Goal: Task Accomplishment & Management: Use online tool/utility

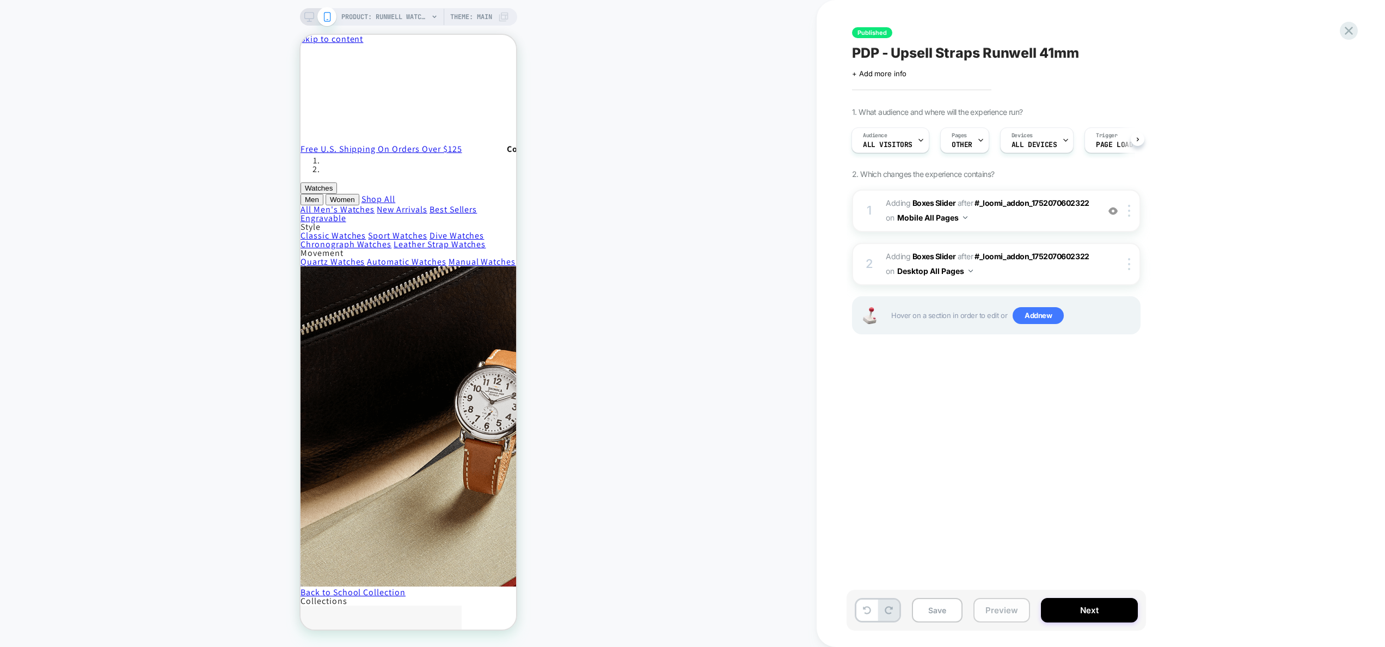
click at [992, 604] on button "Preview" at bounding box center [1002, 610] width 57 height 25
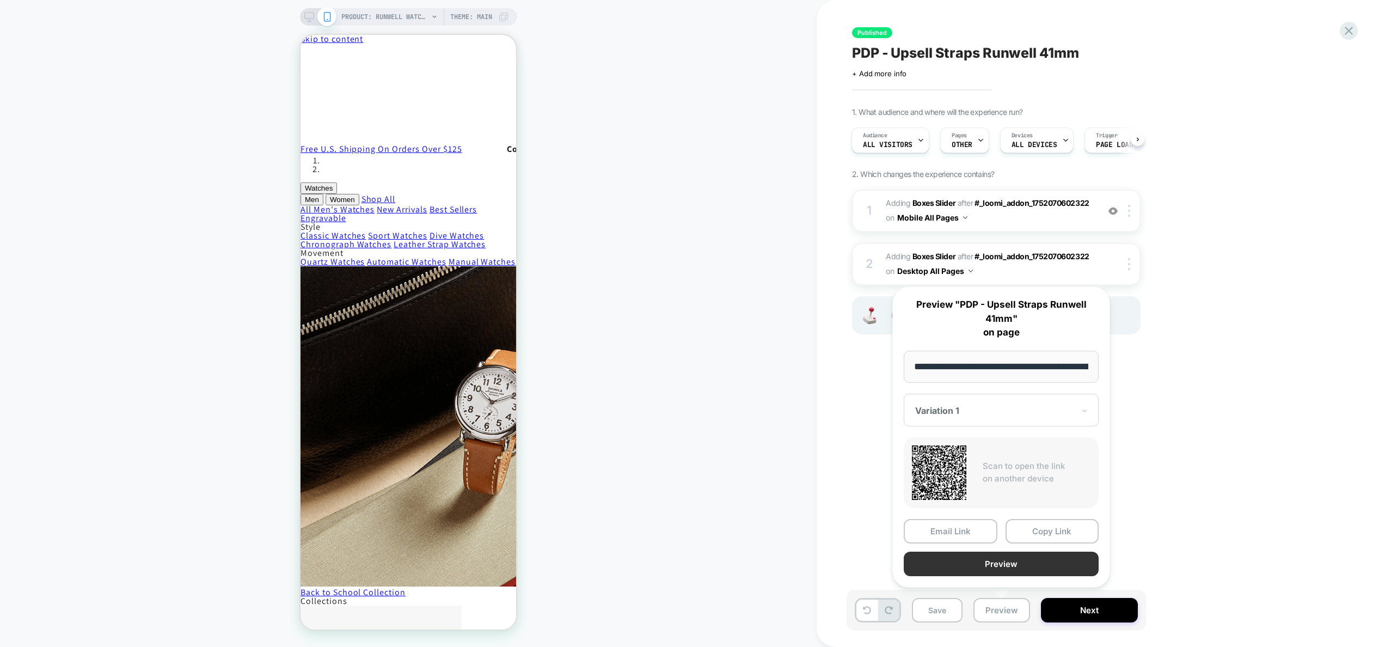
click at [1002, 567] on button "Preview" at bounding box center [1001, 564] width 195 height 25
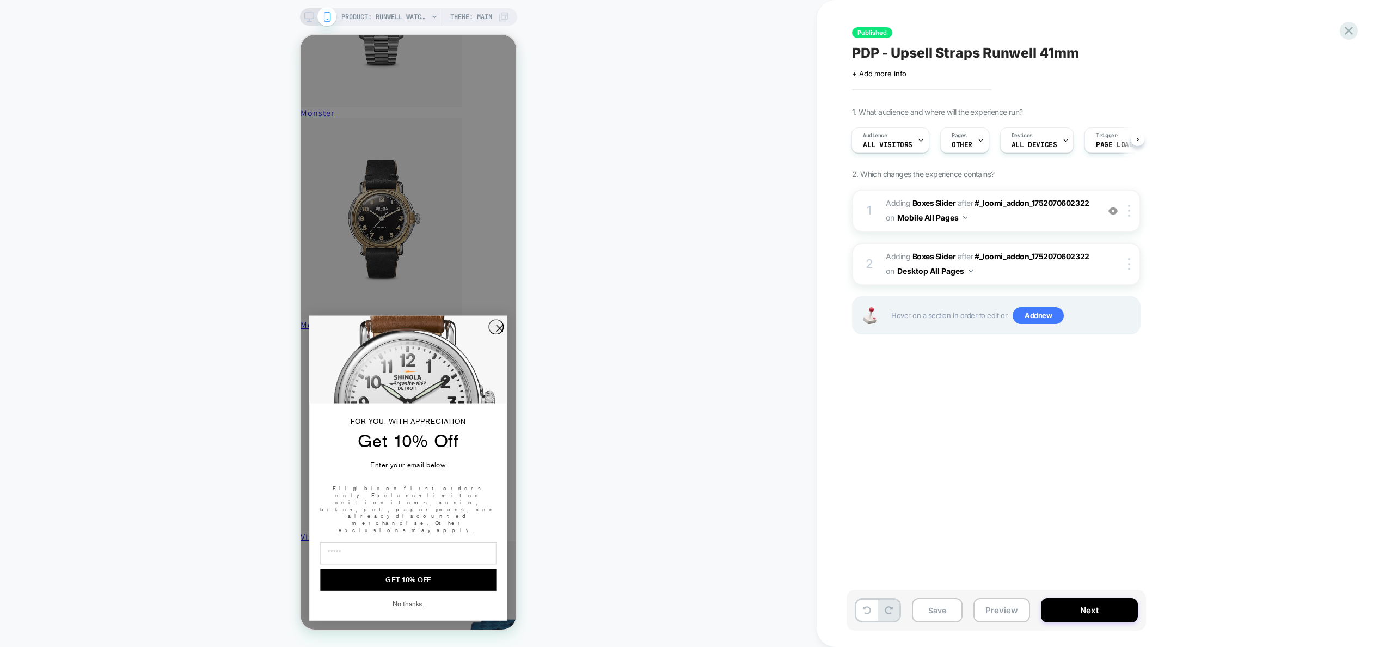
scroll to position [1362, 0]
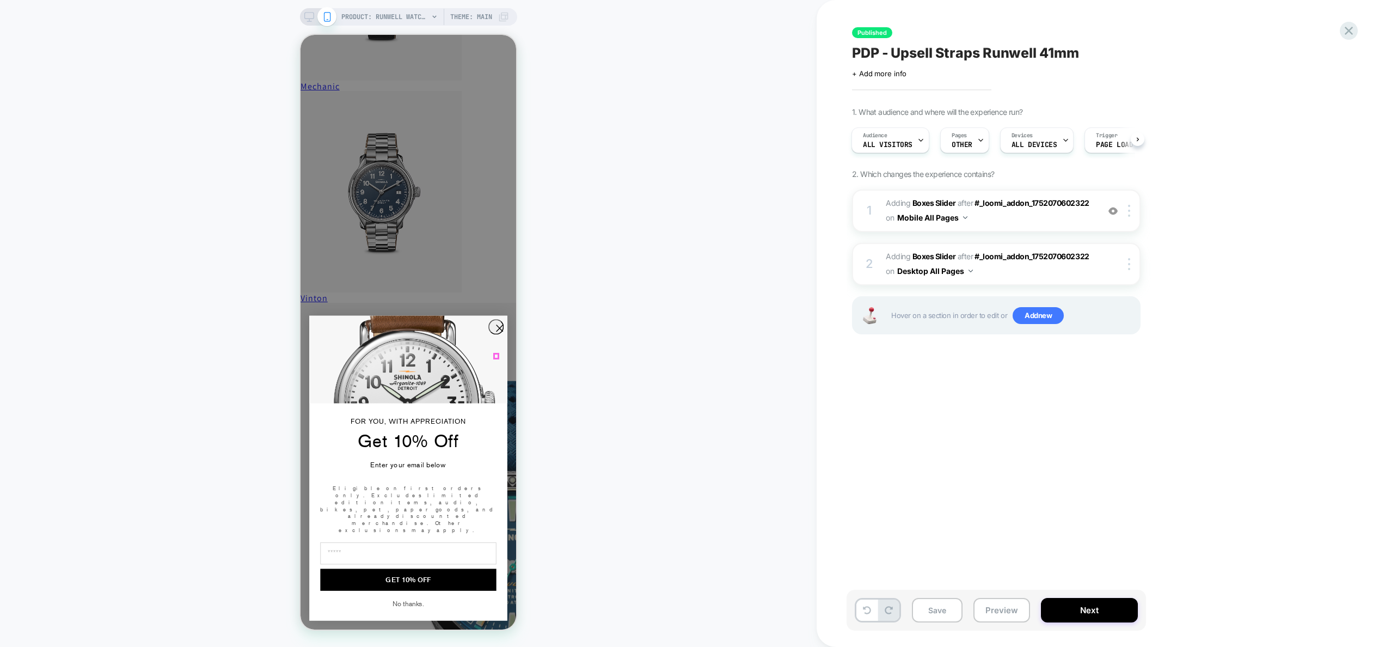
drag, startPoint x: 493, startPoint y: 354, endPoint x: 484, endPoint y: 356, distance: 9.9
click at [493, 336] on circle "Close dialog" at bounding box center [499, 328] width 15 height 15
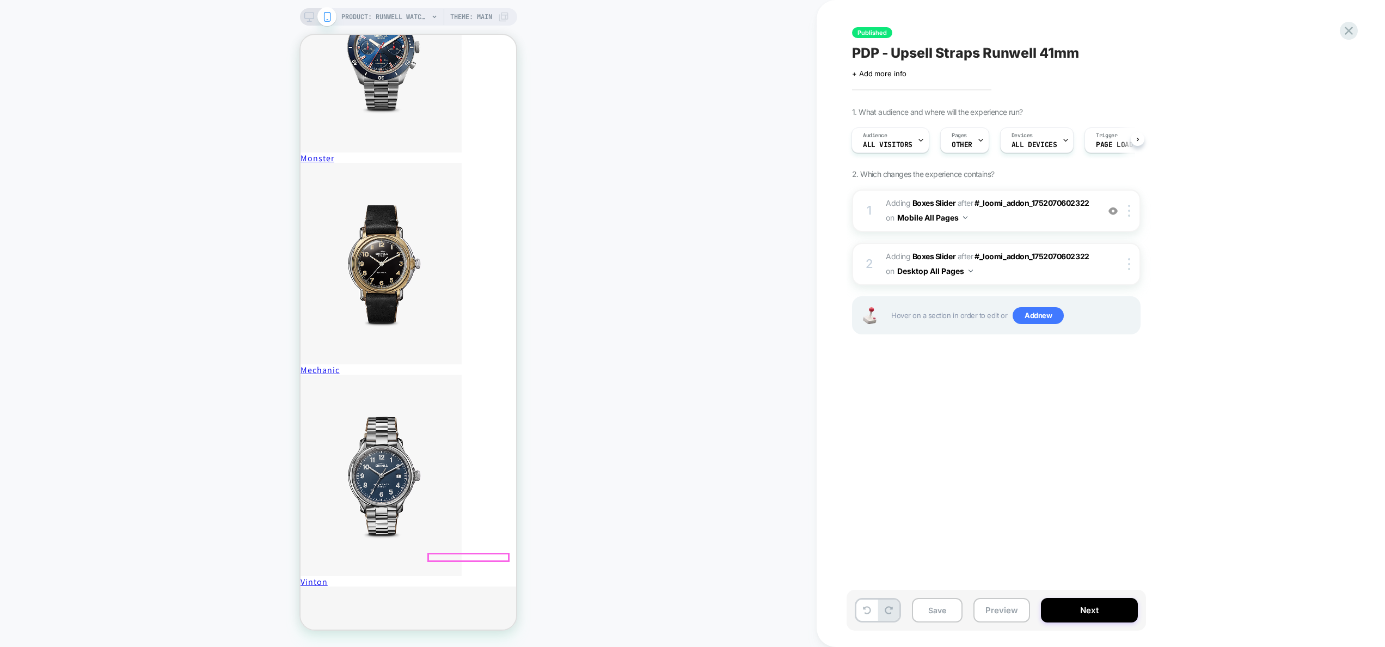
scroll to position [1196, 0]
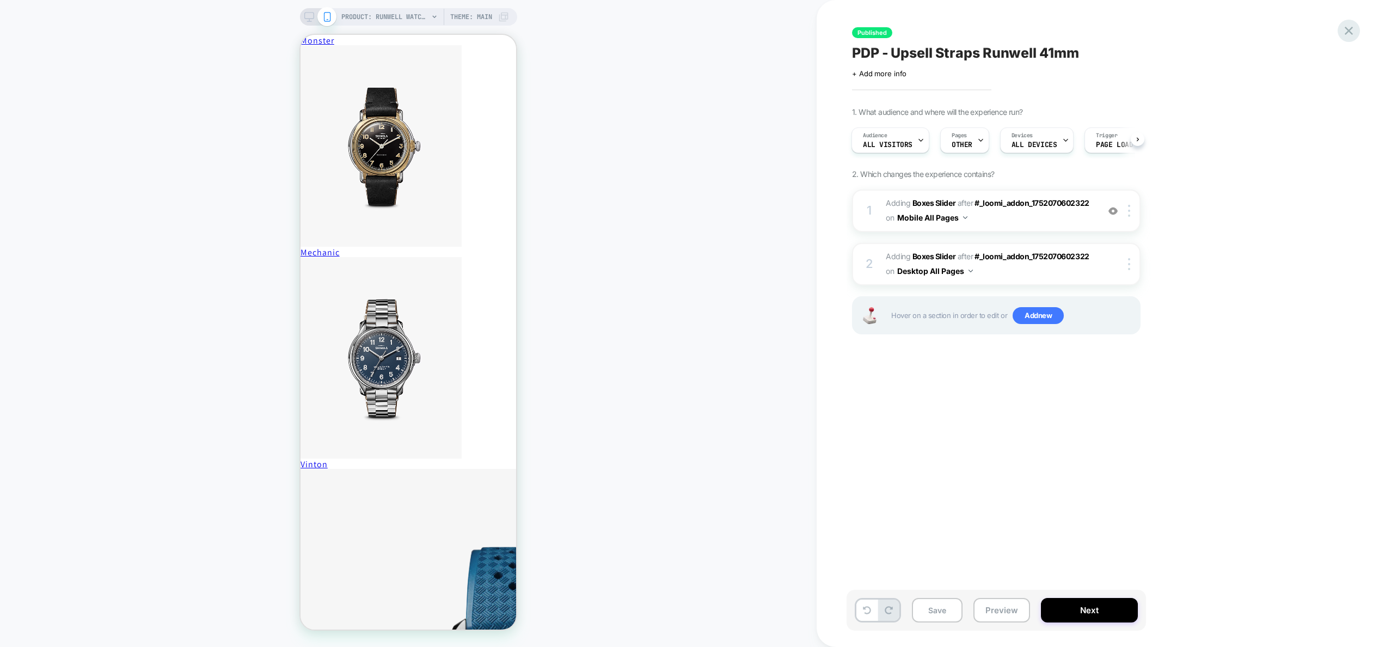
click at [1344, 27] on icon at bounding box center [1349, 30] width 15 height 15
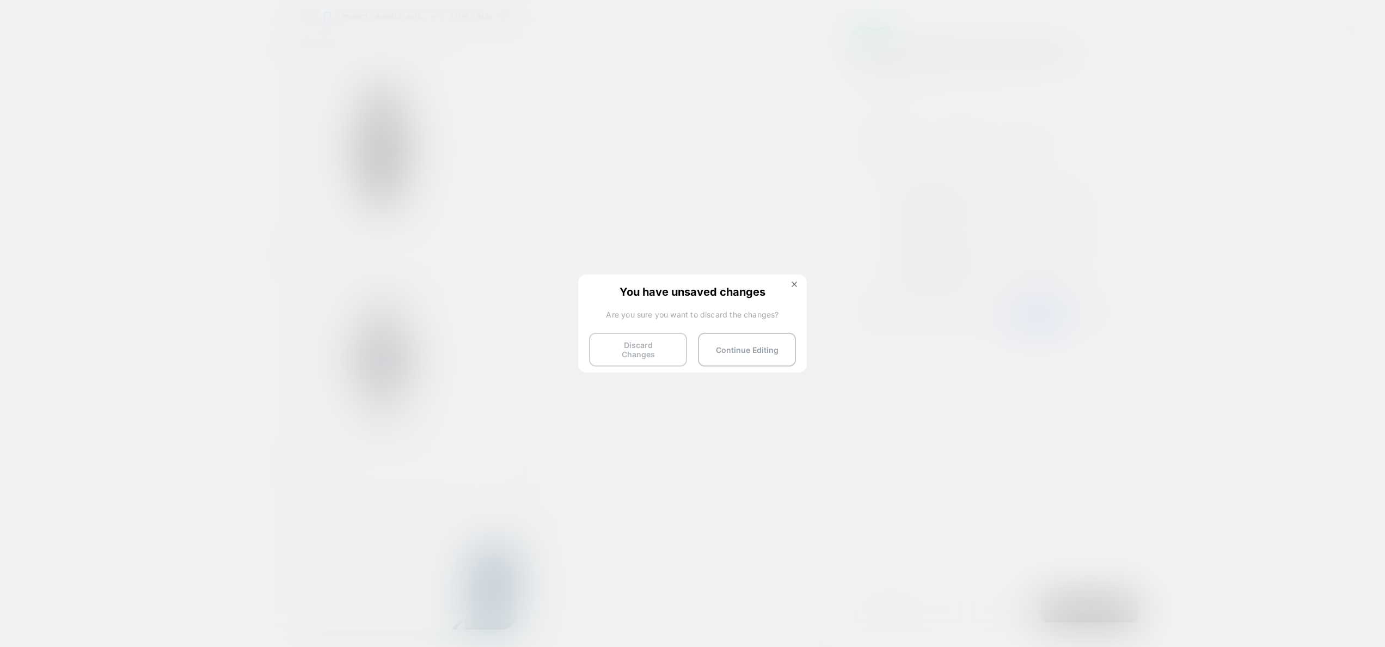
click at [644, 353] on button "Discard Changes" at bounding box center [638, 350] width 98 height 34
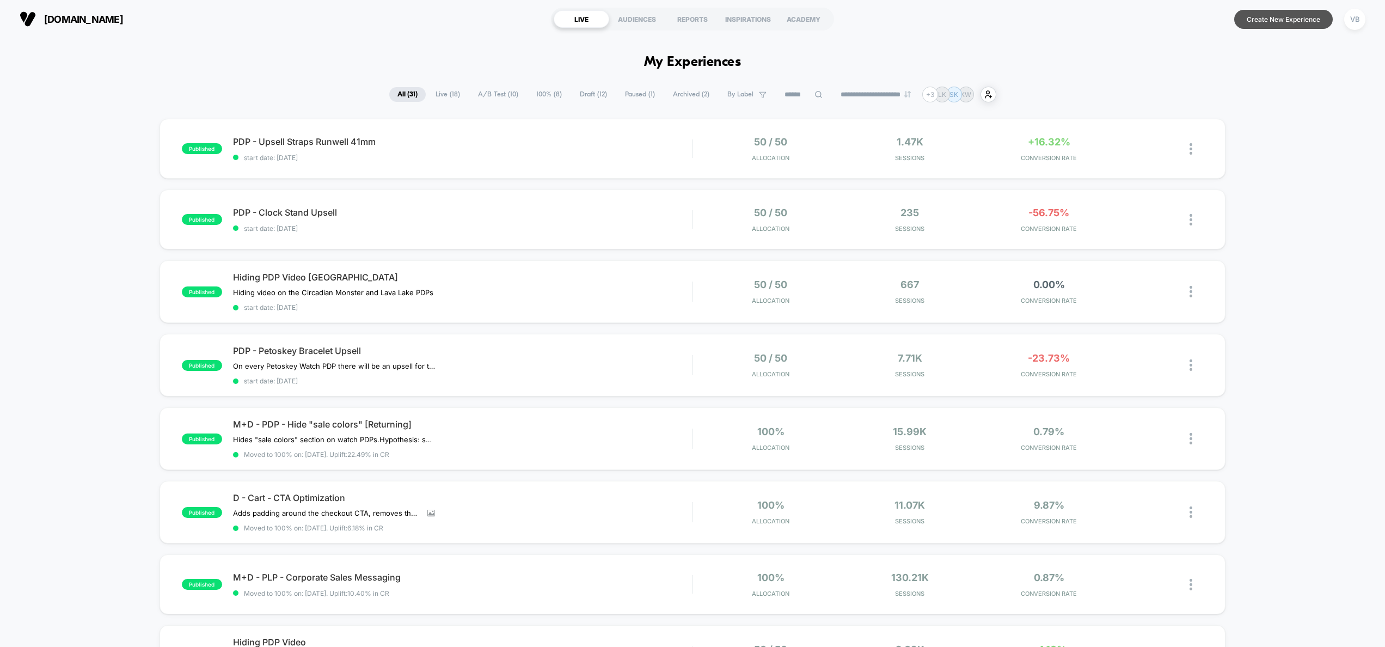
click at [1296, 17] on button "Create New Experience" at bounding box center [1283, 19] width 99 height 19
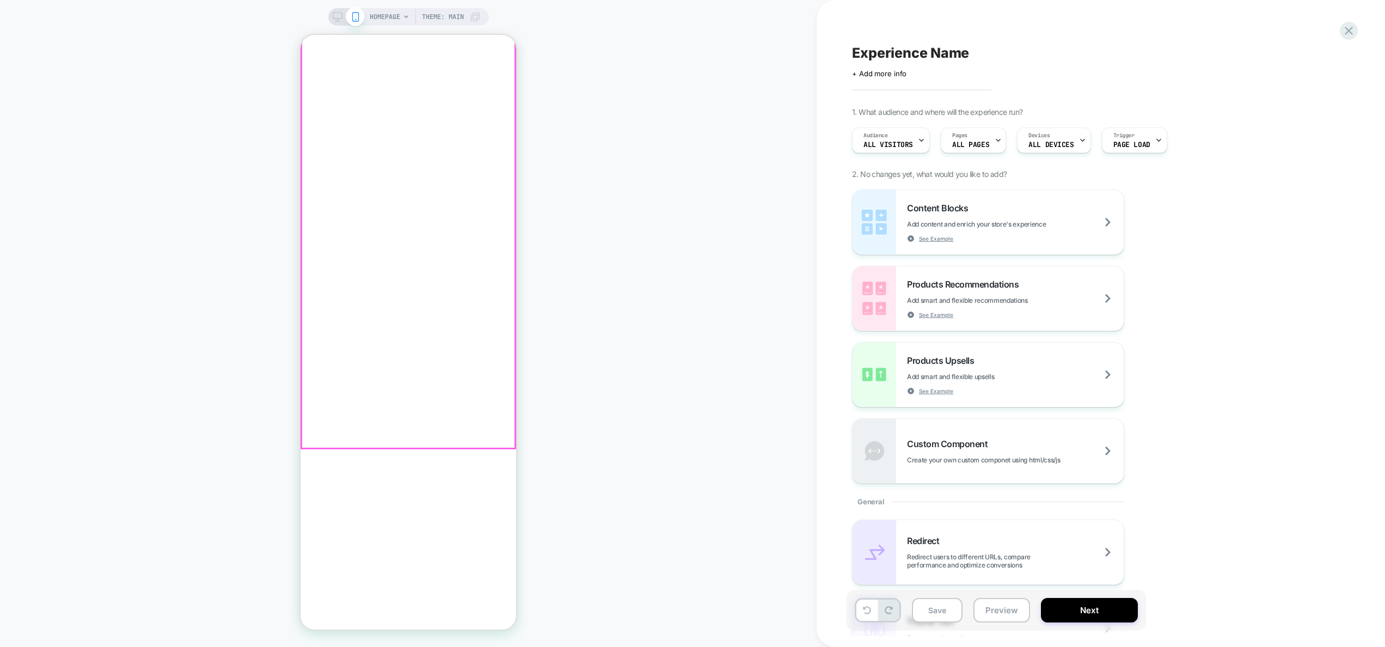
scroll to position [181, 0]
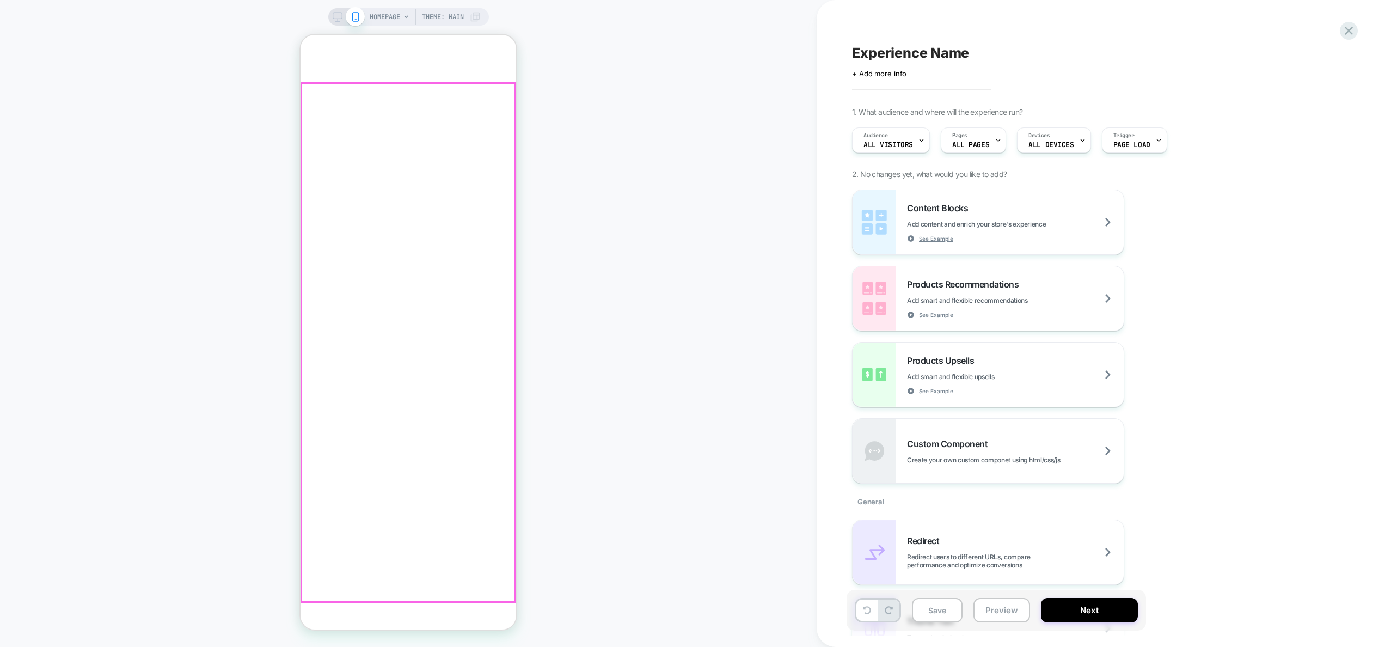
scroll to position [0, 0]
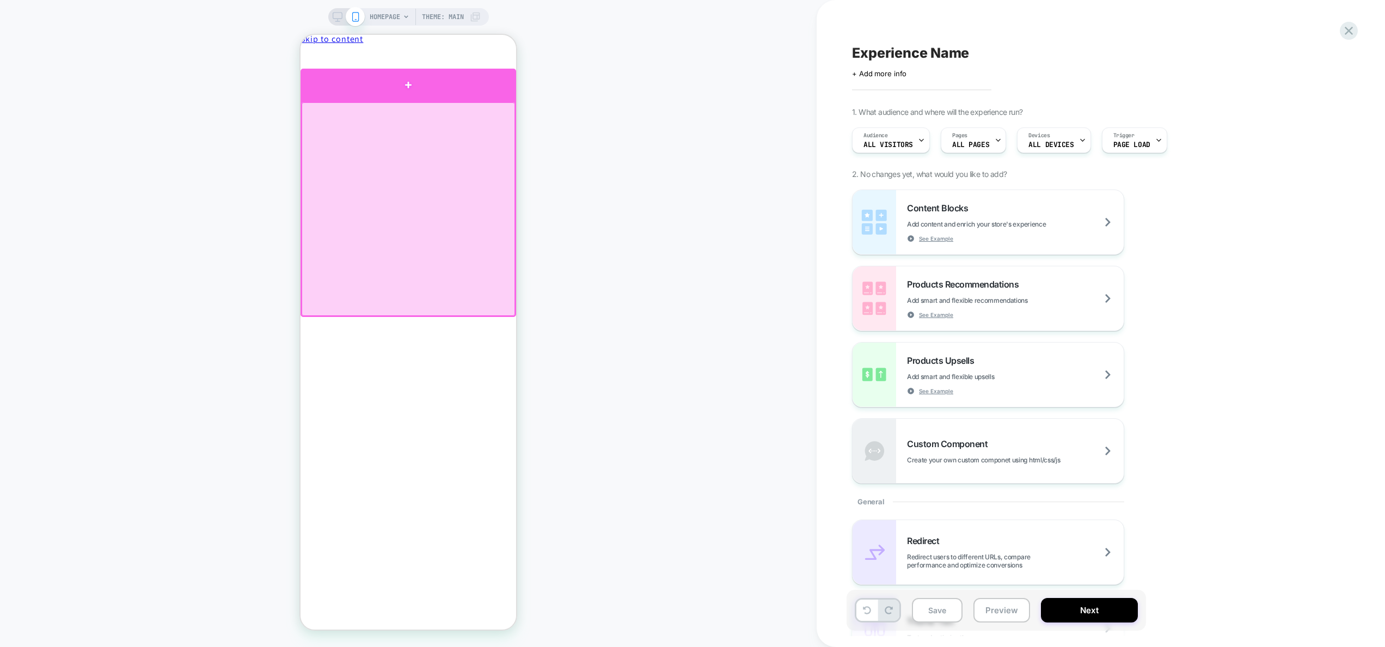
click at [431, 92] on div at bounding box center [409, 85] width 216 height 33
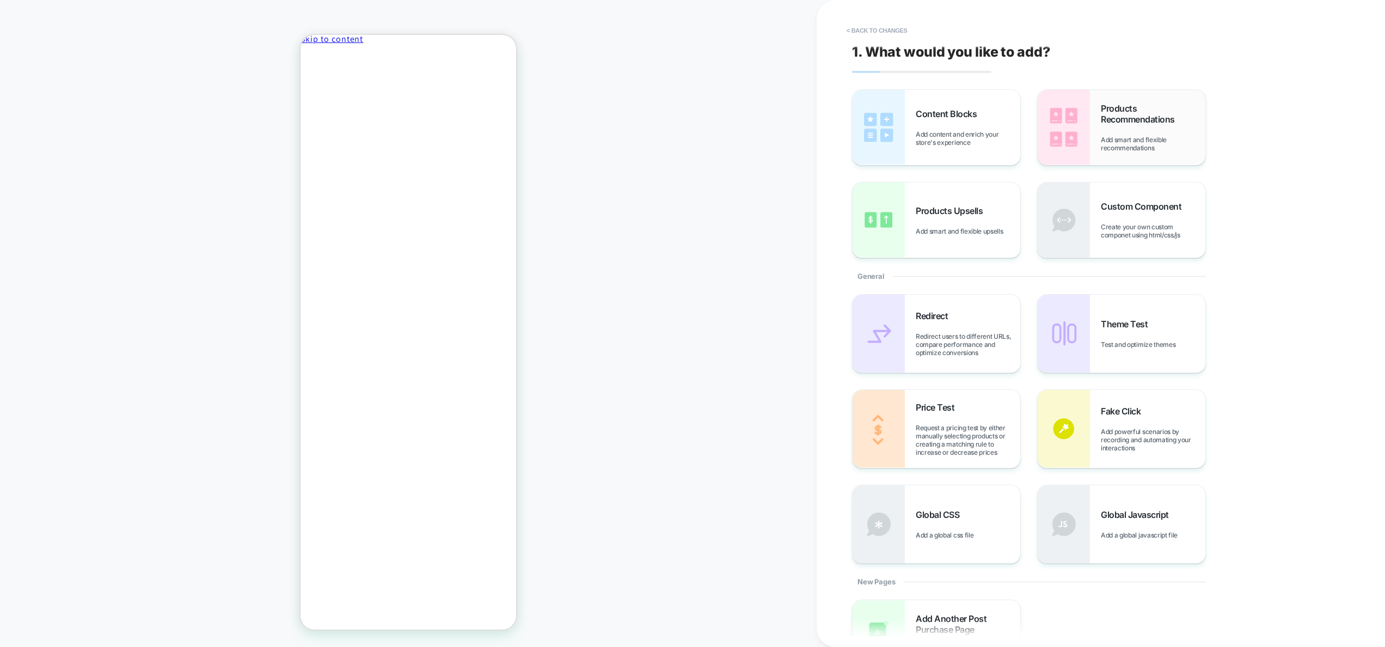
click at [1107, 127] on div "Products Recommendations Add smart and flexible recommendations" at bounding box center [1153, 127] width 105 height 49
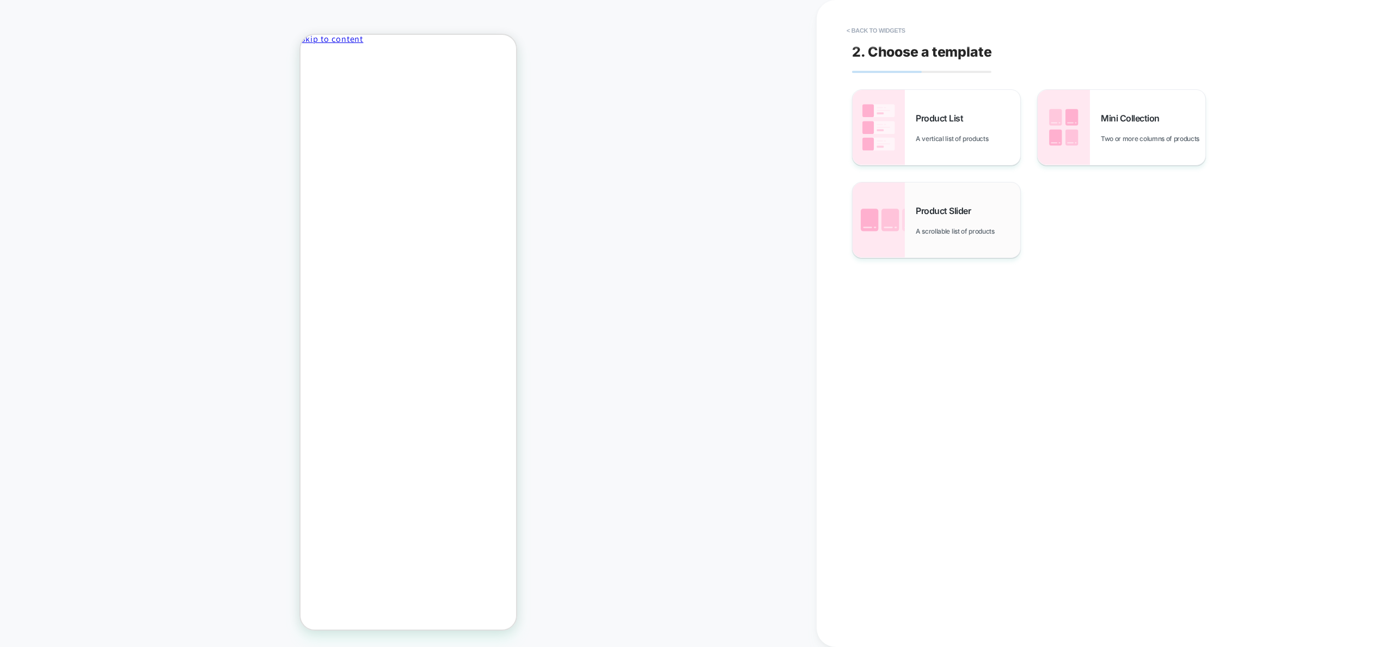
click at [949, 237] on div "Product Slider A scrollable list of products" at bounding box center [937, 219] width 168 height 75
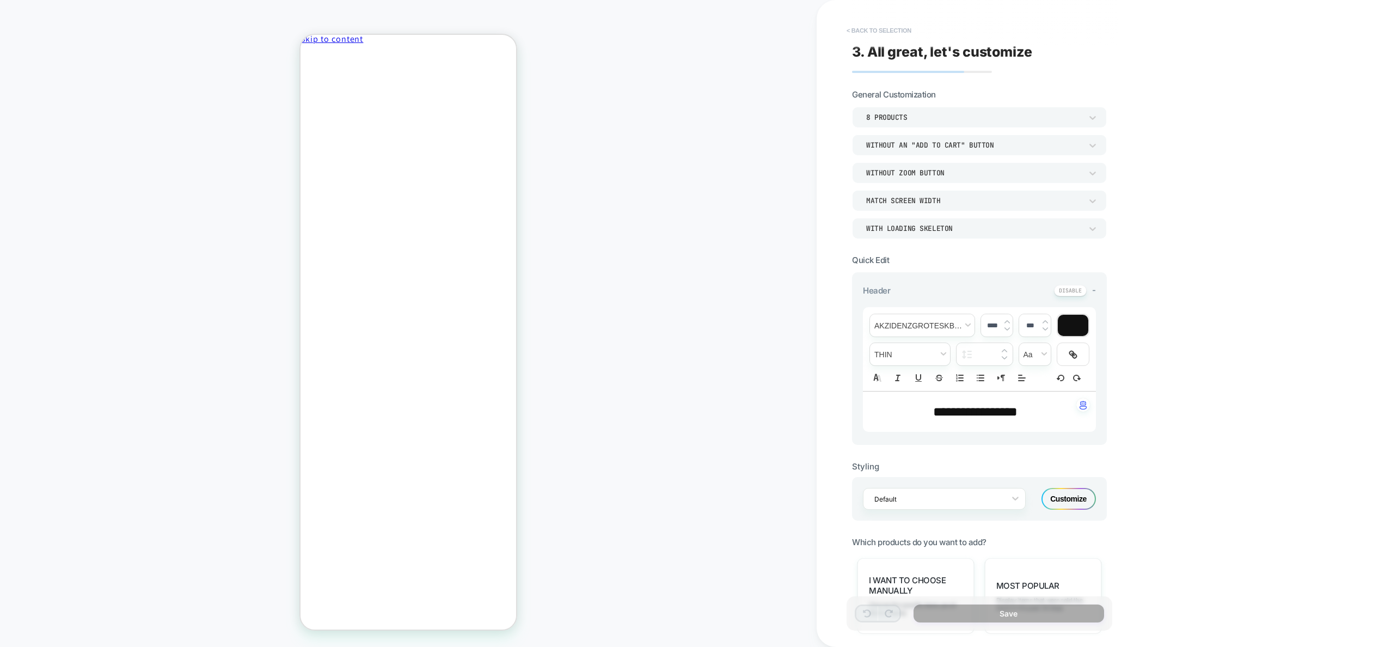
click at [872, 28] on button "< Back to selection" at bounding box center [879, 30] width 76 height 17
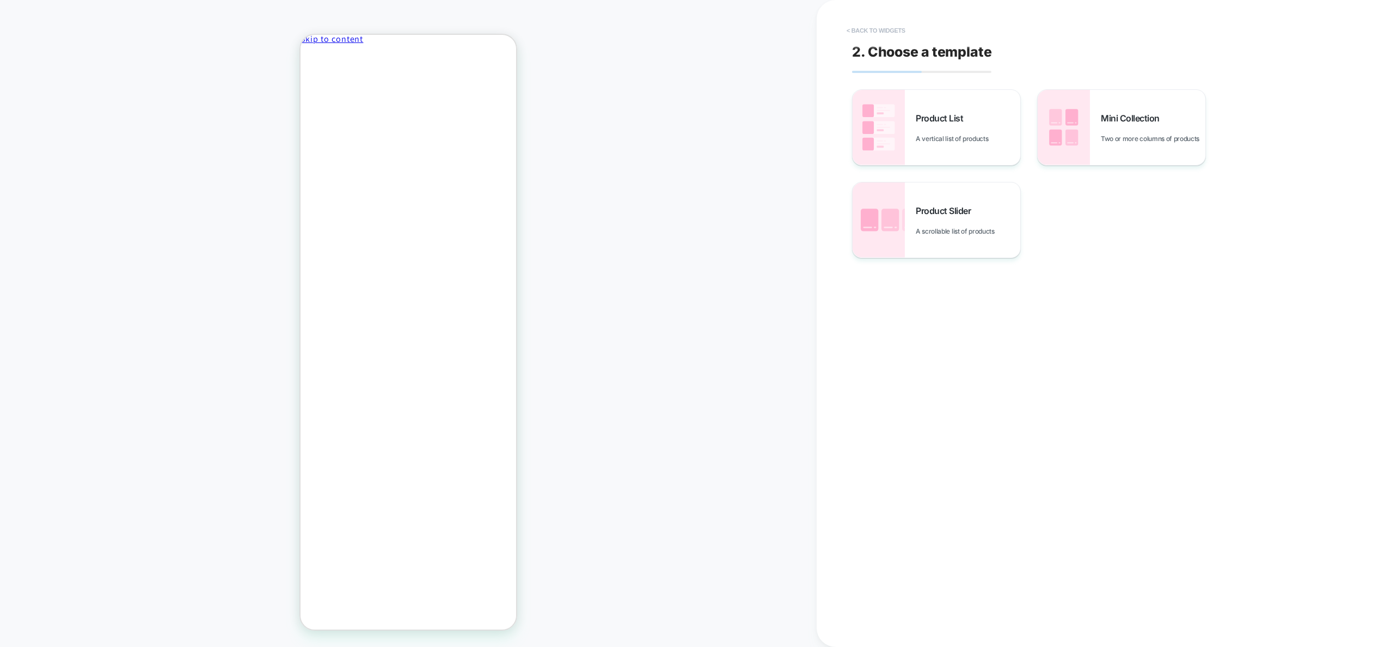
click at [889, 25] on button "< Back to widgets" at bounding box center [876, 30] width 70 height 17
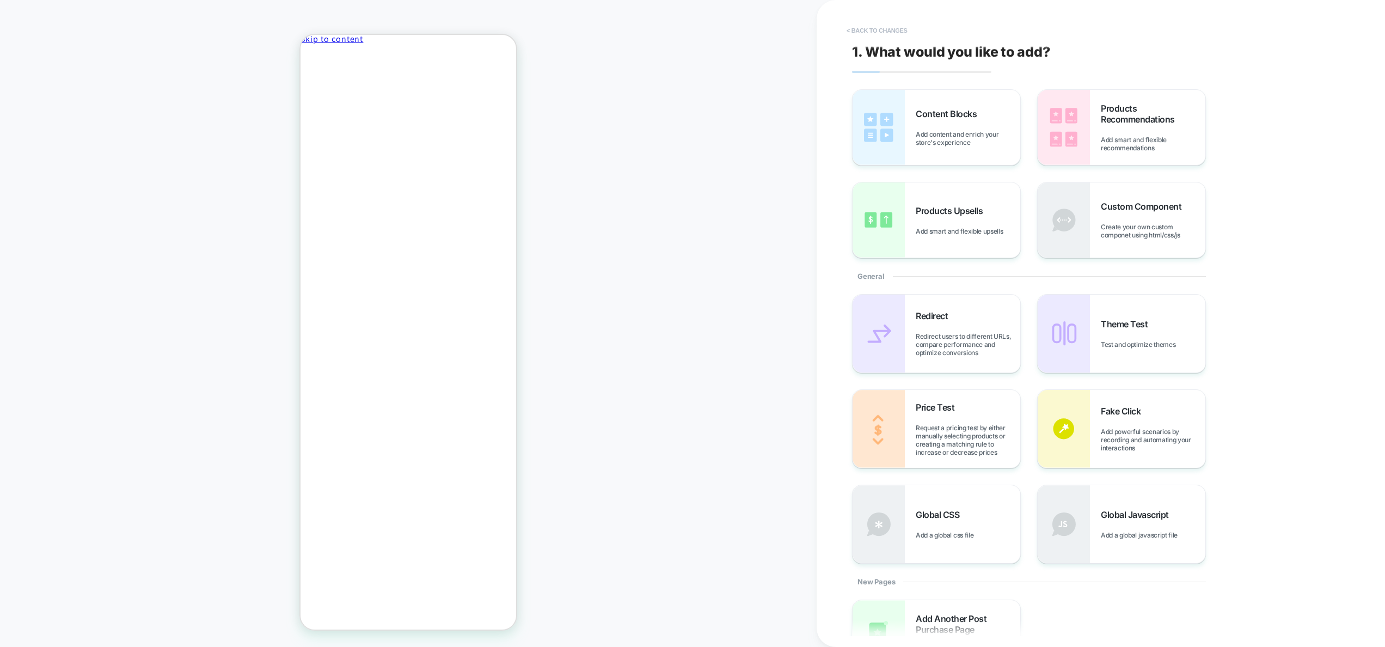
click at [889, 29] on button "< Back to changes" at bounding box center [877, 30] width 72 height 17
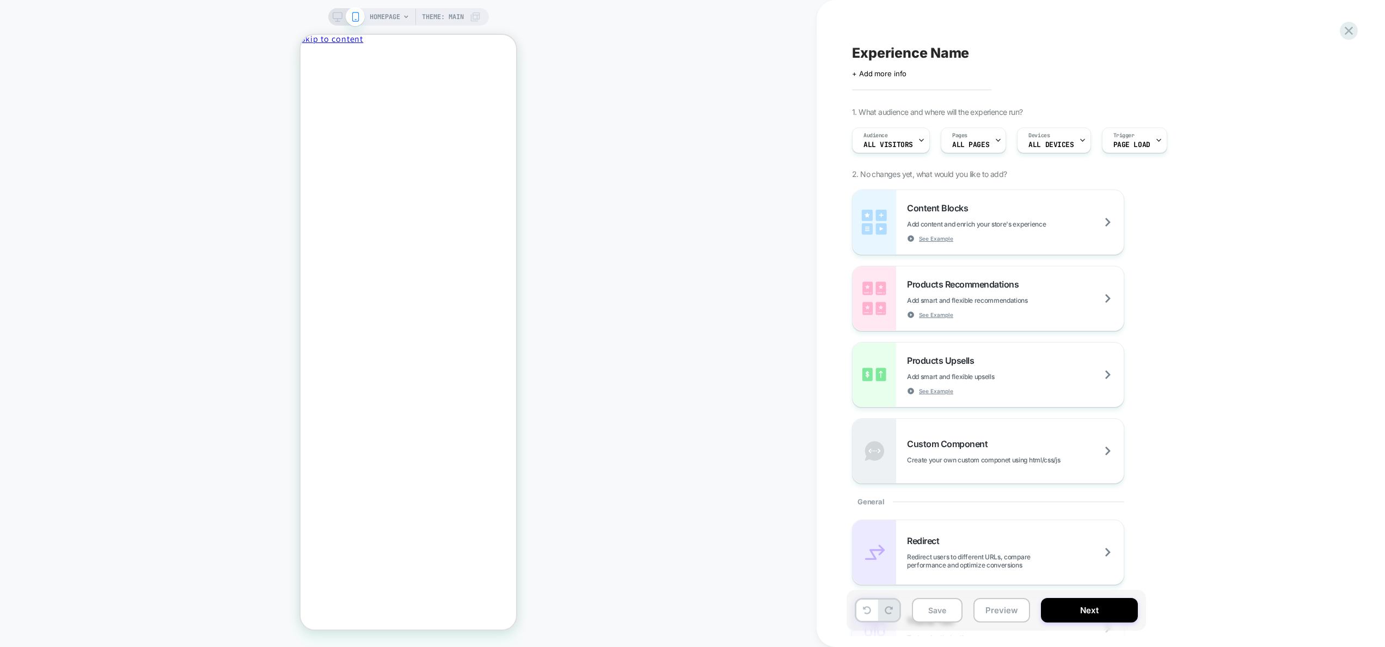
click at [335, 16] on icon at bounding box center [338, 17] width 10 height 10
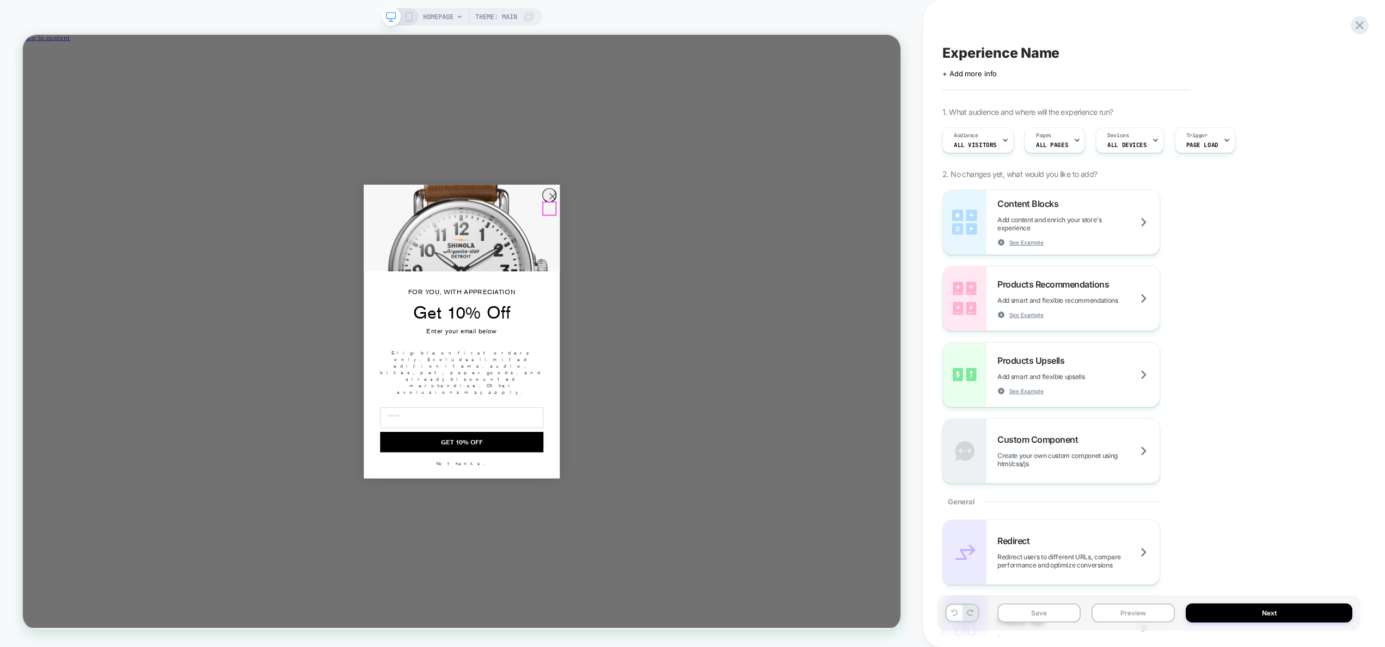
click at [728, 259] on circle "Close dialog" at bounding box center [729, 250] width 18 height 18
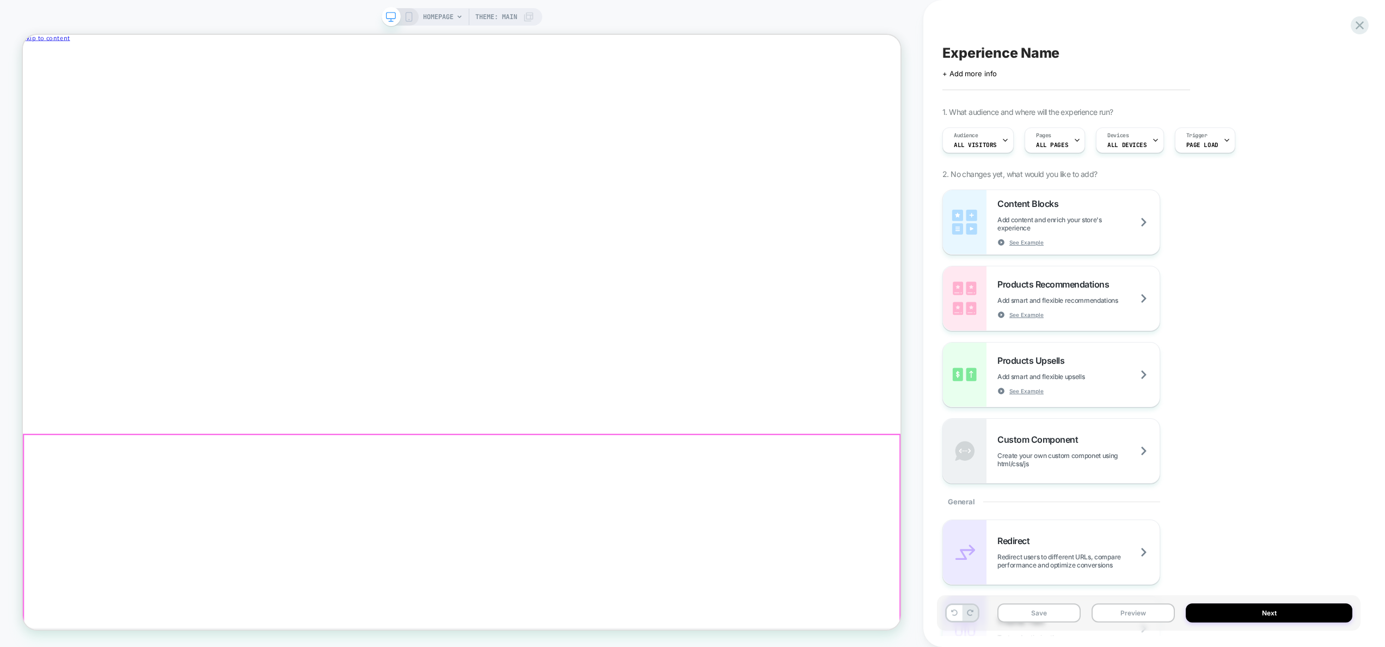
scroll to position [233, 0]
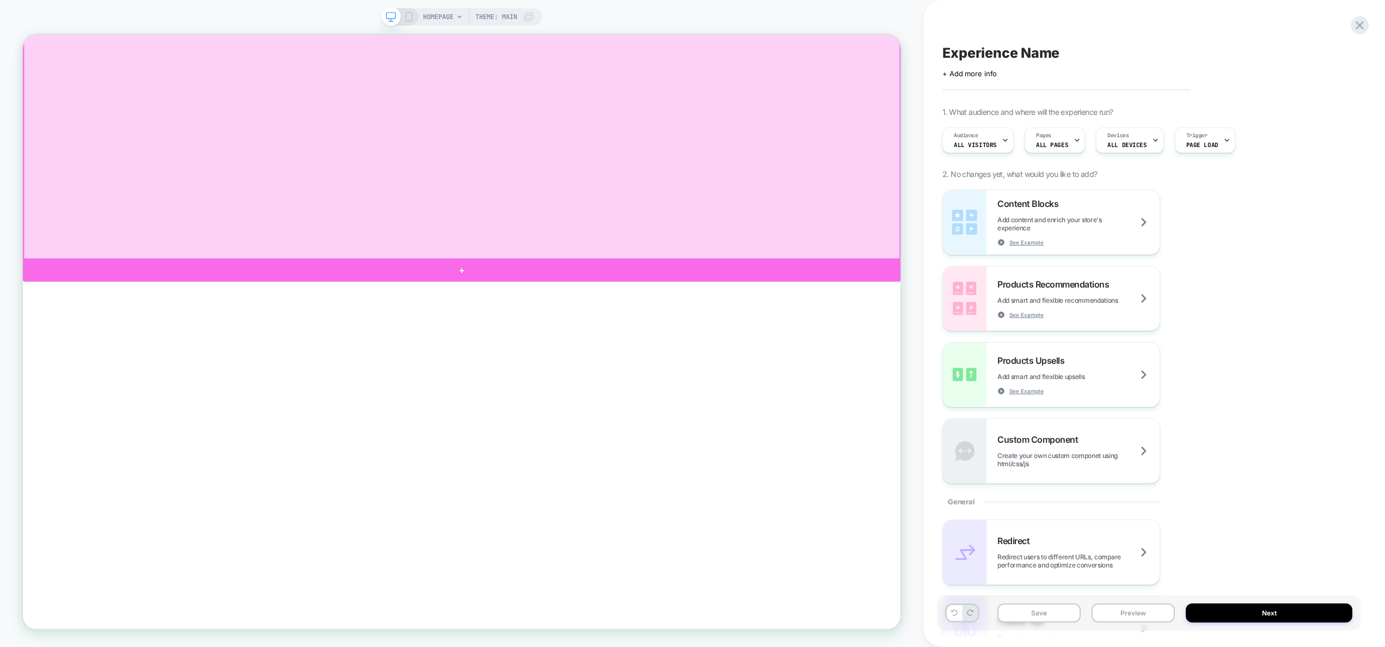
click at [683, 345] on div at bounding box center [608, 348] width 1171 height 29
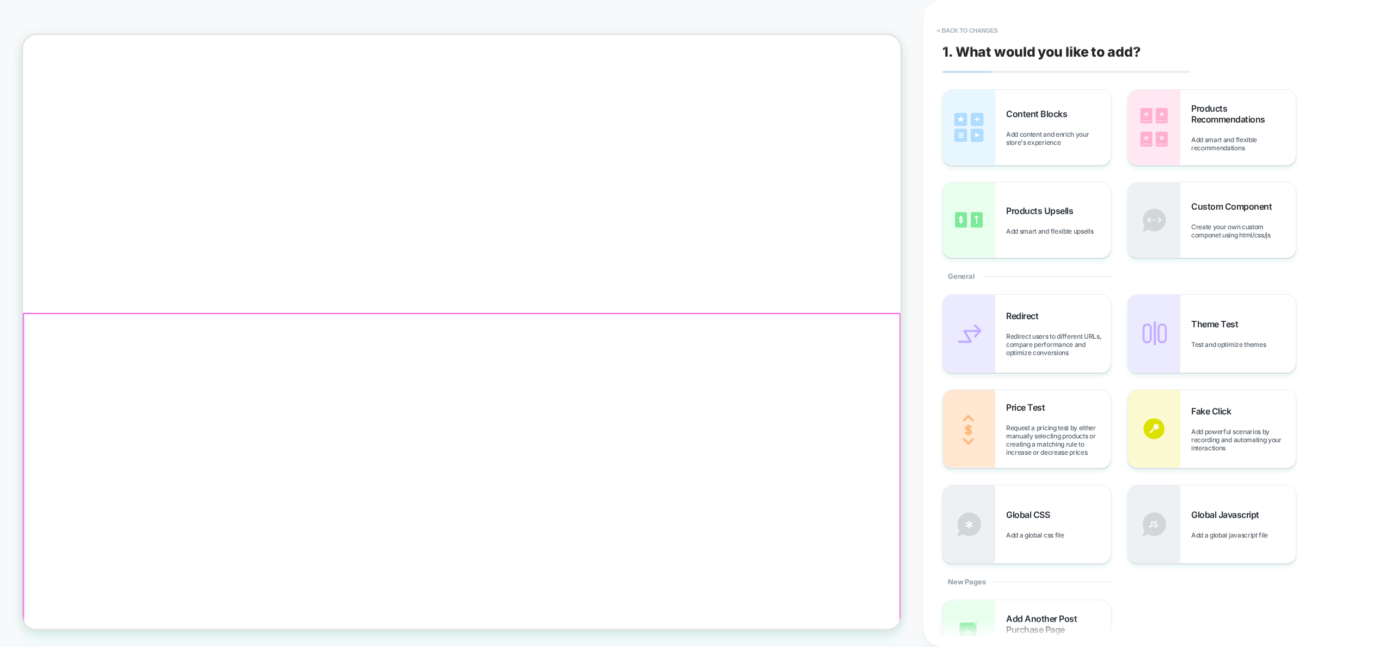
scroll to position [161, 0]
click at [1221, 93] on div "Products Recommendations Add smart and flexible recommendations" at bounding box center [1212, 127] width 168 height 75
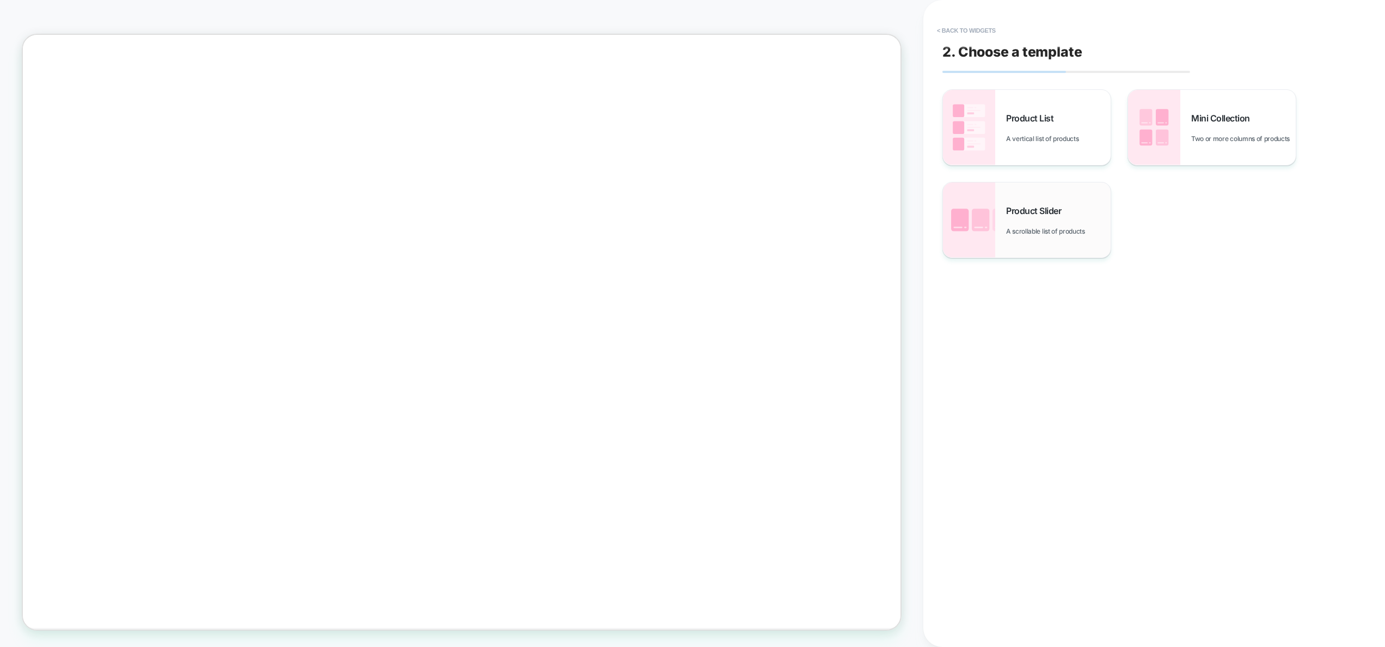
scroll to position [294, 0]
click at [1034, 215] on span "Product Slider" at bounding box center [1036, 210] width 60 height 11
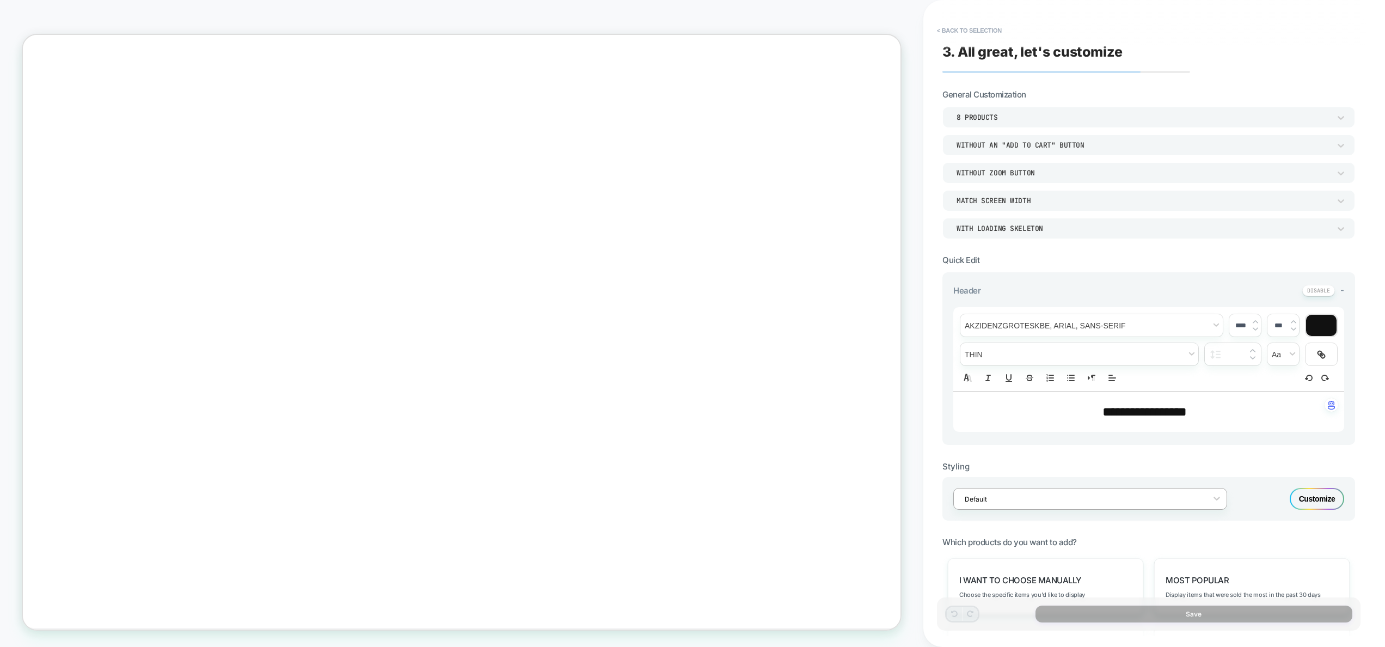
scroll to position [387, 0]
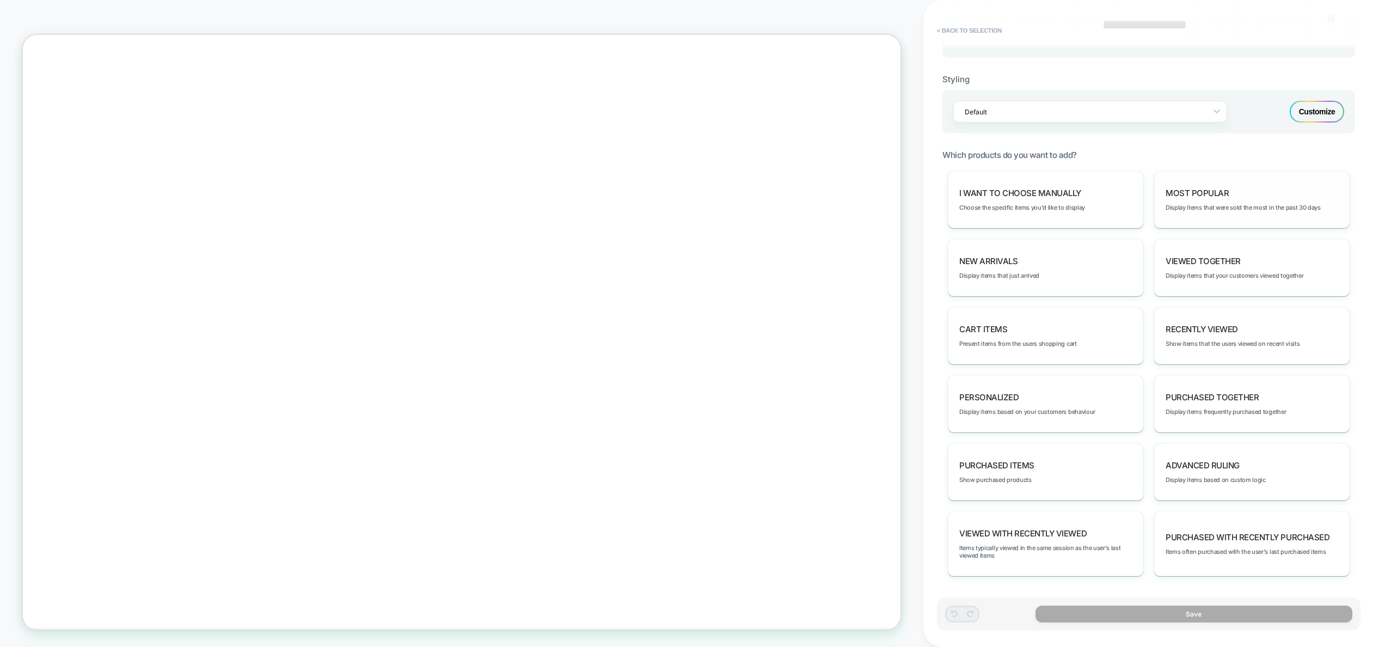
click at [1196, 195] on span "Most Popular" at bounding box center [1197, 193] width 63 height 10
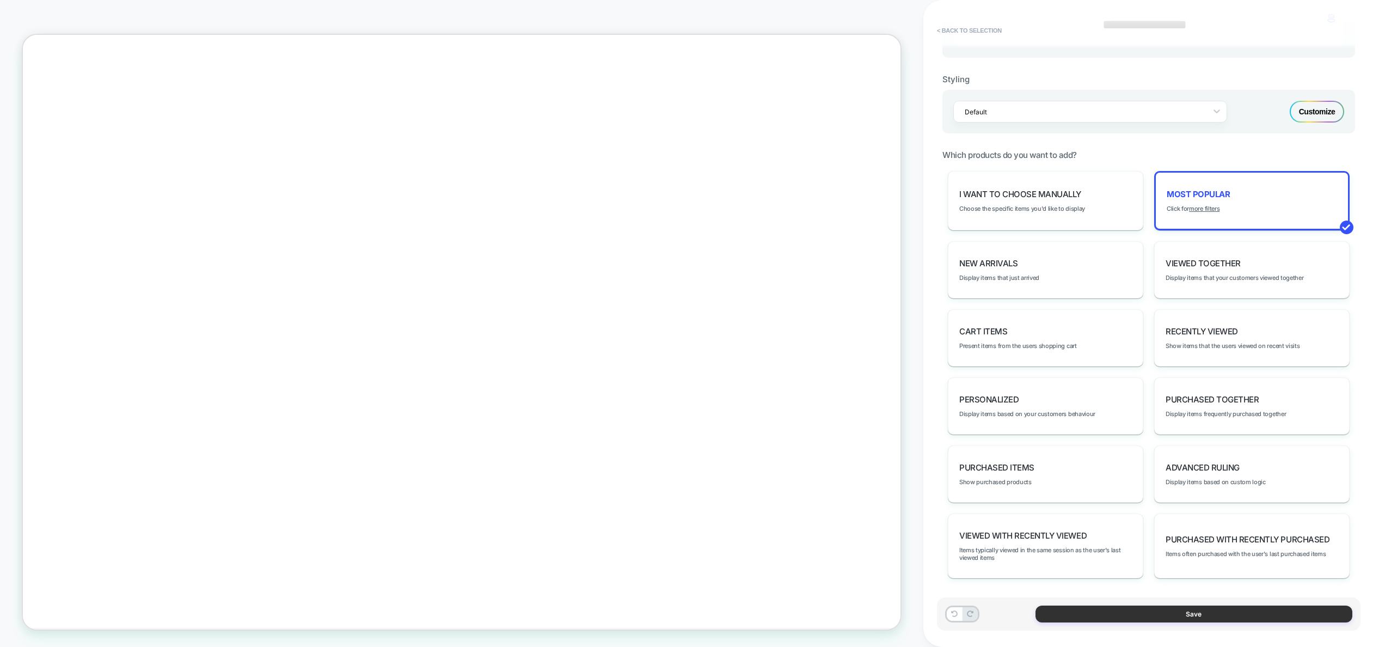
click at [1183, 613] on button "Save" at bounding box center [1194, 614] width 317 height 17
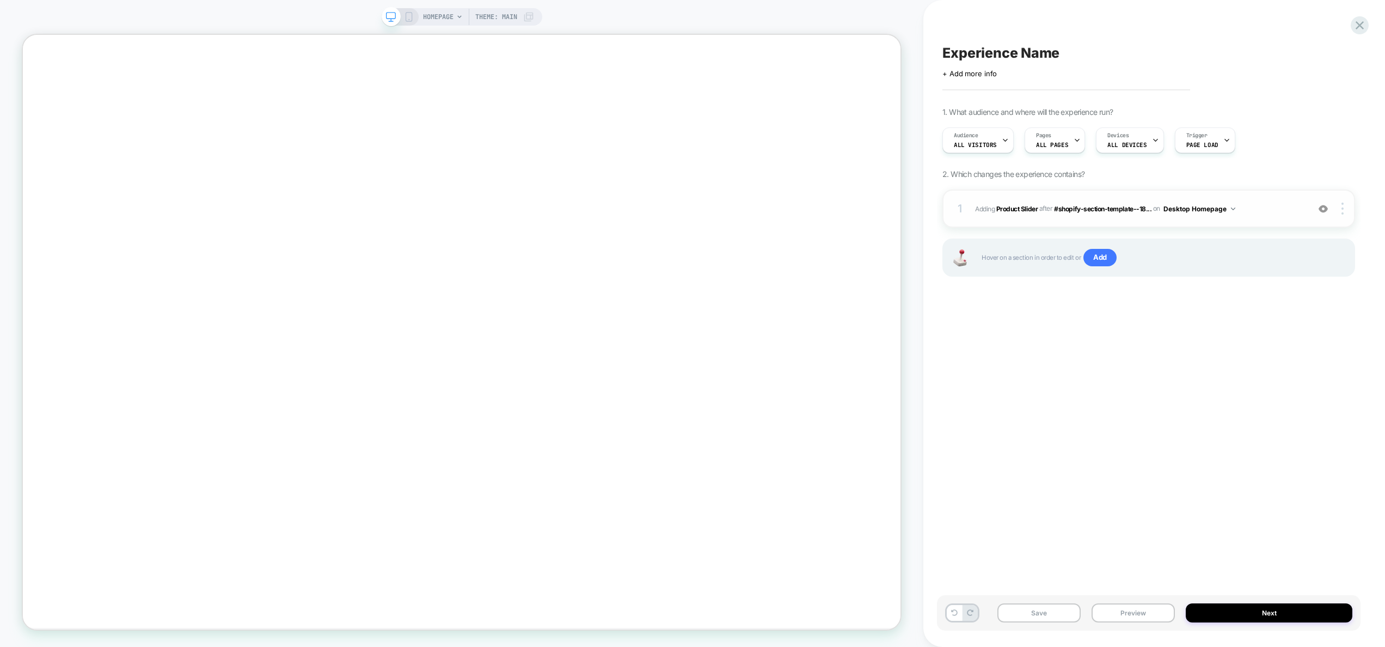
click at [1093, 224] on div "1 #_loomi_addon_1755087562269 Adding Product Slider AFTER #shopify-section-temp…" at bounding box center [1149, 209] width 413 height 38
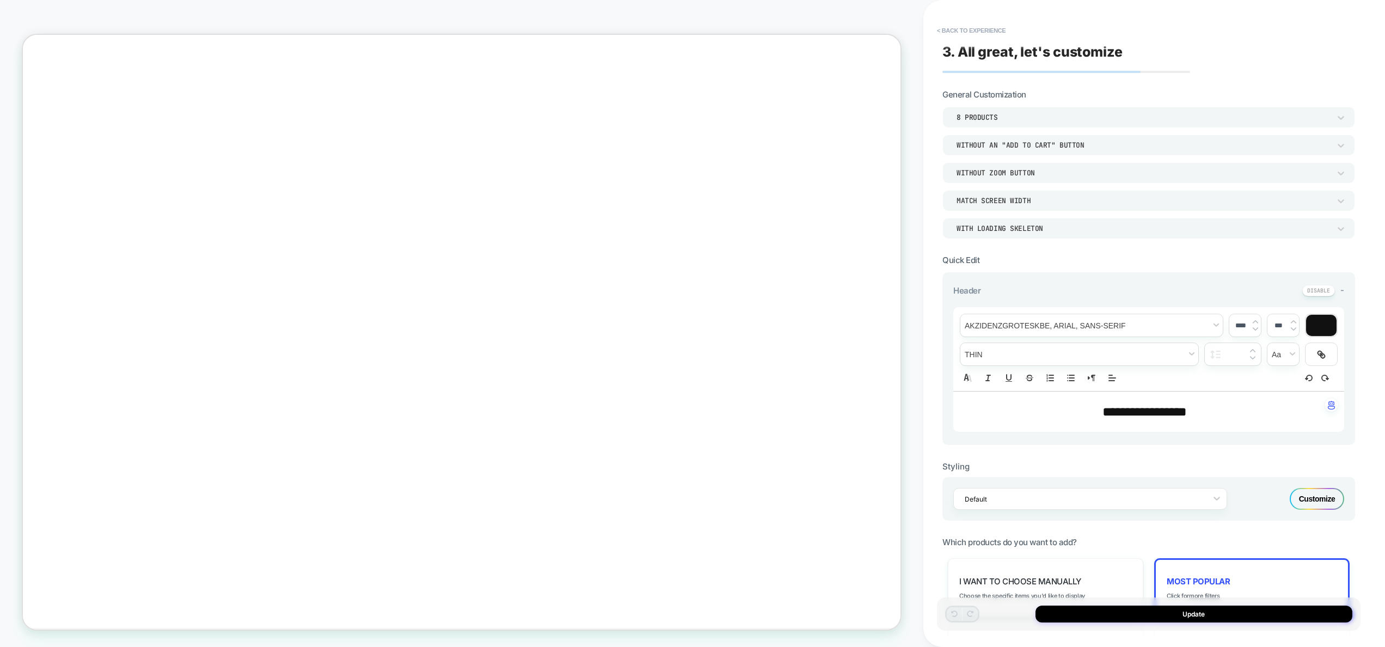
click at [1028, 121] on div "8 Products" at bounding box center [1144, 117] width 374 height 9
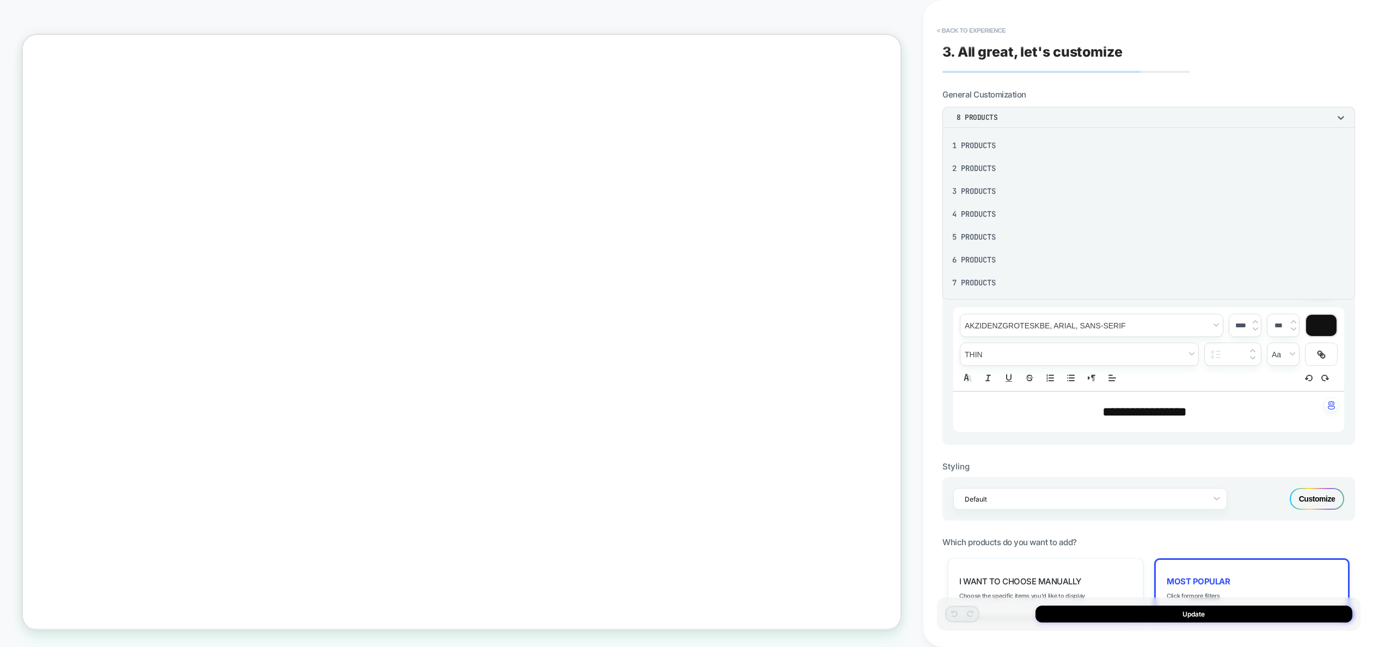
scroll to position [138, 0]
click at [989, 239] on div "12 Products" at bounding box center [1149, 235] width 404 height 23
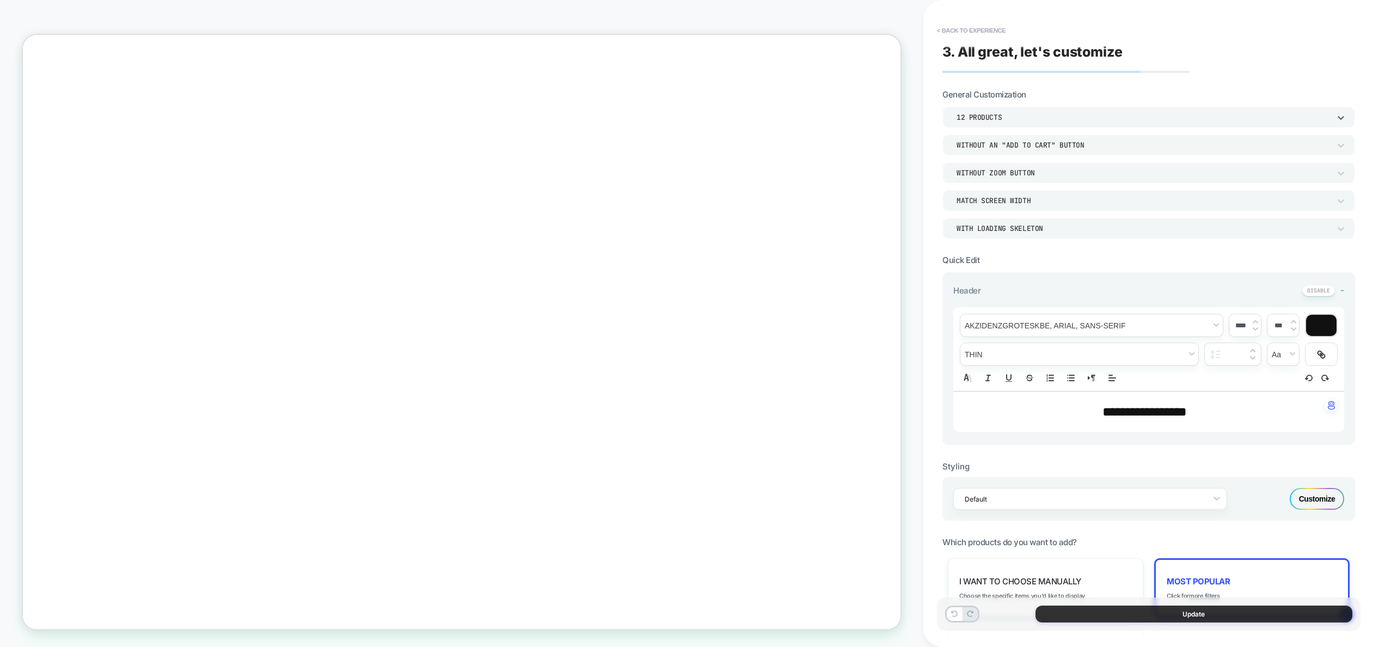
click at [1174, 617] on button "Update" at bounding box center [1194, 614] width 317 height 17
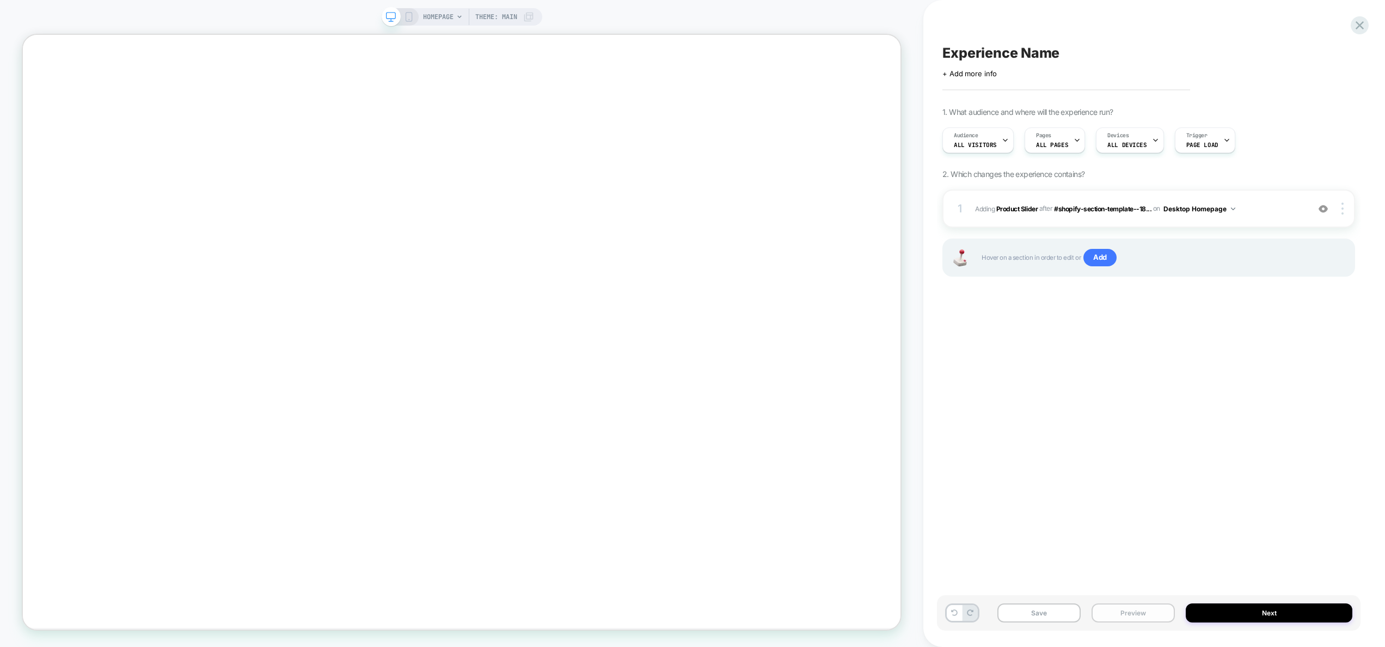
click at [1160, 614] on button "Preview" at bounding box center [1133, 612] width 83 height 19
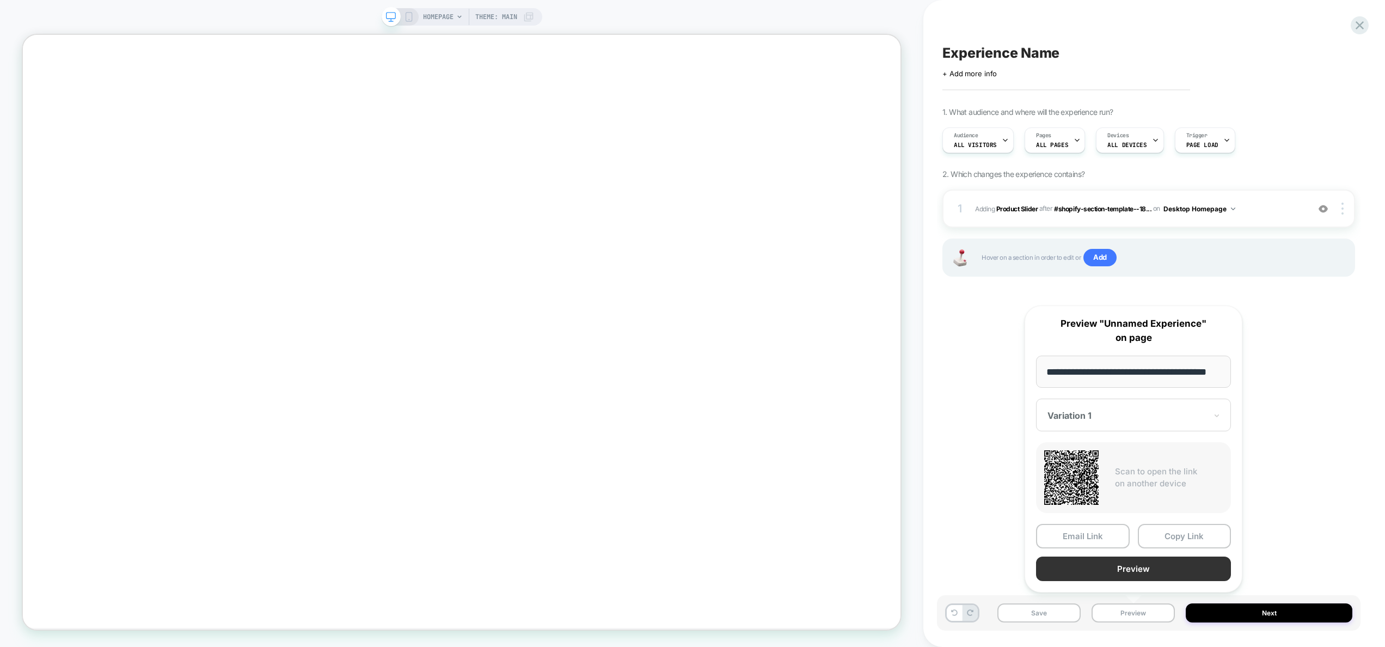
scroll to position [0, 0]
click at [1157, 566] on button "Preview" at bounding box center [1133, 569] width 195 height 25
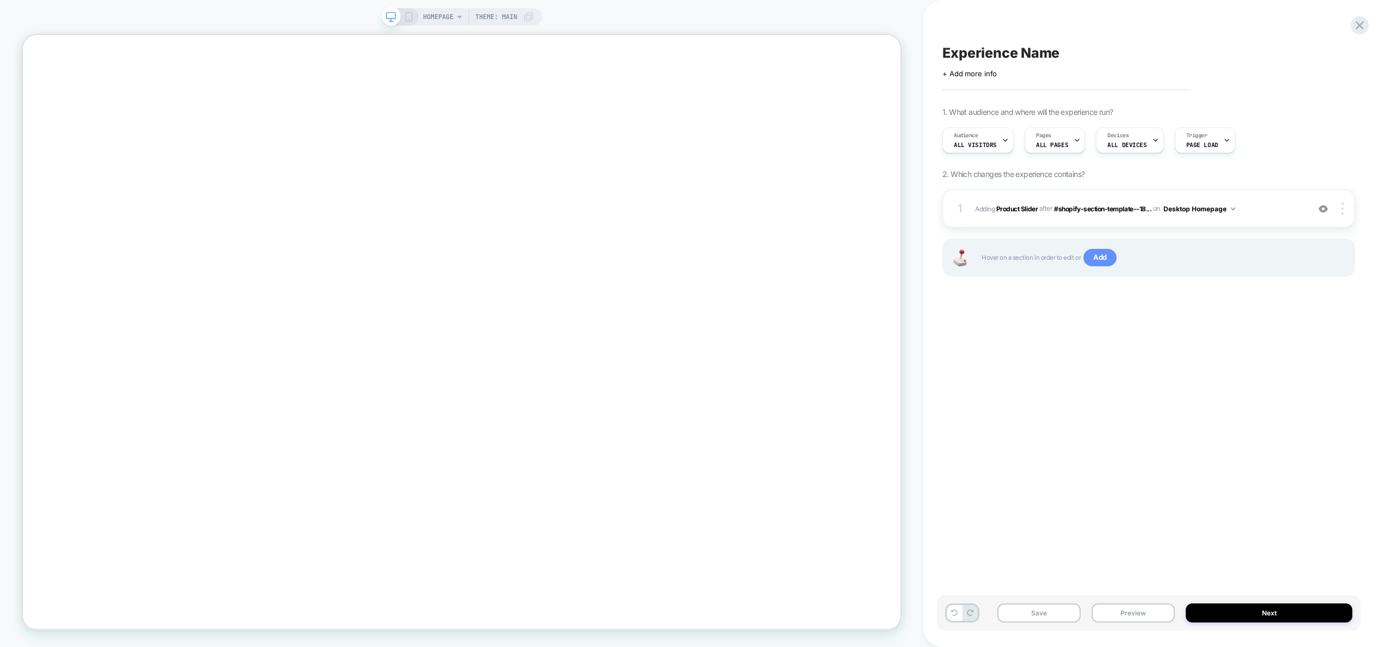
click at [1110, 258] on span "Add" at bounding box center [1100, 257] width 33 height 17
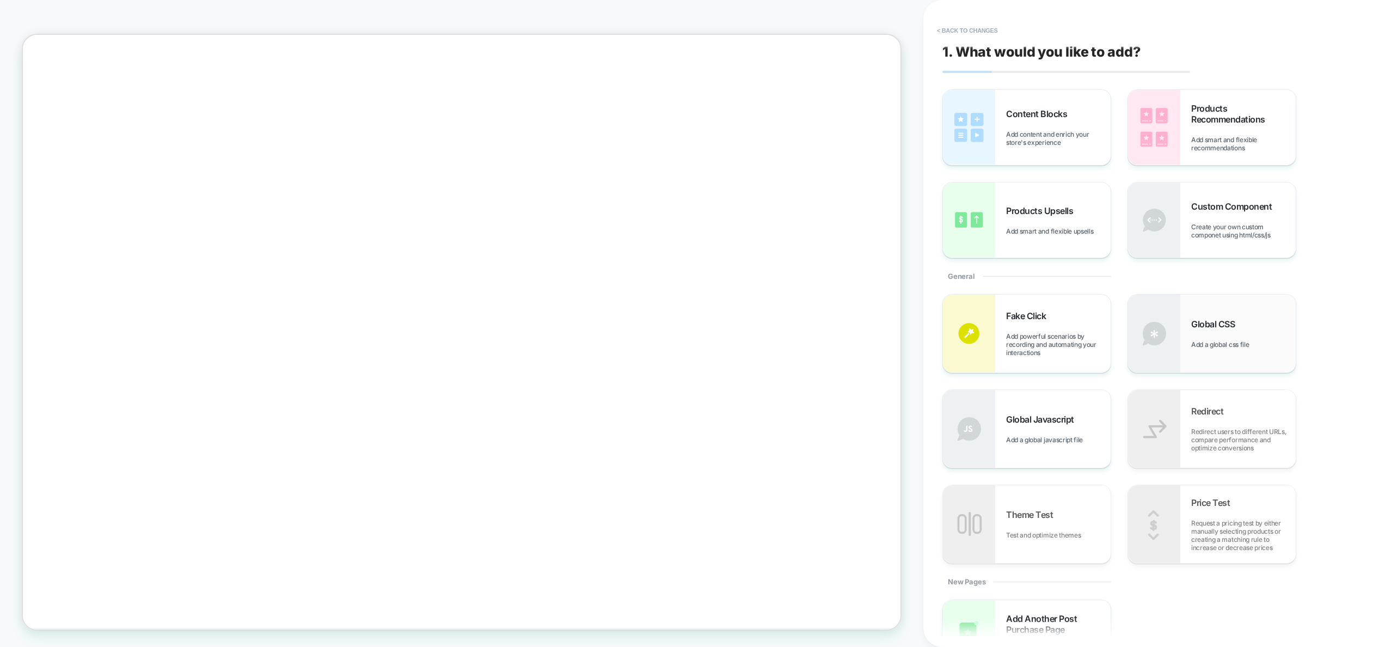
click at [1211, 308] on div "Global CSS Add a global css file" at bounding box center [1212, 334] width 168 height 78
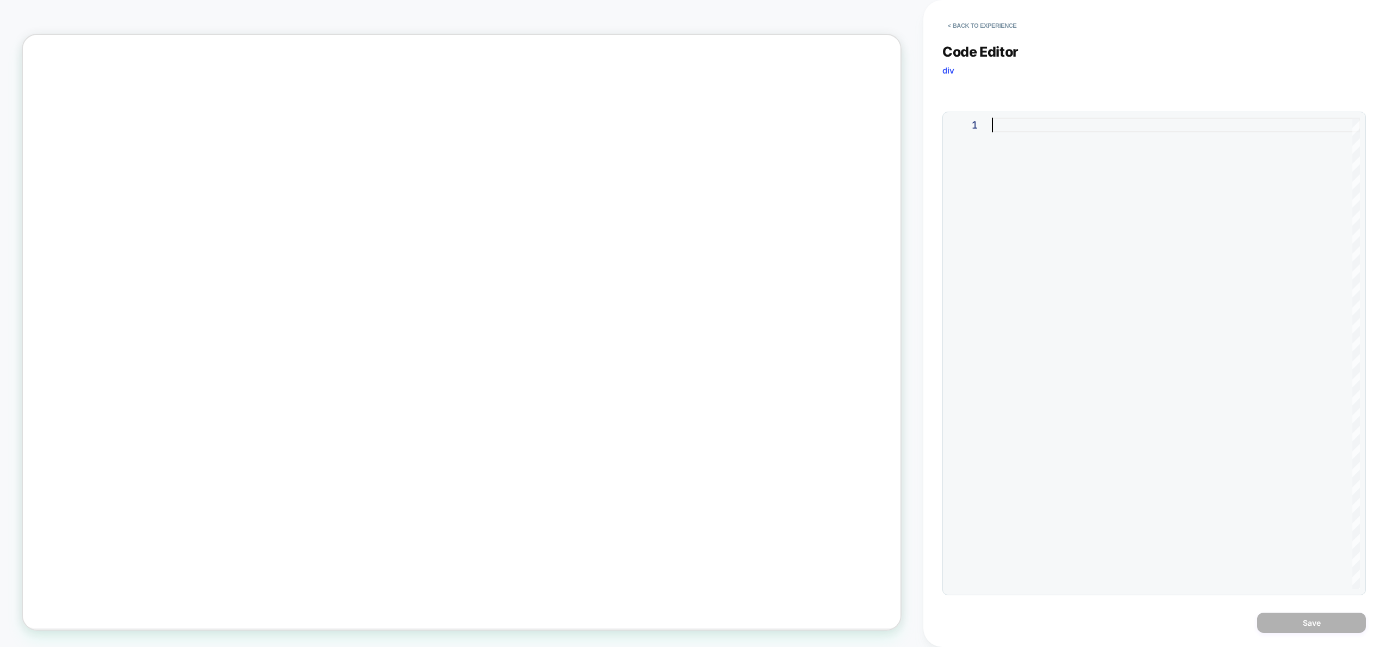
type textarea "**********"
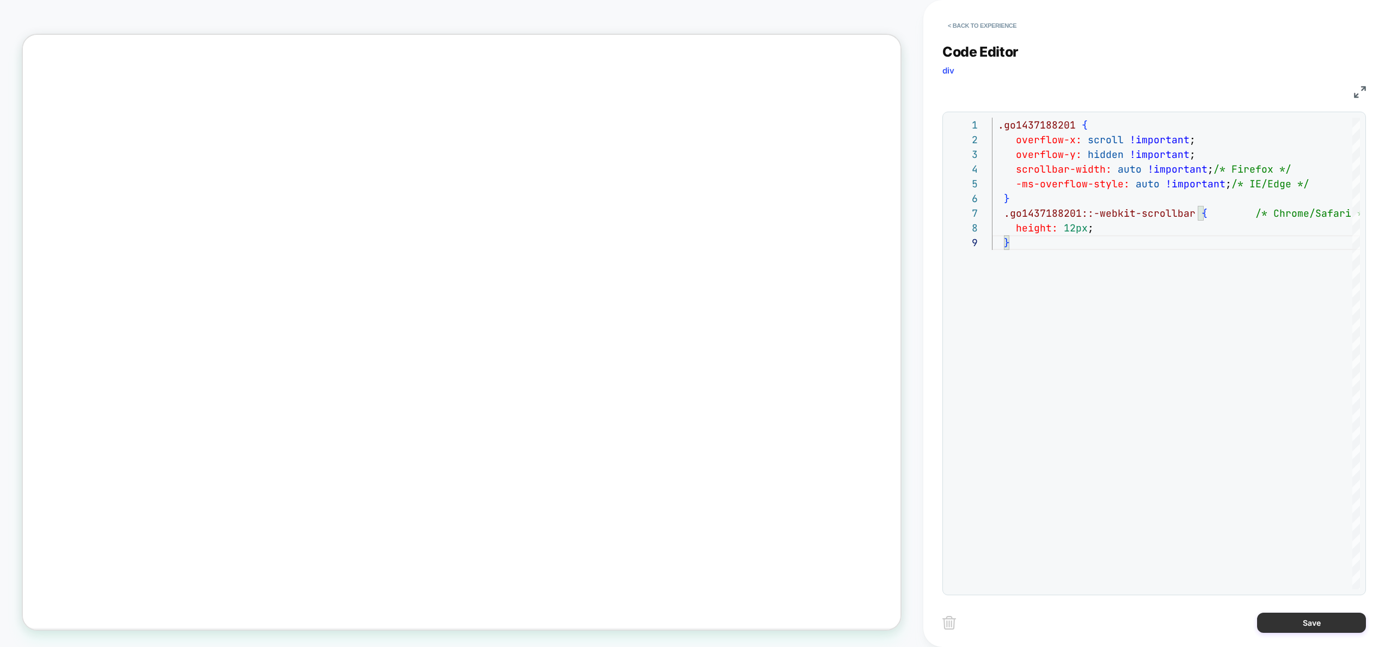
click at [1296, 624] on button "Save" at bounding box center [1311, 623] width 109 height 20
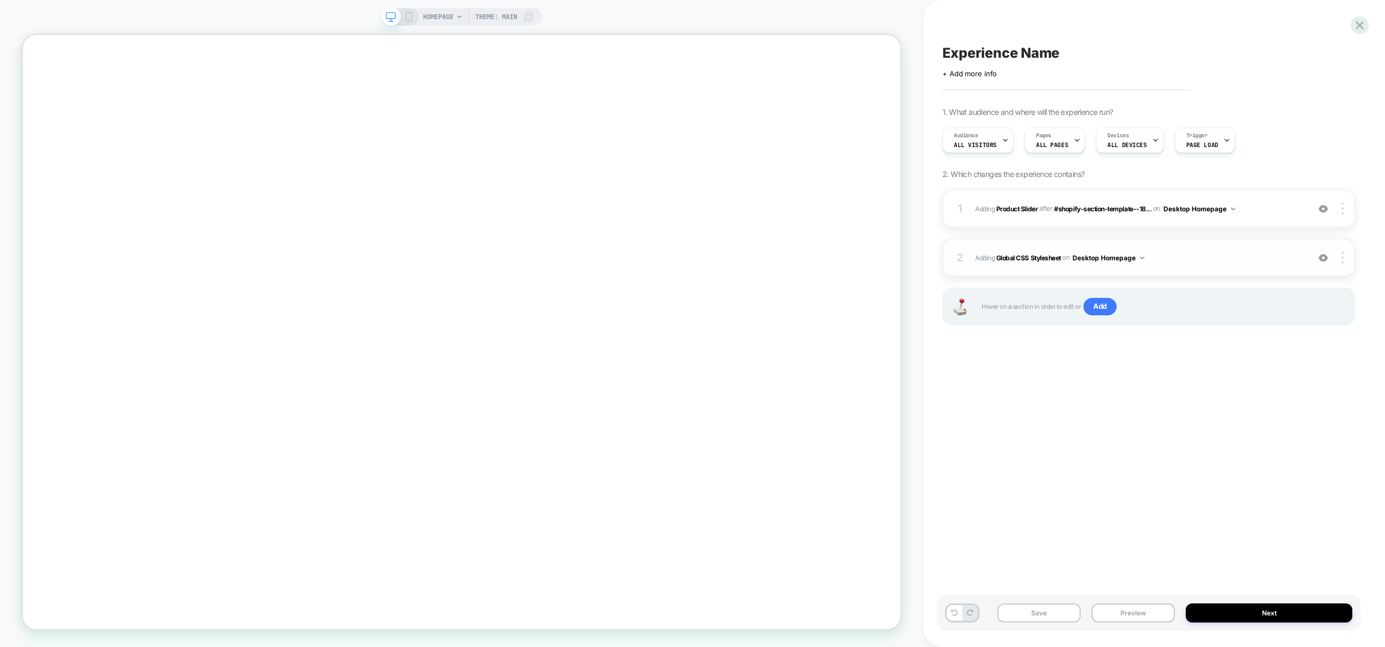
click at [1128, 257] on button "Desktop Homepage" at bounding box center [1109, 258] width 72 height 14
click at [1131, 424] on div "Desktop All Pages" at bounding box center [1110, 422] width 137 height 23
click at [1174, 245] on div "2 Adding Global CSS Stylesheet on Desktop All Pages Add Before Add After Copy t…" at bounding box center [1149, 258] width 413 height 38
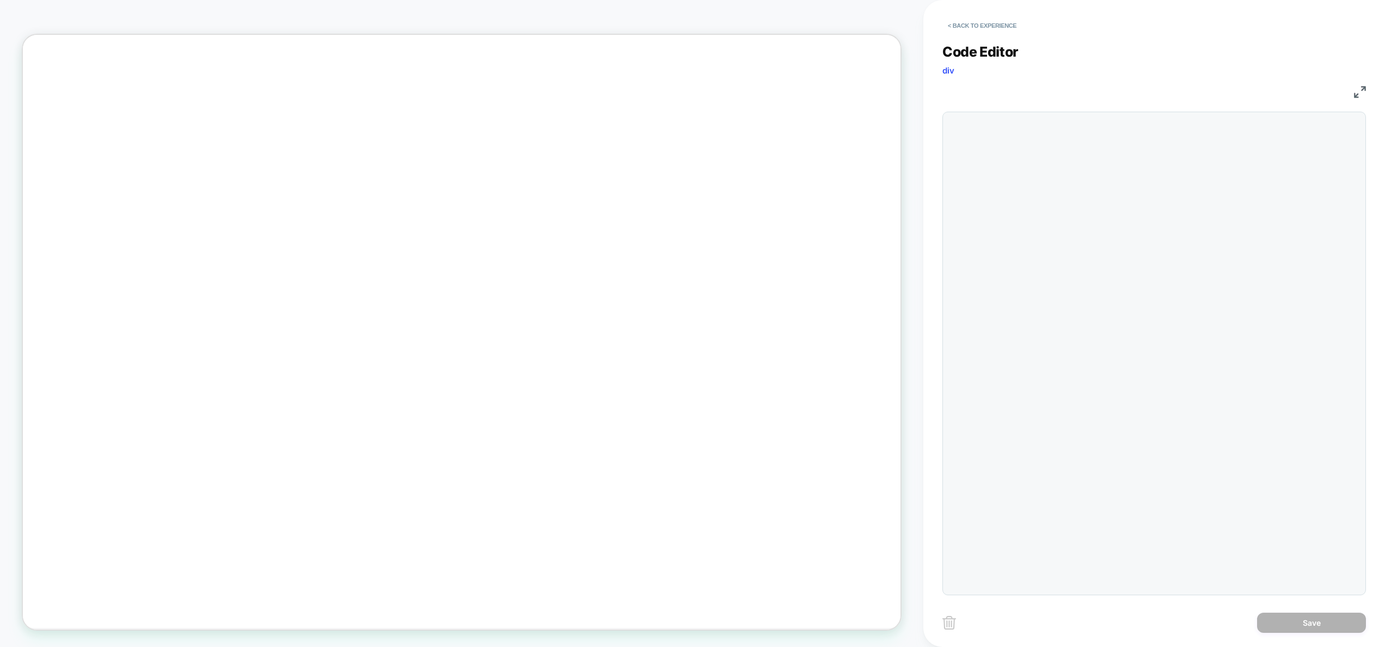
scroll to position [147, 0]
click at [1024, 279] on div ".go1437188201 {" at bounding box center [1008, 199] width 32 height 162
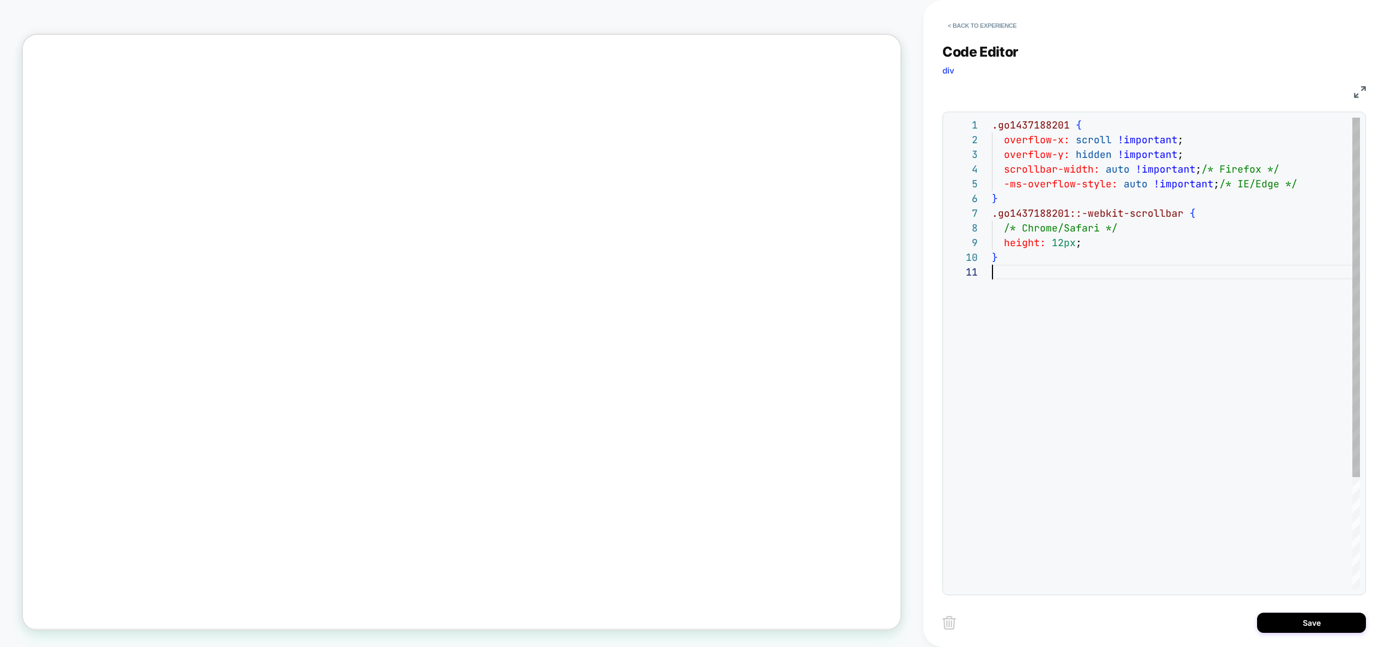
type textarea "**********"
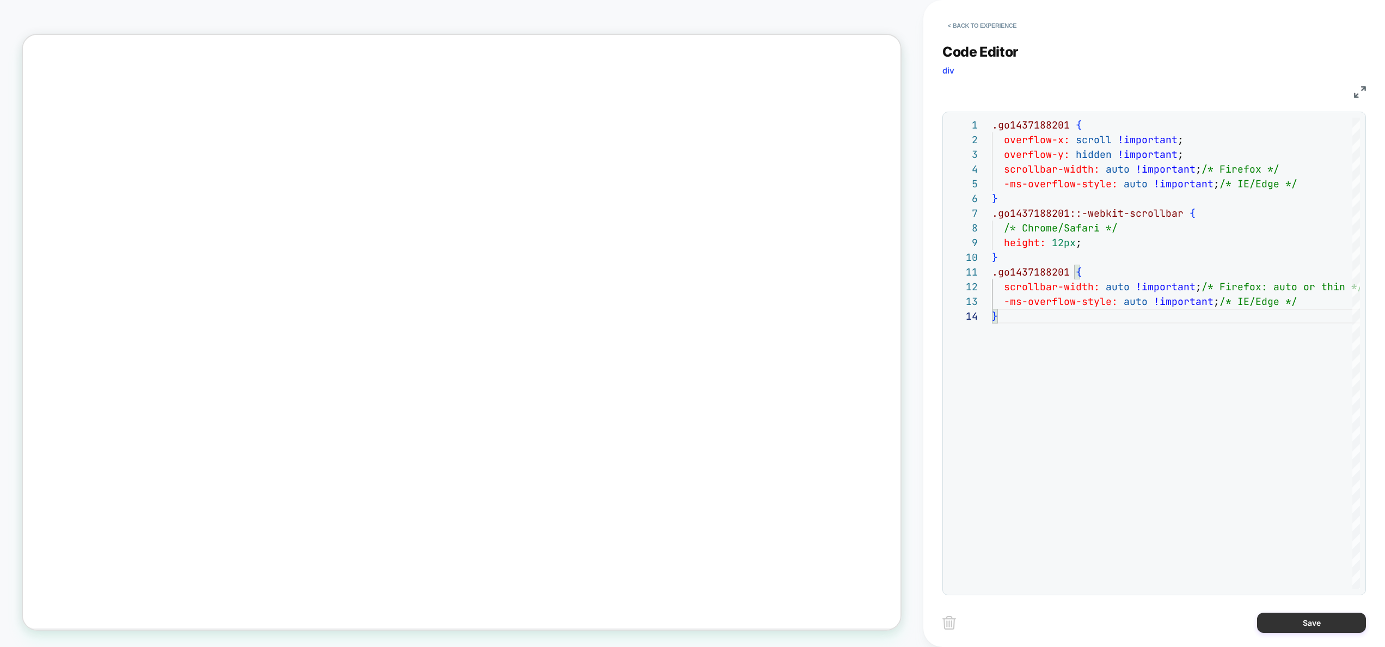
click at [1301, 624] on button "Save" at bounding box center [1311, 623] width 109 height 20
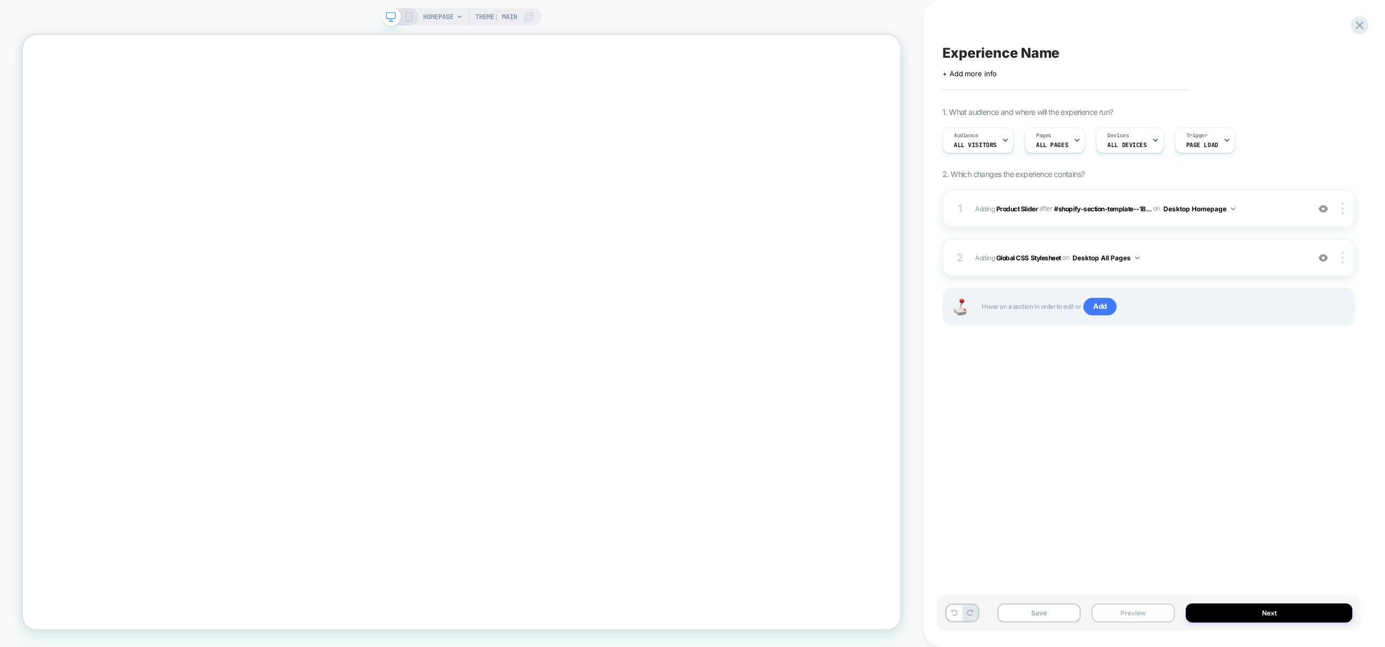
click at [1146, 615] on button "Preview" at bounding box center [1133, 612] width 83 height 19
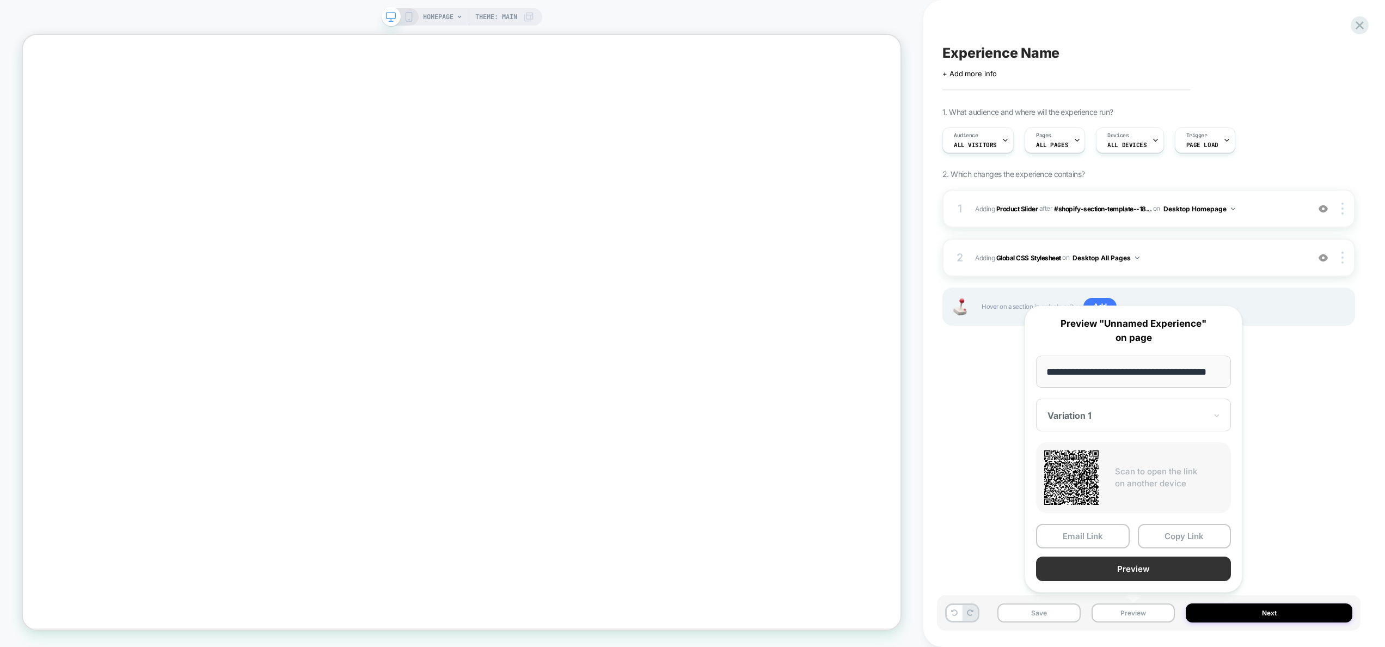
scroll to position [0, 0]
click at [1146, 571] on button "Preview" at bounding box center [1133, 569] width 195 height 25
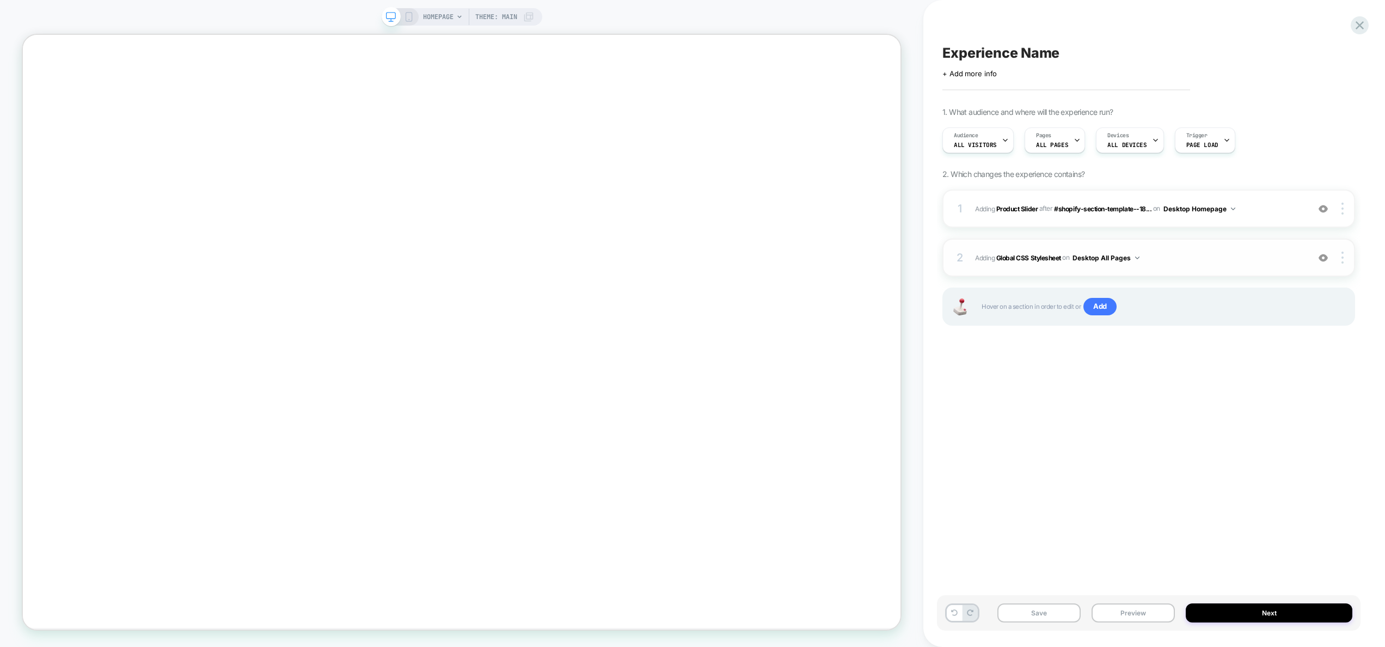
click at [1211, 249] on div "2 Adding Global CSS Stylesheet on Desktop All Pages Add Before Add After Copy t…" at bounding box center [1149, 258] width 413 height 38
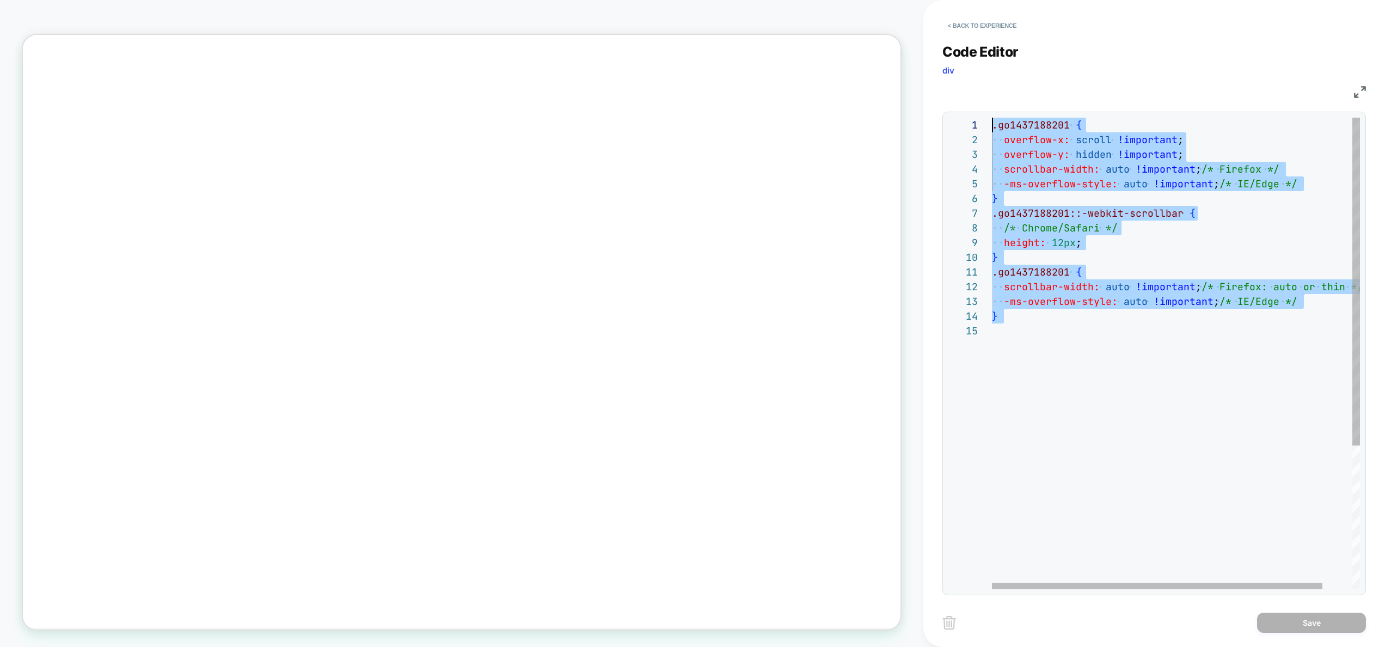
drag, startPoint x: 1107, startPoint y: 392, endPoint x: 978, endPoint y: 65, distance: 351.6
click at [992, 118] on div ".go1437188201 { overflow-x: scroll !important ; overflow-y: hidden !important ;…" at bounding box center [1192, 456] width 401 height 677
click at [978, 65] on div "Code Editor div" at bounding box center [1155, 63] width 424 height 38
drag, startPoint x: 1042, startPoint y: 396, endPoint x: 912, endPoint y: 103, distance: 320.6
click at [992, 118] on div ".go1437188201 { overflow-x: scroll !important ; overflow-y: hidden !important ;…" at bounding box center [1192, 456] width 401 height 677
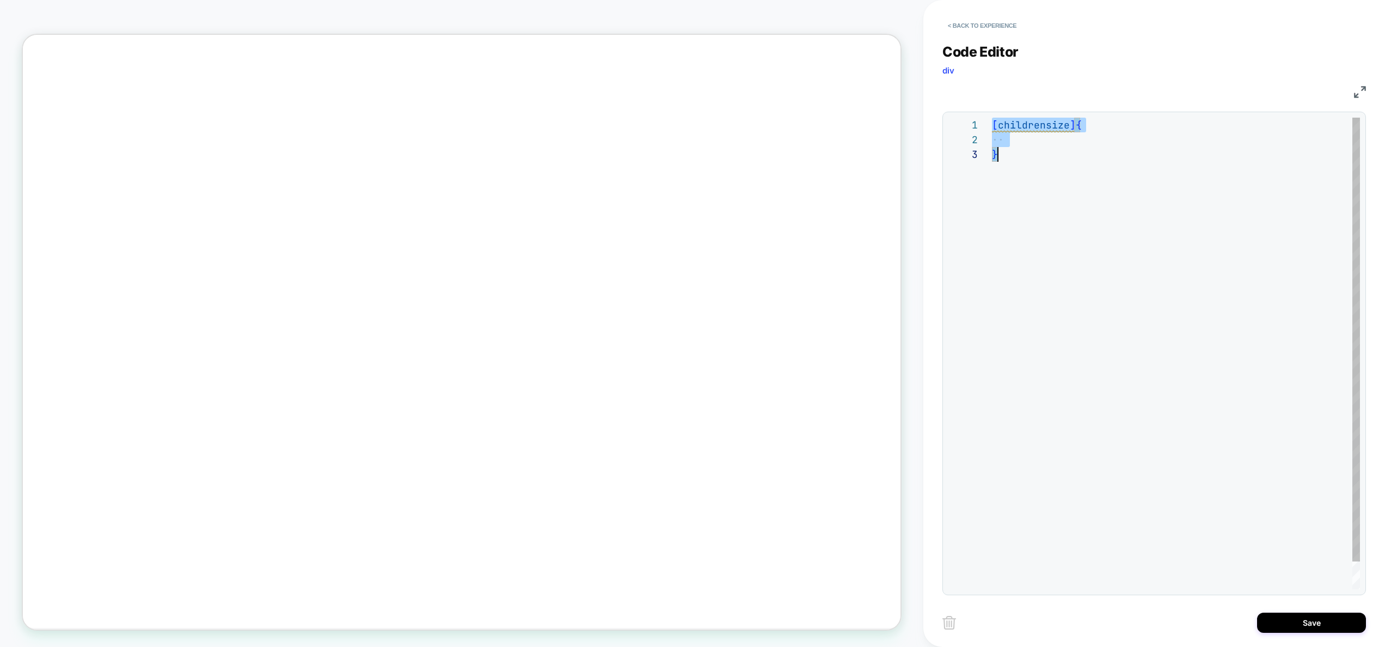
scroll to position [0, 6]
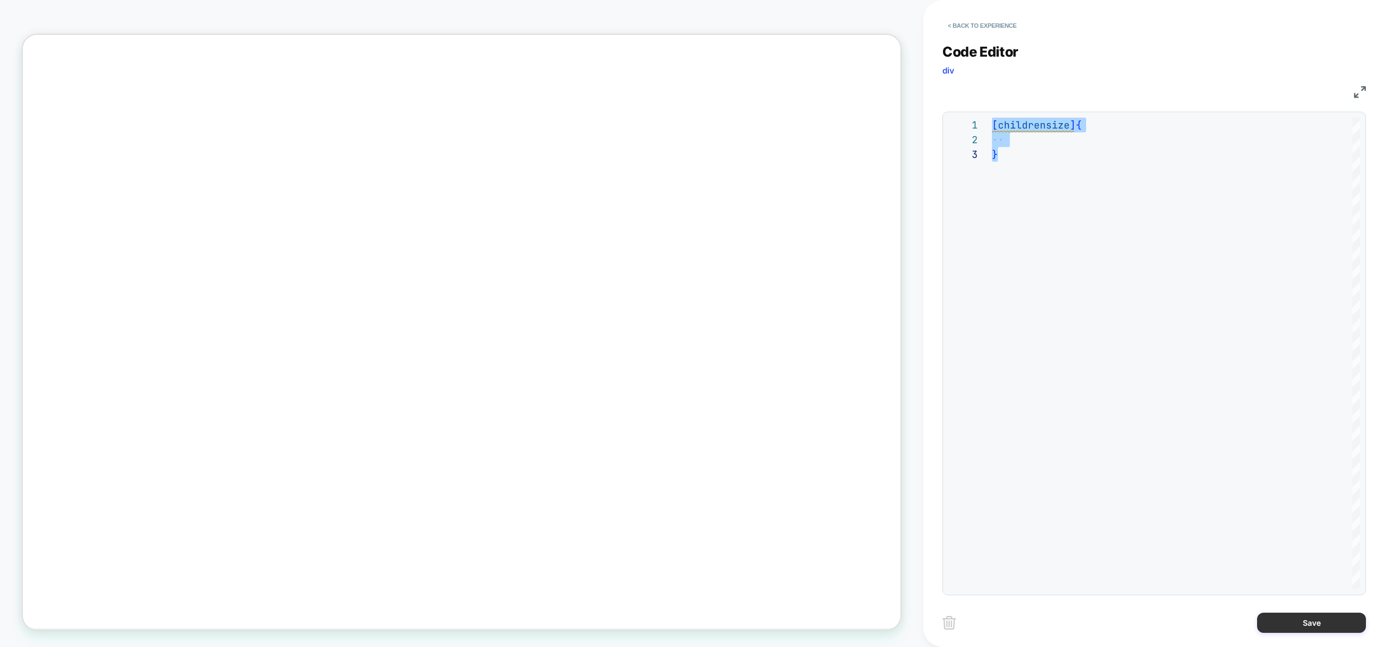
type textarea "**********"
click at [1289, 627] on button "Save" at bounding box center [1311, 623] width 109 height 20
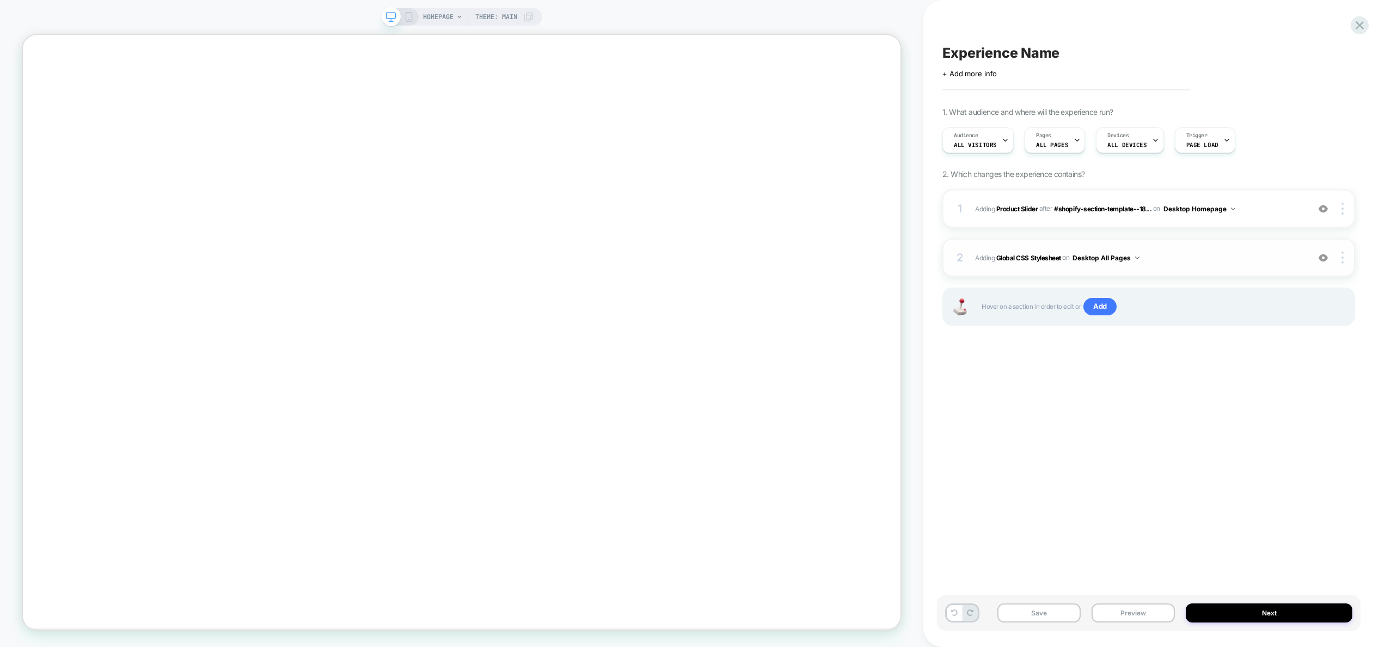
click at [1205, 250] on div "2 Adding Global CSS Stylesheet on Desktop All Pages Add Before Add After Copy t…" at bounding box center [1149, 258] width 413 height 38
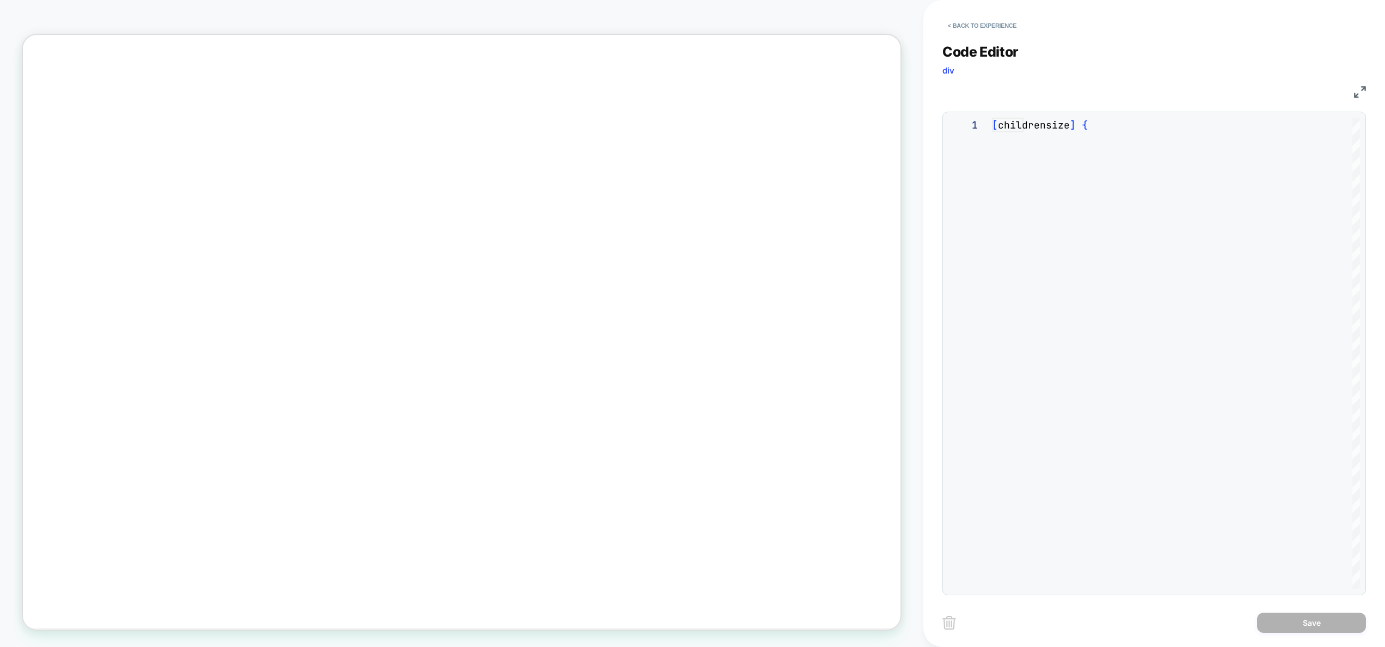
scroll to position [29, 0]
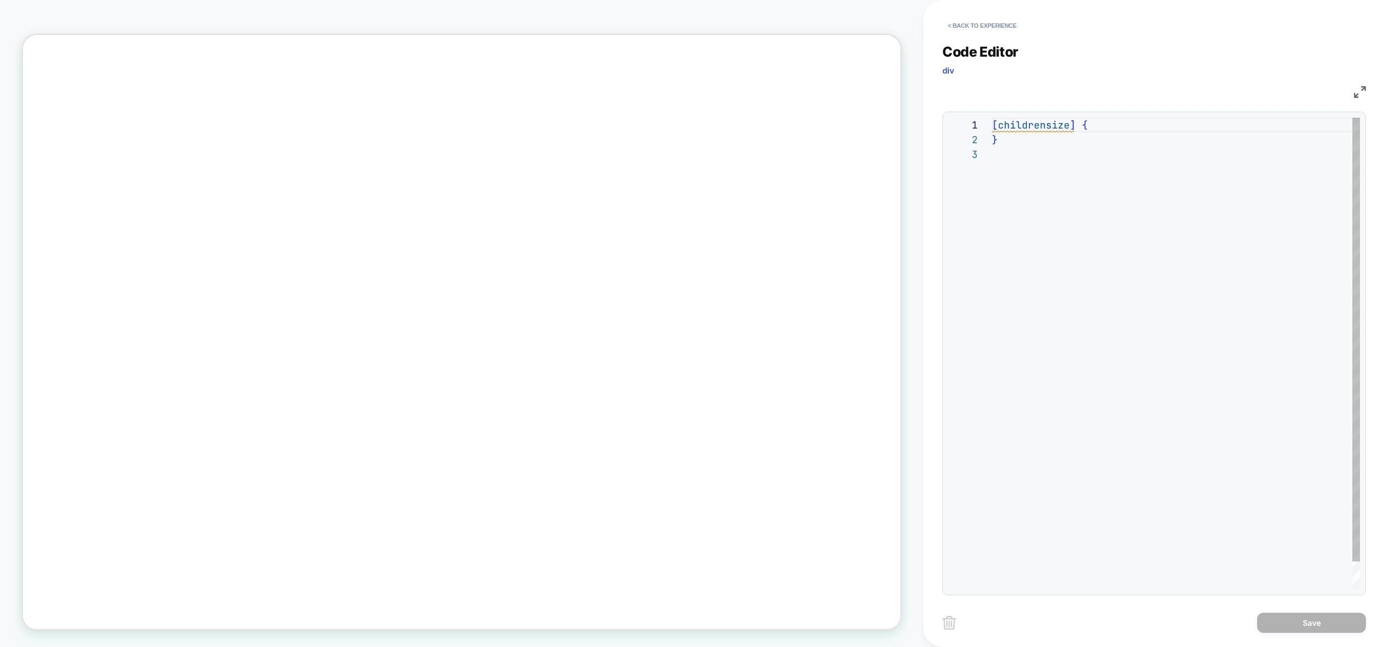
click at [1196, 244] on div "[ childrensize ] { }" at bounding box center [1176, 368] width 368 height 501
click at [1064, 132] on div "[ childrensize ] { }" at bounding box center [1176, 368] width 368 height 501
click at [1028, 138] on div "[ childrensize ] { scrollbar-width: thin !important ; }" at bounding box center [1176, 368] width 368 height 501
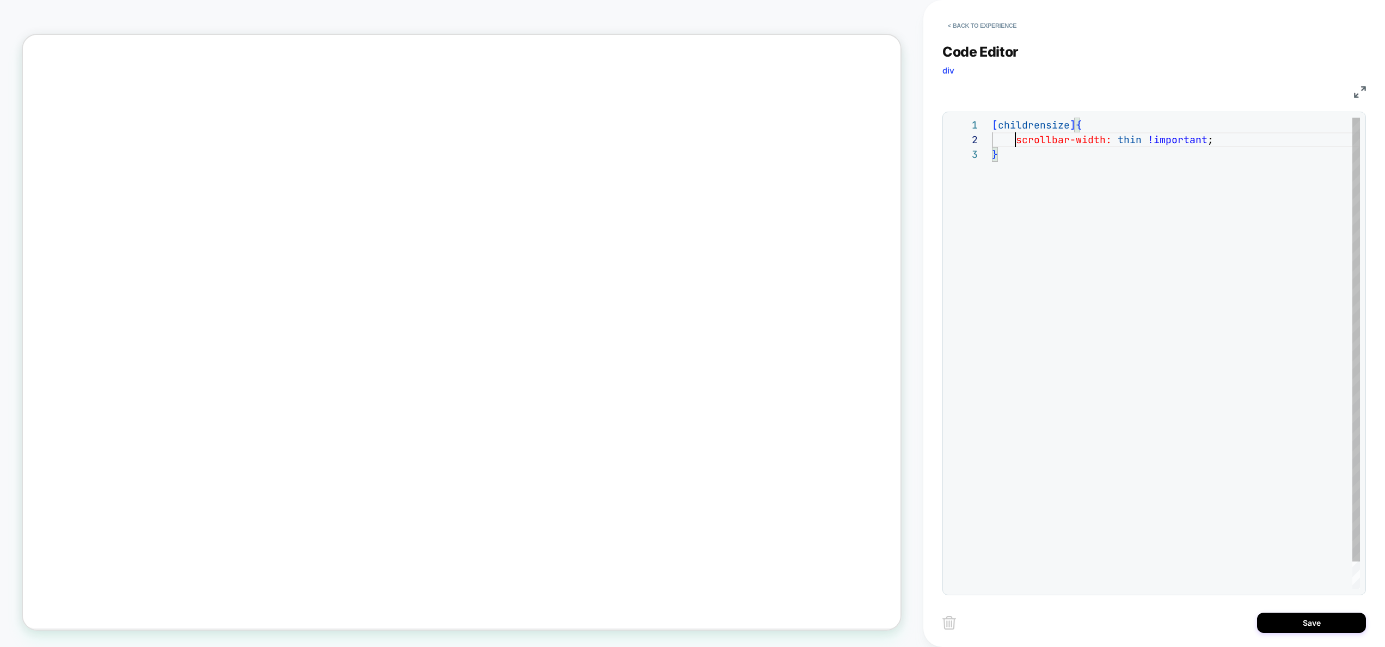
scroll to position [15, 0]
type textarea "**********"
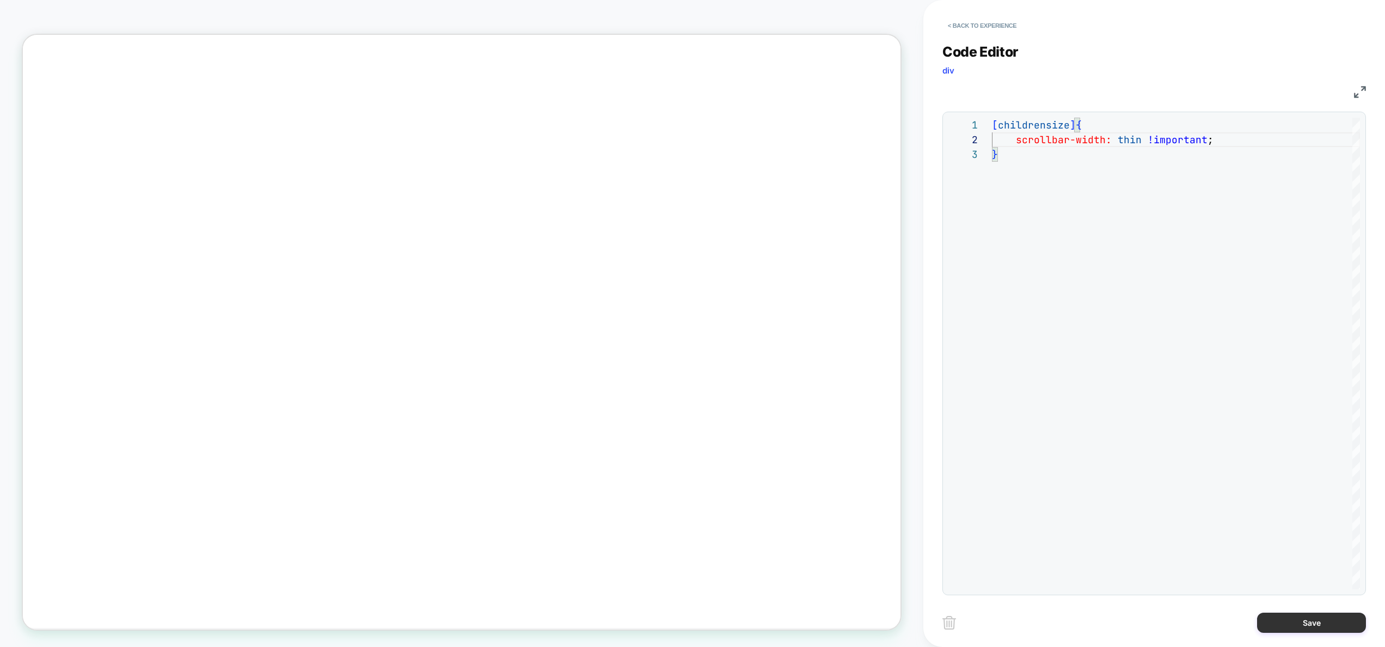
click at [1300, 625] on button "Save" at bounding box center [1311, 623] width 109 height 20
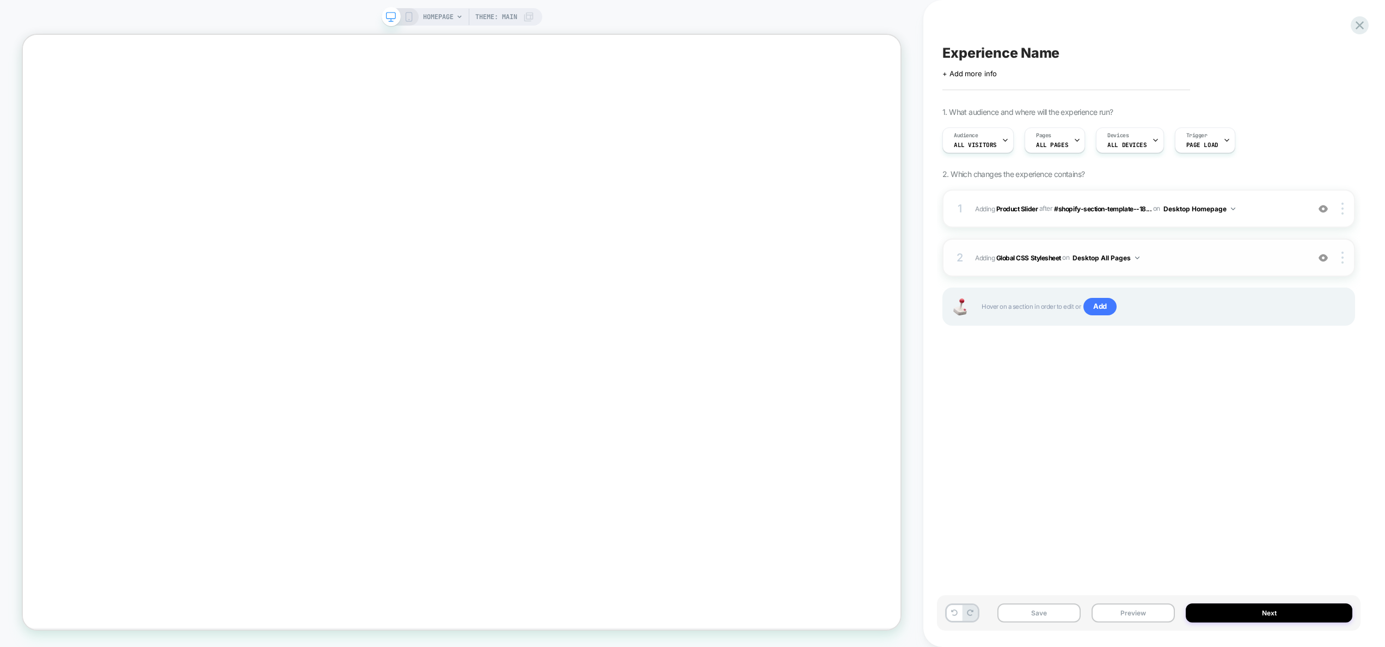
click at [1188, 256] on span "Adding Global CSS Stylesheet on Desktop All Pages" at bounding box center [1139, 258] width 328 height 14
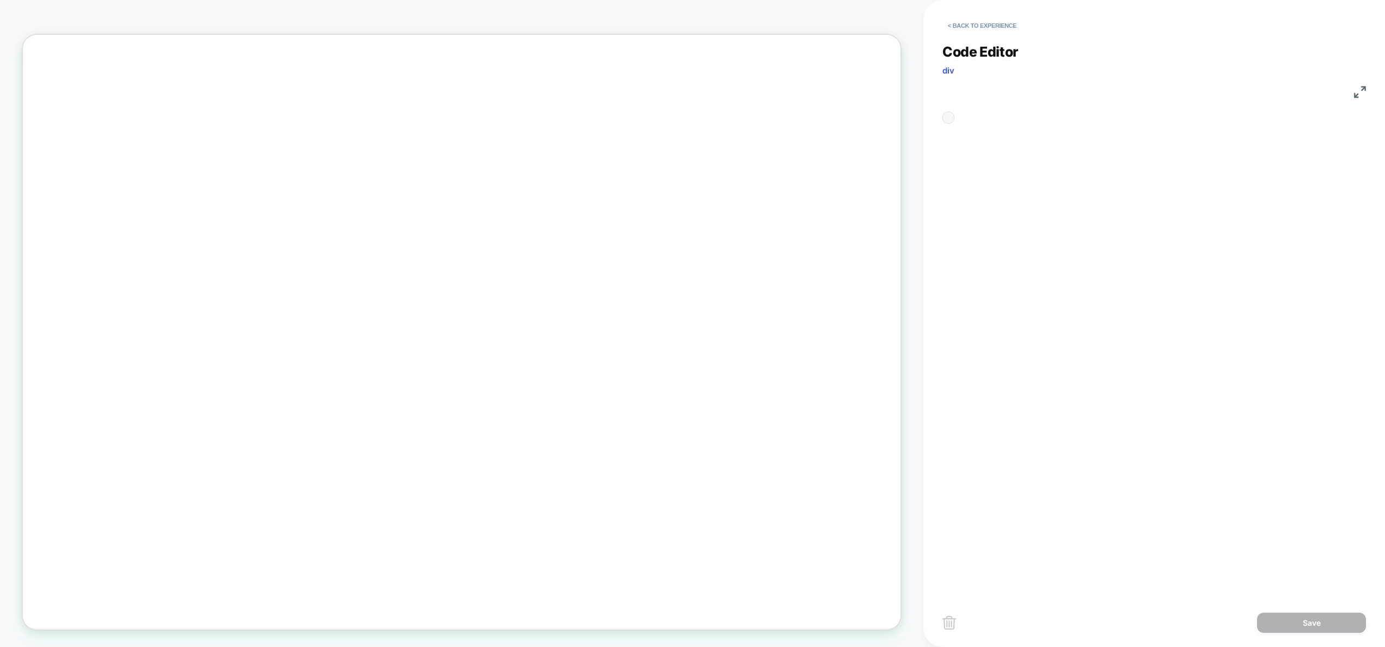
scroll to position [44, 0]
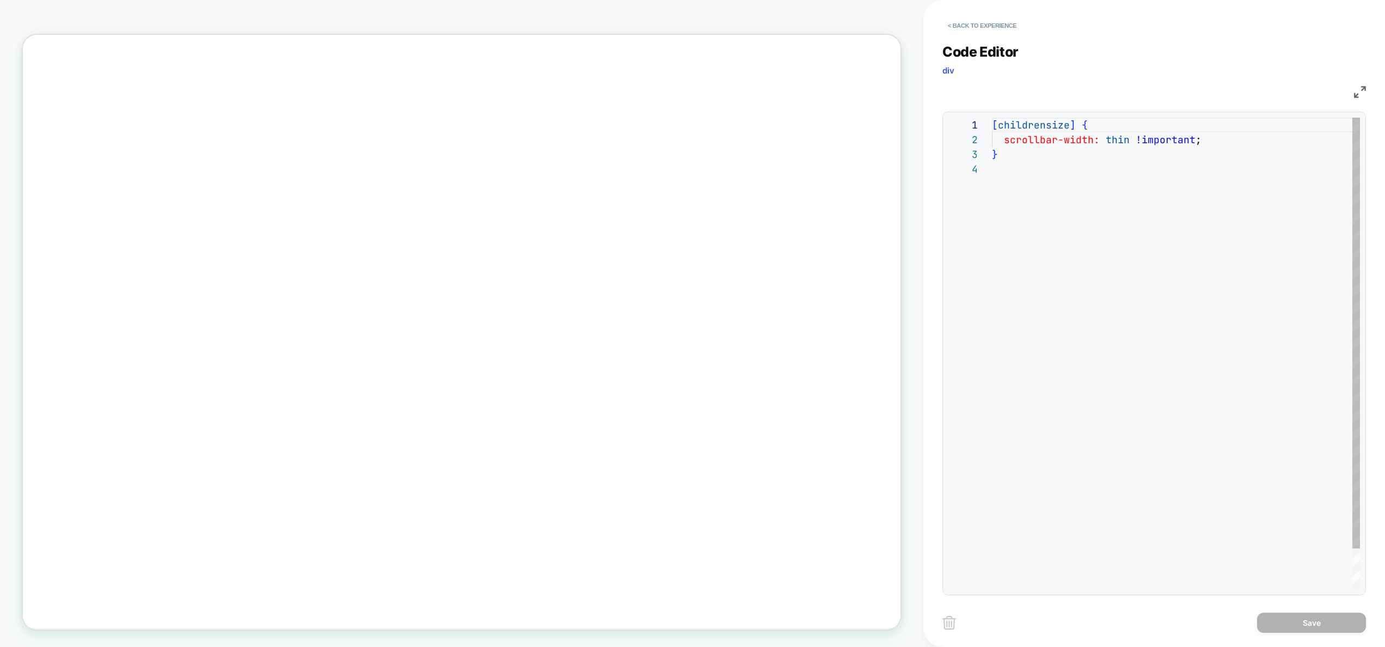
click at [1029, 278] on div "[ childrensize ] { scrollbar-width: thin !important ; }" at bounding box center [1176, 376] width 368 height 516
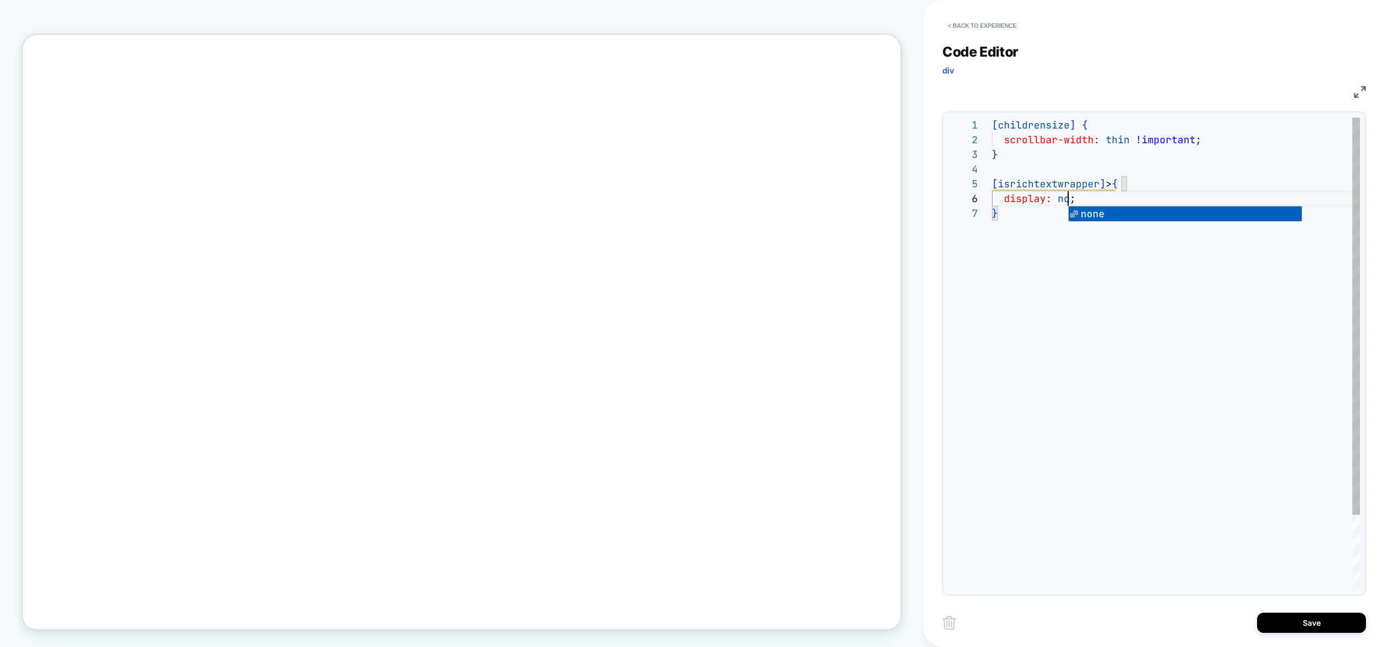
scroll to position [74, 88]
click at [1117, 186] on div "[ childrensize ] { scrollbar-width: thin !important ; } [ isrichtextwrapper ] >…" at bounding box center [1176, 398] width 368 height 560
click at [1121, 186] on div "[ childrensize ] { scrollbar-width: thin !important ; } [ isrichtextwrapper ] >…" at bounding box center [1176, 398] width 368 height 560
drag, startPoint x: 1117, startPoint y: 182, endPoint x: 1109, endPoint y: 182, distance: 7.6
click at [1109, 182] on div "[ childrensize ] { scrollbar-width: thin !important ; } [ isrichtextwrapper ] >…" at bounding box center [1176, 398] width 368 height 560
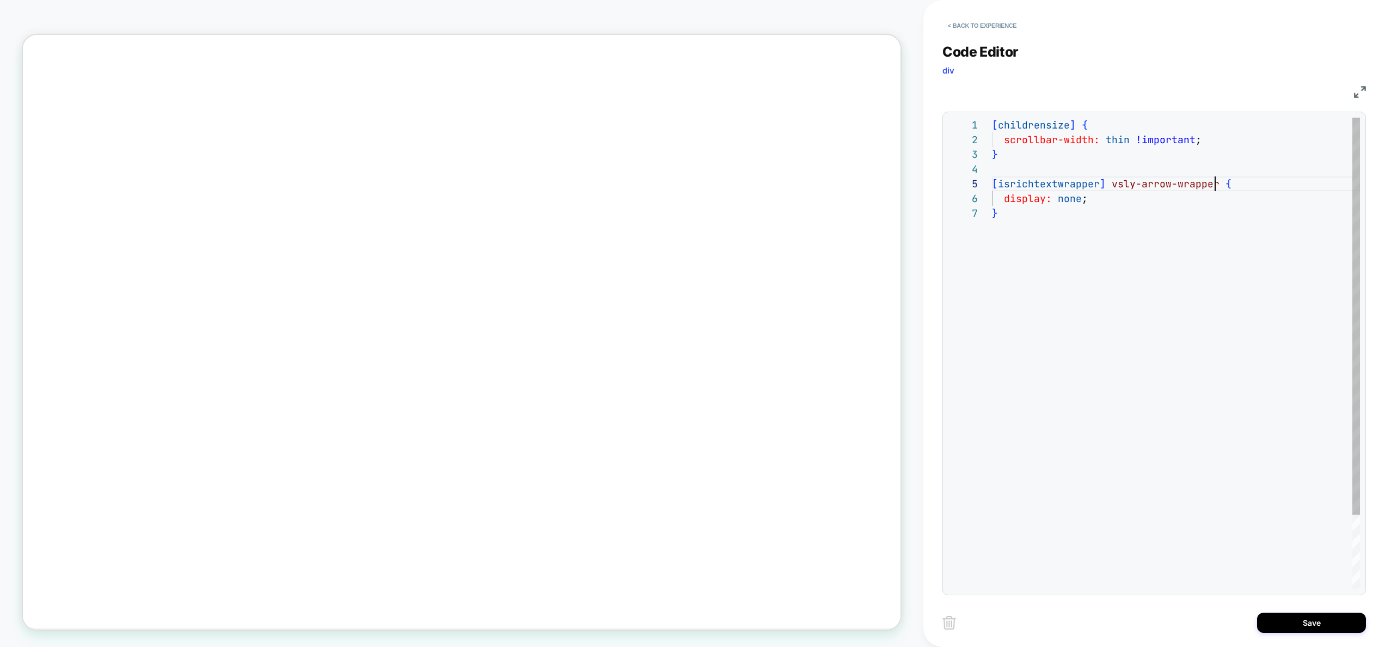
click at [1110, 186] on div "[ childrensize ] { scrollbar-width: thin !important ; } [ isrichtextwrapper ] v…" at bounding box center [1176, 398] width 368 height 560
click at [1120, 240] on div "[ childrensize ] { scrollbar-width: thin !important ; } [ isrichtextwrapper ] .…" at bounding box center [1176, 398] width 368 height 560
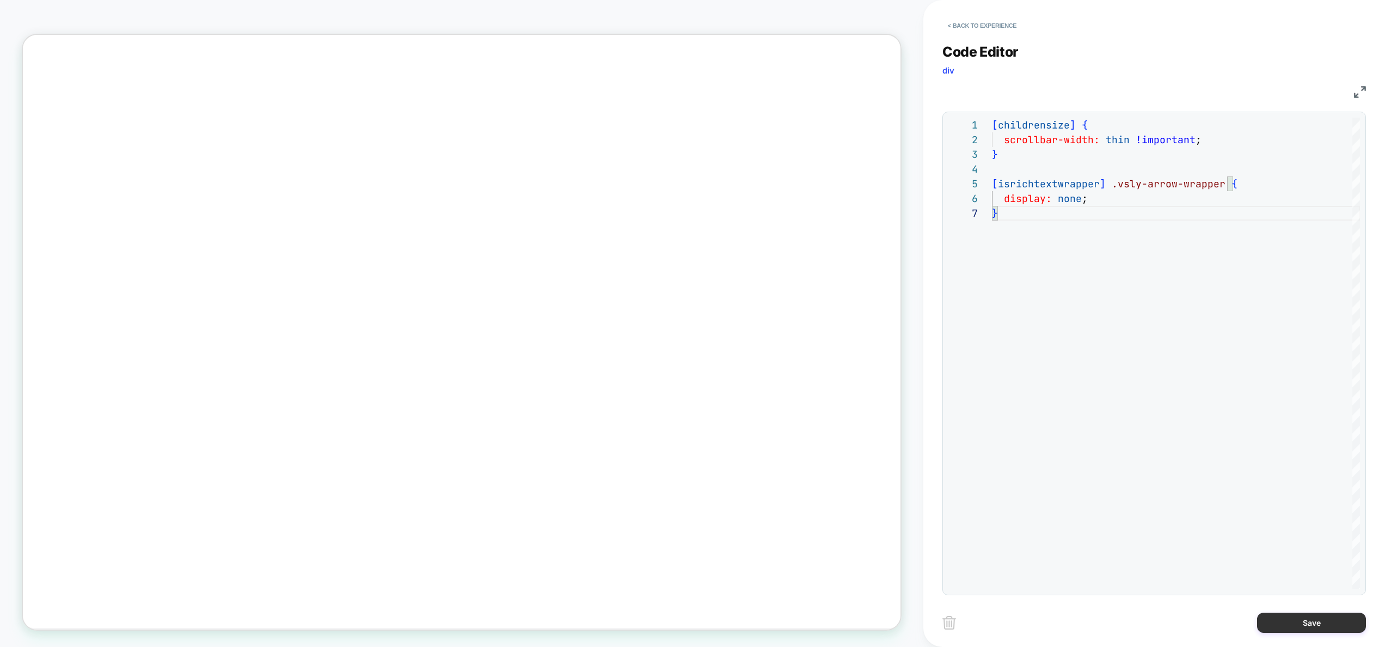
type textarea "**********"
click at [1295, 621] on button "Save" at bounding box center [1311, 623] width 109 height 20
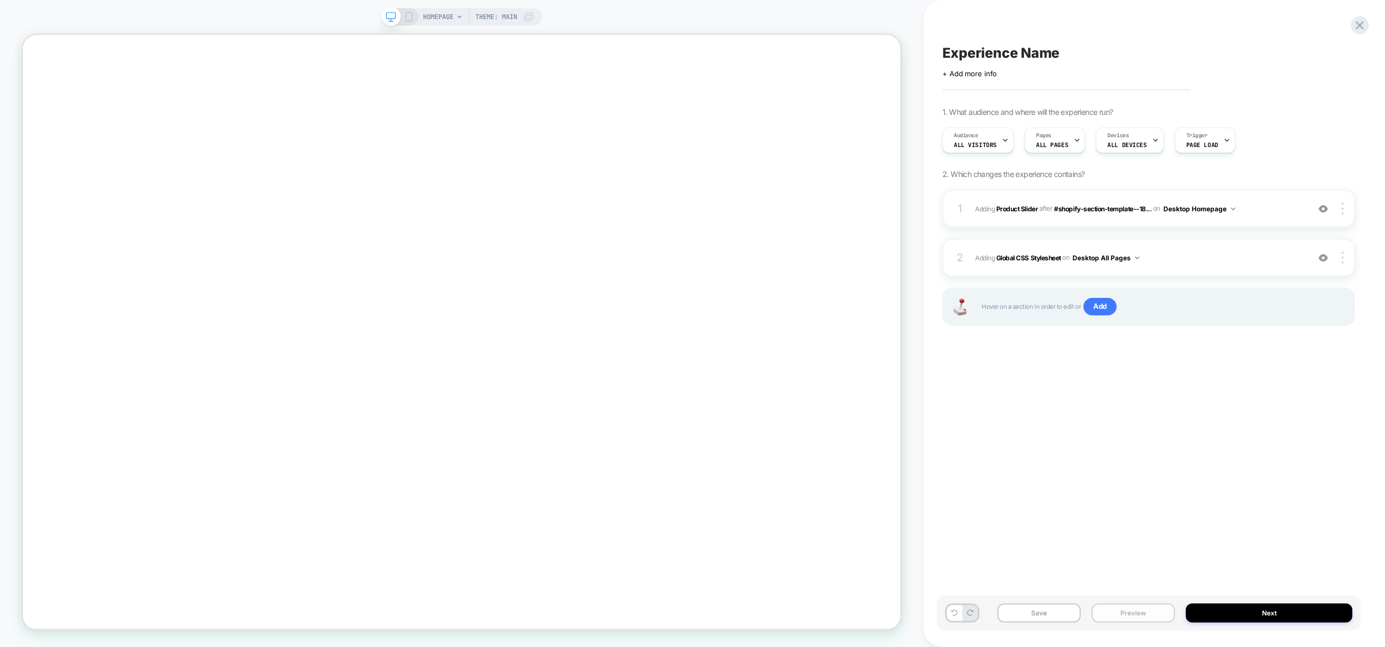
click at [1138, 613] on button "Preview" at bounding box center [1133, 612] width 83 height 19
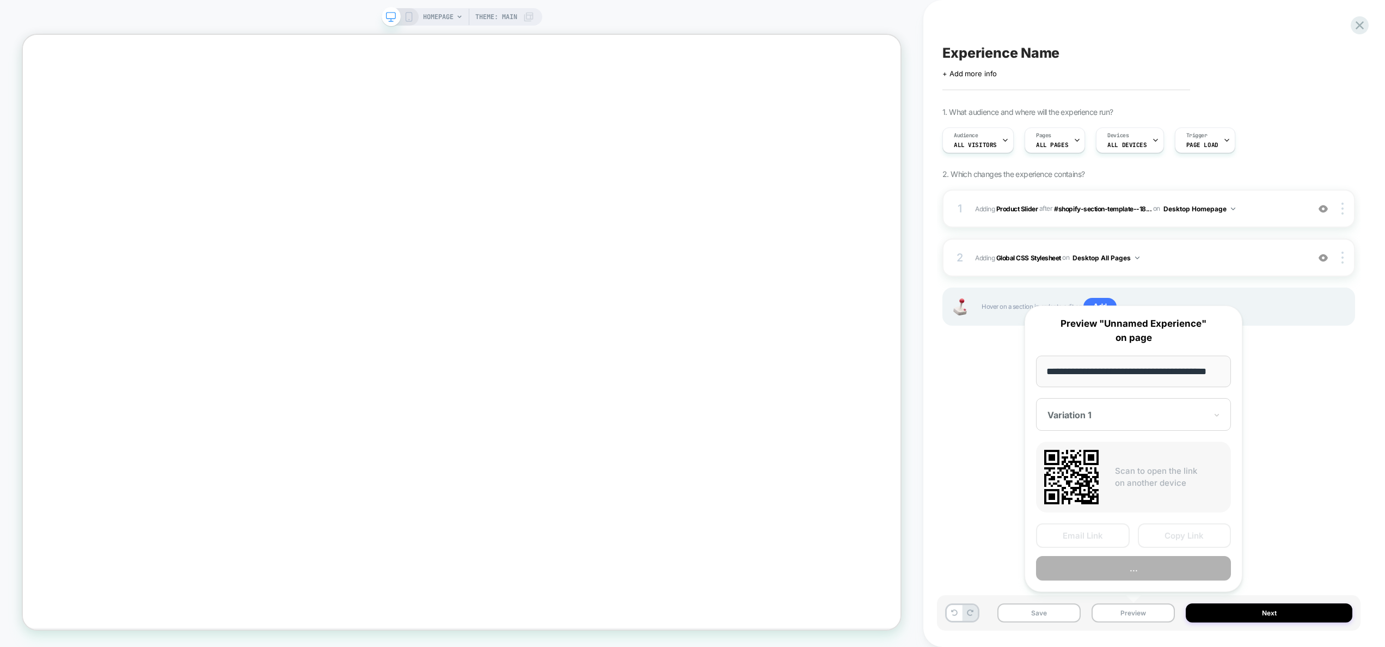
scroll to position [0, 25]
click at [1134, 569] on button "Preview" at bounding box center [1133, 569] width 195 height 25
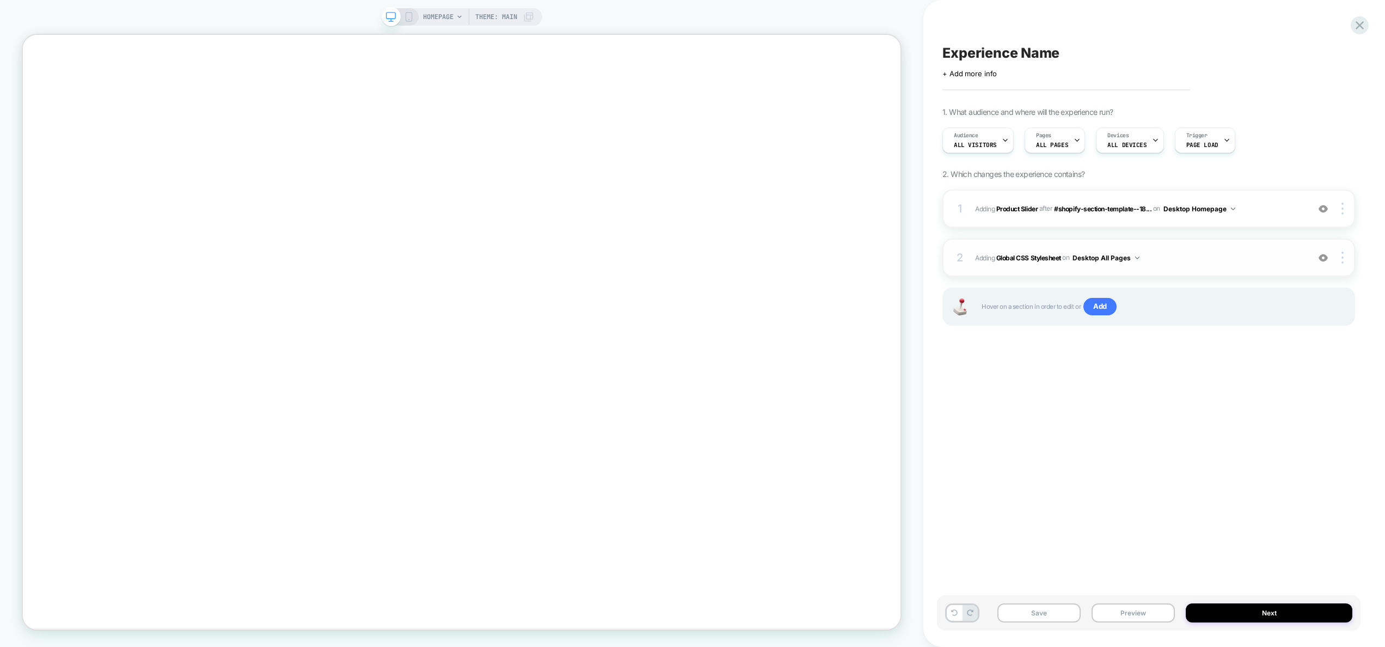
click at [1175, 263] on span "Adding Global CSS Stylesheet on Desktop All Pages" at bounding box center [1139, 258] width 328 height 14
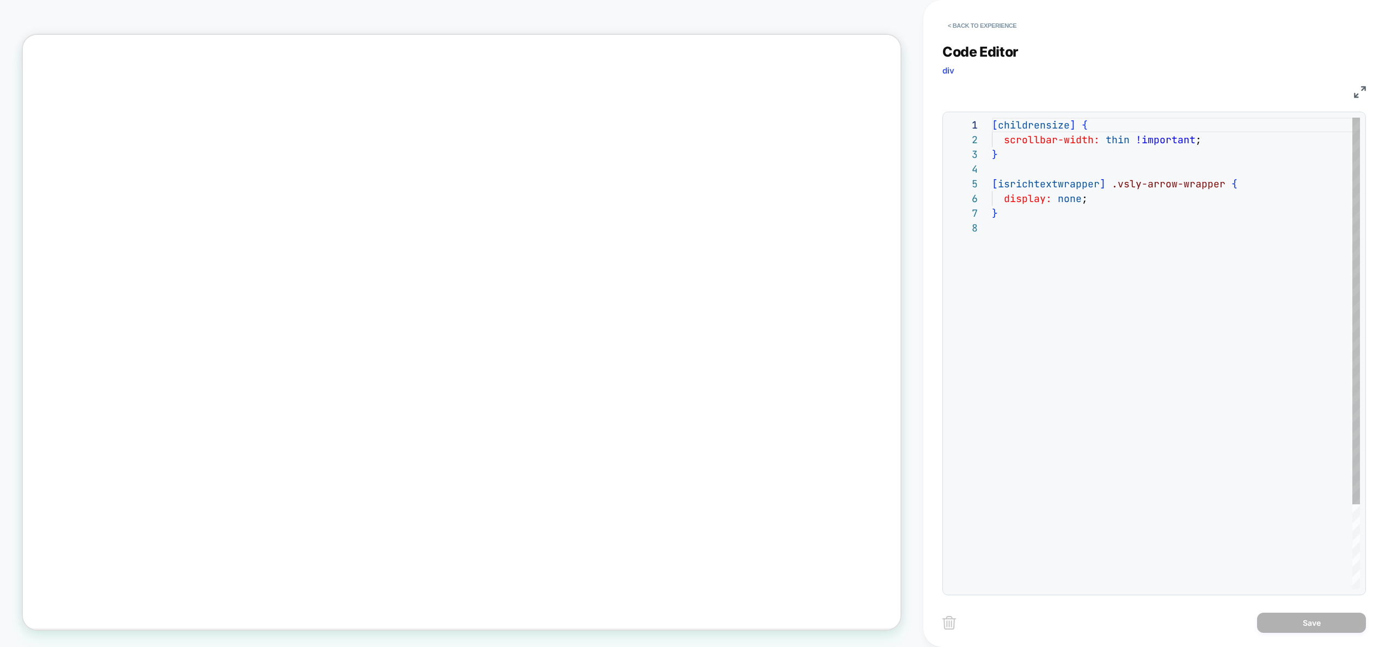
scroll to position [103, 0]
drag, startPoint x: 1080, startPoint y: 199, endPoint x: 1133, endPoint y: 207, distance: 53.0
click at [1080, 199] on div "[ childrensize ] { scrollbar-width: thin !important ; } [ isrichtextwrapper ] .…" at bounding box center [1176, 405] width 368 height 574
click at [1151, 234] on div "[ childrensize ] { scrollbar-width: thin !important ; } [ isrichtextwrapper ] .…" at bounding box center [1176, 405] width 368 height 574
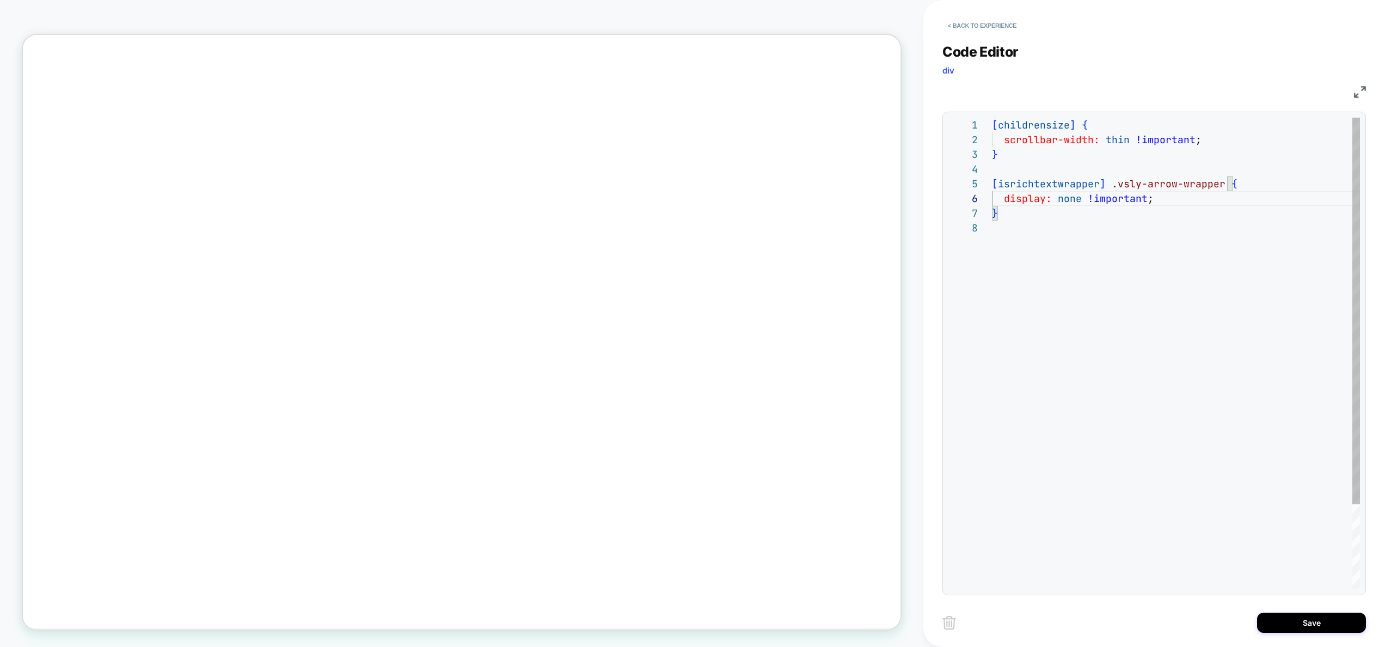
scroll to position [103, 0]
click at [1132, 205] on div "[ childrensize ] { scrollbar-width: thin !important ; } [ isrichtextwrapper ] .…" at bounding box center [1176, 405] width 368 height 574
click at [1173, 198] on div "[ childrensize ] { scrollbar-width: thin !important ; } [ isrichtextwrapper ] .…" at bounding box center [1176, 405] width 368 height 574
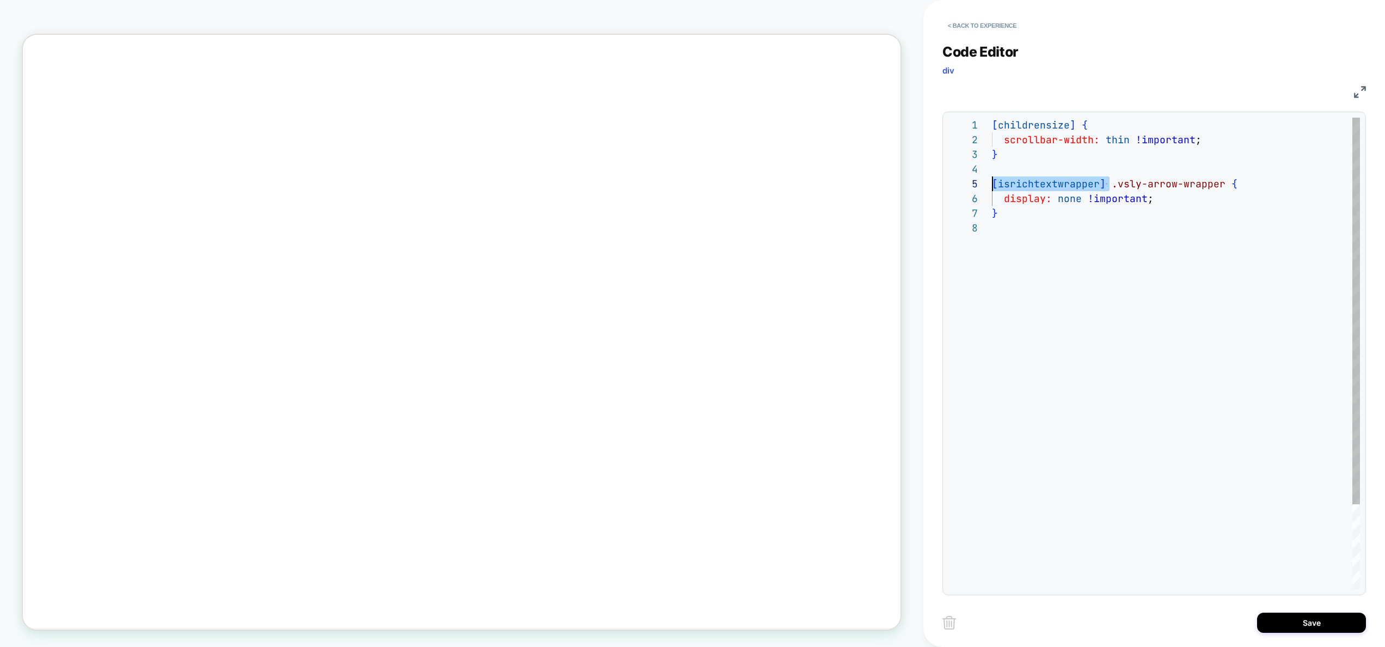
drag, startPoint x: 1113, startPoint y: 186, endPoint x: 972, endPoint y: 175, distance: 141.0
click at [992, 175] on div "[ childrensize ] { scrollbar-width: thin !important ; } [ isrichtextwrapper ] .…" at bounding box center [1176, 405] width 368 height 574
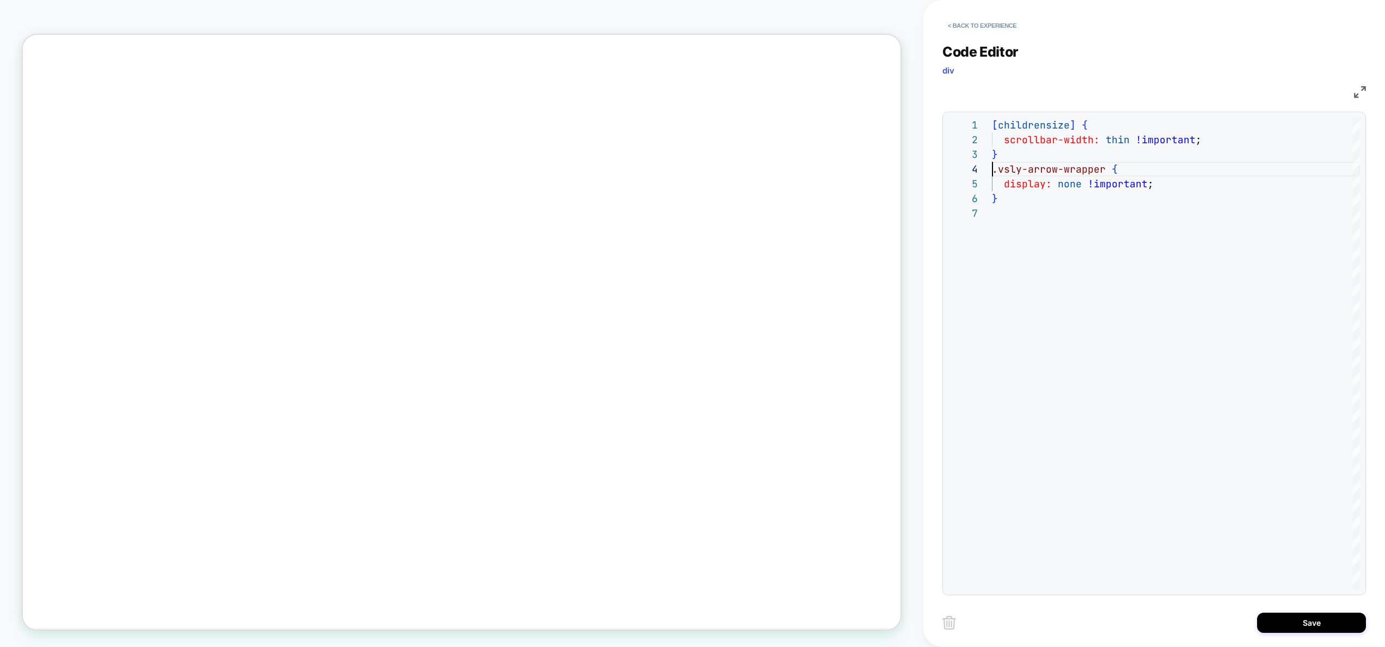
type textarea "**********"
click at [1244, 317] on div "[ childrensize ] { scrollbar-width: thin !important ; } .vsly-arrow-wrapper { d…" at bounding box center [1176, 398] width 368 height 560
click at [1286, 628] on button "Save" at bounding box center [1311, 623] width 109 height 20
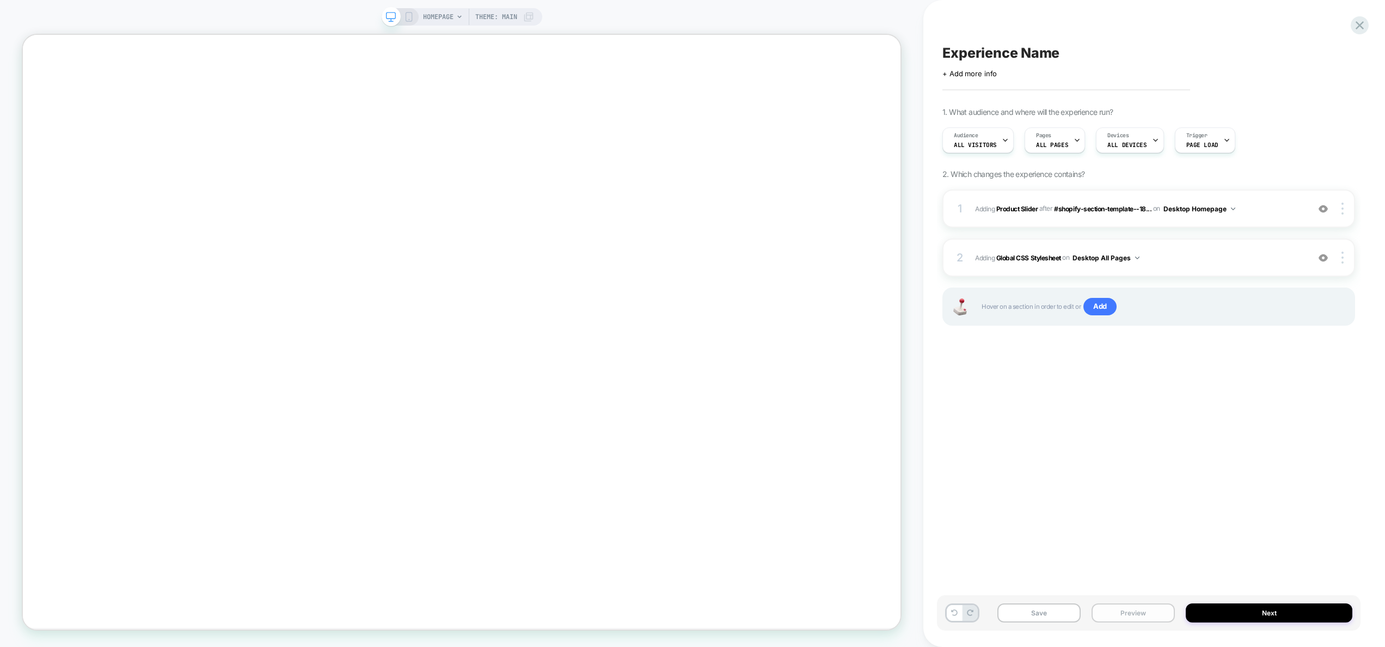
click at [1102, 615] on button "Preview" at bounding box center [1133, 612] width 83 height 19
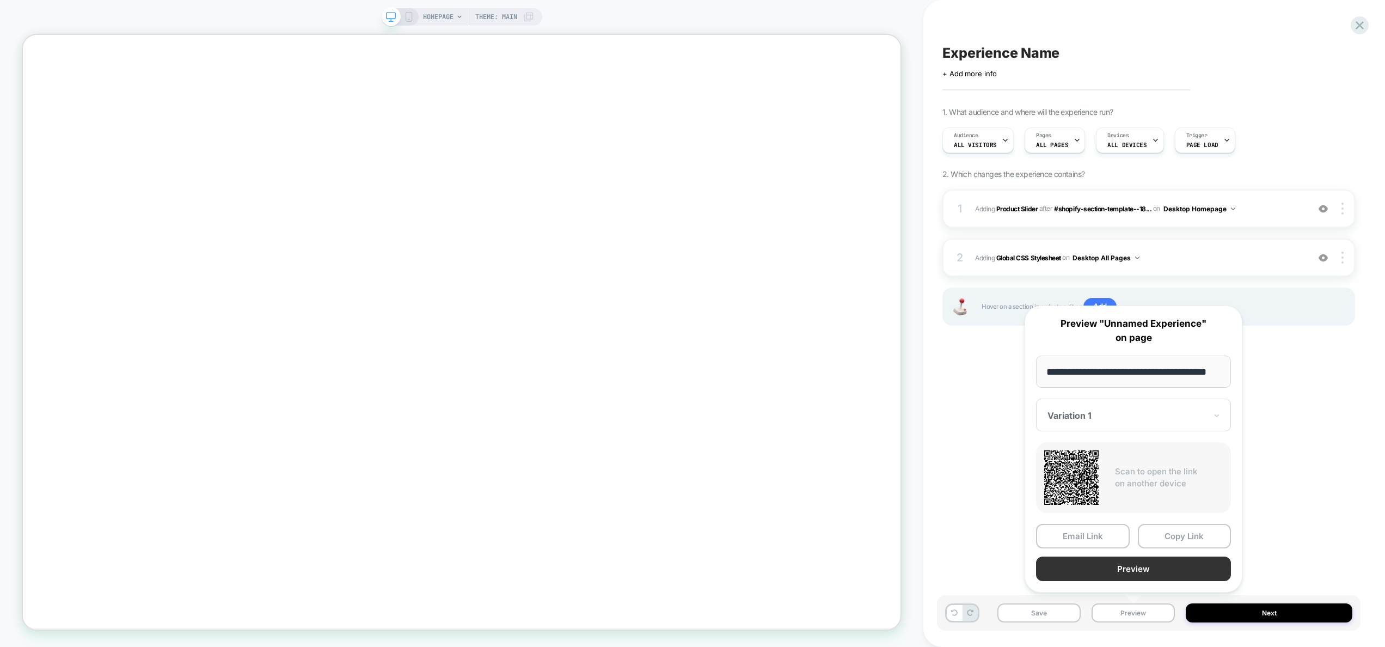
scroll to position [0, 0]
click at [1126, 566] on button "Preview" at bounding box center [1133, 569] width 195 height 25
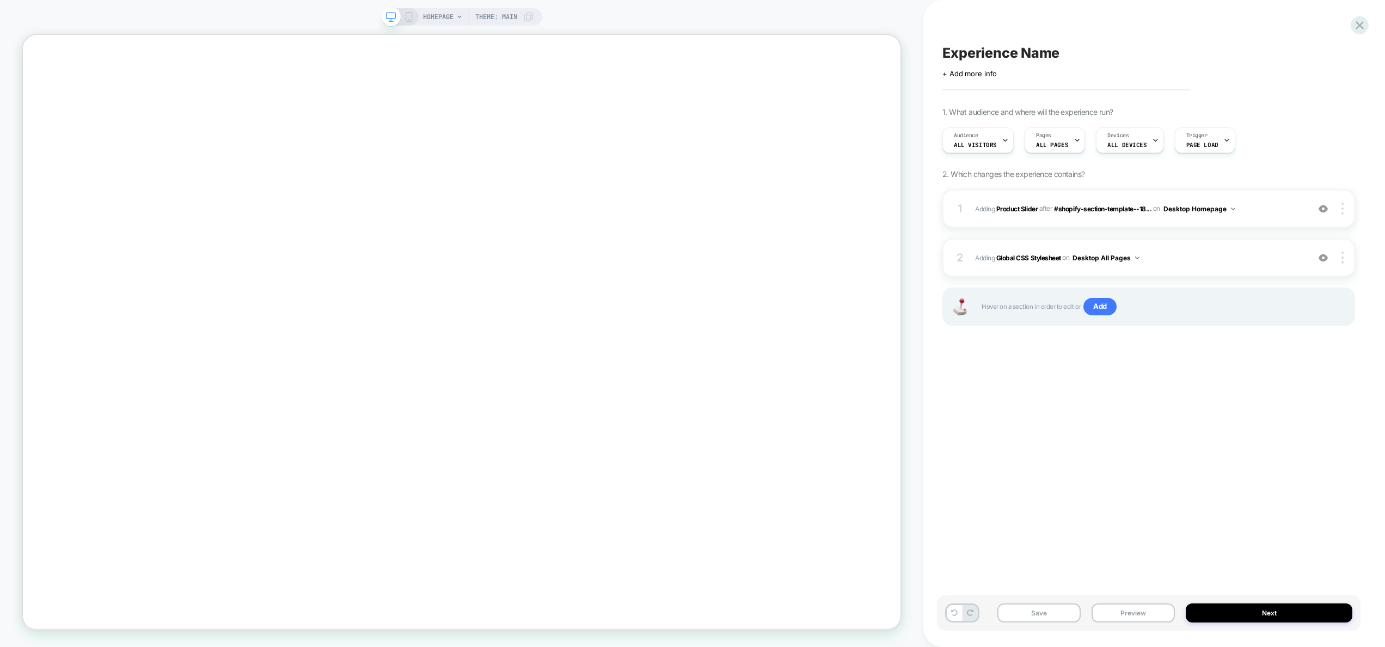
click at [1178, 290] on div "Hover on a section in order to edit or Add" at bounding box center [1149, 307] width 413 height 38
click at [1189, 266] on div "2 Adding Global CSS Stylesheet on Desktop All Pages Add Before Add After Copy t…" at bounding box center [1149, 258] width 413 height 38
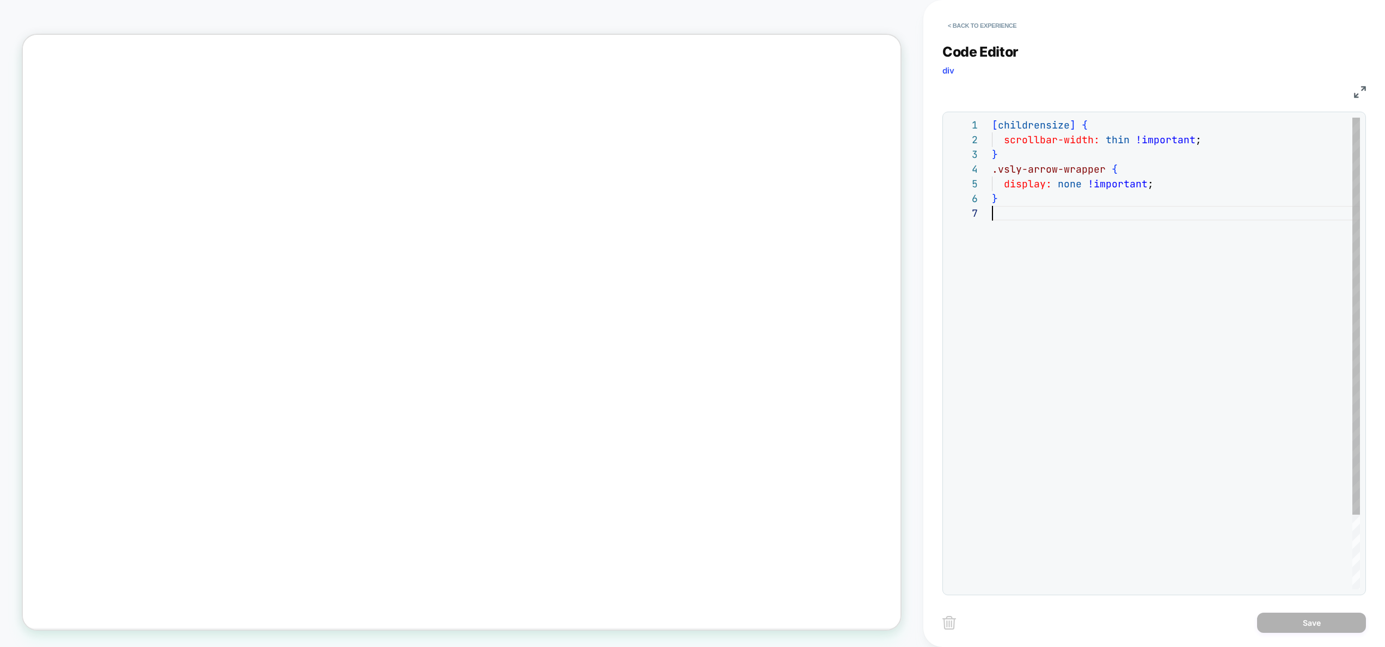
click at [1104, 332] on div "[ childrensize ] { scrollbar-width: thin !important ; } .vsly-arrow-wrapper { d…" at bounding box center [1176, 398] width 368 height 560
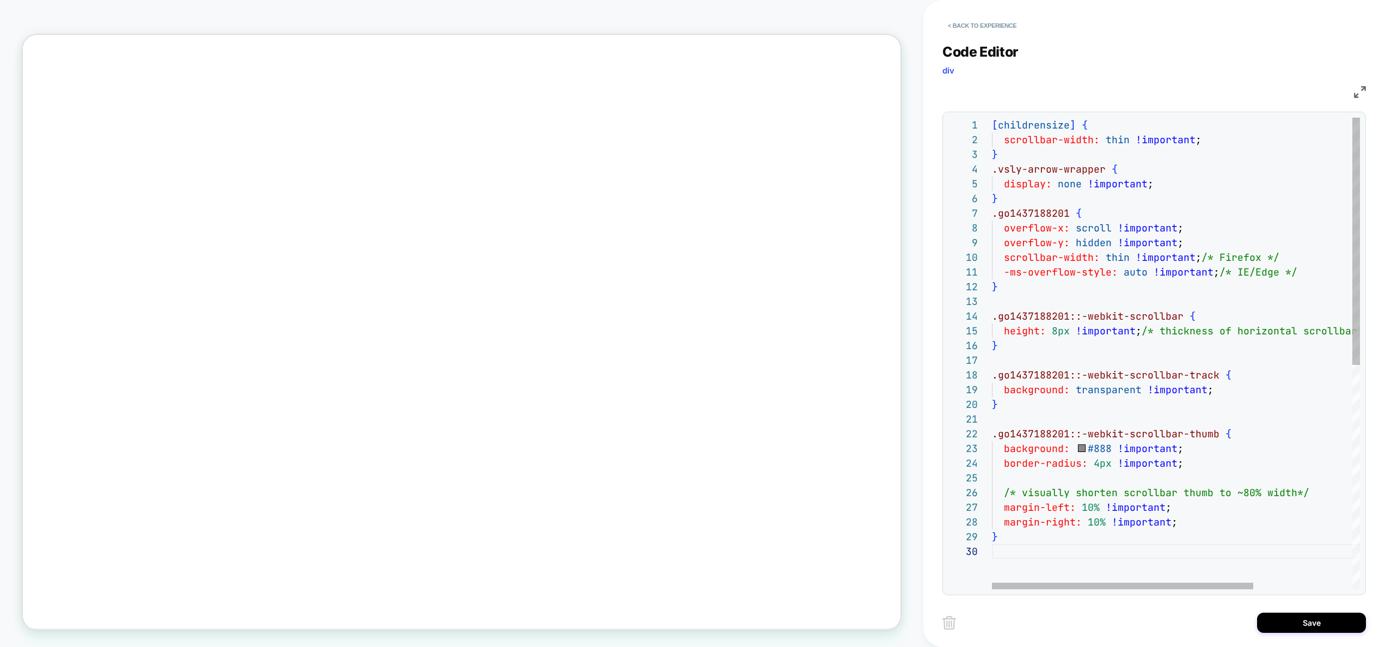
scroll to position [118, 6]
click at [1083, 543] on div "[ childrensize ] { scrollbar-width: thin !important ; } .vsly-arrow-wrapper { d…" at bounding box center [1246, 567] width 508 height 898
click at [1202, 246] on div "[ childrensize ] { scrollbar-width: thin !important ; } .vsly-arrow-wrapper { d…" at bounding box center [1246, 567] width 508 height 898
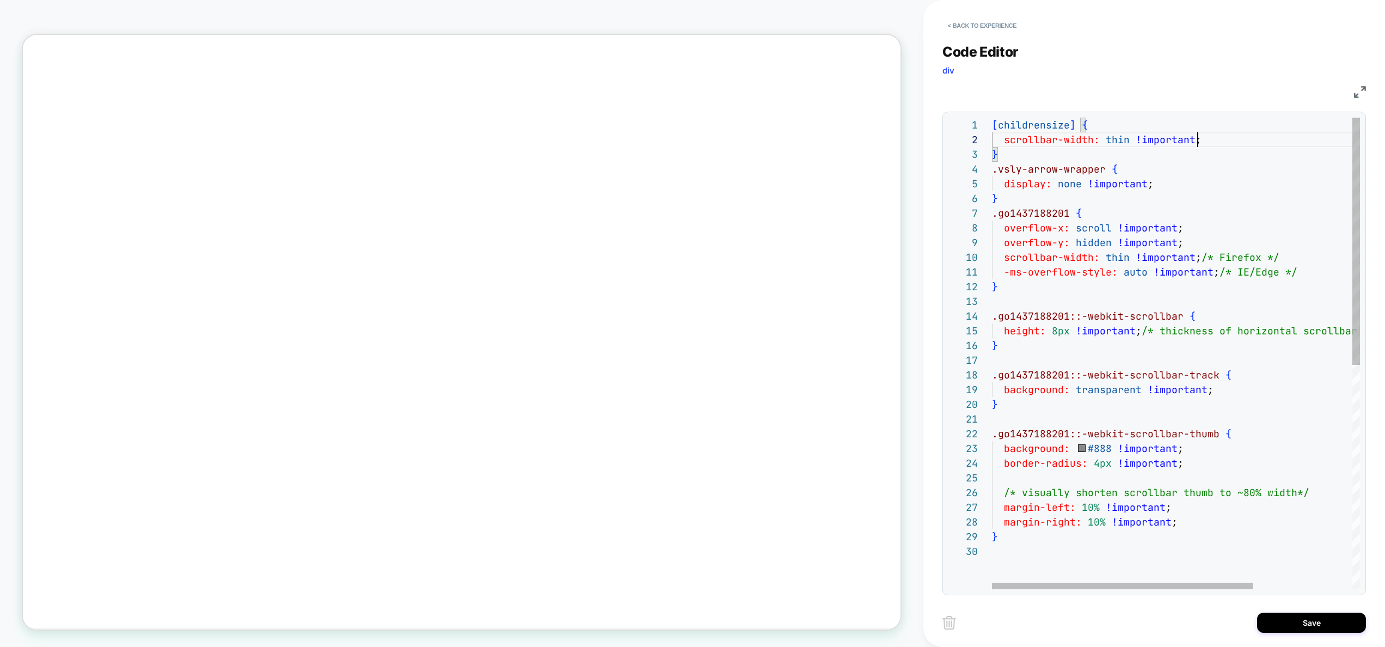
click at [1215, 140] on div "[ childrensize ] { scrollbar-width: thin !important ; } .vsly-arrow-wrapper { d…" at bounding box center [1246, 567] width 508 height 898
drag, startPoint x: 1002, startPoint y: 145, endPoint x: 977, endPoint y: 108, distance: 44.7
click at [992, 118] on div "[ childrensize ] { scrollbar-width: thin !important ; } .vsly-arrow-wrapper { d…" at bounding box center [1246, 567] width 508 height 898
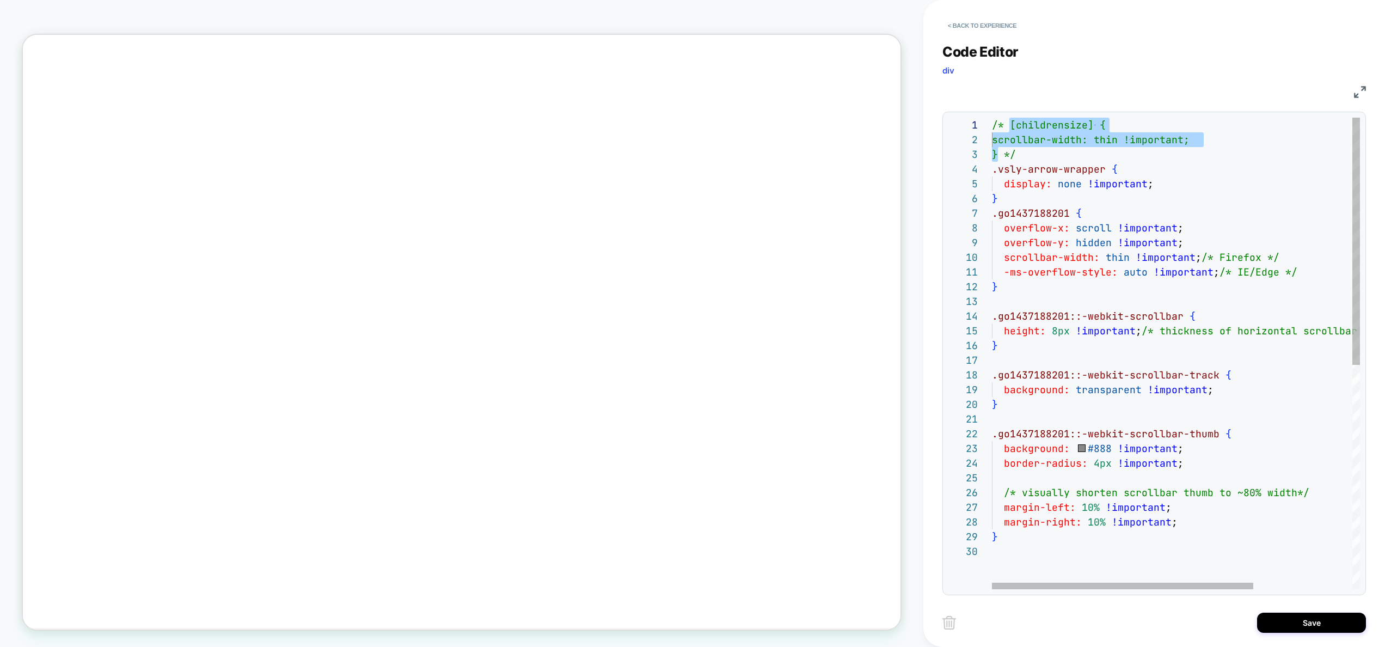
click at [1203, 241] on div "/* [childrensize] { scrollbar-width: thin !important; } */ .vsly-arrow-wrapper …" at bounding box center [1246, 567] width 508 height 898
click at [1206, 255] on div "/* [childrensize] { scrollbar-width: thin !important; } */ .vsly-arrow-wrapper …" at bounding box center [1246, 567] width 508 height 898
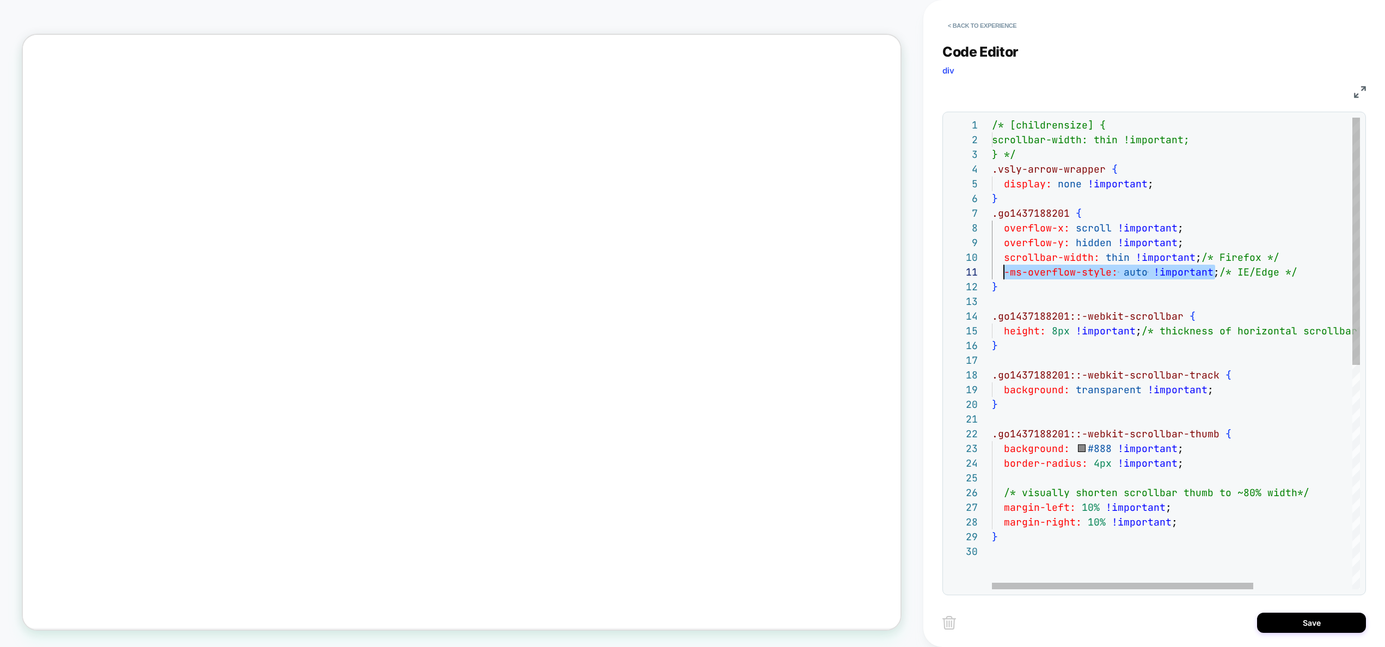
scroll to position [0, 12]
drag, startPoint x: 1215, startPoint y: 273, endPoint x: 1005, endPoint y: 268, distance: 210.3
click at [1005, 268] on div "/* [childrensize] { scrollbar-width: thin !important; } */ .vsly-arrow-wrapper …" at bounding box center [1246, 567] width 508 height 898
click at [1196, 146] on div "/* [childrensize] { scrollbar-width: thin !important; } */ .vsly-arrow-wrapper …" at bounding box center [1246, 567] width 508 height 898
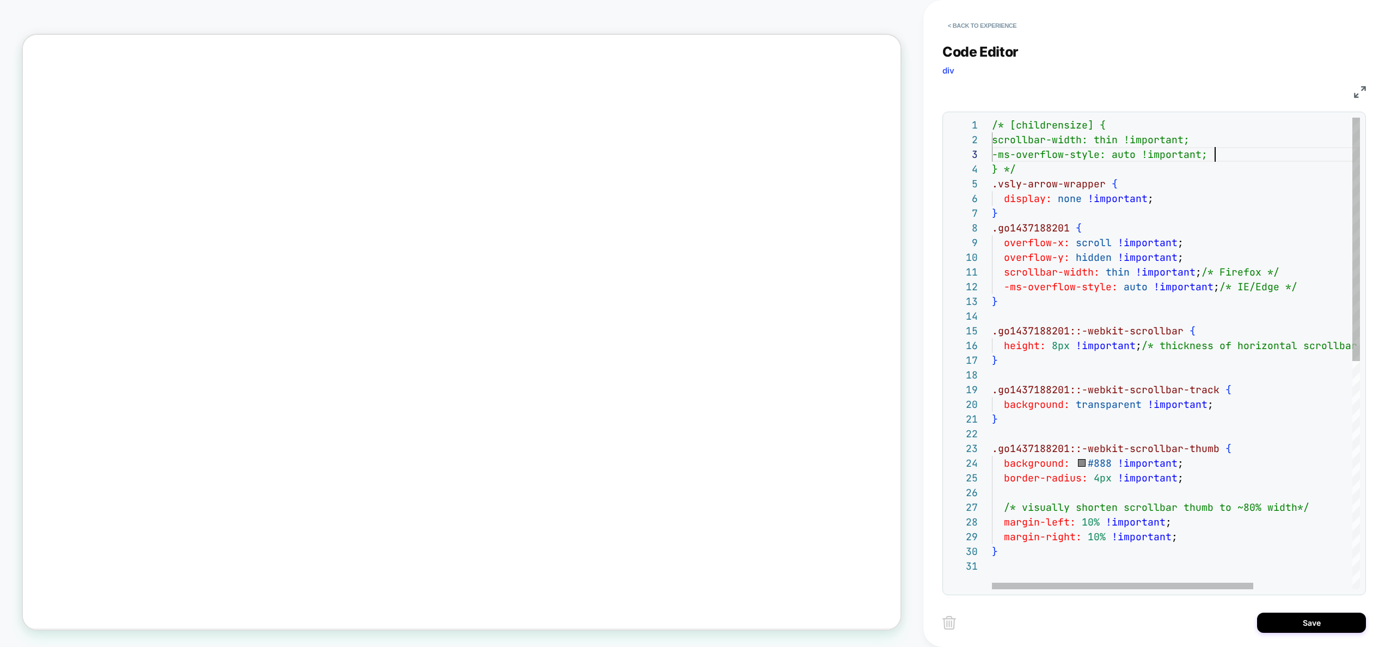
scroll to position [29, 223]
click at [1055, 346] on div "/* [childrensize] { scrollbar-width: thin !important; } */ .vsly-arrow-wrapper …" at bounding box center [1246, 574] width 508 height 913
click at [1050, 345] on div "/* [childrensize] { scrollbar-width: thin !important; } */ .vsly-arrow-wrapper …" at bounding box center [1246, 574] width 508 height 913
click at [1209, 350] on div "/* [childrensize] { scrollbar-width: thin !important; } */ .vsly-arrow-wrapper …" at bounding box center [1246, 574] width 508 height 913
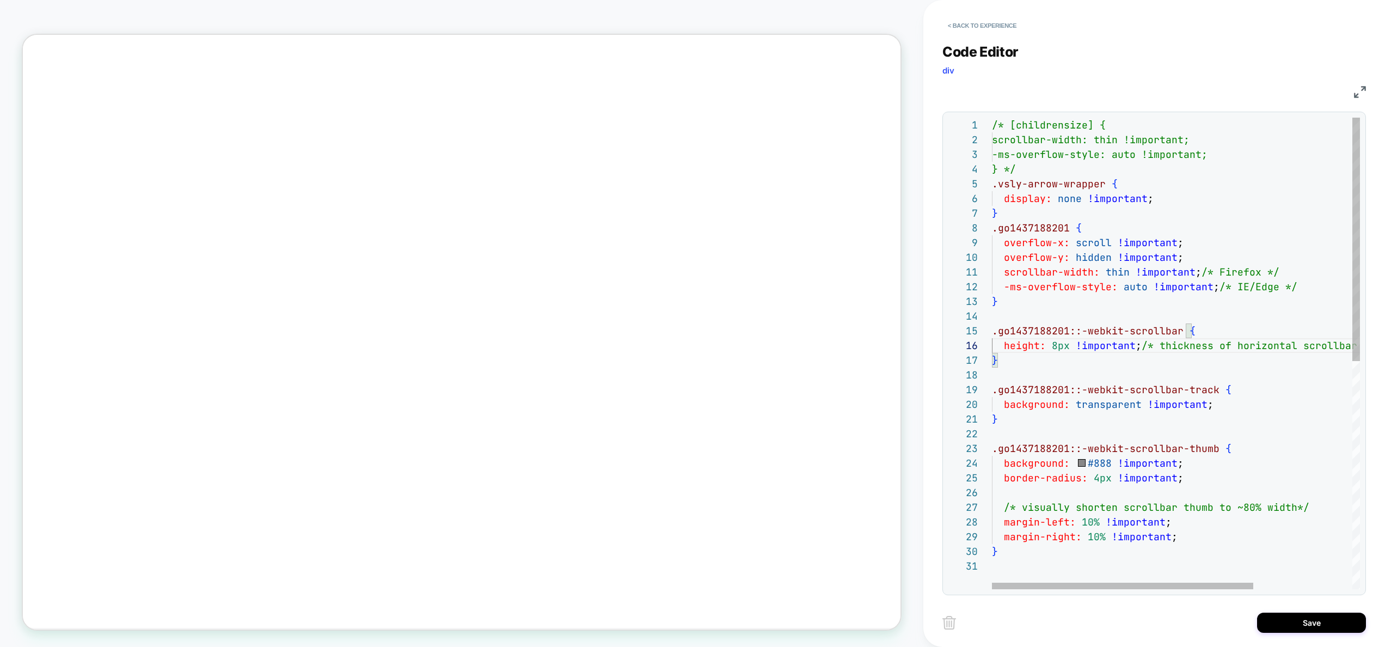
click at [1048, 327] on div "/* [childrensize] { scrollbar-width: thin !important; } */ .vsly-arrow-wrapper …" at bounding box center [1246, 574] width 508 height 913
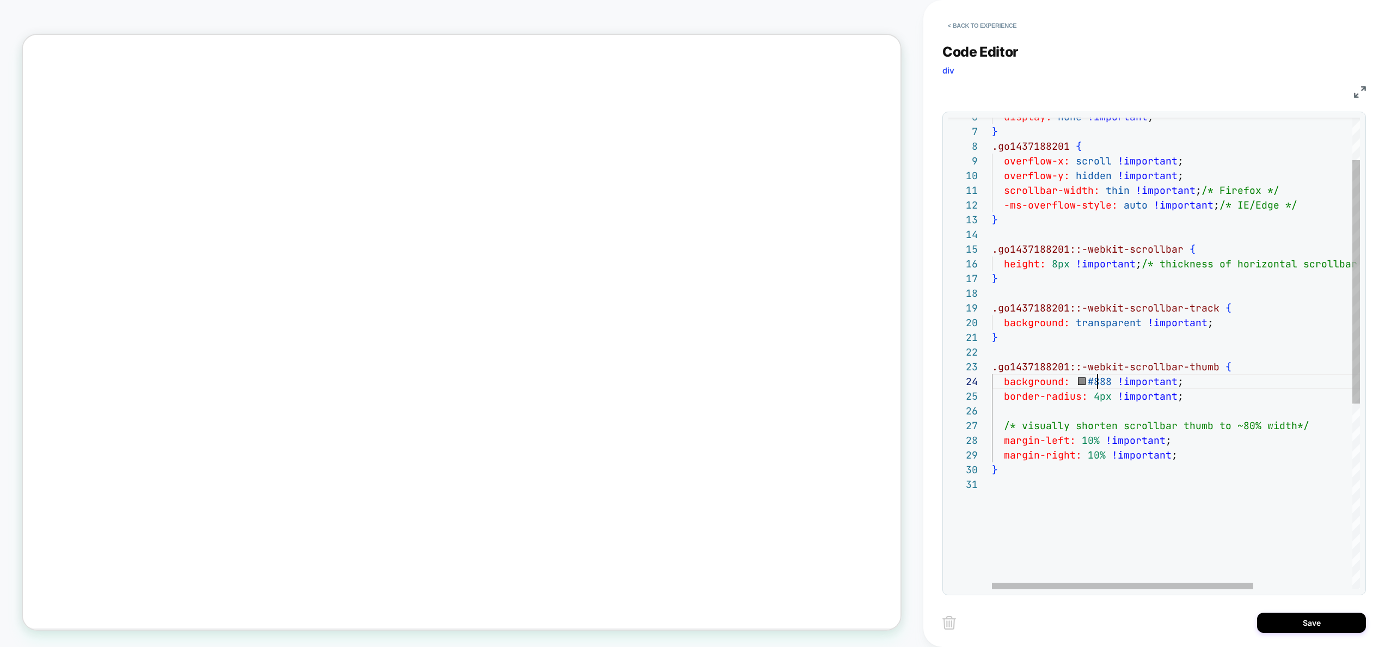
click at [1100, 386] on div "display: none !important ; } .go1437188201 { overflow-x: scroll !important ; ov…" at bounding box center [1246, 492] width 508 height 913
click at [1098, 378] on div "display: none !important ; } .go1437188201 { overflow-x: scroll !important ; ov…" at bounding box center [1246, 492] width 508 height 913
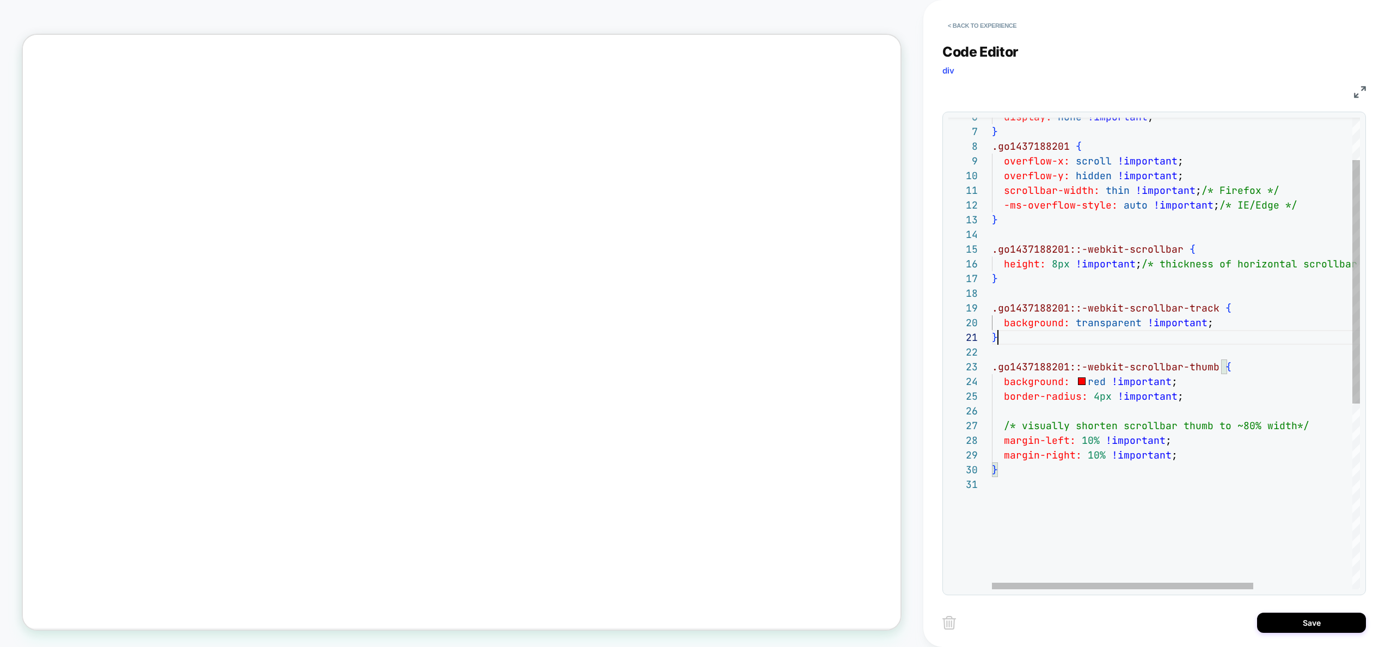
scroll to position [0, 6]
click at [1088, 344] on div "display: none !important ; } .go1437188201 { overflow-x: scroll !important ; ov…" at bounding box center [1246, 492] width 508 height 913
click at [1092, 394] on div "display: none !important ; } .go1437188201 { overflow-x: scroll !important ; ov…" at bounding box center [1246, 492] width 508 height 913
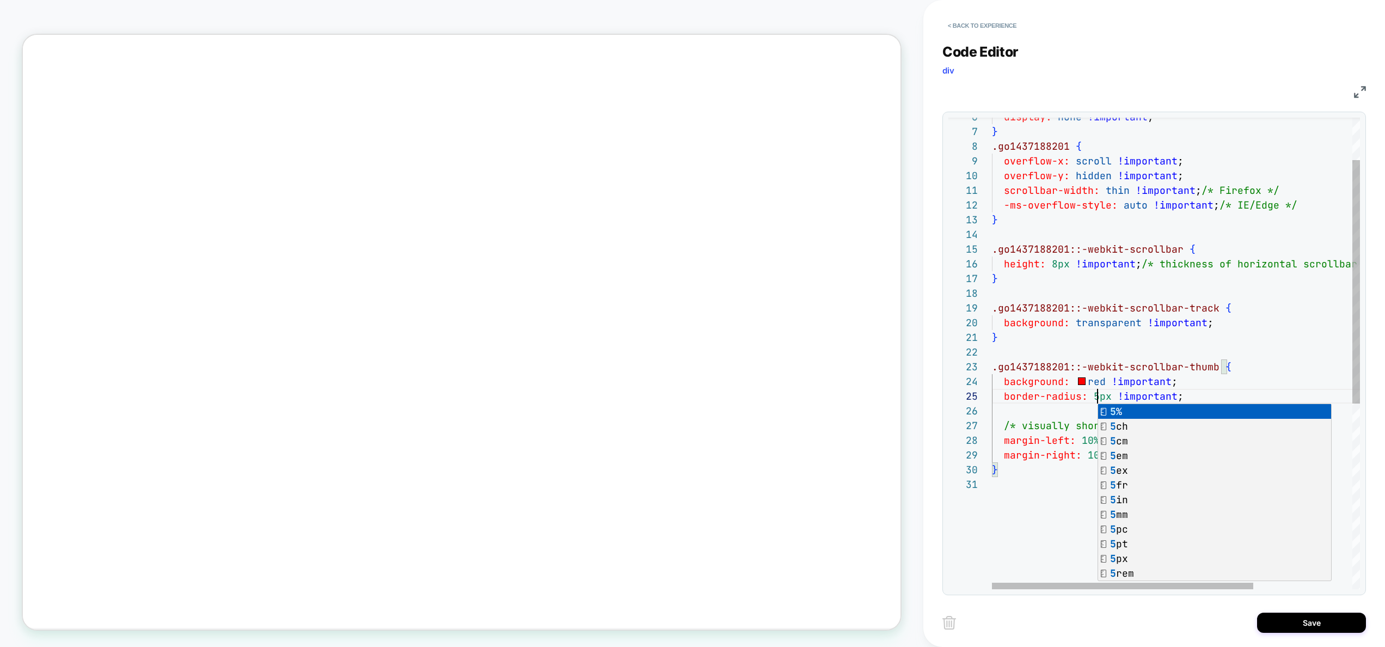
scroll to position [44, 141]
click at [1133, 379] on div "display: none !important ; } .go1437188201 { overflow-x: scroll !important ; ov…" at bounding box center [1246, 492] width 508 height 913
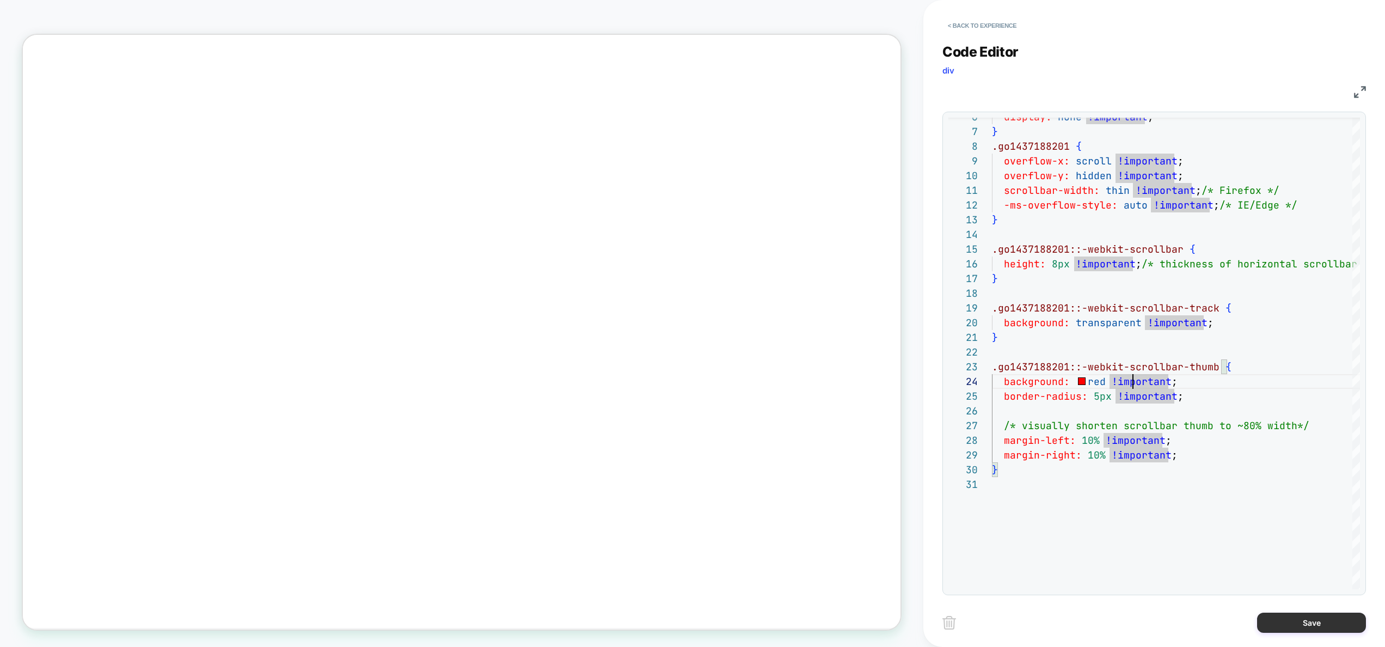
type textarea "**********"
drag, startPoint x: 1308, startPoint y: 624, endPoint x: 1299, endPoint y: 620, distance: 9.7
click at [1308, 624] on button "Save" at bounding box center [1311, 623] width 109 height 20
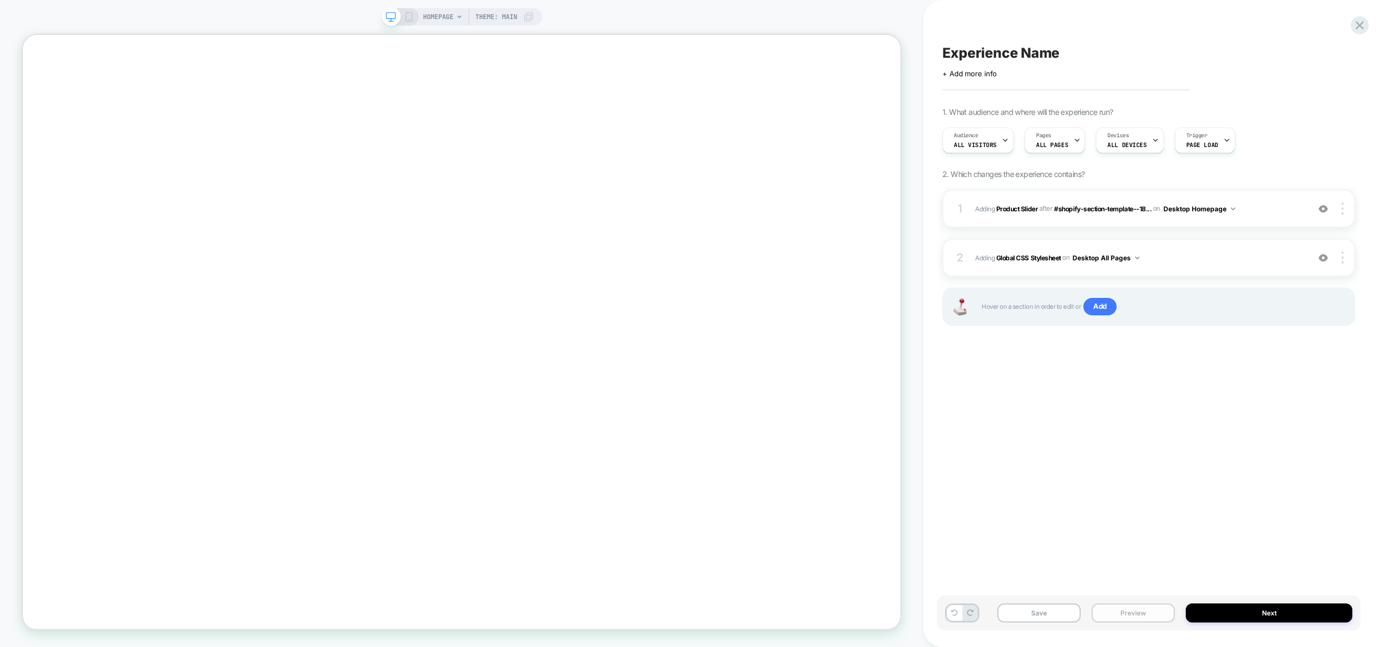
click at [1131, 616] on button "Preview" at bounding box center [1133, 612] width 83 height 19
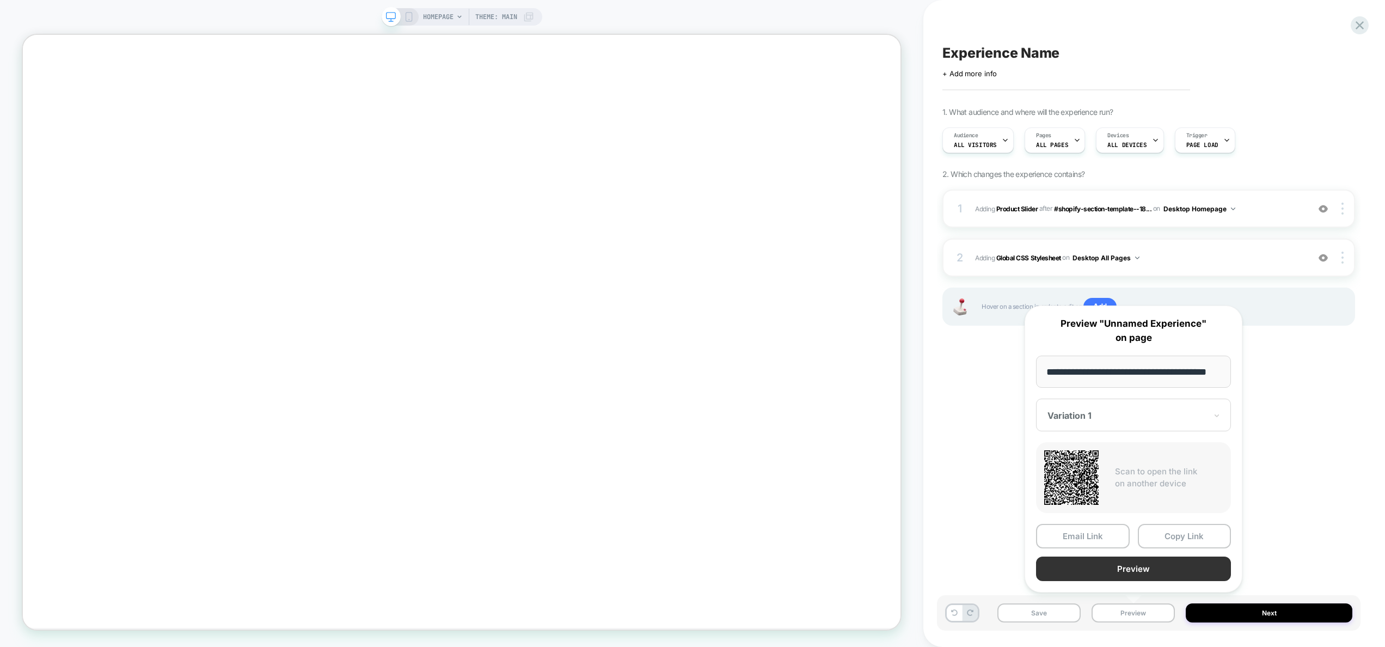
scroll to position [0, 0]
click at [1139, 563] on button "Preview" at bounding box center [1133, 569] width 195 height 25
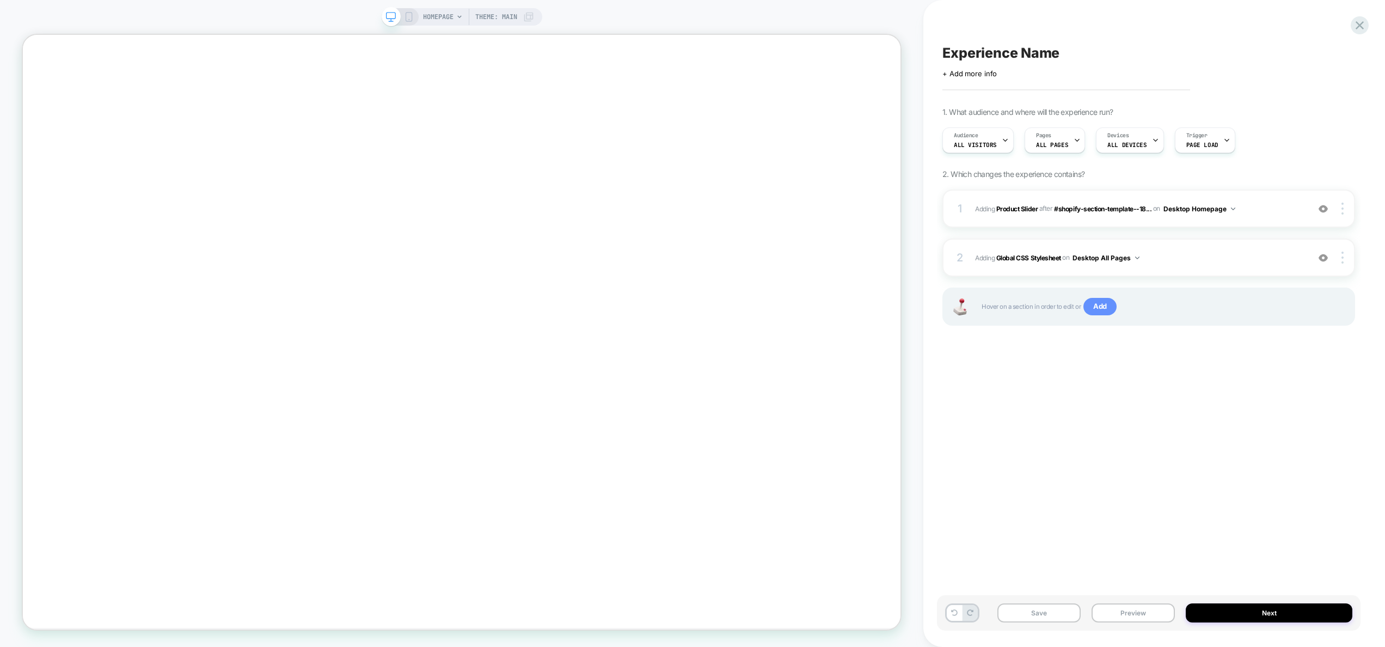
click at [1110, 308] on span "Add" at bounding box center [1100, 306] width 33 height 17
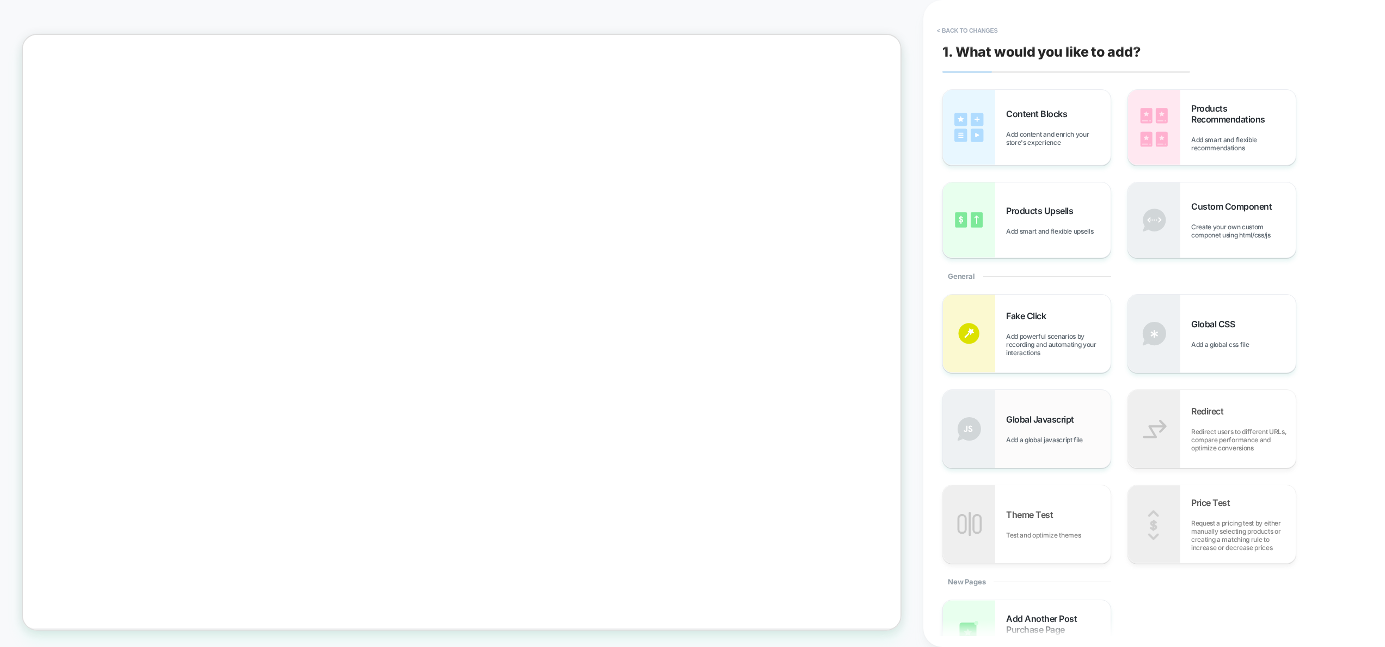
click at [1023, 450] on div "Global Javascript Add a global javascript file" at bounding box center [1027, 429] width 168 height 78
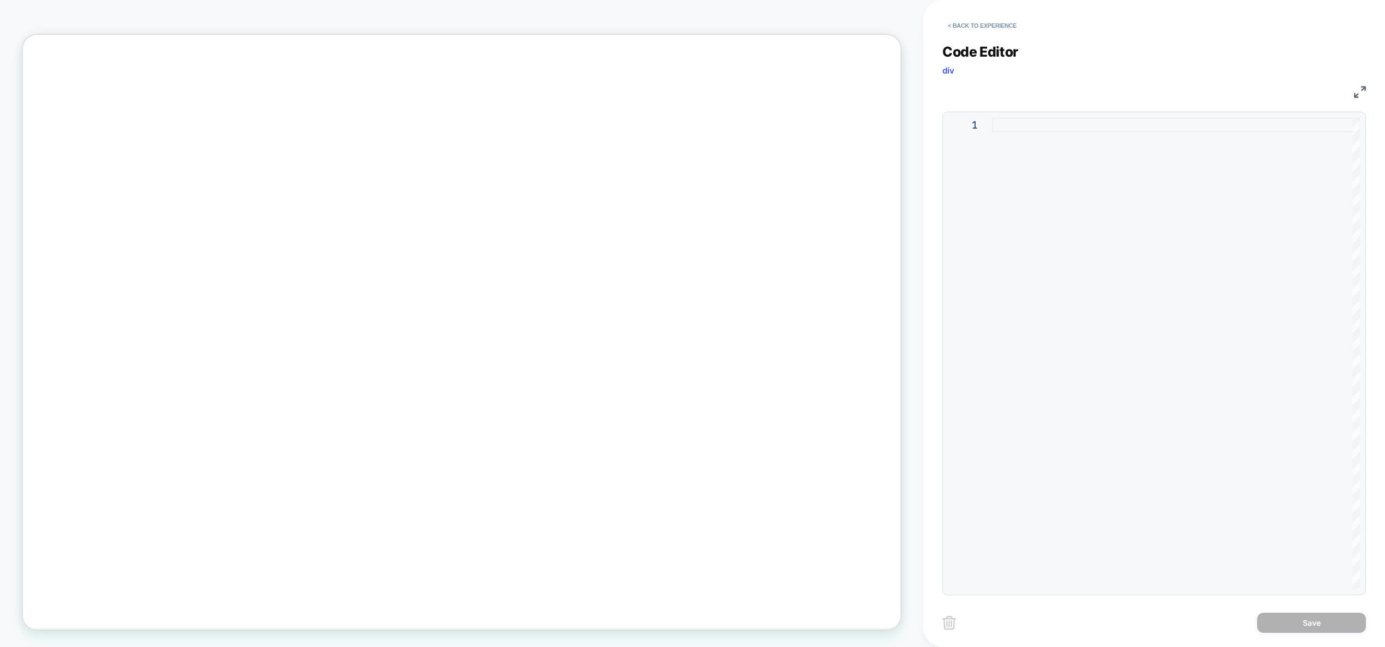
click at [1124, 333] on div at bounding box center [1176, 354] width 368 height 472
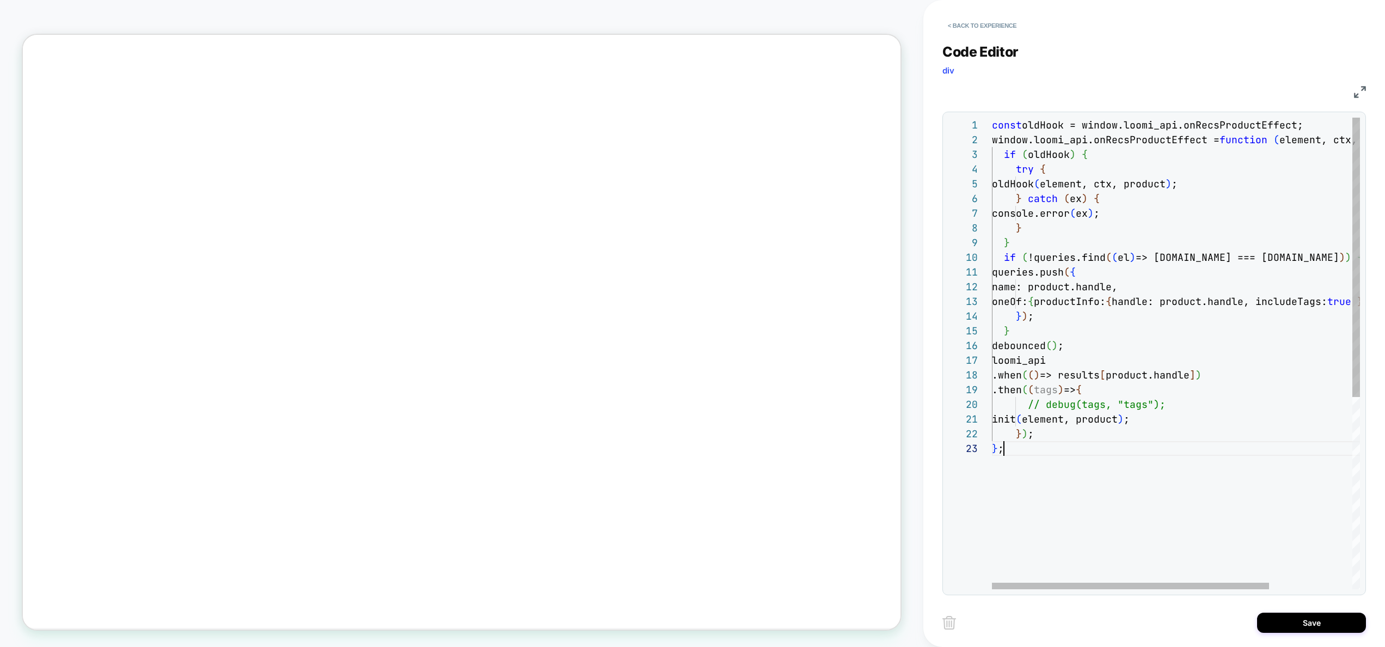
click at [1068, 429] on div "const oldHook = window.loomi_api.onRecsProductEffect; window.loomi_api.onRecsPr…" at bounding box center [1231, 515] width 478 height 795
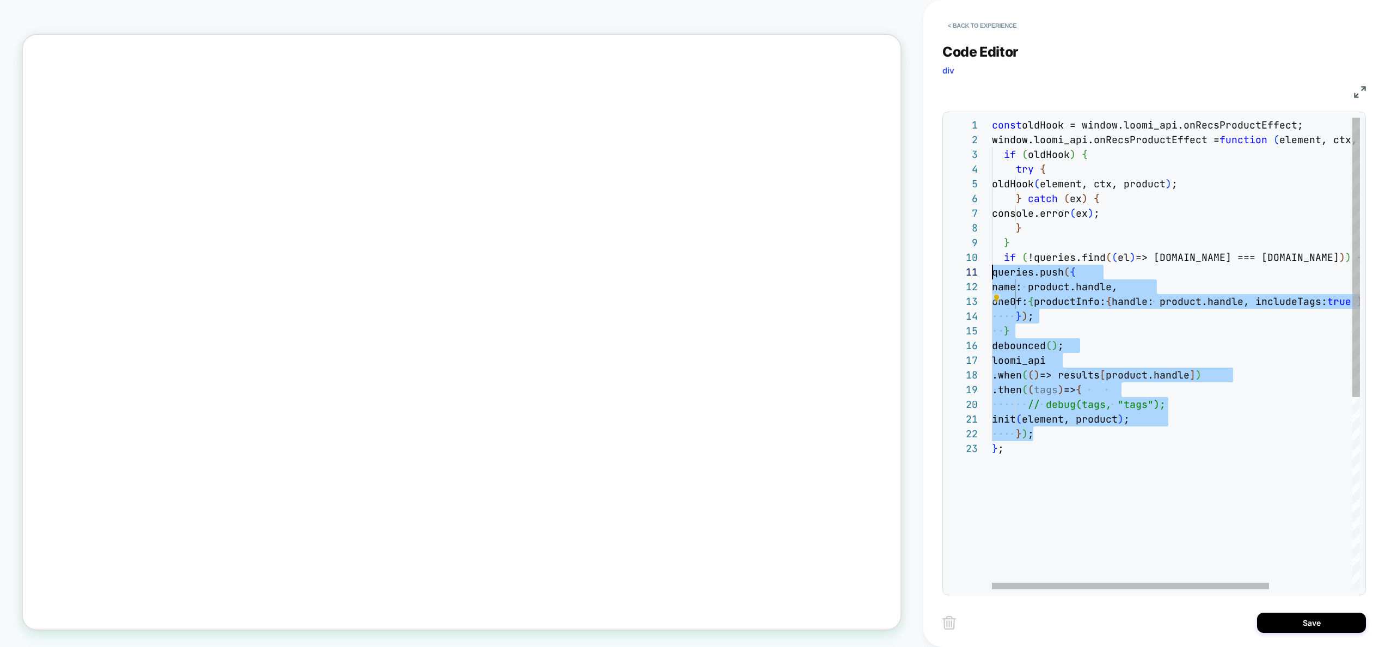
scroll to position [132, 0]
drag, startPoint x: 1079, startPoint y: 436, endPoint x: 928, endPoint y: 260, distance: 231.7
click at [992, 260] on div "const oldHook = window.loomi_api.onRecsProductEffect; window.loomi_api.onRecsPr…" at bounding box center [1231, 515] width 478 height 795
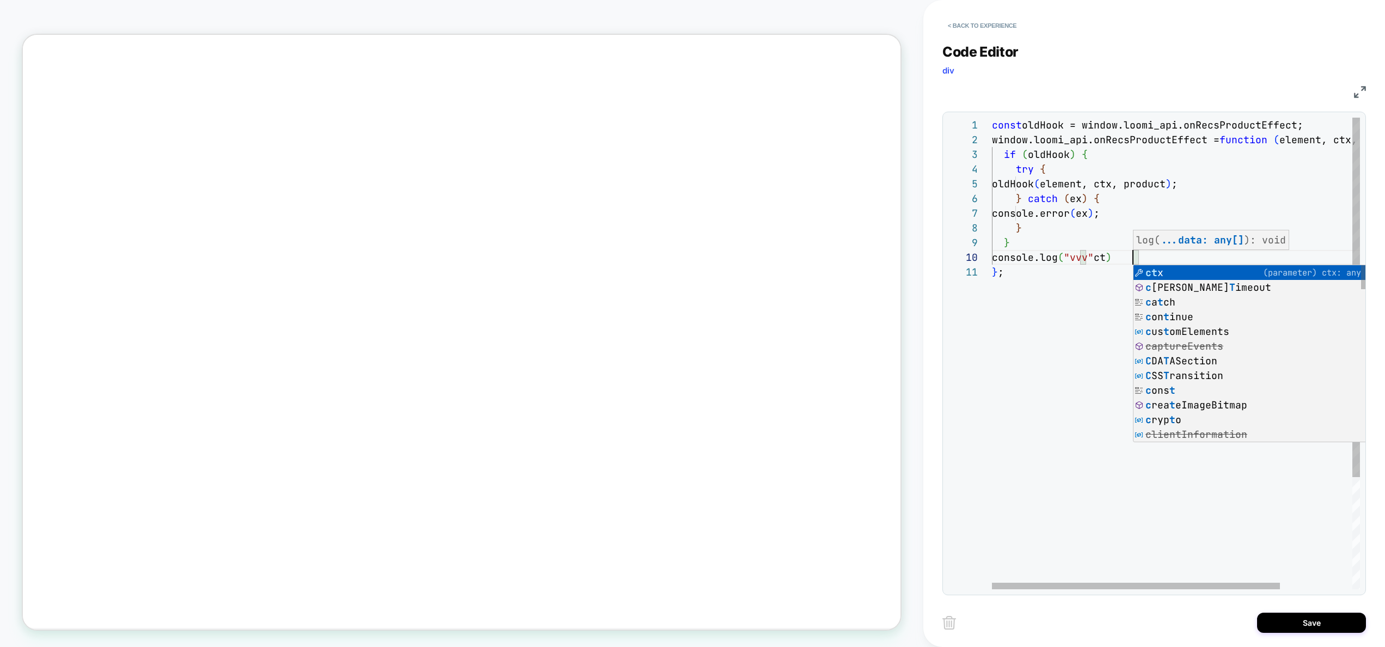
scroll to position [132, 147]
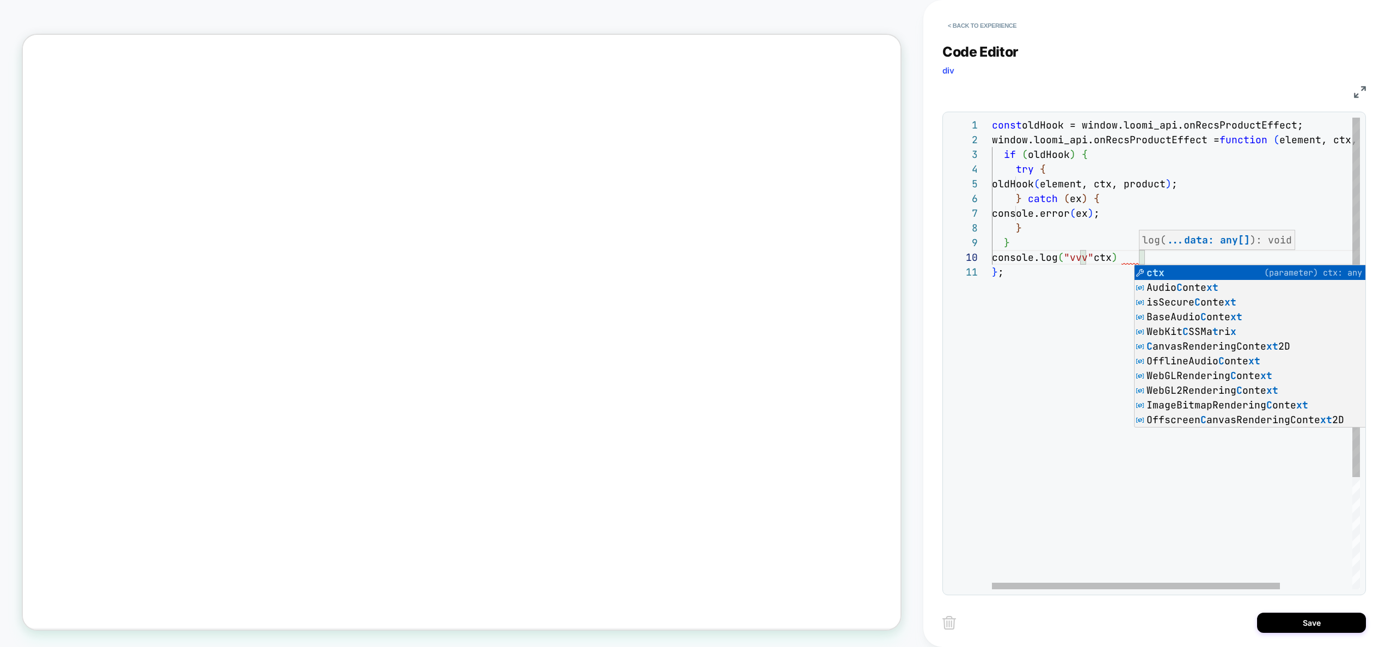
click at [1178, 141] on div "const oldHook = window.loomi_api.onRecsProductEffect; window.loomi_api.onRecsPr…" at bounding box center [1222, 427] width 460 height 619
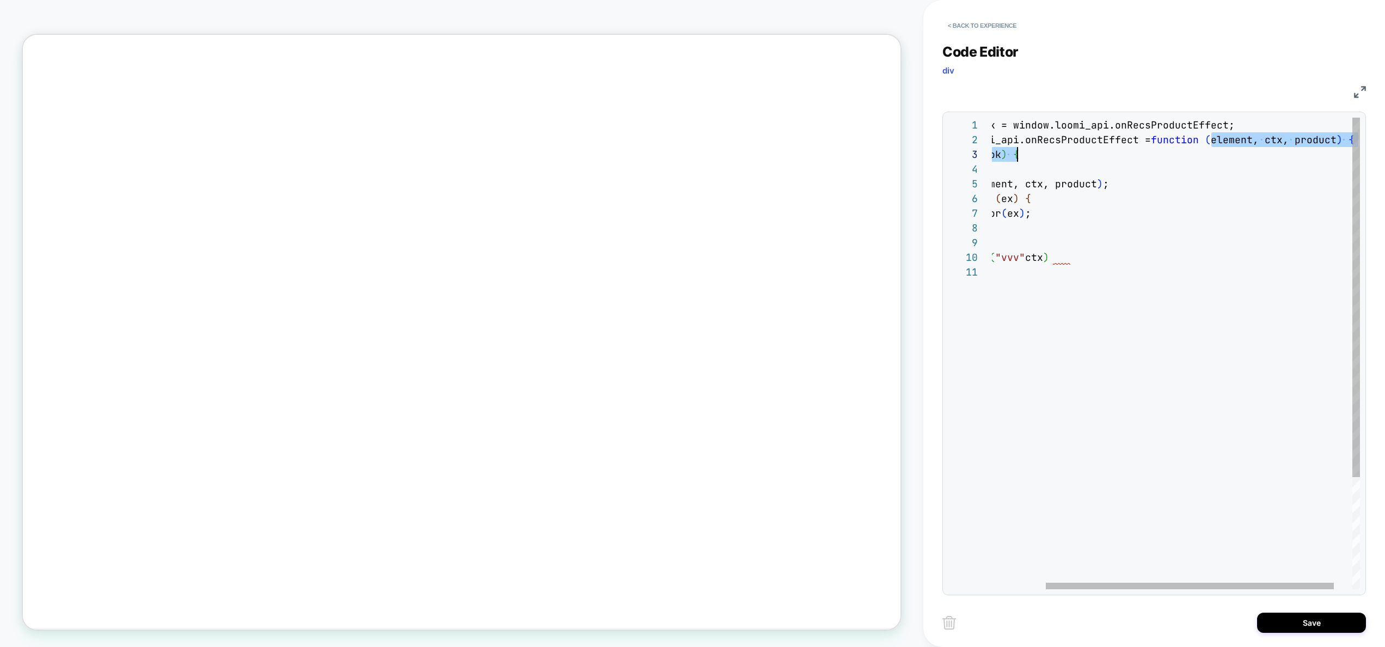
drag, startPoint x: 1282, startPoint y: 140, endPoint x: 1389, endPoint y: 149, distance: 107.6
click at [1384, 149] on div "const oldHook = window.loomi_api.onRecsProductEffect; window.loomi_api.onRecsPr…" at bounding box center [1154, 427] width 460 height 619
click at [1142, 213] on div "const oldHook = window.loomi_api.onRecsProductEffect; window.loomi_api.onRecsPr…" at bounding box center [1154, 427] width 460 height 619
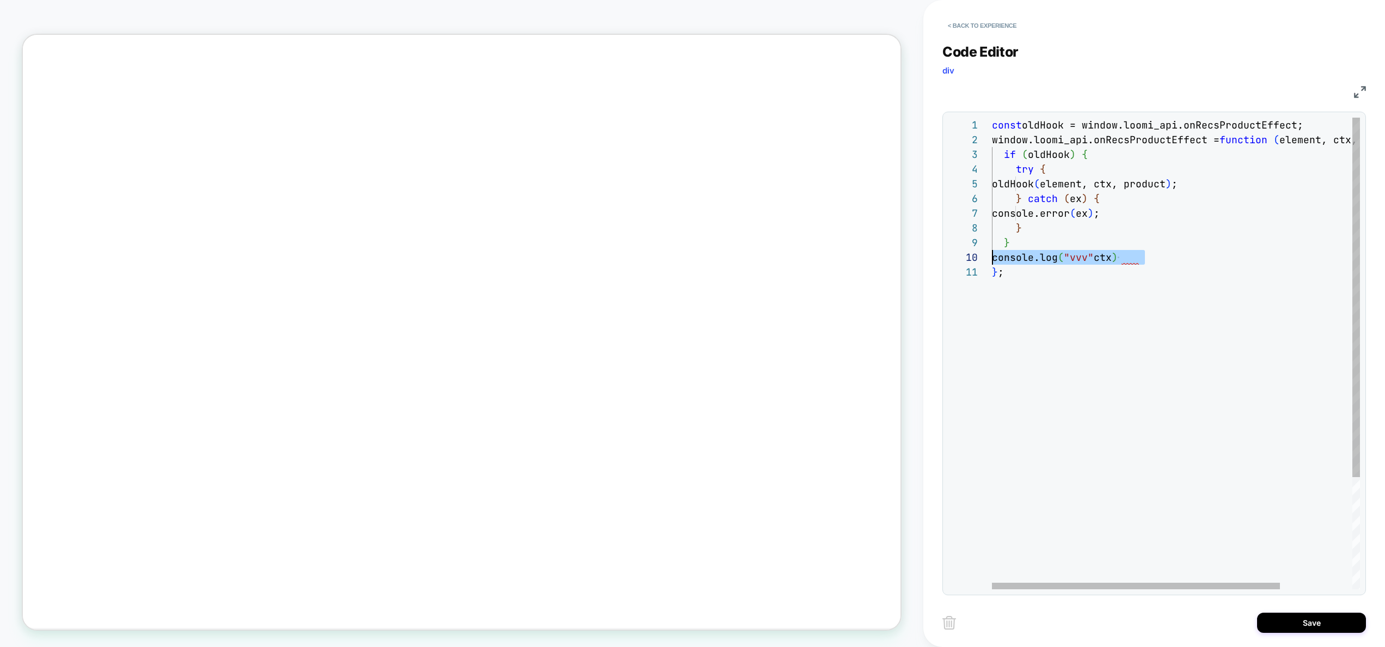
drag, startPoint x: 1151, startPoint y: 262, endPoint x: 957, endPoint y: 261, distance: 193.3
click at [992, 261] on div "const oldHook = window.loomi_api.onRecsProductEffect; window.loomi_api.onRecsPr…" at bounding box center [1222, 427] width 460 height 619
click at [1110, 257] on div "const oldHook = window.loomi_api.onRecsProductEffect; window.loomi_api.onRecsPr…" at bounding box center [1222, 427] width 460 height 619
click at [1119, 260] on div "const oldHook = window.loomi_api.onRecsProductEffect; window.loomi_api.onRecsPr…" at bounding box center [1222, 427] width 460 height 619
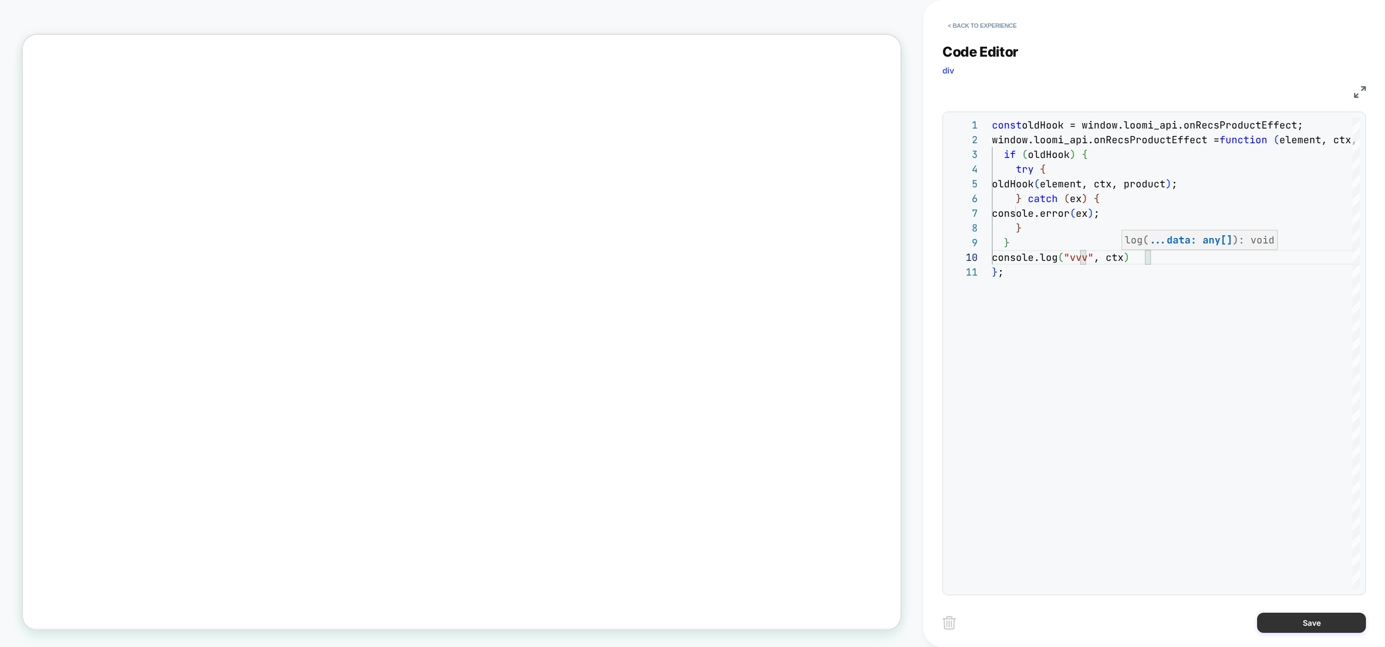
type textarea "**********"
click at [1297, 616] on button "Save" at bounding box center [1311, 623] width 109 height 20
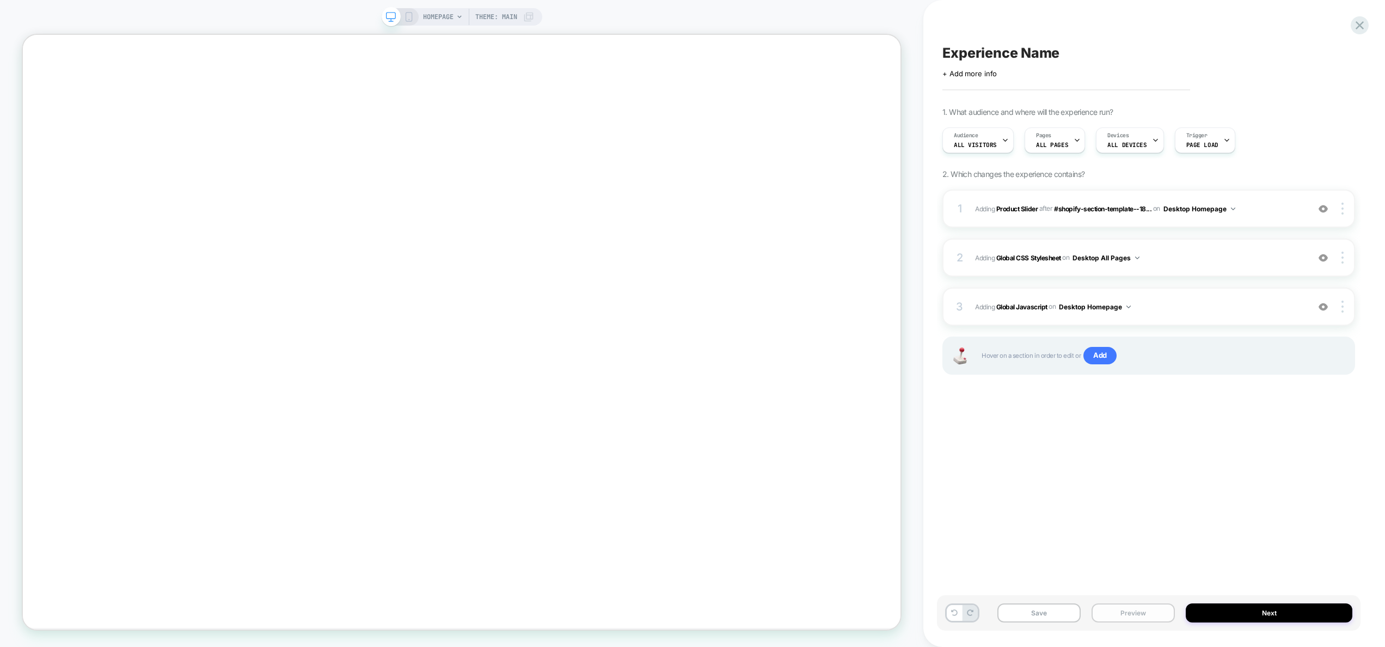
click at [1111, 618] on button "Preview" at bounding box center [1133, 612] width 83 height 19
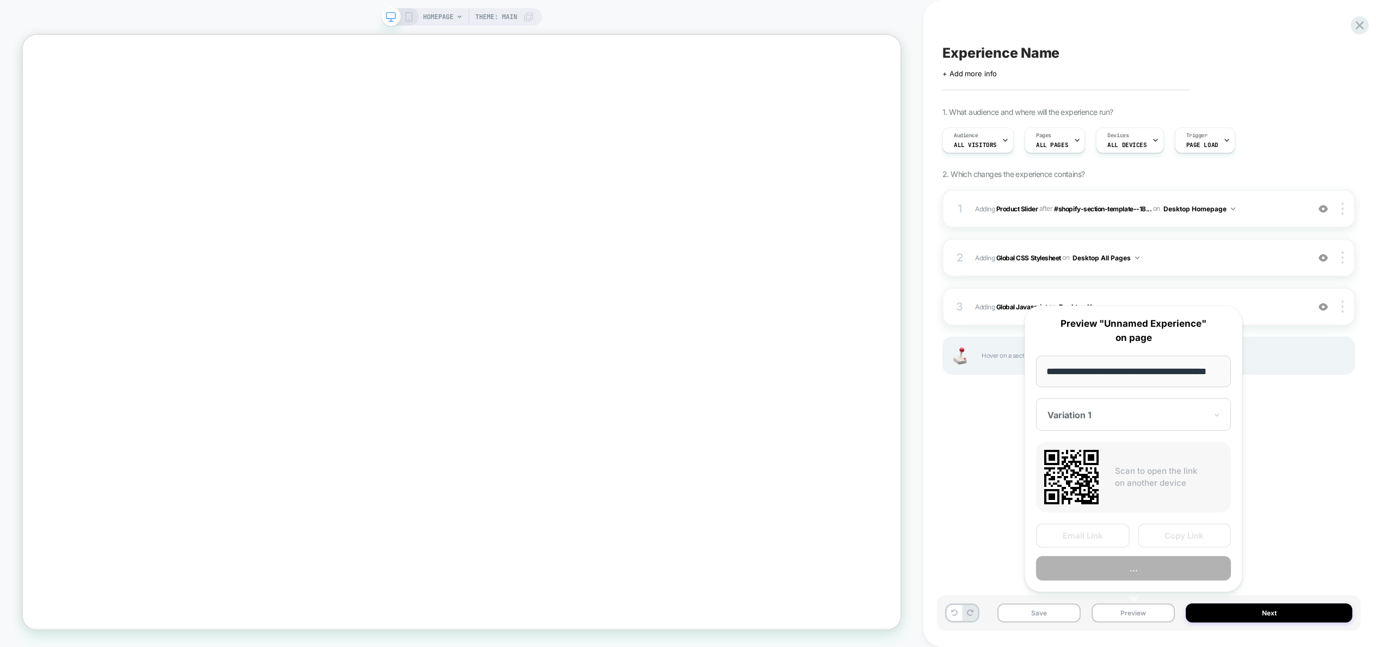
scroll to position [0, 25]
click at [1119, 569] on button "Preview" at bounding box center [1133, 569] width 195 height 25
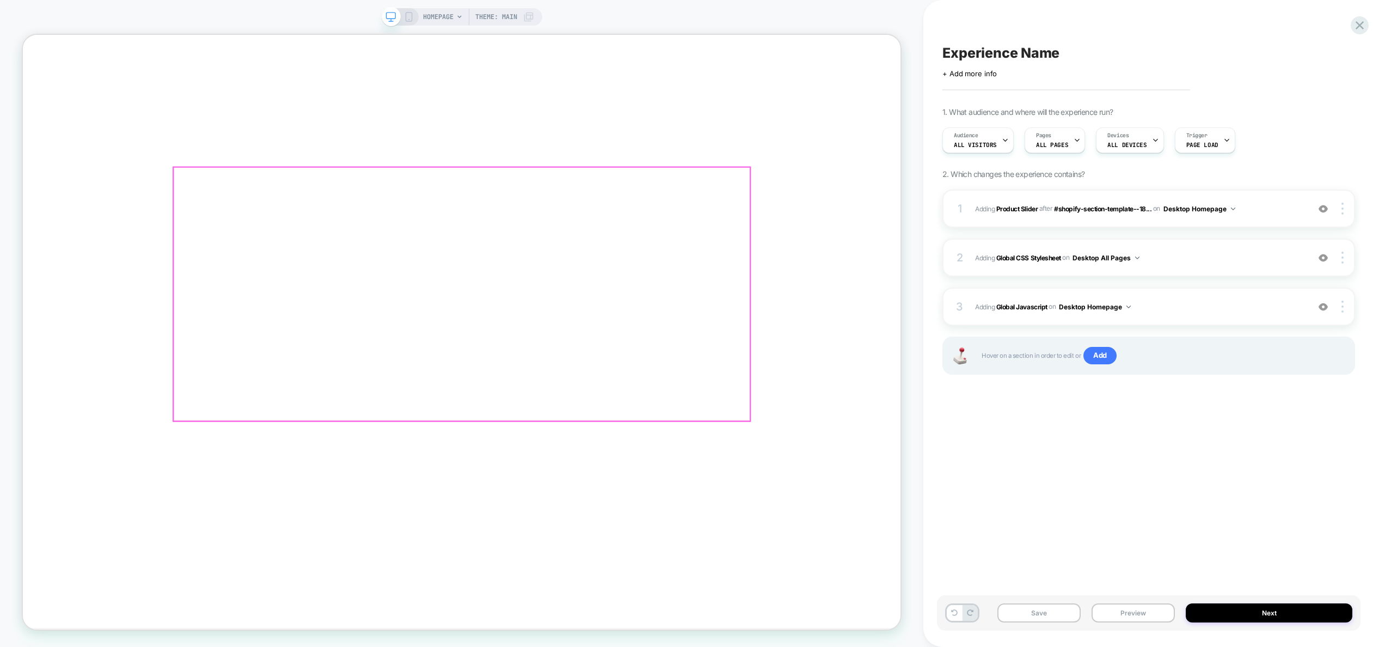
scroll to position [669, 0]
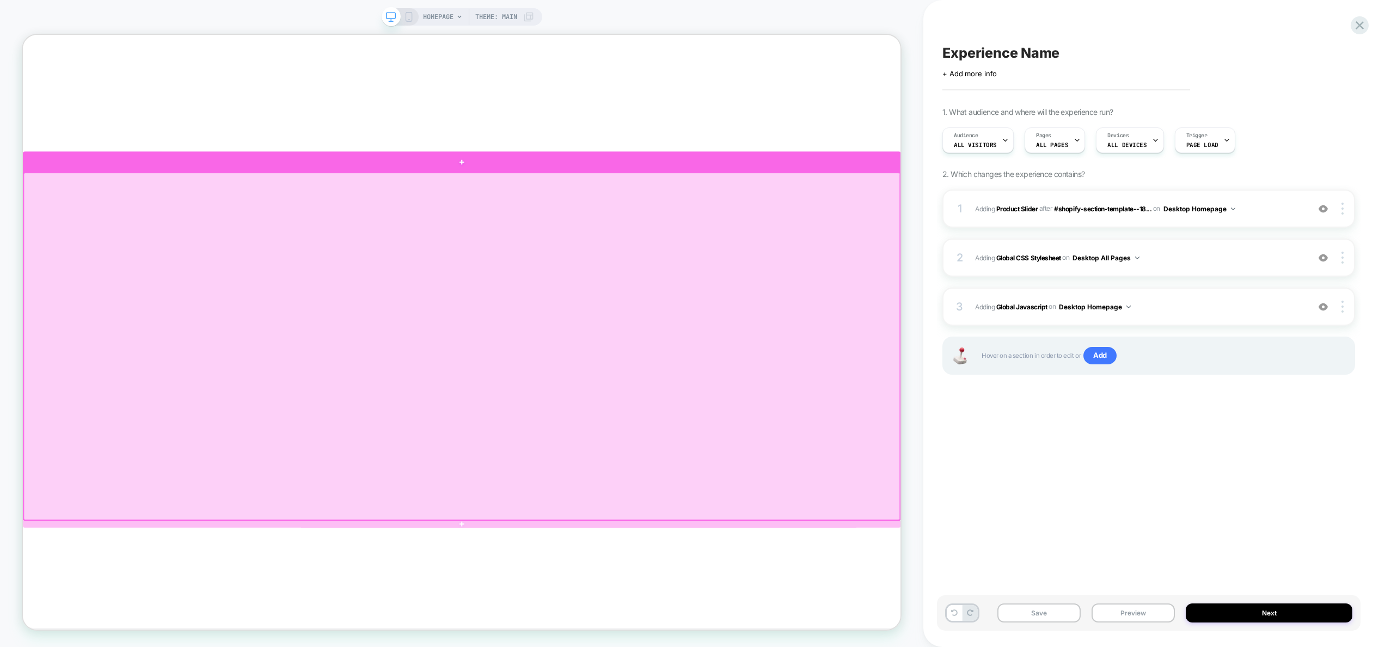
click at [774, 205] on div at bounding box center [608, 204] width 1171 height 27
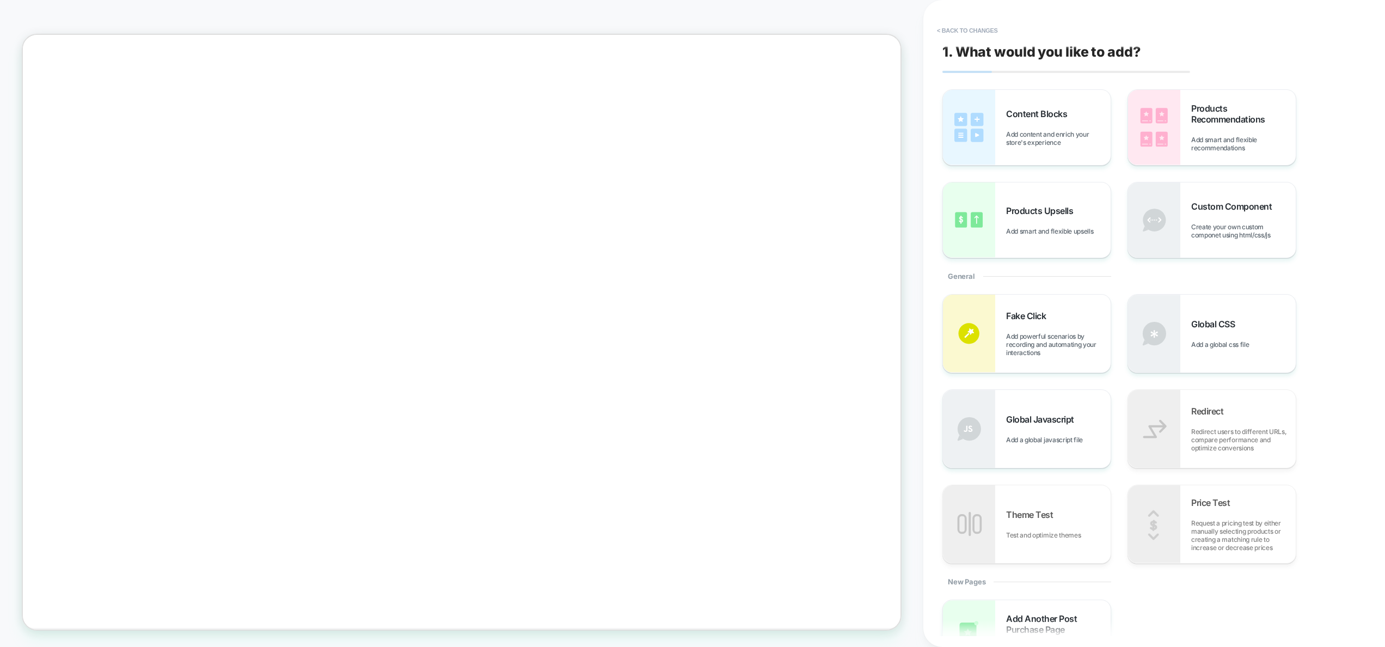
scroll to position [472, 0]
click at [1180, 127] on img at bounding box center [1154, 127] width 52 height 75
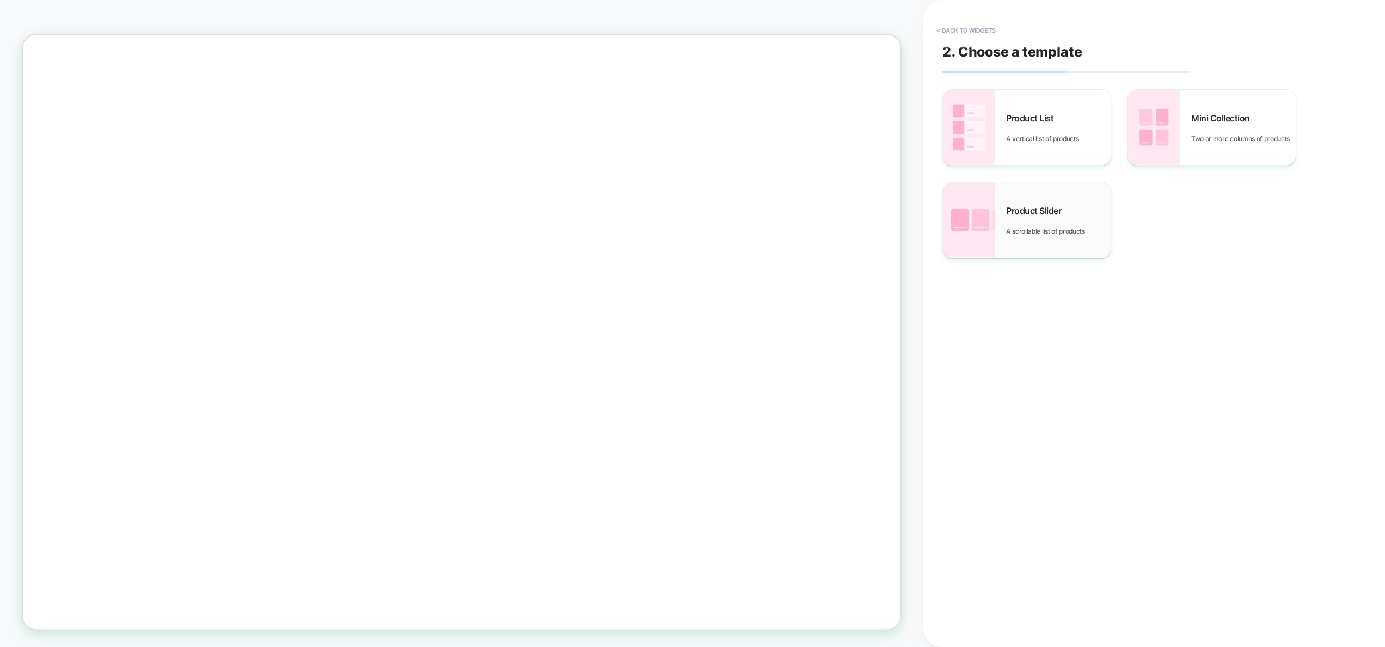
scroll to position [580, 0]
click at [1043, 199] on div "Product Slider A scrollable list of products" at bounding box center [1027, 219] width 168 height 75
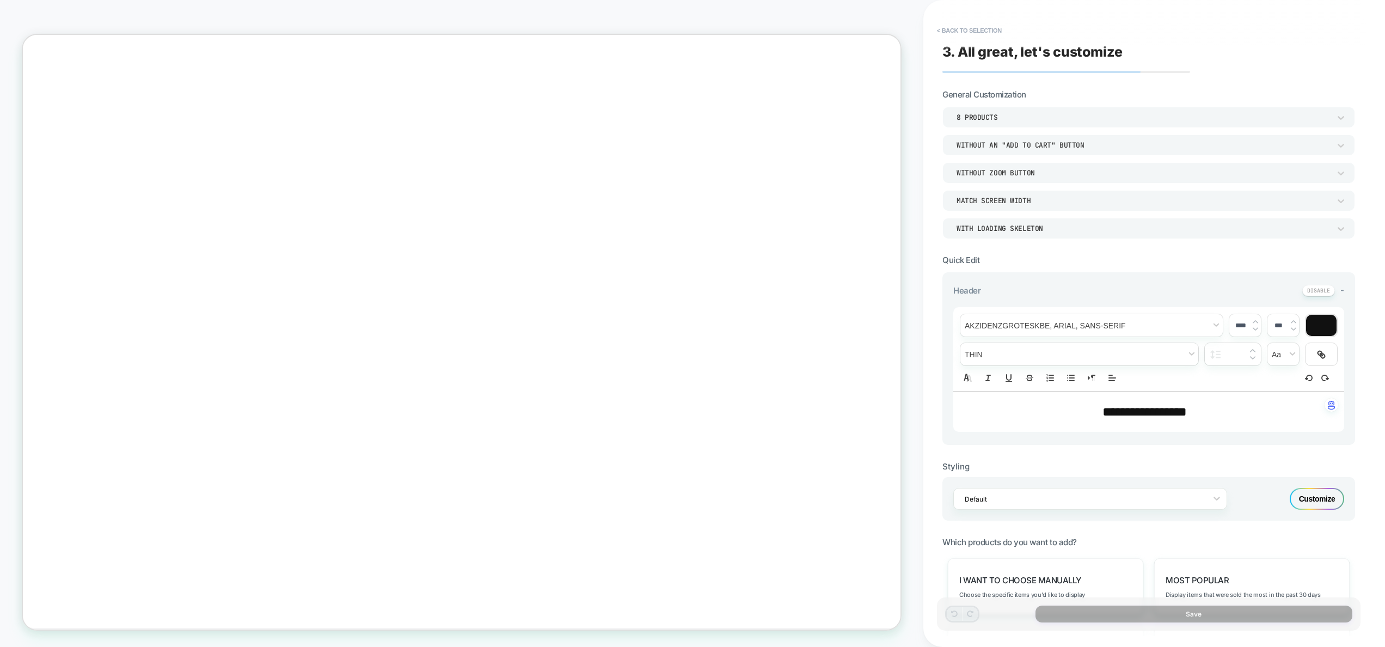
click at [1032, 123] on div "8 Products" at bounding box center [1143, 117] width 384 height 11
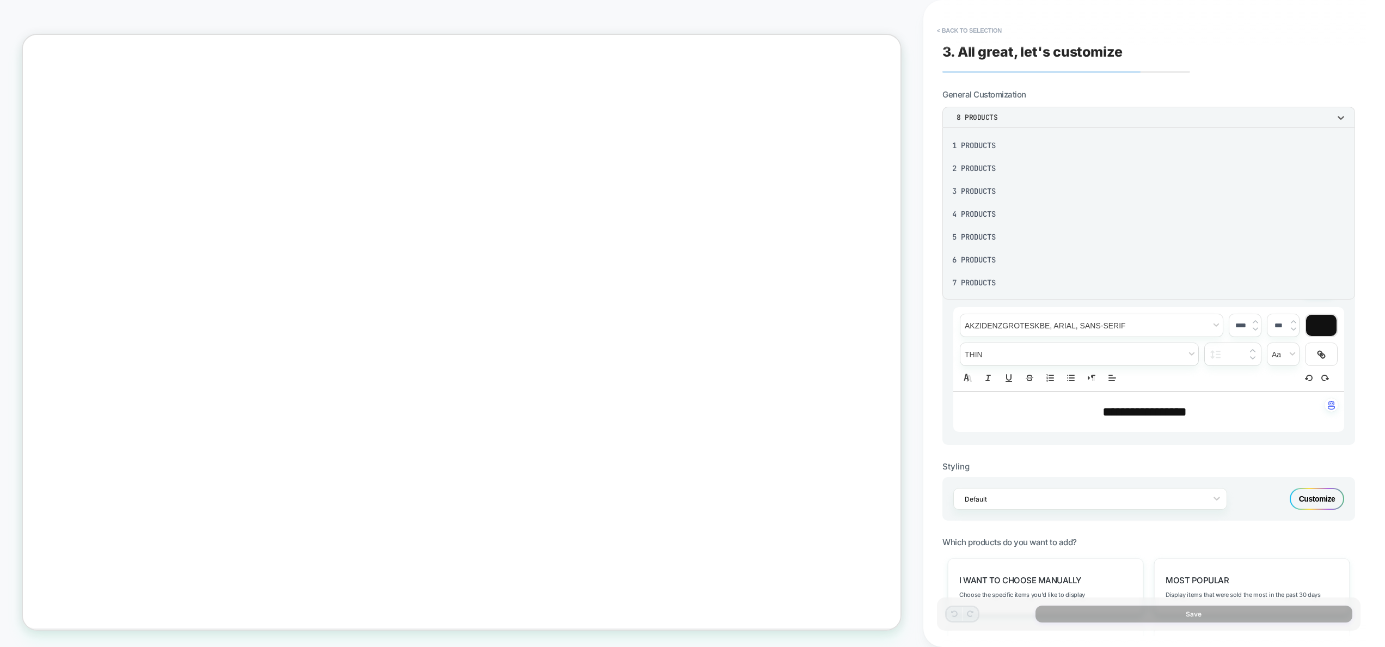
scroll to position [138, 0]
click at [1015, 254] on div "14 Products" at bounding box center [1149, 258] width 404 height 23
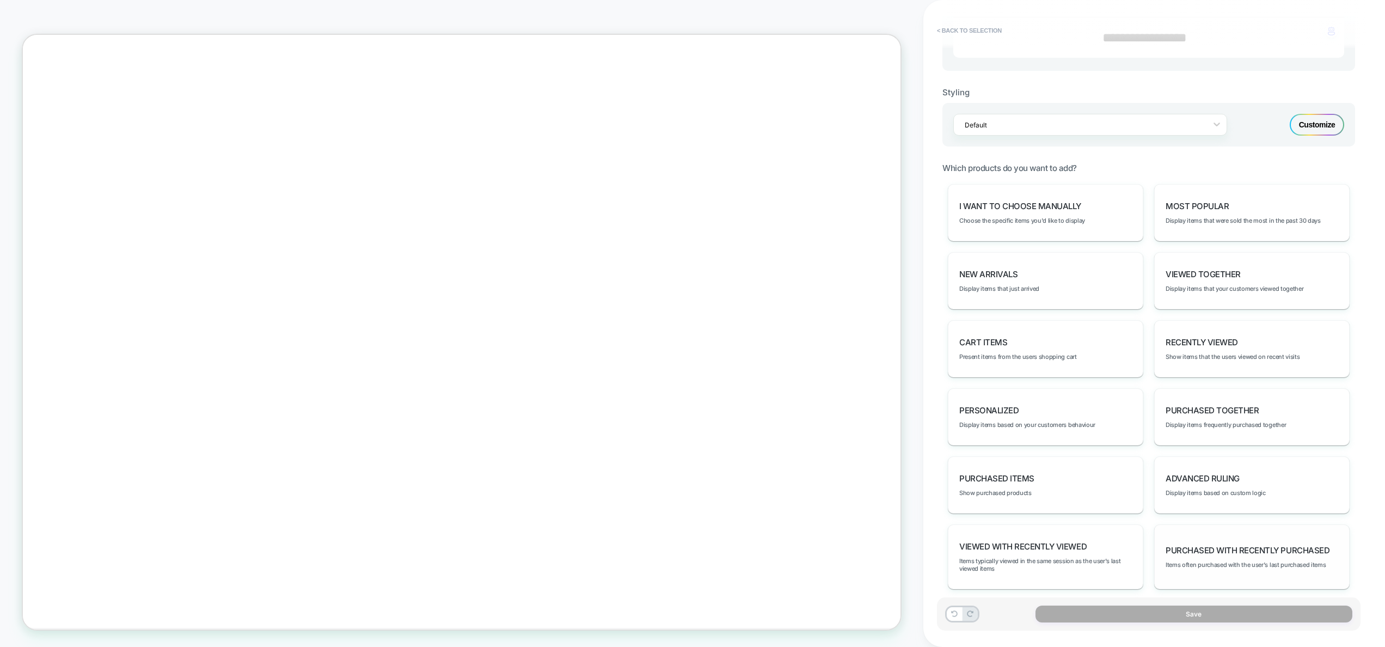
scroll to position [387, 0]
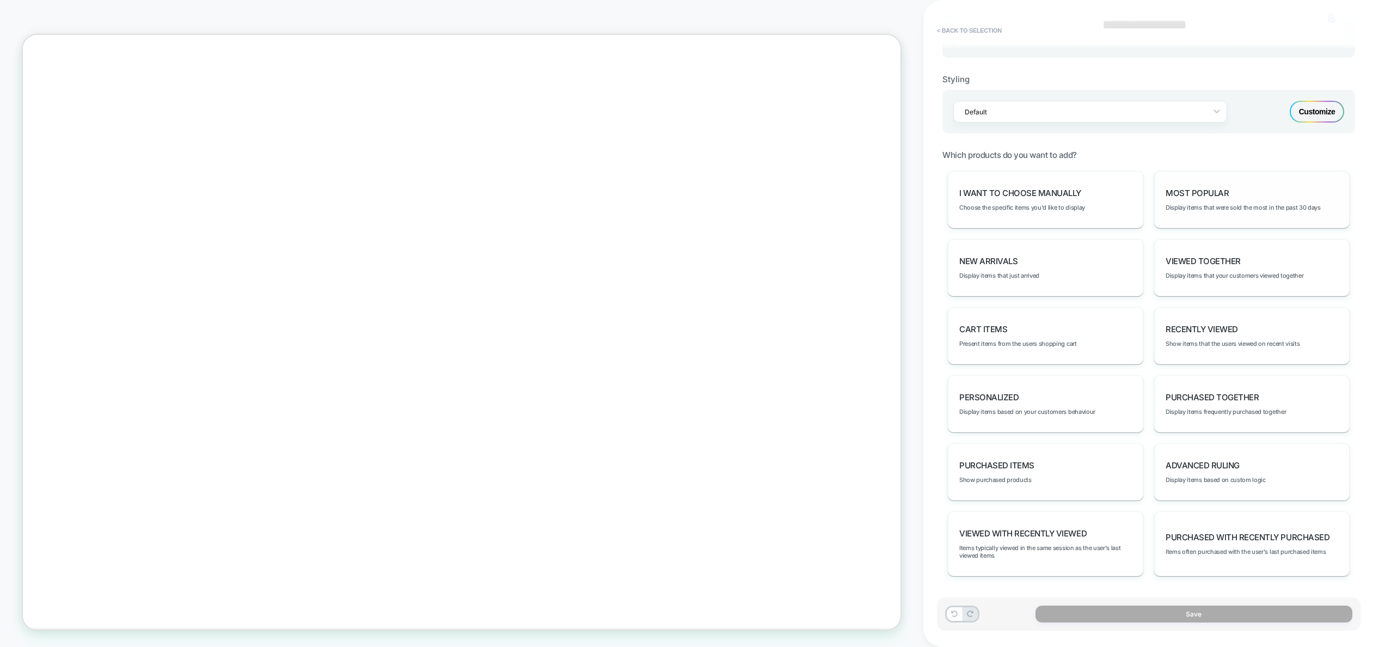
click at [1199, 176] on div "Most Popular Display items that were sold the most in the past 30 days" at bounding box center [1251, 199] width 195 height 57
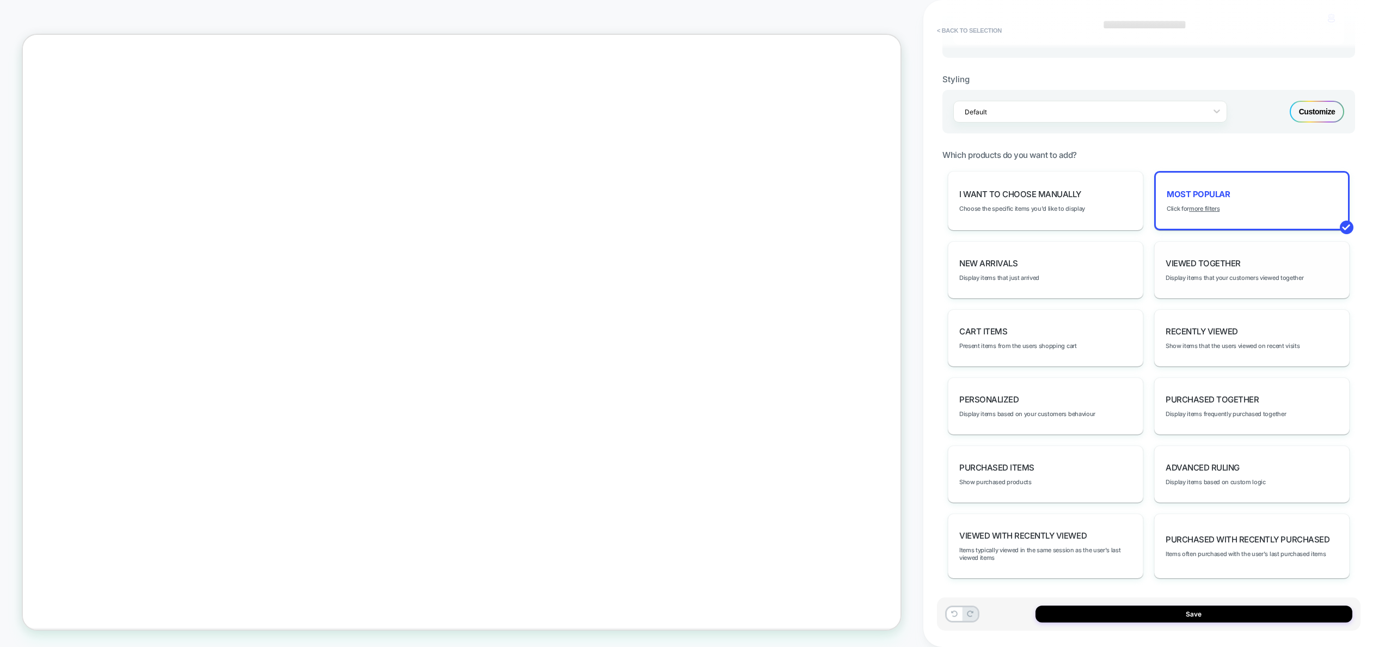
click at [1194, 265] on span "Viewed Together" at bounding box center [1203, 263] width 75 height 10
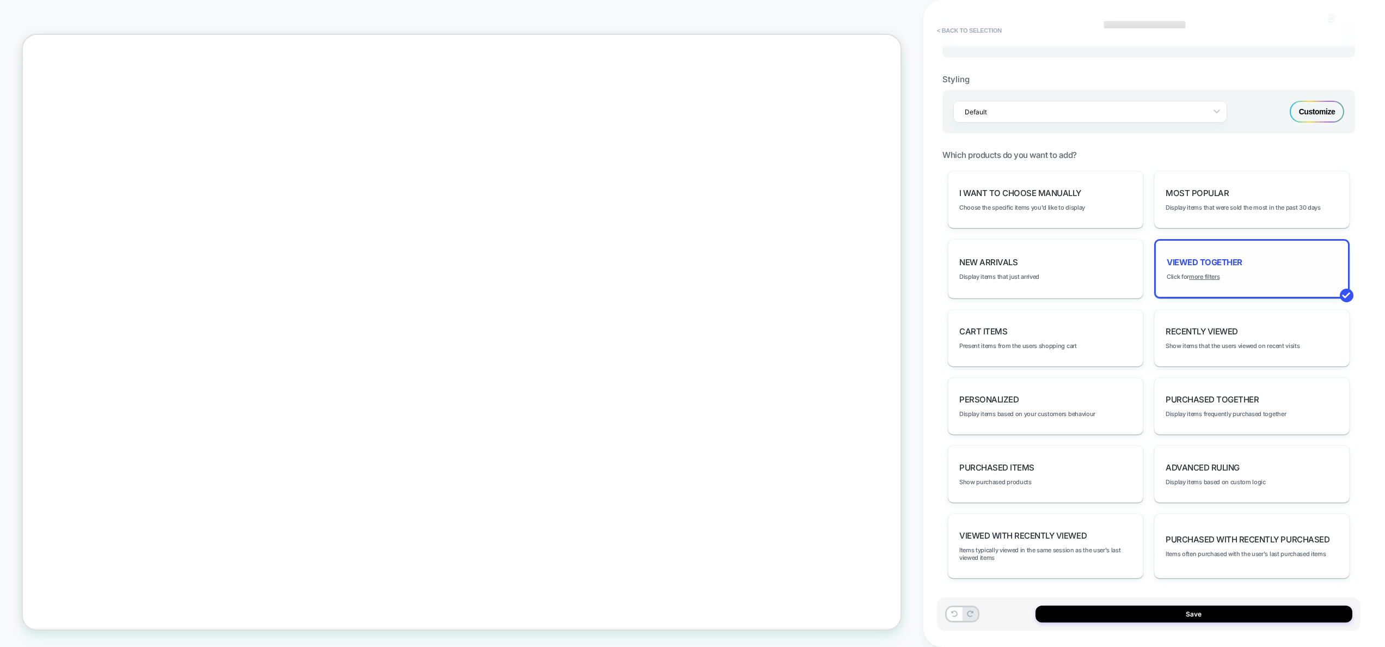
scroll to position [626, 0]
click at [1037, 253] on div "New Arrivals Display items that just arrived" at bounding box center [1045, 268] width 195 height 59
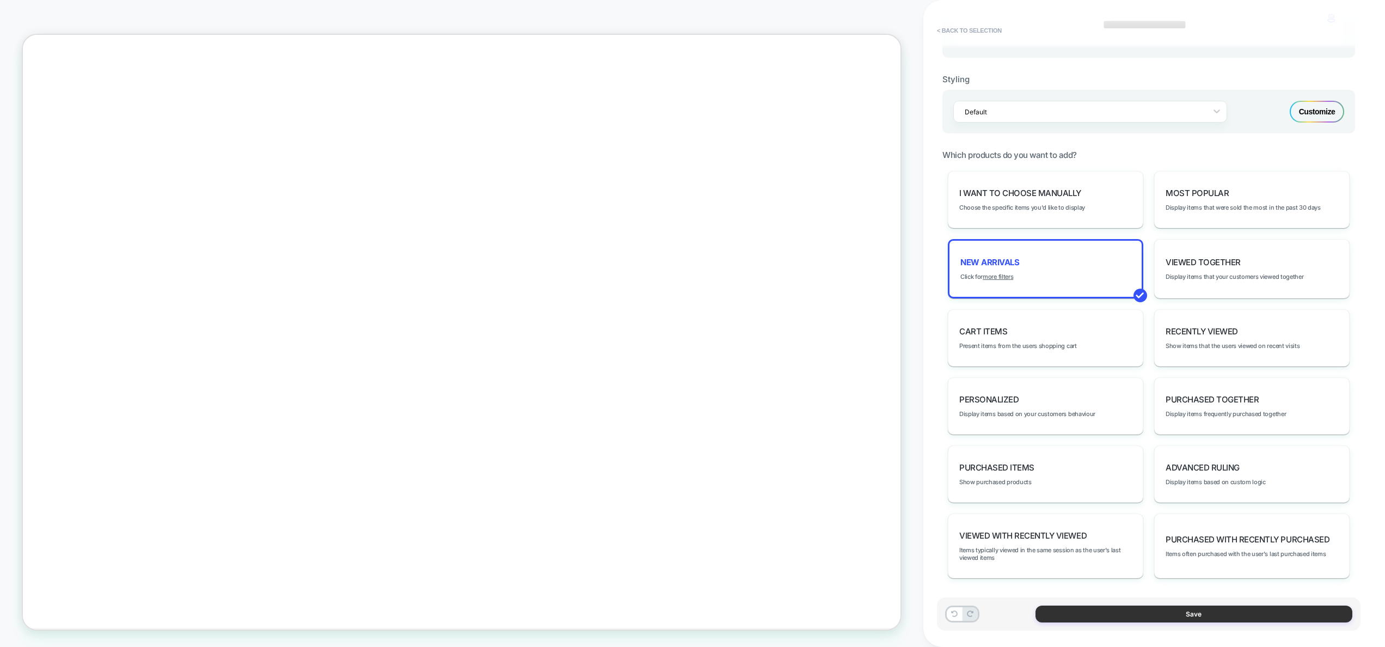
click at [1202, 611] on button "Save" at bounding box center [1194, 614] width 317 height 17
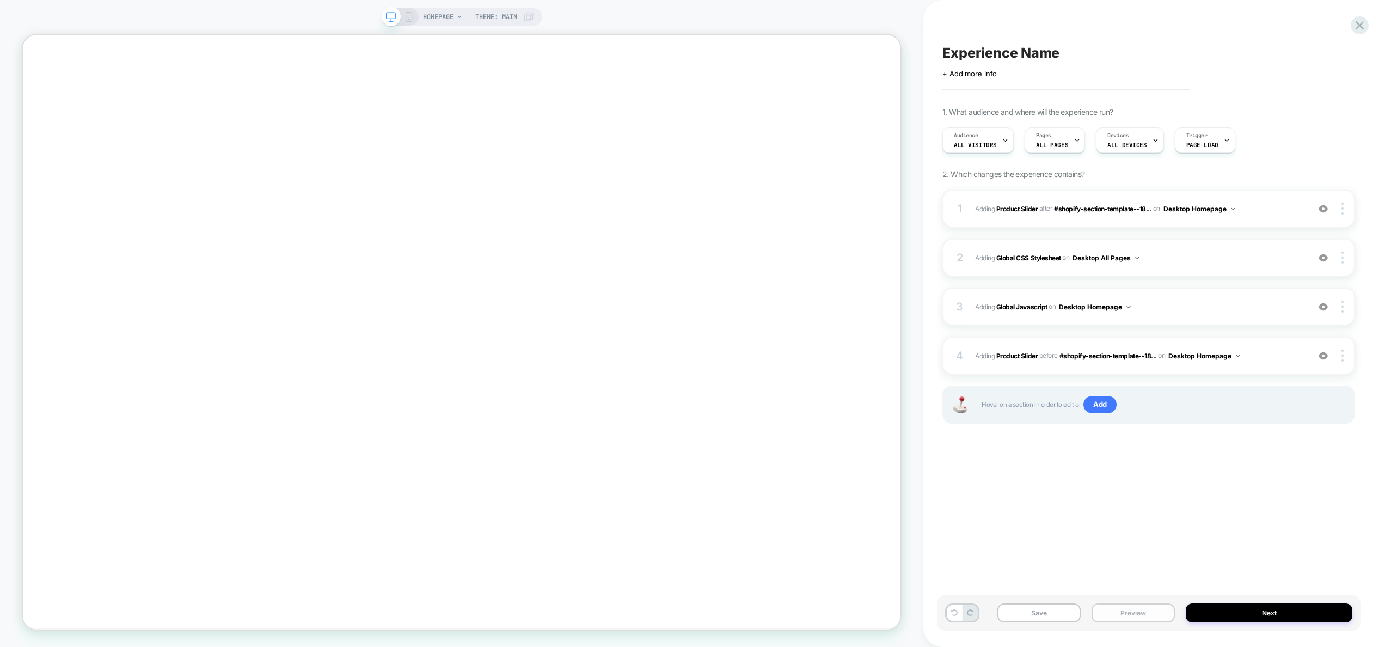
click at [1136, 615] on button "Preview" at bounding box center [1133, 612] width 83 height 19
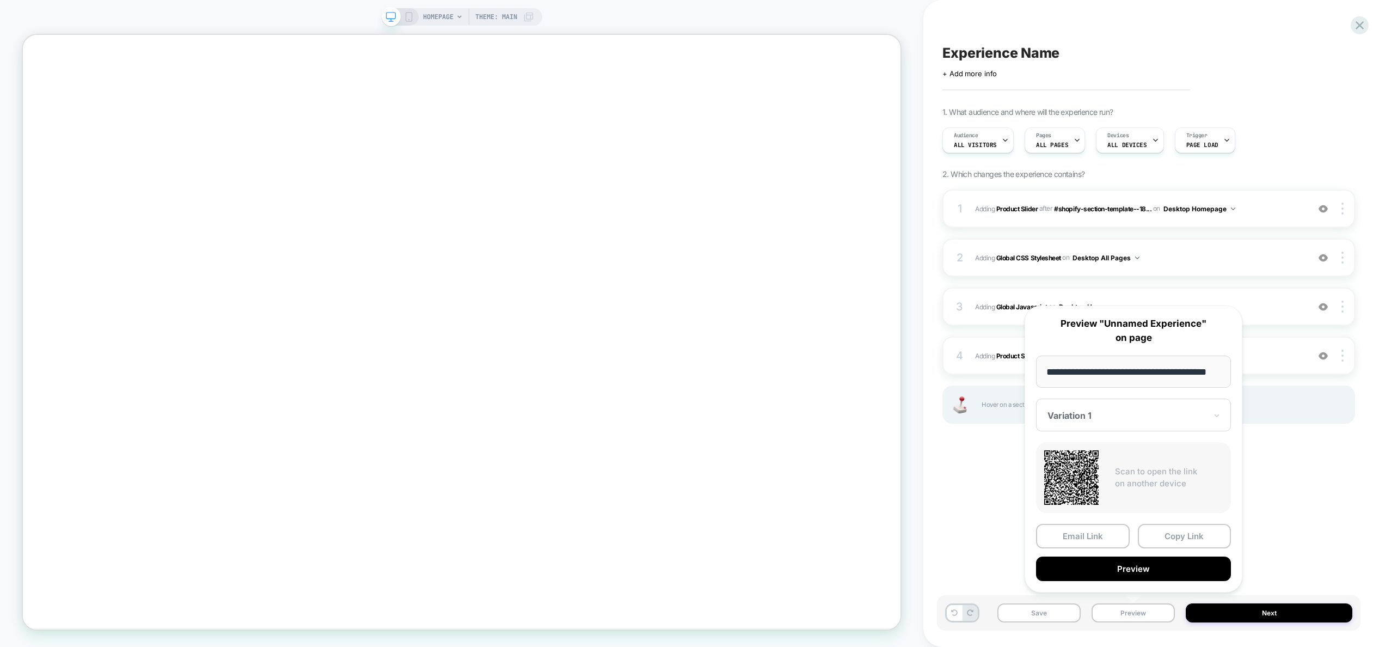
scroll to position [0, 0]
click at [1293, 494] on div "Experience Name Click to edit experience details + Add more info 1. What audien…" at bounding box center [1149, 323] width 424 height 625
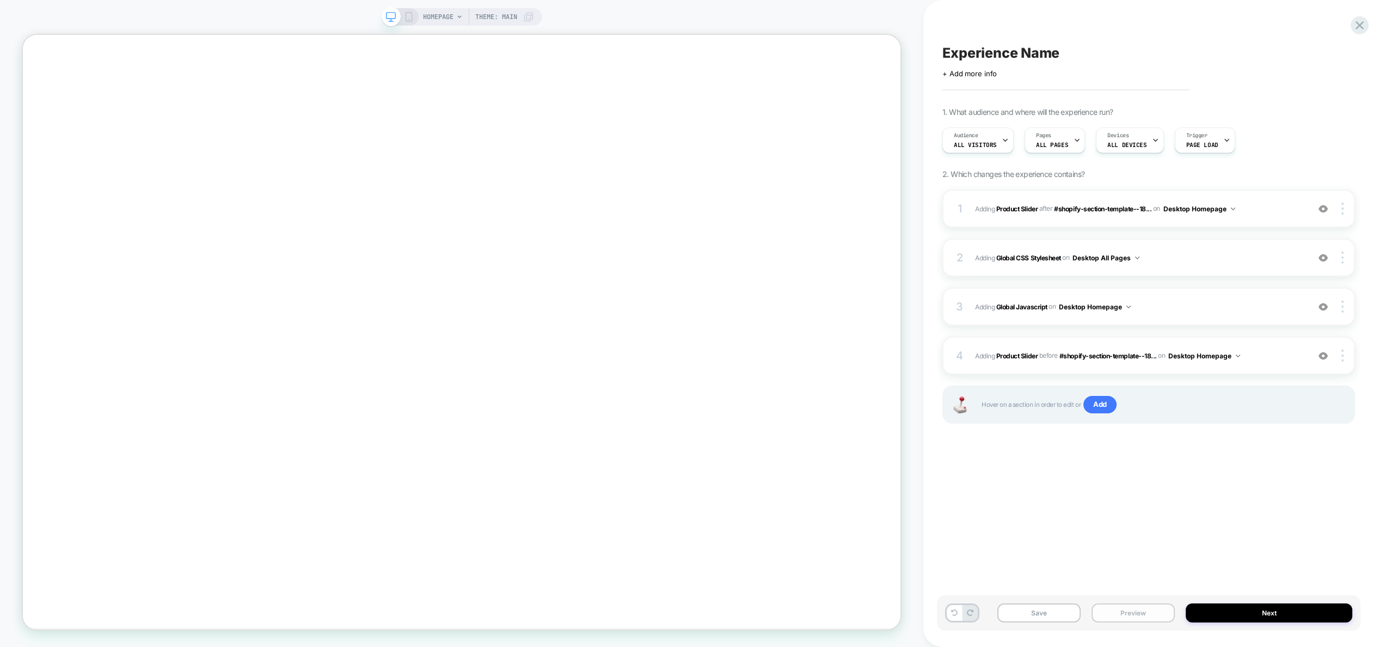
click at [1135, 618] on button "Preview" at bounding box center [1133, 612] width 83 height 19
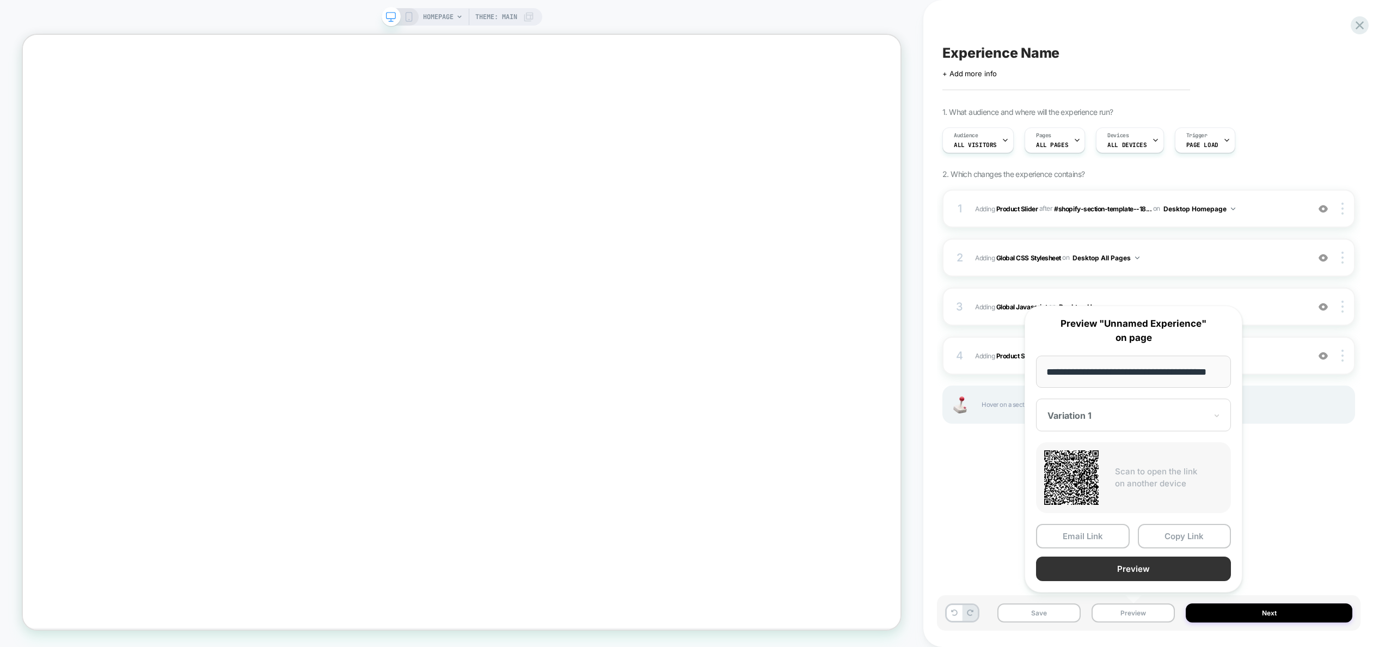
click at [1135, 565] on button "Preview" at bounding box center [1133, 569] width 195 height 25
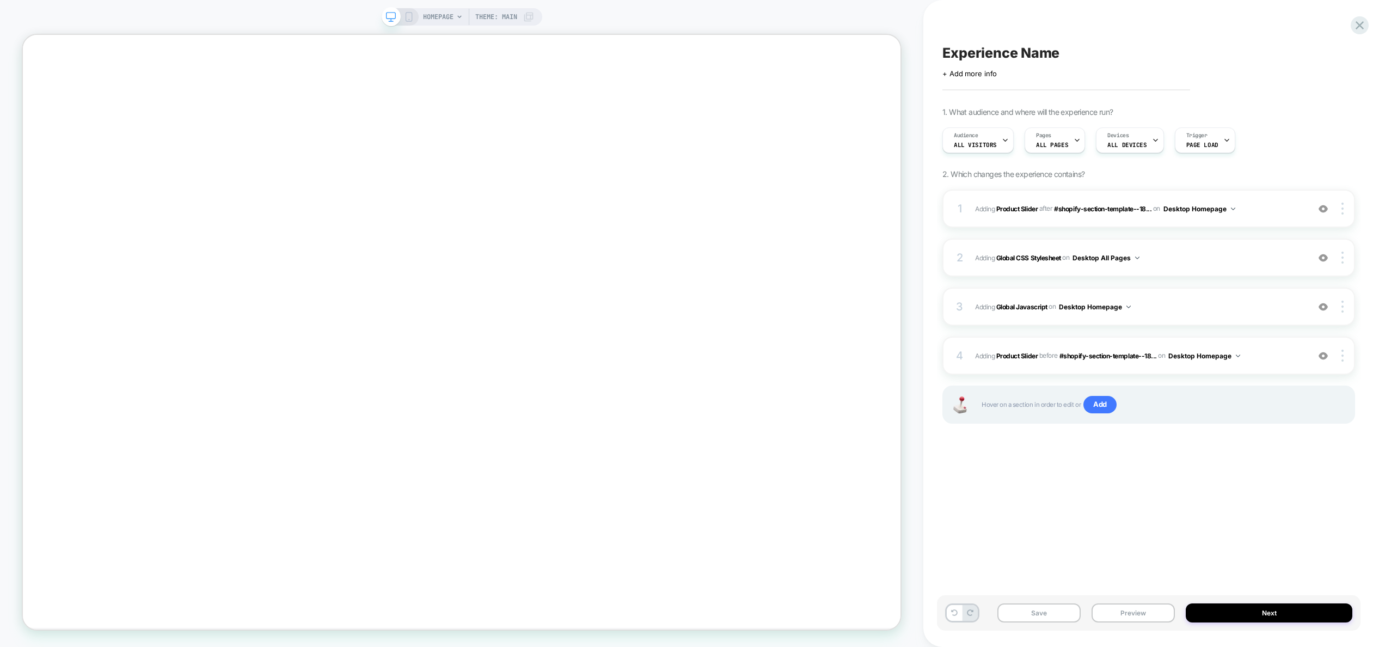
scroll to position [626, 0]
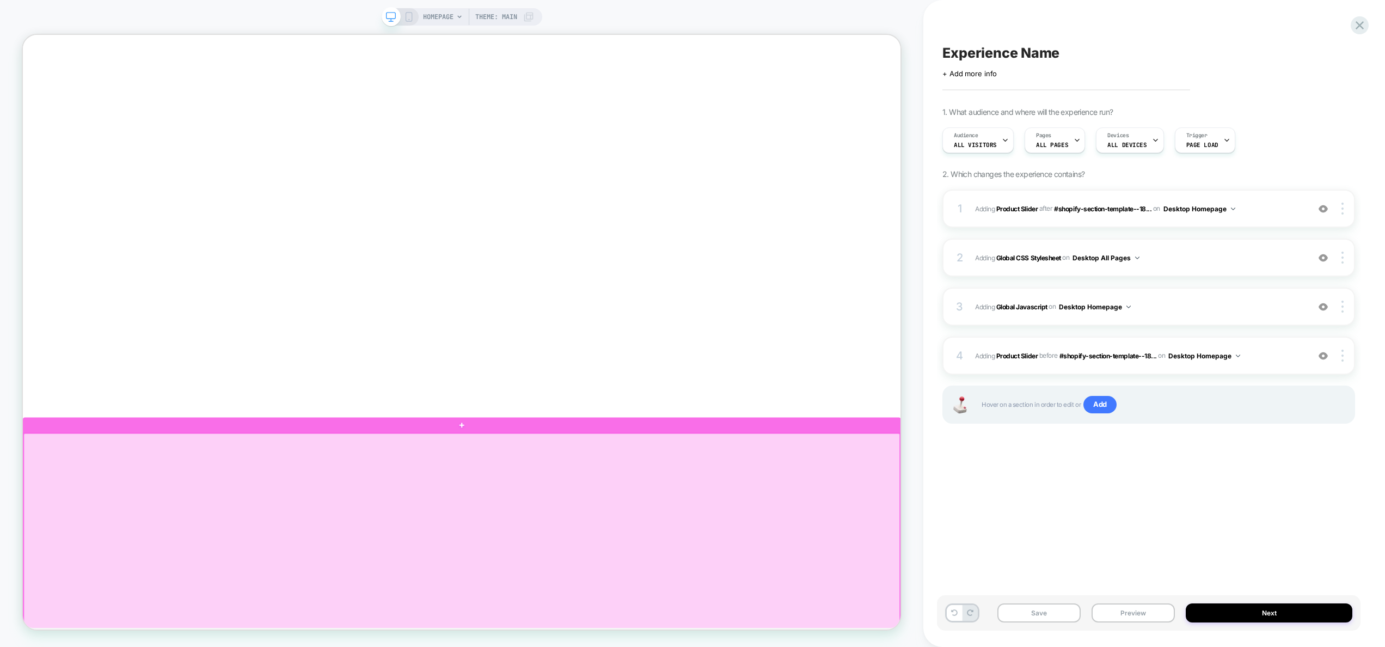
click at [887, 560] on div at bounding box center [608, 555] width 1171 height 20
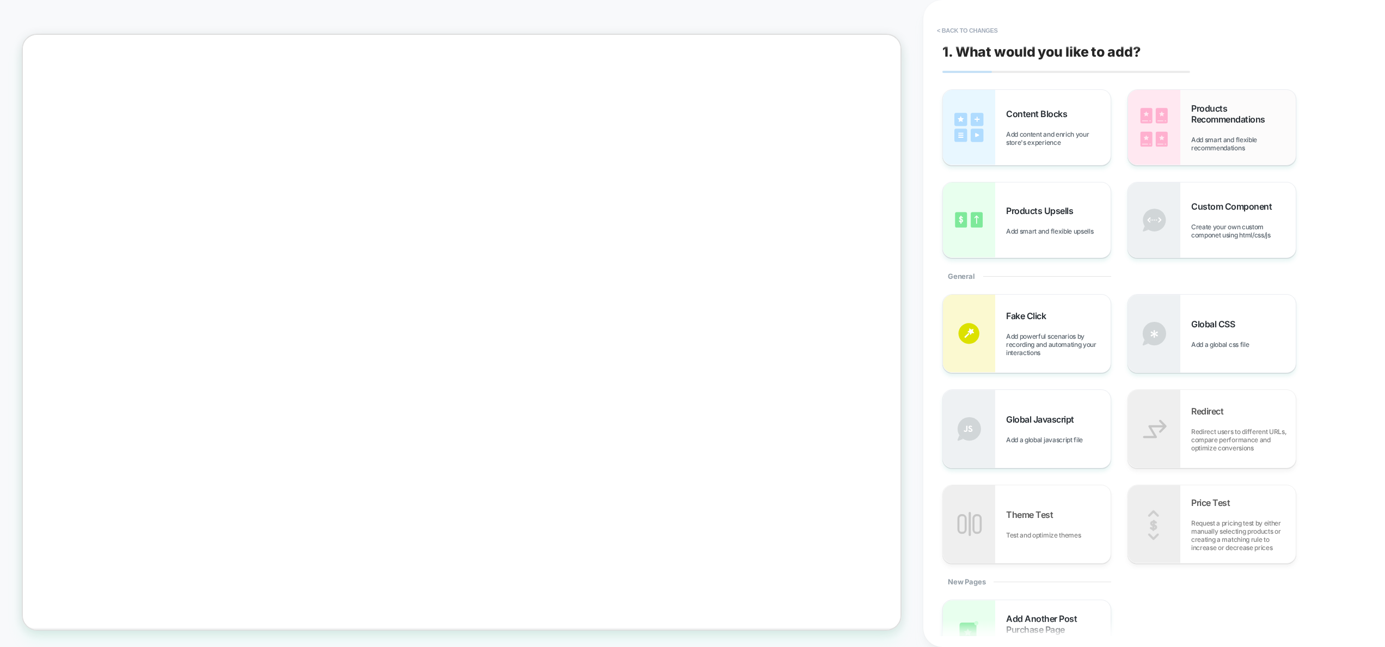
scroll to position [776, 0]
click at [1212, 119] on span "Products Recommendations" at bounding box center [1243, 114] width 105 height 22
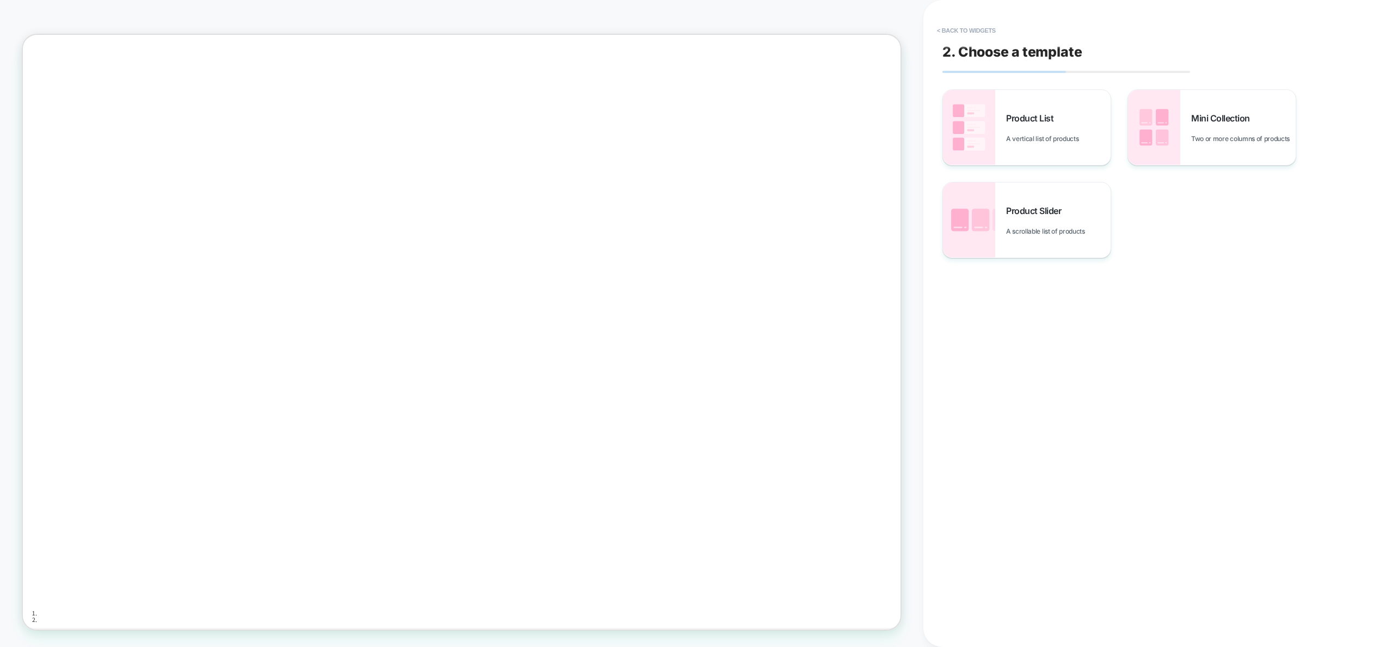
scroll to position [712, 0]
click at [982, 30] on button "< Back to widgets" at bounding box center [967, 30] width 70 height 17
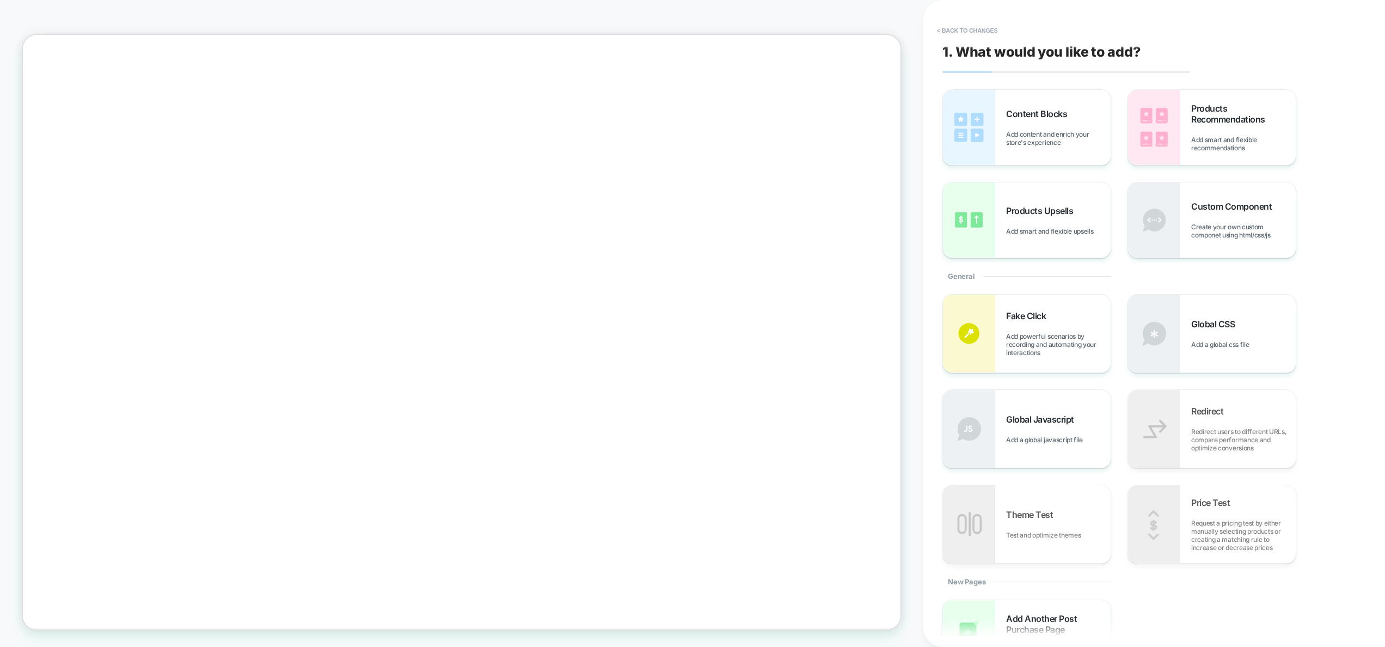
scroll to position [0, 0]
click at [1057, 222] on div "Products Upsells Add smart and flexible upsells" at bounding box center [1058, 220] width 105 height 30
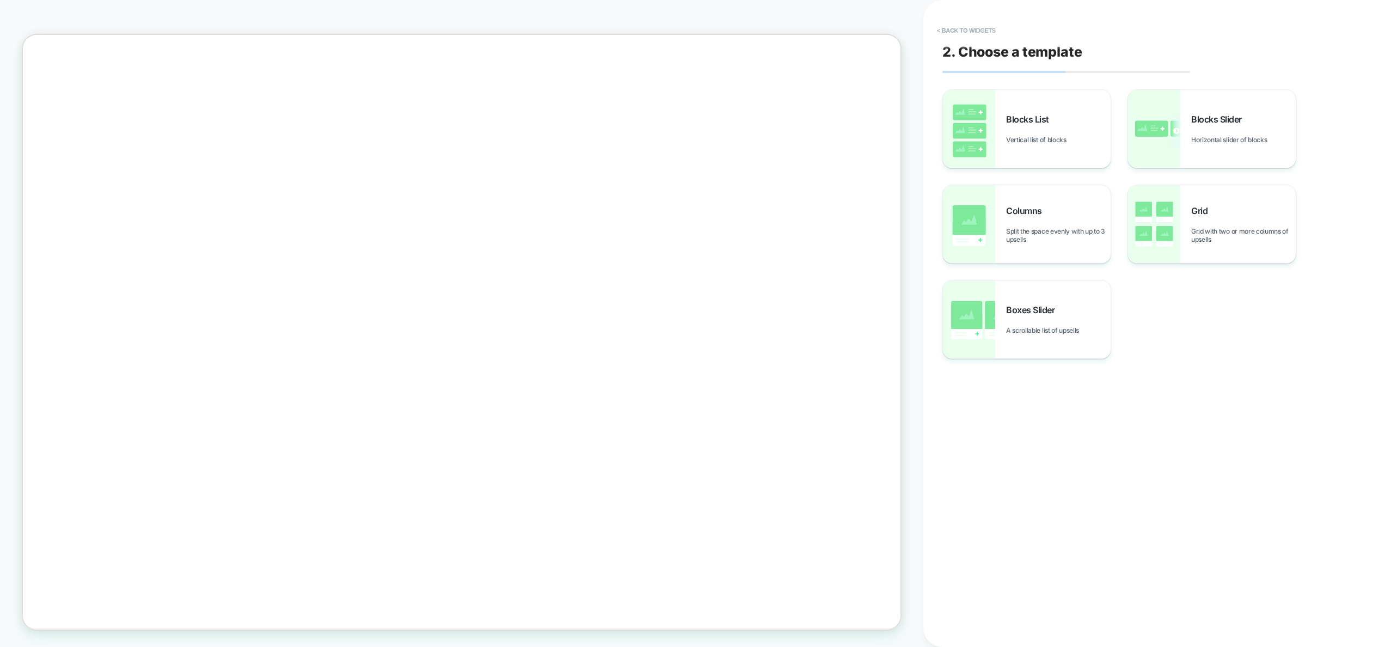
scroll to position [277, 0]
click at [1029, 321] on div "Boxes Slider A scrollable list of upsells" at bounding box center [1058, 319] width 105 height 30
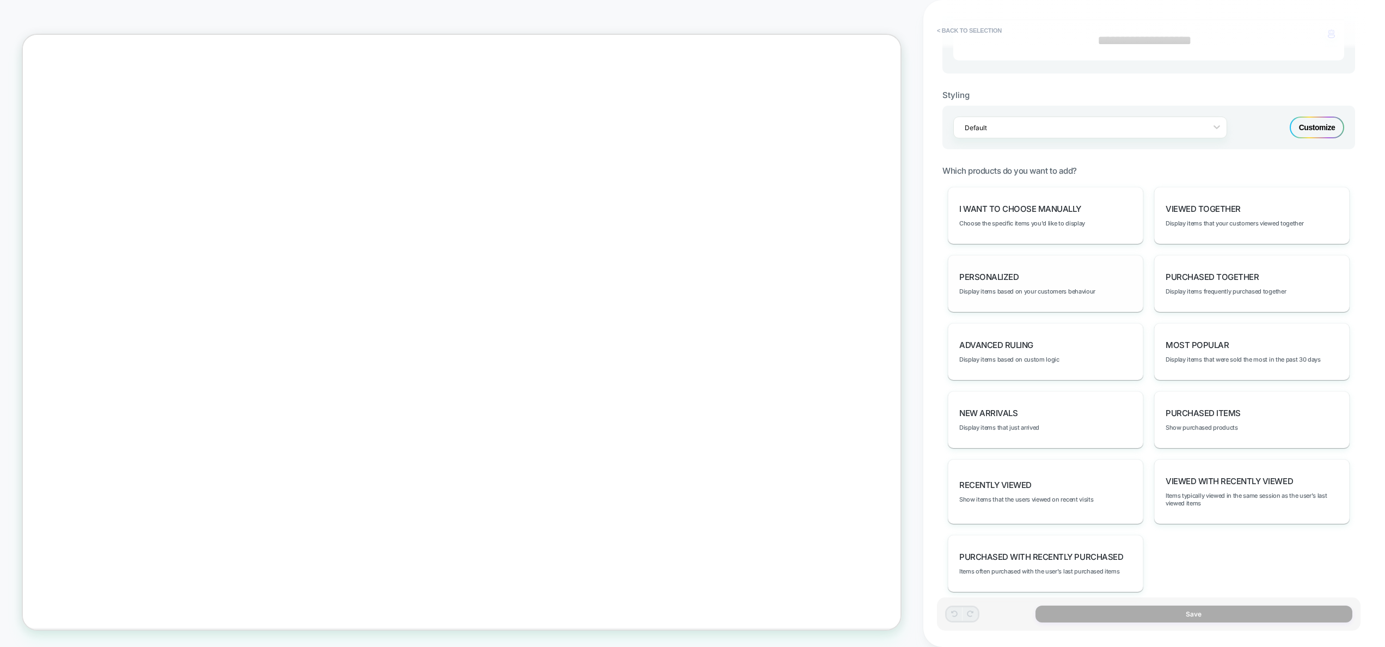
scroll to position [387, 0]
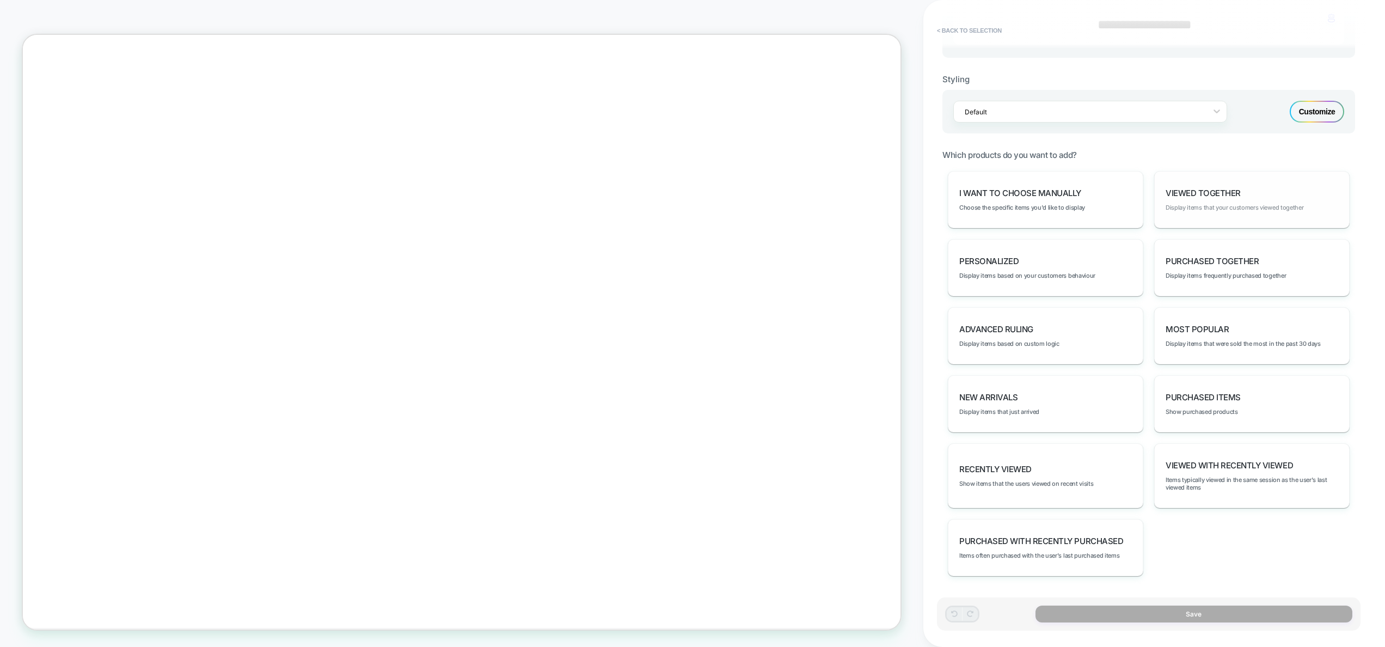
click at [1243, 210] on span "Display items that your customers viewed together" at bounding box center [1235, 208] width 138 height 8
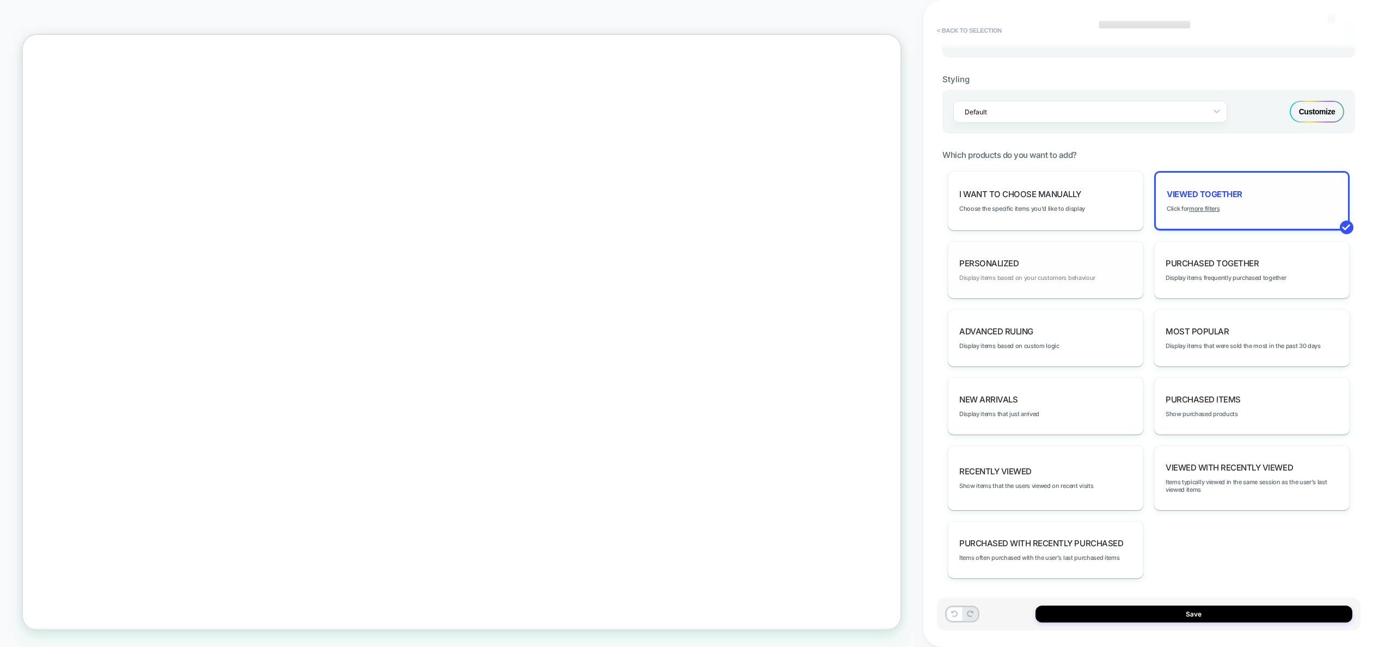
click at [1023, 276] on span "Display items based on your customers behaviour" at bounding box center [1027, 278] width 136 height 8
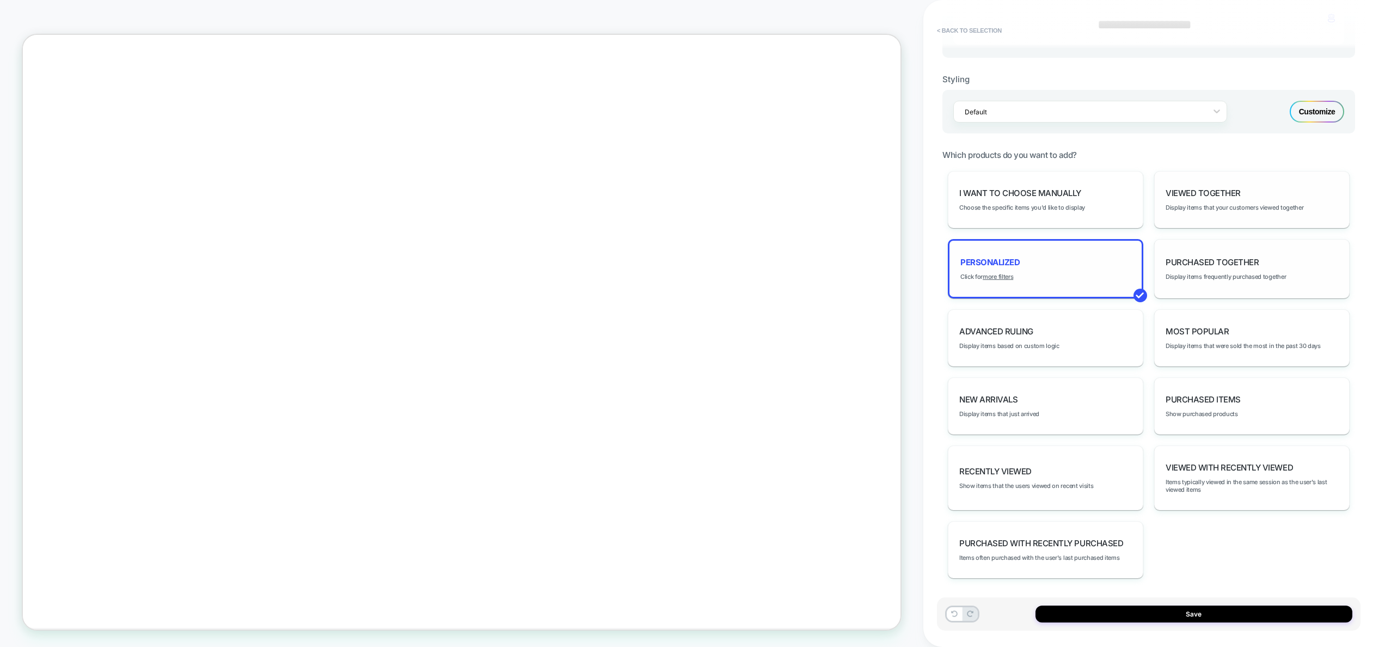
click at [1207, 288] on div "Purchased Together Display items frequently purchased together" at bounding box center [1251, 268] width 195 height 59
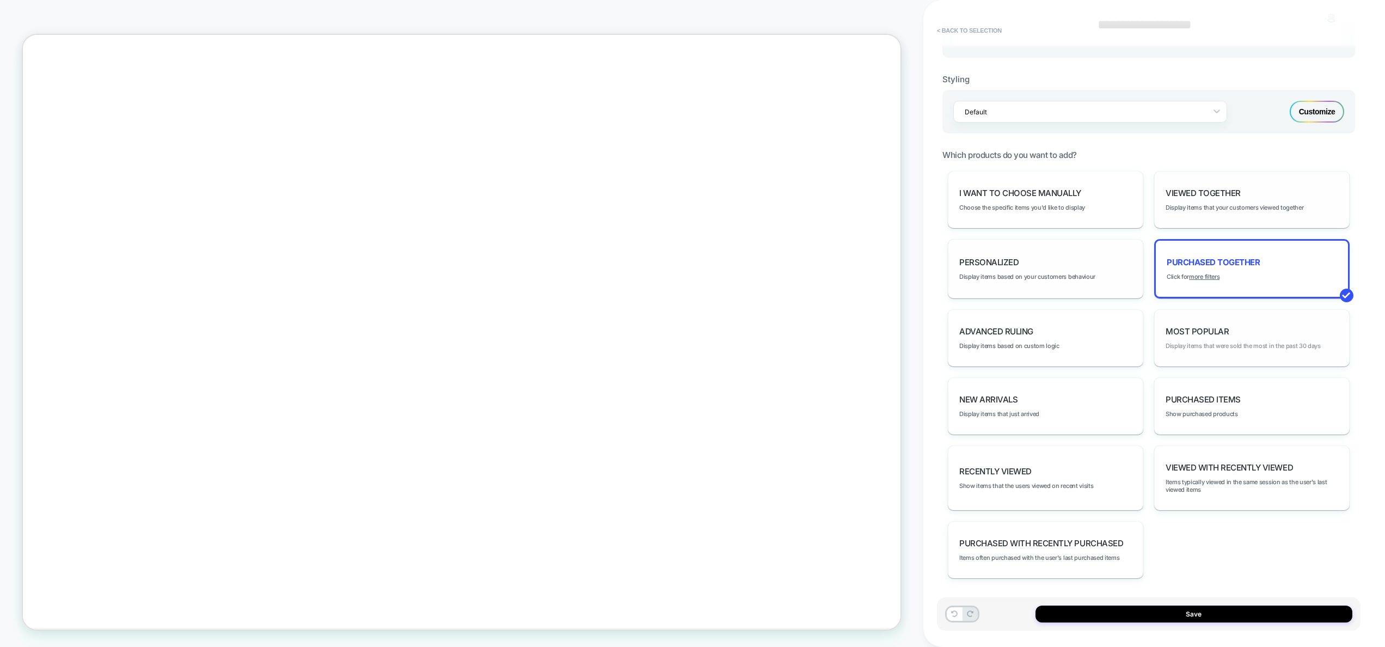
click at [1217, 346] on span "Display items that were sold the most in the past 30 days" at bounding box center [1243, 346] width 155 height 8
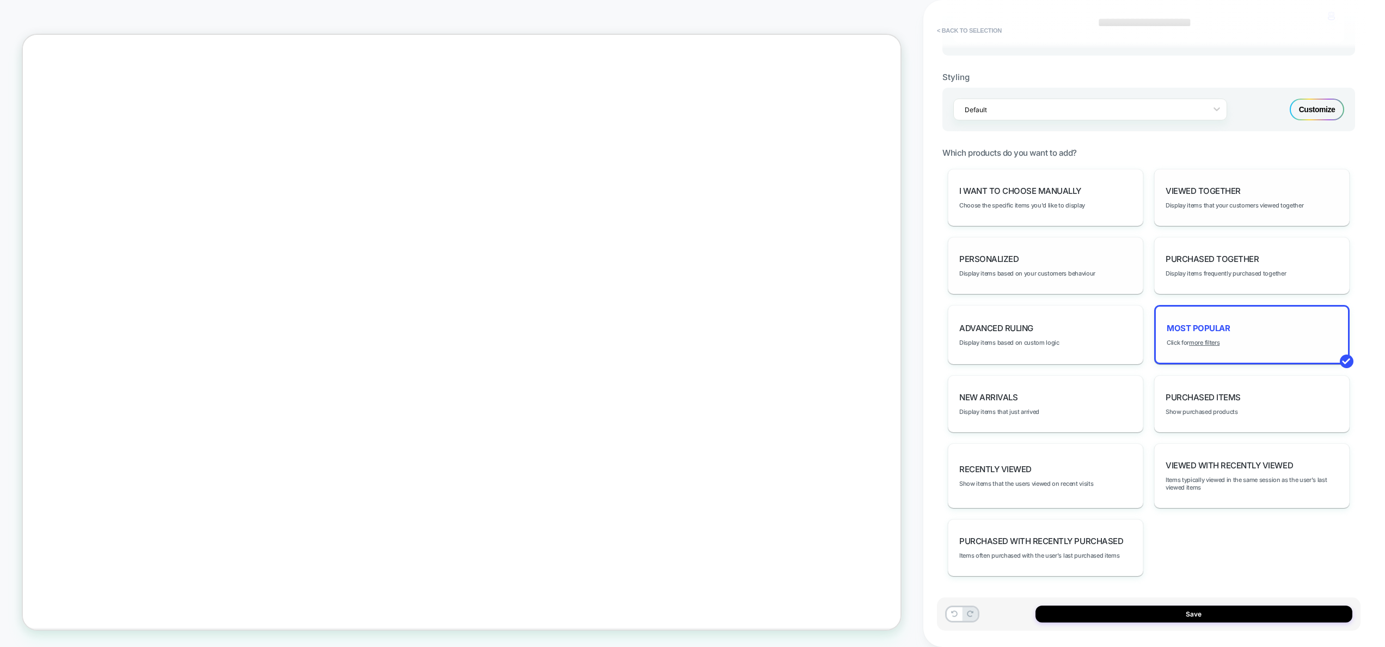
scroll to position [472, 0]
click at [1049, 401] on div "New Arrivals Display items that just arrived" at bounding box center [1045, 403] width 195 height 57
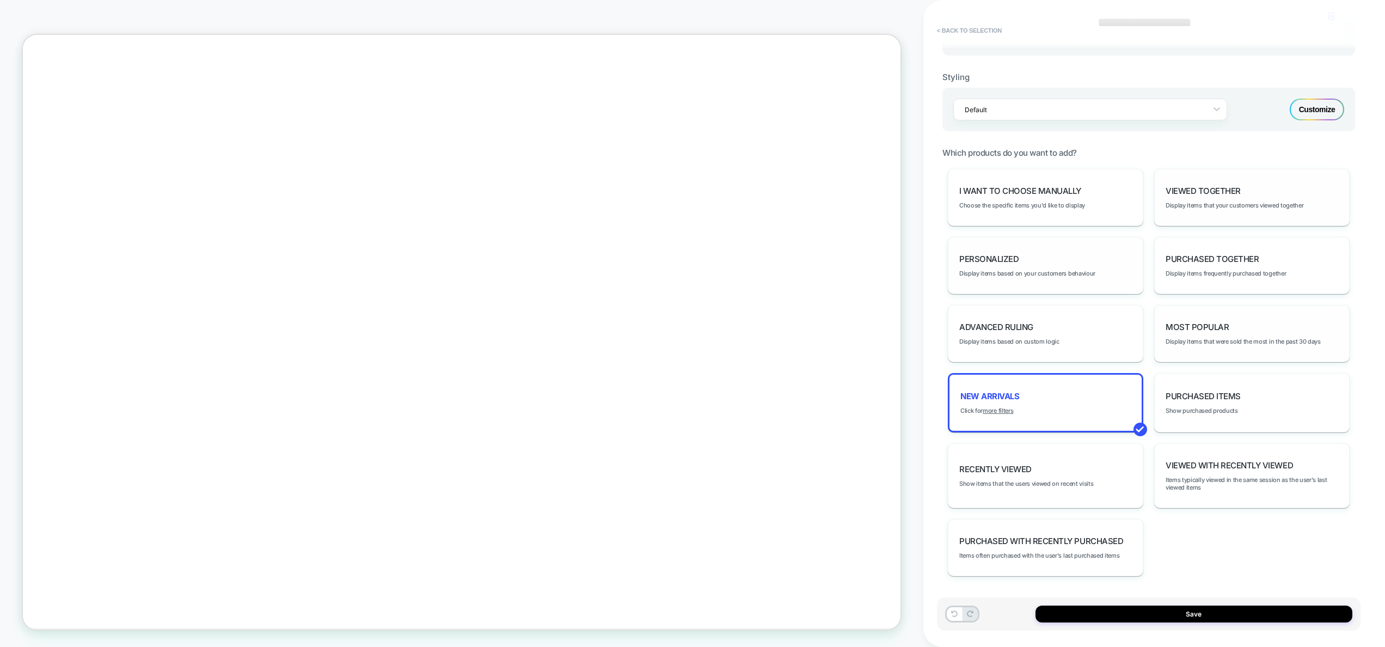
scroll to position [684, 0]
click at [1151, 614] on button "Save" at bounding box center [1194, 614] width 317 height 17
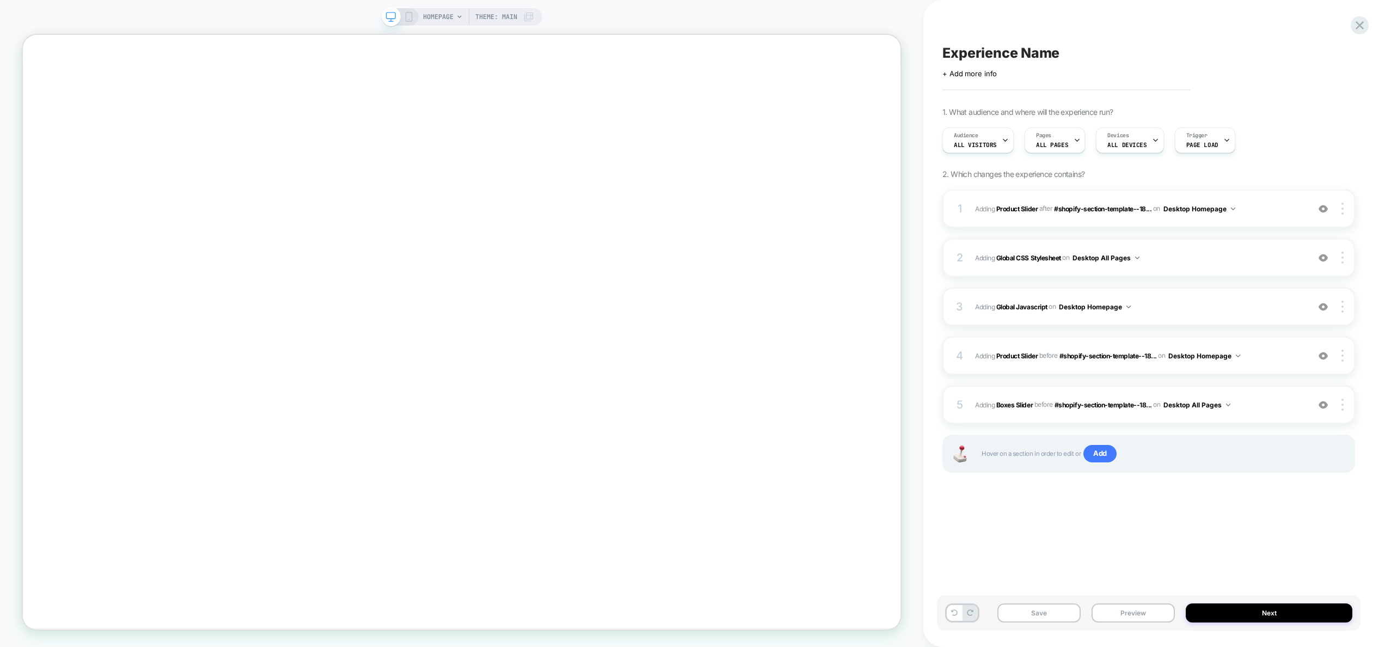
scroll to position [0, 0]
click at [1140, 613] on button "Preview" at bounding box center [1133, 612] width 83 height 19
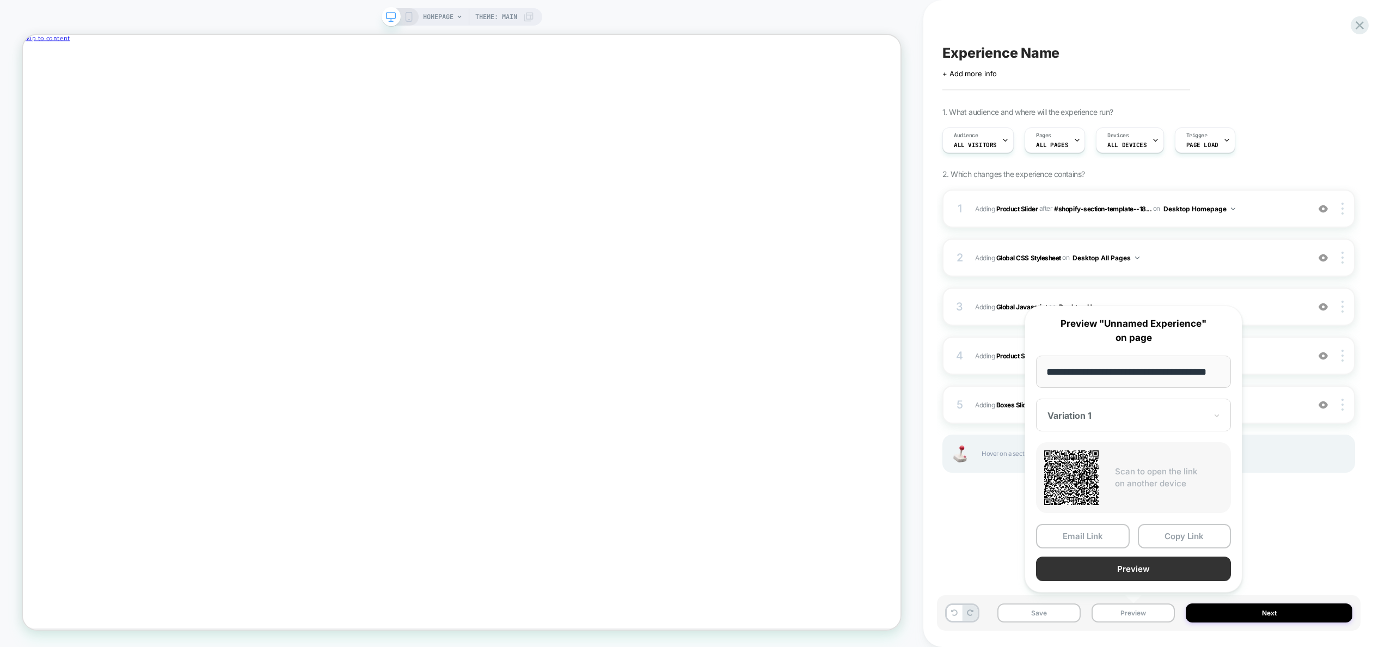
click at [1139, 567] on button "Preview" at bounding box center [1133, 569] width 195 height 25
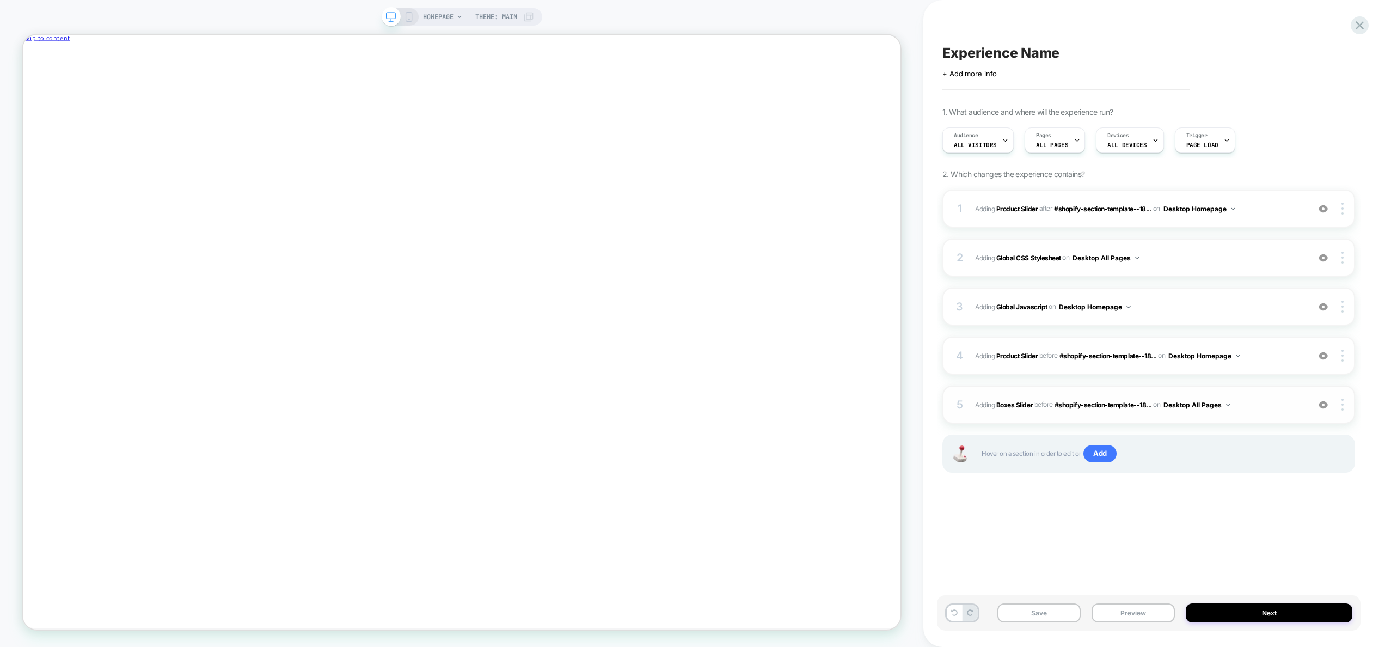
click at [1261, 410] on span "#_loomi_addon_1755088843797 Adding Boxes Slider BEFORE #shopify-section-templat…" at bounding box center [1139, 405] width 328 height 14
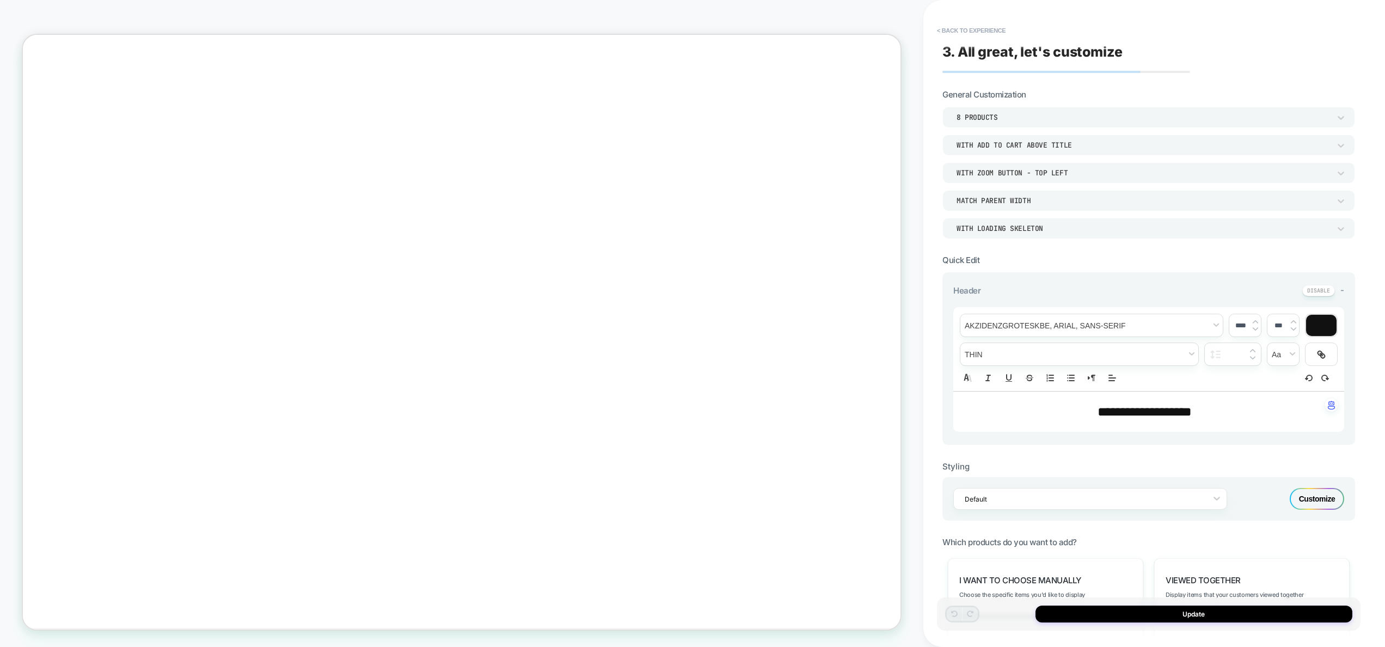
scroll to position [876, 0]
click at [1011, 130] on div "8 Products With add to cart above title With Zoom Button - Top Left Match Paren…" at bounding box center [1149, 173] width 413 height 132
click at [1010, 119] on div "8 Products" at bounding box center [1144, 117] width 374 height 9
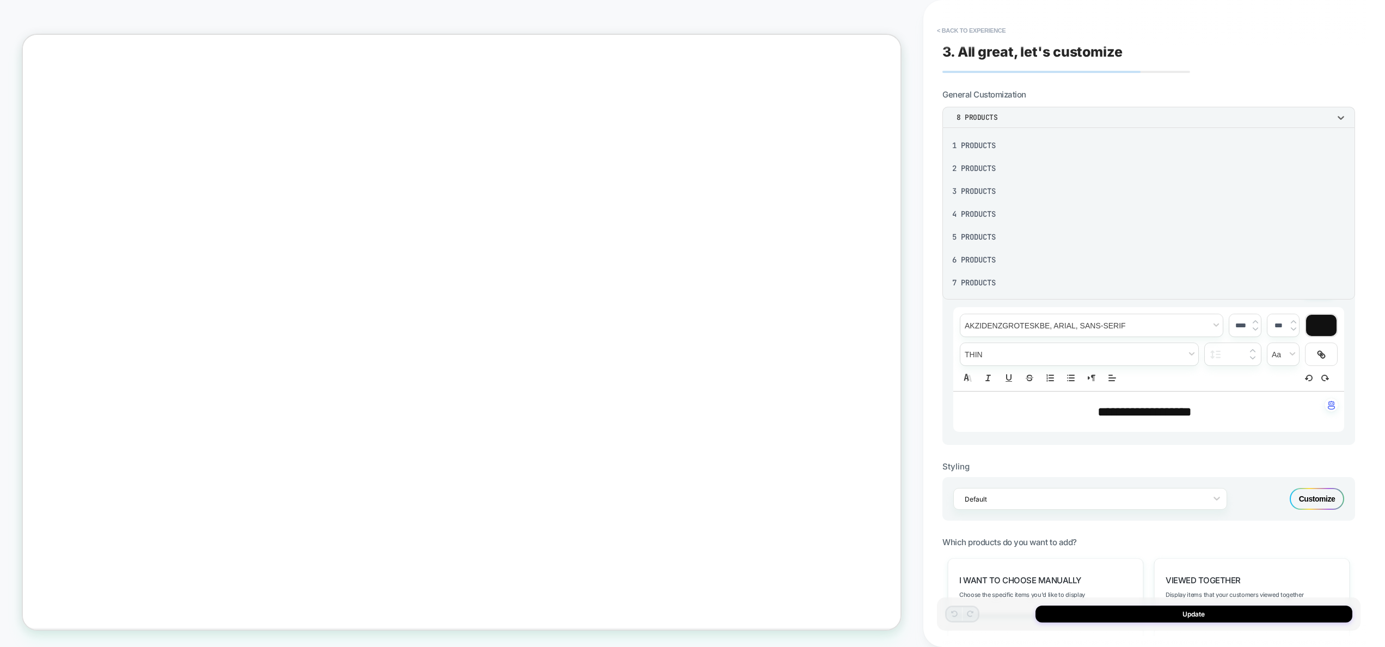
click at [981, 163] on div "2 Products" at bounding box center [1149, 168] width 404 height 23
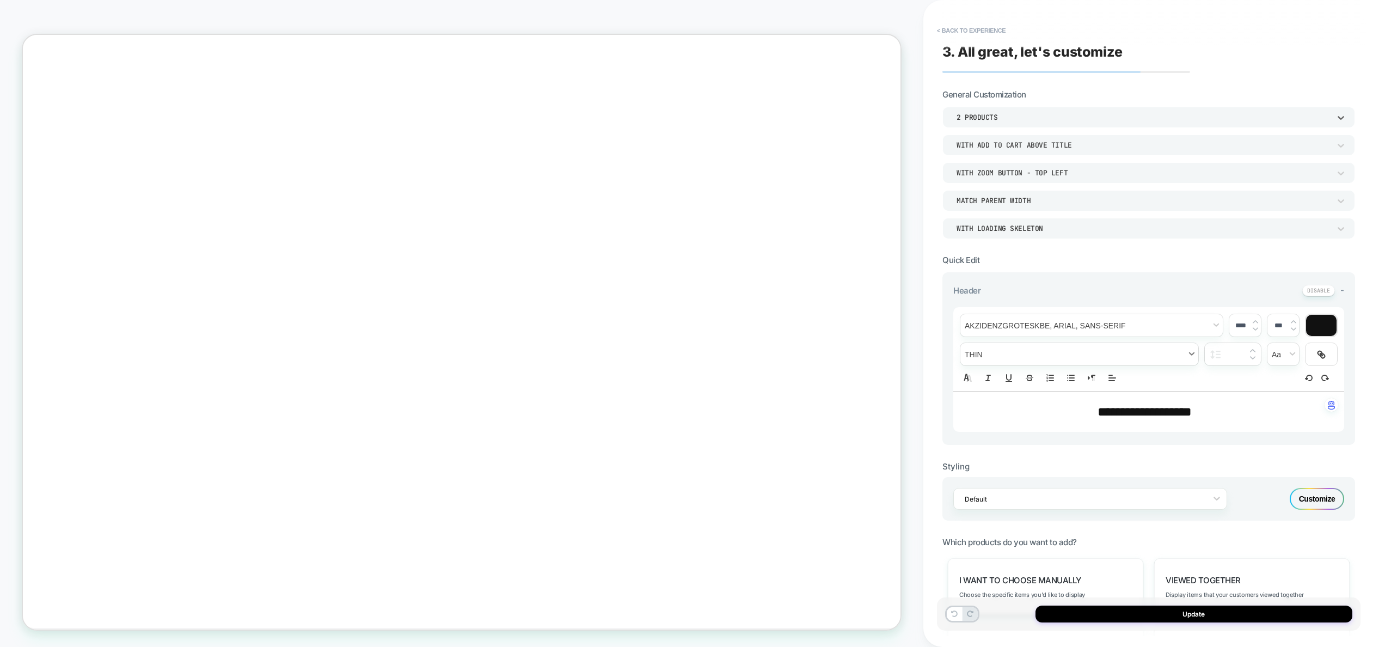
scroll to position [939, 0]
click at [1251, 614] on button "Update" at bounding box center [1194, 614] width 317 height 17
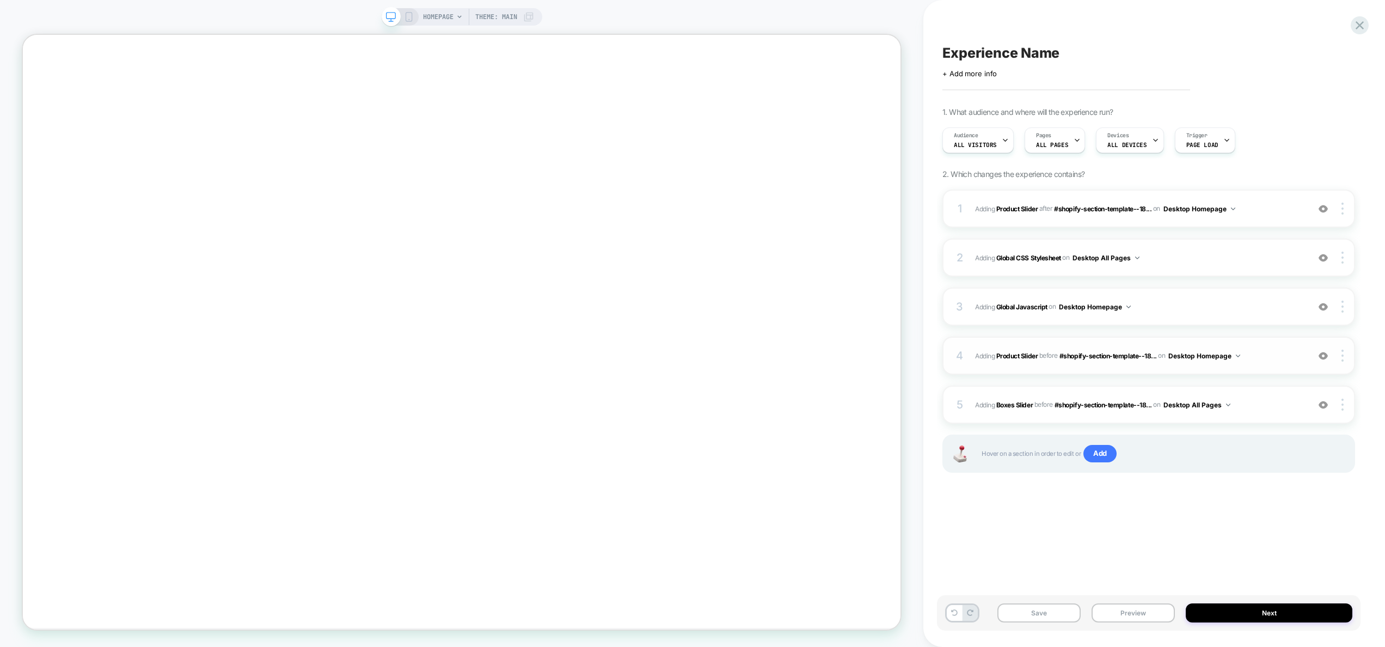
click at [1294, 364] on div "4 #_loomi_addon_1755088797566 Adding Product Slider BEFORE #shopify-section-tem…" at bounding box center [1149, 356] width 413 height 38
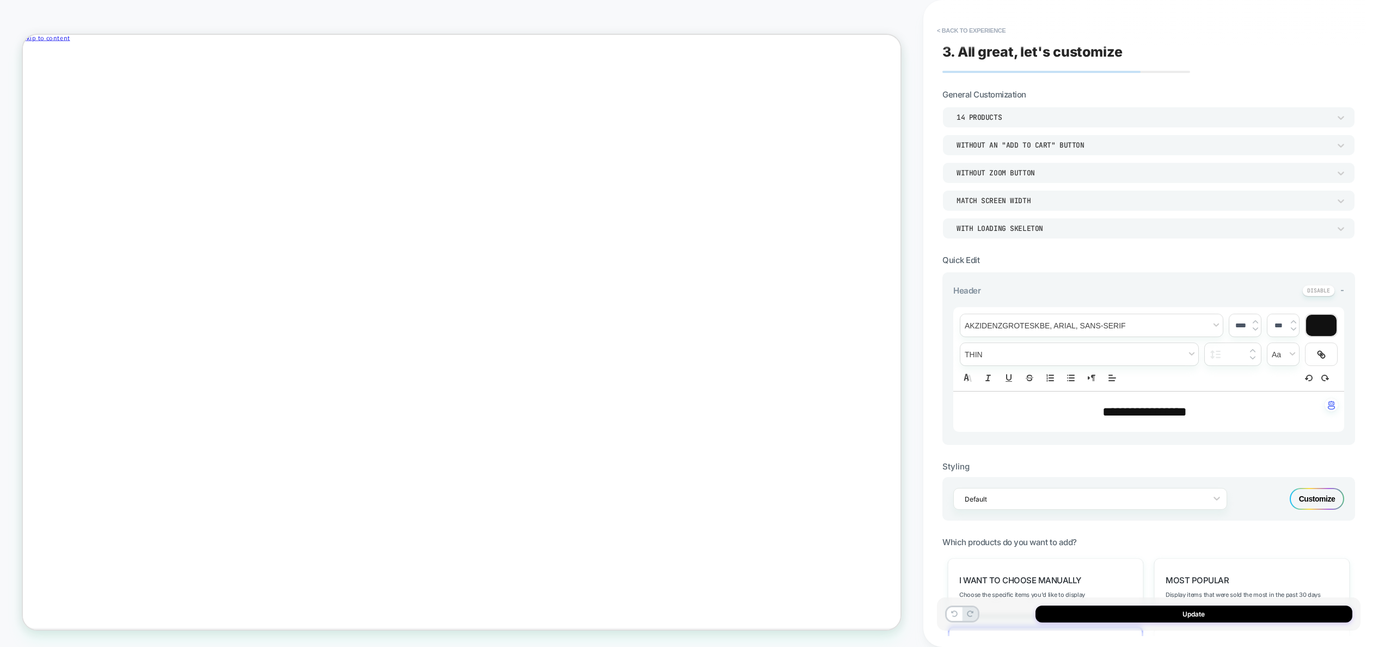
scroll to position [603, 0]
click at [1006, 120] on div "14 Products" at bounding box center [1144, 117] width 374 height 9
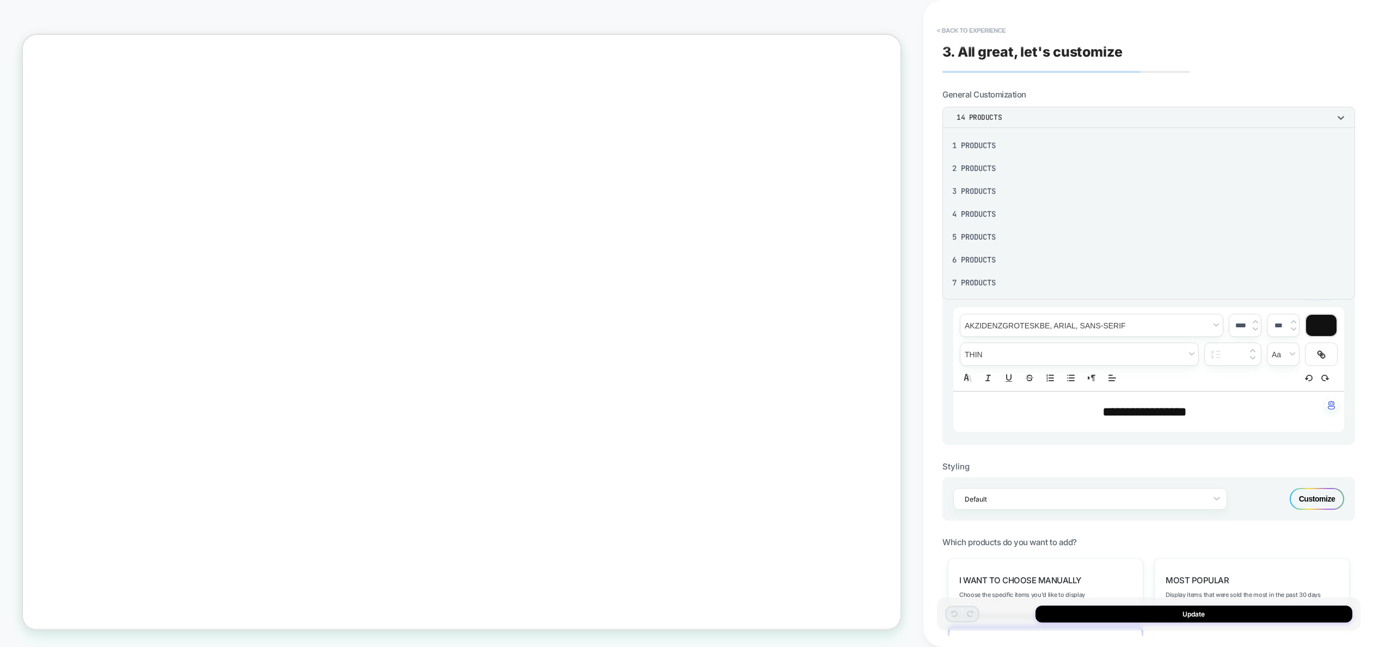
click at [996, 162] on div "2 Products" at bounding box center [1149, 168] width 404 height 23
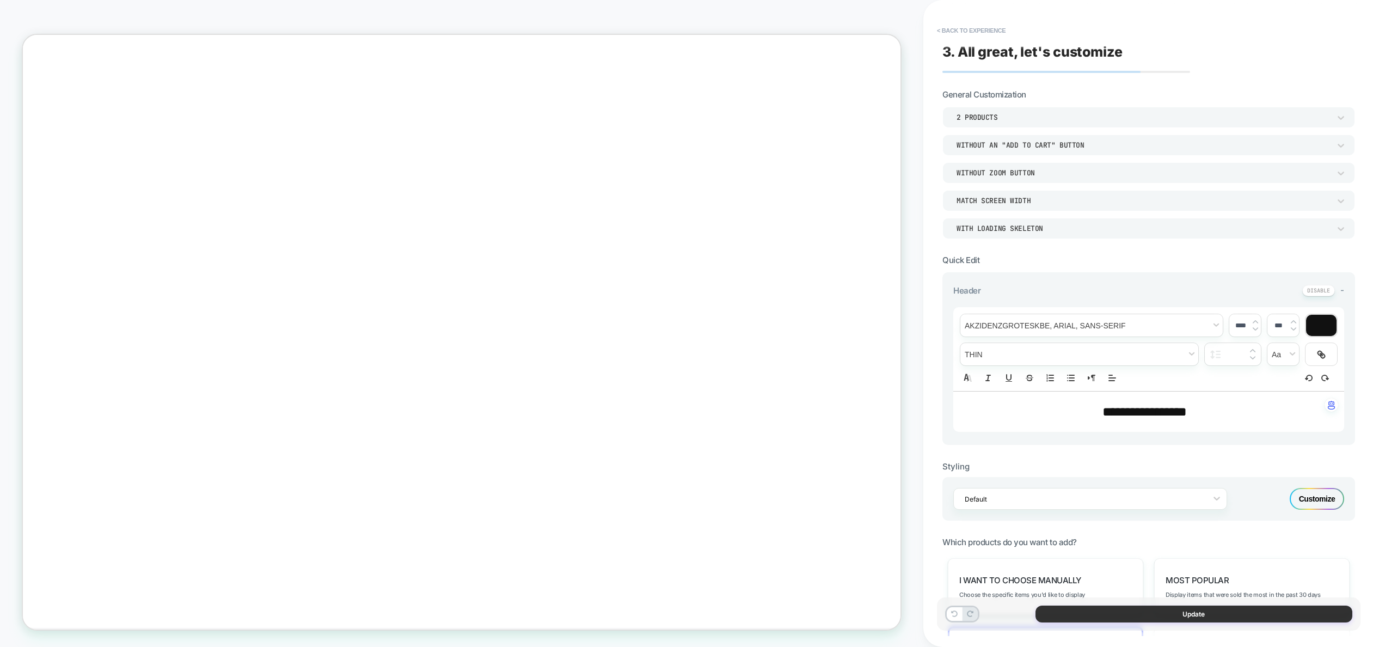
click at [1230, 615] on button "Update" at bounding box center [1194, 614] width 317 height 17
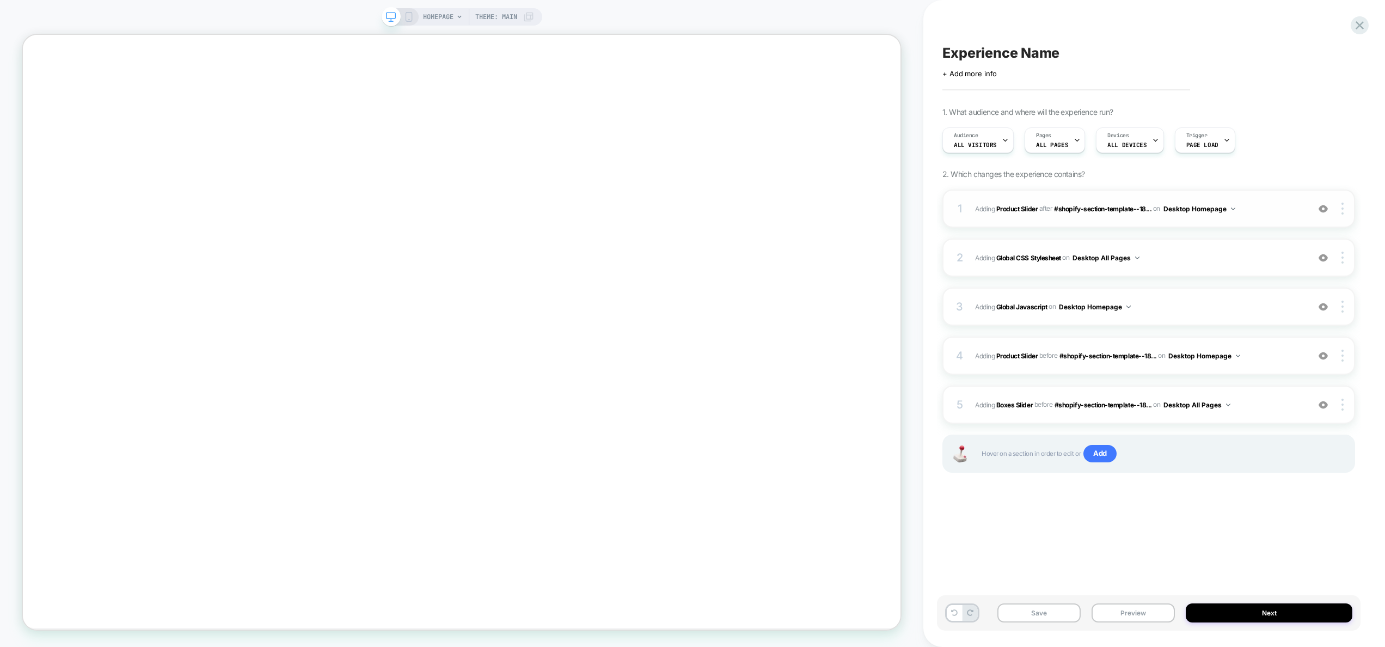
click at [1270, 215] on span "#_loomi_addon_1755087562269 Adding Product Slider AFTER #shopify-section-templa…" at bounding box center [1139, 209] width 328 height 14
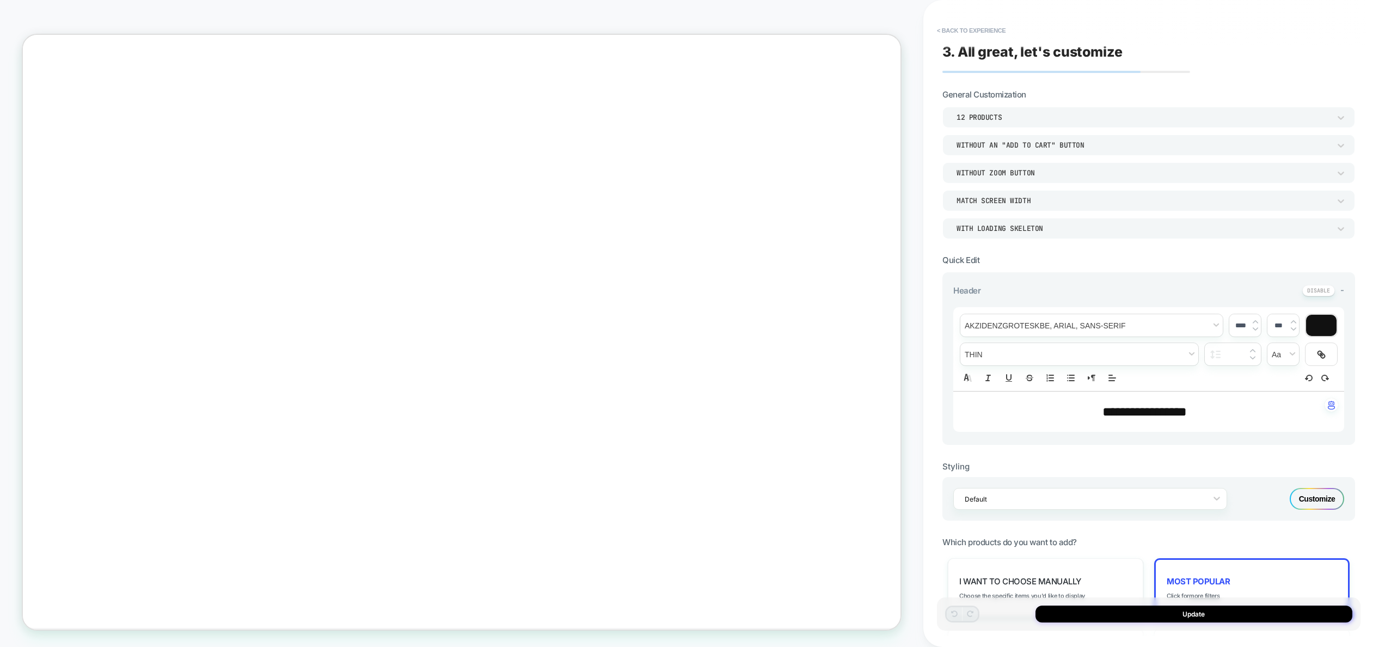
scroll to position [297, 0]
click at [1076, 126] on div "12 Products" at bounding box center [1149, 117] width 413 height 21
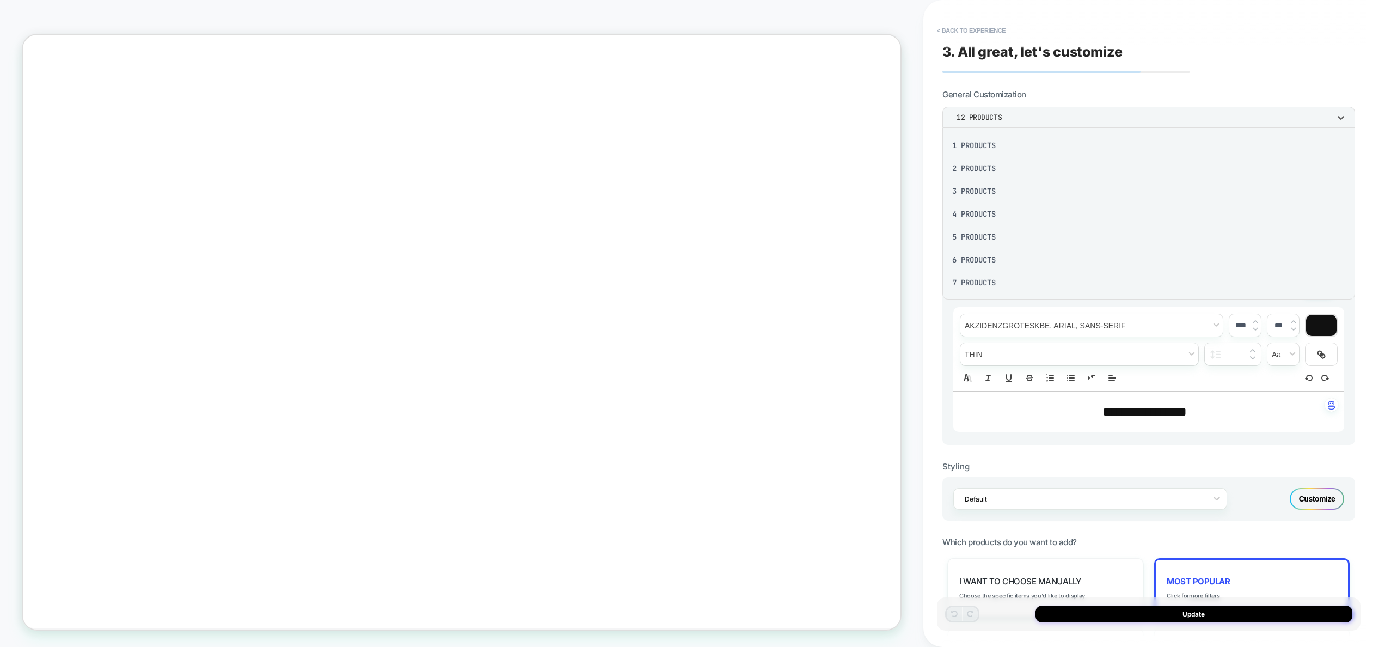
click at [999, 170] on div "2 Products" at bounding box center [1149, 168] width 404 height 23
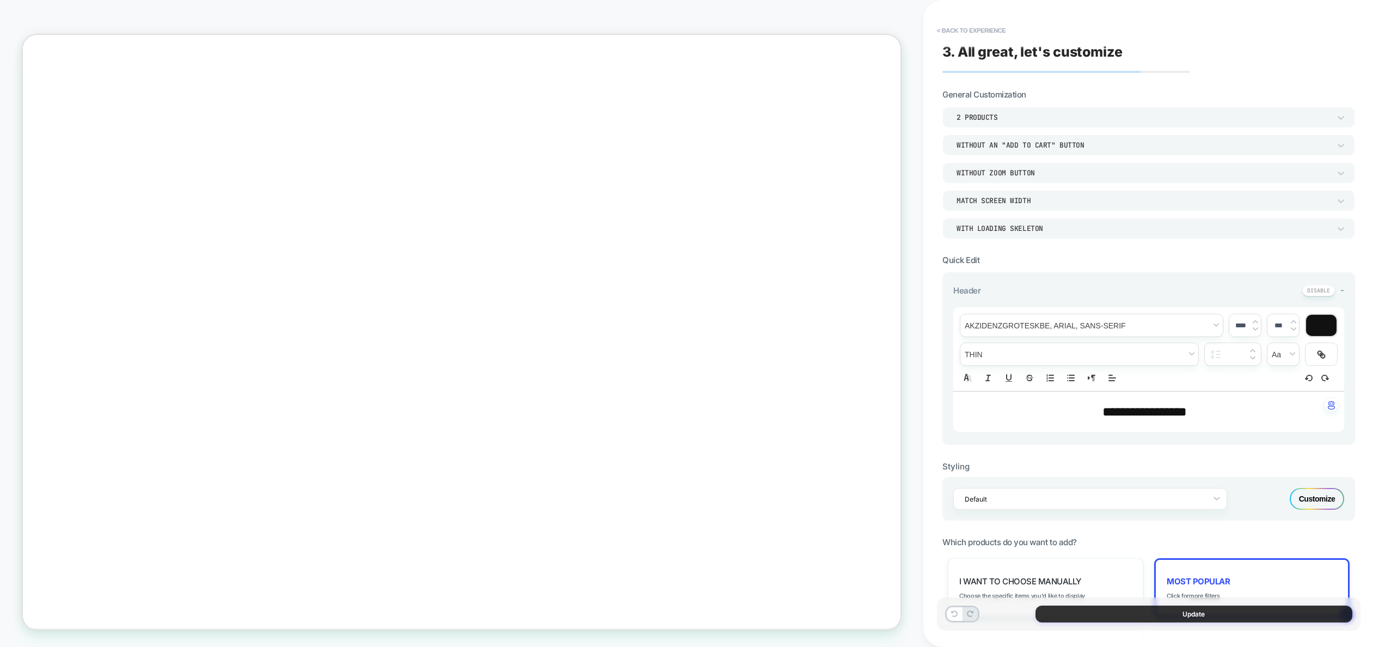
click at [1207, 614] on button "Update" at bounding box center [1194, 614] width 317 height 17
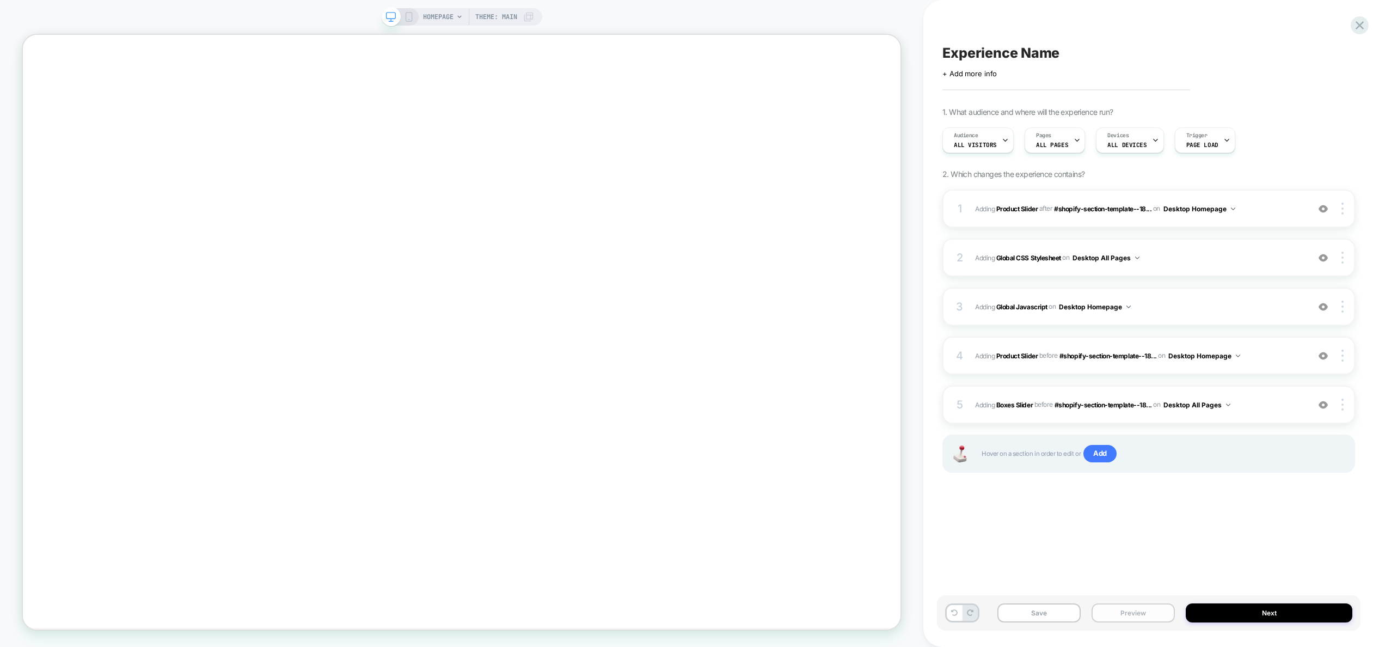
click at [1123, 615] on button "Preview" at bounding box center [1133, 612] width 83 height 19
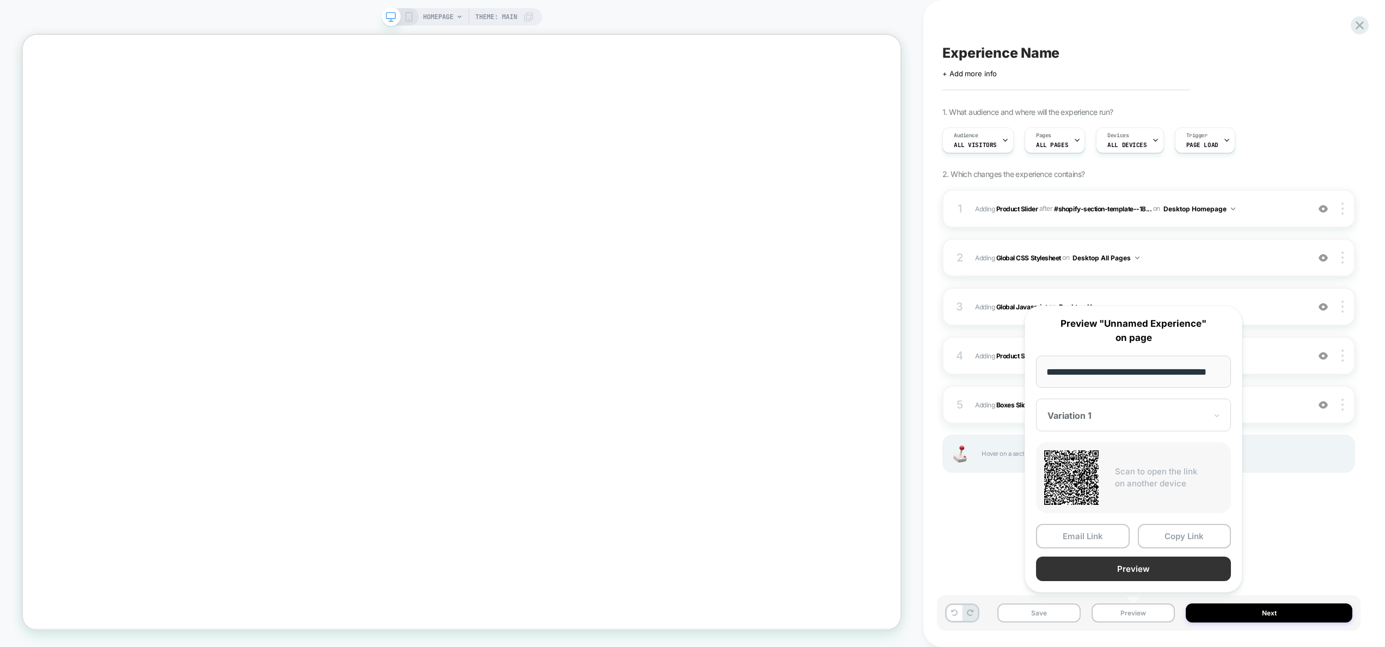
scroll to position [0, 0]
click at [1126, 564] on button "Preview" at bounding box center [1133, 569] width 195 height 25
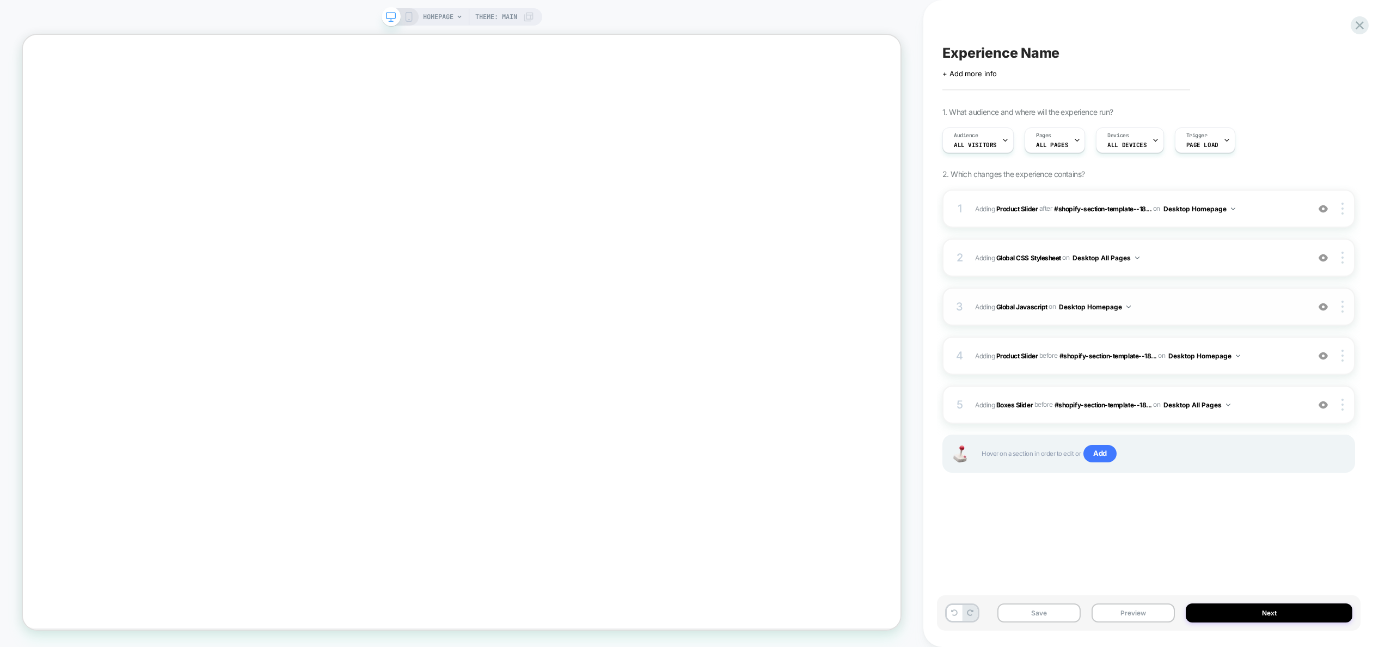
click at [1163, 311] on span "Adding Global Javascript on Desktop Homepage" at bounding box center [1139, 307] width 328 height 14
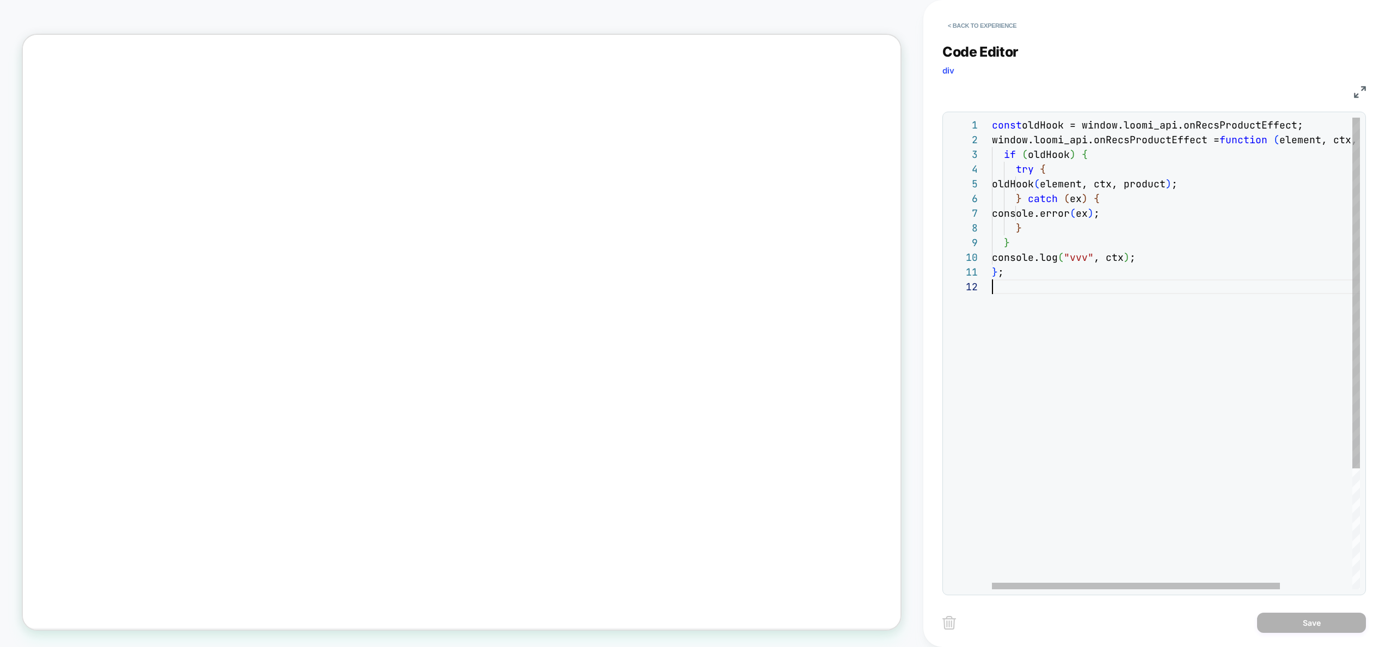
scroll to position [15, 0]
click at [1110, 386] on div "const oldHook = window.loomi_api.onRecsProductEffect; window.loomi_api.onRecsPr…" at bounding box center [1222, 434] width 460 height 633
click at [993, 123] on div "const oldHook = window.loomi_api.onRecsProductEffect; window.loomi_api.onRecsPr…" at bounding box center [1222, 434] width 460 height 633
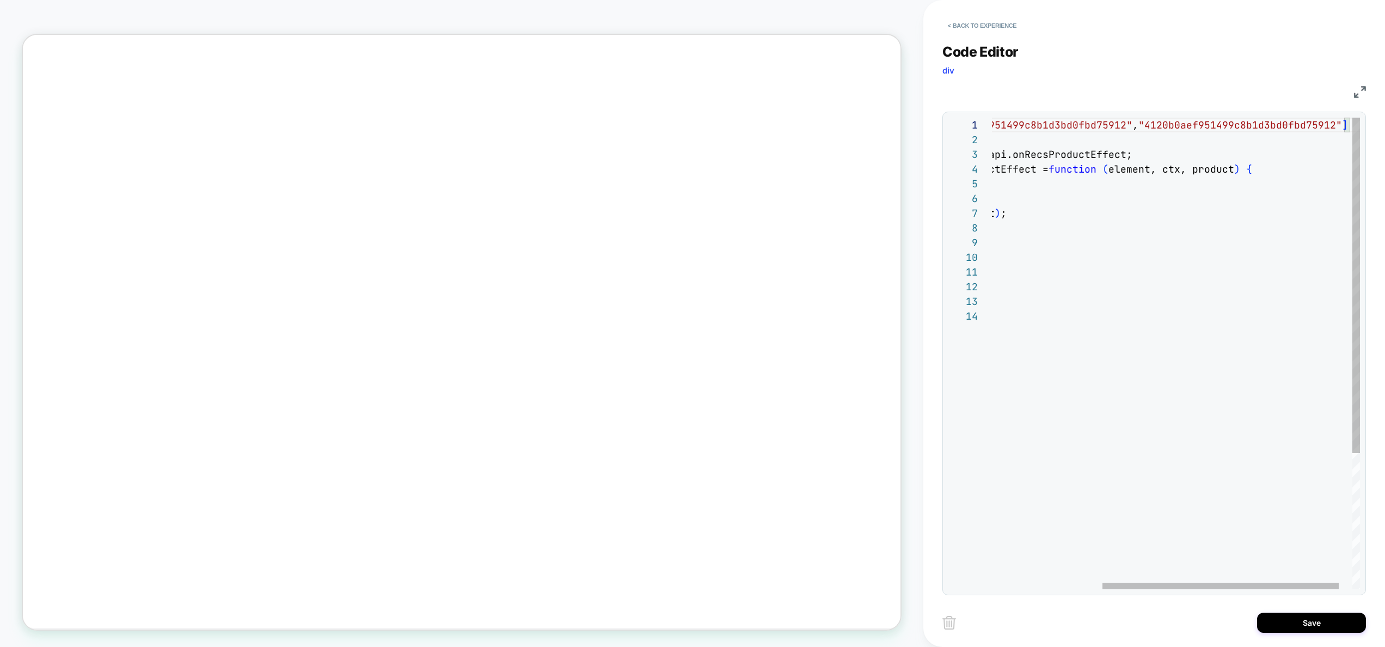
scroll to position [0, 529]
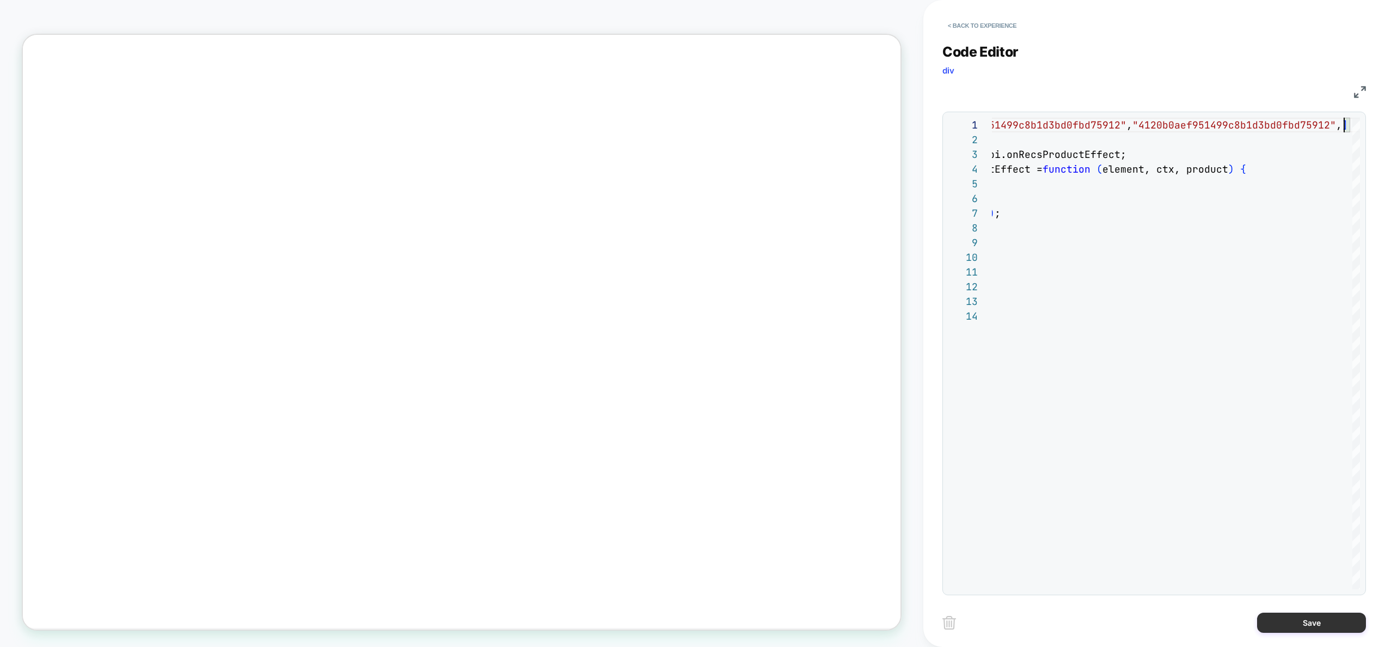
type textarea "**********"
click at [1311, 619] on button "Save" at bounding box center [1311, 623] width 109 height 20
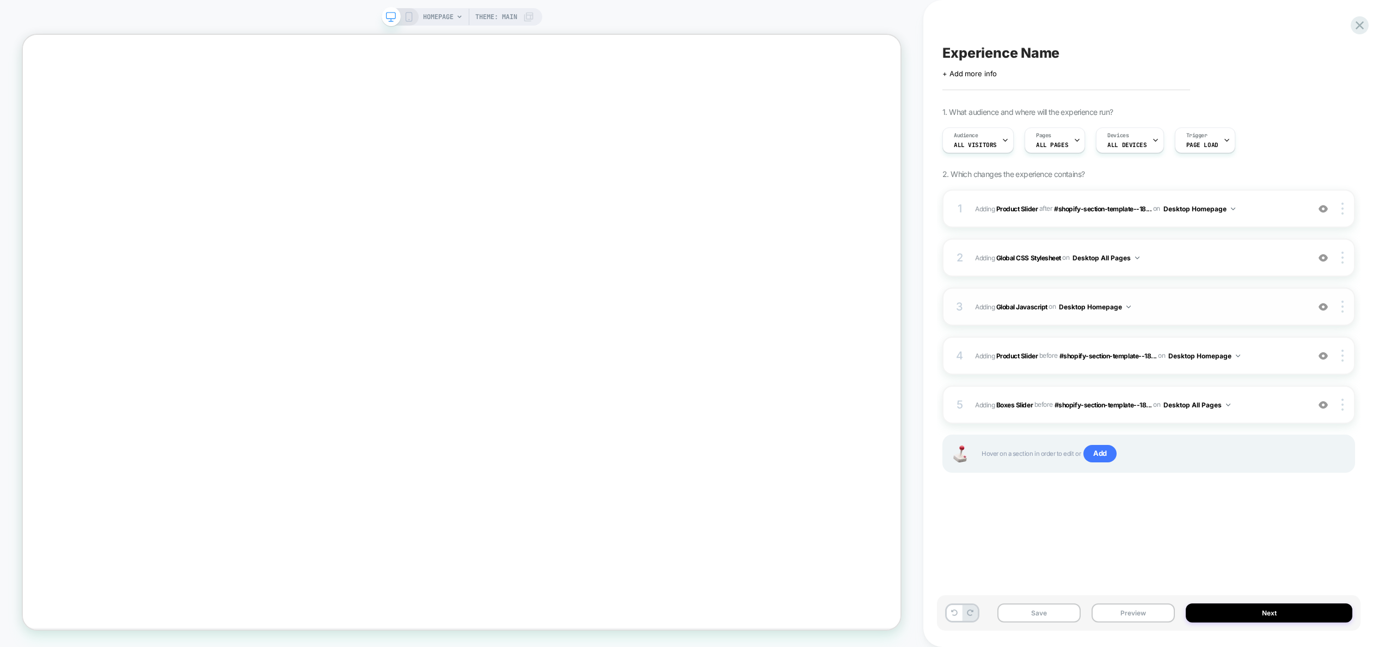
click at [1203, 300] on span "Adding Global Javascript on Desktop Homepage" at bounding box center [1139, 307] width 328 height 14
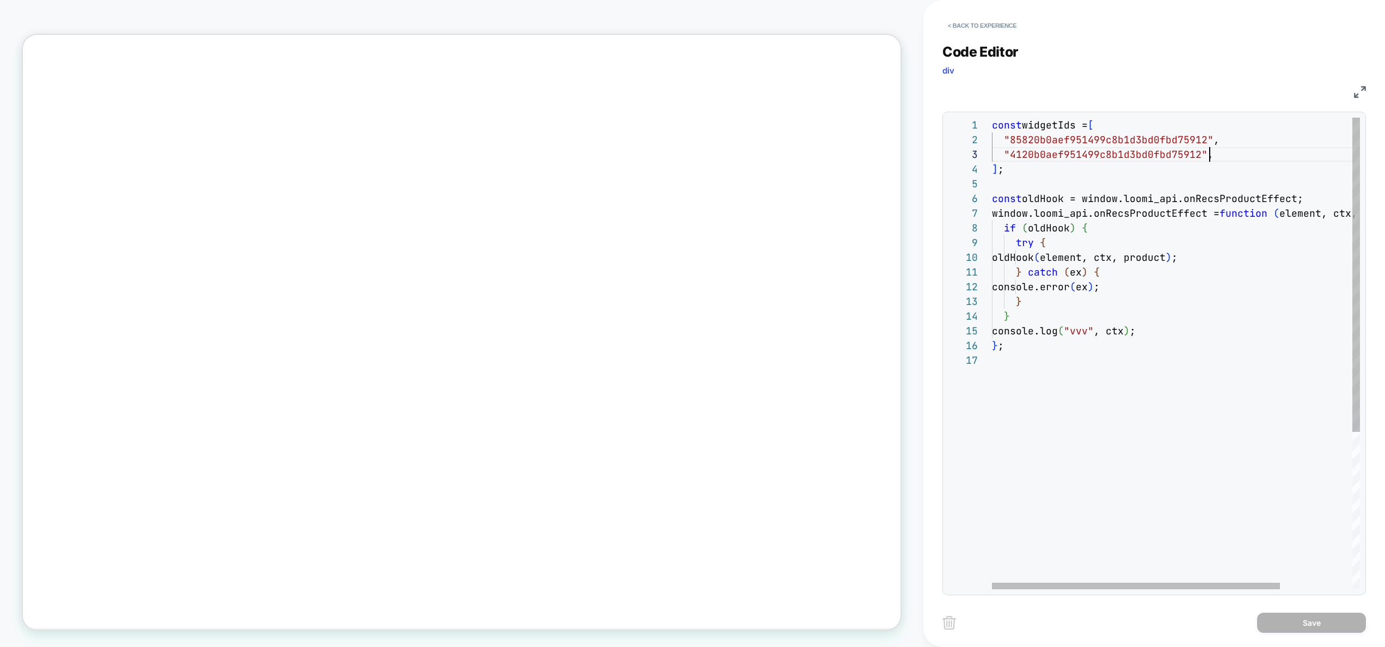
scroll to position [29, 218]
click at [1208, 154] on div "const widgetIds = [ "85820b0aef951499c8b1d3bd0fbd75912" , "4120b0aef951499c8b1d…" at bounding box center [1222, 471] width 460 height 707
type textarea "**********"
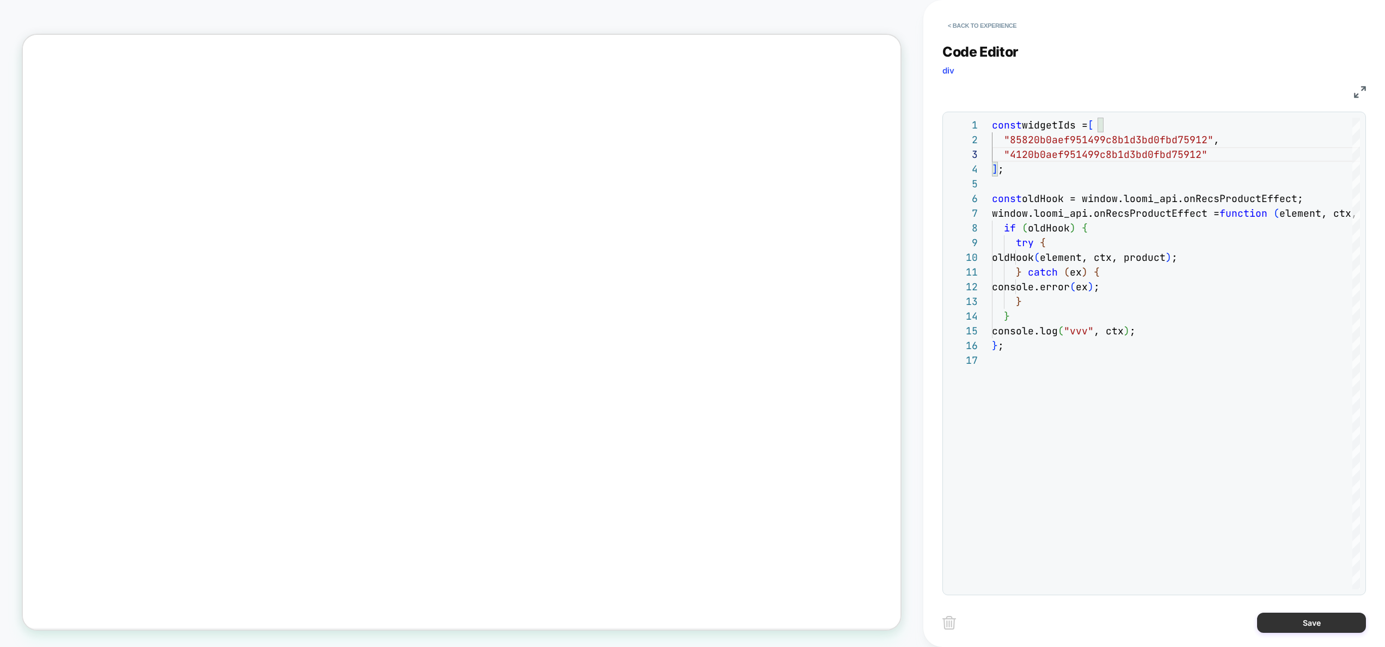
click at [1313, 627] on button "Save" at bounding box center [1311, 623] width 109 height 20
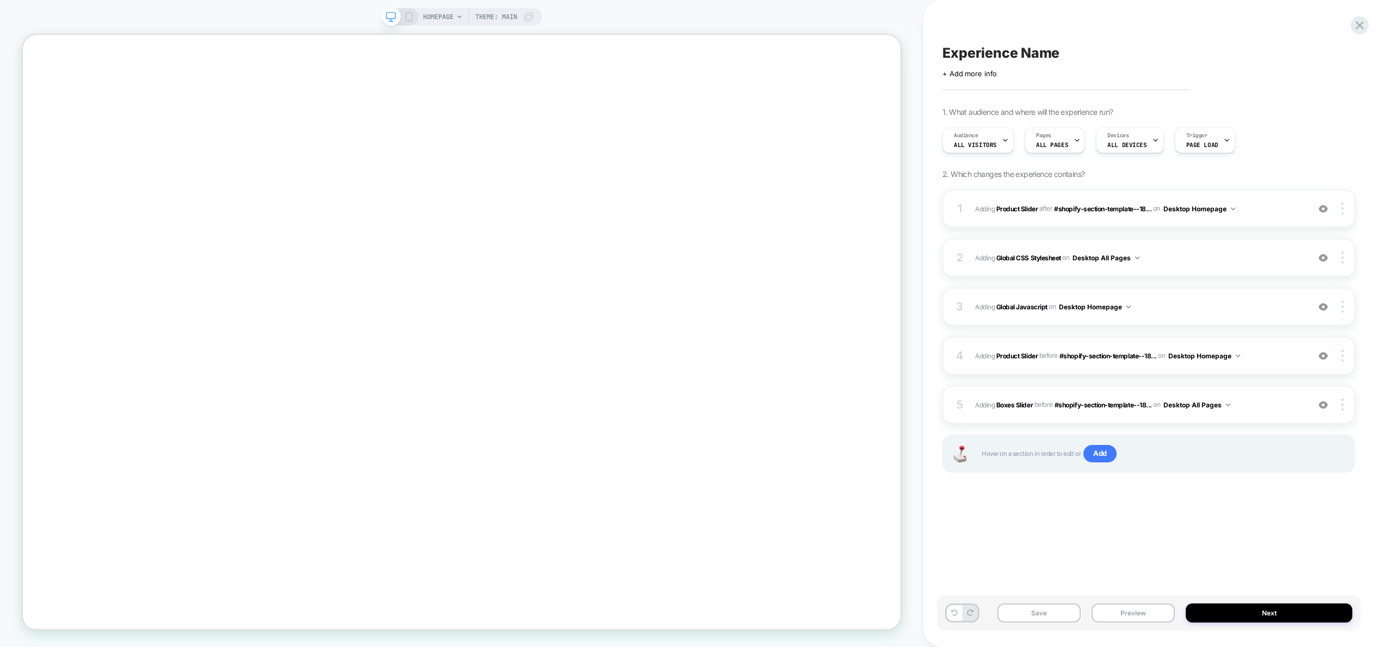
click at [1278, 358] on span "#_loomi_addon_1755088797566 Adding Product Slider BEFORE #shopify-section-templ…" at bounding box center [1139, 356] width 328 height 14
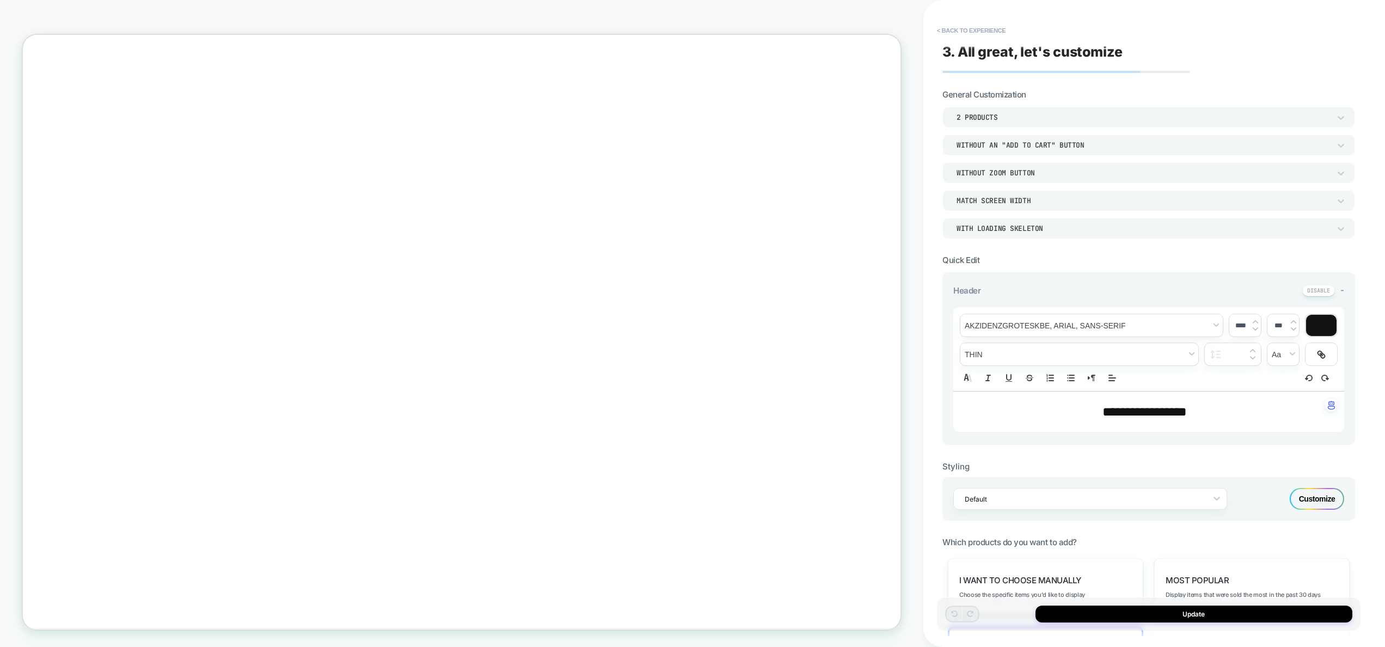
scroll to position [584, 0]
click at [976, 29] on button "< Back to experience" at bounding box center [972, 30] width 80 height 17
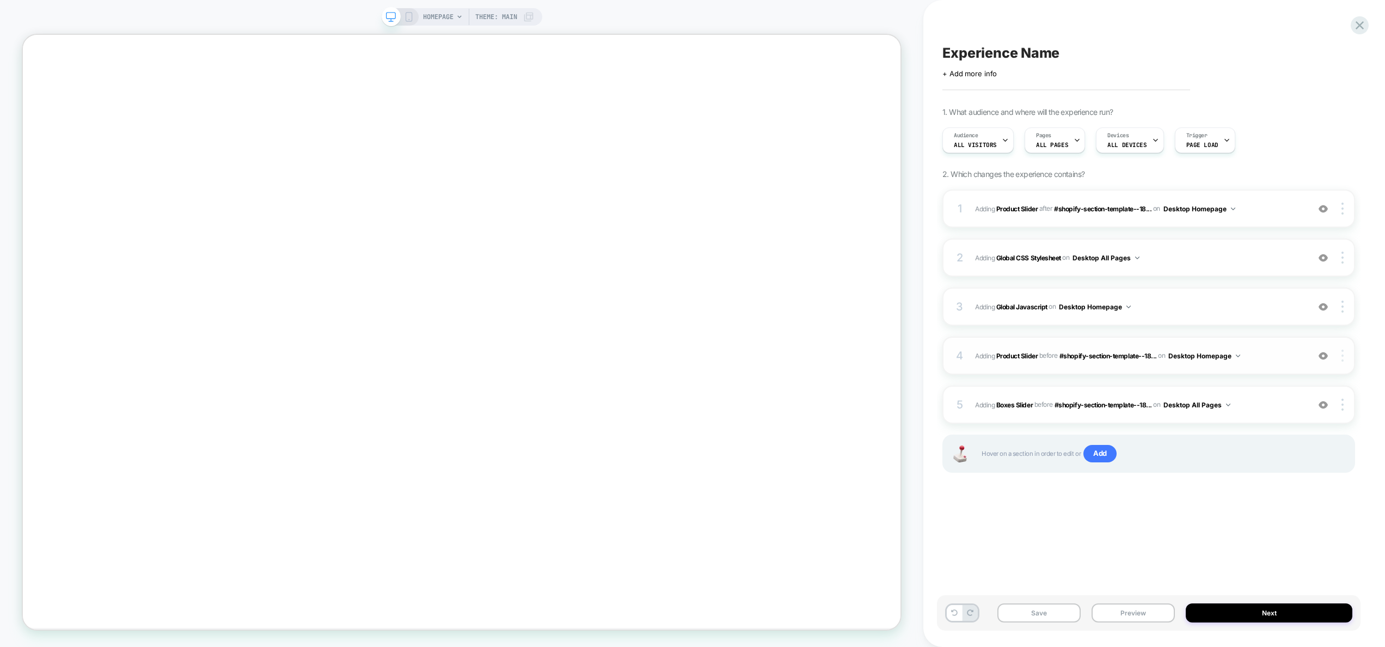
click at [1342, 352] on img at bounding box center [1343, 356] width 2 height 12
click at [1279, 477] on div "Delete" at bounding box center [1278, 477] width 97 height 30
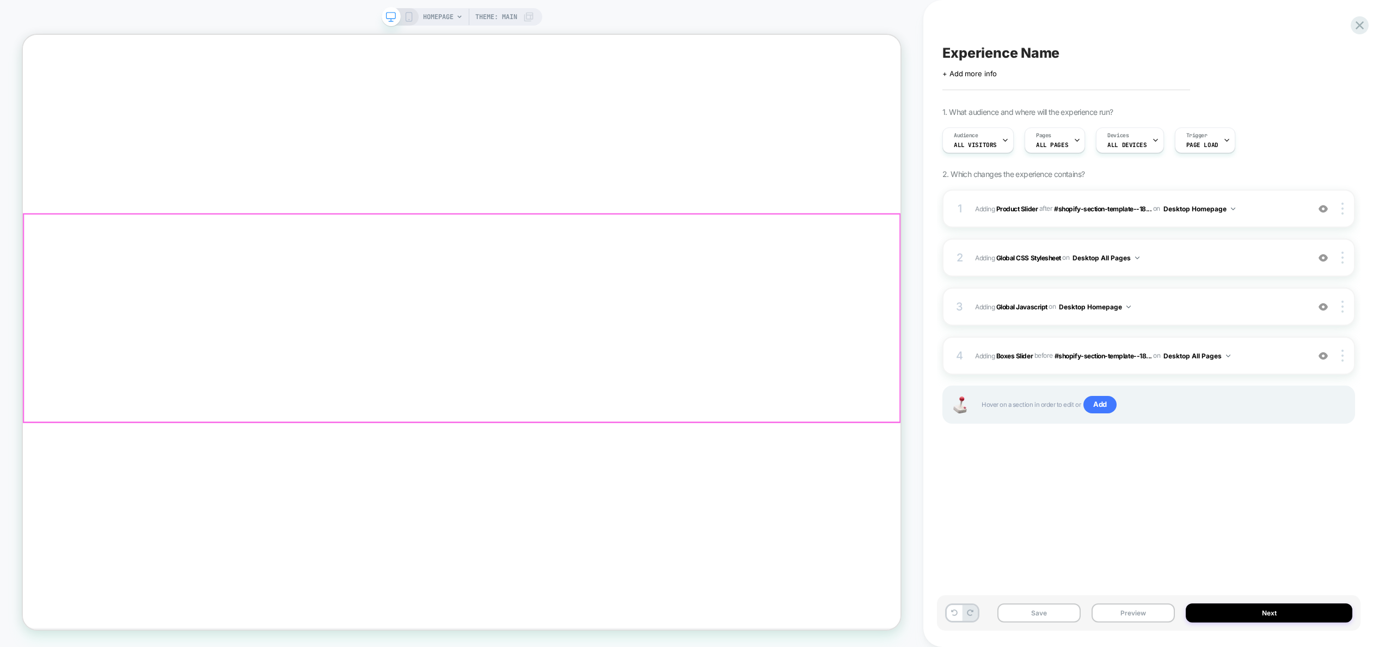
scroll to position [278, 0]
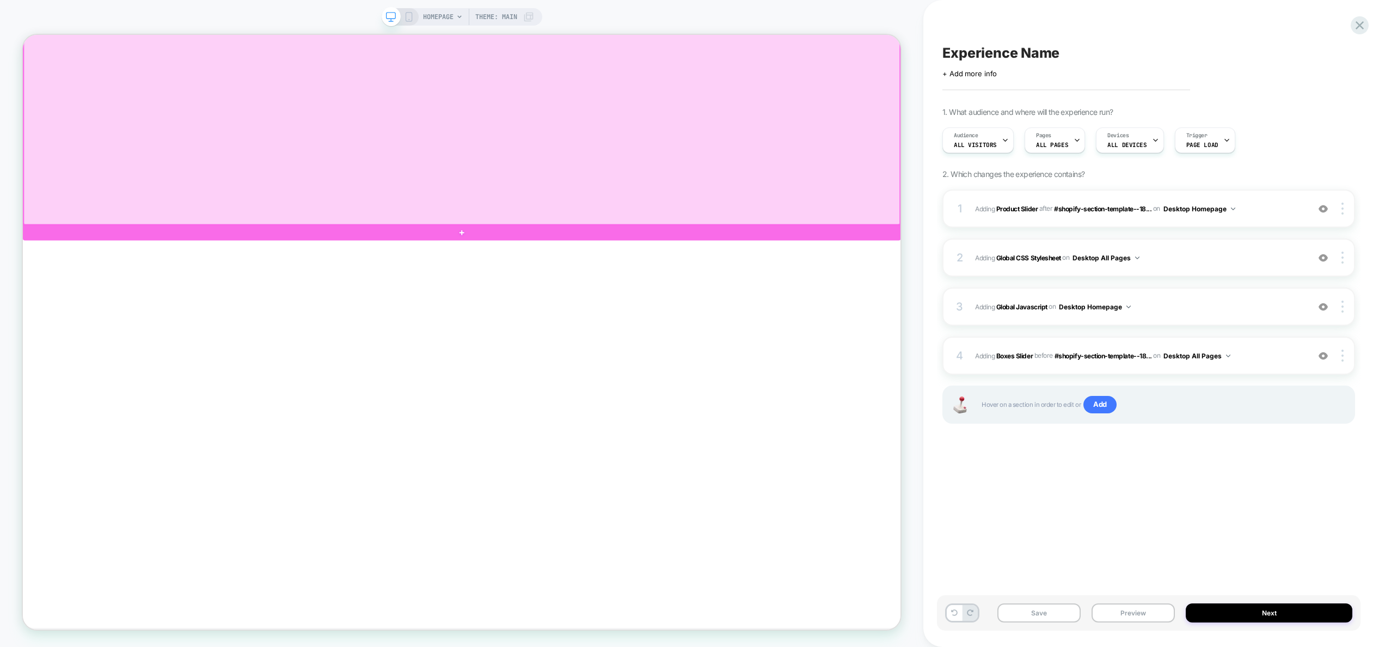
click at [639, 287] on div at bounding box center [608, 37] width 1169 height 499
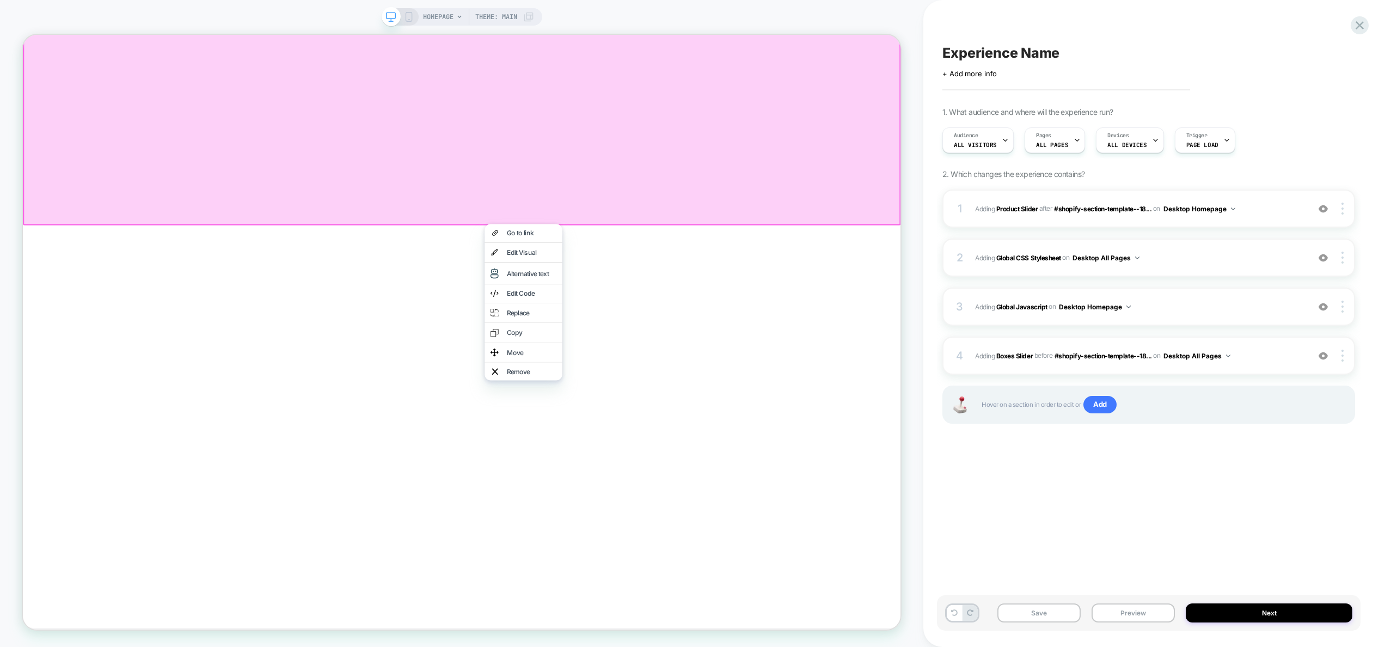
click at [616, 221] on div at bounding box center [608, 38] width 1171 height 502
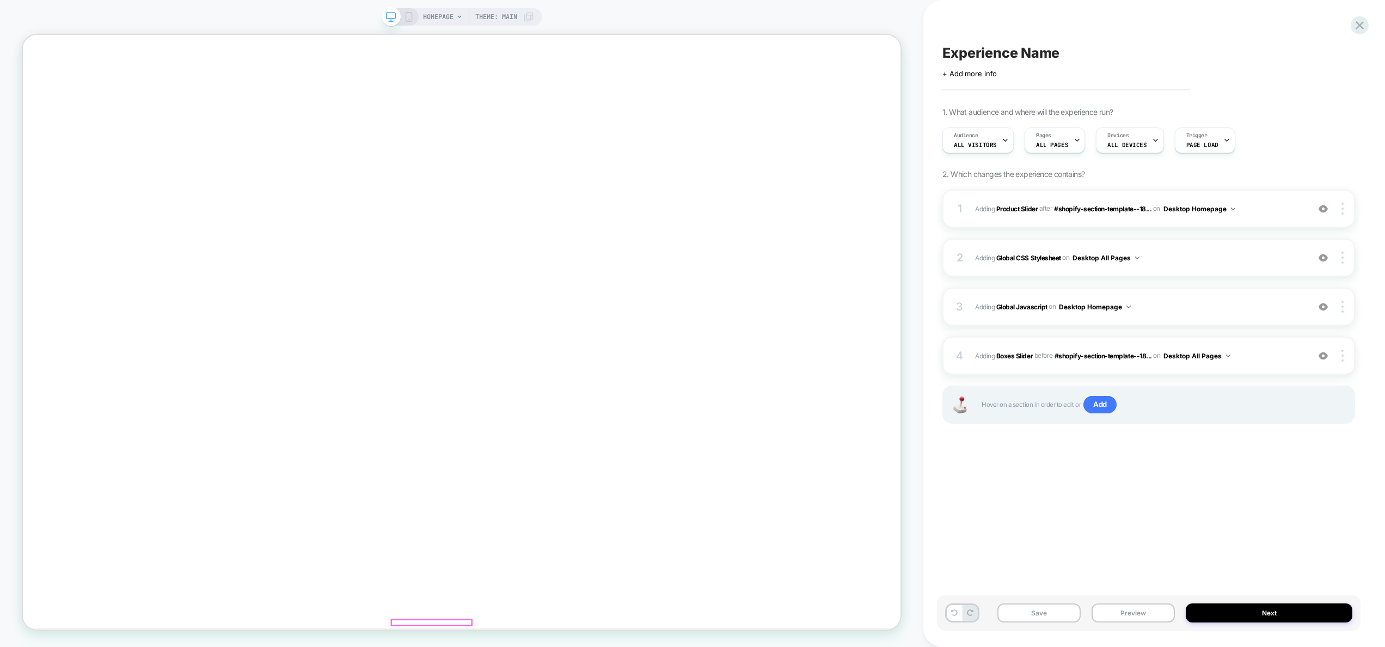
scroll to position [1103, 0]
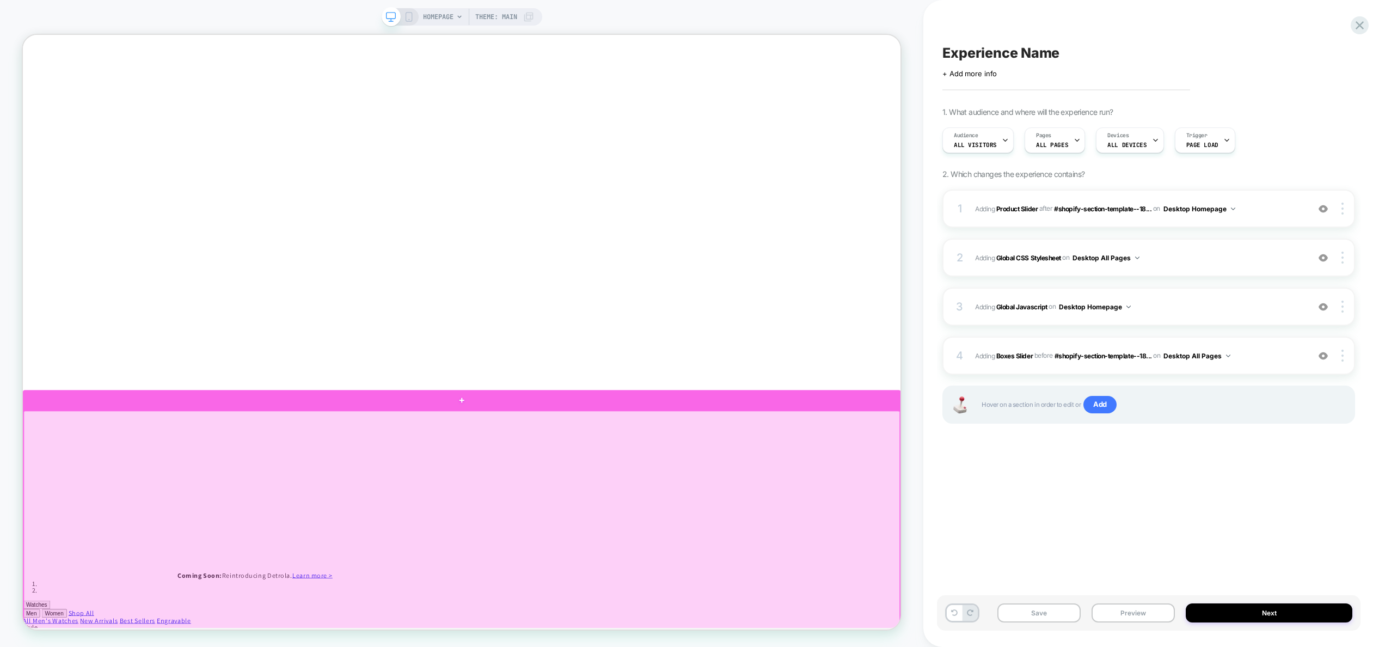
click at [645, 530] on div at bounding box center [608, 522] width 1171 height 27
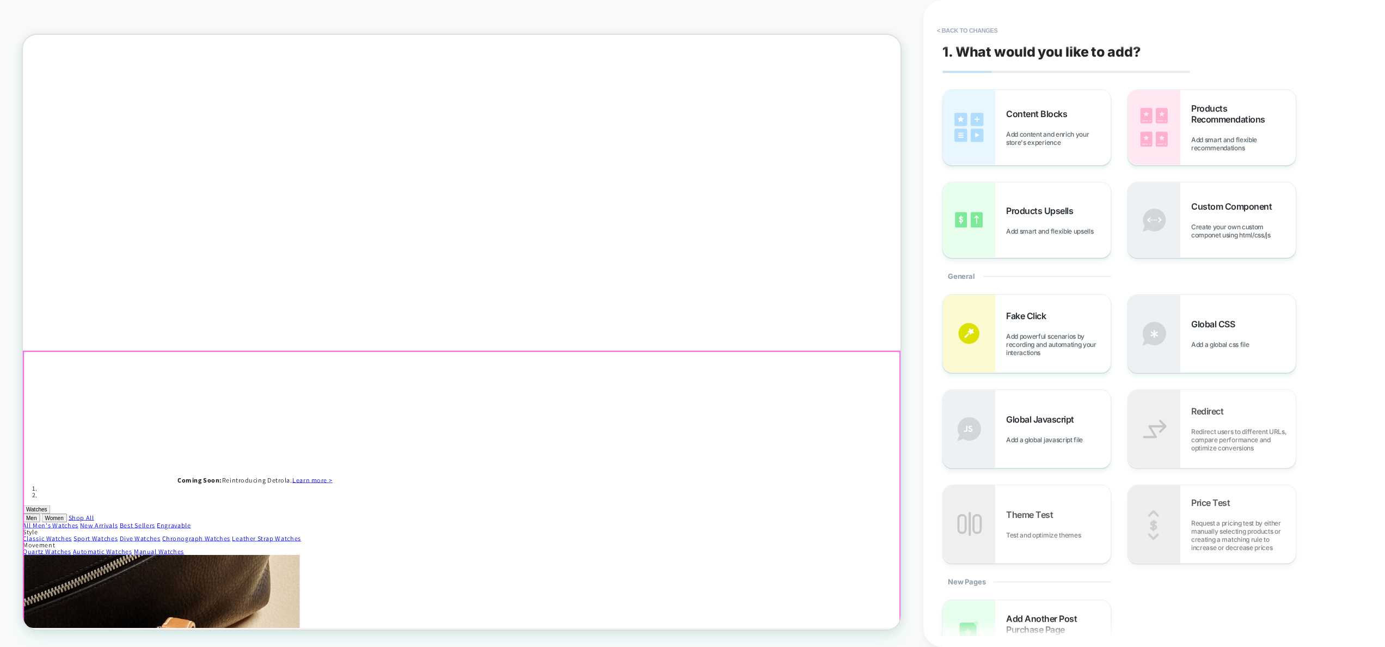
scroll to position [1232, 0]
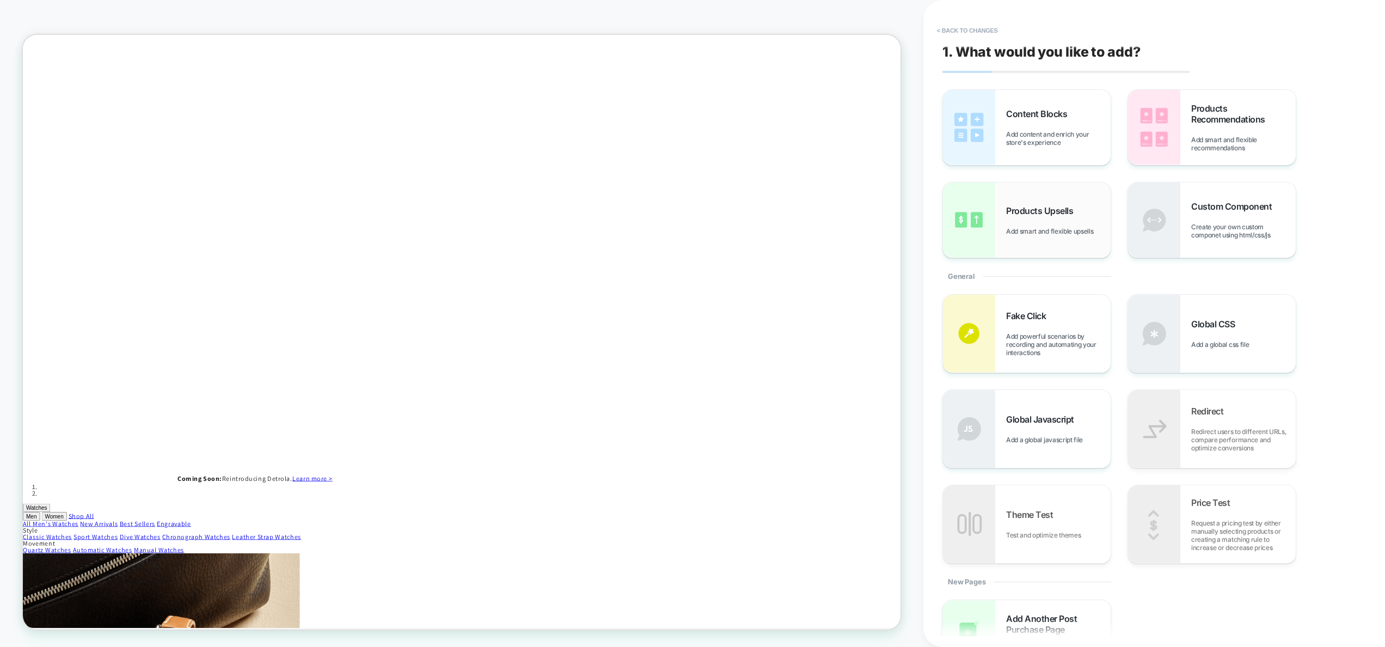
click at [1042, 218] on div "Products Upsells Add smart and flexible upsells" at bounding box center [1058, 220] width 105 height 30
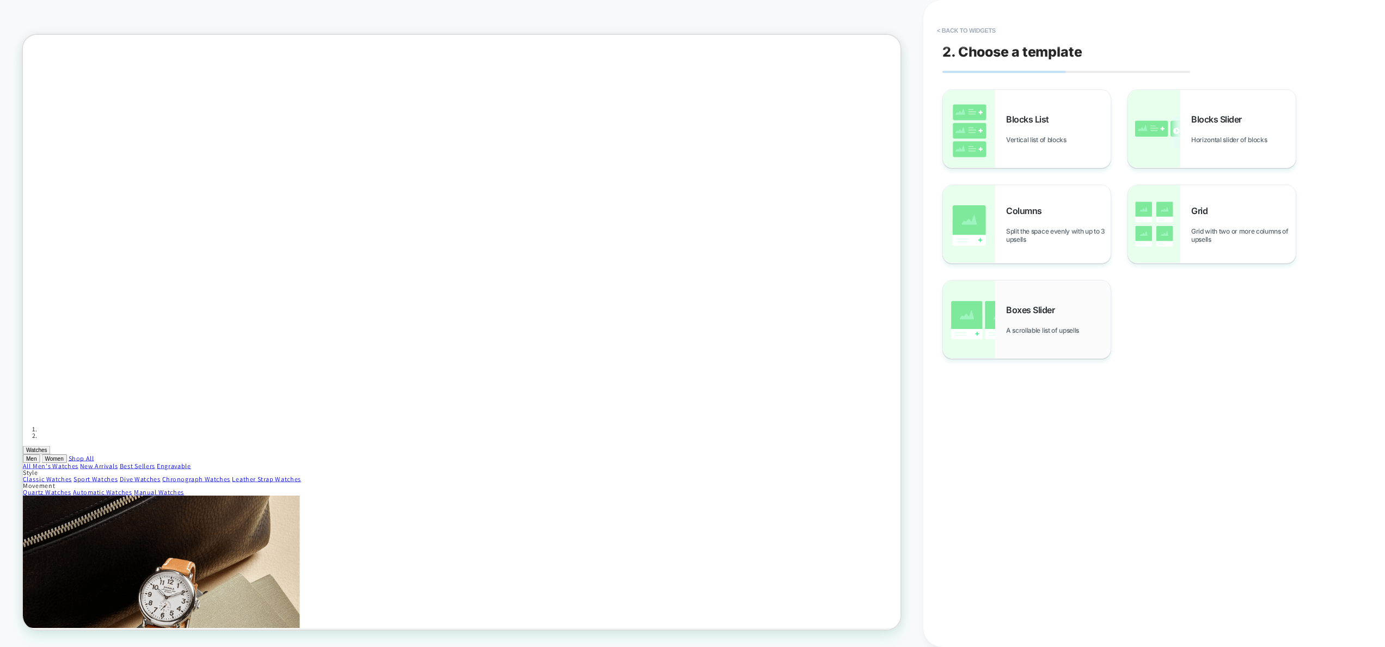
scroll to position [1335, 0]
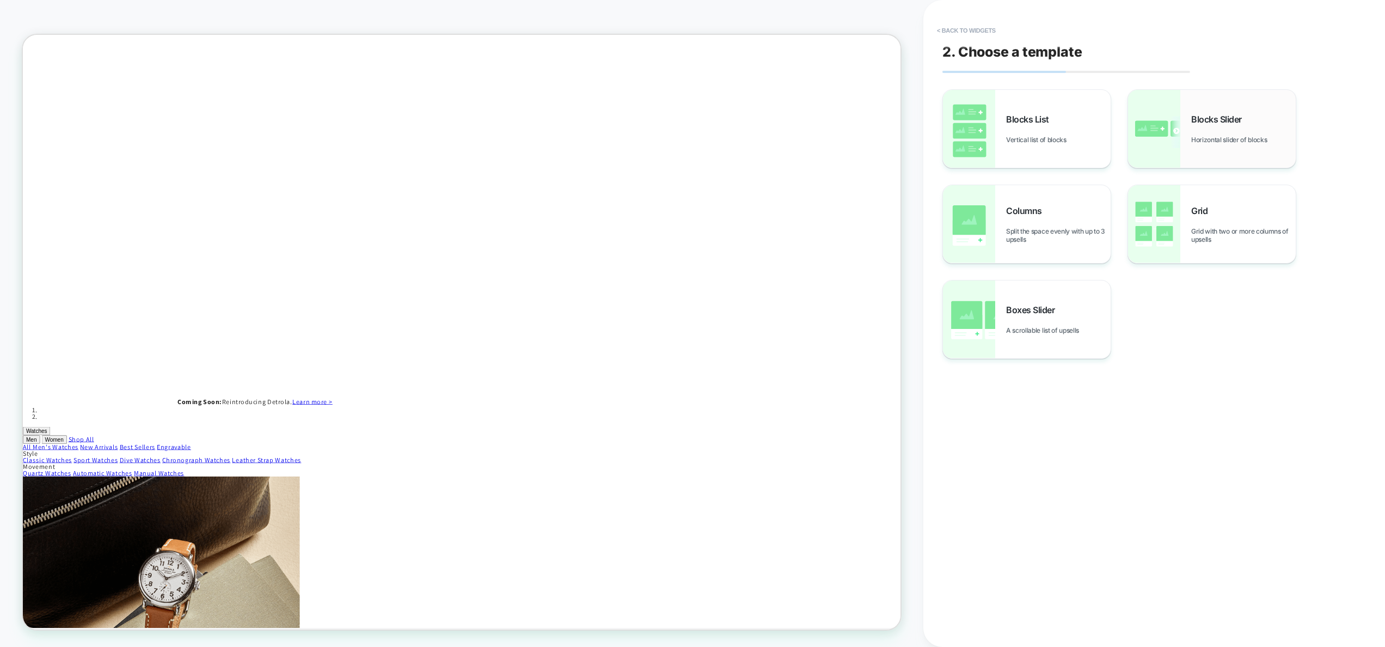
click at [1196, 120] on span "Blocks Slider" at bounding box center [1219, 119] width 56 height 11
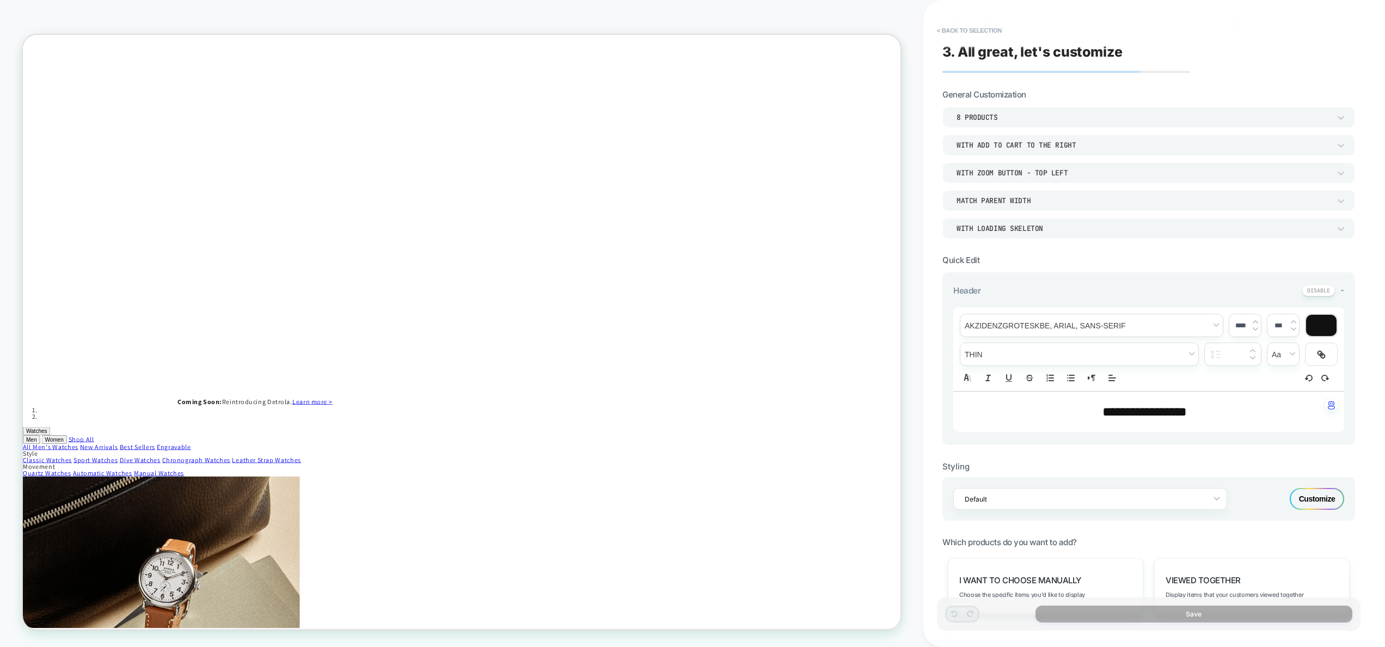
scroll to position [373, 0]
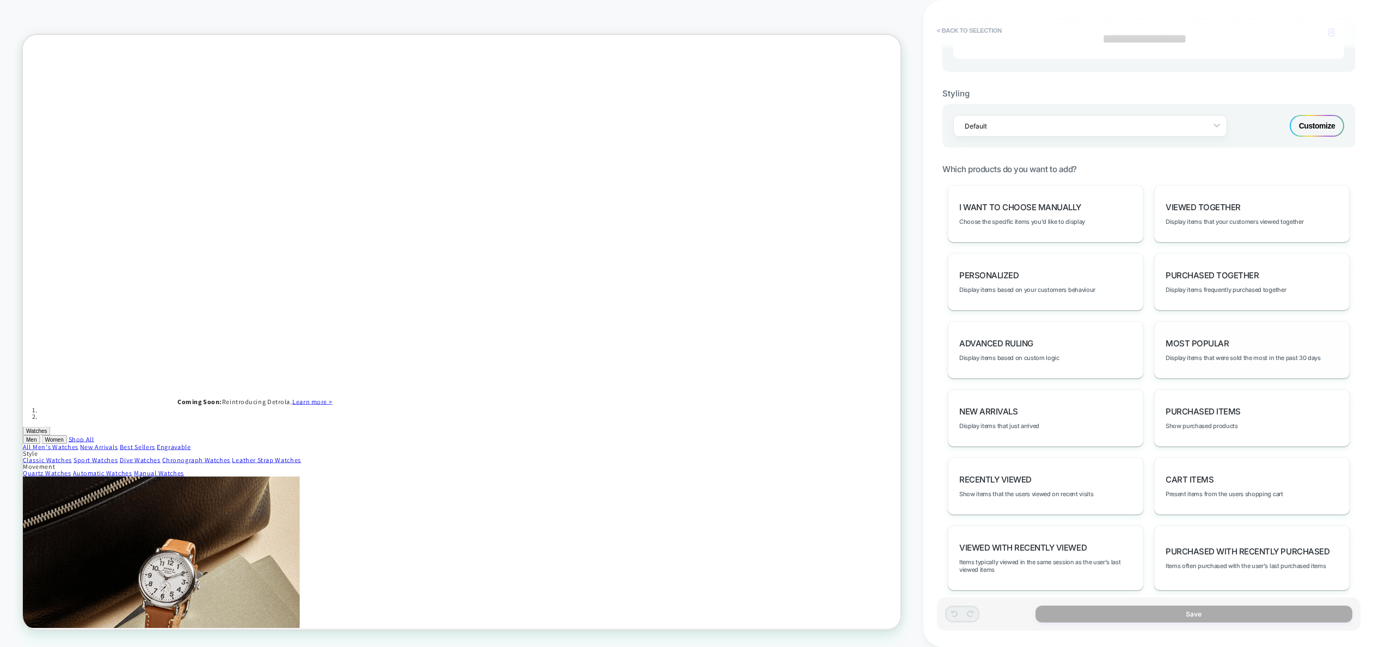
click at [1219, 347] on span "Most Popular" at bounding box center [1197, 343] width 63 height 10
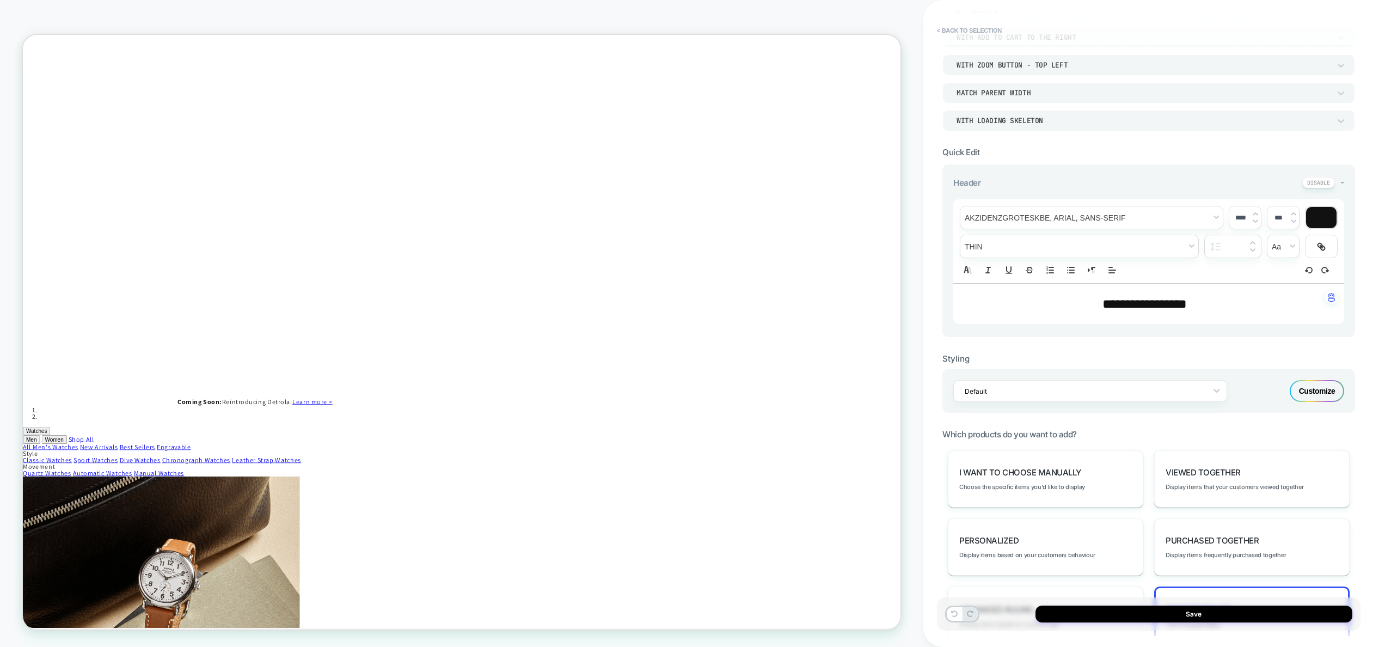
scroll to position [0, 0]
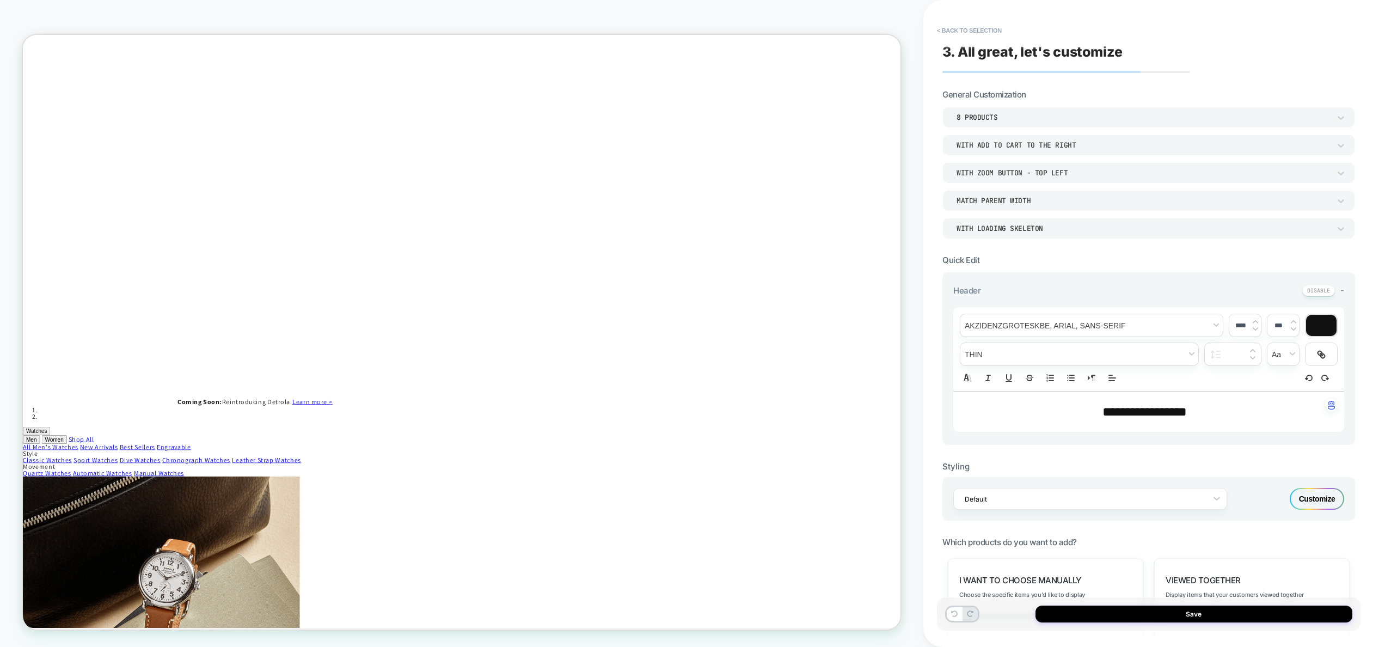
click at [1011, 121] on div "8 Products" at bounding box center [1144, 117] width 374 height 9
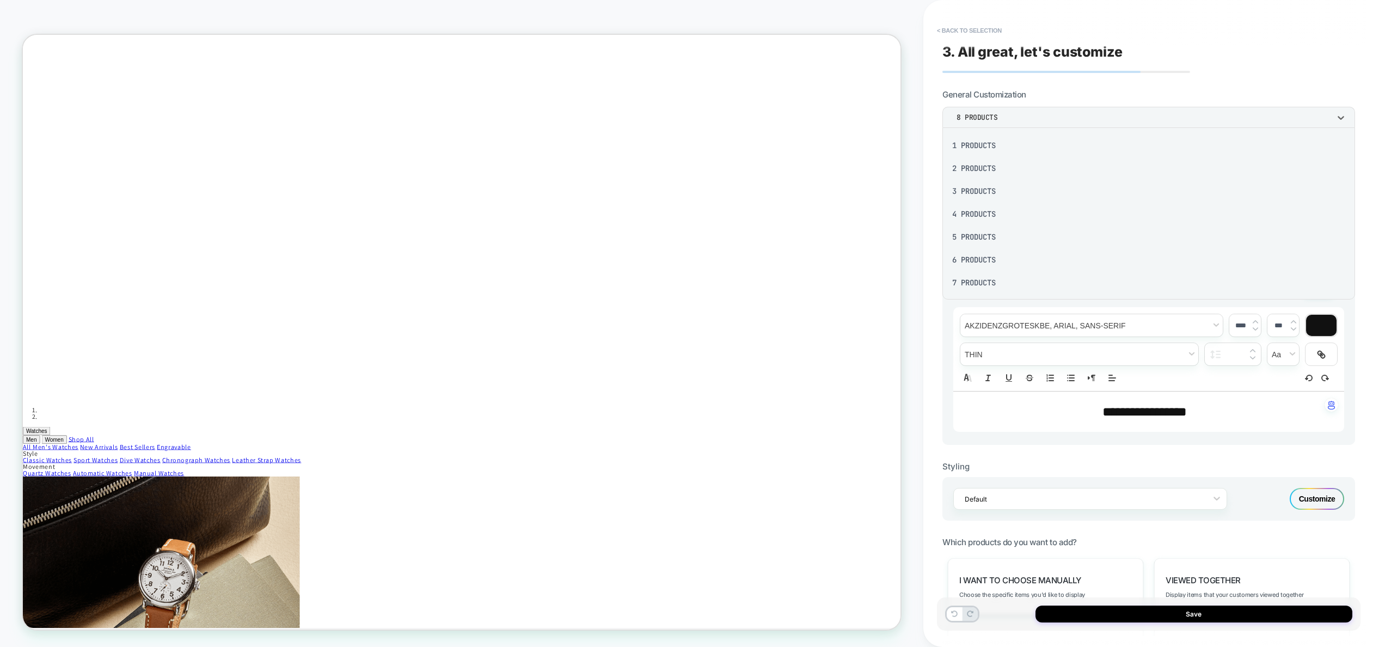
click at [979, 165] on div "2 Products" at bounding box center [1149, 168] width 404 height 23
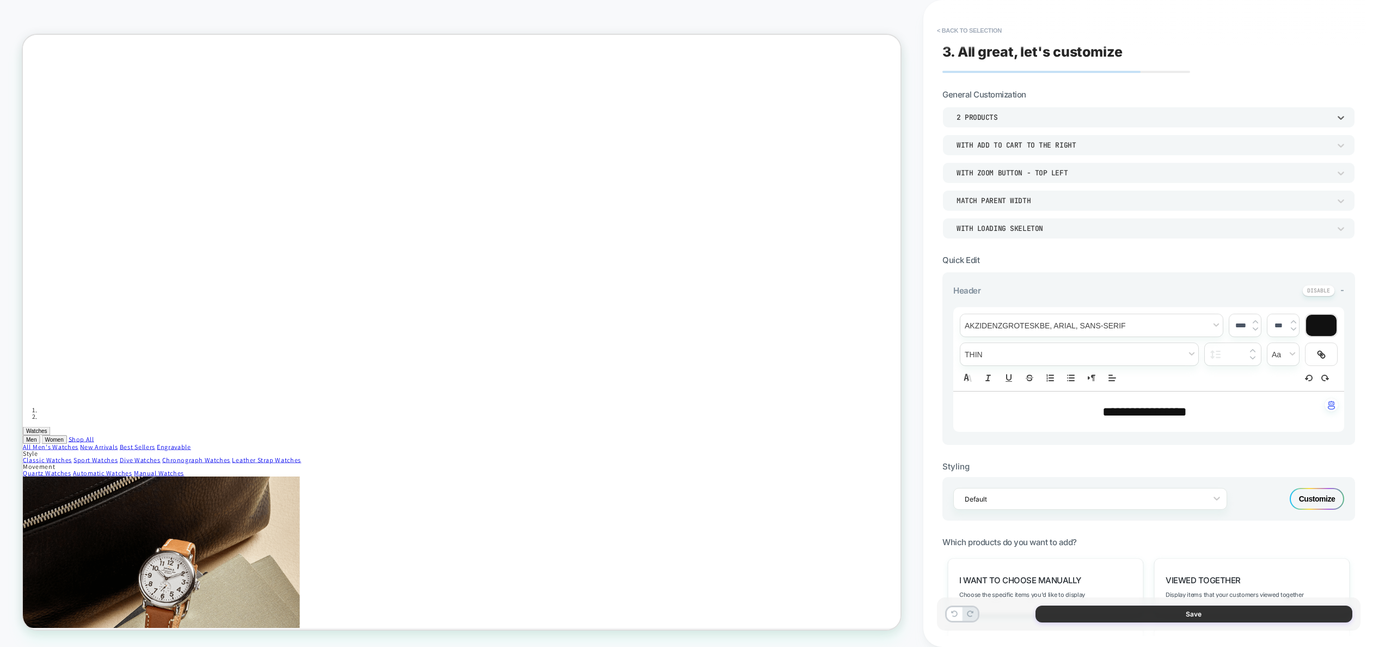
click at [1217, 616] on button "Save" at bounding box center [1194, 614] width 317 height 17
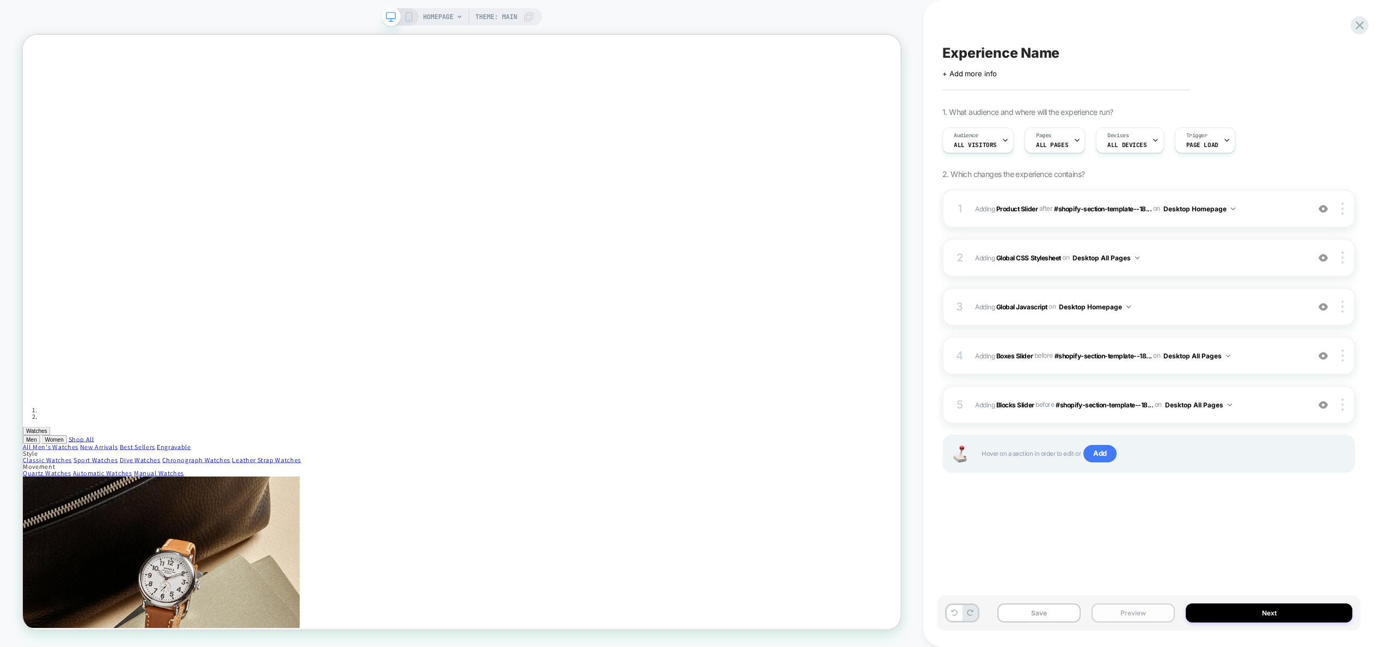
click at [1132, 617] on button "Preview" at bounding box center [1133, 612] width 83 height 19
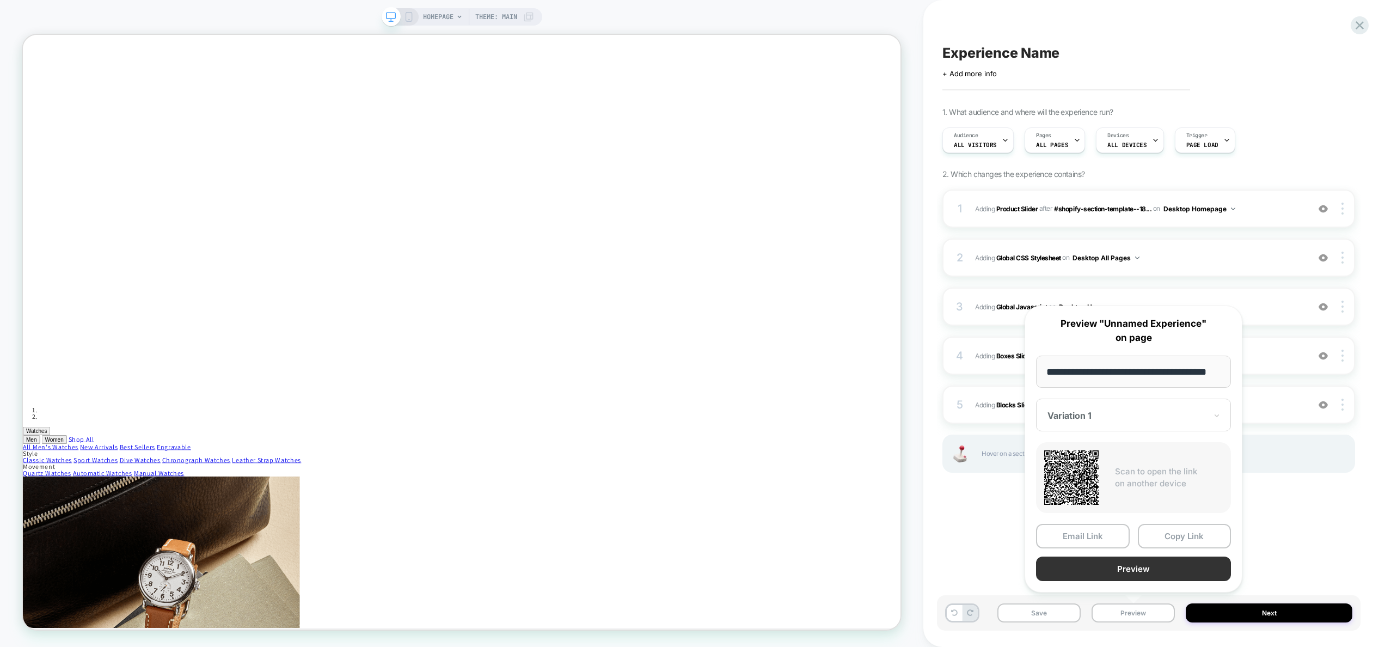
click at [1139, 570] on button "Preview" at bounding box center [1133, 569] width 195 height 25
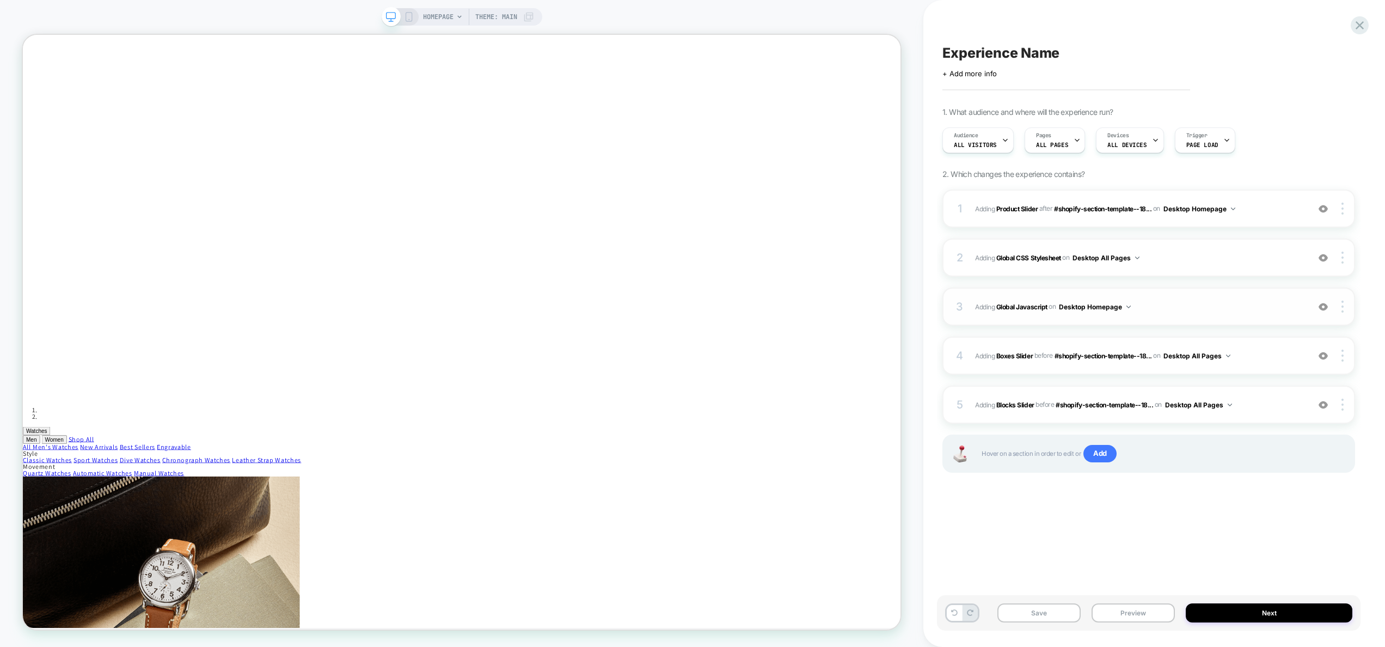
click at [1171, 307] on span "Adding Global Javascript on Desktop Homepage" at bounding box center [1139, 307] width 328 height 14
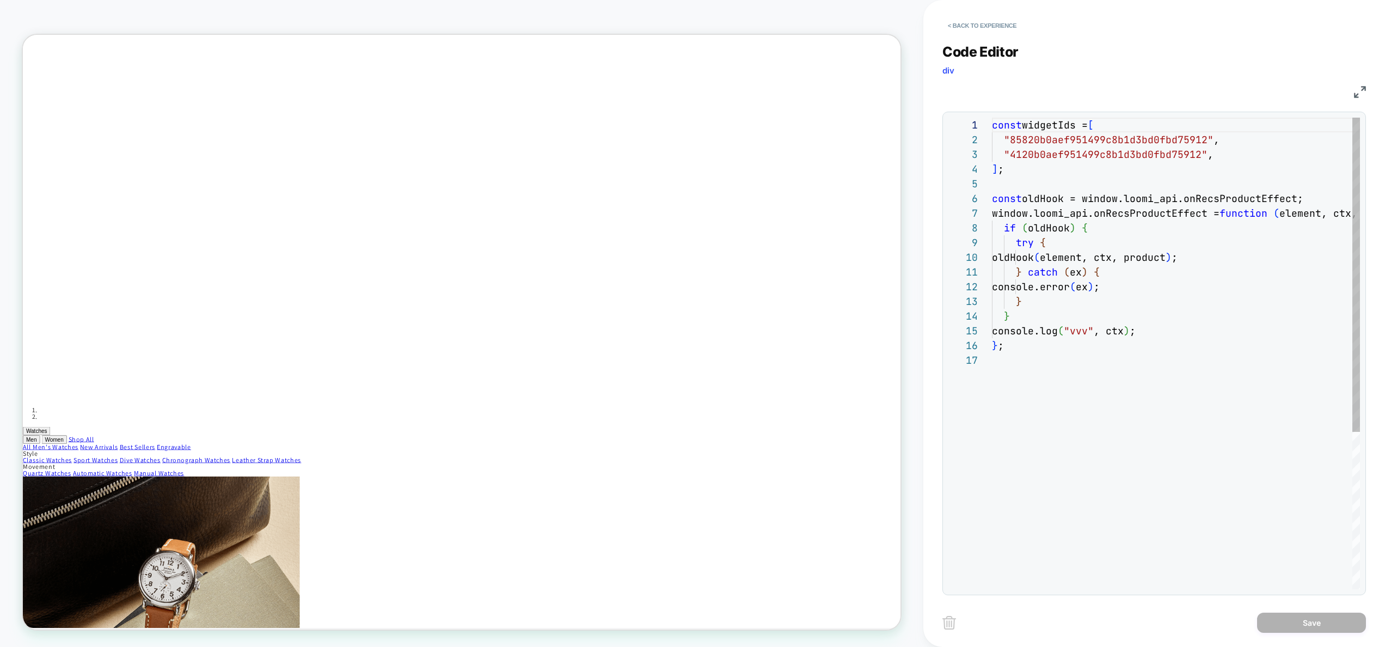
scroll to position [147, 0]
click at [1217, 155] on div "const widgetIds = [ "85820b0aef951499c8b1d3bd0fbd75912" , "4120b0aef951499c8b1d…" at bounding box center [1222, 471] width 460 height 707
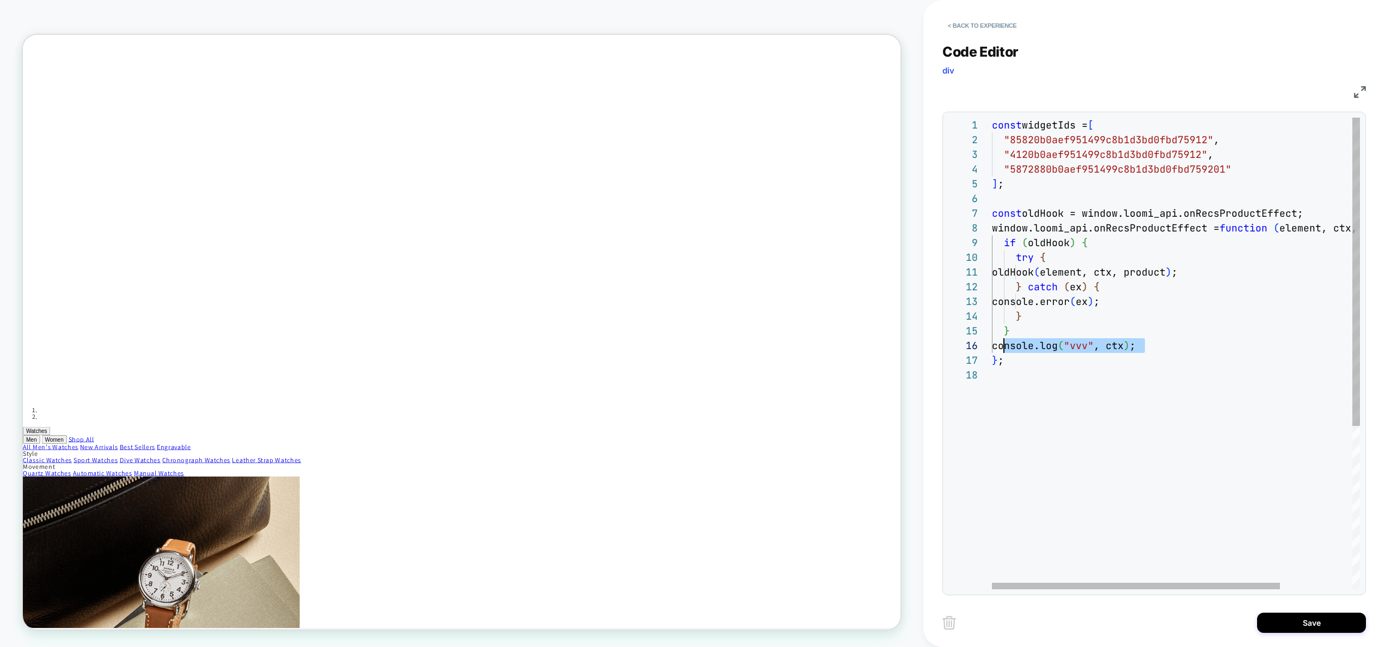
scroll to position [74, 12]
drag, startPoint x: 1159, startPoint y: 341, endPoint x: 1004, endPoint y: 346, distance: 154.7
click at [1004, 346] on div "const widgetIds = [ "85820b0aef951499c8b1d3bd0fbd75912" , "4120b0aef951499c8b1d…" at bounding box center [1222, 479] width 460 height 722
click at [1124, 323] on div "const widgetIds = [ "85820b0aef951499c8b1d3bd0fbd75912" , "4120b0aef951499c8b1d…" at bounding box center [1222, 479] width 460 height 722
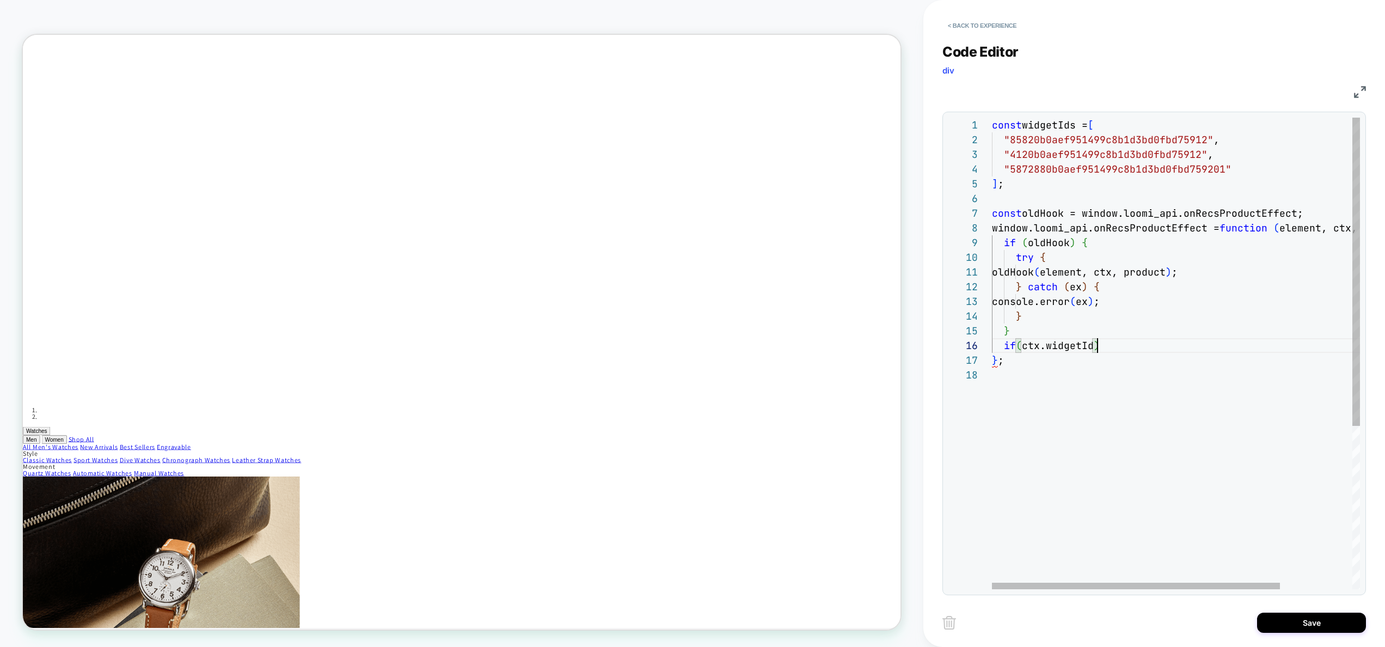
scroll to position [74, 0]
drag, startPoint x: 1113, startPoint y: 346, endPoint x: 1004, endPoint y: 347, distance: 108.9
click at [1005, 347] on div "const widgetIds = [ "85820b0aef951499c8b1d3bd0fbd75912" , "4120b0aef951499c8b1d…" at bounding box center [1222, 479] width 460 height 722
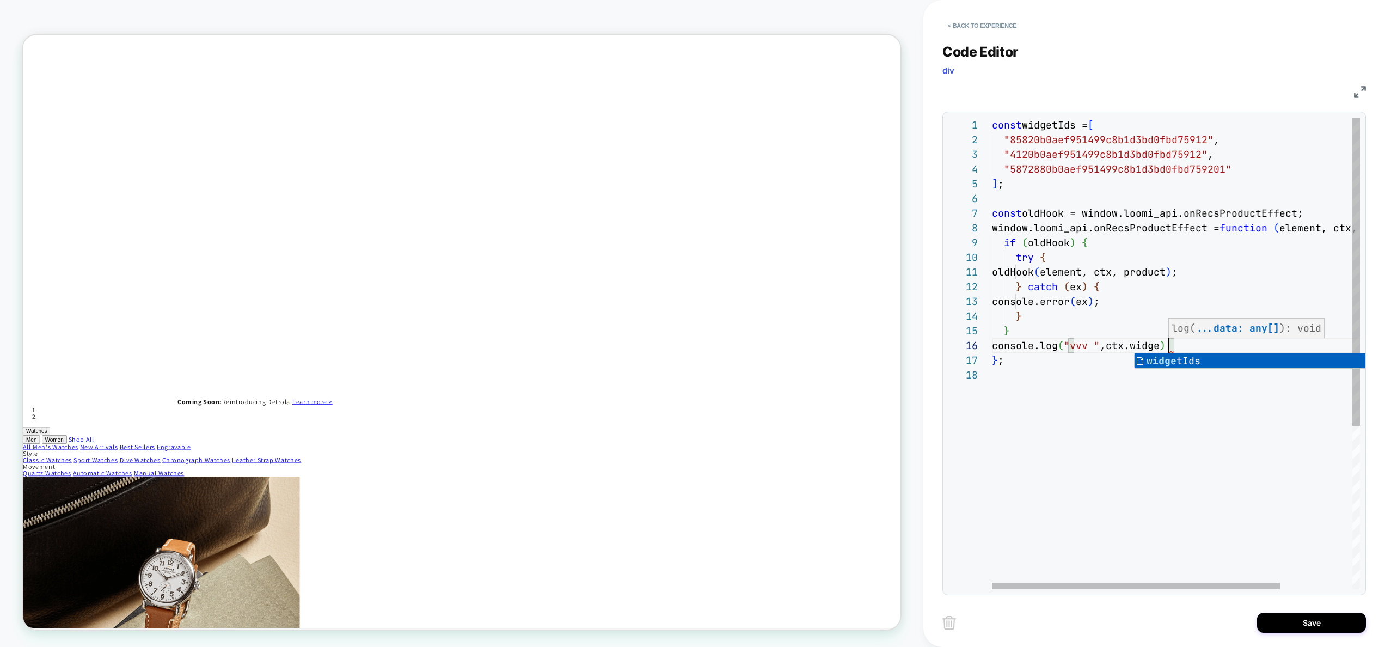
scroll to position [74, 200]
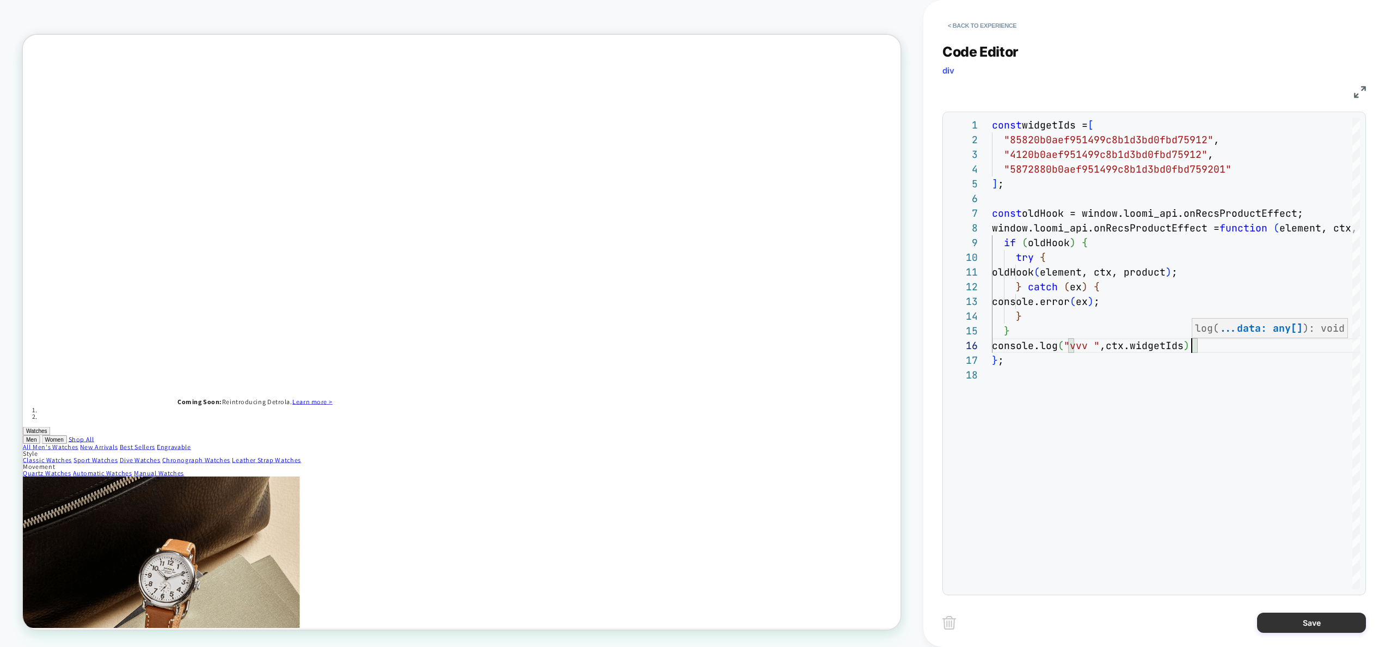
type textarea "**********"
drag, startPoint x: 1295, startPoint y: 620, endPoint x: 1163, endPoint y: 615, distance: 132.9
click at [1295, 620] on button "Save" at bounding box center [1311, 623] width 109 height 20
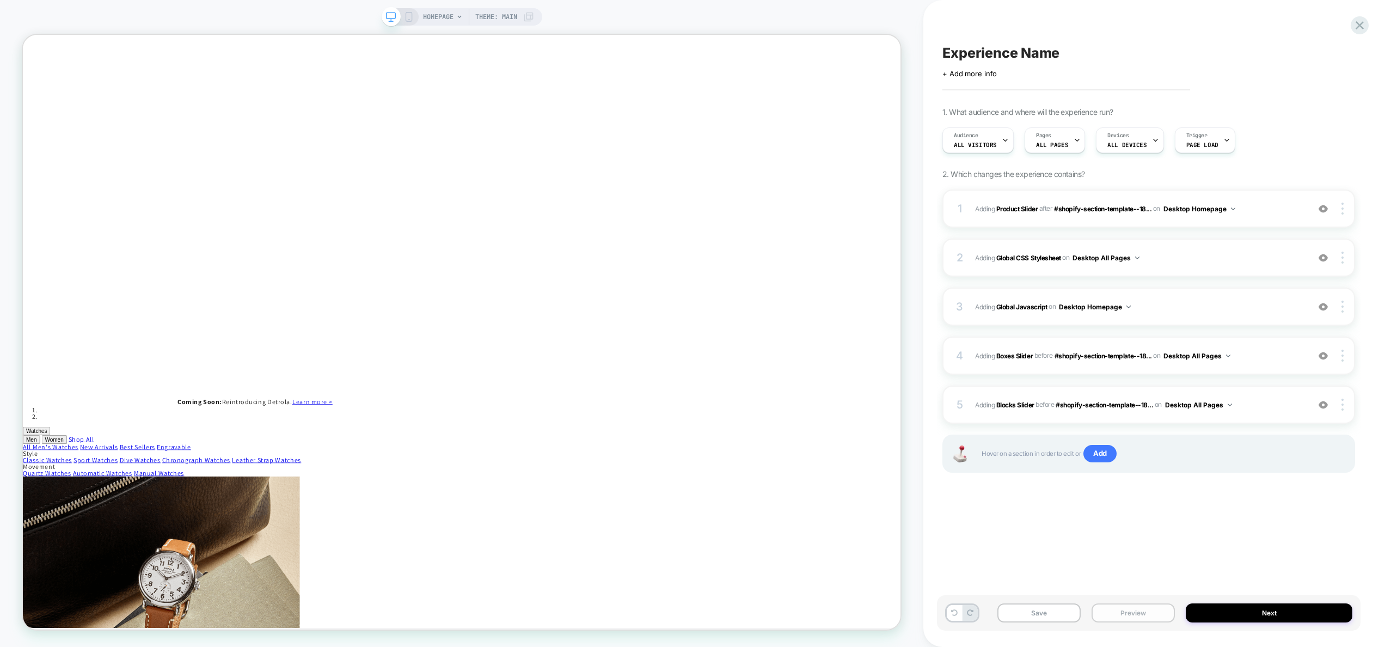
click at [1130, 615] on button "Preview" at bounding box center [1133, 612] width 83 height 19
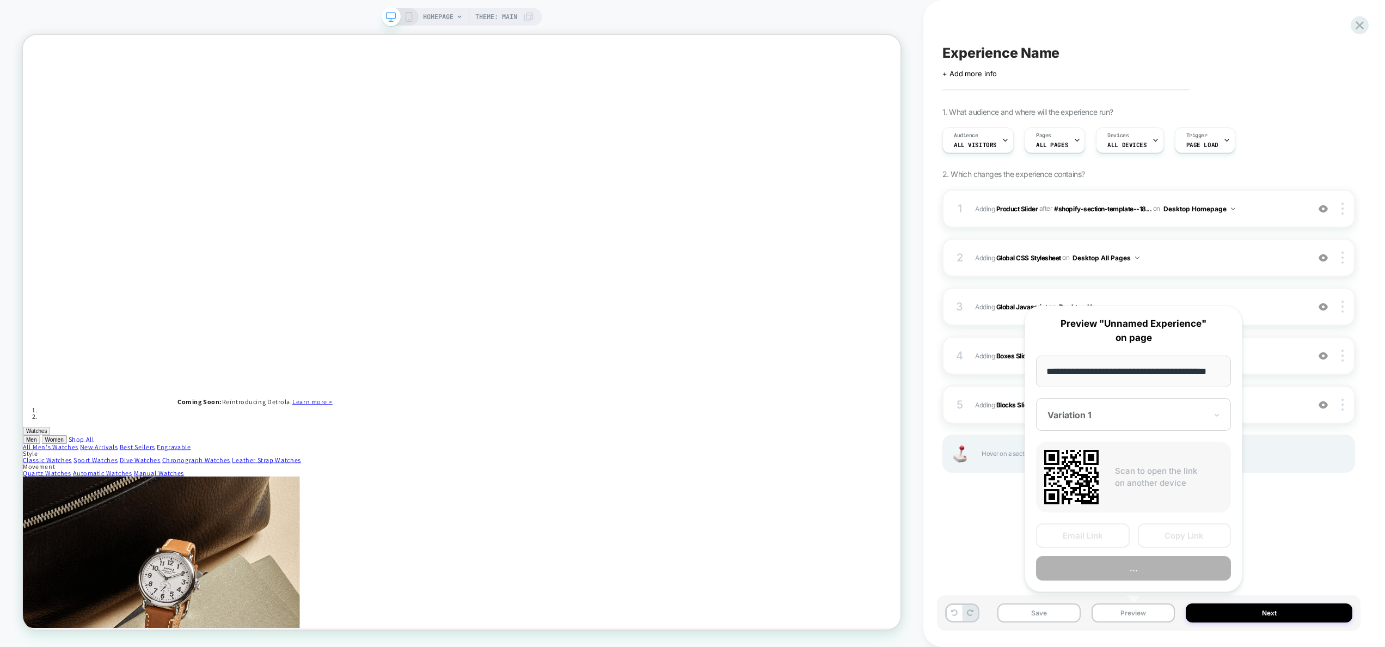
scroll to position [0, 25]
click at [1134, 574] on button "..." at bounding box center [1133, 569] width 195 height 25
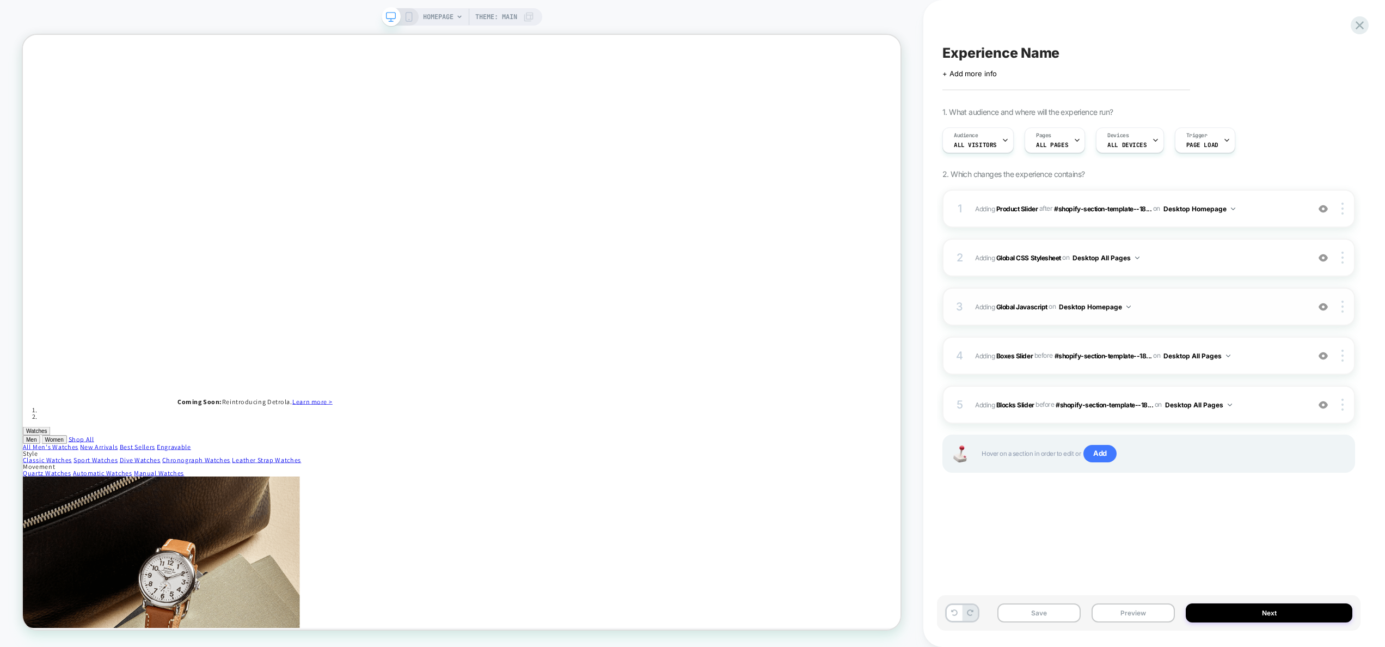
click at [1256, 308] on span "Adding Global Javascript on Desktop Homepage" at bounding box center [1139, 307] width 328 height 14
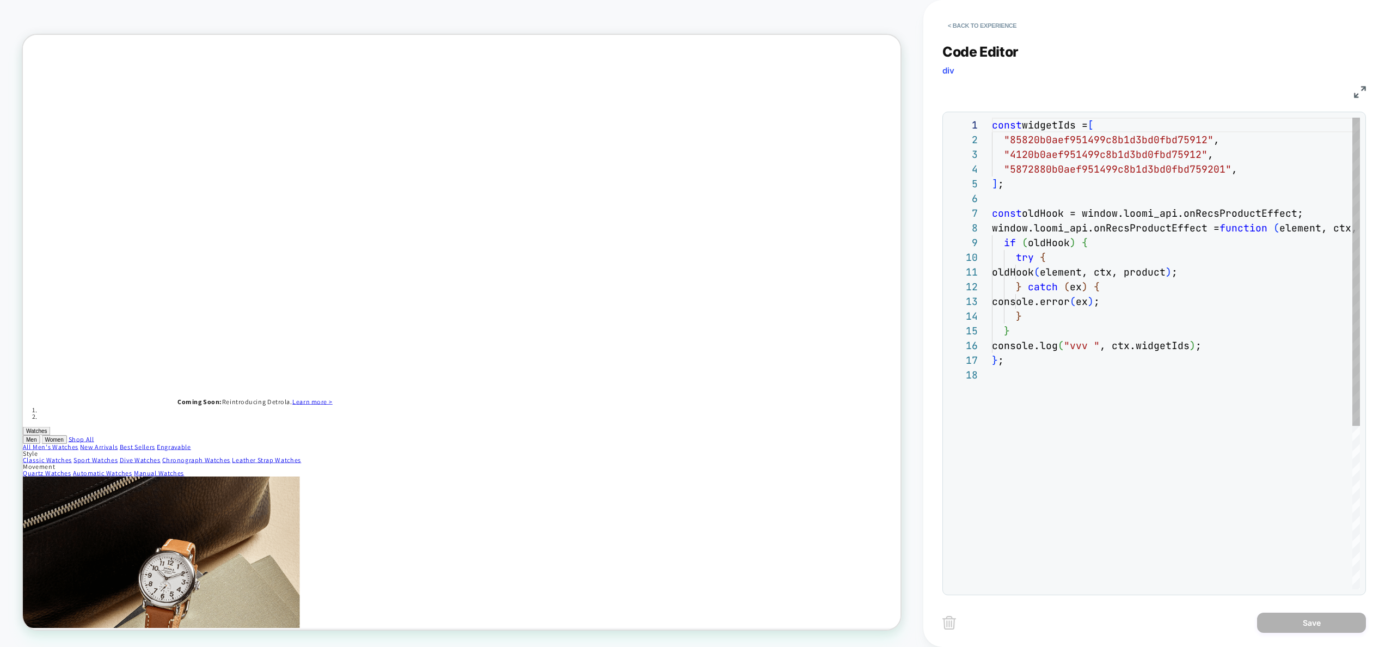
scroll to position [147, 0]
click at [1192, 349] on div "const widgetIds = [ "85820b0aef951499c8b1d3bd0fbd75912" , "4120b0aef951499c8b1d…" at bounding box center [1222, 479] width 460 height 722
click at [1196, 350] on div "const widgetIds = [ "85820b0aef951499c8b1d3bd0fbd75912" , "4120b0aef951499c8b1d…" at bounding box center [1222, 479] width 460 height 722
type textarea "**********"
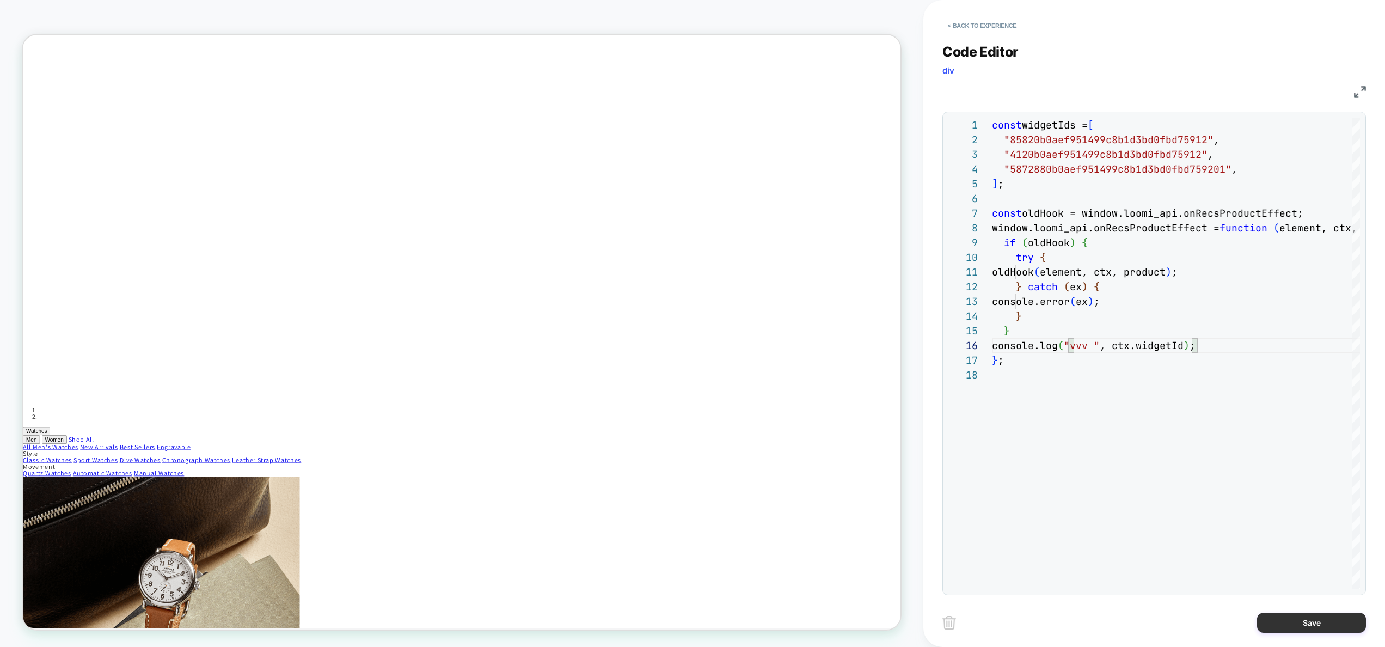
click at [1330, 625] on button "Save" at bounding box center [1311, 623] width 109 height 20
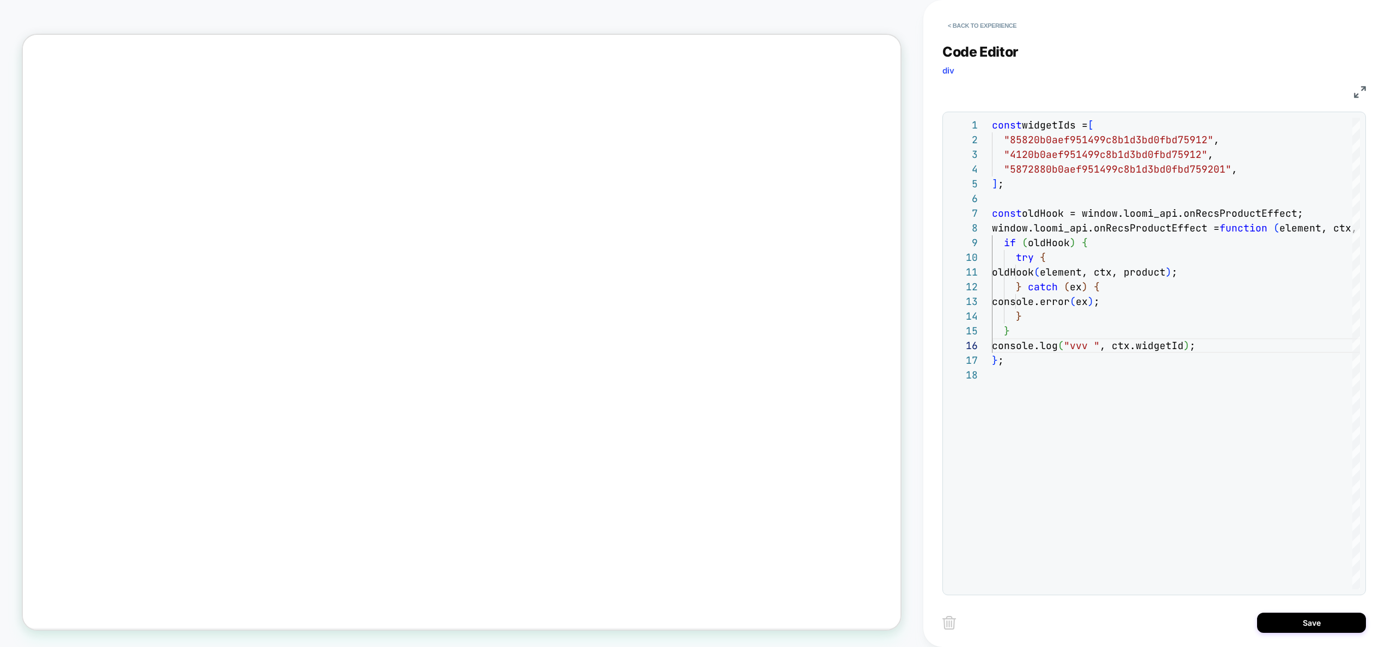
scroll to position [1335, 0]
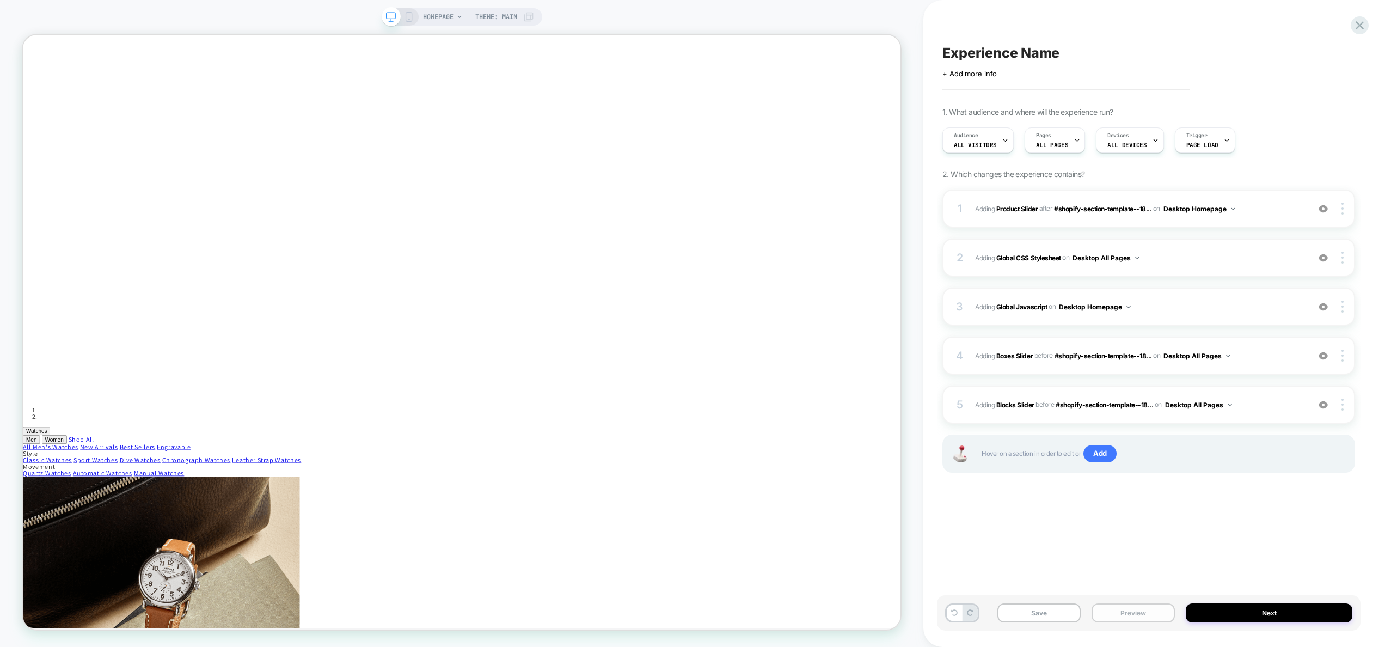
click at [1134, 611] on button "Preview" at bounding box center [1133, 612] width 83 height 19
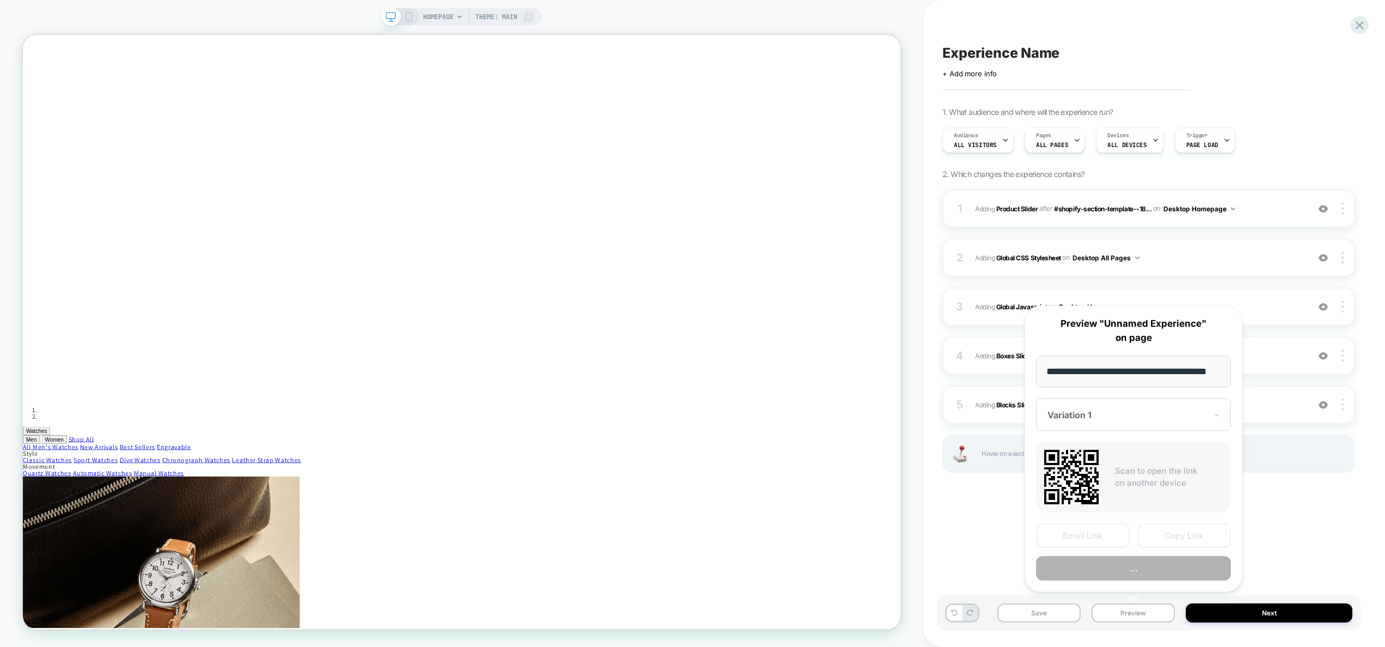
scroll to position [0, 25]
click at [1122, 568] on button "Preview" at bounding box center [1133, 569] width 195 height 25
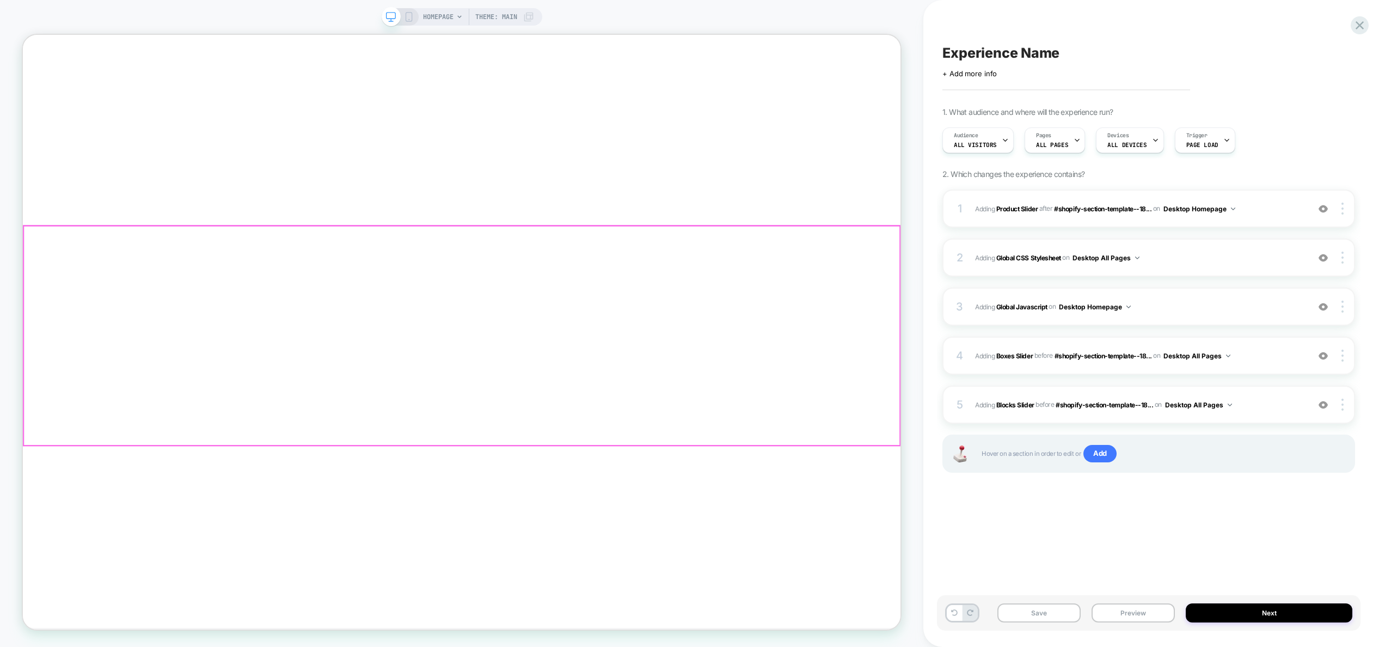
scroll to position [398, 0]
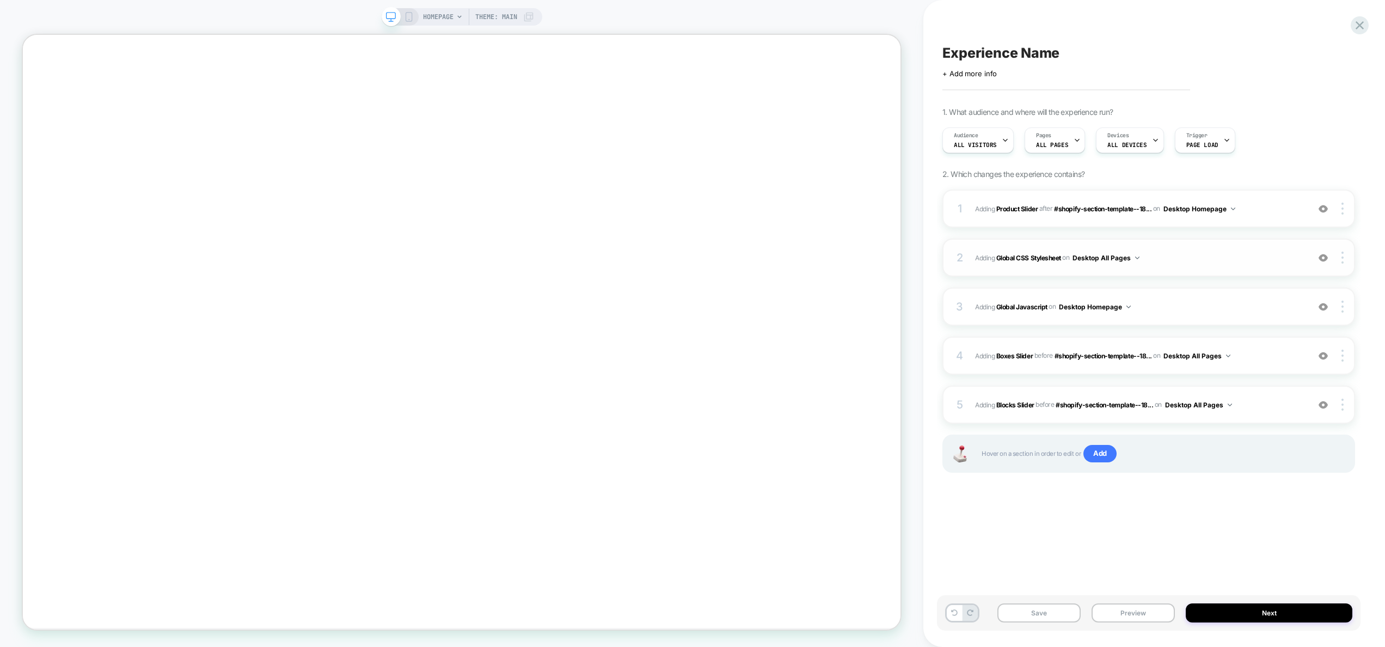
click at [1175, 262] on span "Adding Global CSS Stylesheet on Desktop All Pages" at bounding box center [1139, 258] width 328 height 14
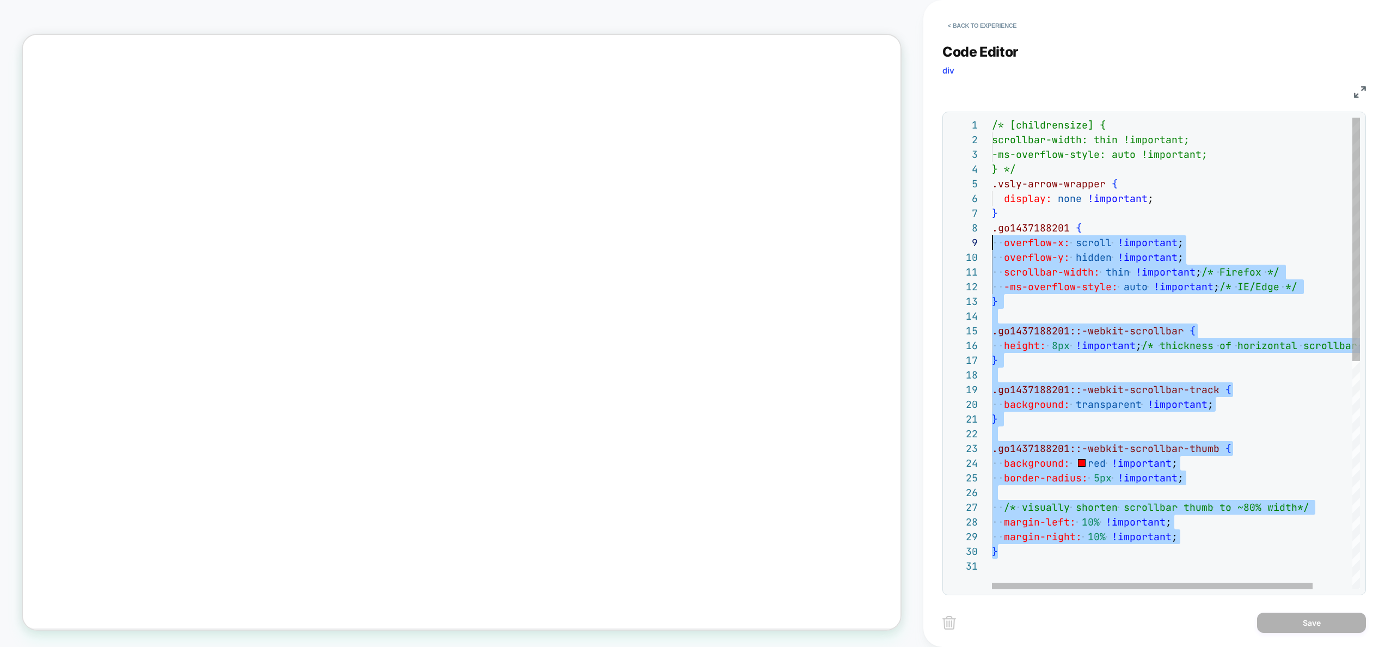
scroll to position [103, 0]
drag, startPoint x: 1029, startPoint y: 557, endPoint x: 943, endPoint y: 229, distance: 338.8
click at [992, 229] on div "/* [childrensize] { scrollbar-width: thin !important; -ms-overflow-style: auto …" at bounding box center [1198, 574] width 413 height 913
type textarea "**********"
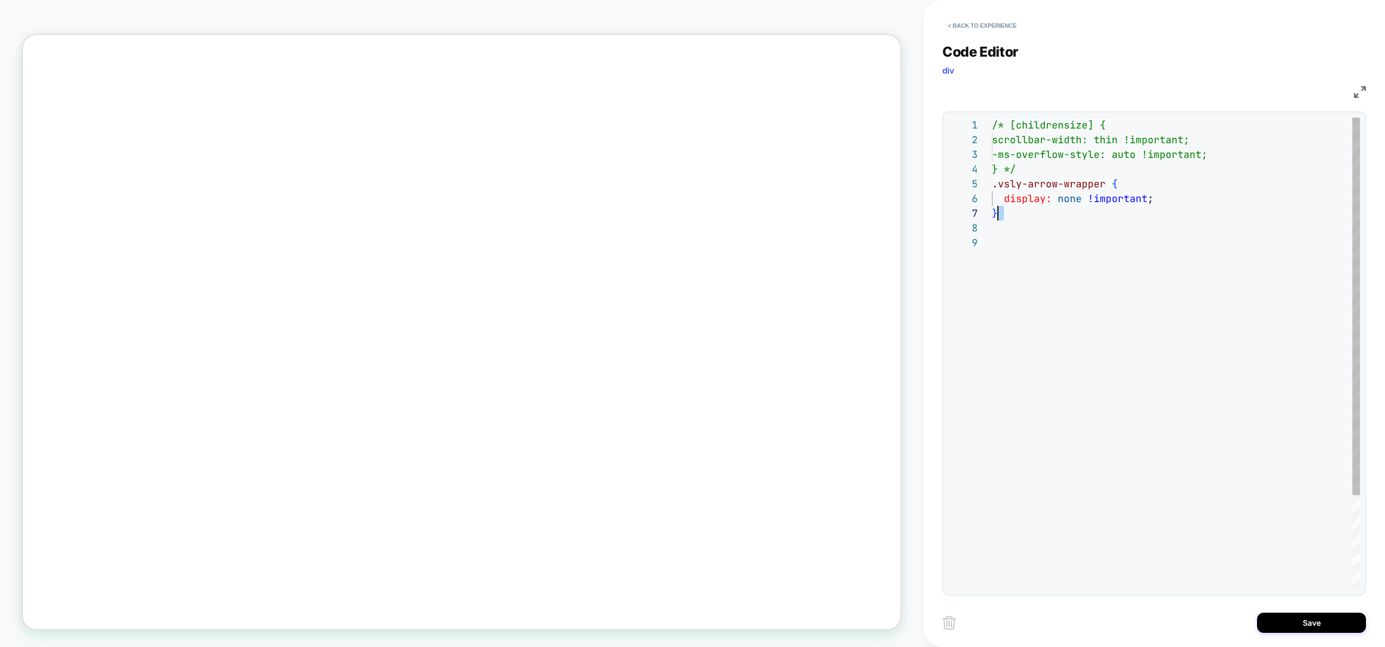
drag, startPoint x: 1022, startPoint y: 224, endPoint x: 1013, endPoint y: 221, distance: 9.3
click at [1013, 221] on div "/* [childrensize] { scrollbar-width: thin !important; -ms-overflow-style: auto …" at bounding box center [1176, 412] width 368 height 589
drag, startPoint x: 1029, startPoint y: 170, endPoint x: 987, endPoint y: 126, distance: 60.9
click at [992, 126] on div "/* [childrensize] { scrollbar-width: thin !important; -ms-overflow-style: auto …" at bounding box center [1176, 412] width 368 height 589
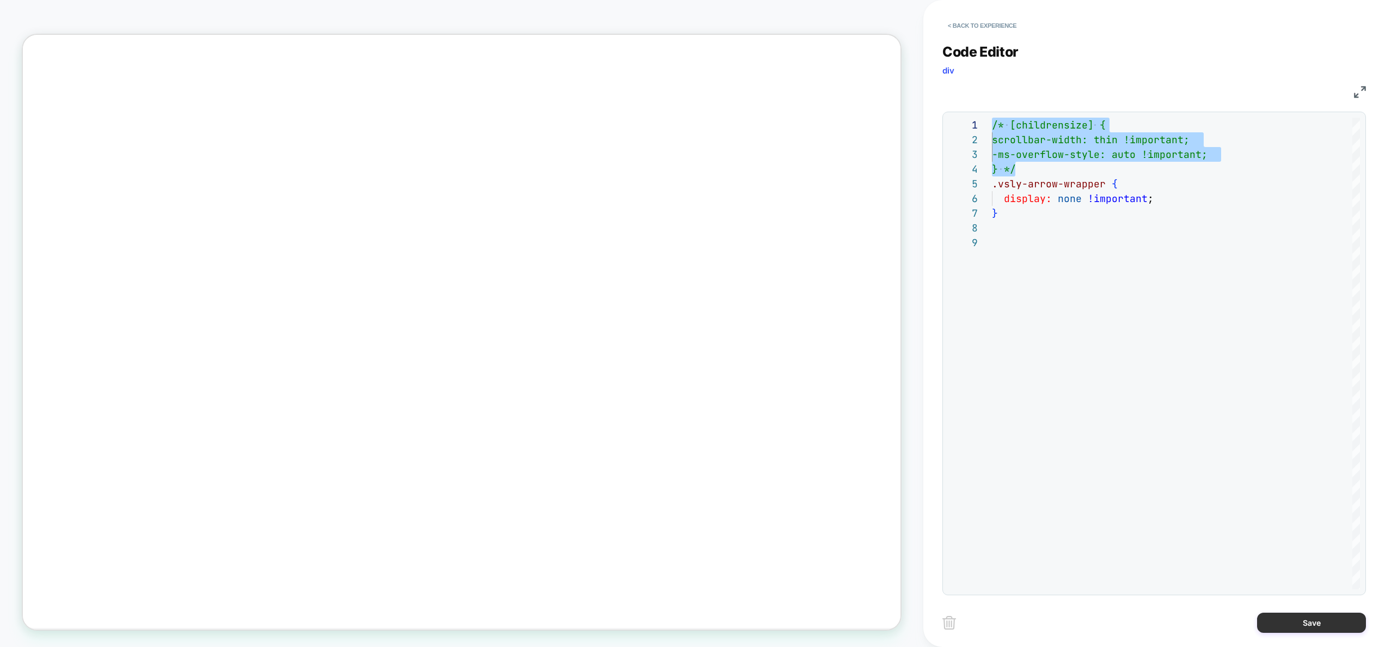
click at [1300, 628] on button "Save" at bounding box center [1311, 623] width 109 height 20
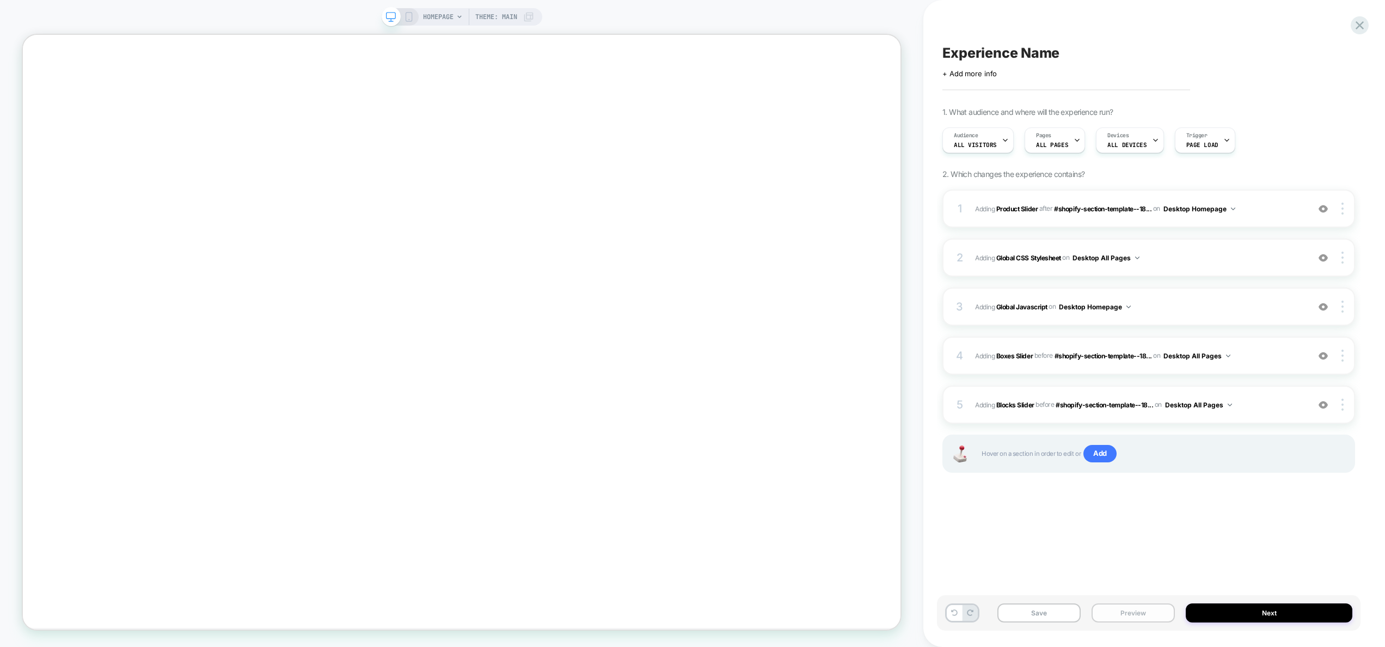
click at [1109, 616] on button "Preview" at bounding box center [1133, 612] width 83 height 19
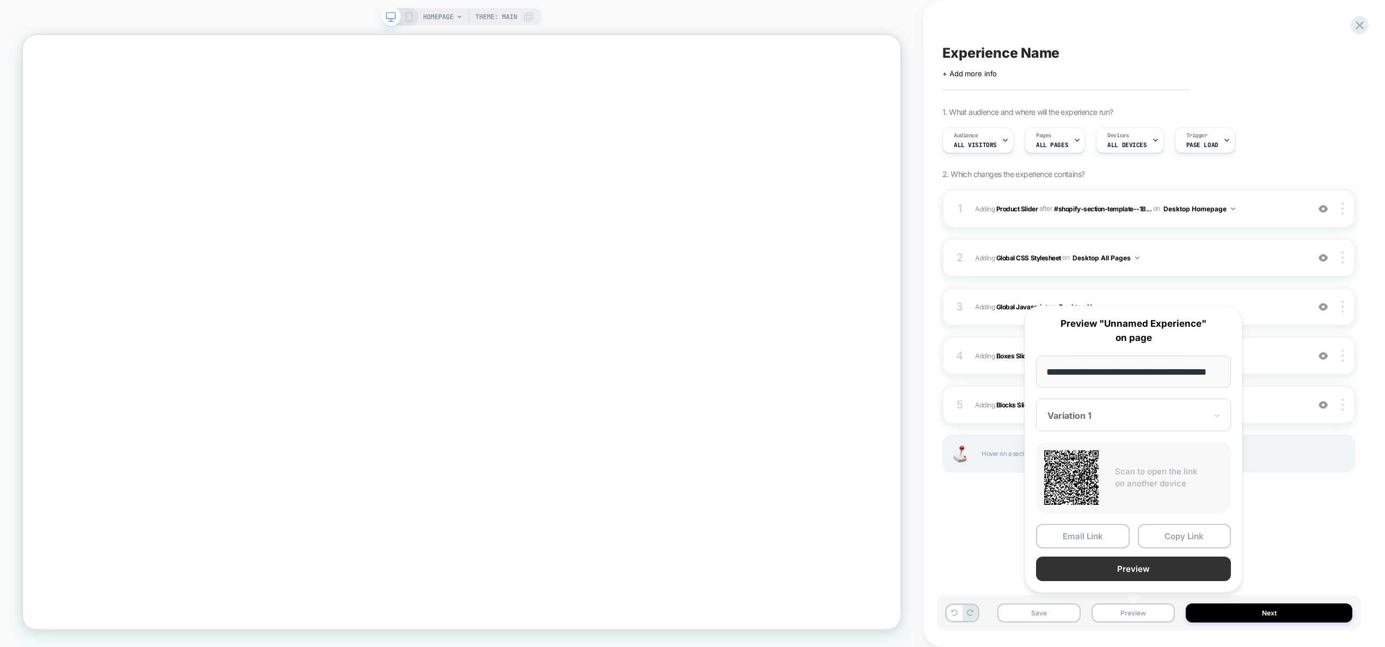
click at [1124, 569] on button "Preview" at bounding box center [1133, 569] width 195 height 25
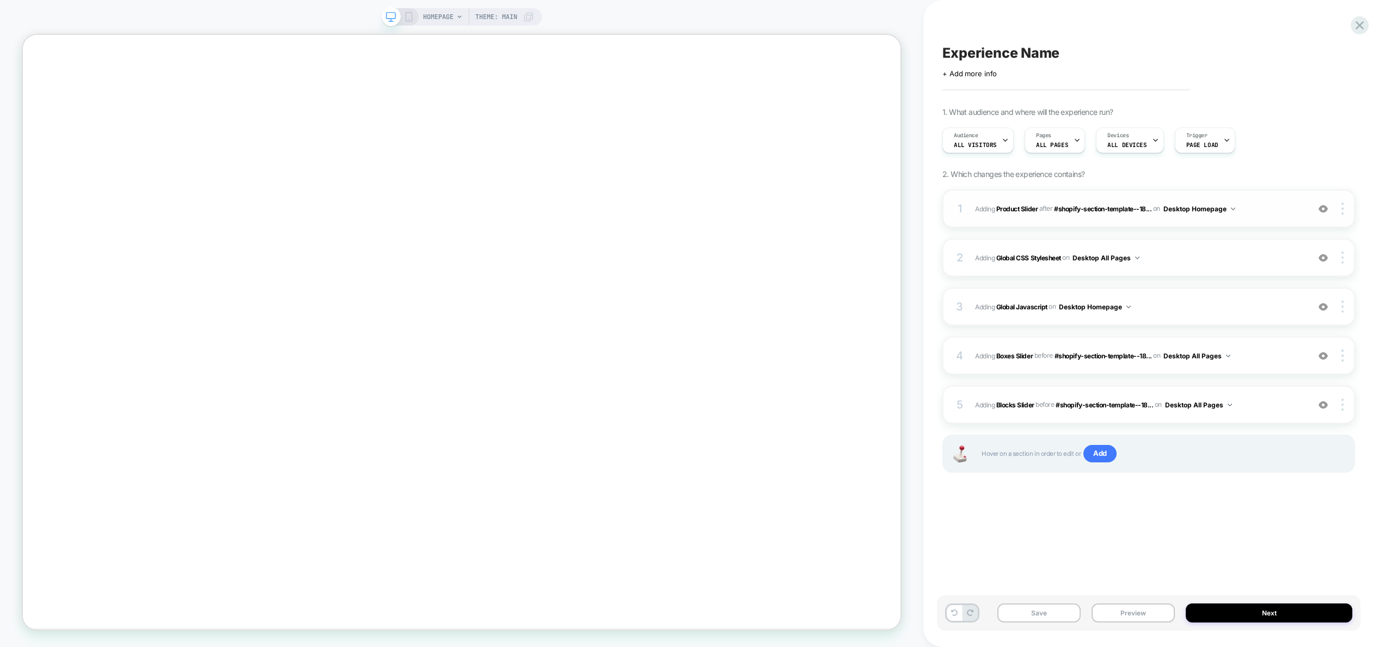
click at [1267, 206] on span "#_loomi_addon_1755087562269 Adding Product Slider AFTER #shopify-section-templa…" at bounding box center [1139, 209] width 328 height 14
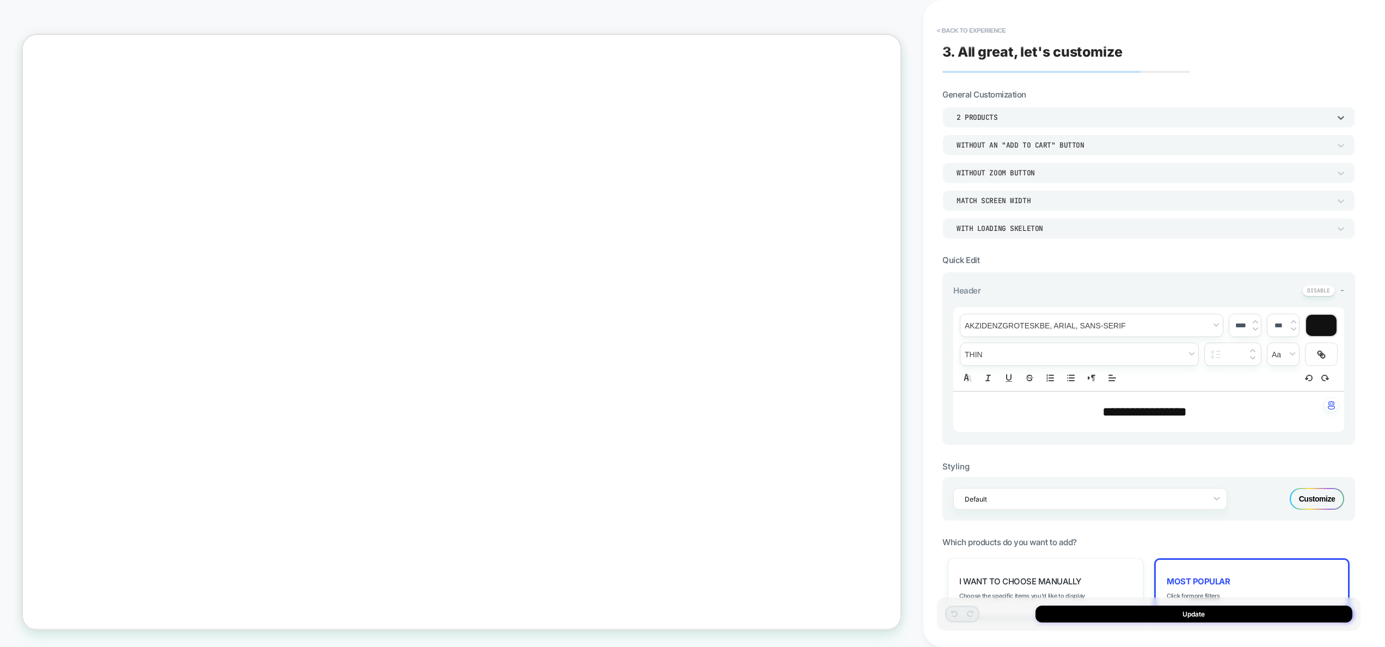
click at [1058, 115] on div "2 Products" at bounding box center [1144, 117] width 374 height 9
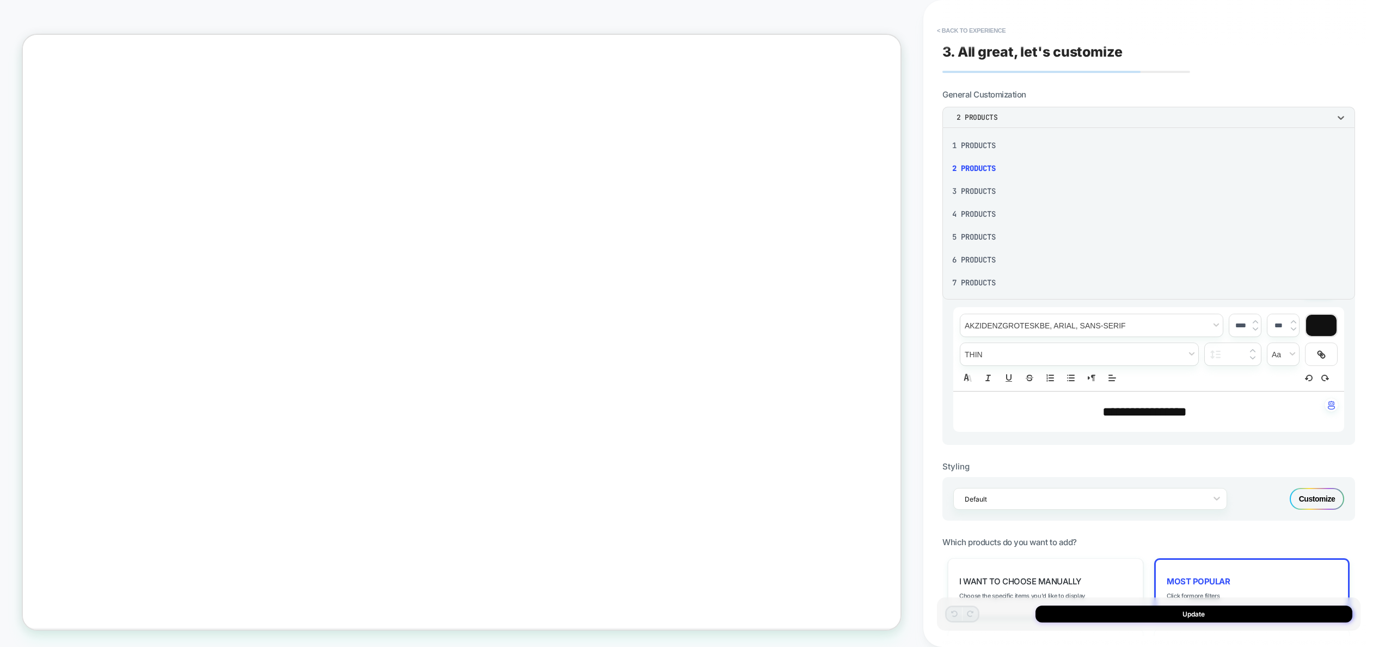
scroll to position [138, 0]
click at [1010, 276] on div "16 Products" at bounding box center [1149, 281] width 404 height 23
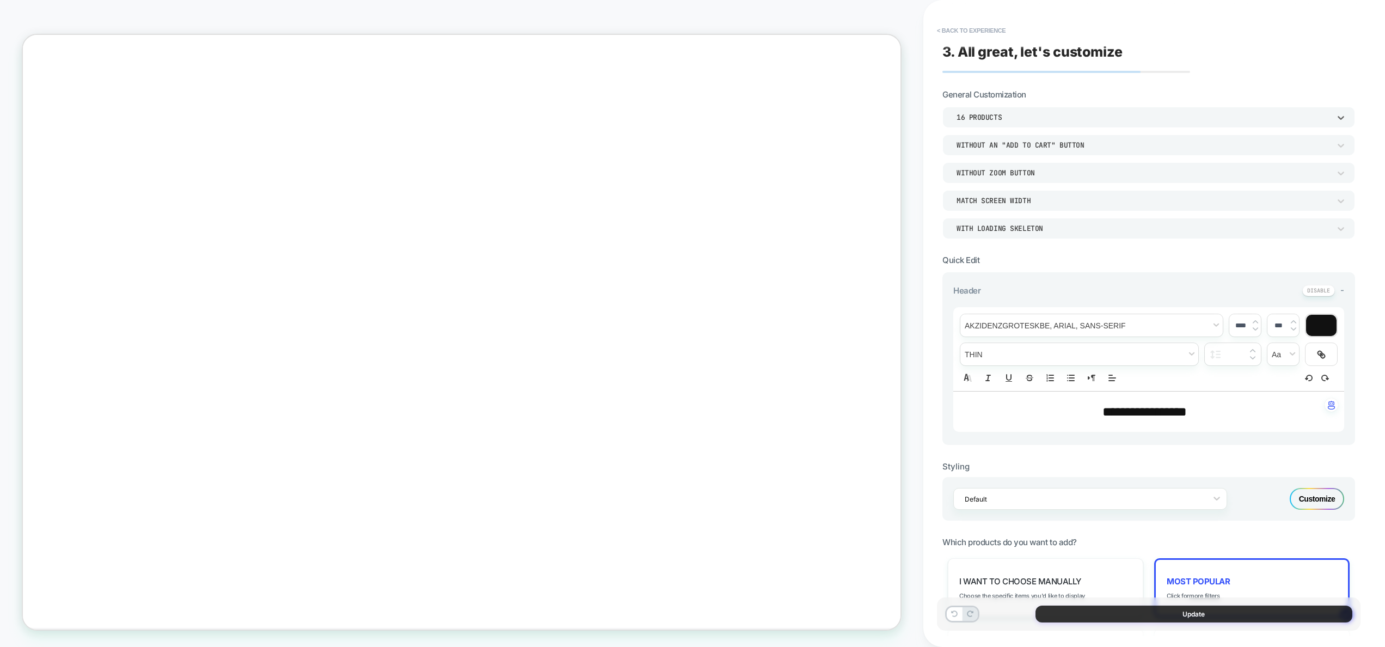
click at [1183, 618] on button "Update" at bounding box center [1194, 614] width 317 height 17
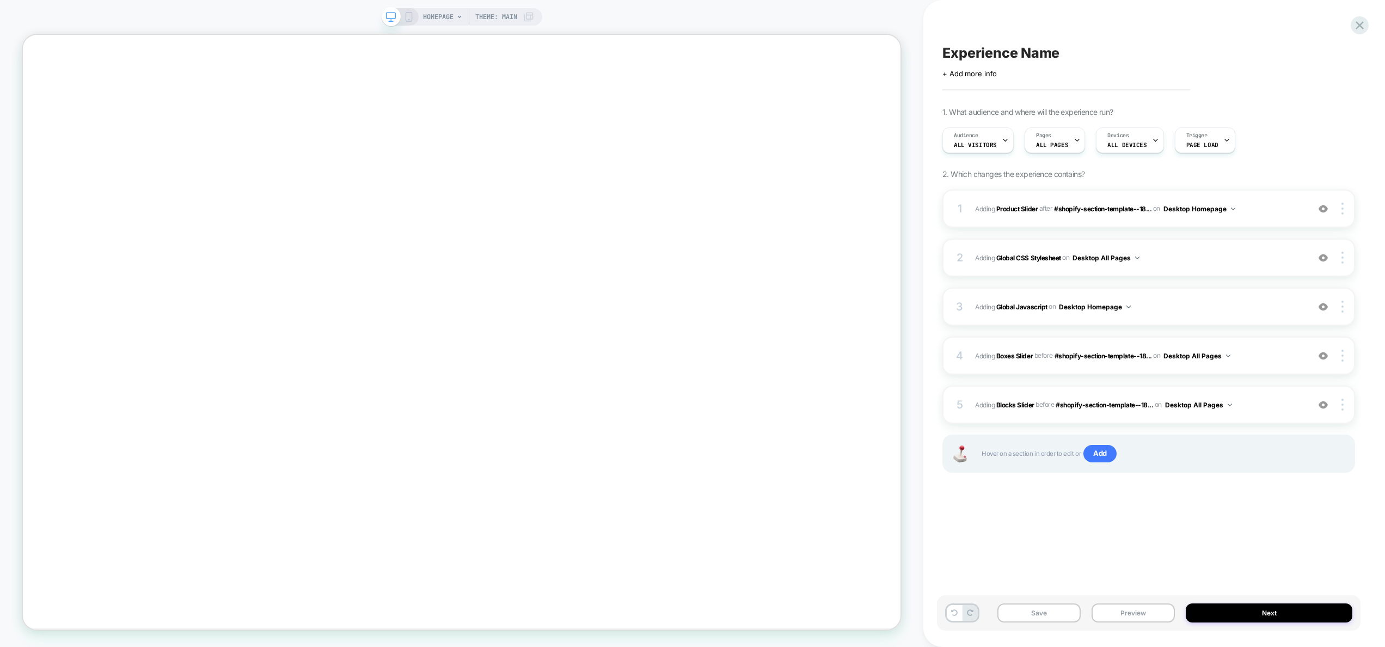
drag, startPoint x: 1128, startPoint y: 610, endPoint x: 1132, endPoint y: 602, distance: 8.8
click at [1128, 610] on button "Preview" at bounding box center [1133, 612] width 83 height 19
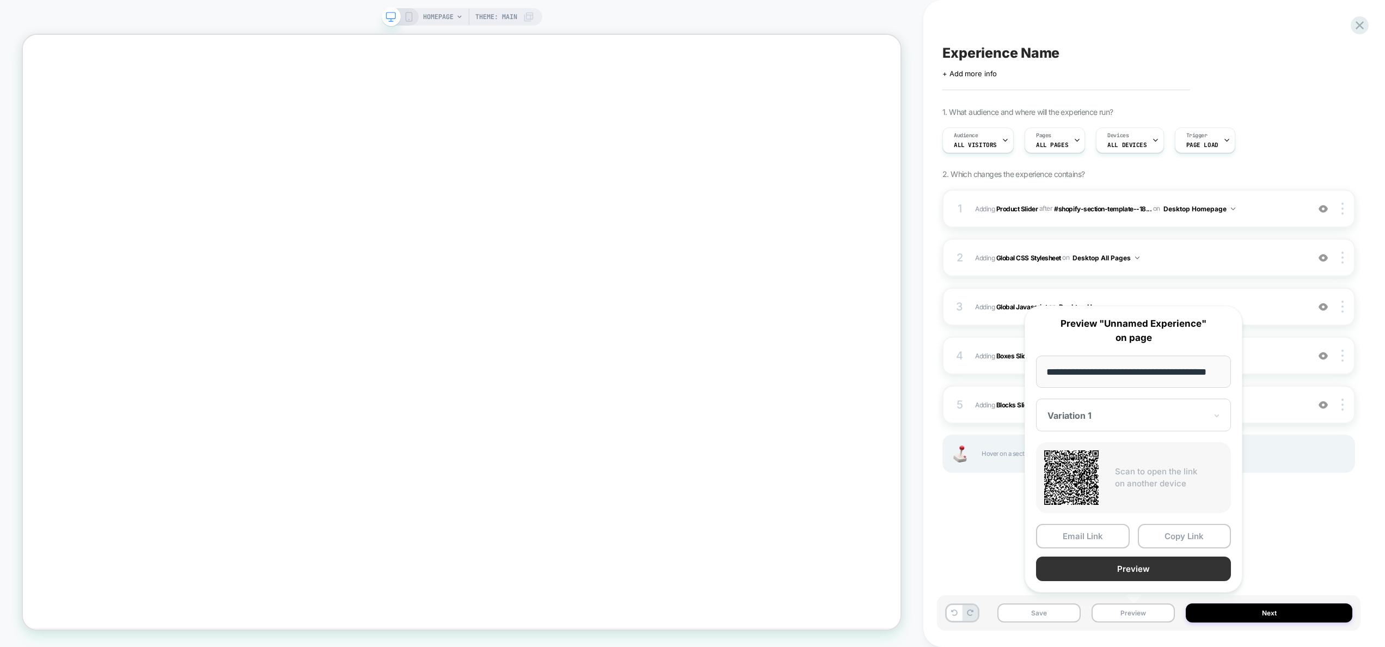
scroll to position [0, 0]
click at [1139, 572] on button "Preview" at bounding box center [1133, 569] width 195 height 25
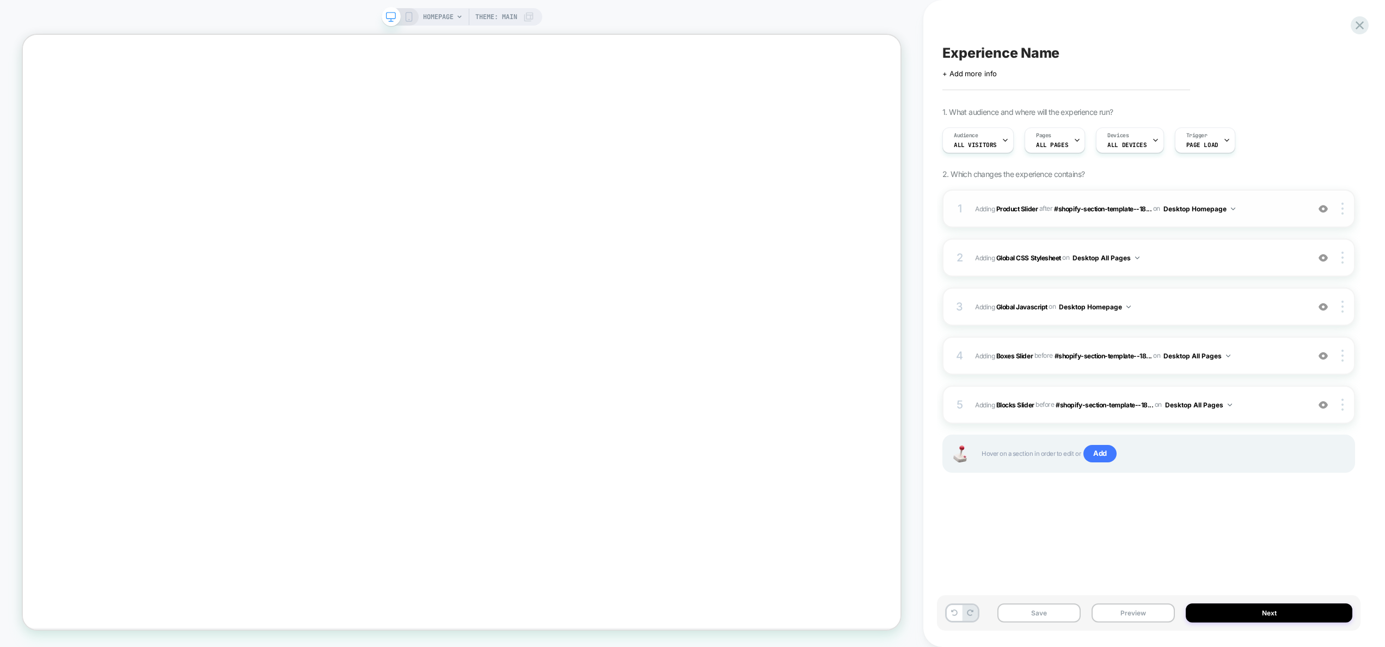
click at [1273, 212] on span "#_loomi_addon_1755087562269 Adding Product Slider AFTER #shopify-section-templa…" at bounding box center [1139, 209] width 328 height 14
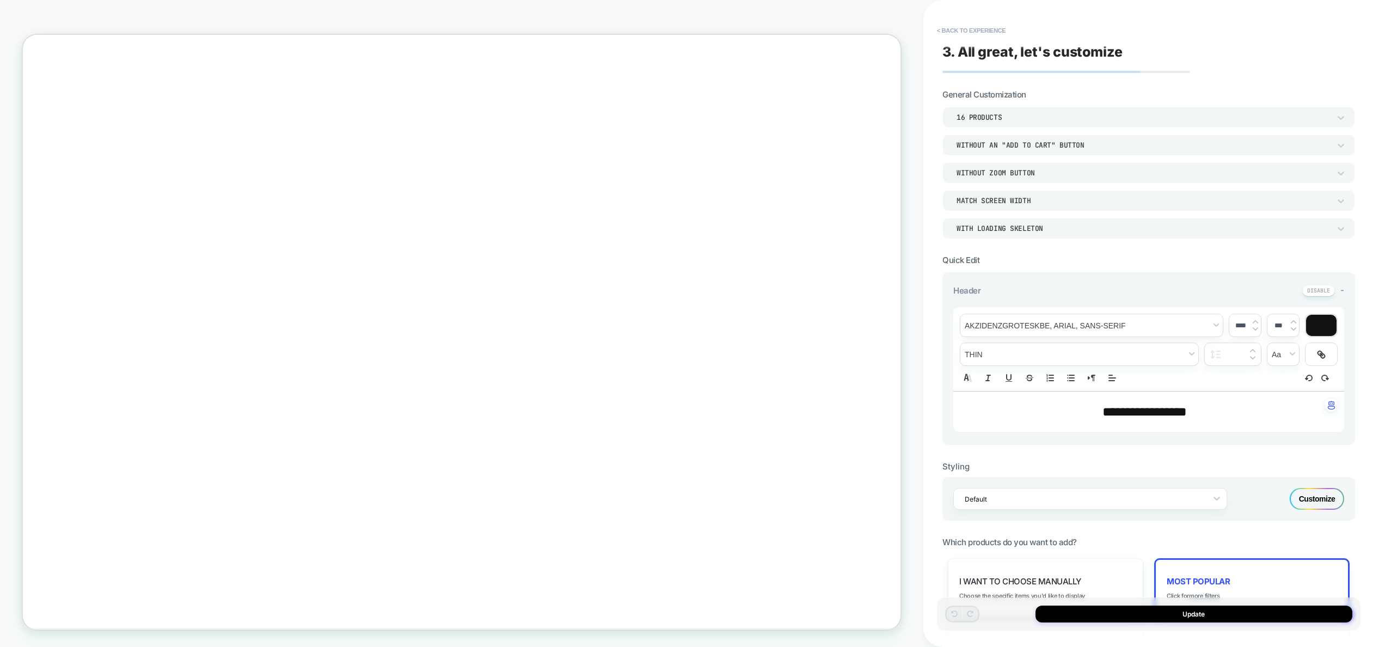
scroll to position [294, 0]
click at [1010, 115] on div "16 Products" at bounding box center [1144, 117] width 374 height 9
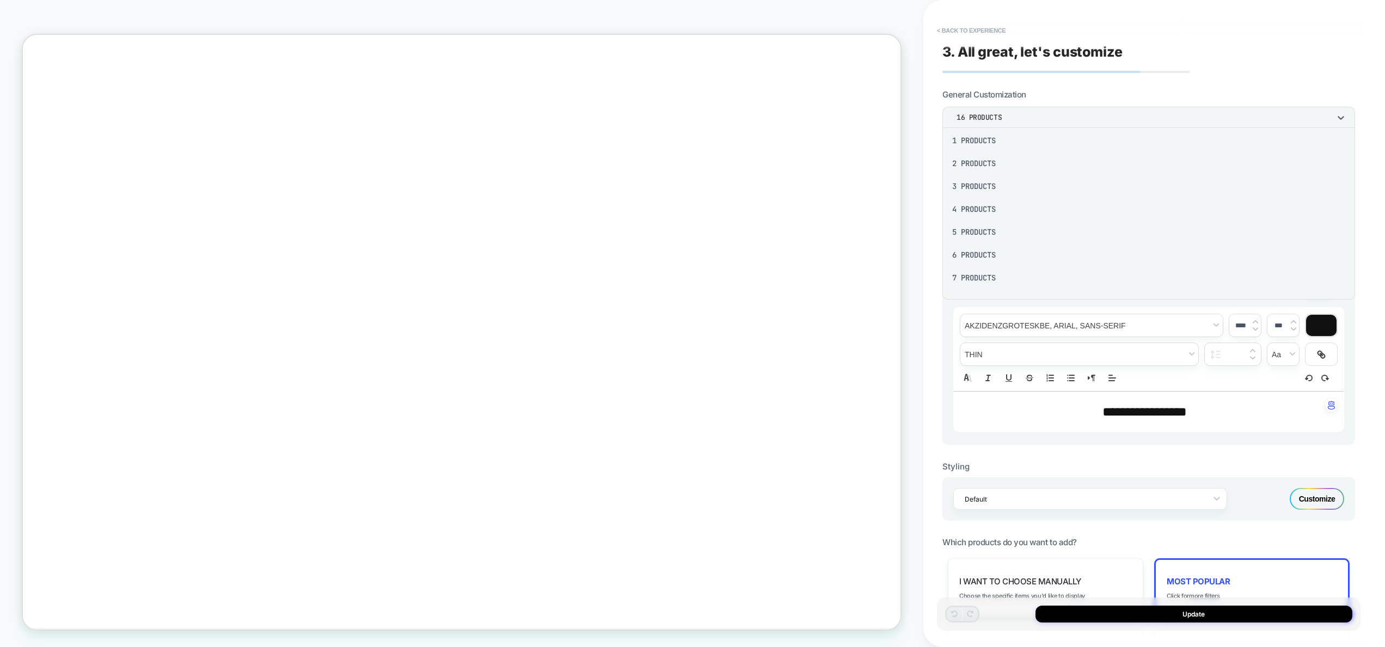
scroll to position [16, 0]
drag, startPoint x: 983, startPoint y: 244, endPoint x: 994, endPoint y: 190, distance: 54.9
click at [995, 190] on div "1 Products 2 Products 3 Products 4 Products 5 Products 6 Products 7 Products 8 …" at bounding box center [1149, 213] width 404 height 163
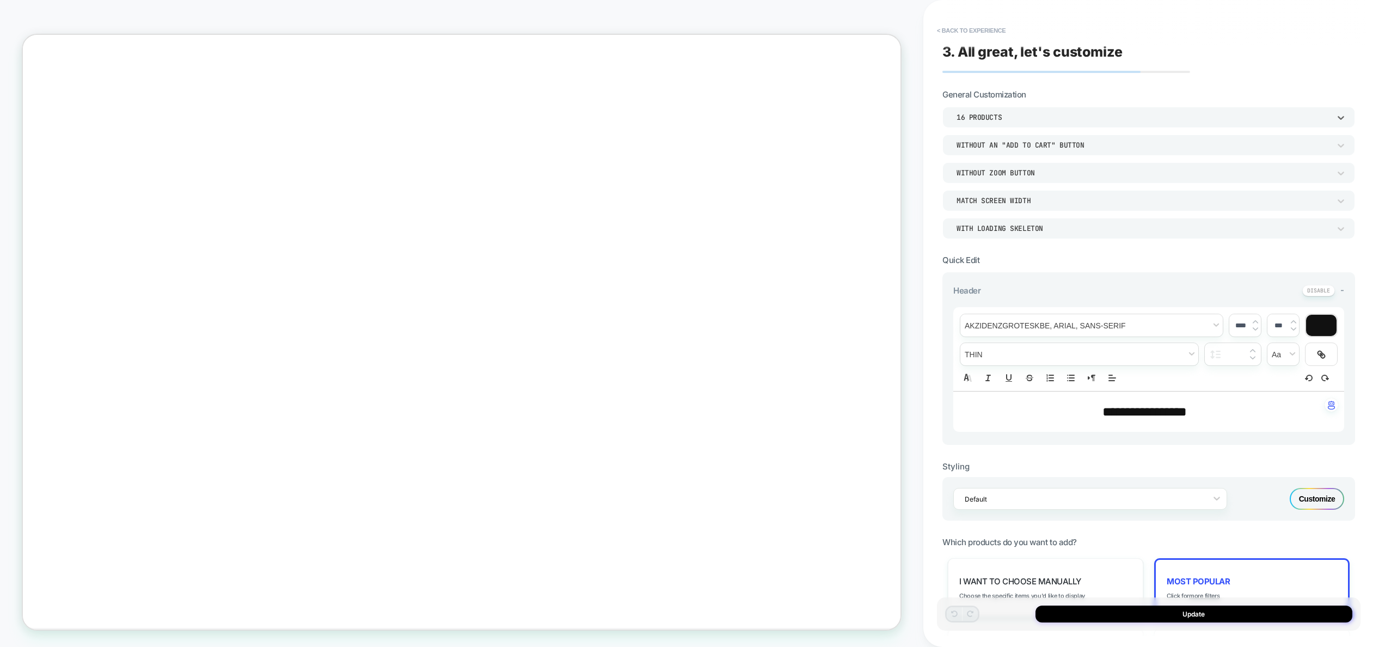
drag, startPoint x: 1001, startPoint y: 106, endPoint x: 1000, endPoint y: 111, distance: 5.6
click at [1001, 106] on section "General Customization Select is focused , press Down to open the menu, 16 Produ…" at bounding box center [1149, 163] width 413 height 149
click at [997, 126] on div "16 Products" at bounding box center [1149, 117] width 413 height 21
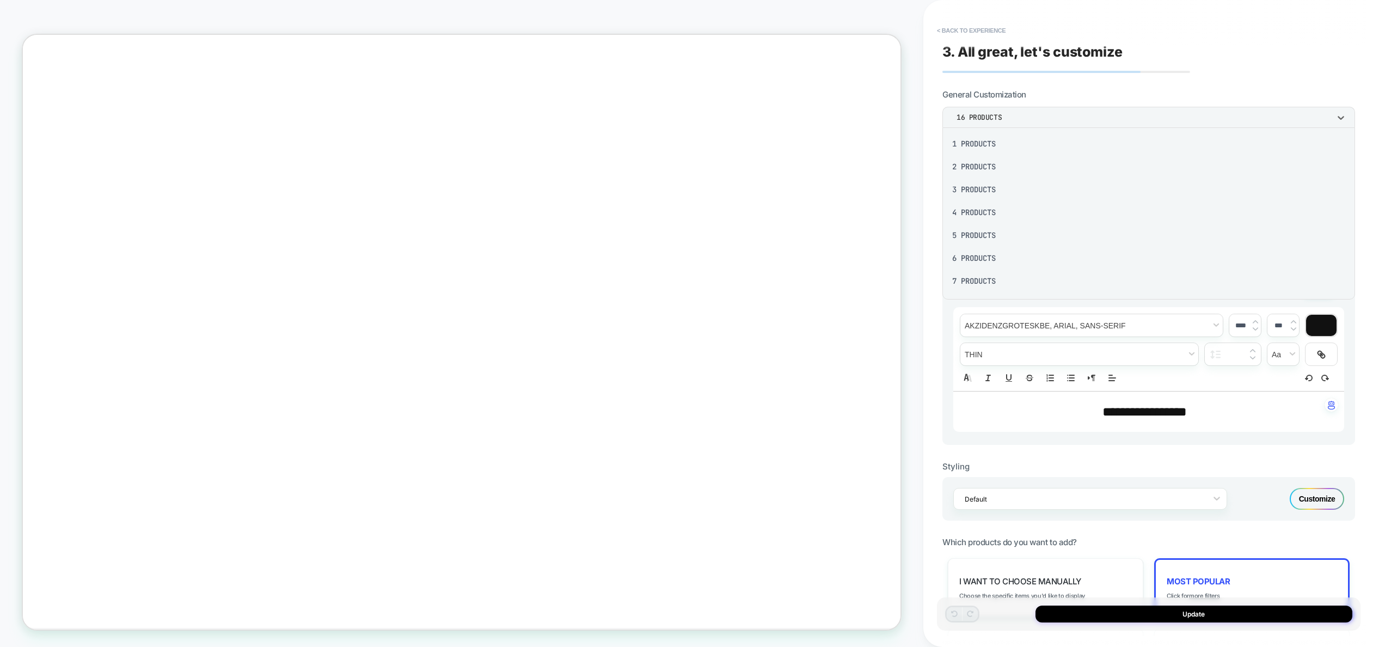
scroll to position [2, 0]
click at [987, 212] on div "4 Products" at bounding box center [1149, 211] width 404 height 23
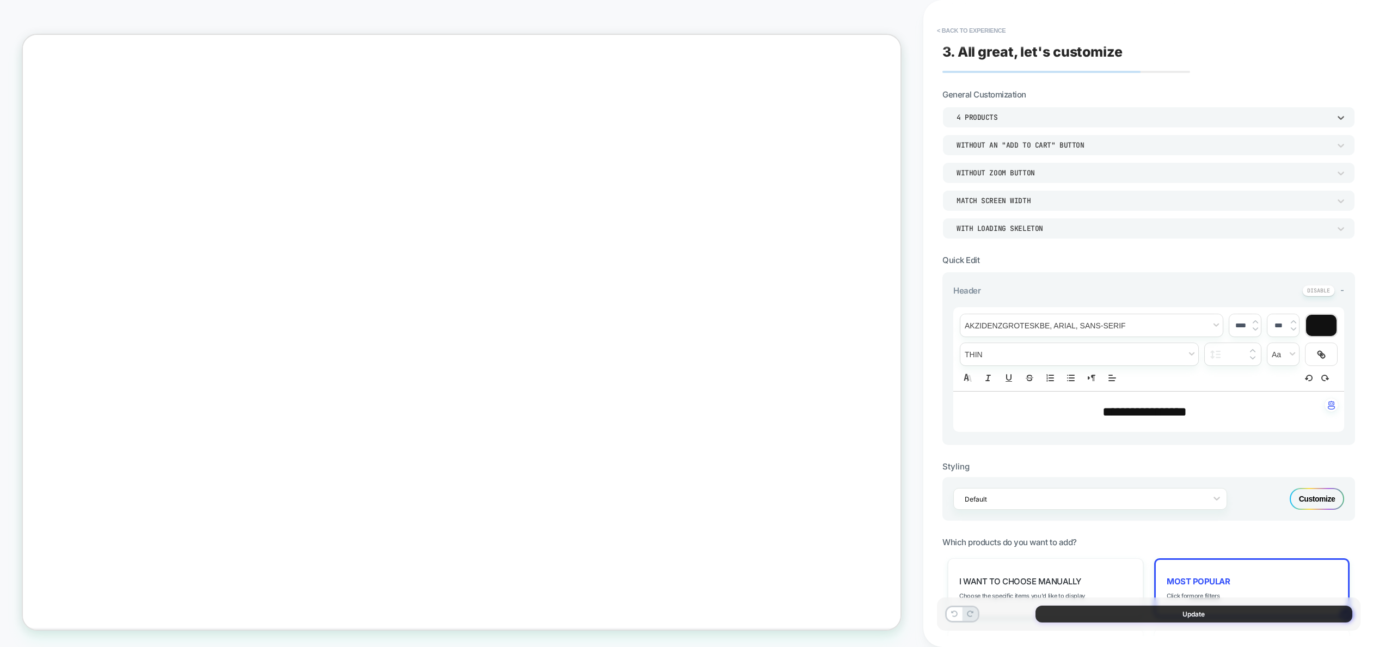
click at [1240, 608] on button "Update" at bounding box center [1194, 614] width 317 height 17
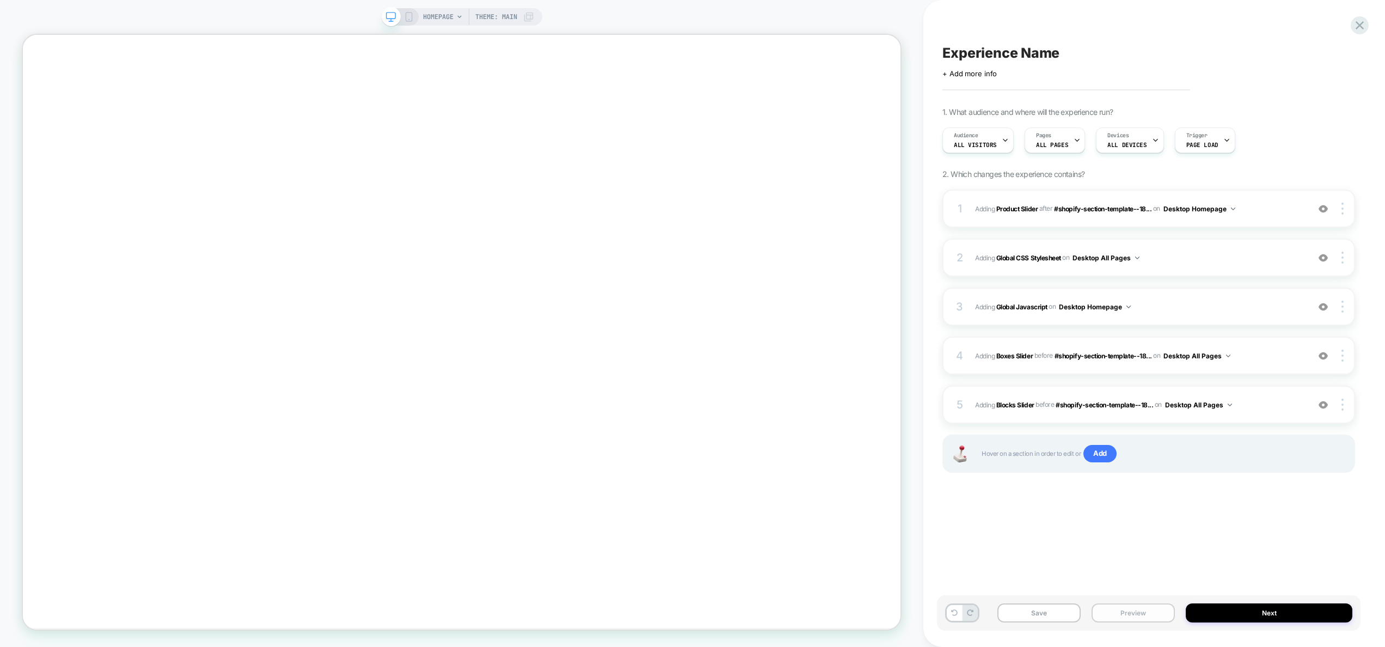
click at [1151, 615] on button "Preview" at bounding box center [1133, 612] width 83 height 19
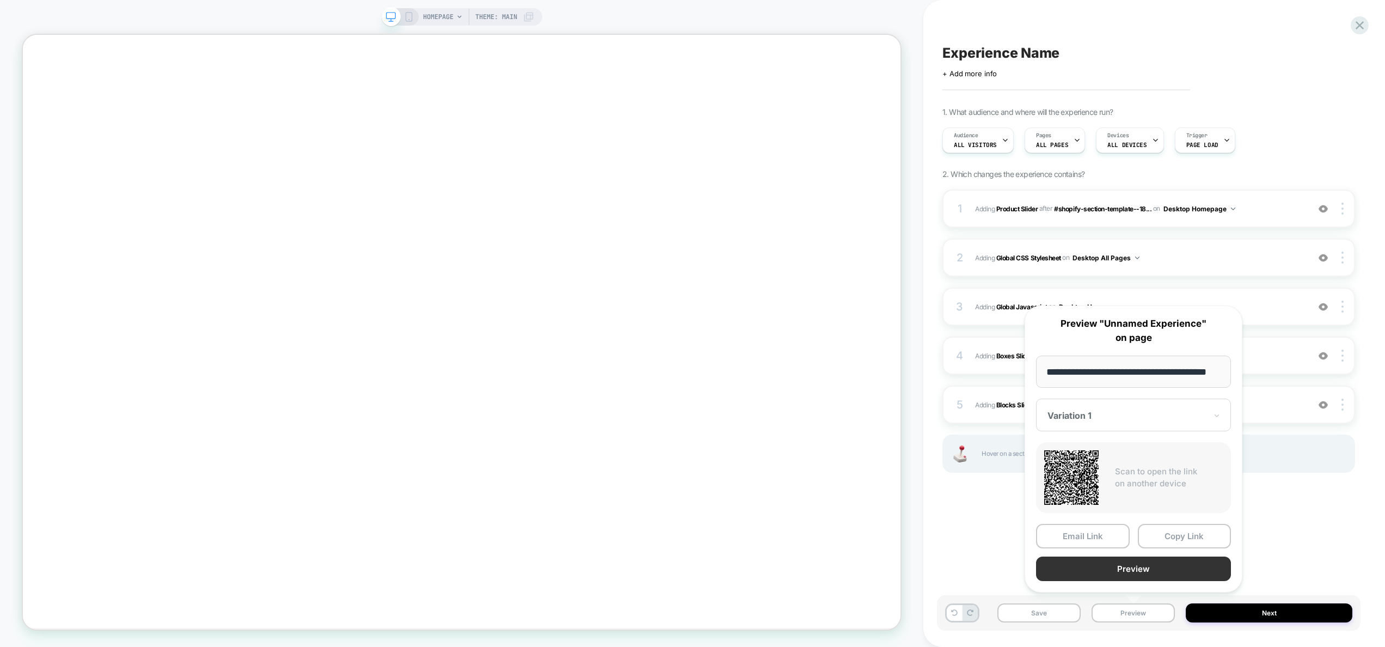
scroll to position [0, 0]
click at [1146, 569] on button "Preview" at bounding box center [1133, 569] width 195 height 25
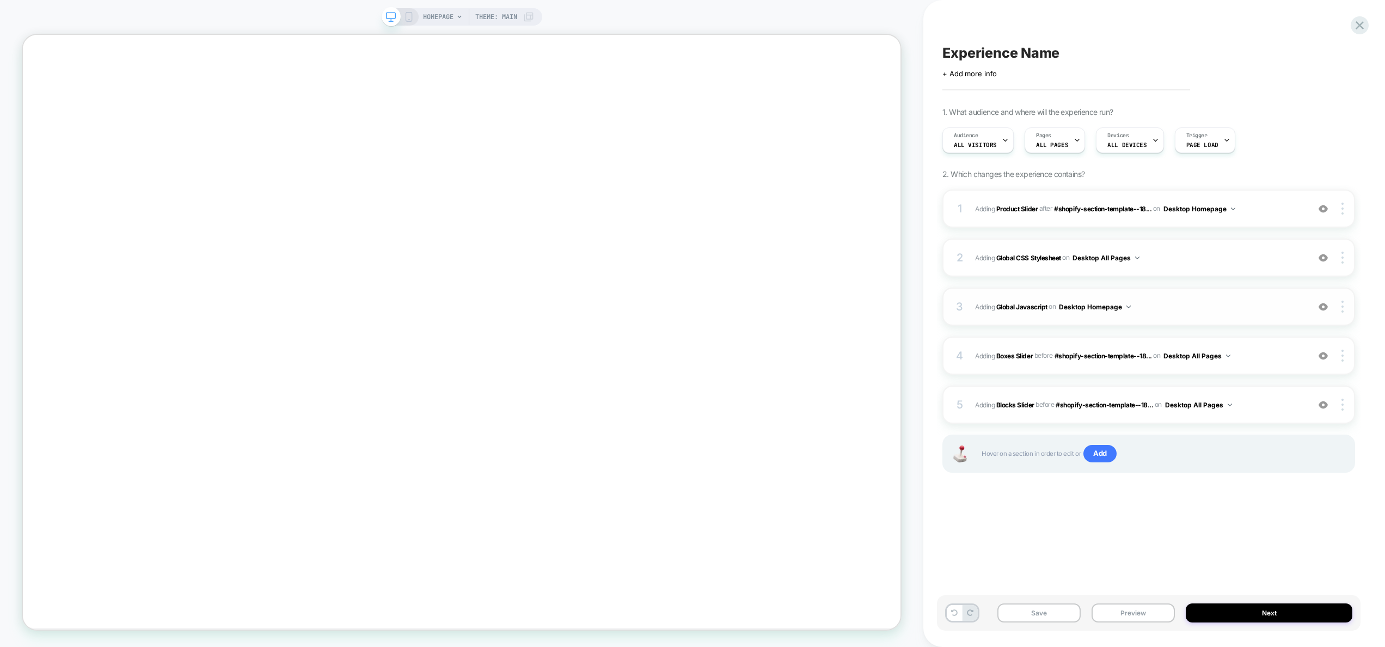
click at [1160, 320] on div "3 Adding Global Javascript on Desktop Homepage Add Before Add After Copy to Mob…" at bounding box center [1149, 307] width 413 height 38
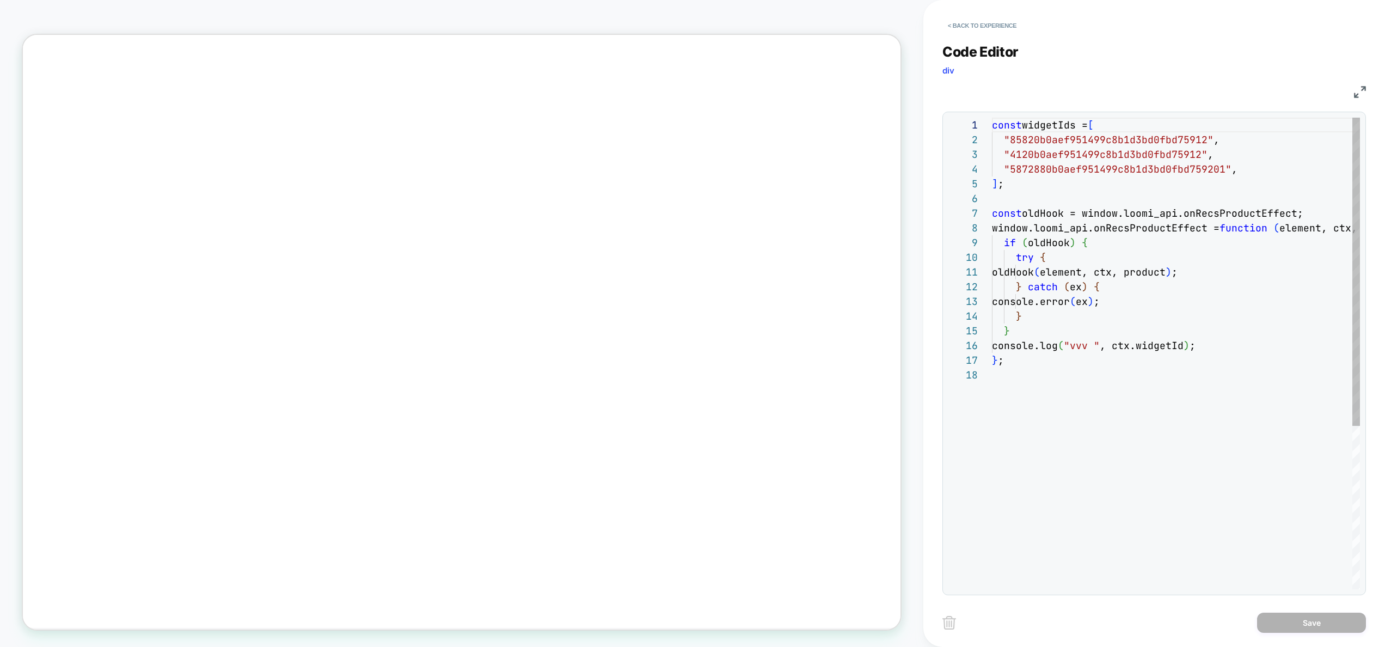
scroll to position [147, 0]
click at [1168, 363] on div "const widgetIds = [ "85820b0aef951499c8b1d3bd0fbd75912" , "4120b0aef951499c8b1d…" at bounding box center [1222, 479] width 460 height 722
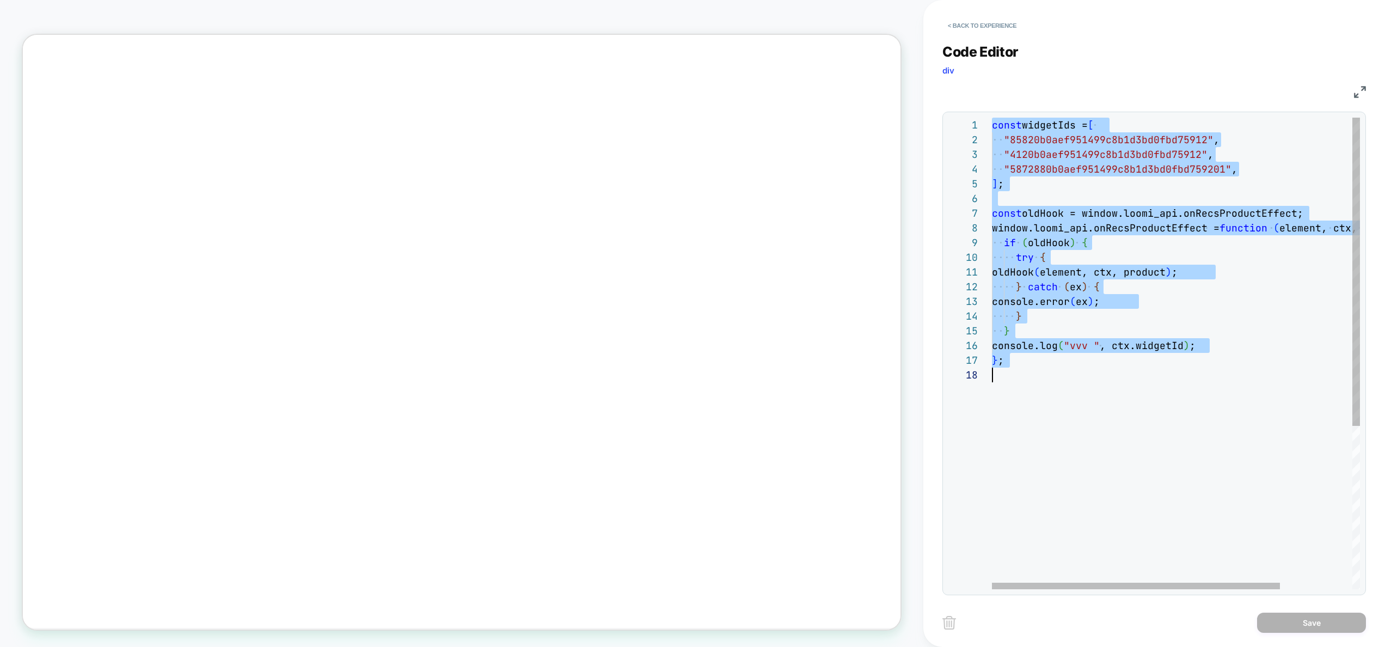
scroll to position [0, 0]
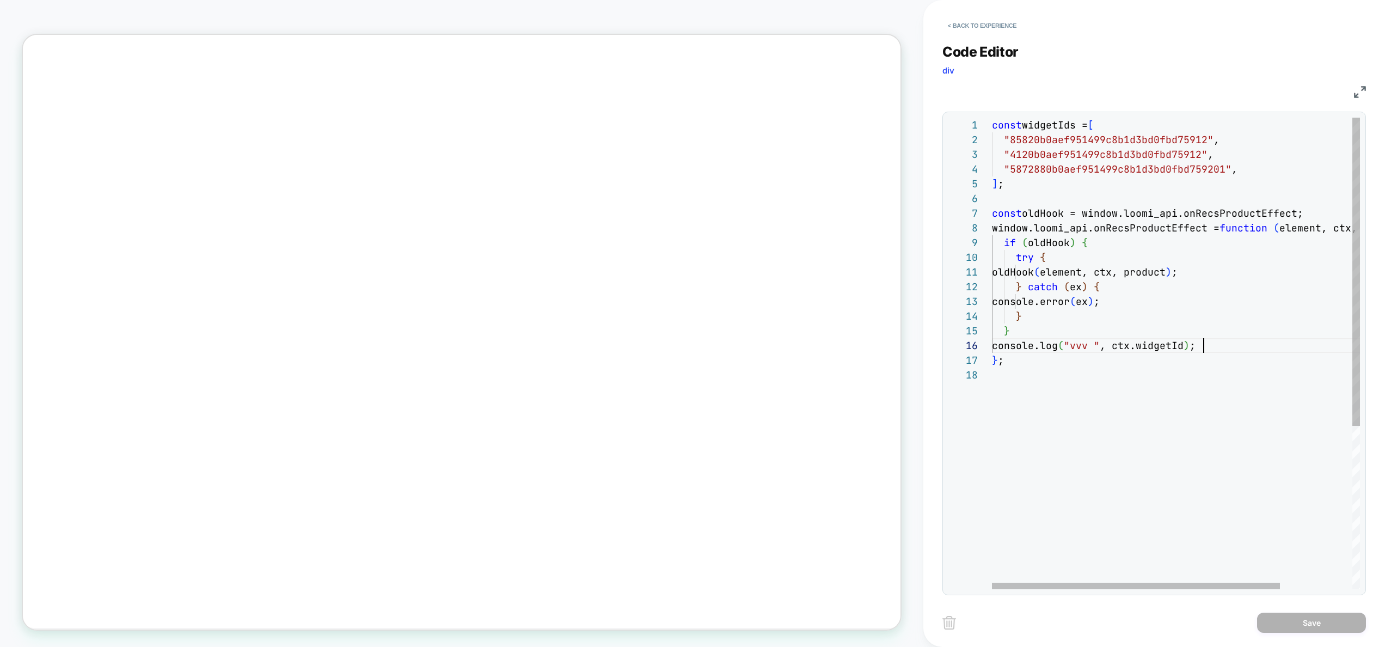
click at [1215, 344] on div "const widgetIds = [ "85820b0aef951499c8b1d3bd0fbd75912" , "4120b0aef951499c8b1d…" at bounding box center [1222, 479] width 460 height 722
drag, startPoint x: 1225, startPoint y: 344, endPoint x: 1003, endPoint y: 341, distance: 222.2
click at [1003, 341] on div "const widgetIds = [ "85820b0aef951499c8b1d3bd0fbd75912" , "4120b0aef951499c8b1d…" at bounding box center [1222, 479] width 460 height 722
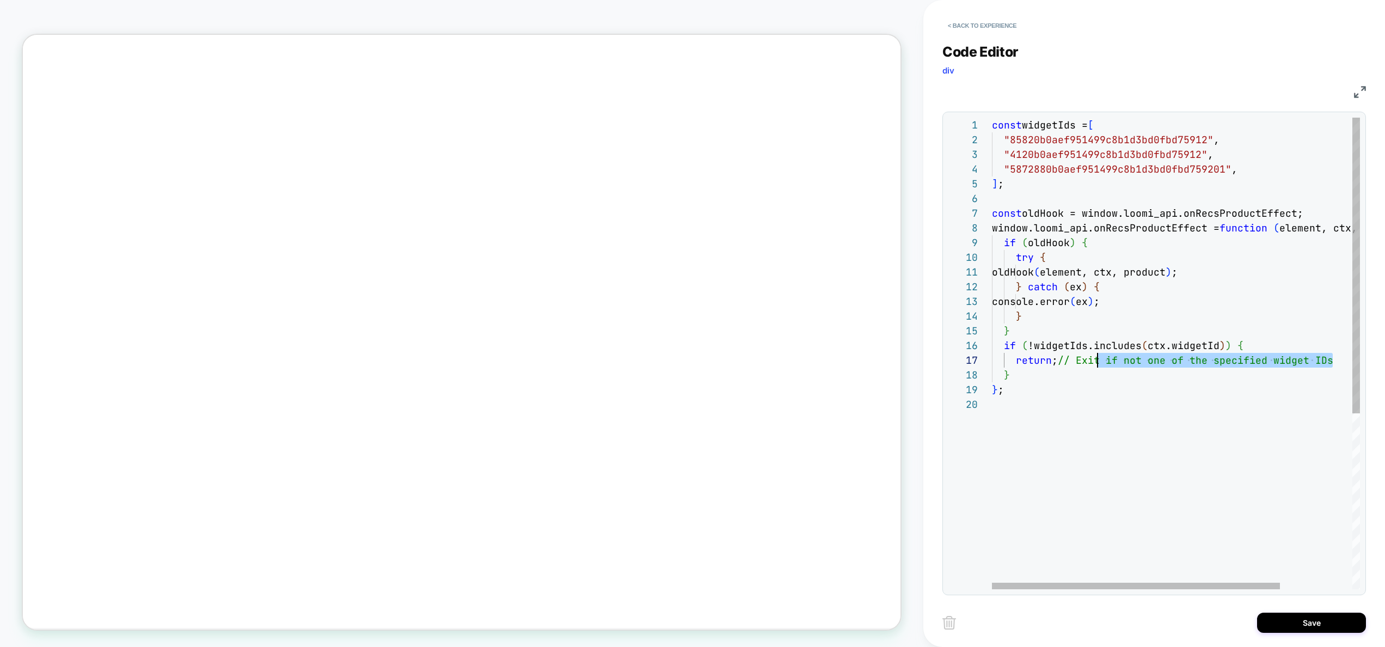
scroll to position [88, 94]
drag, startPoint x: 1335, startPoint y: 359, endPoint x: 1152, endPoint y: 362, distance: 183.5
click at [1153, 363] on div "const widgetIds = [ "85820b0aef951499c8b1d3bd0fbd75912" , "4120b0aef951499c8b1d…" at bounding box center [1222, 493] width 460 height 751
click at [1050, 374] on div "const widgetIds = [ "85820b0aef951499c8b1d3bd0fbd75912" , "4120b0aef951499c8b1d…" at bounding box center [1222, 493] width 460 height 751
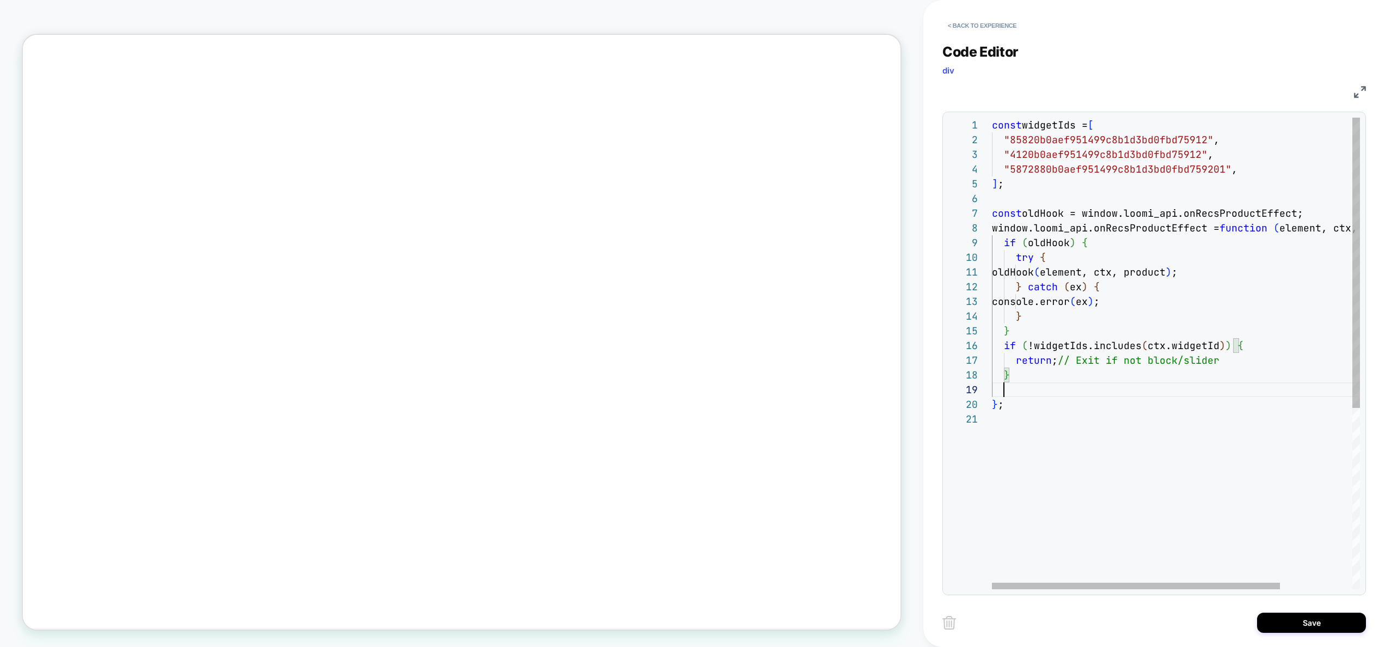
scroll to position [118, 12]
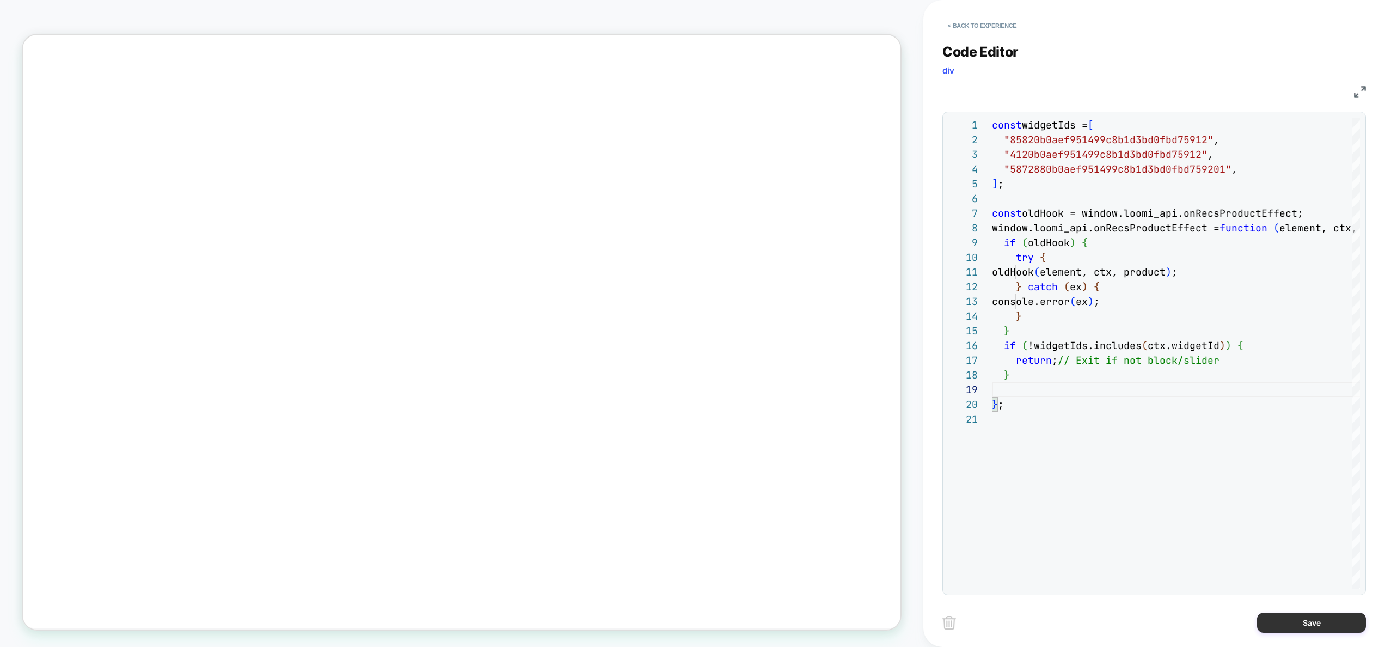
type textarea "**********"
click at [1282, 621] on button "Save" at bounding box center [1311, 623] width 109 height 20
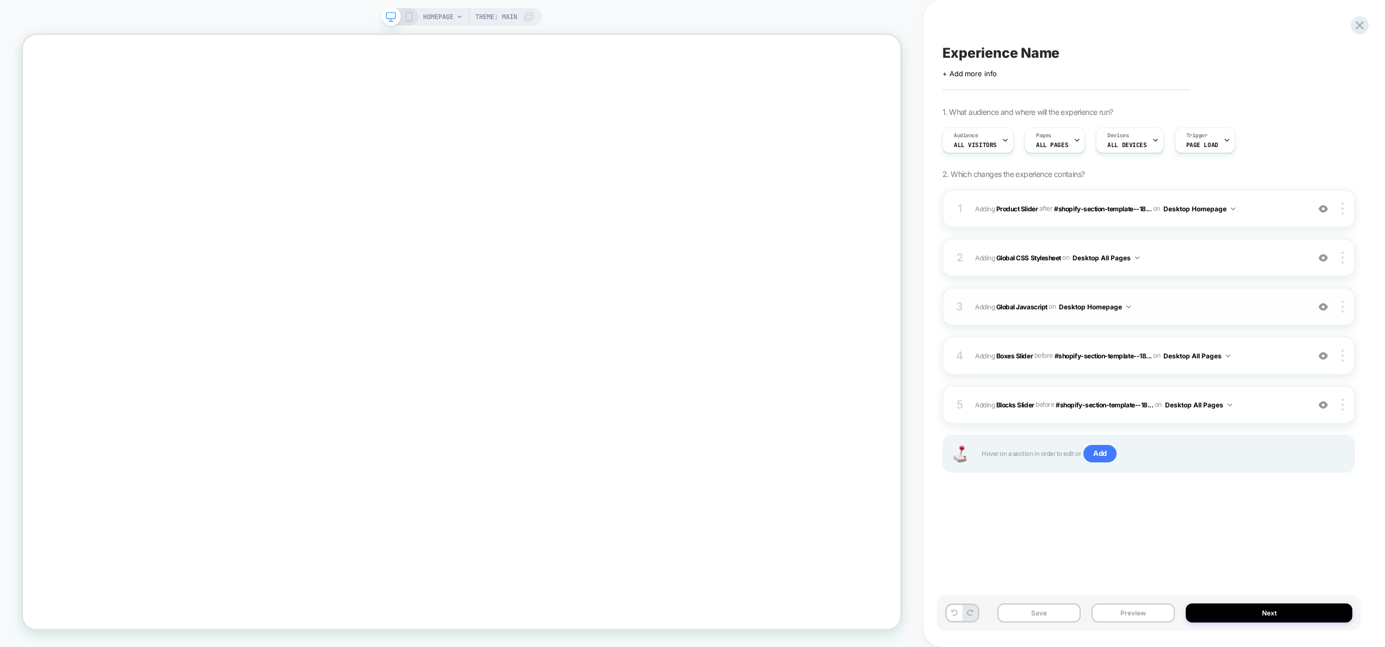
click at [1173, 305] on span "Adding Global Javascript on Desktop Homepage" at bounding box center [1139, 307] width 328 height 14
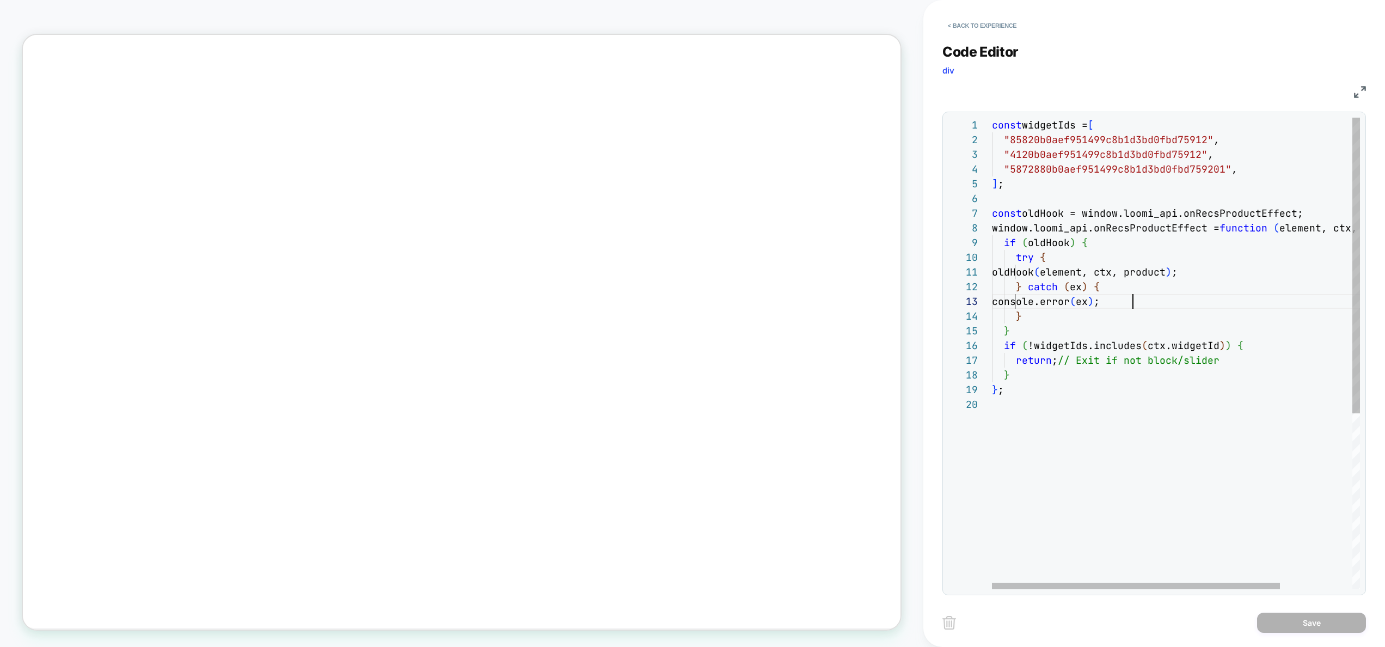
scroll to position [29, 141]
click at [1179, 305] on div "const widgetIds = [ "85820b0aef951499c8b1d3bd0fbd75912" , "4120b0aef951499c8b1d…" at bounding box center [1222, 493] width 460 height 751
click at [1056, 424] on div "const widgetIds = [ "85820b0aef951499c8b1d3bd0fbd75912" , "4120b0aef951499c8b1d…" at bounding box center [1222, 493] width 460 height 751
click at [1087, 417] on div "const widgetIds = [ "85820b0aef951499c8b1d3bd0fbd75912" , "4120b0aef951499c8b1d…" at bounding box center [1222, 493] width 460 height 751
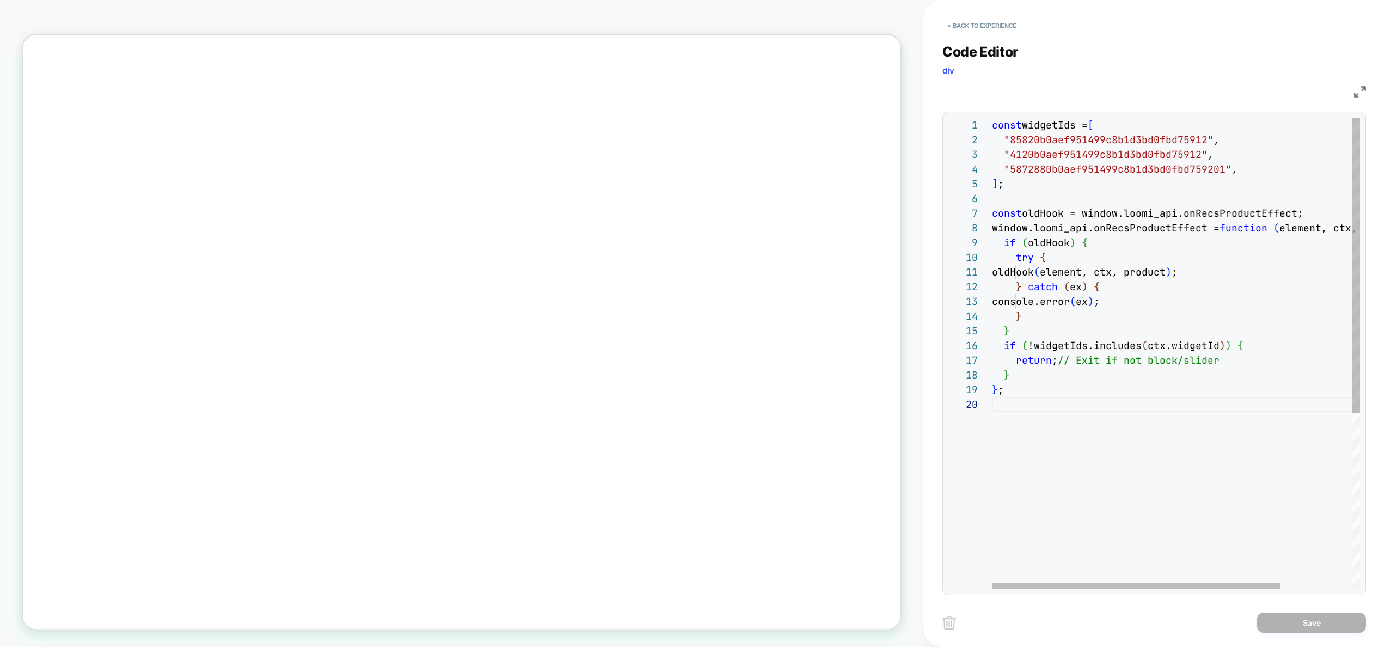
type textarea "**********"
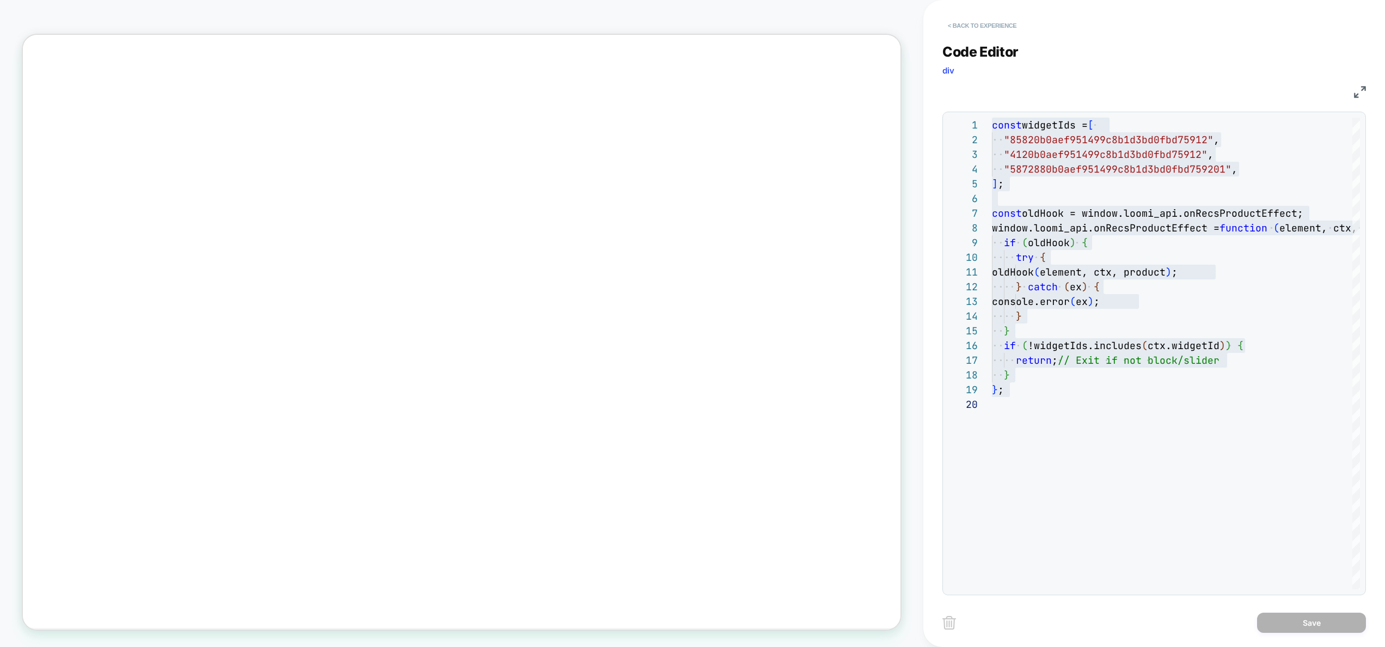
click at [990, 27] on button "< Back to experience" at bounding box center [983, 25] width 80 height 17
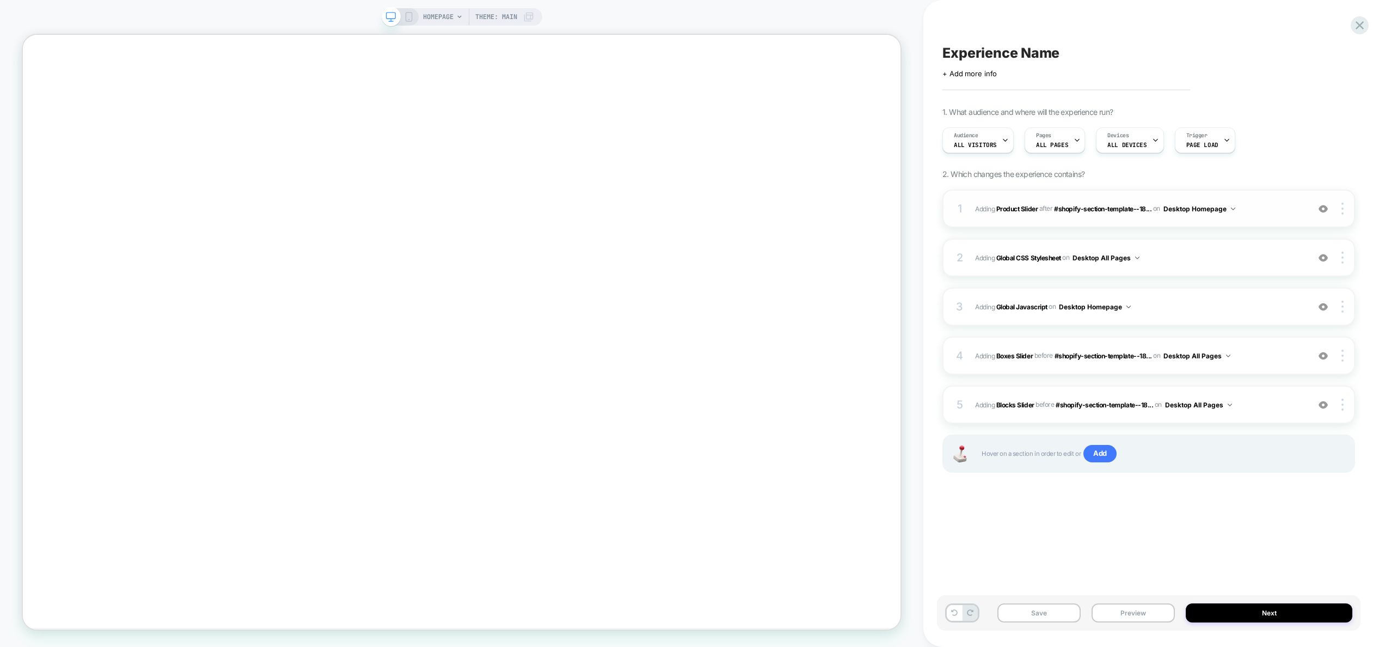
click at [1257, 202] on span "#_loomi_addon_1755087562269 Adding Product Slider AFTER #shopify-section-templa…" at bounding box center [1139, 209] width 328 height 14
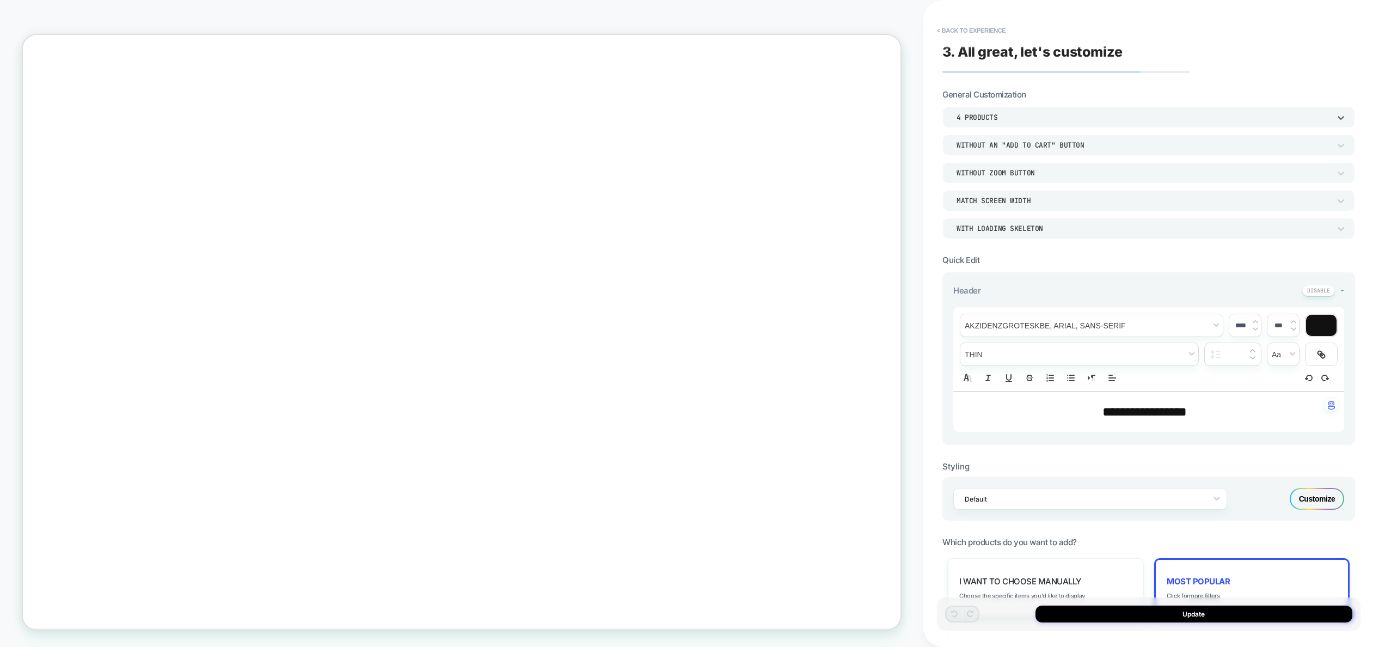
click at [1005, 117] on div "4 Products" at bounding box center [1144, 117] width 374 height 9
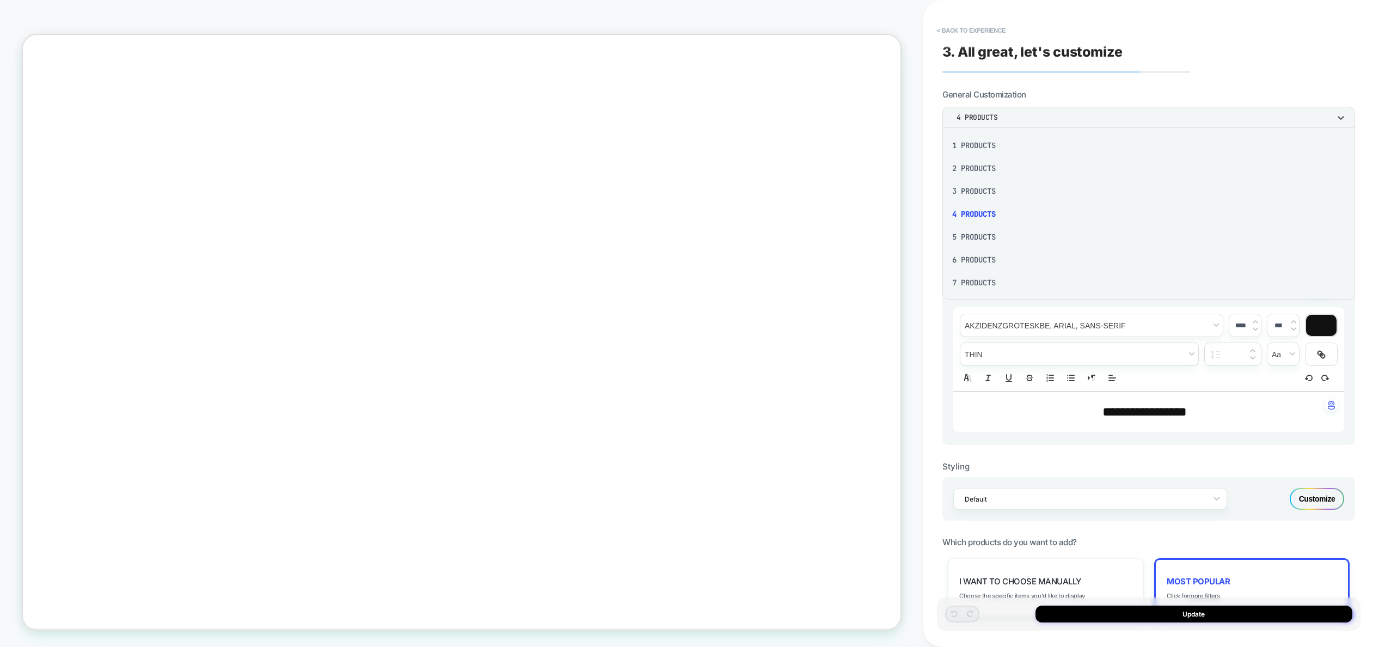
scroll to position [138, 0]
click at [1000, 258] on div "14 Products" at bounding box center [1149, 258] width 404 height 23
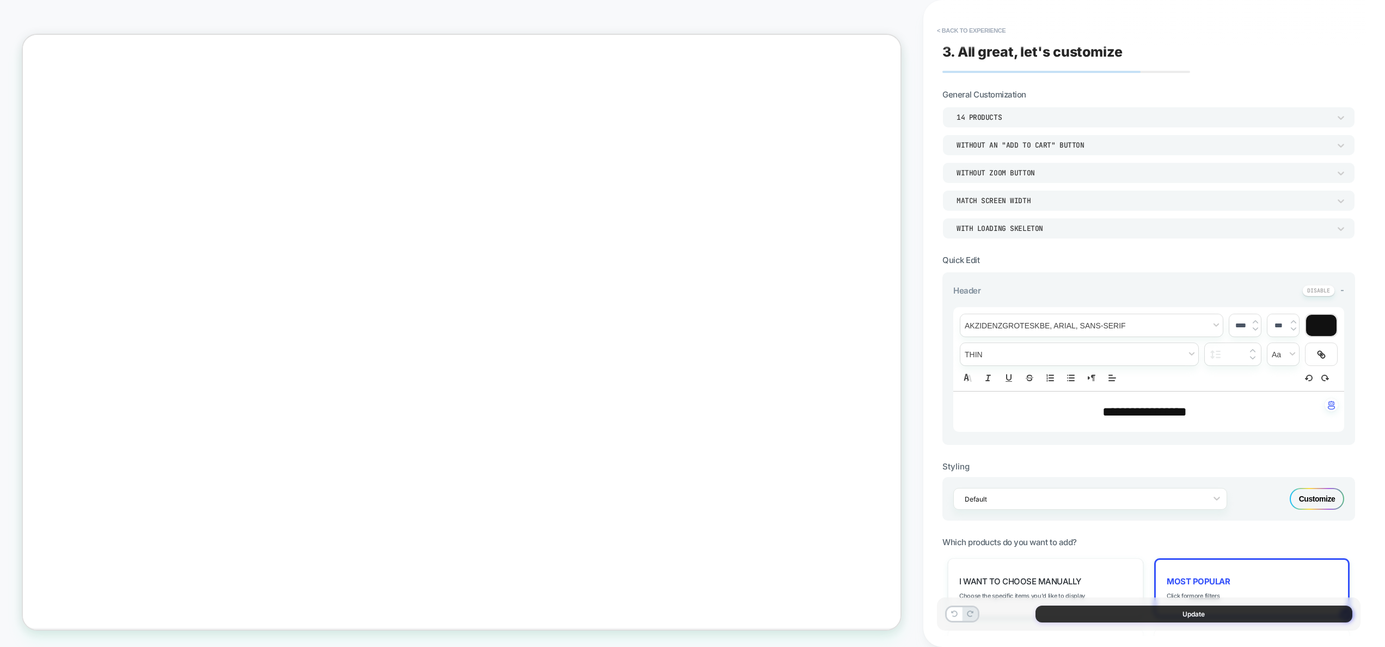
drag, startPoint x: 1193, startPoint y: 619, endPoint x: 1186, endPoint y: 614, distance: 8.6
click at [1193, 619] on button "Update" at bounding box center [1194, 614] width 317 height 17
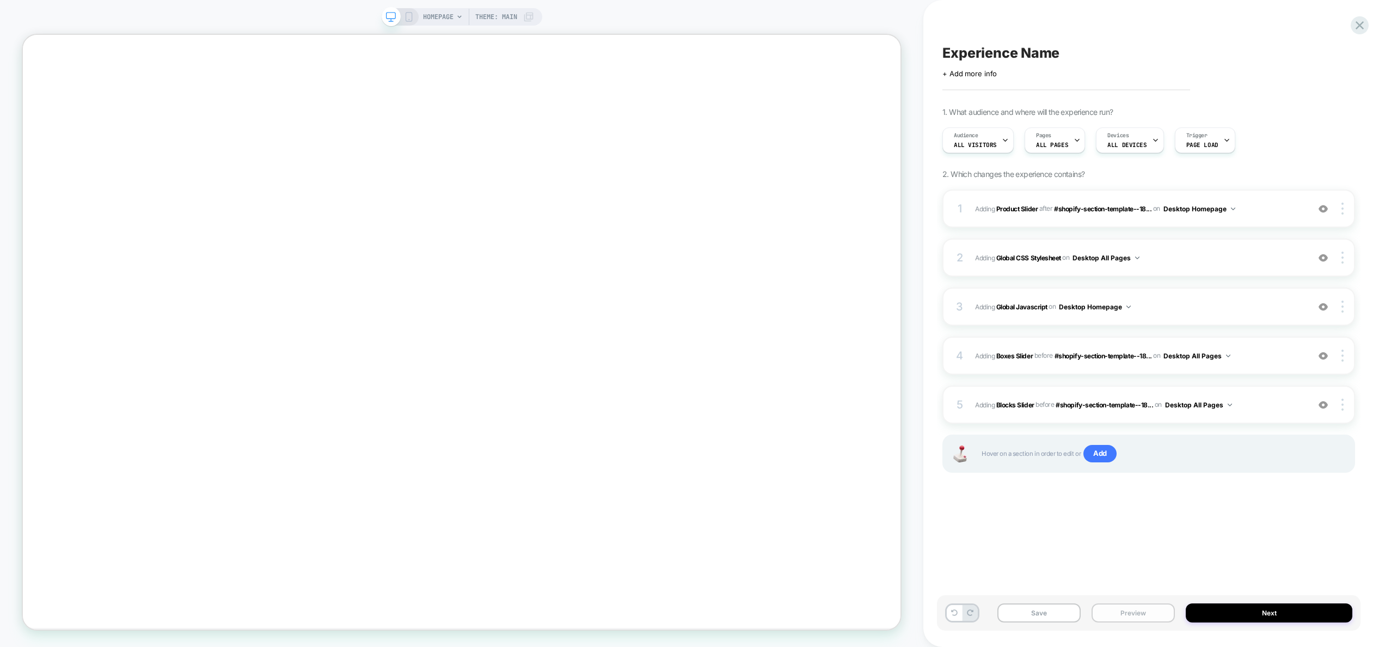
click at [1116, 614] on button "Preview" at bounding box center [1133, 612] width 83 height 19
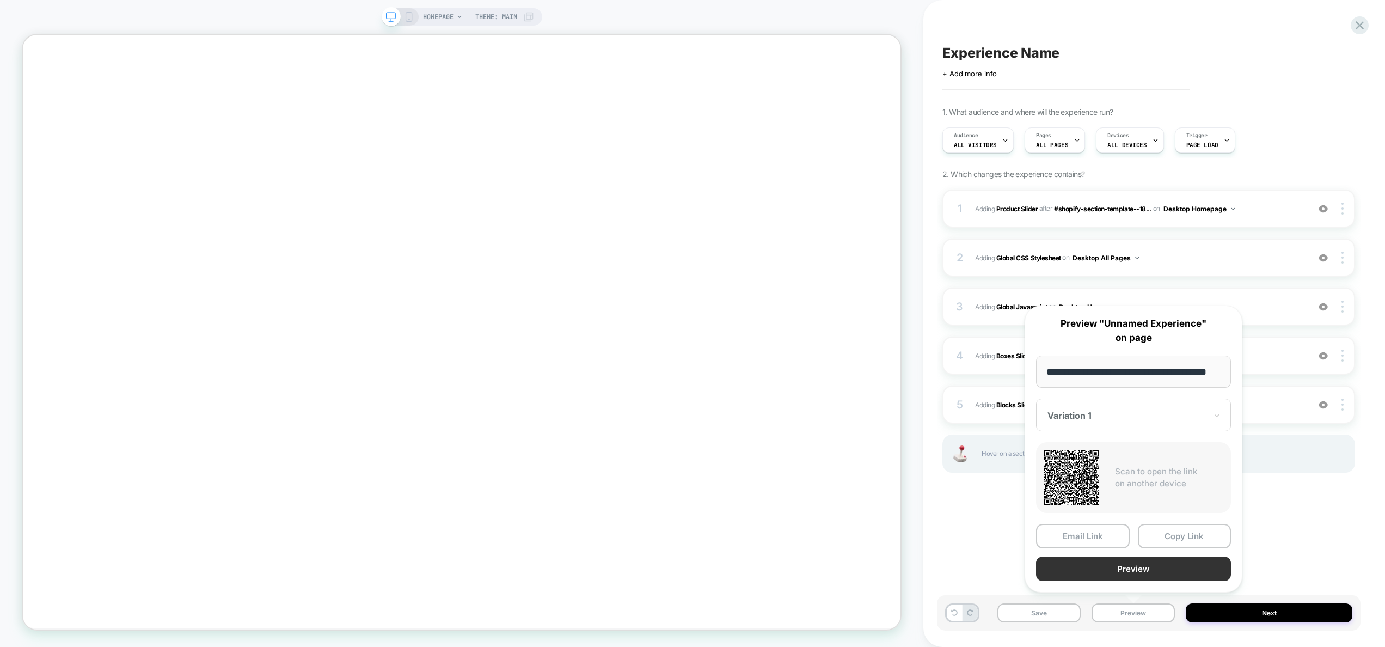
scroll to position [0, 0]
click at [1135, 572] on button "Preview" at bounding box center [1133, 569] width 195 height 25
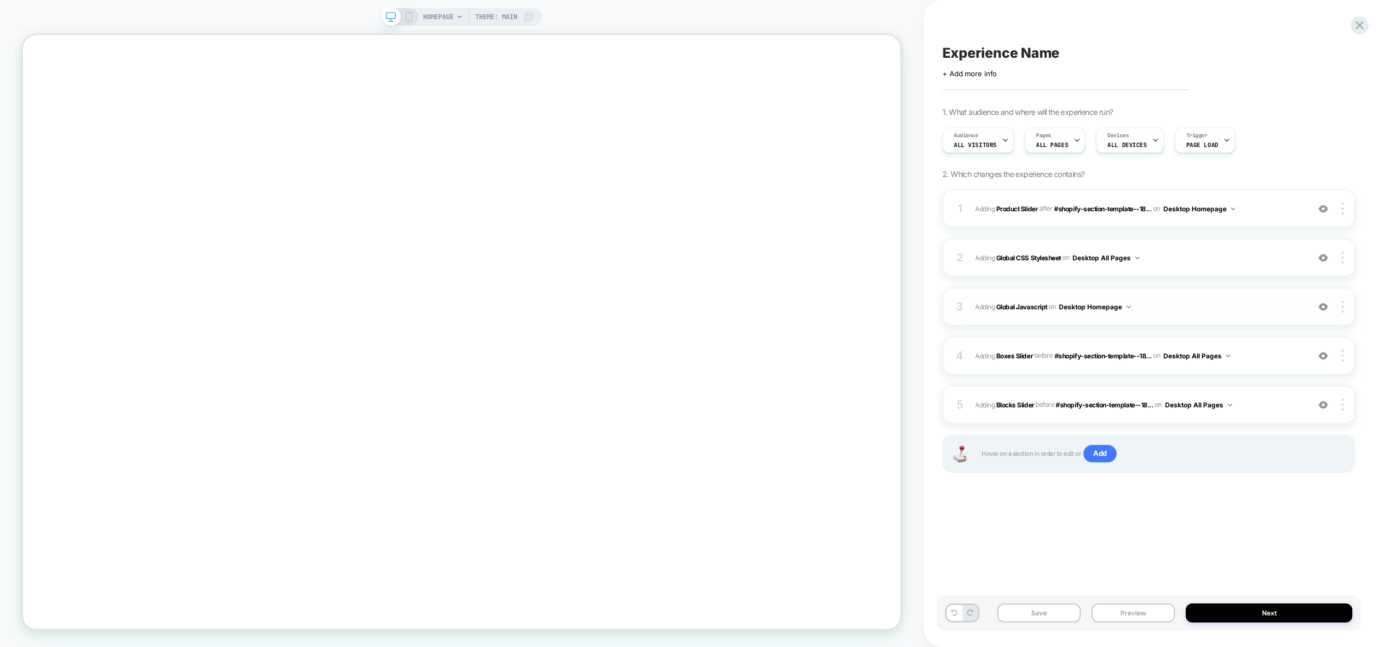
click at [1148, 300] on span "Adding Global Javascript on Desktop Homepage" at bounding box center [1139, 307] width 328 height 14
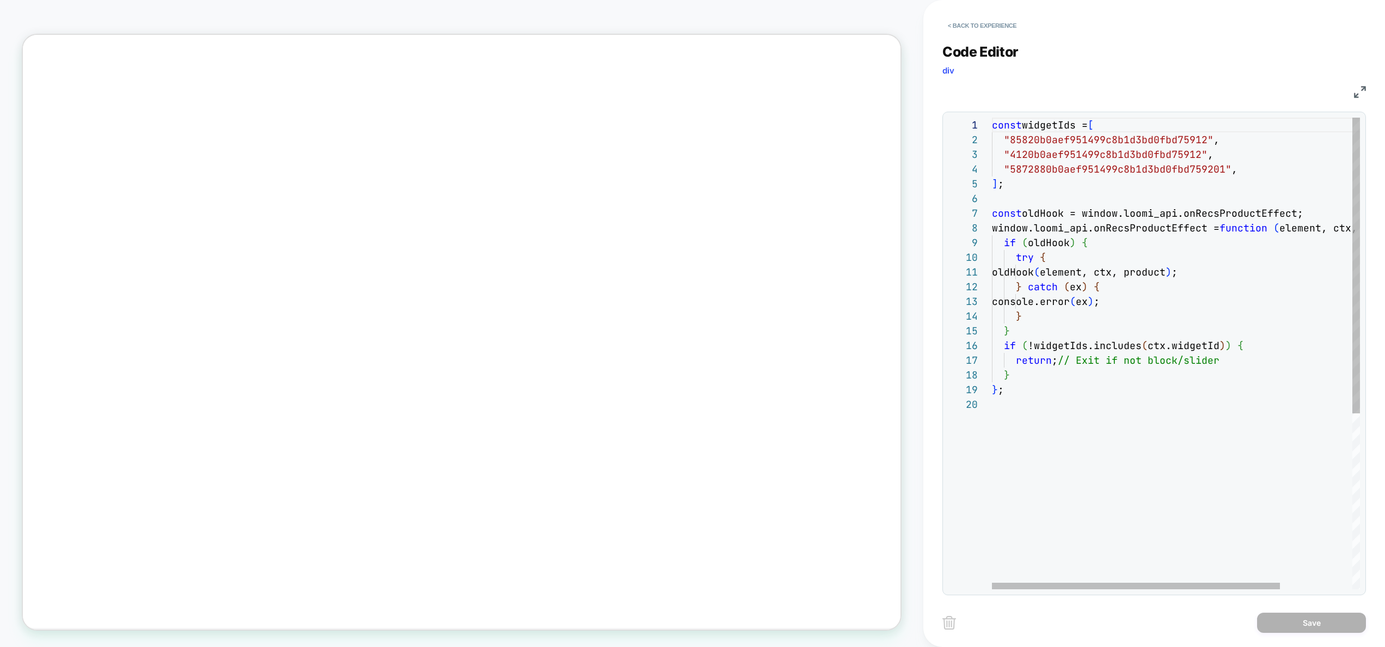
click at [1103, 420] on div "const widgetIds = [ "85820b0aef951499c8b1d3bd0fbd75912" , "4120b0aef951499c8b1d…" at bounding box center [1222, 493] width 460 height 751
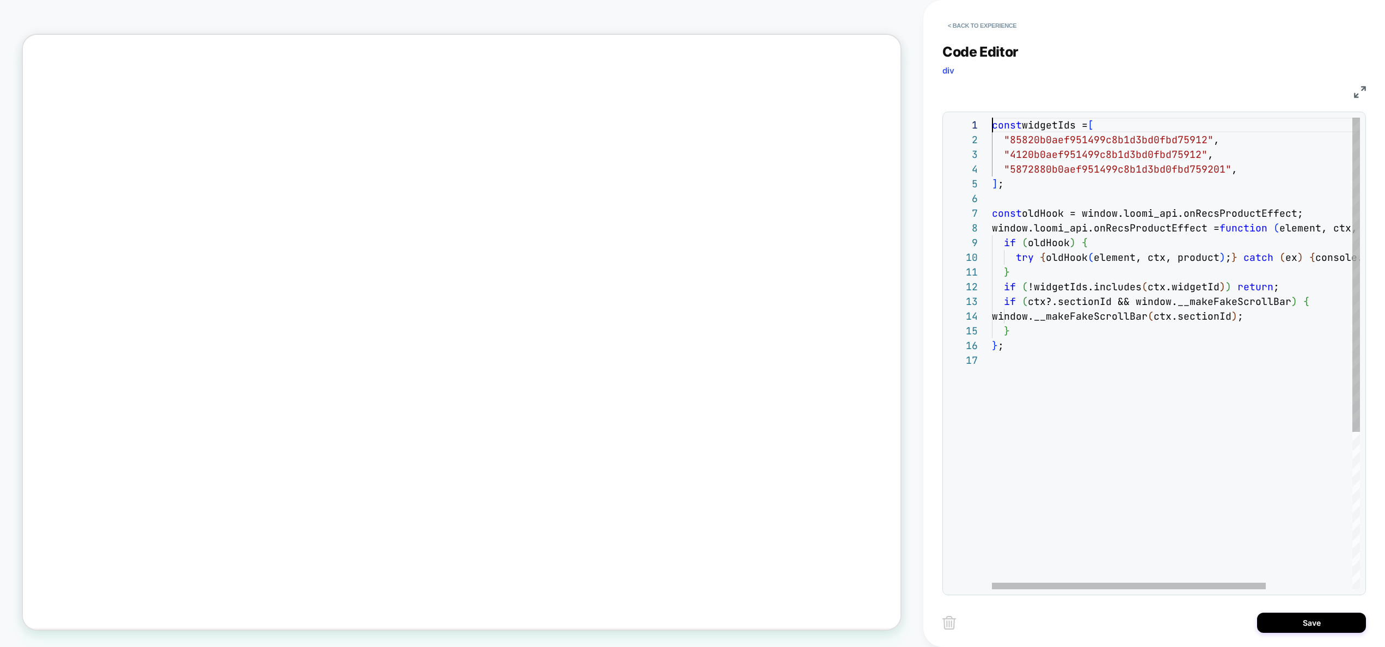
click at [992, 128] on div "const widgetIds = [ "85820b0aef951499c8b1d3bd0fbd75912" , "4120b0aef951499c8b1d…" at bounding box center [1234, 471] width 484 height 707
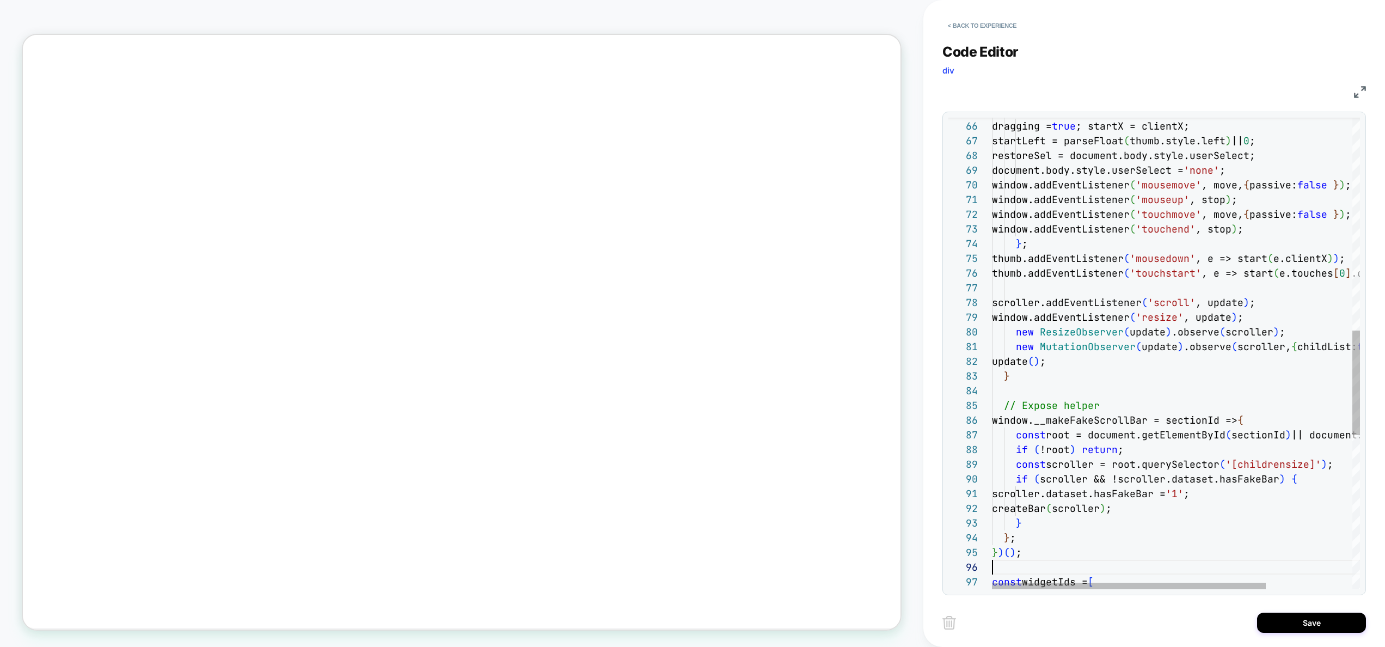
scroll to position [74, 0]
type textarea "**********"
click at [1282, 627] on button "Save" at bounding box center [1311, 623] width 109 height 20
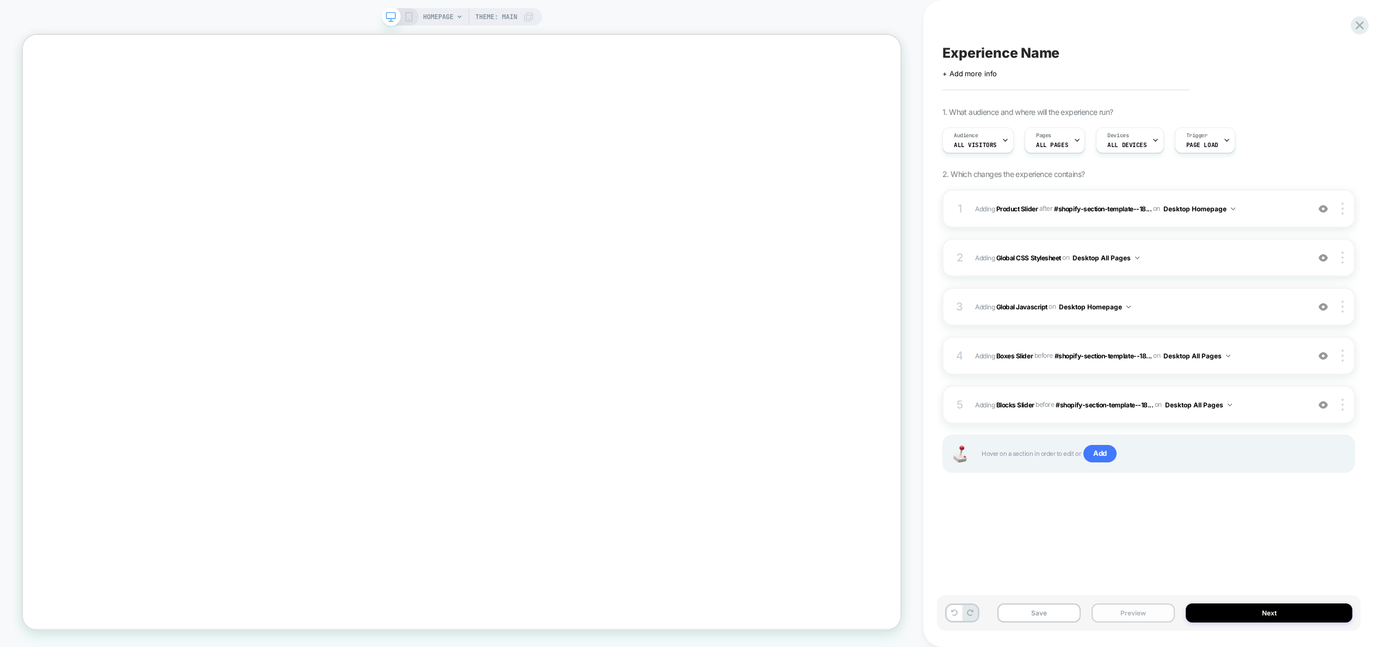
click at [1146, 611] on button "Preview" at bounding box center [1133, 612] width 83 height 19
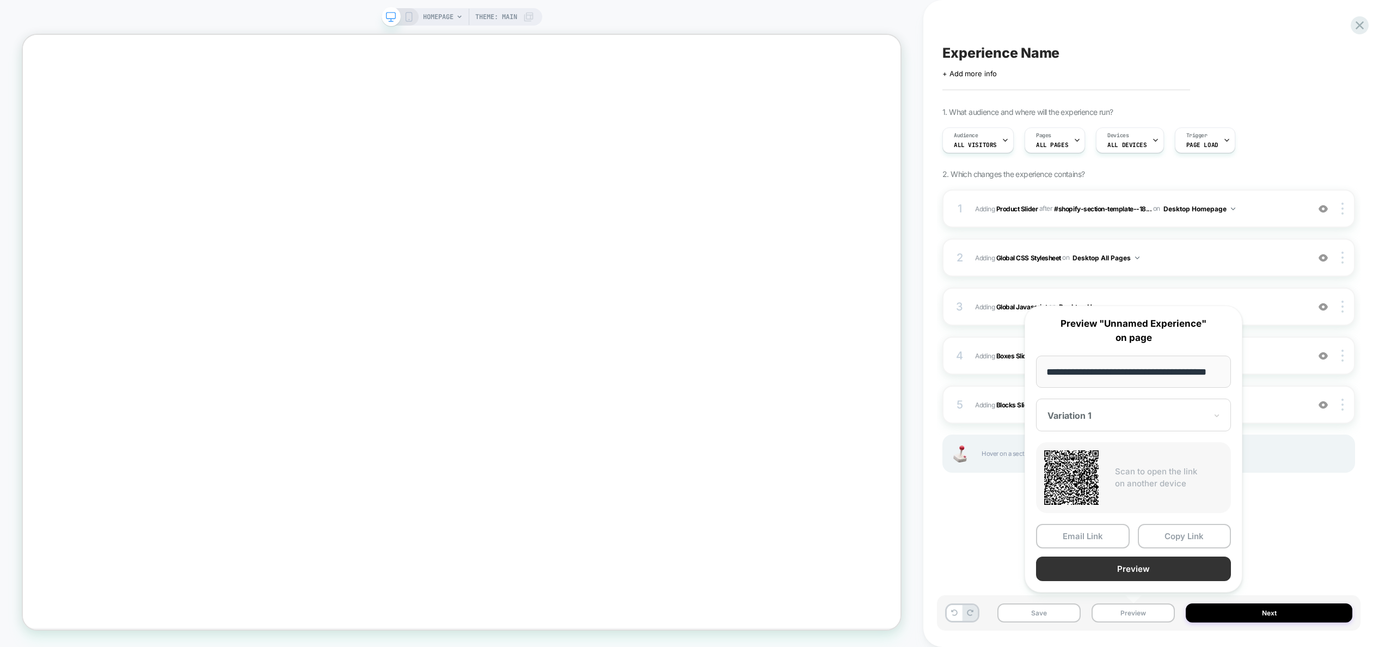
scroll to position [0, 0]
click at [1146, 570] on button "Preview" at bounding box center [1133, 569] width 195 height 25
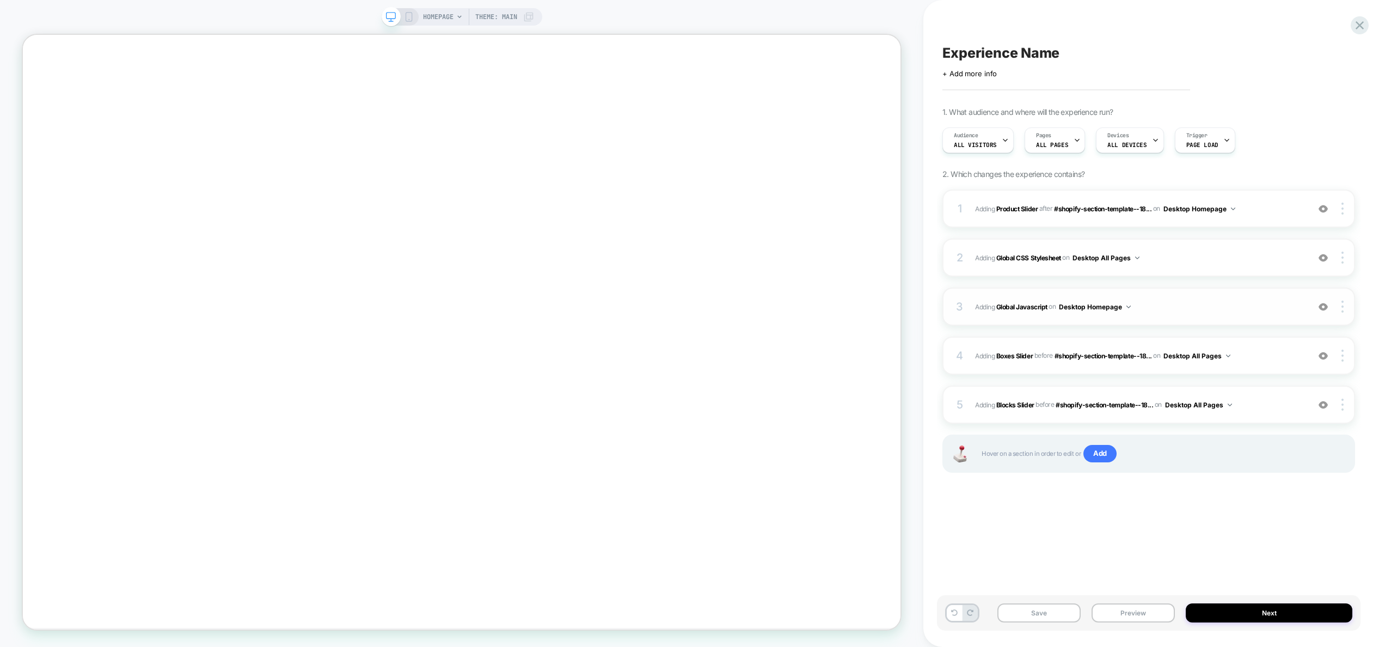
click at [1180, 300] on span "Adding Global Javascript on Desktop Homepage" at bounding box center [1139, 307] width 328 height 14
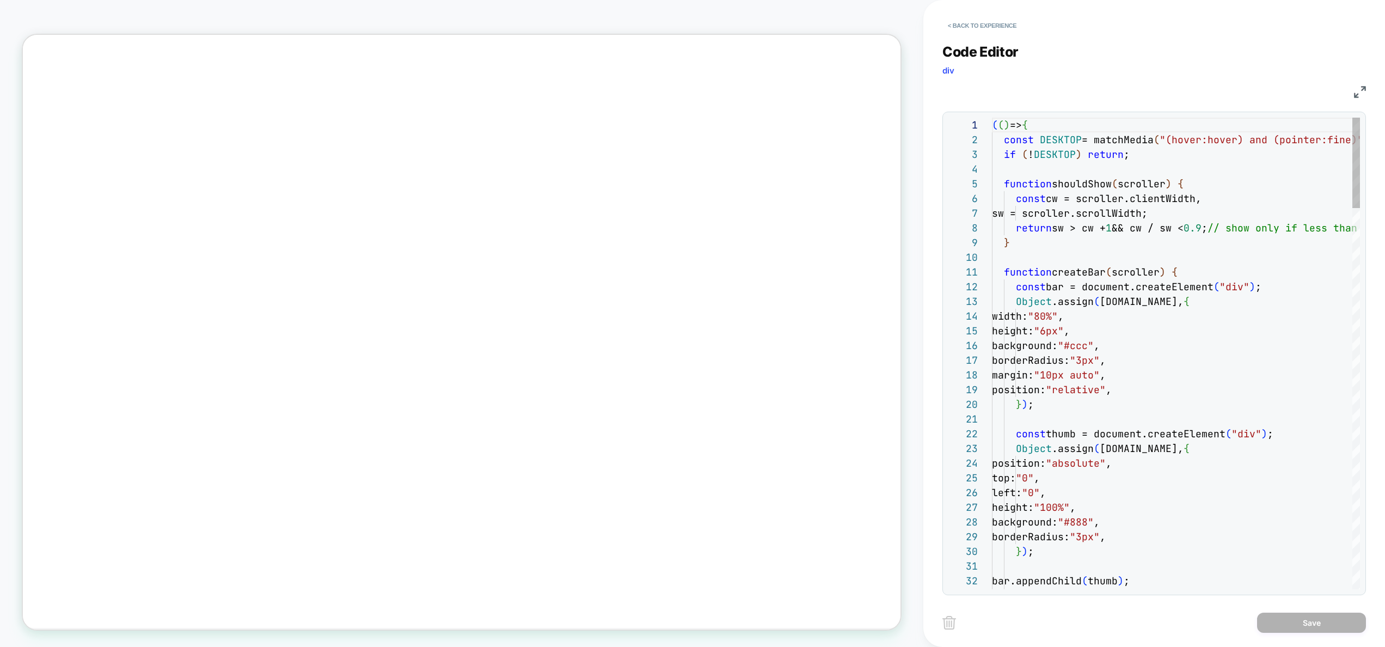
scroll to position [147, 0]
type textarea "**********"
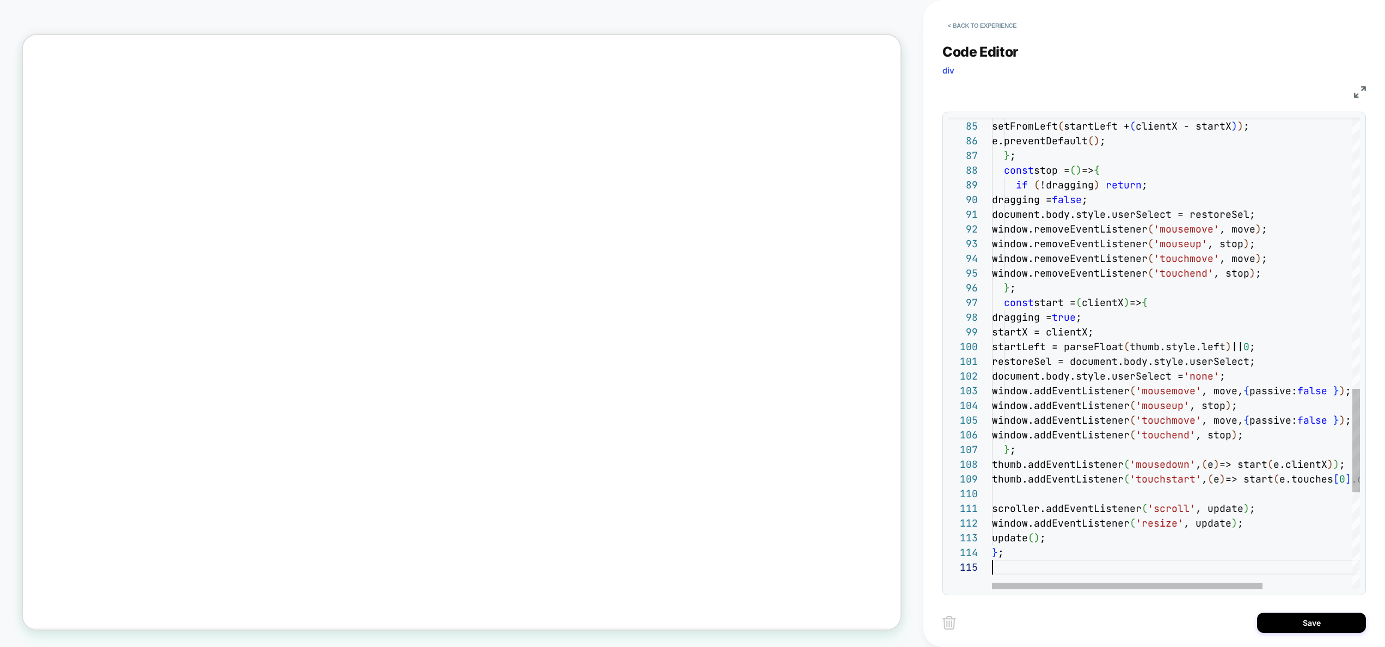
scroll to position [59, 0]
click at [1307, 618] on button "Save" at bounding box center [1311, 623] width 109 height 20
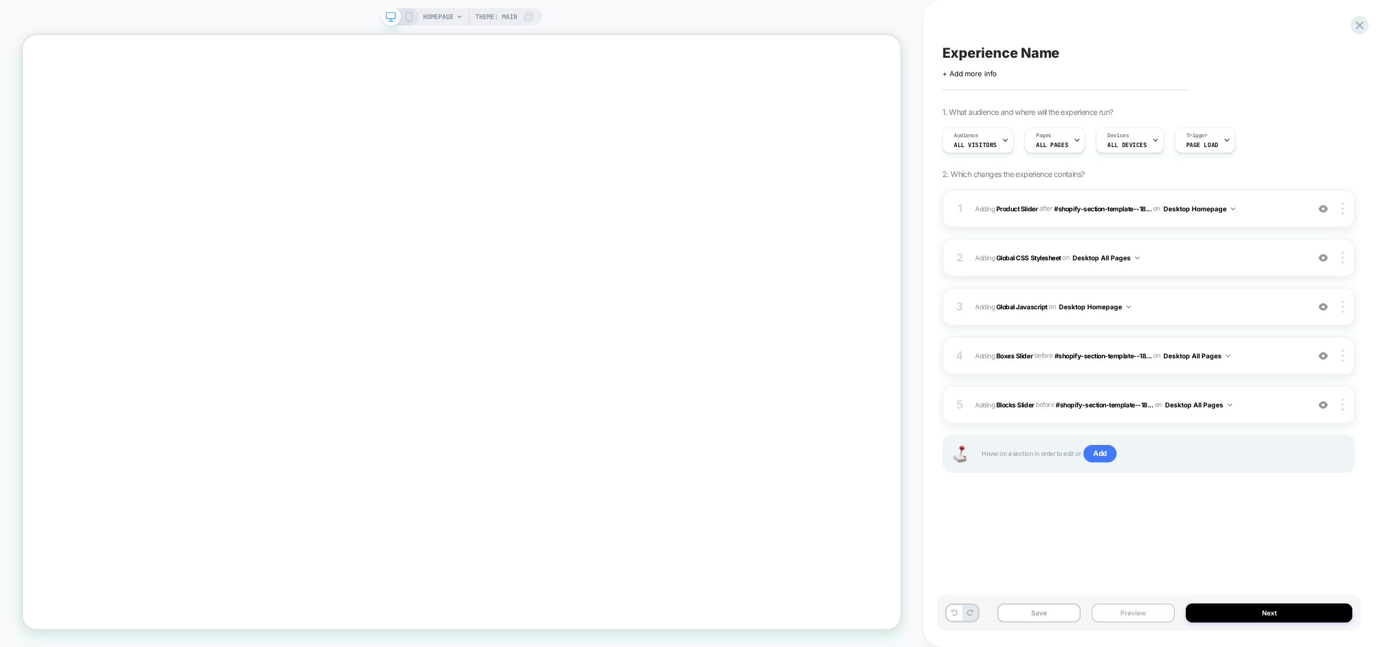
click at [1142, 616] on button "Preview" at bounding box center [1133, 612] width 83 height 19
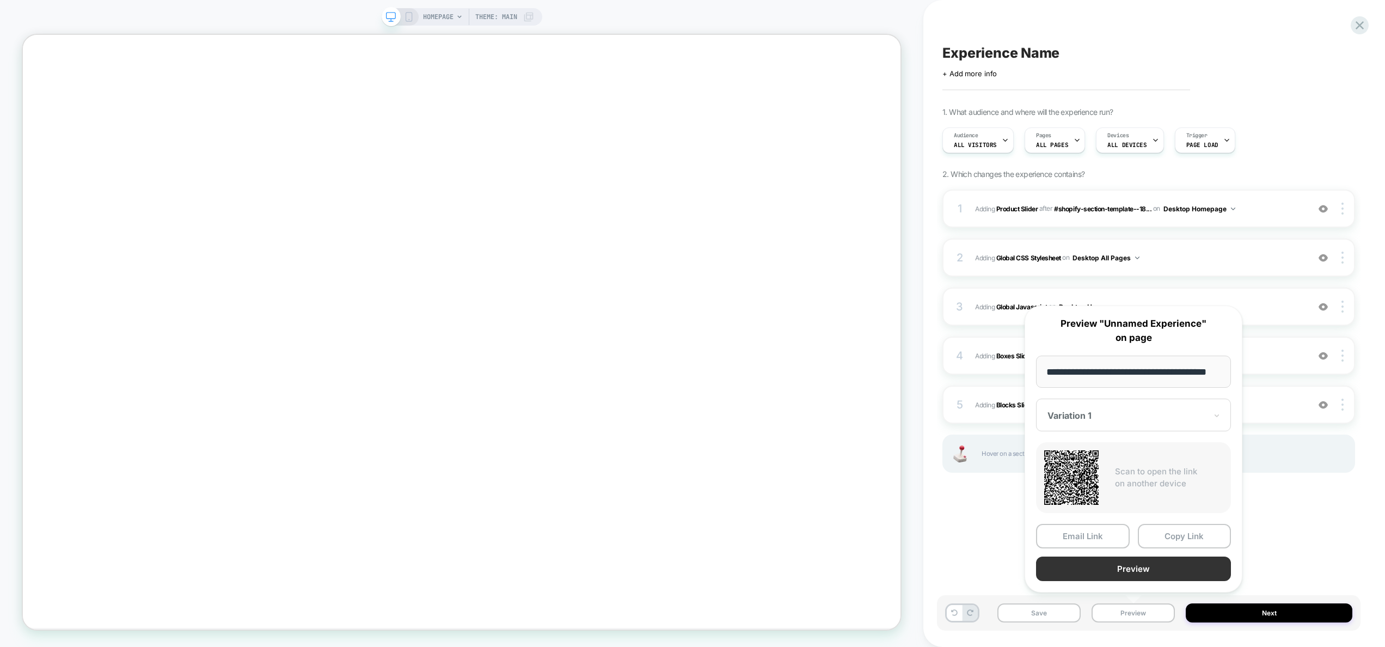
scroll to position [0, 0]
click at [1142, 567] on button "Preview" at bounding box center [1133, 569] width 195 height 25
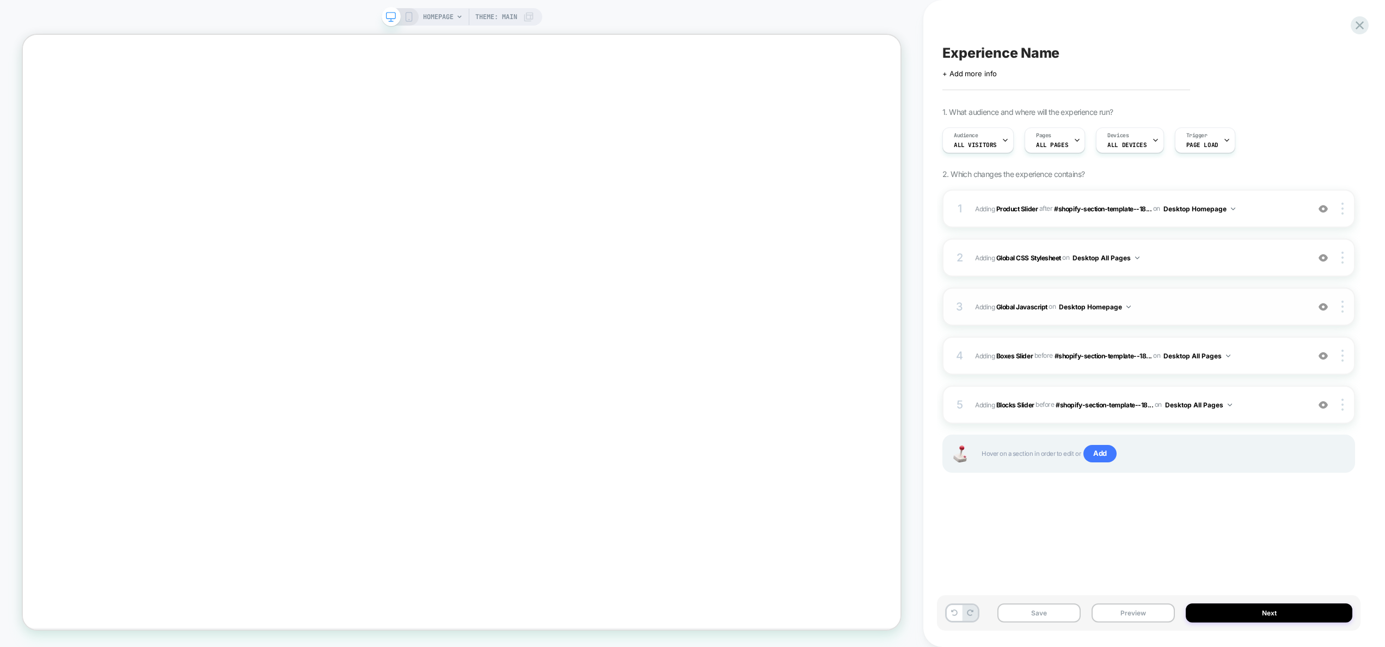
drag, startPoint x: 1180, startPoint y: 256, endPoint x: 1166, endPoint y: 309, distance: 55.2
click at [1166, 309] on div "1 #_loomi_addon_1755087562269 Adding Product Slider AFTER #shopify-section-temp…" at bounding box center [1149, 345] width 413 height 310
click at [1165, 305] on span "Adding Global Javascript on Desktop Homepage" at bounding box center [1139, 307] width 328 height 14
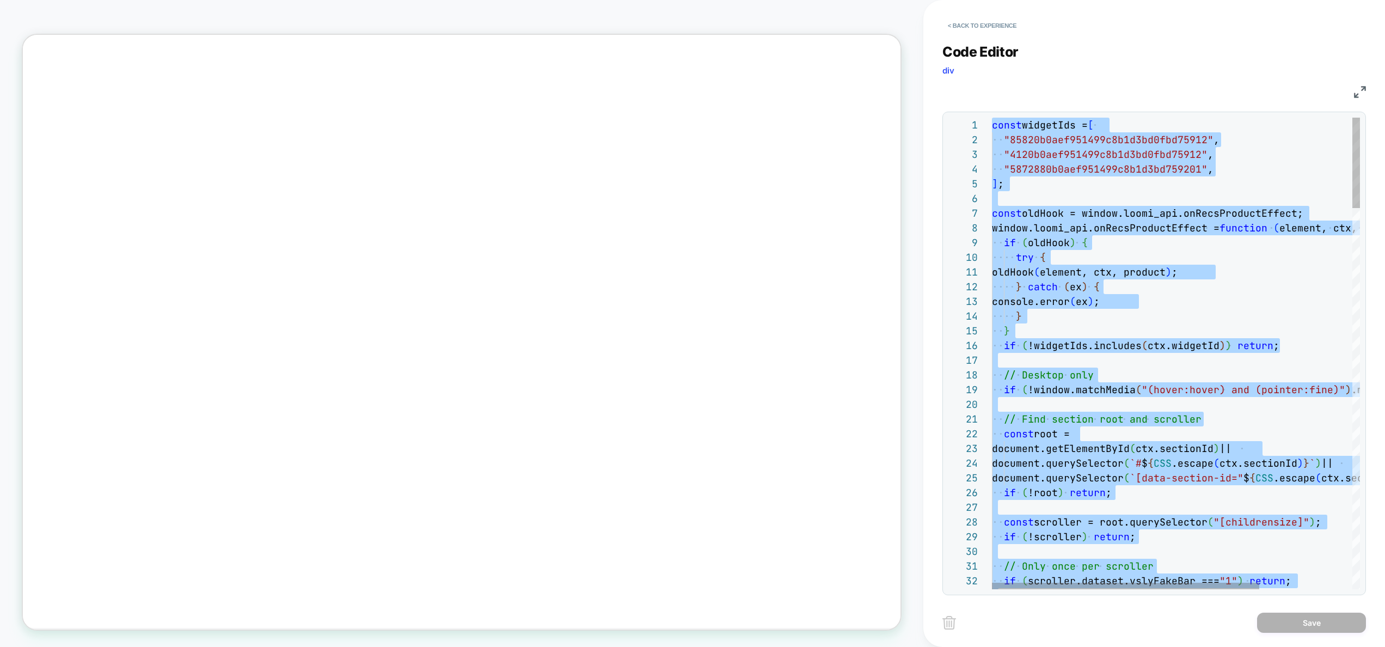
type textarea "**********"
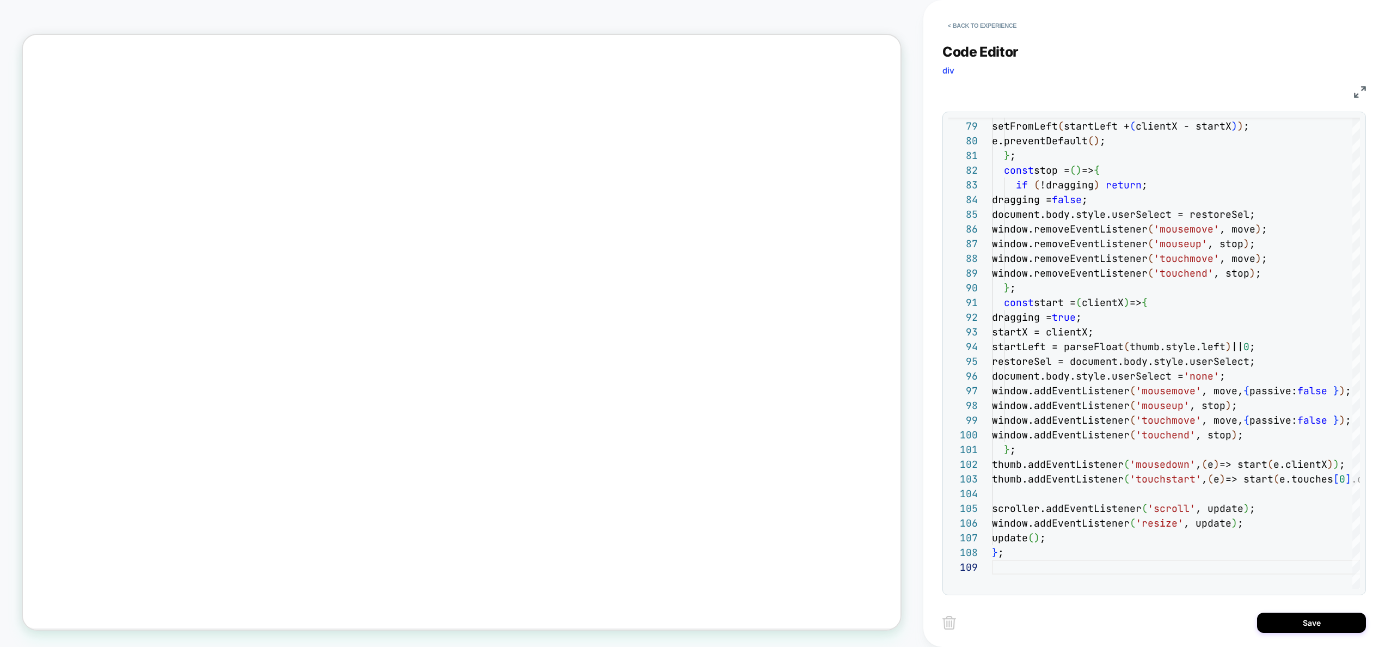
drag, startPoint x: 1317, startPoint y: 627, endPoint x: 1252, endPoint y: 621, distance: 65.0
click at [1317, 627] on button "Save" at bounding box center [1311, 623] width 109 height 20
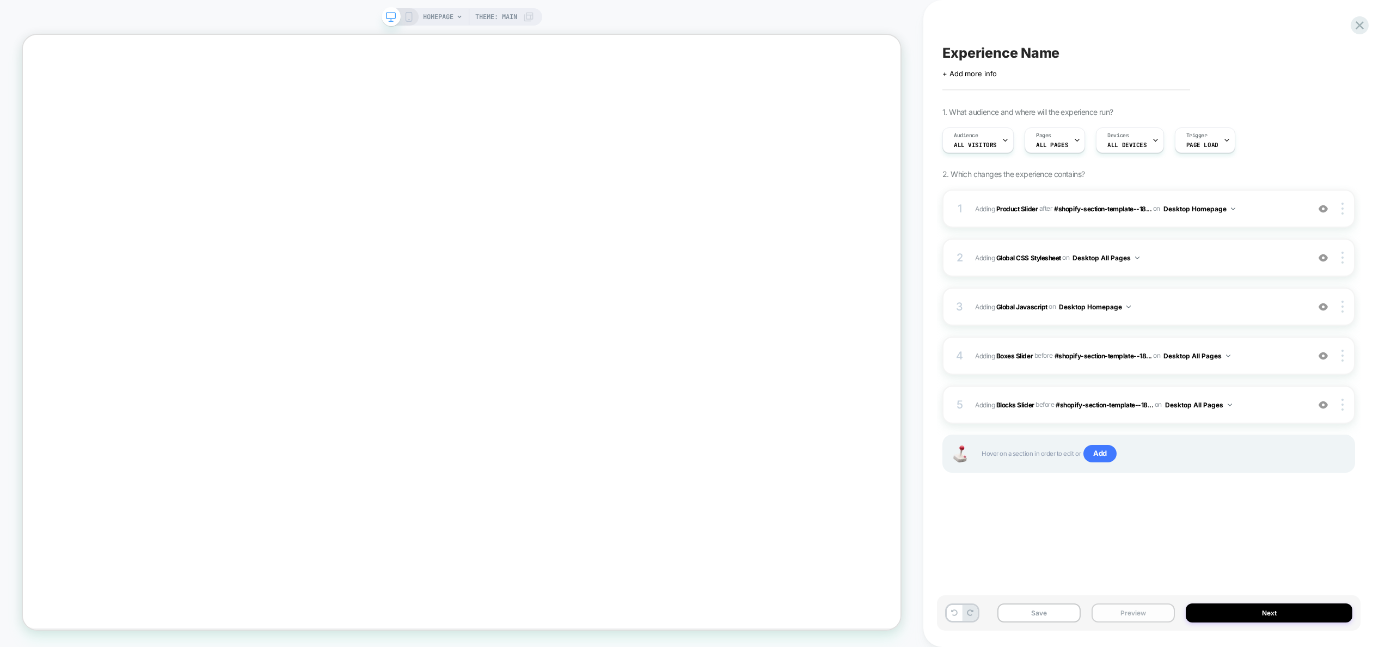
click at [1132, 615] on button "Preview" at bounding box center [1133, 612] width 83 height 19
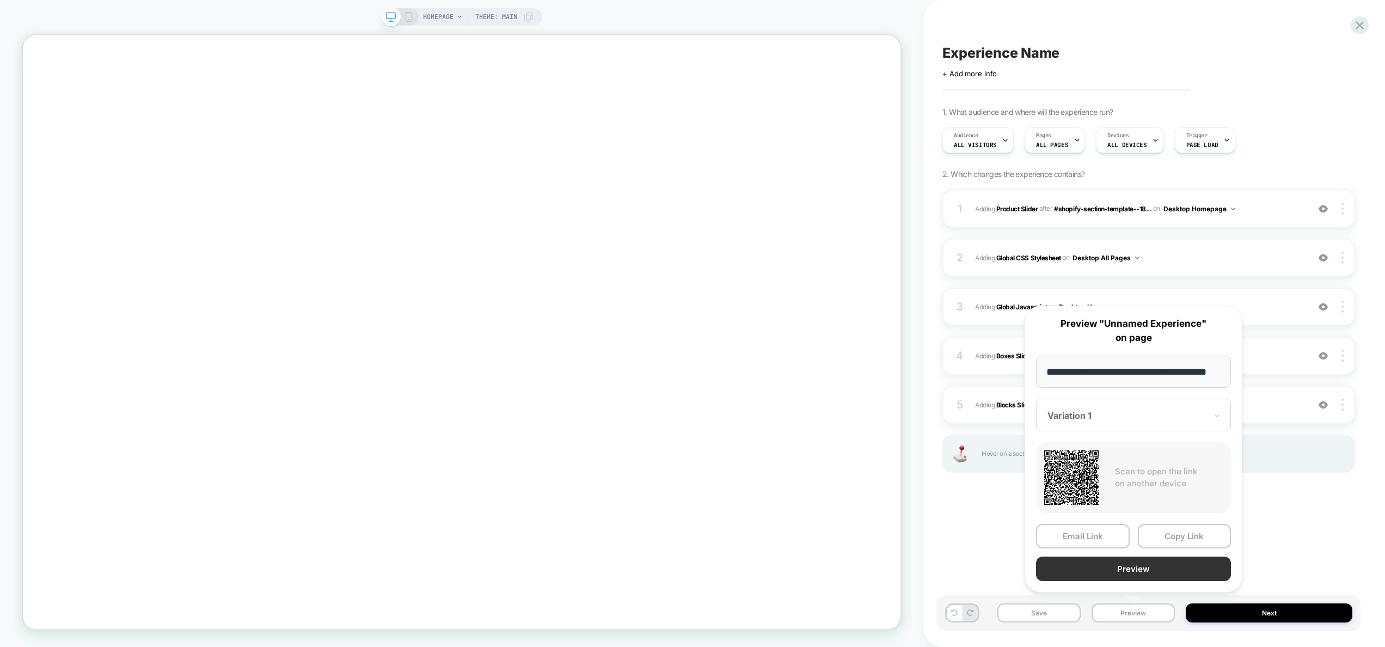
scroll to position [0, 0]
click at [1131, 572] on button "Preview" at bounding box center [1133, 569] width 195 height 25
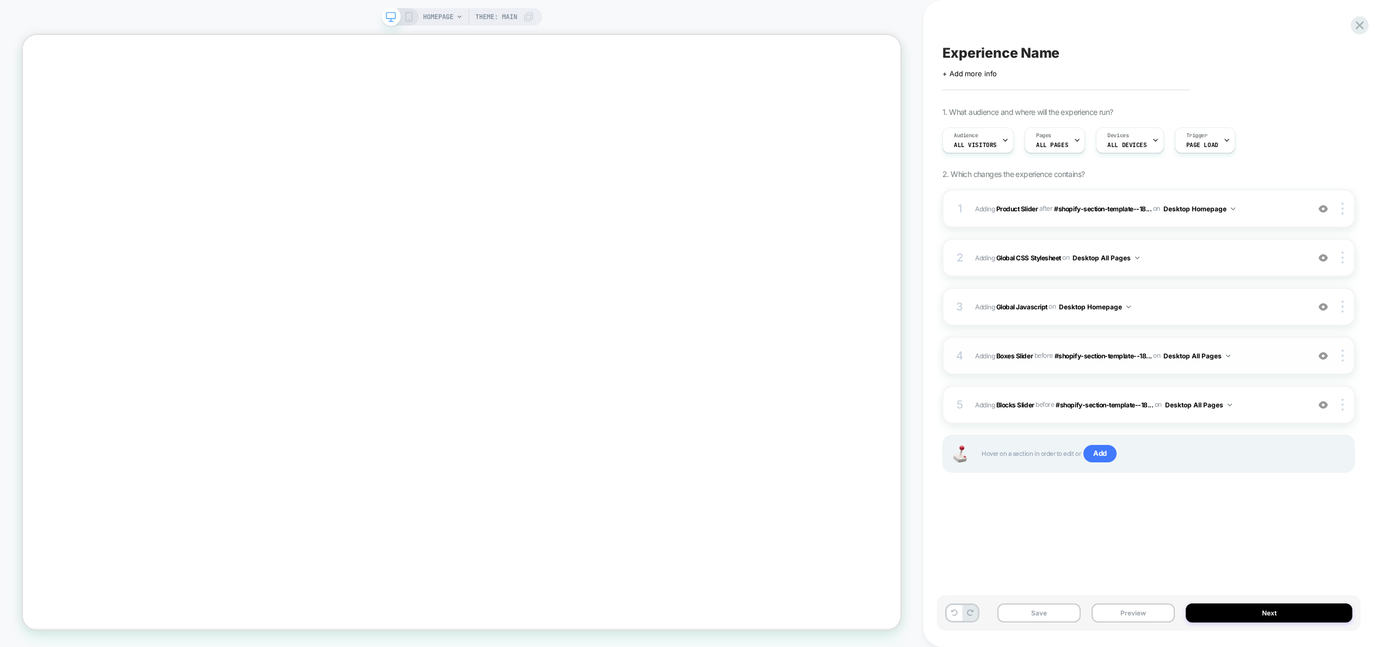
click at [1258, 365] on div "4 #_loomi_addon_1755088843797 Adding Boxes Slider BEFORE #shopify-section-templ…" at bounding box center [1149, 356] width 413 height 38
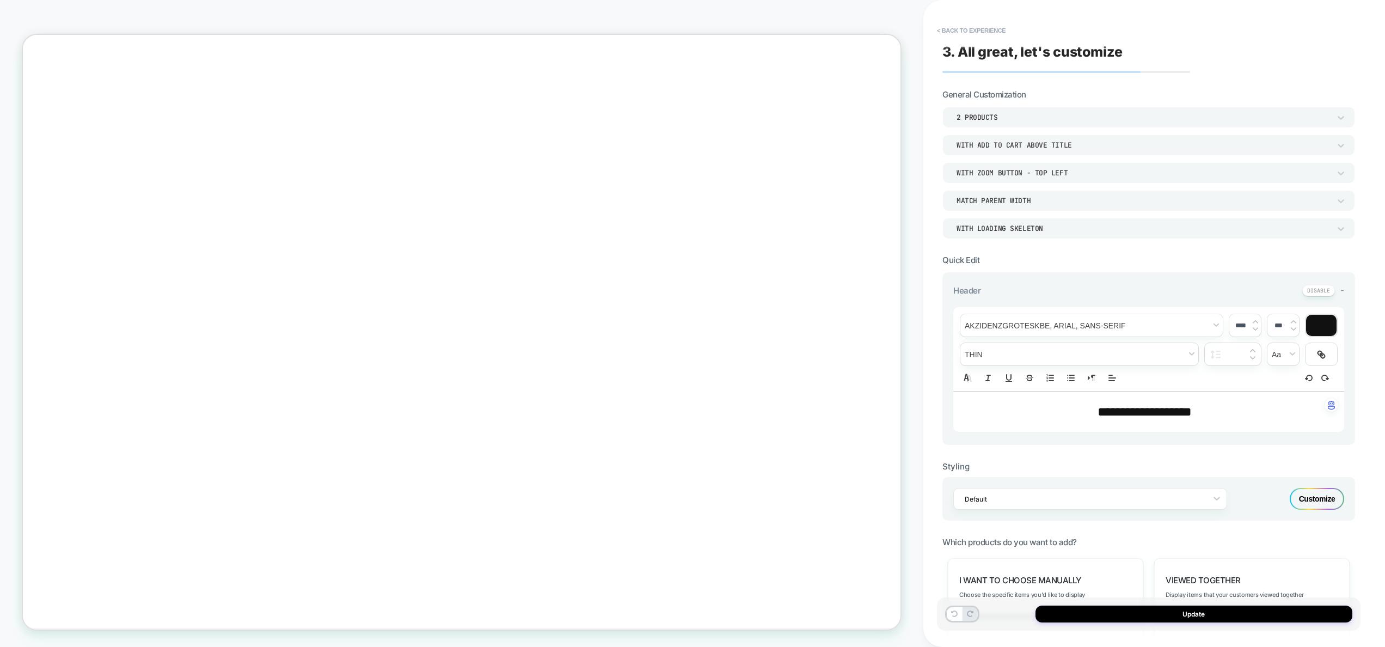
scroll to position [598, 0]
click at [1014, 120] on div "2 Products" at bounding box center [1144, 117] width 374 height 9
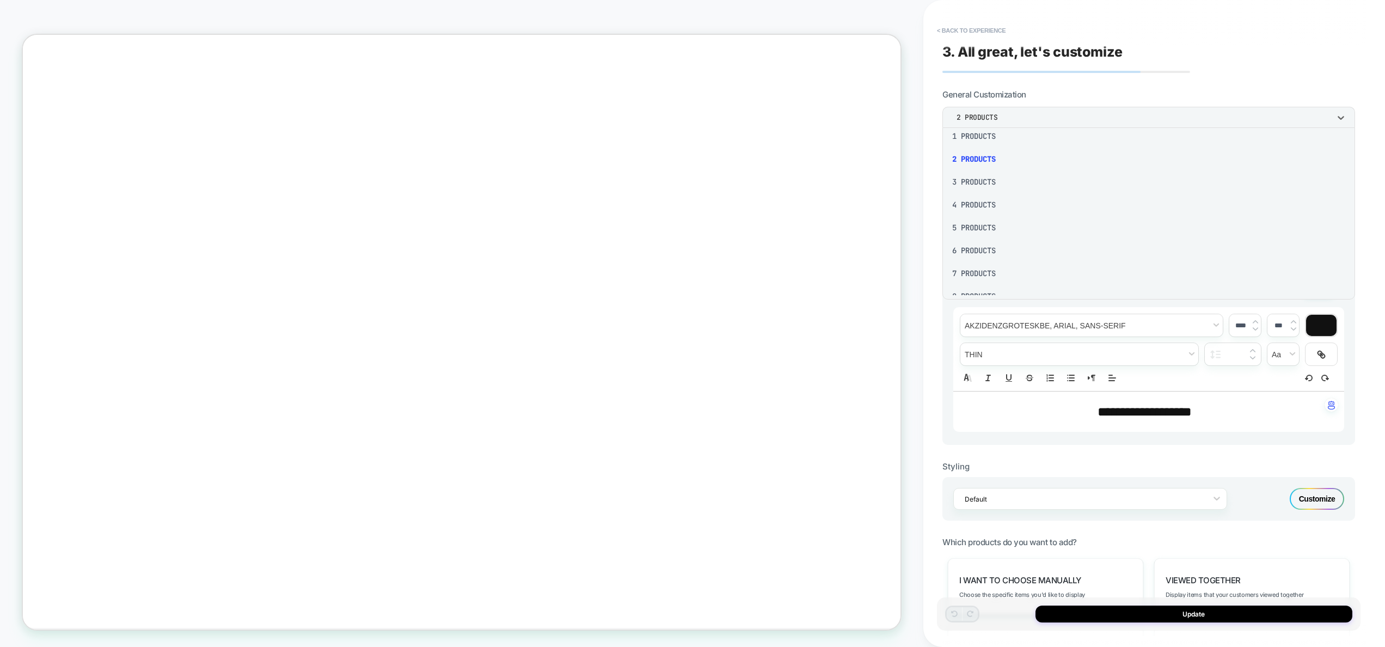
scroll to position [22, 0]
click at [1010, 247] on div "6 Products" at bounding box center [1149, 238] width 404 height 23
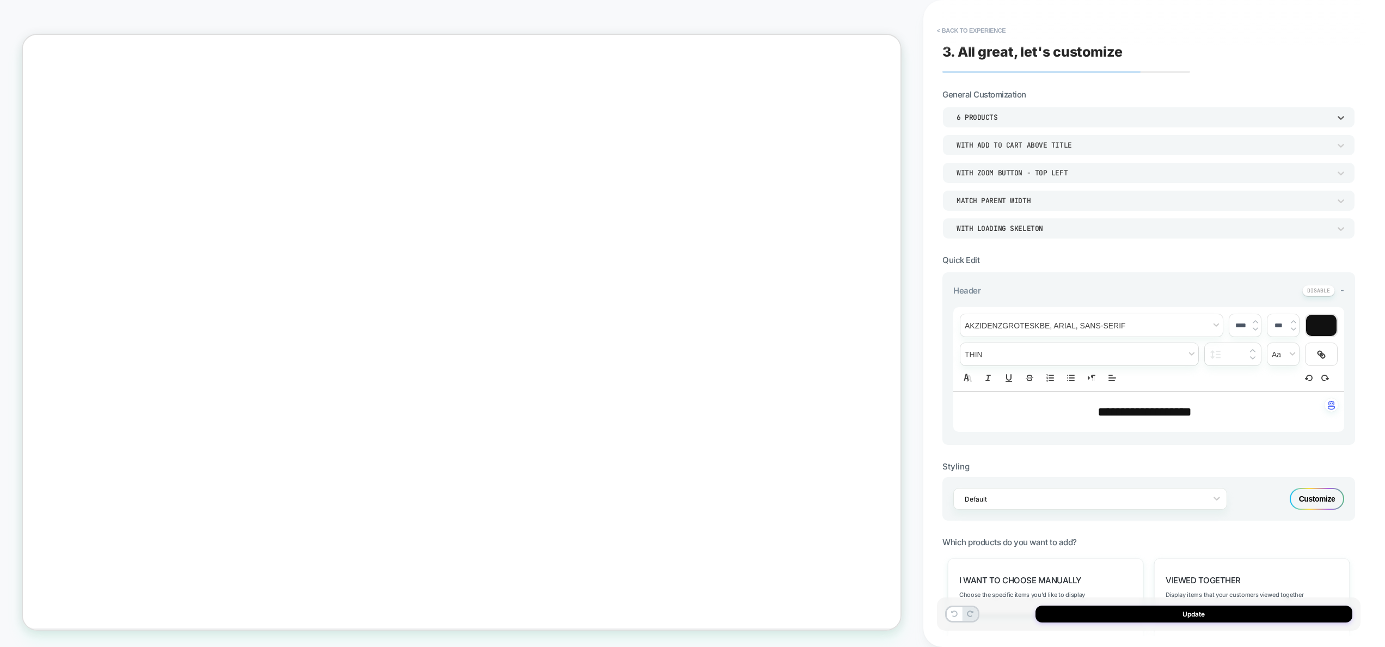
scroll to position [0, 0]
click at [1038, 118] on div "6 Products" at bounding box center [1144, 117] width 374 height 9
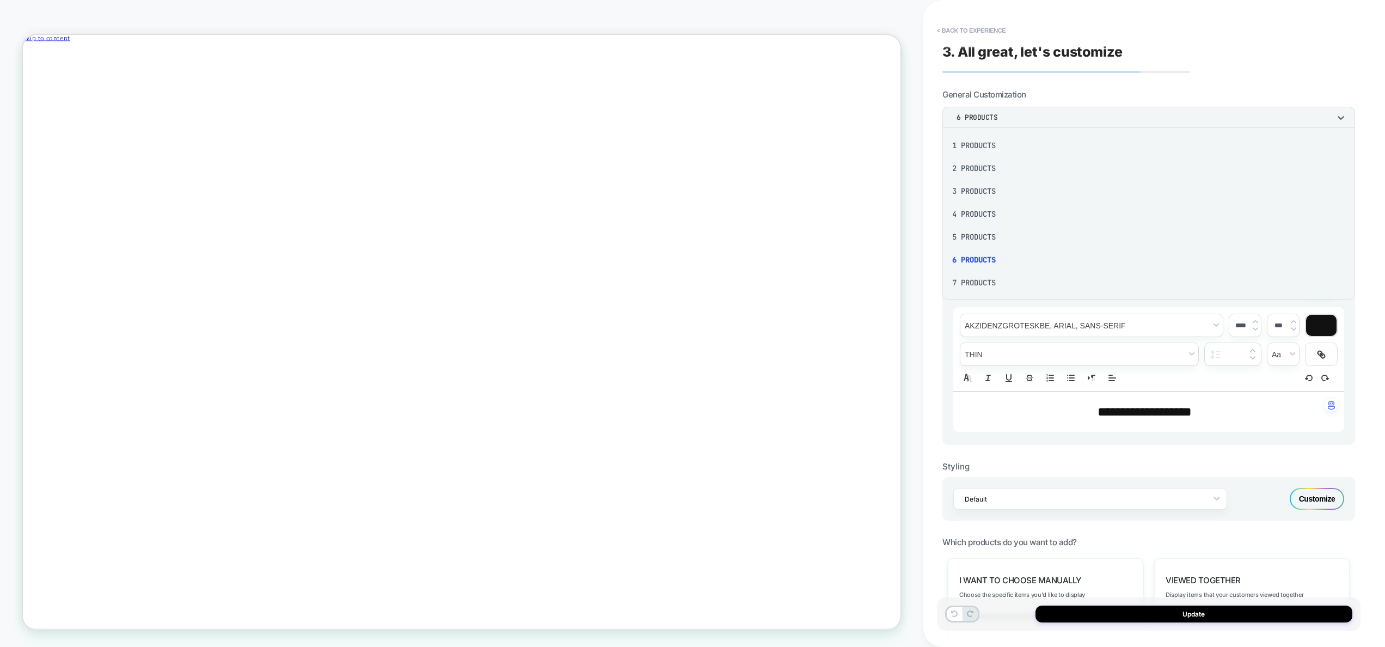
scroll to position [138, 0]
click at [1033, 249] on div "14 Products" at bounding box center [1149, 258] width 404 height 23
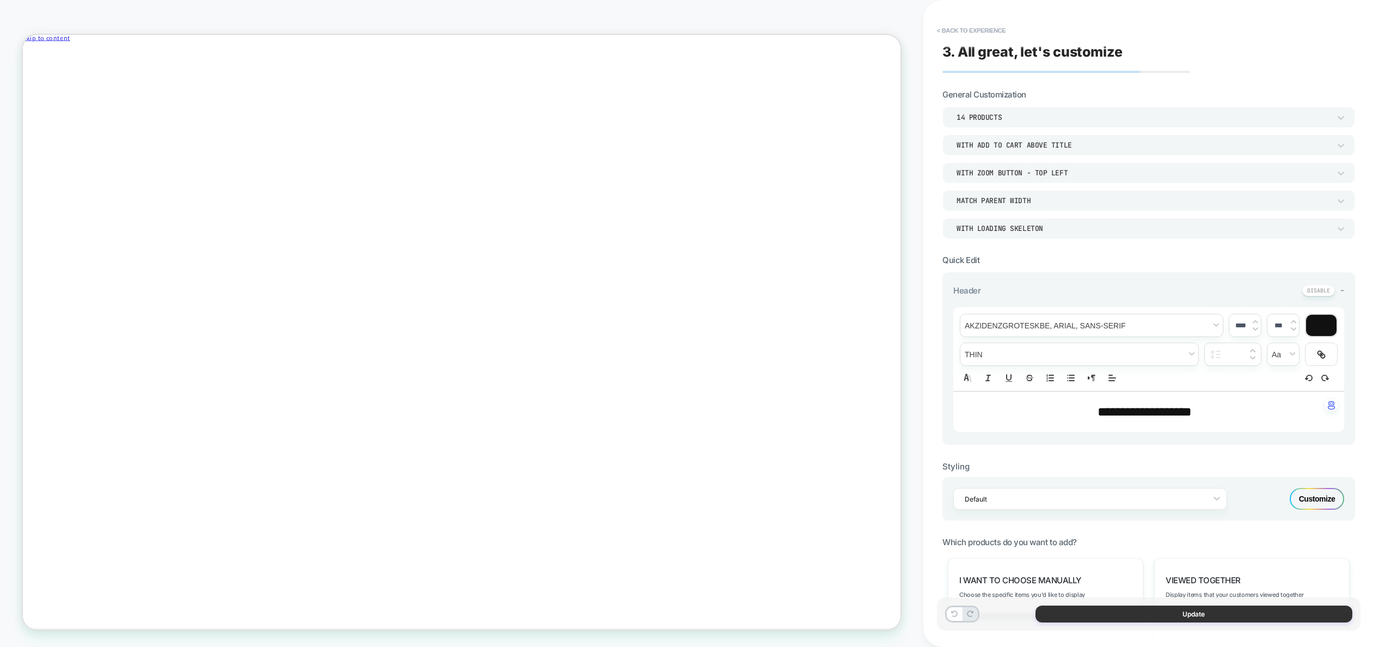
click at [1250, 615] on button "Update" at bounding box center [1194, 614] width 317 height 17
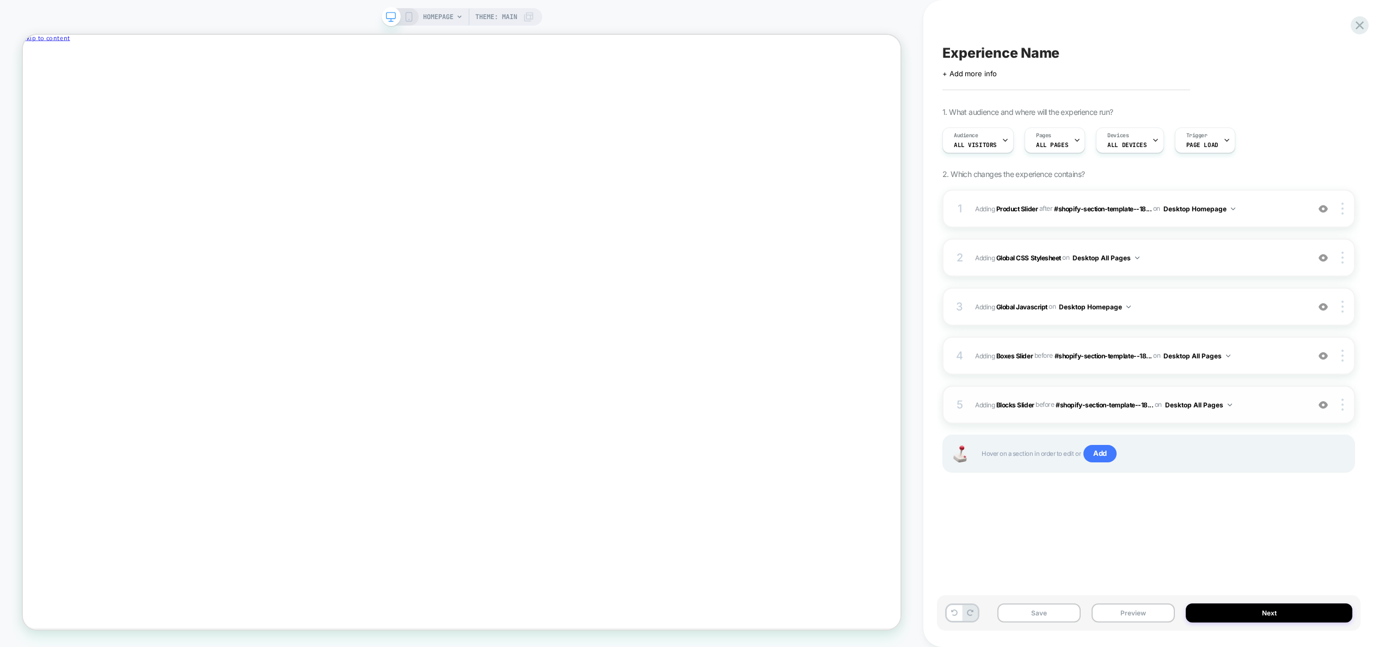
click at [1277, 406] on span "#_loomi_addon_1755089124728 Adding Blocks Slider BEFORE #shopify-section-templa…" at bounding box center [1139, 405] width 328 height 14
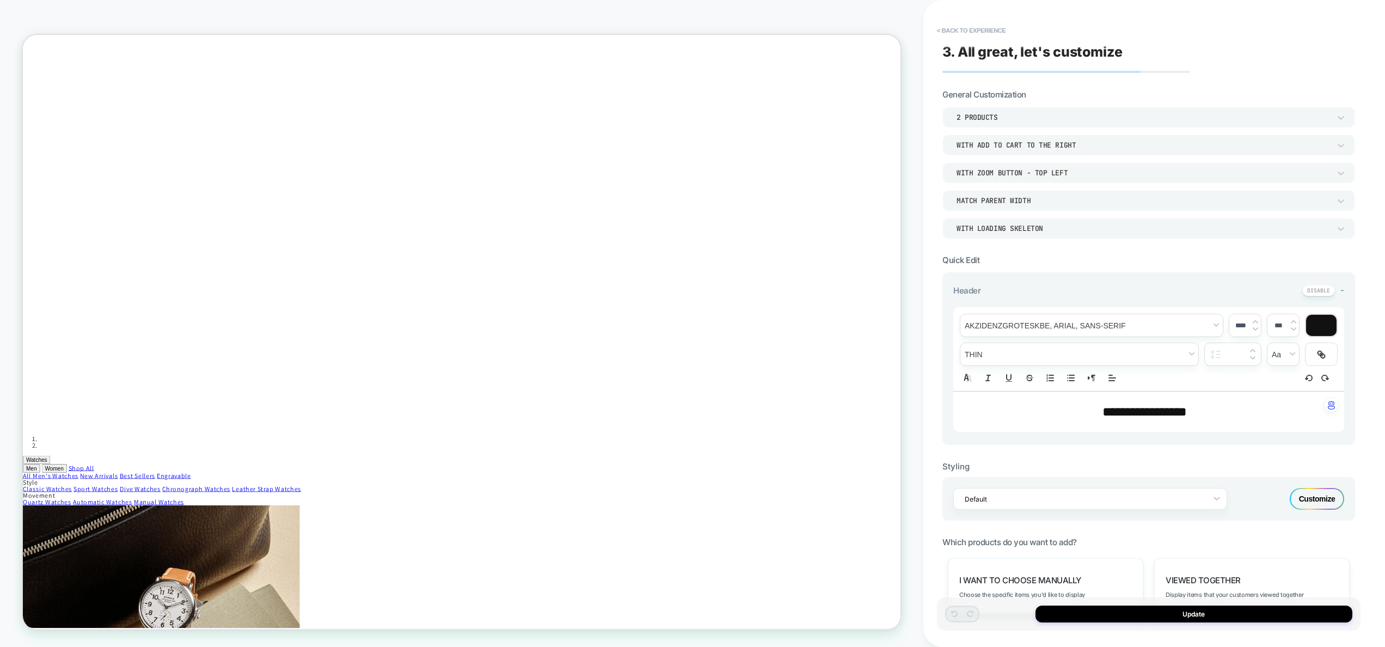
scroll to position [1304, 0]
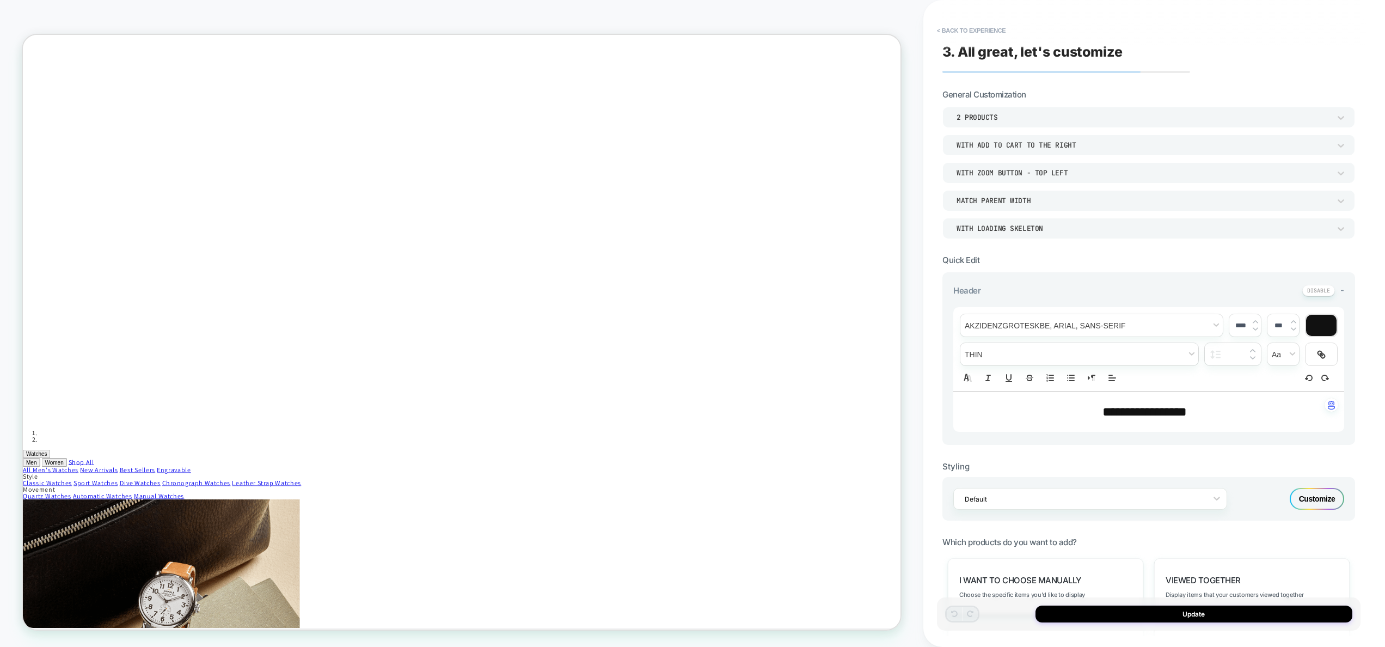
click at [1041, 115] on div "2 Products" at bounding box center [1144, 117] width 374 height 9
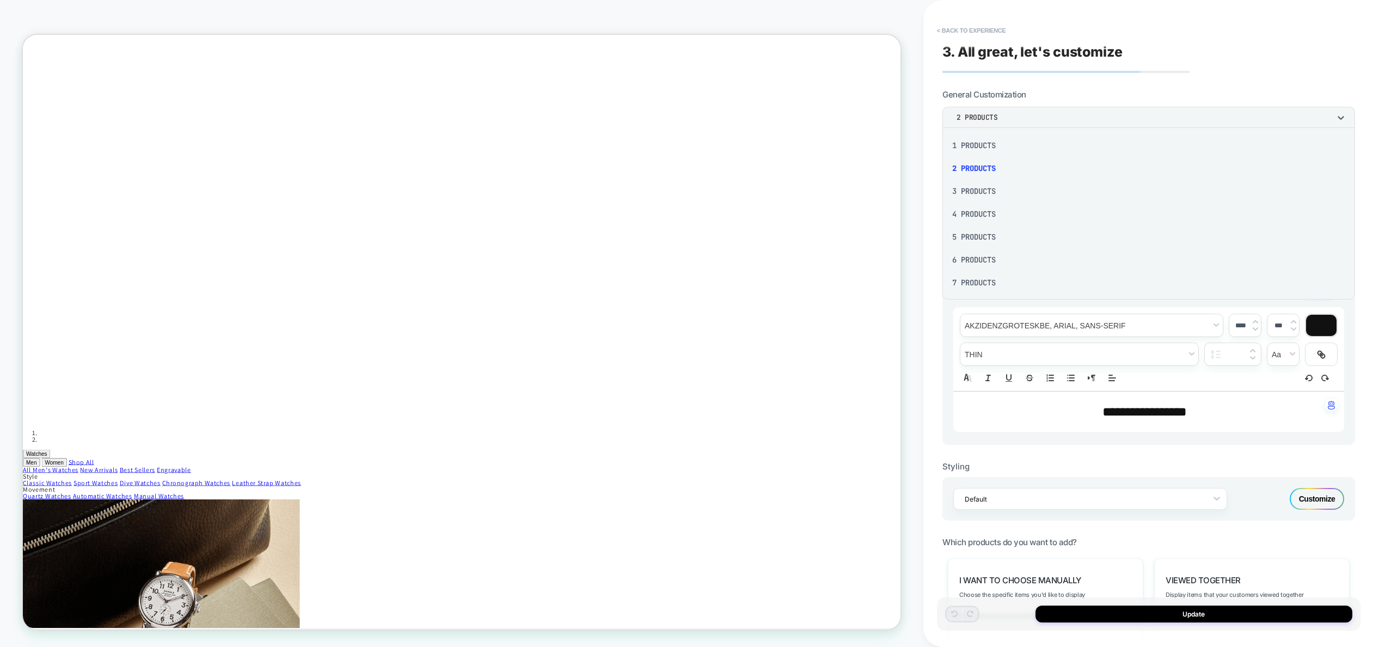
scroll to position [138, 0]
click at [1030, 283] on div "16 Products" at bounding box center [1149, 281] width 404 height 23
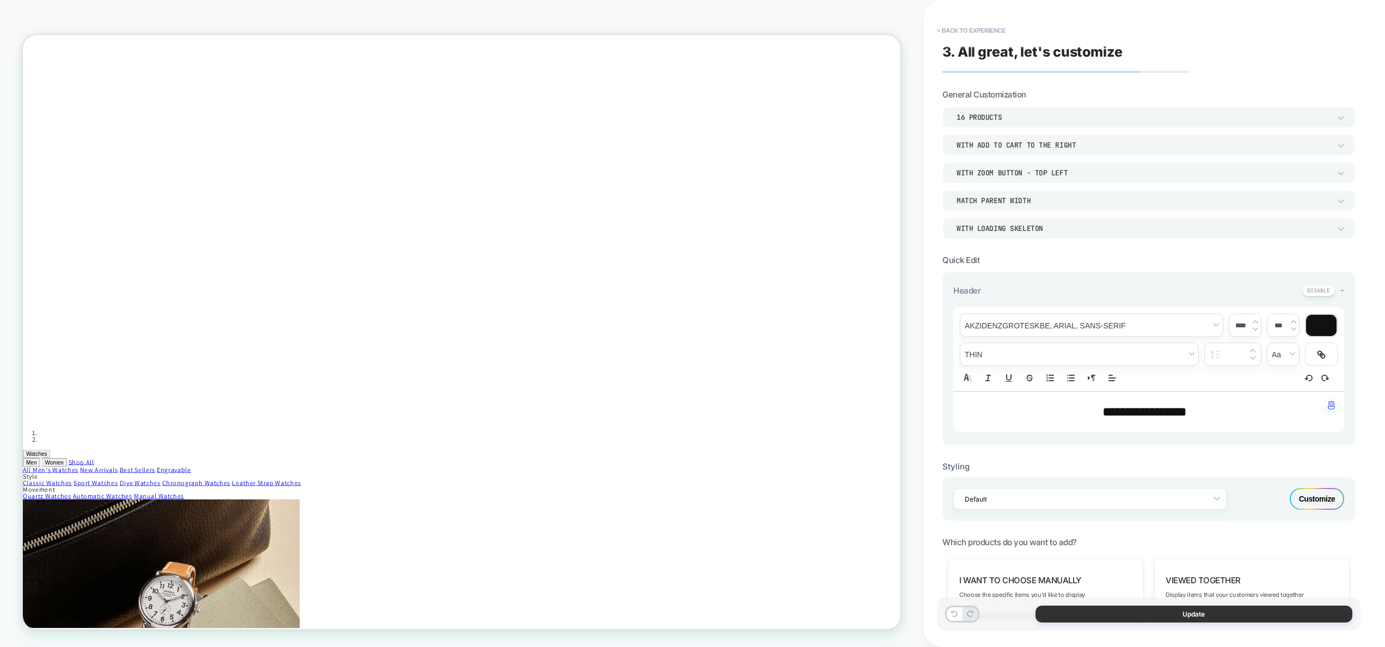
click at [1191, 616] on button "Update" at bounding box center [1194, 614] width 317 height 17
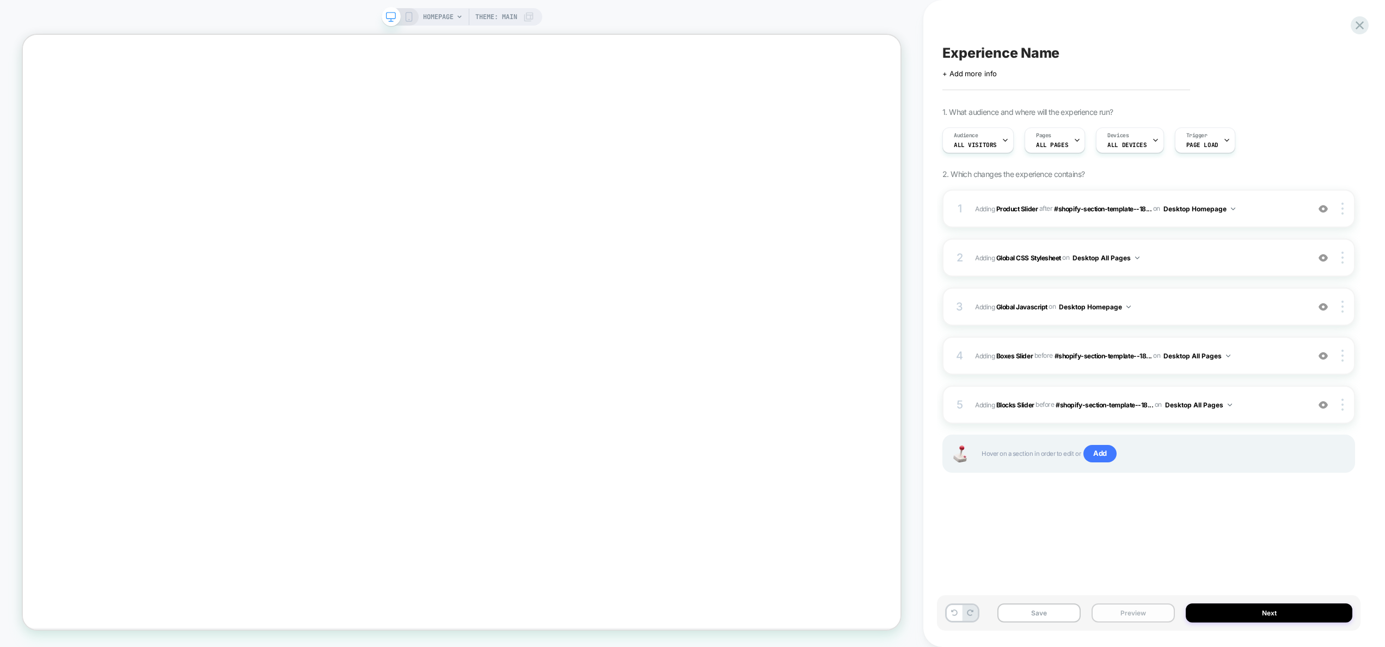
scroll to position [1304, 0]
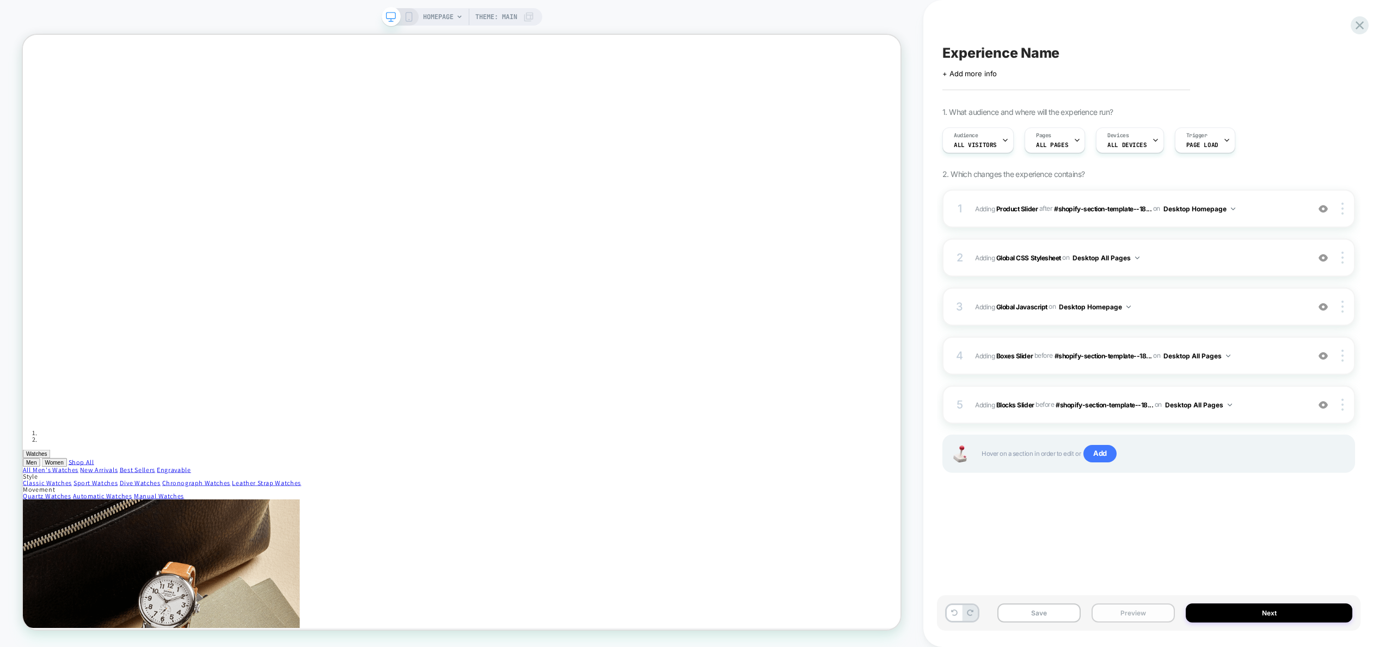
click at [1134, 618] on button "Preview" at bounding box center [1133, 612] width 83 height 19
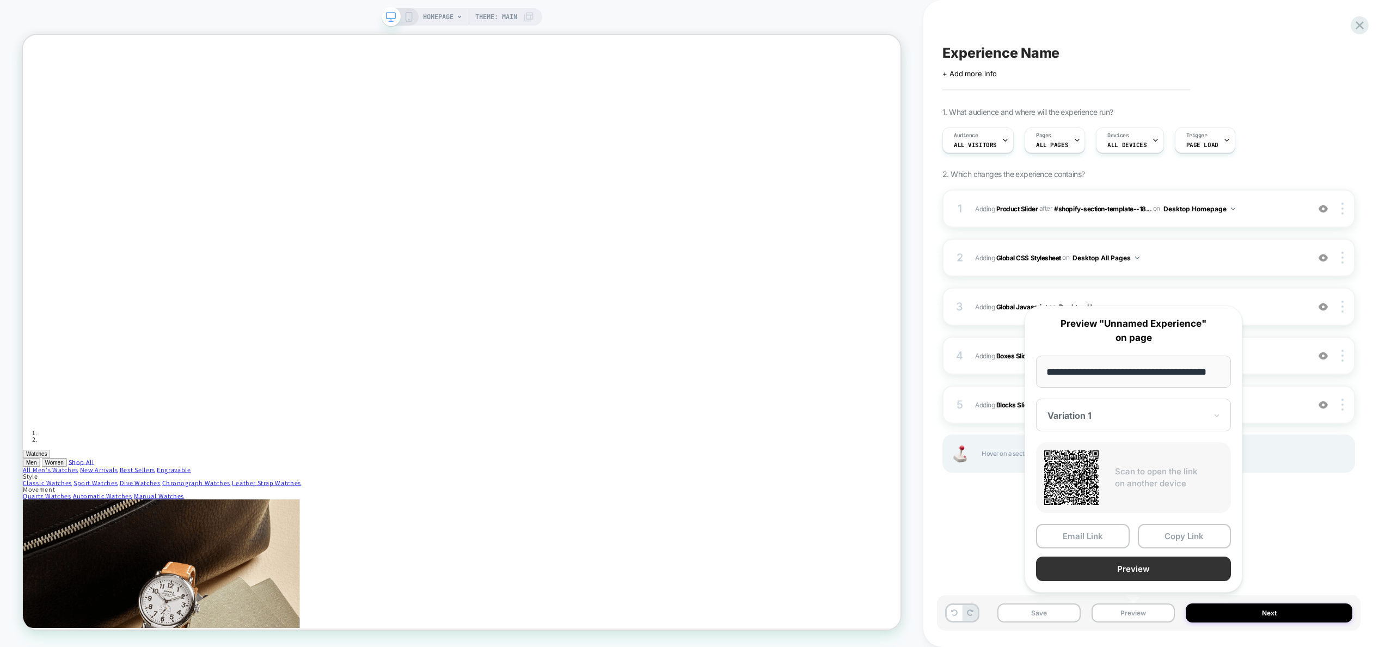
scroll to position [0, 0]
click at [1128, 569] on button "Preview" at bounding box center [1133, 569] width 195 height 25
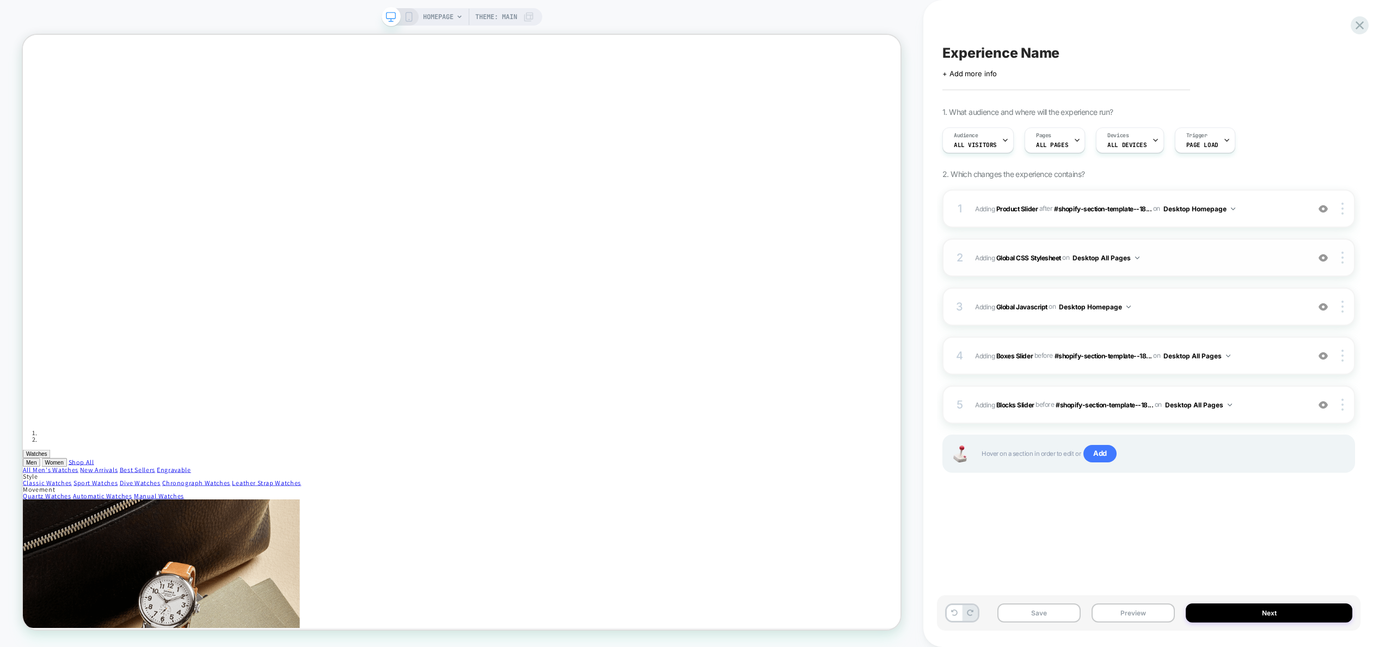
click at [1158, 260] on span "Adding Global CSS Stylesheet on Desktop All Pages" at bounding box center [1139, 258] width 328 height 14
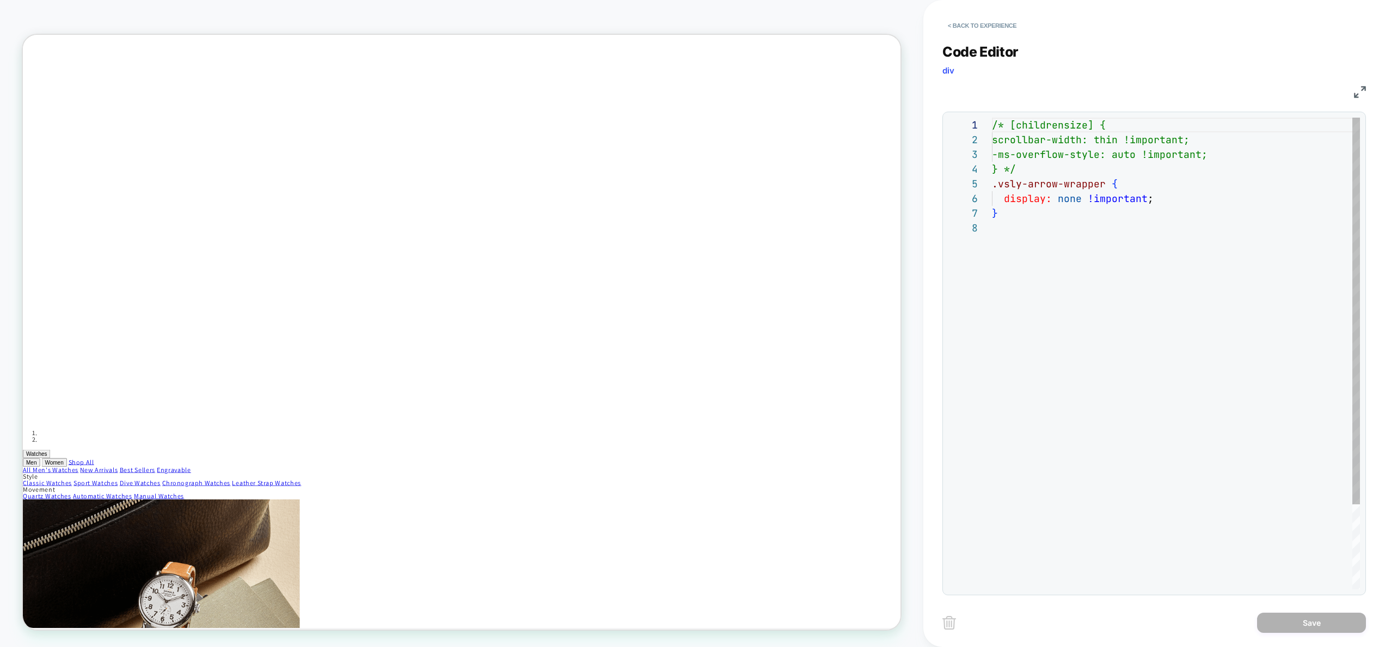
scroll to position [103, 0]
click at [977, 15] on div "< Back to experience" at bounding box center [1174, 16] width 462 height 33
click at [971, 22] on button "< Back to experience" at bounding box center [983, 25] width 80 height 17
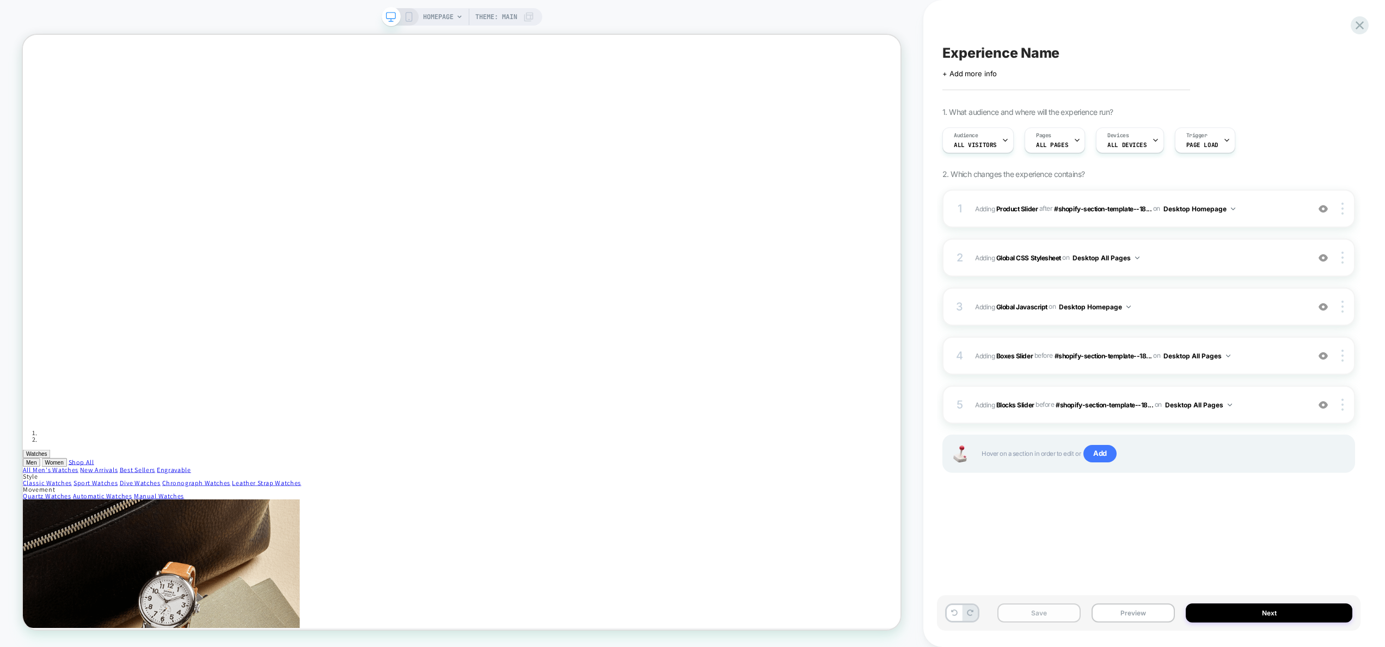
click at [1053, 615] on button "Save" at bounding box center [1039, 612] width 83 height 19
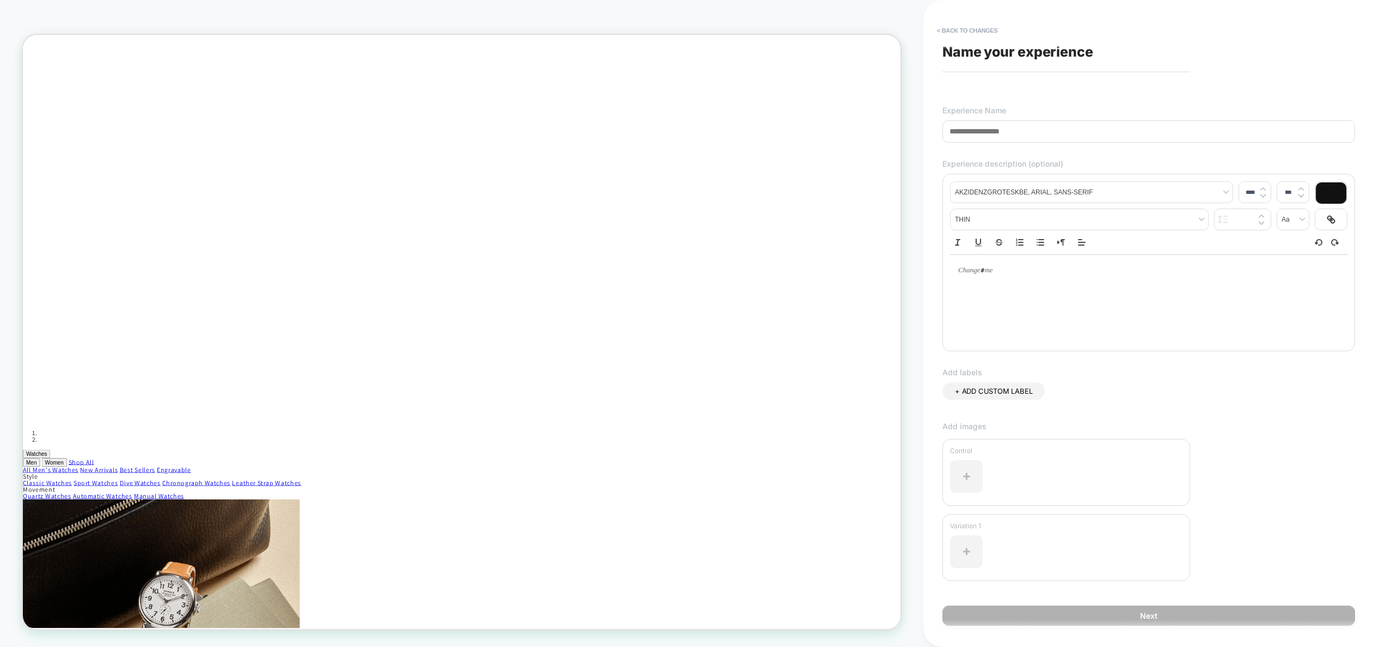
click at [1034, 133] on input at bounding box center [1149, 131] width 413 height 22
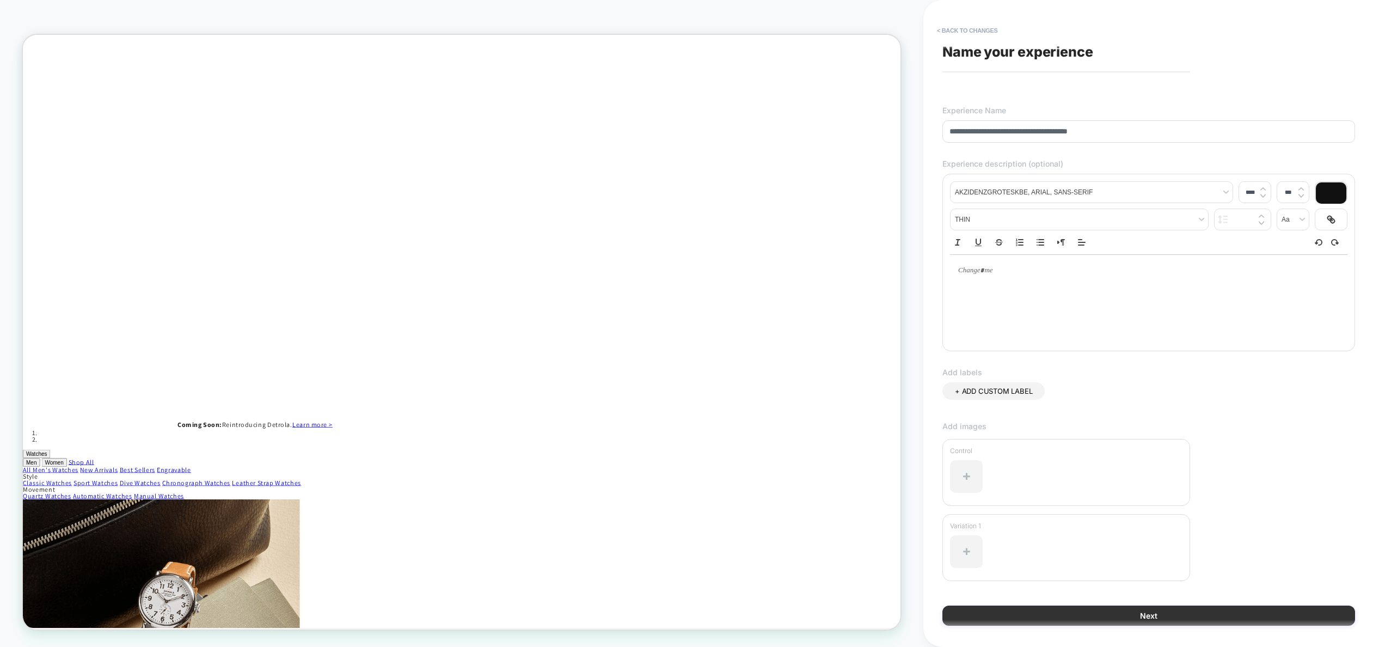
type input "**********"
click at [1212, 616] on button "Next" at bounding box center [1149, 616] width 413 height 20
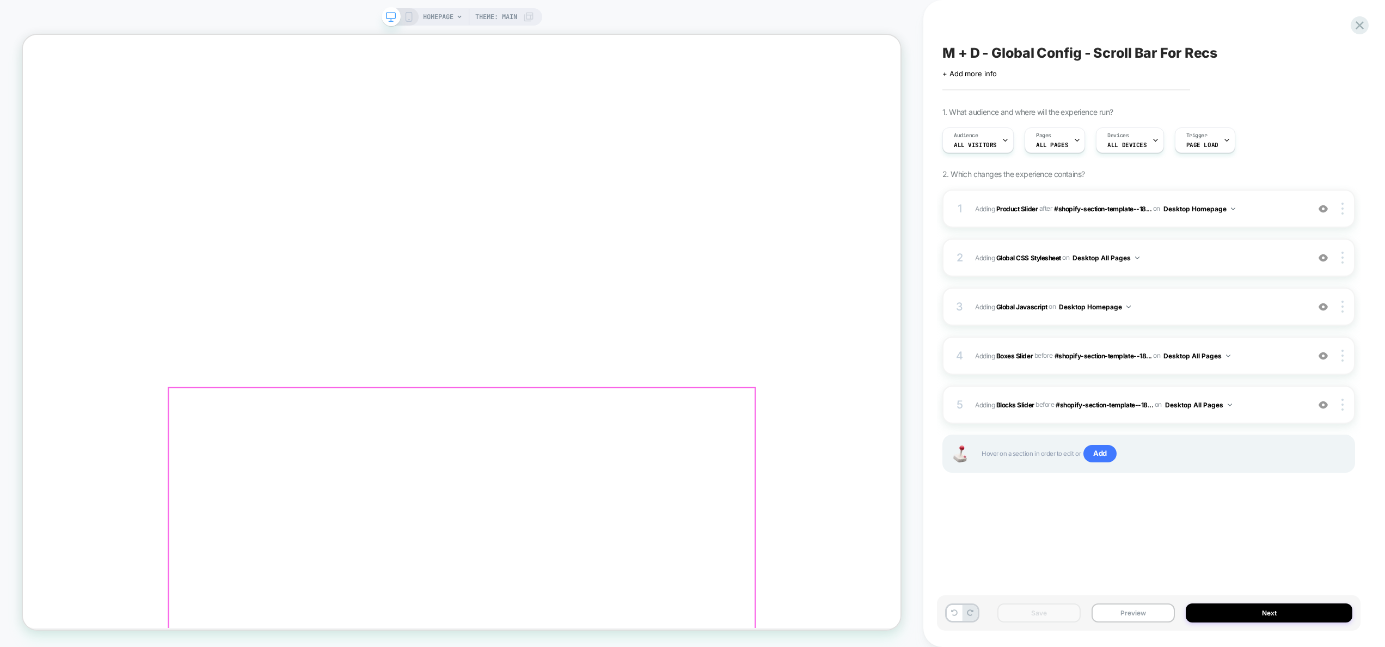
scroll to position [700, 0]
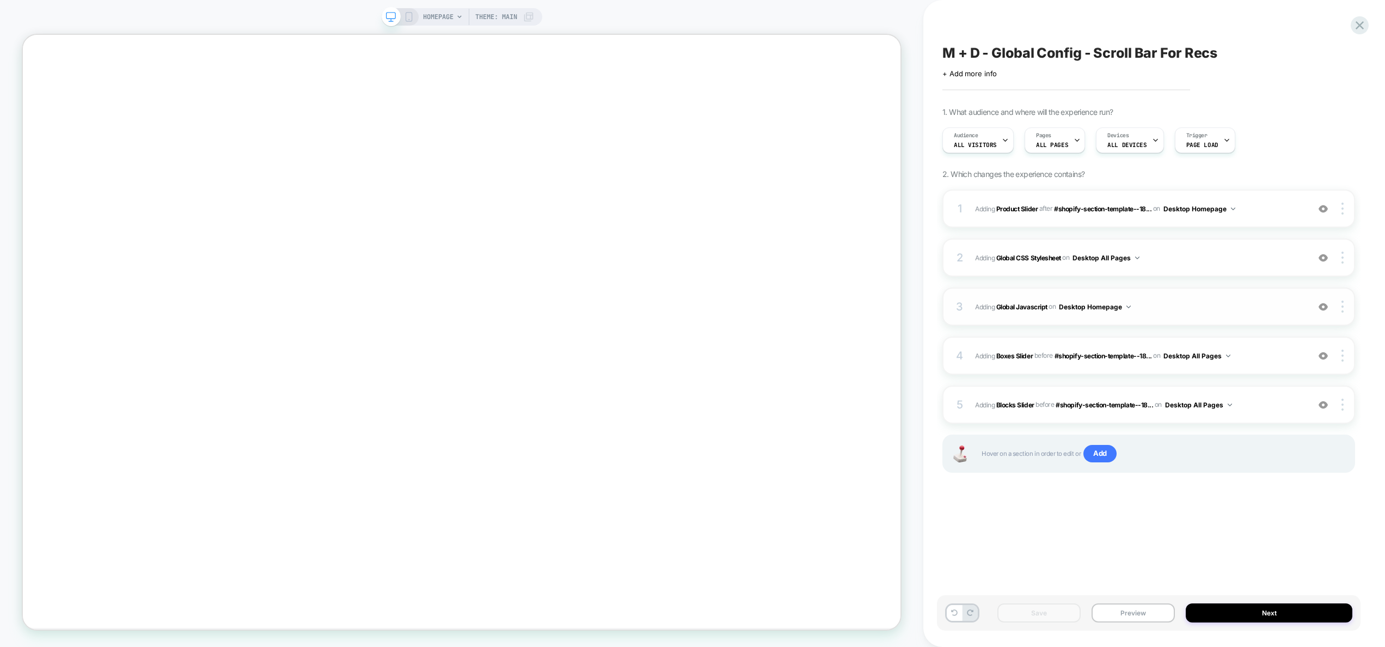
click at [1165, 311] on span "Adding Global Javascript on Desktop Homepage" at bounding box center [1139, 307] width 328 height 14
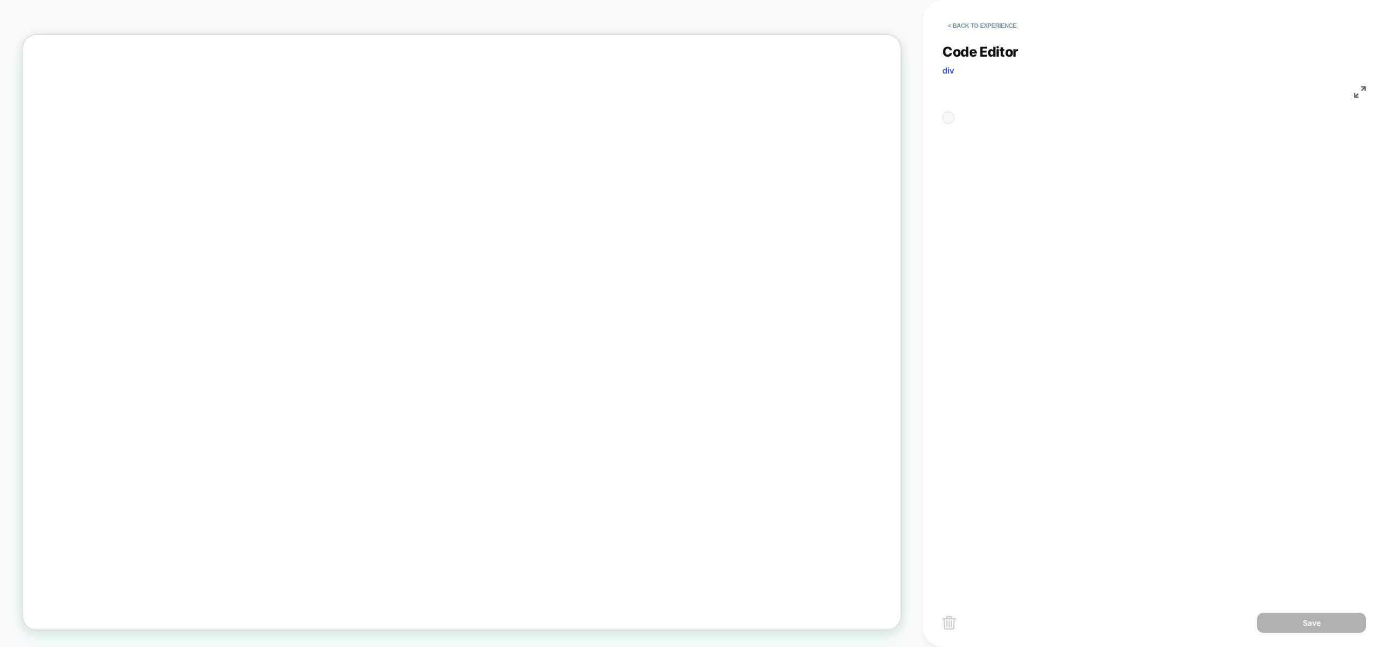
scroll to position [147, 0]
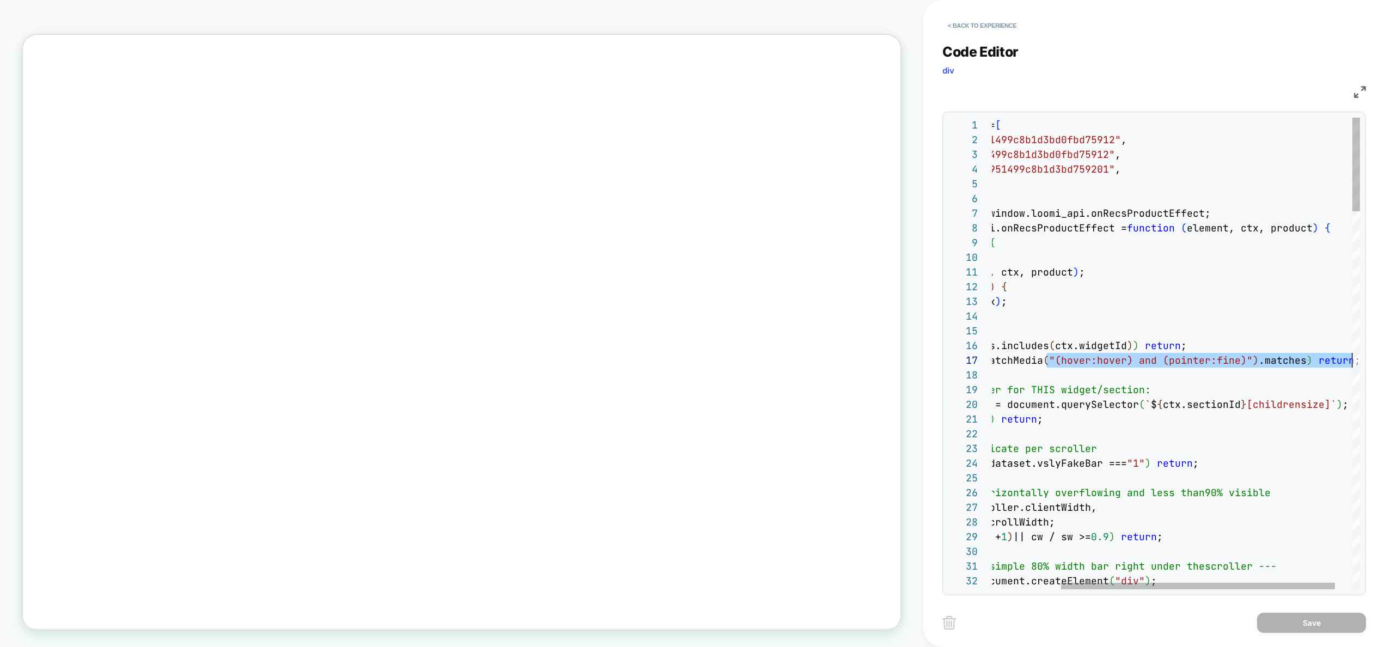
drag, startPoint x: 1142, startPoint y: 363, endPoint x: 1382, endPoint y: 354, distance: 240.3
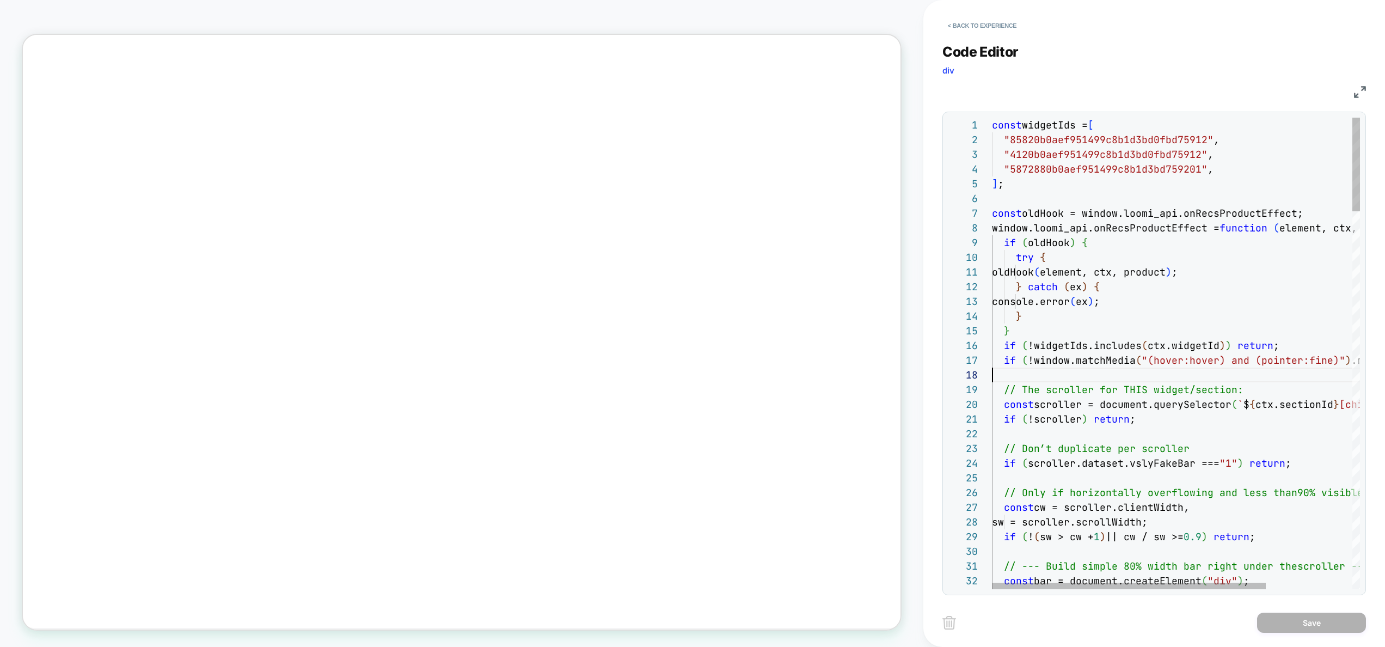
drag, startPoint x: 1270, startPoint y: 364, endPoint x: 957, endPoint y: 368, distance: 313.1
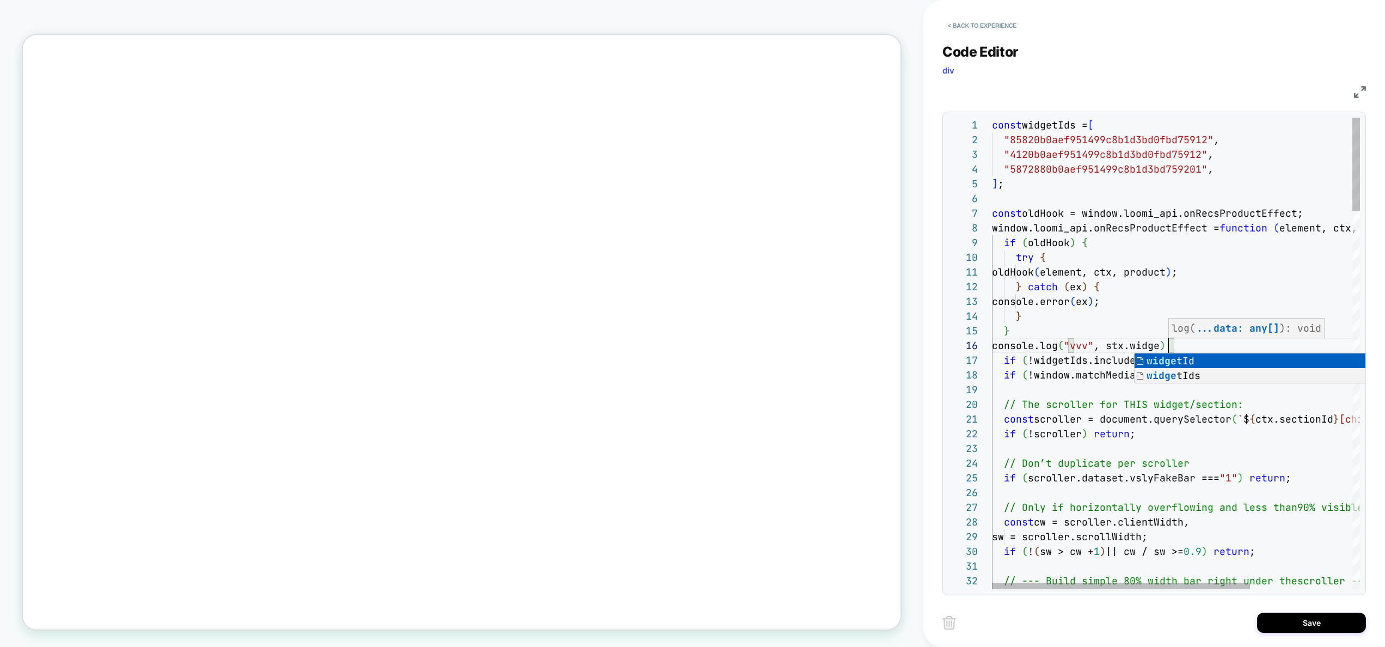
scroll to position [74, 176]
type textarea "**********"
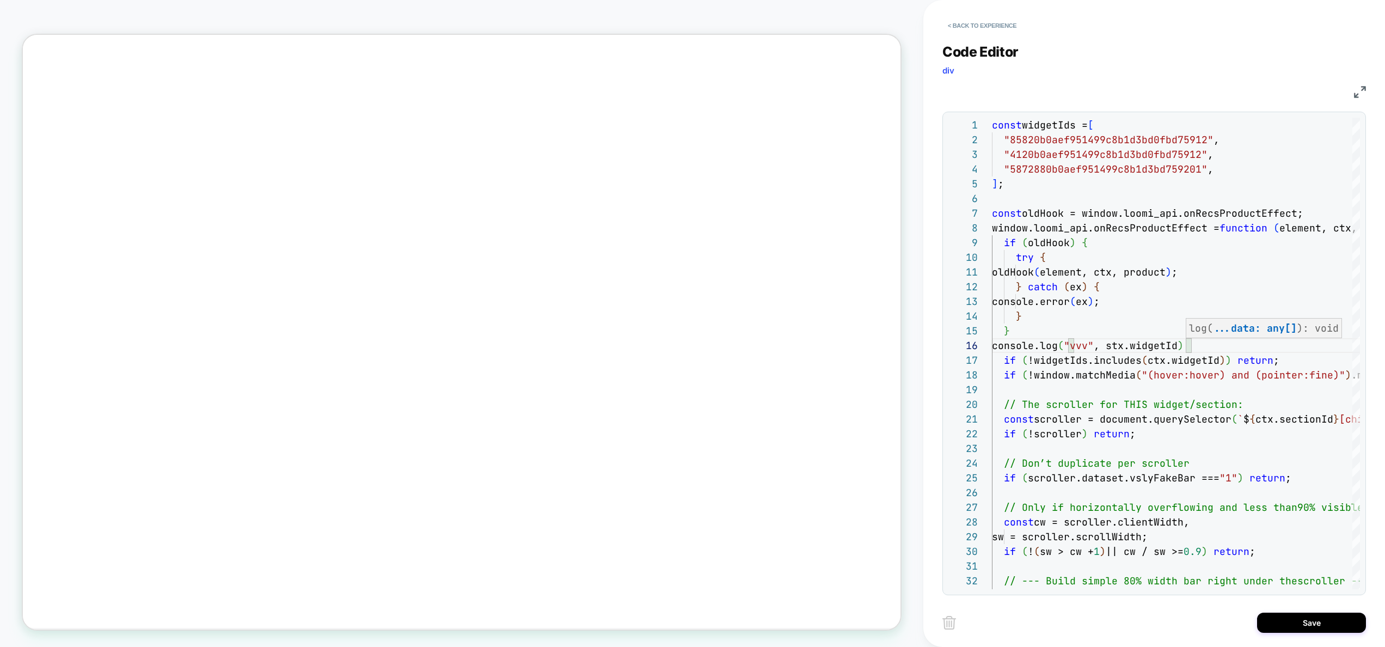
scroll to position [74, 194]
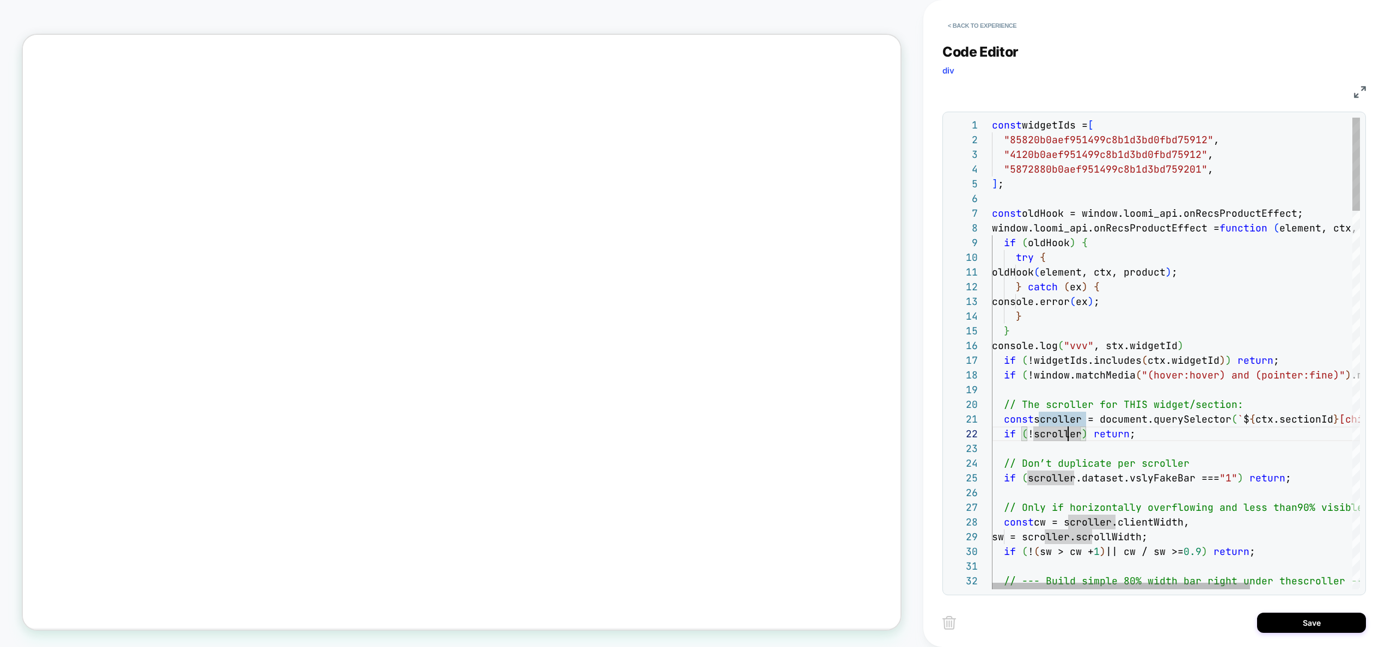
scroll to position [29, 0]
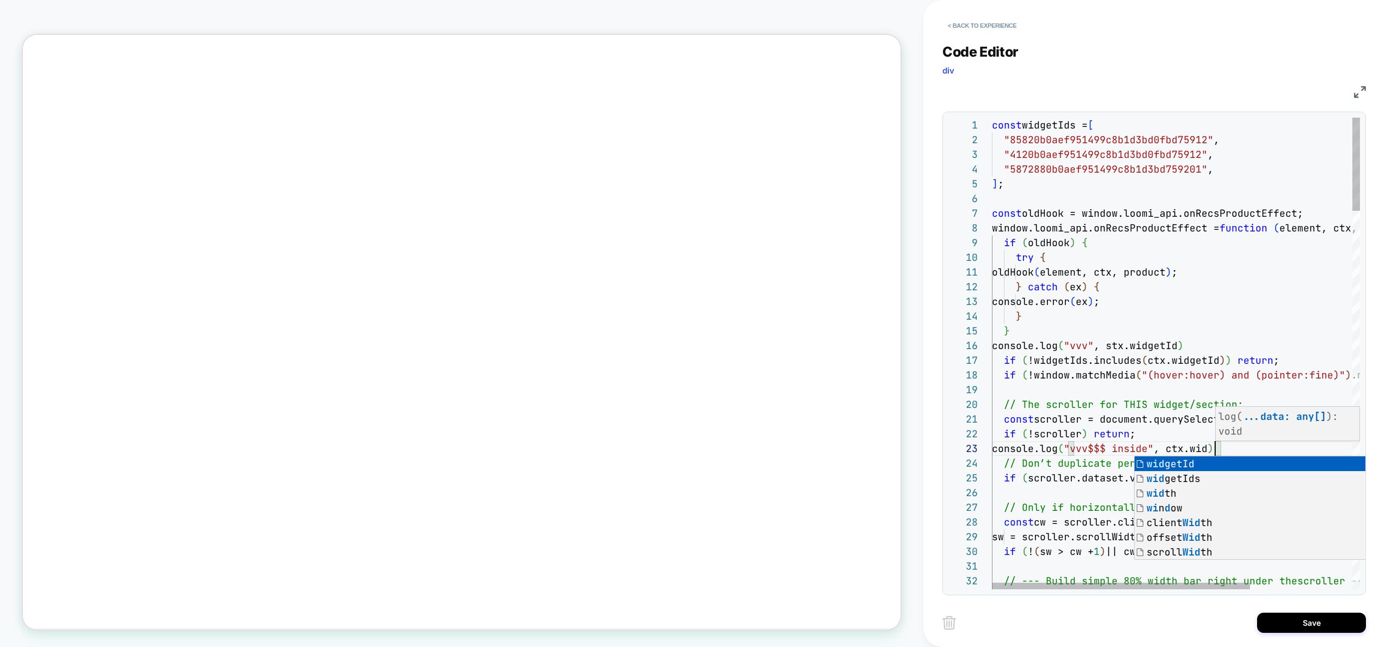
scroll to position [29, 253]
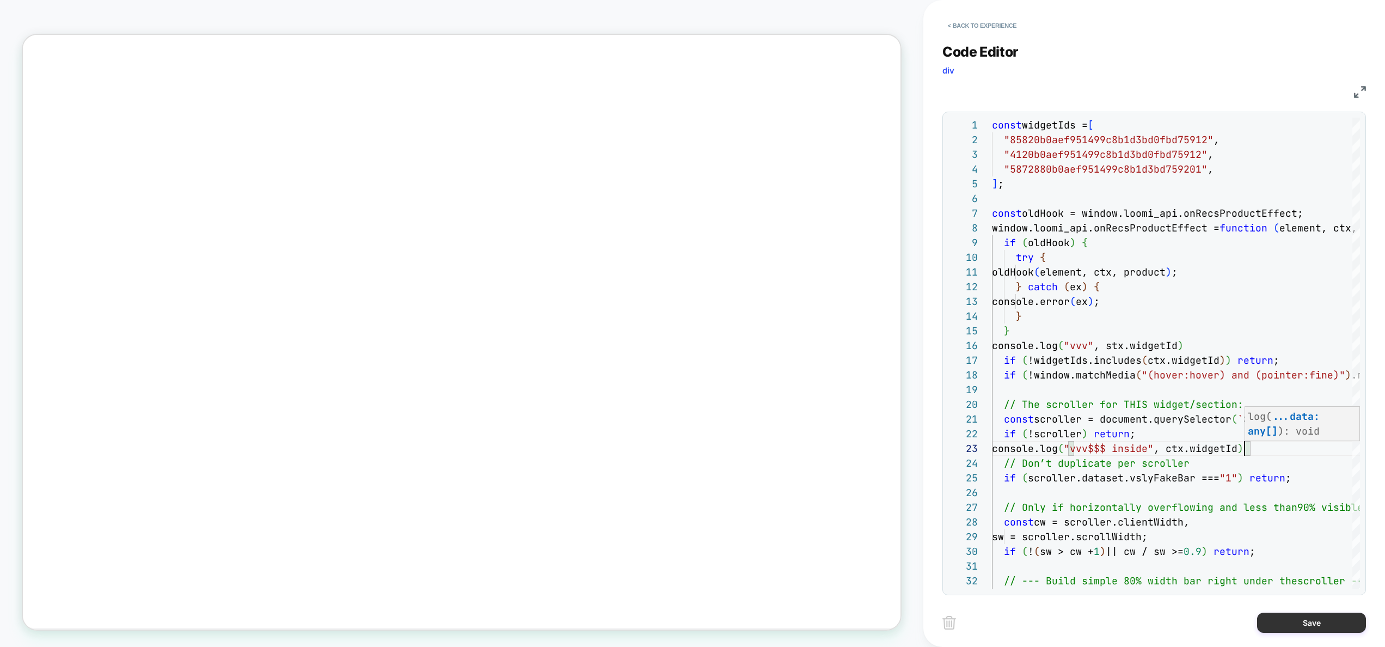
type textarea "**********"
click at [1311, 622] on button "Save" at bounding box center [1311, 623] width 109 height 20
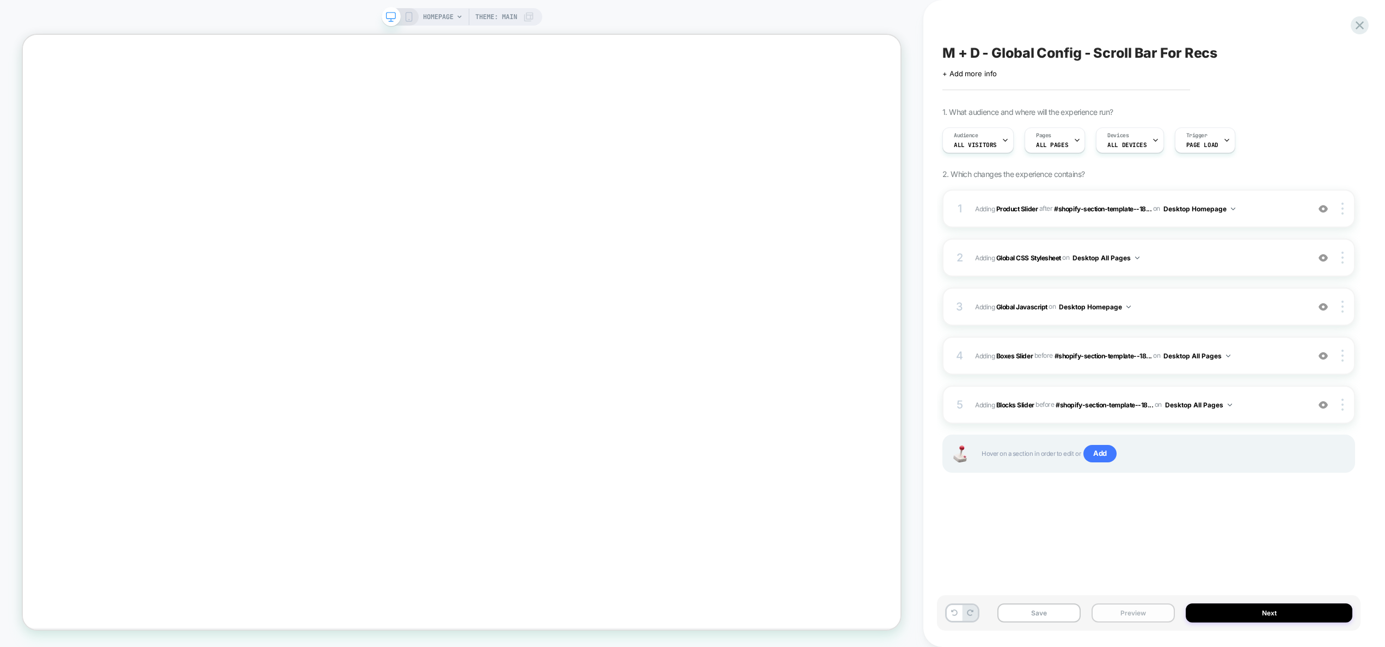
click at [1127, 609] on button "Preview" at bounding box center [1133, 612] width 83 height 19
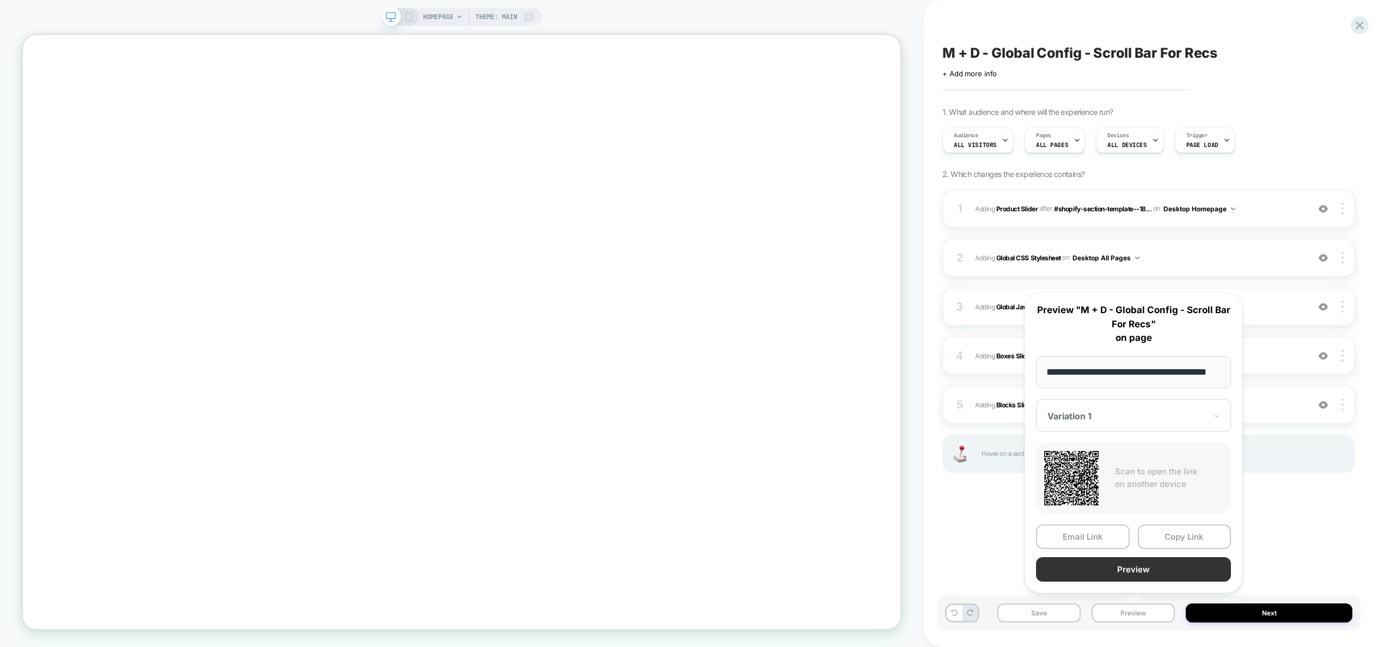
scroll to position [0, 0]
click at [1132, 572] on button "Preview" at bounding box center [1133, 569] width 195 height 25
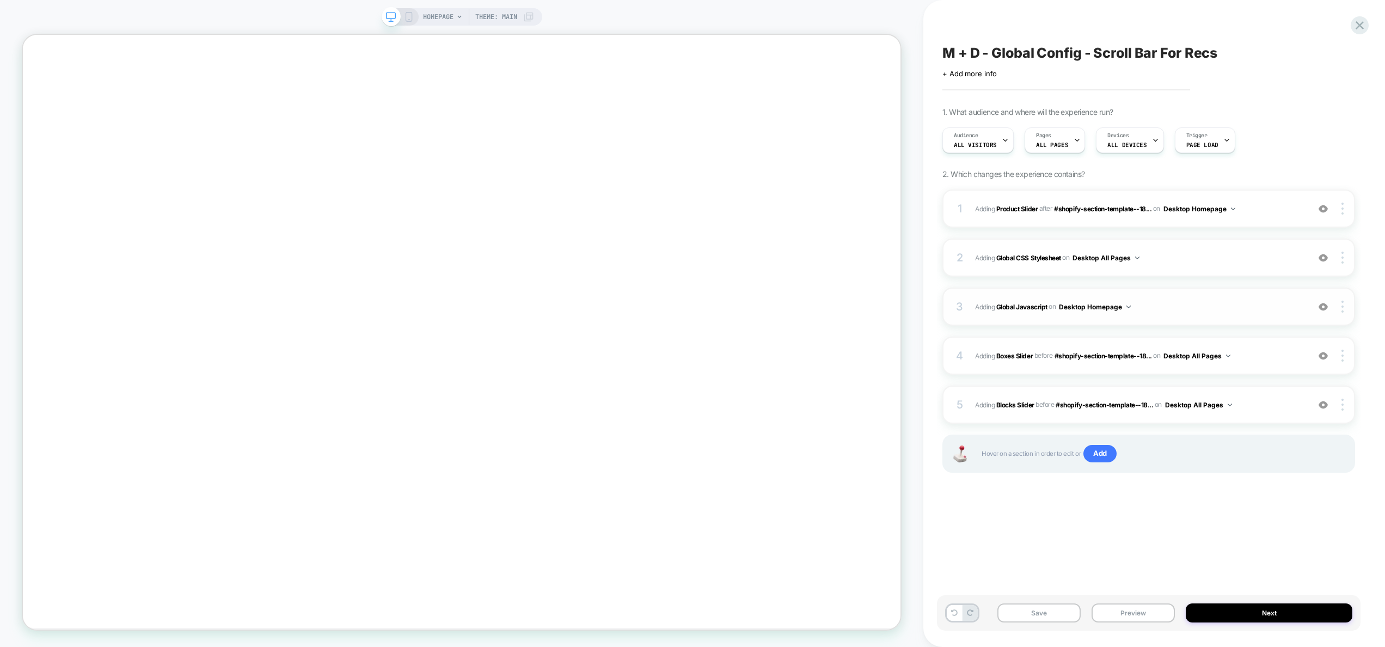
click at [1249, 314] on div "3 Adding Global Javascript on Desktop Homepage Add Before Add After Copy to Mob…" at bounding box center [1149, 307] width 413 height 38
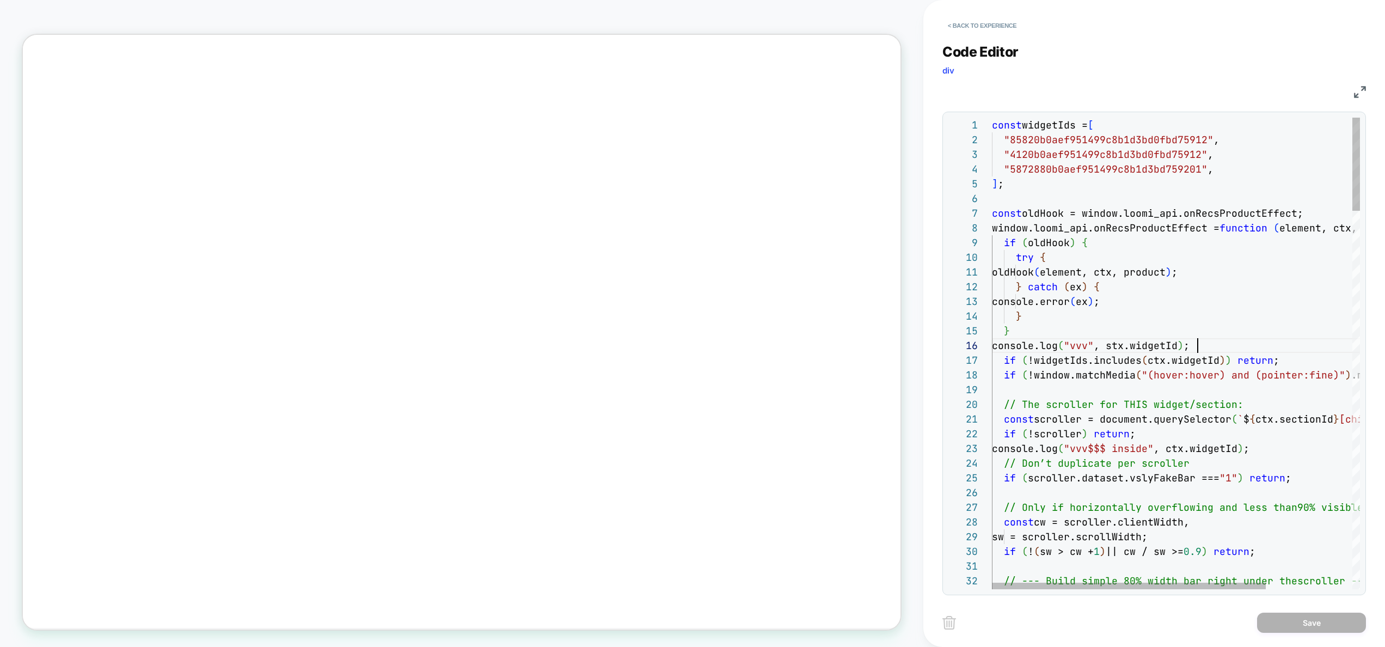
scroll to position [74, 206]
type textarea "**********"
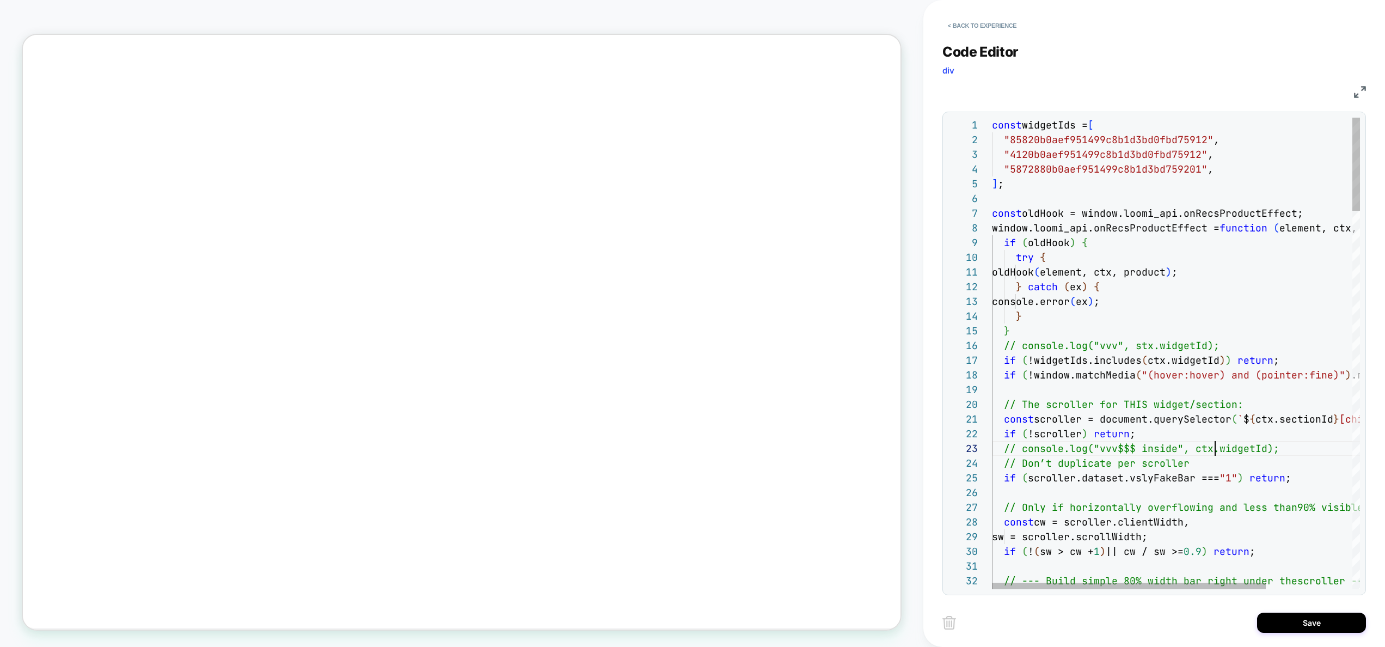
scroll to position [29, 223]
click at [1320, 618] on button "Save" at bounding box center [1311, 623] width 109 height 20
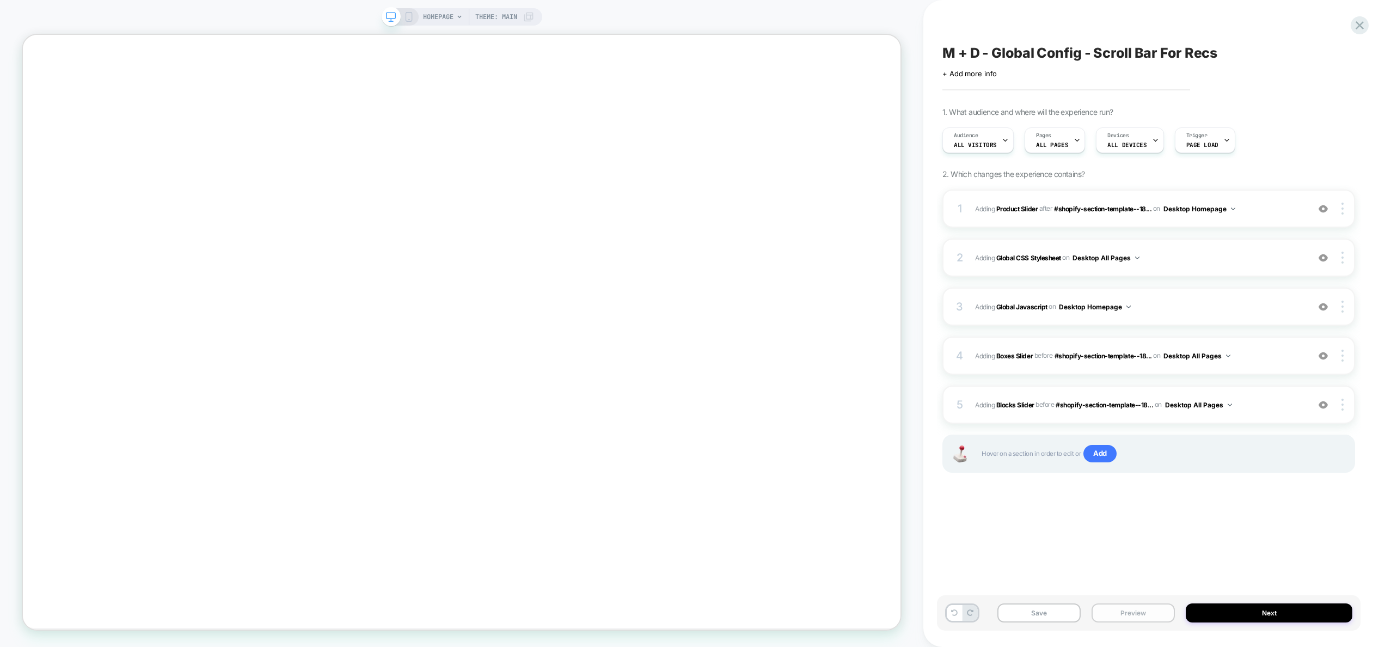
click at [1143, 620] on button "Preview" at bounding box center [1133, 612] width 83 height 19
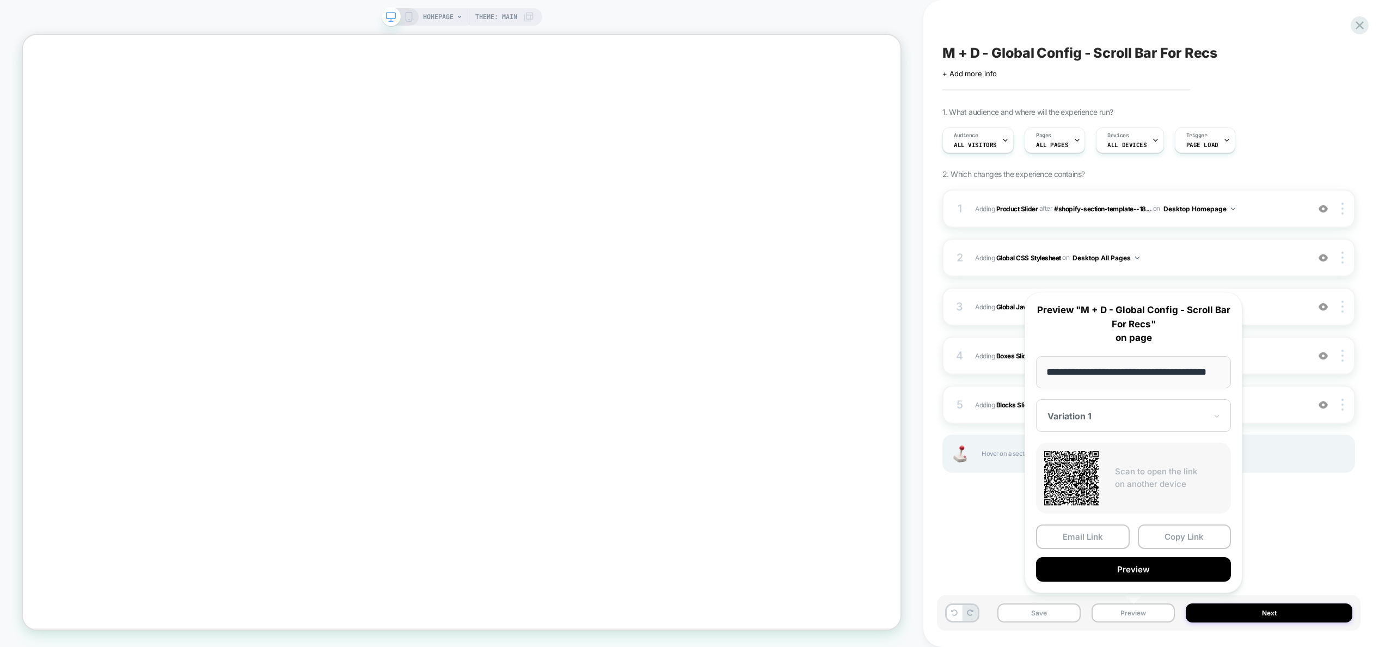
scroll to position [0, 0]
click at [1301, 569] on div "M + D - Global Config - Scroll Bar For Recs Click to edit experience details + …" at bounding box center [1149, 323] width 424 height 625
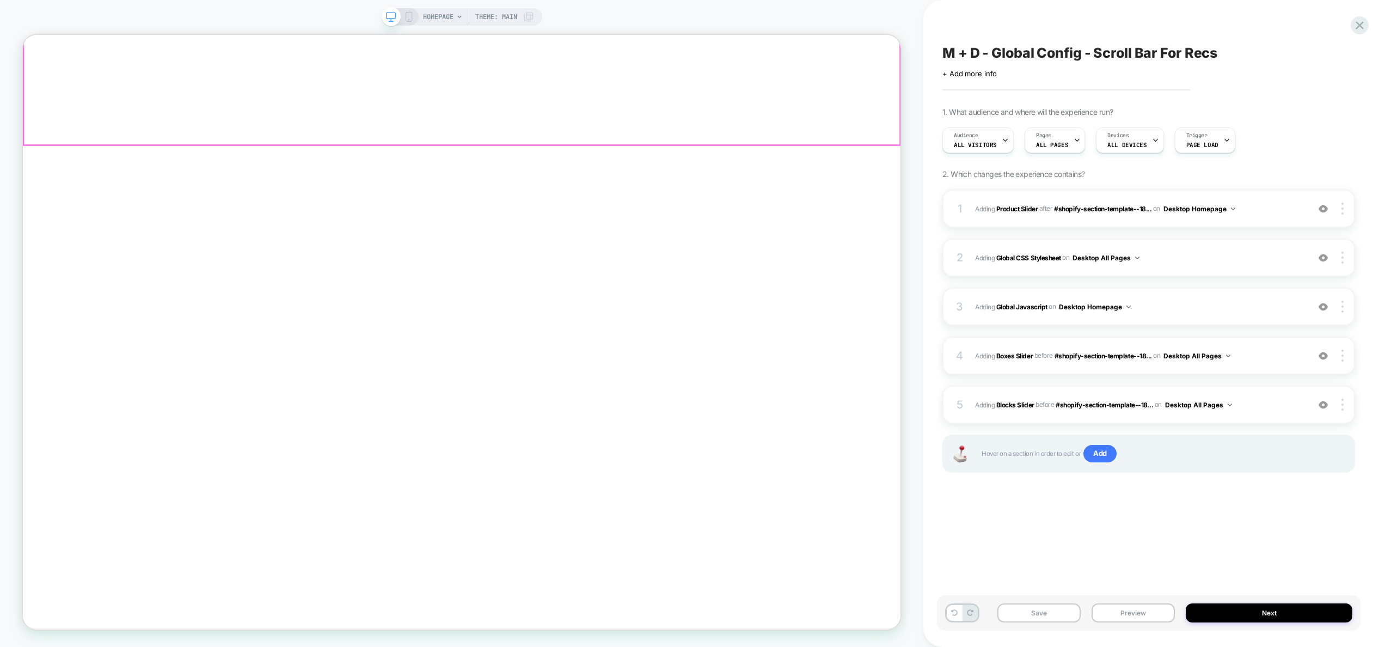
scroll to position [689, 0]
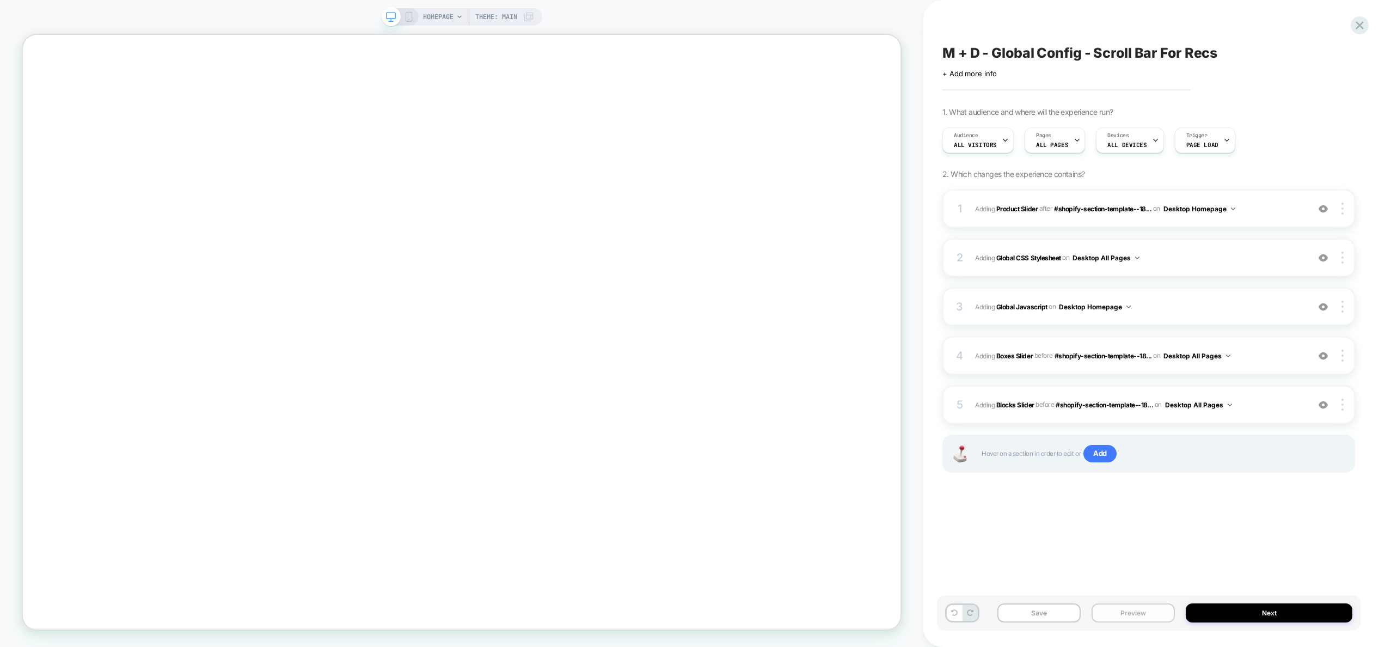
click at [1143, 614] on button "Preview" at bounding box center [1133, 612] width 83 height 19
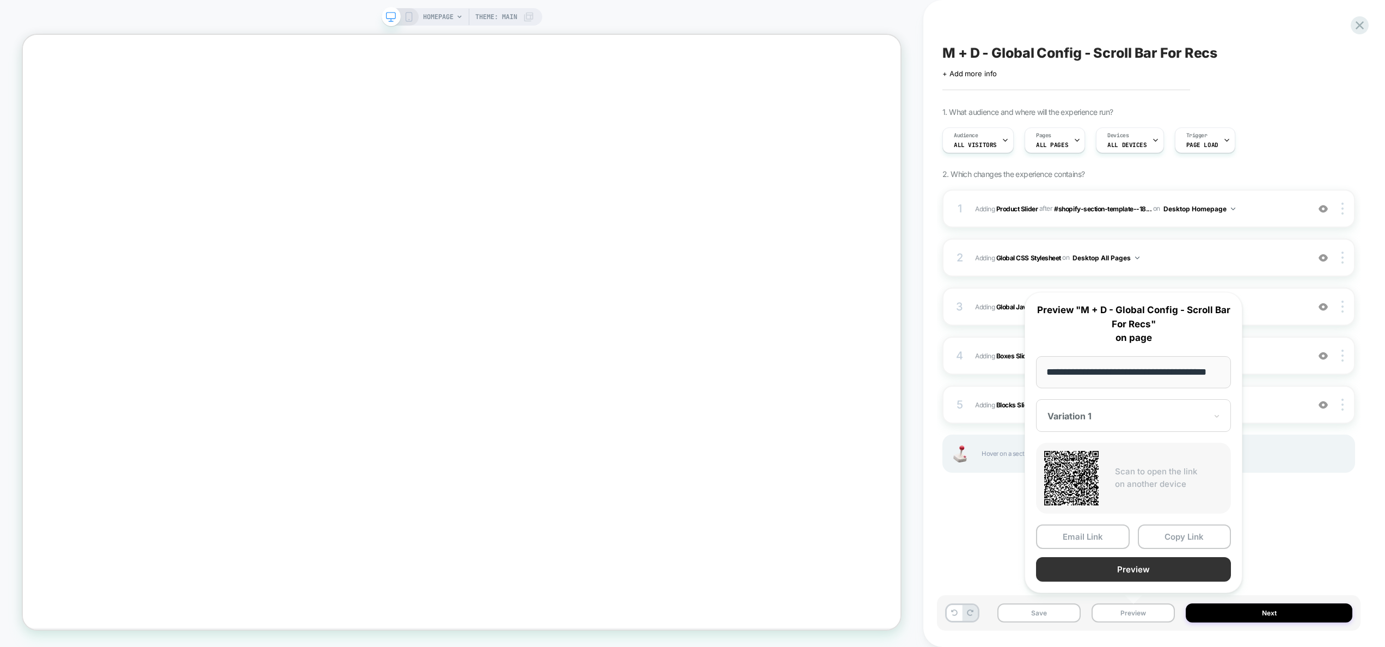
scroll to position [0, 0]
click at [1100, 569] on button "Preview" at bounding box center [1133, 569] width 195 height 25
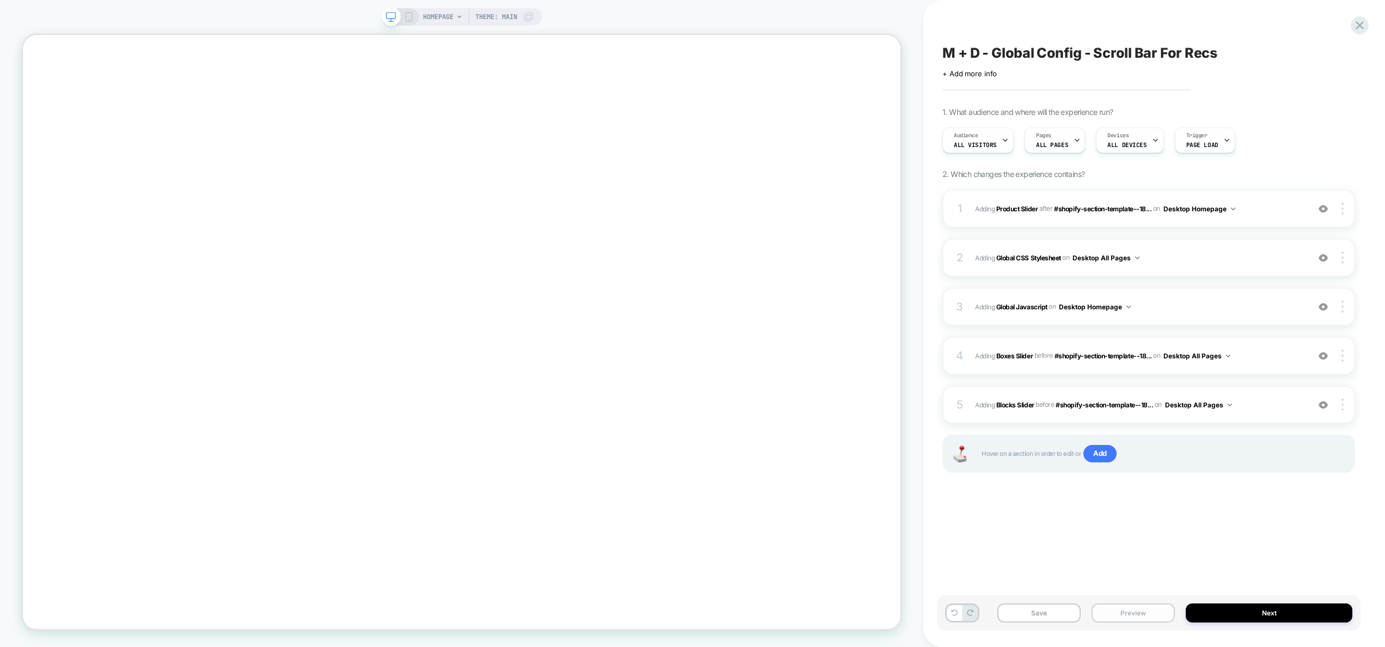
click at [1124, 604] on button "Preview" at bounding box center [1133, 612] width 83 height 19
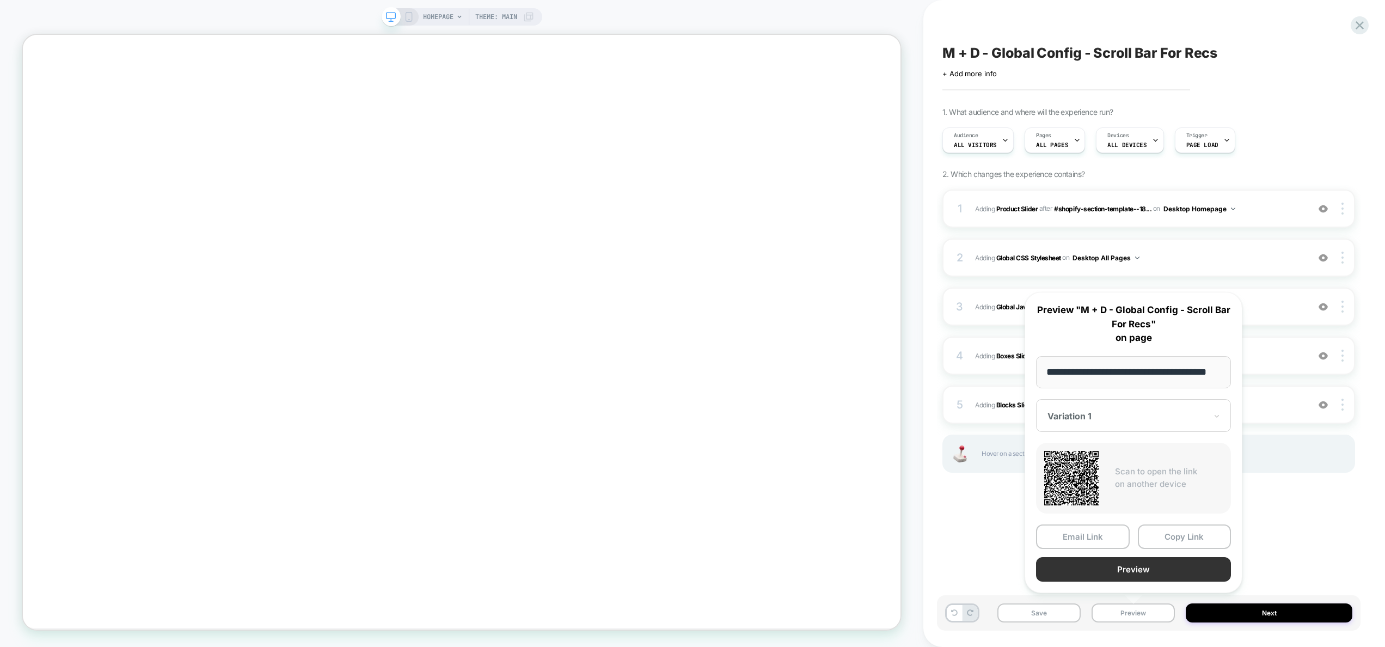
click at [1123, 567] on button "Preview" at bounding box center [1133, 569] width 195 height 25
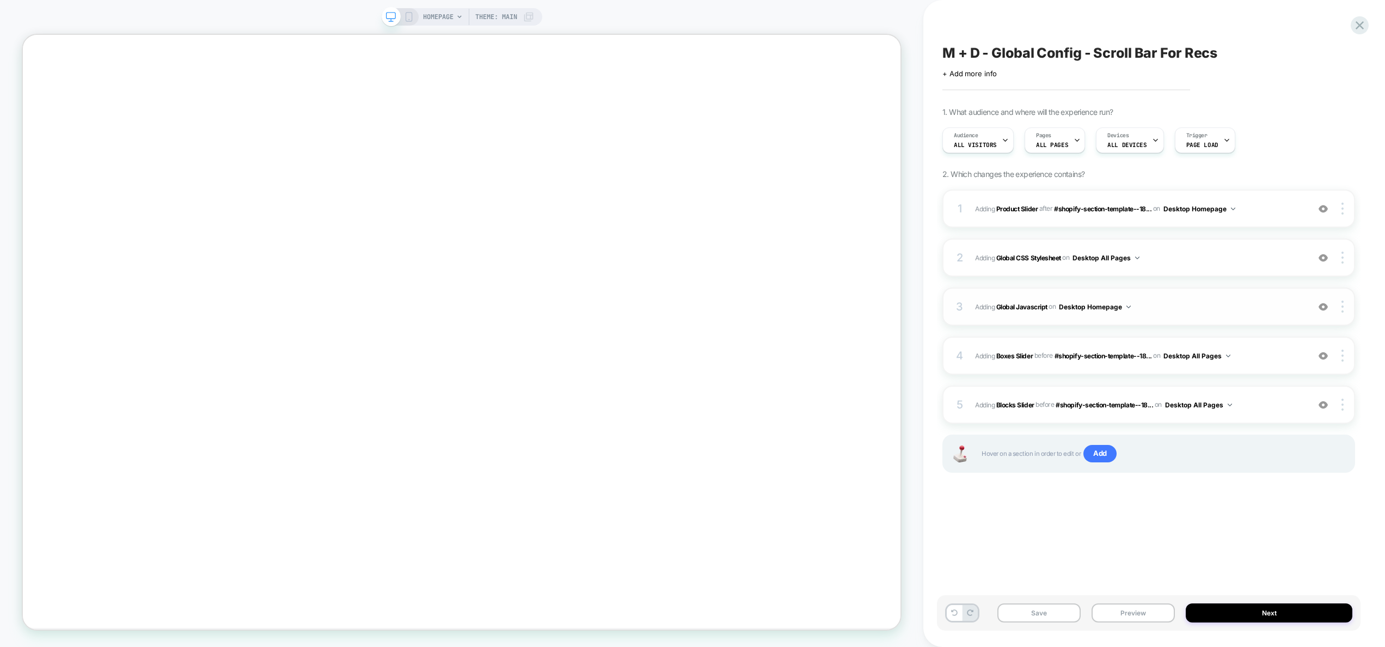
click at [1162, 319] on div "3 Adding Global Javascript on Desktop Homepage Add Before Add After Copy to Mob…" at bounding box center [1149, 307] width 413 height 38
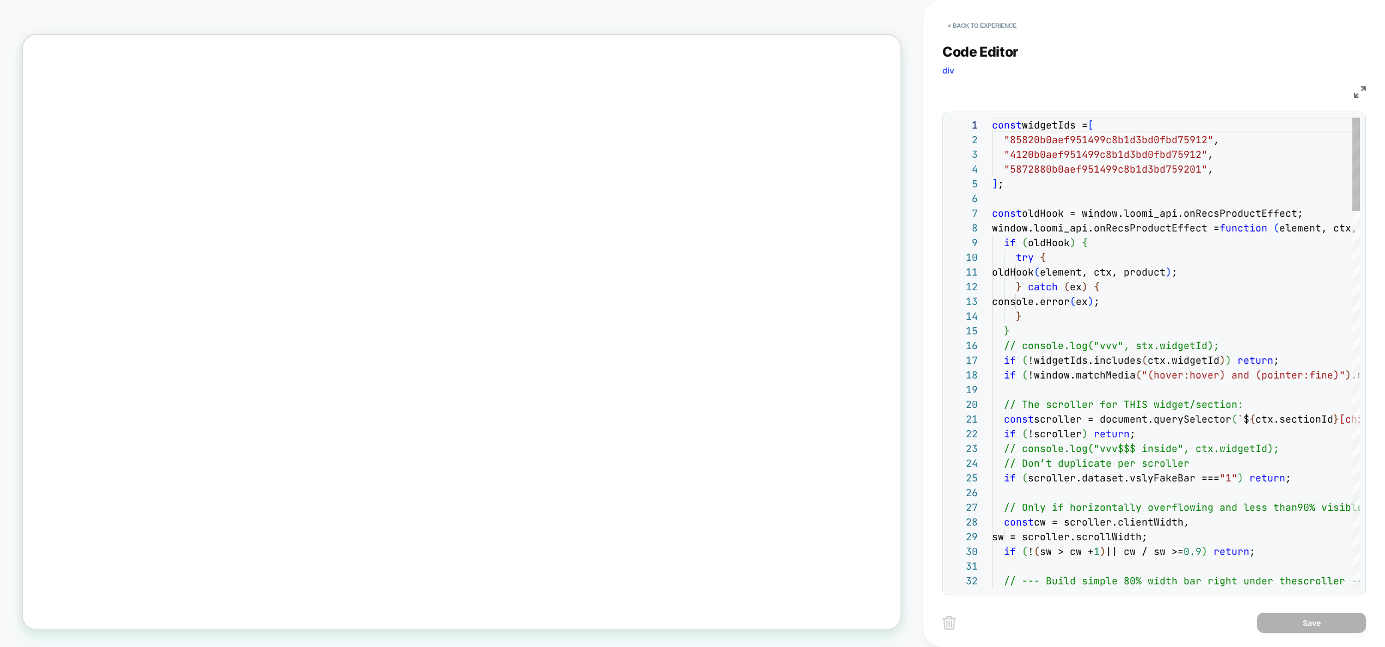
scroll to position [147, 0]
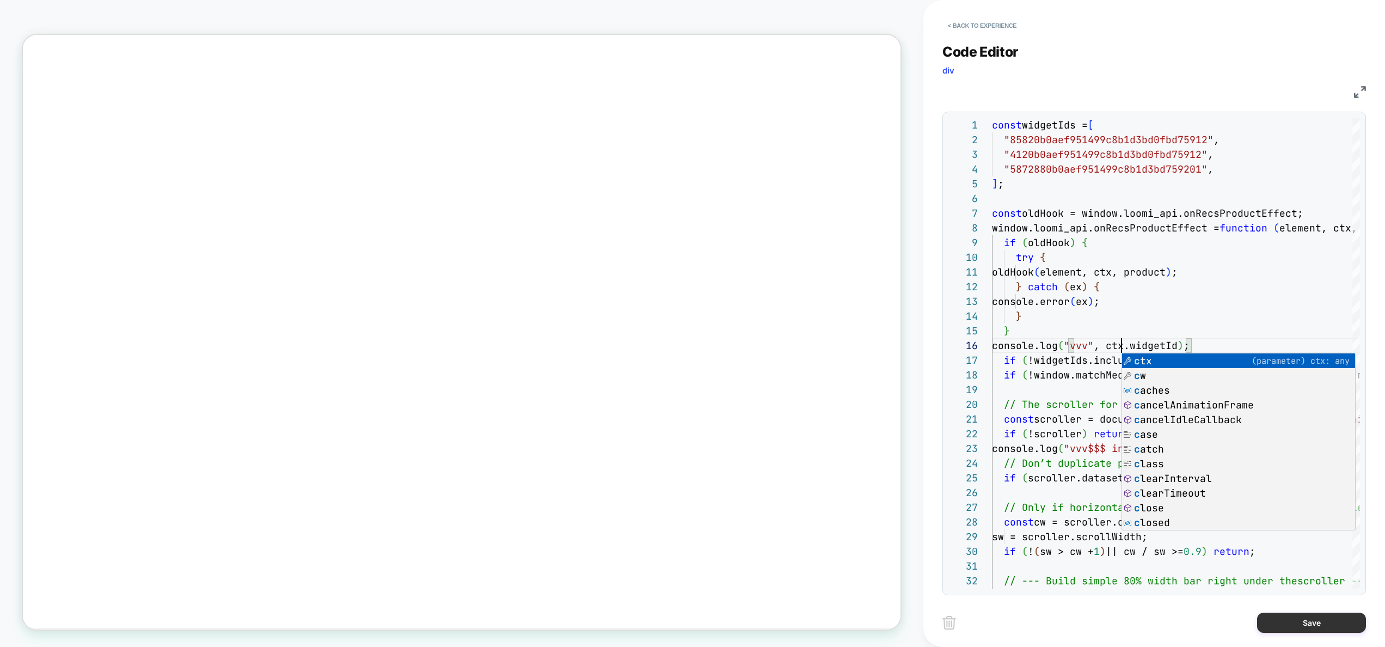
type textarea "**********"
click at [1308, 630] on button "Save" at bounding box center [1311, 623] width 109 height 20
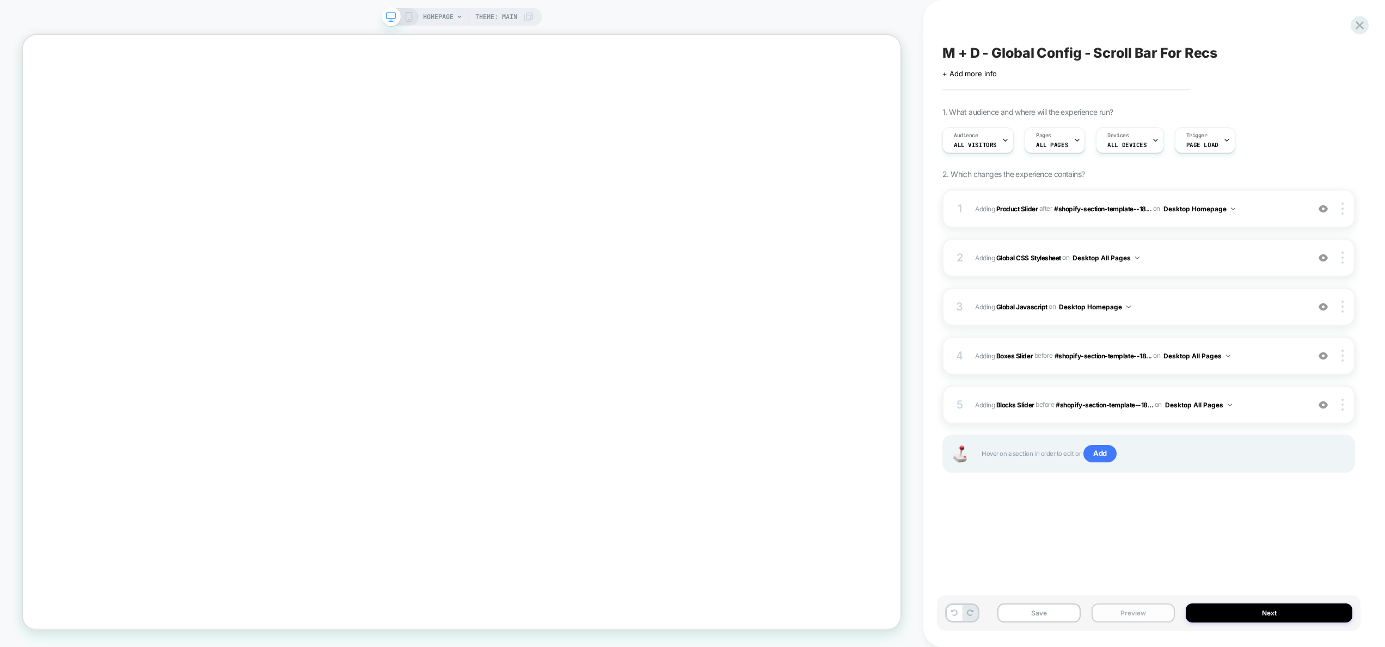
scroll to position [689, 0]
click at [1131, 608] on button "Preview" at bounding box center [1133, 612] width 83 height 19
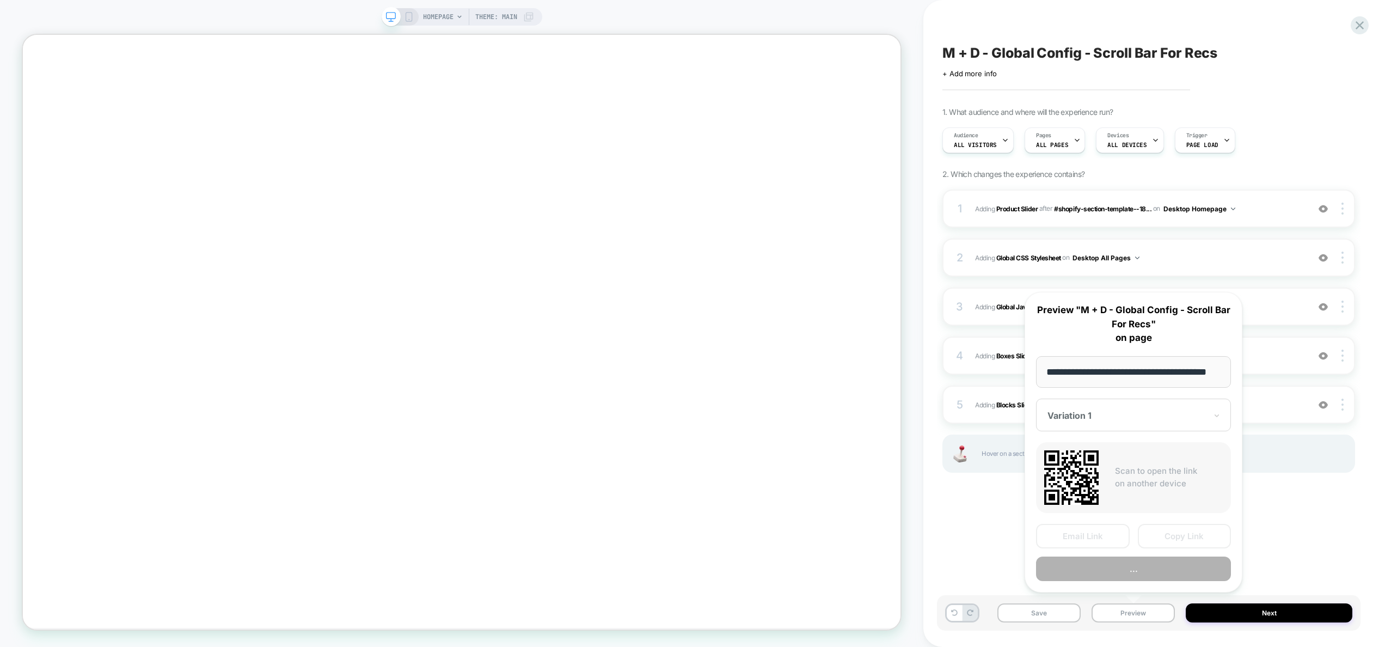
scroll to position [0, 25]
click at [1133, 571] on button "Preview" at bounding box center [1133, 569] width 195 height 25
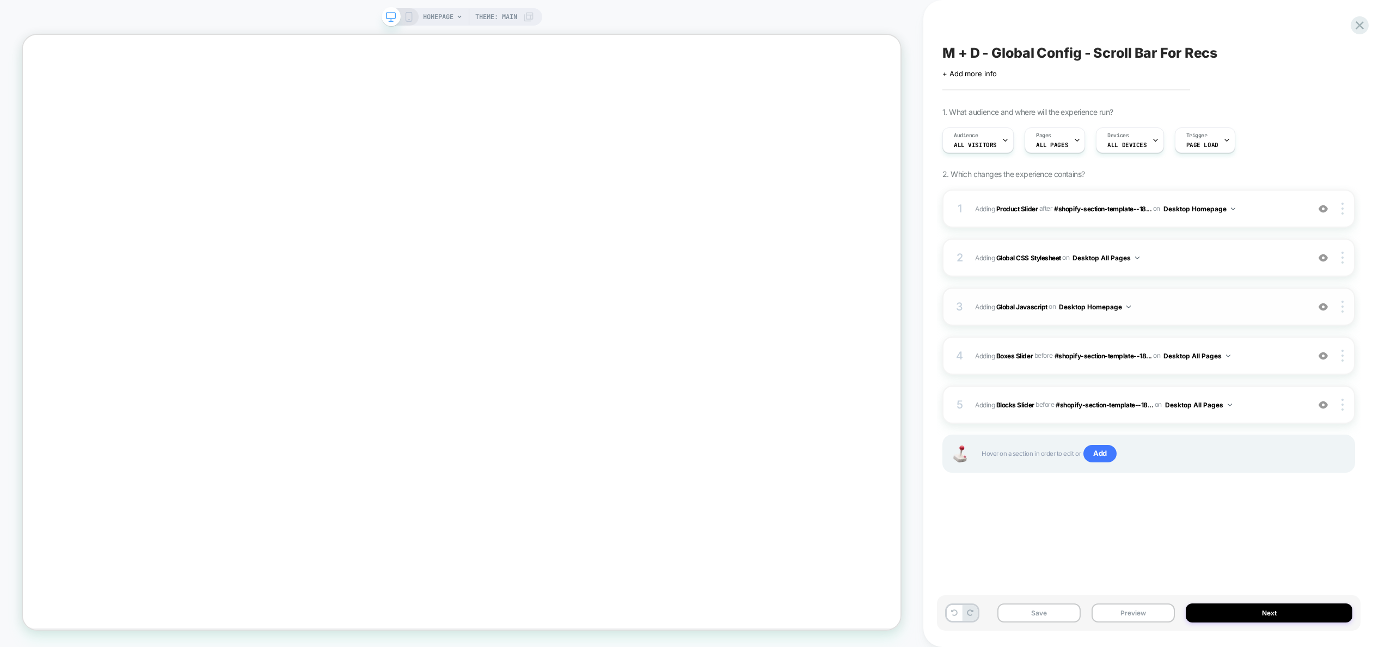
click at [1183, 301] on span "Adding Global Javascript on Desktop Homepage" at bounding box center [1139, 307] width 328 height 14
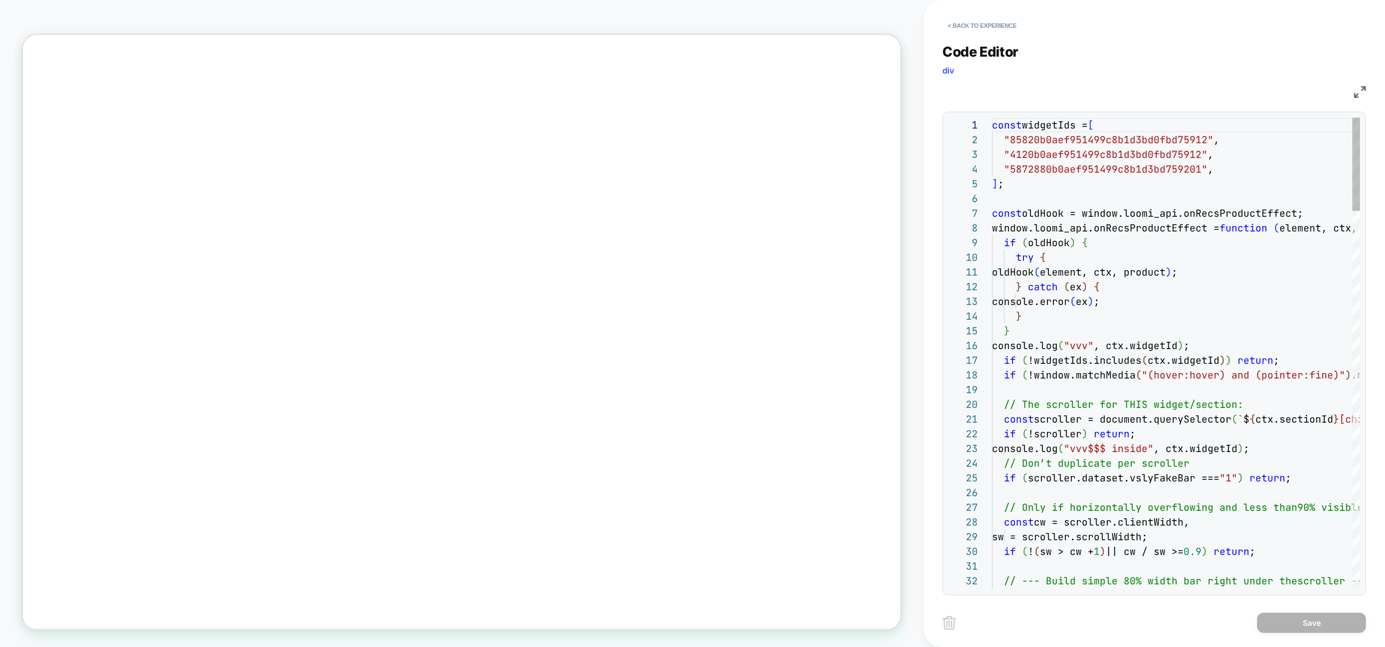
scroll to position [147, 0]
type textarea "**********"
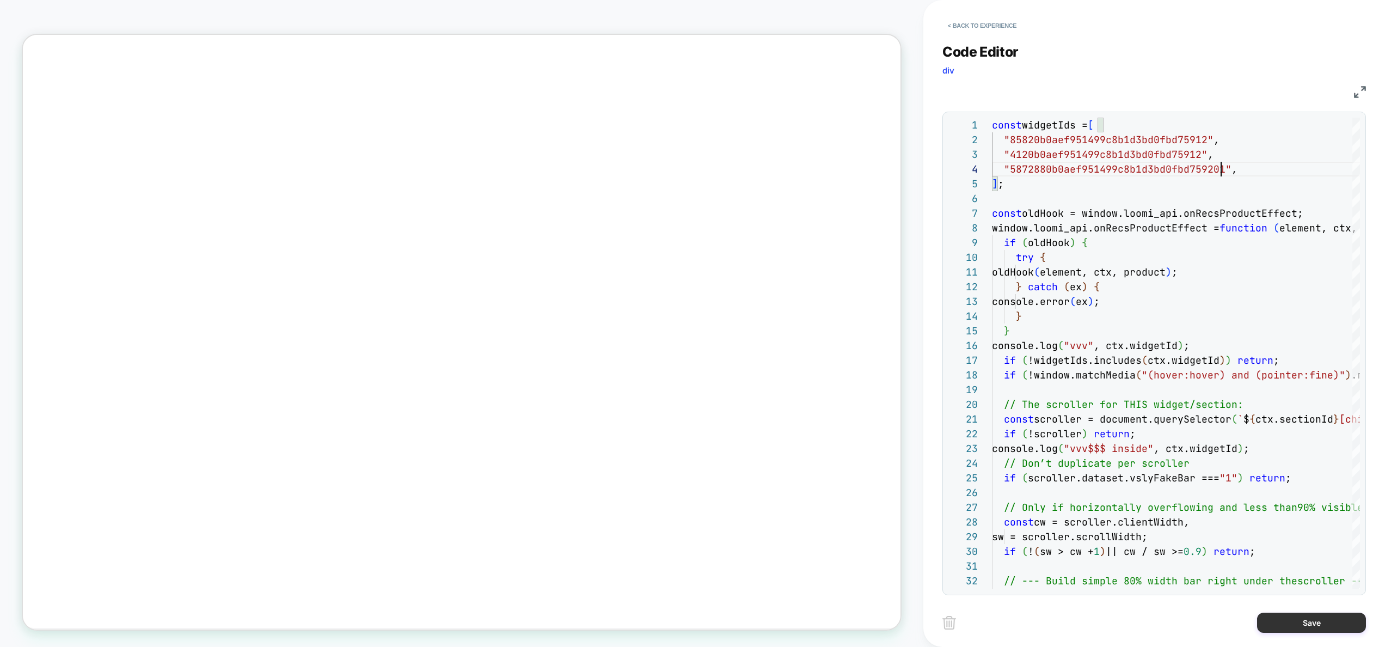
click at [1308, 622] on button "Save" at bounding box center [1311, 623] width 109 height 20
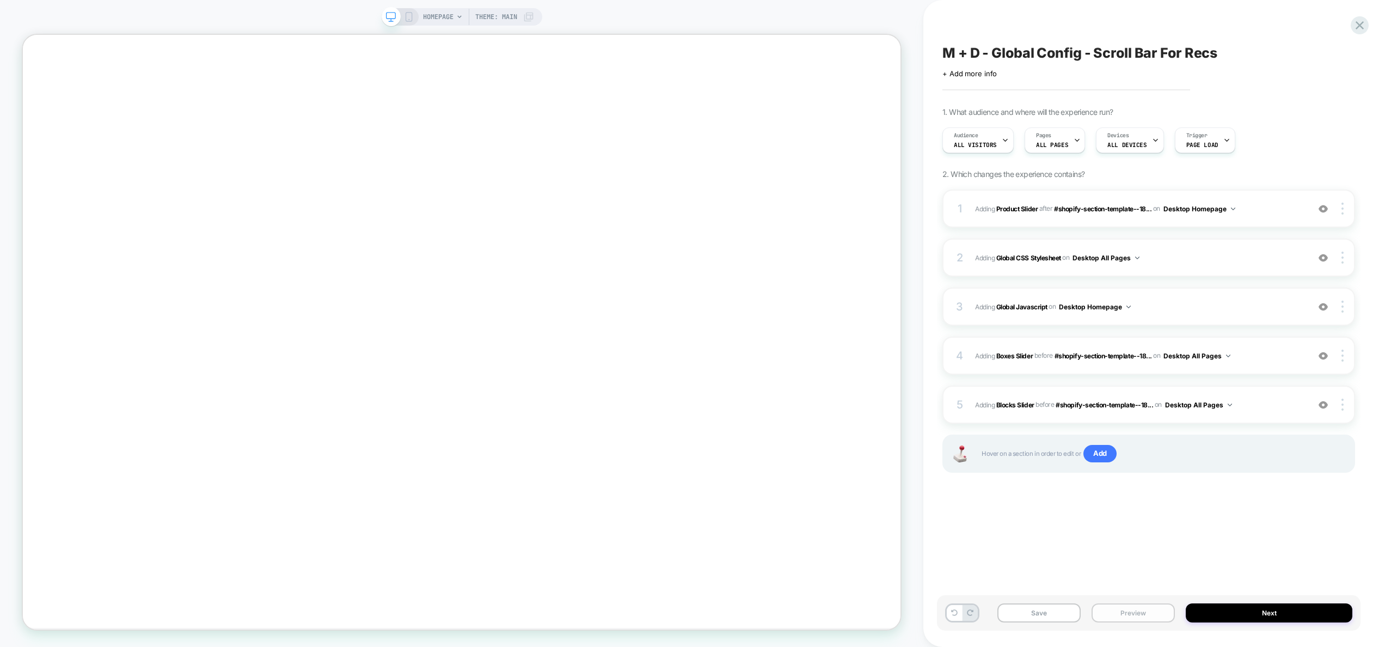
click at [1162, 618] on button "Preview" at bounding box center [1133, 612] width 83 height 19
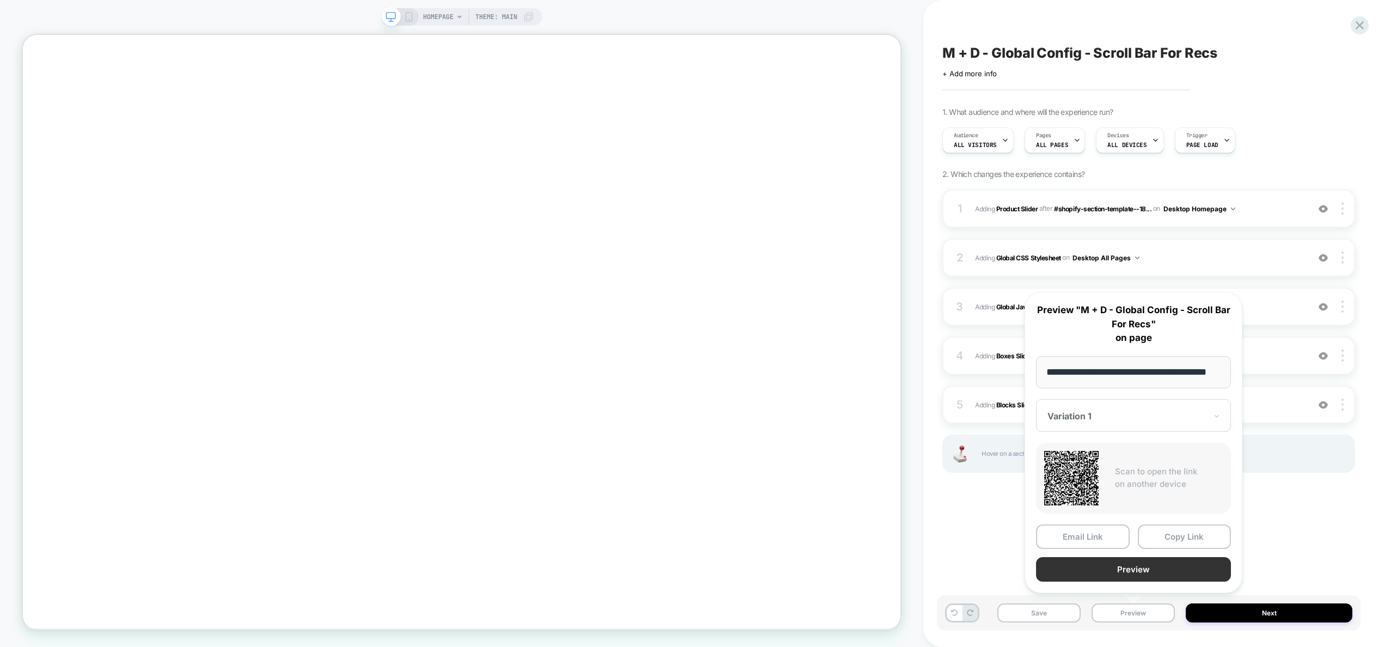
scroll to position [0, 0]
click at [1149, 565] on button "Preview" at bounding box center [1133, 569] width 195 height 25
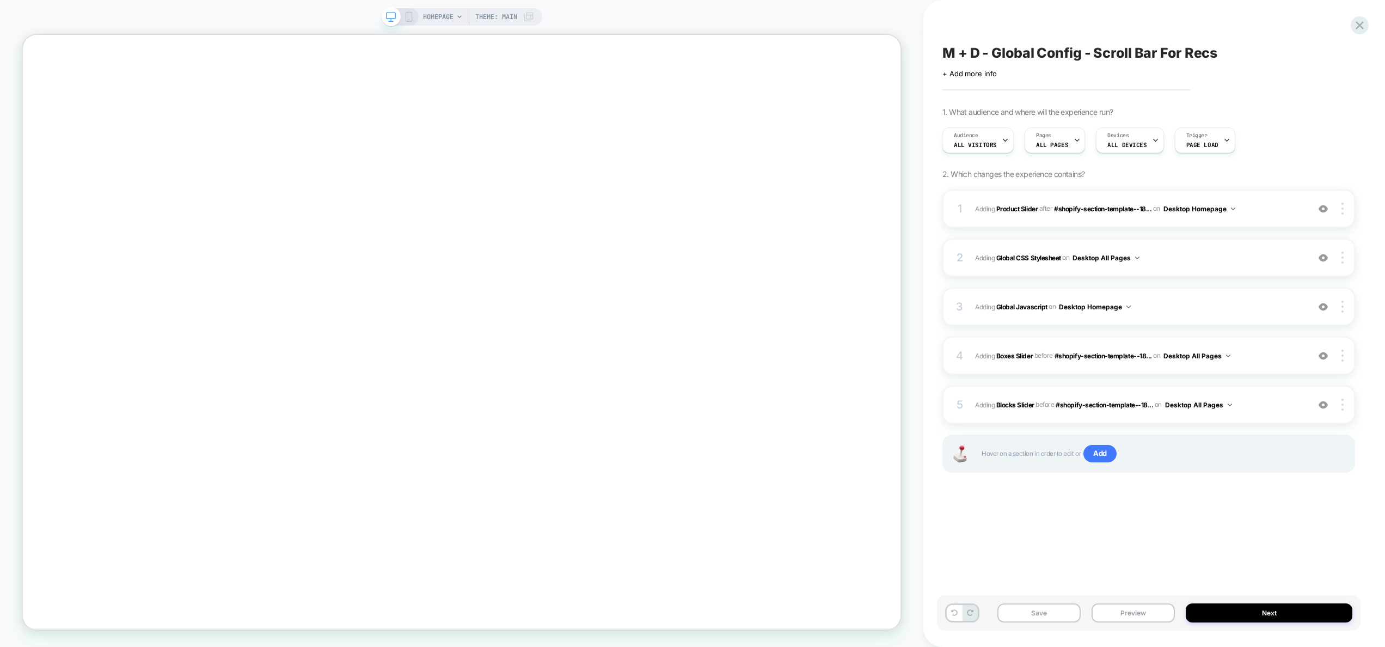
drag, startPoint x: 1324, startPoint y: 301, endPoint x: 1240, endPoint y: 571, distance: 282.1
click at [1324, 302] on img at bounding box center [1323, 306] width 9 height 9
click at [1152, 612] on button "Preview" at bounding box center [1133, 612] width 83 height 19
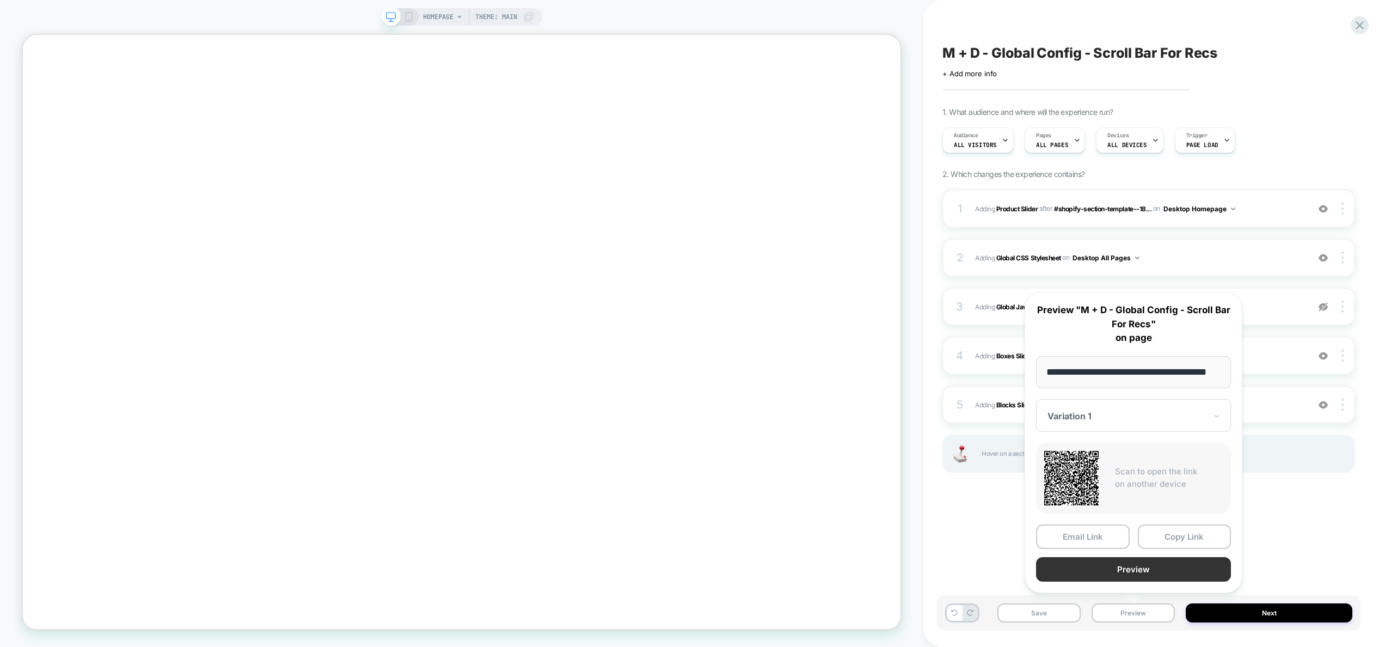
click at [1144, 569] on button "Preview" at bounding box center [1133, 569] width 195 height 25
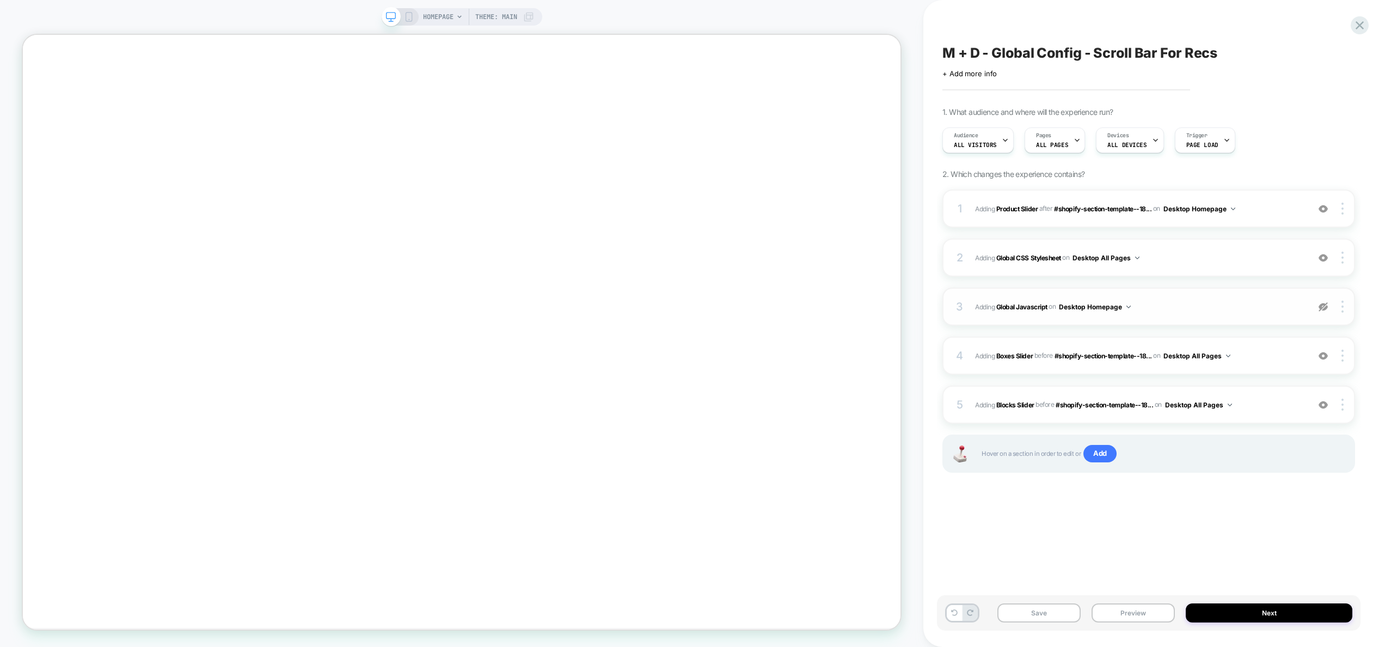
click at [1323, 304] on img at bounding box center [1323, 306] width 9 height 9
click at [1142, 613] on button "Preview" at bounding box center [1133, 612] width 83 height 19
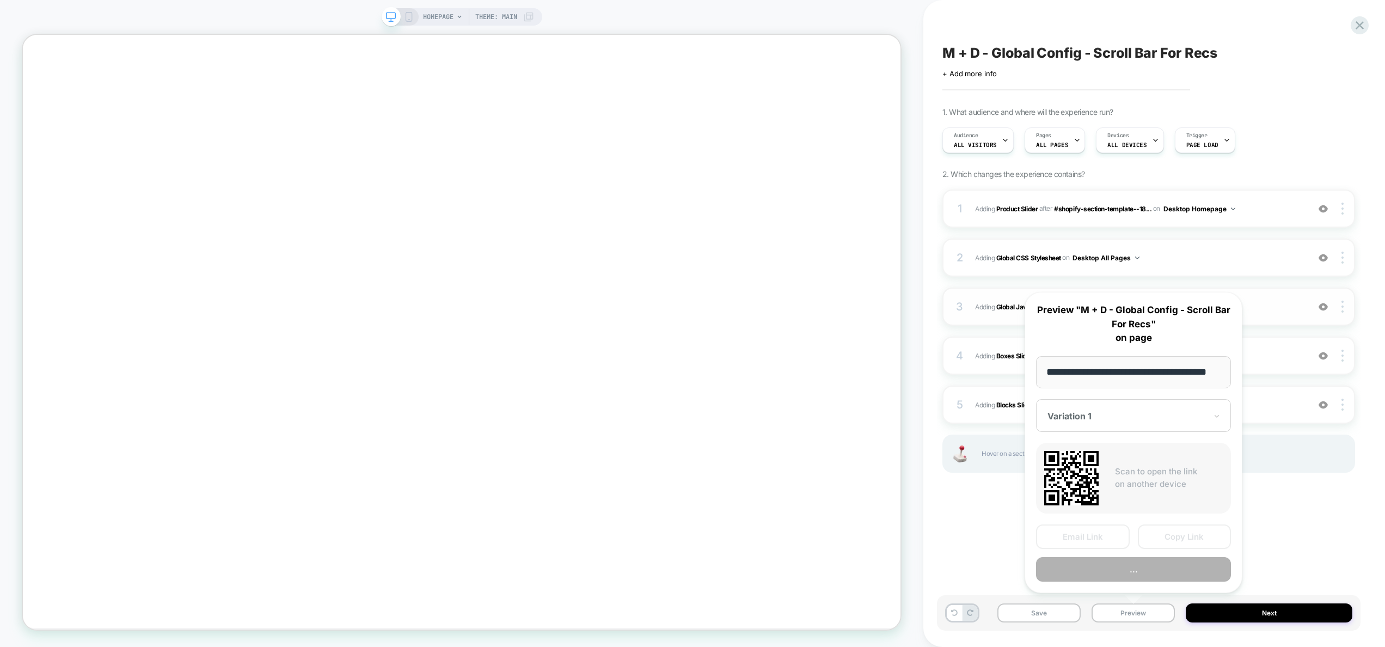
click at [1138, 572] on button "..." at bounding box center [1133, 569] width 195 height 25
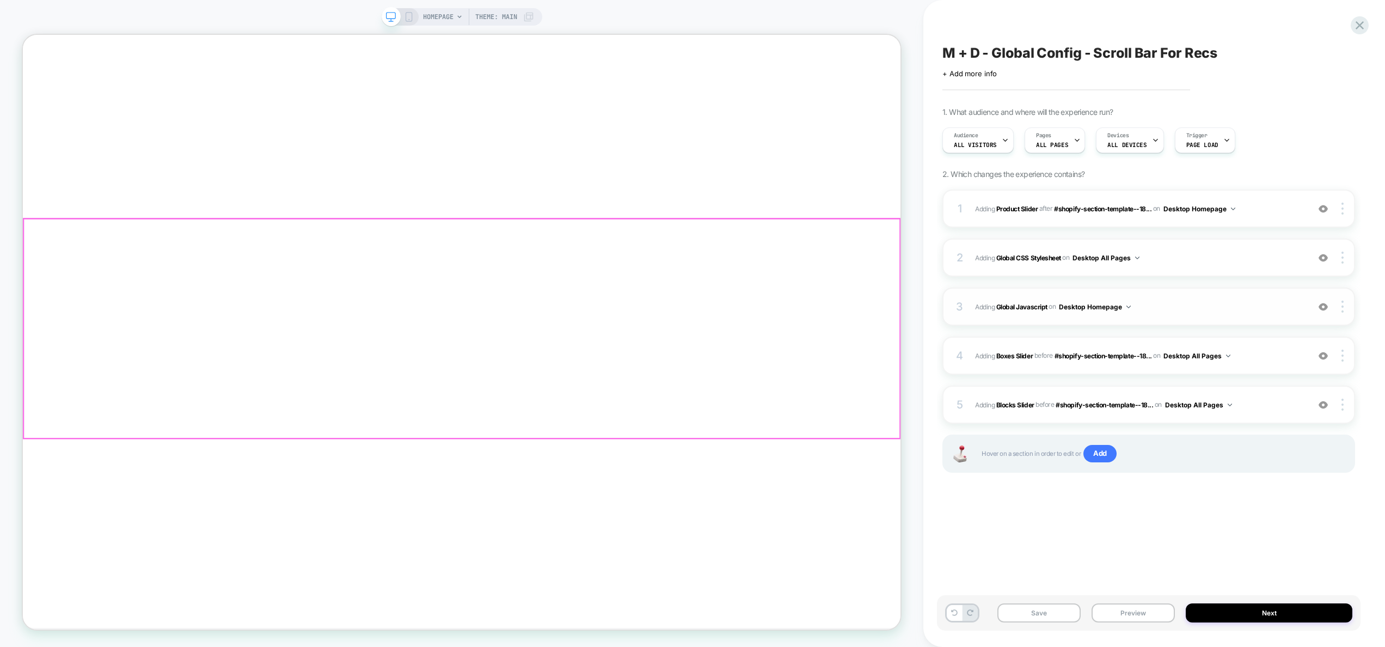
scroll to position [600, 0]
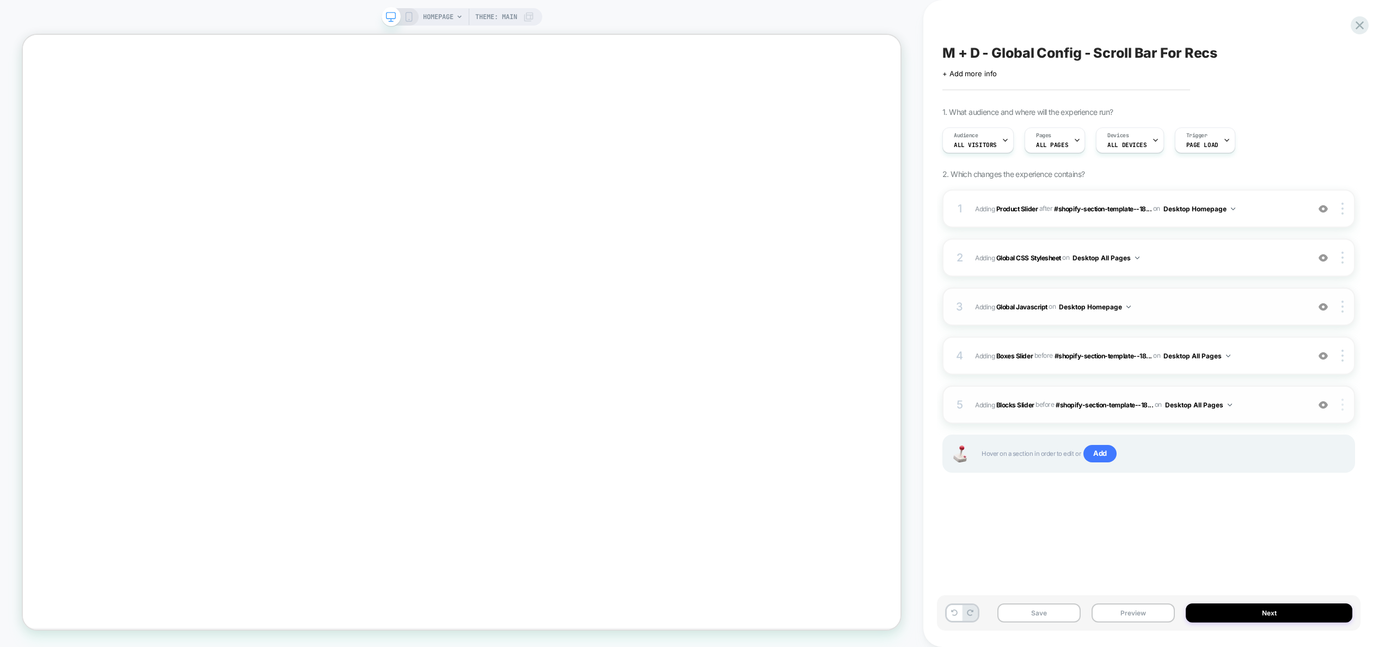
click at [1340, 406] on div at bounding box center [1344, 405] width 21 height 12
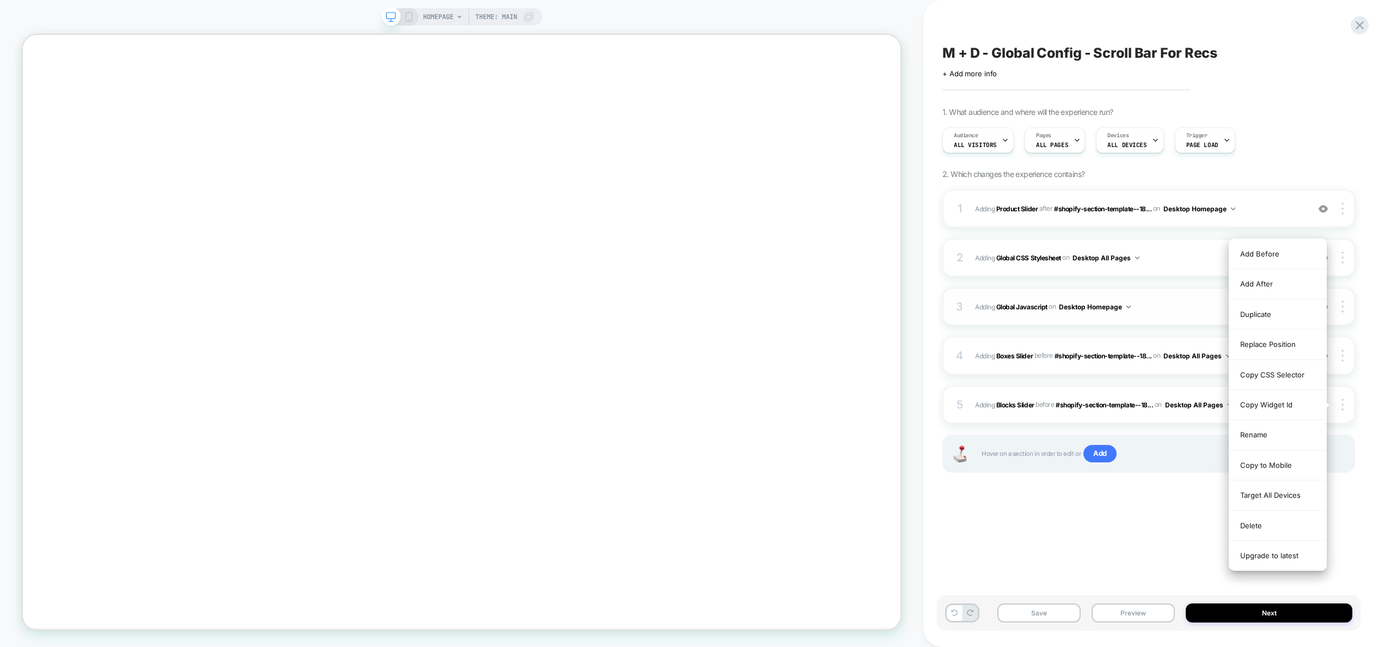
drag, startPoint x: 1269, startPoint y: 523, endPoint x: 1069, endPoint y: 555, distance: 202.4
click at [1069, 555] on div "M + D - Global Config - Scroll Bar For Recs Click to edit experience details + …" at bounding box center [1149, 323] width 424 height 625
click at [1076, 552] on div "M + D - Global Config - Scroll Bar For Recs Click to edit experience details + …" at bounding box center [1149, 323] width 424 height 625
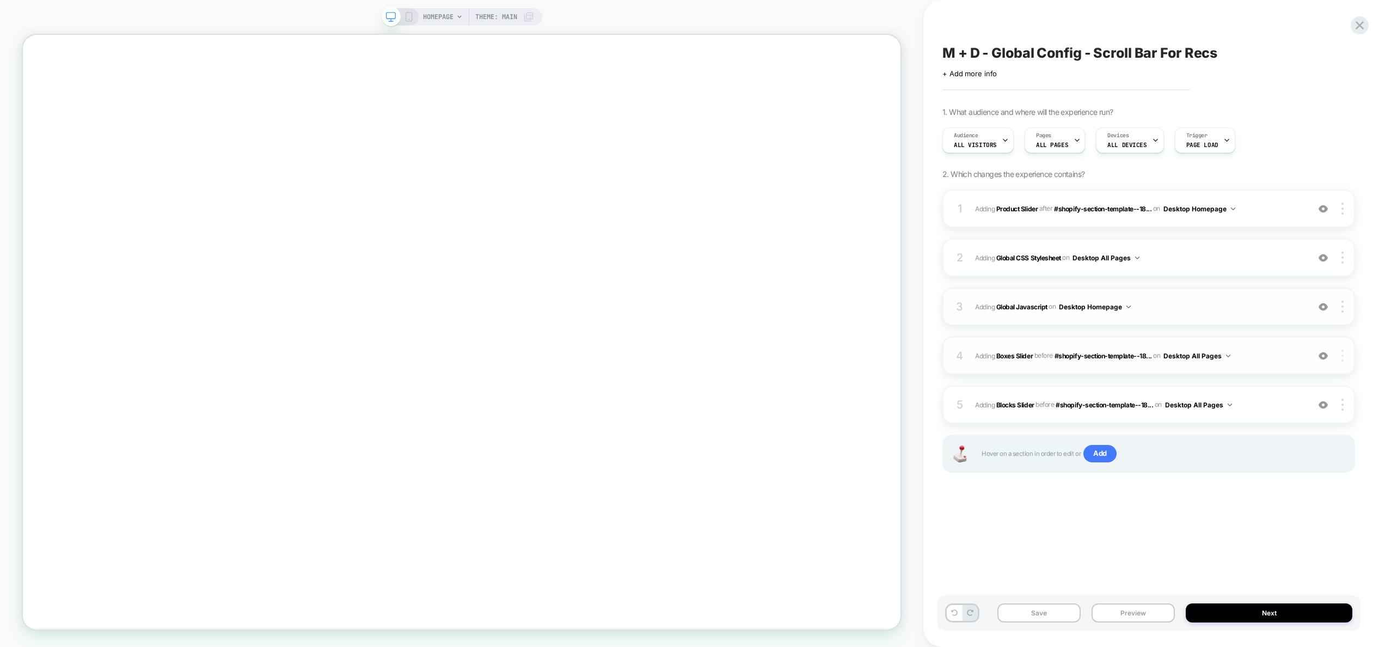
click at [1346, 351] on div at bounding box center [1344, 356] width 21 height 12
click at [1269, 476] on div "Delete" at bounding box center [1278, 477] width 97 height 30
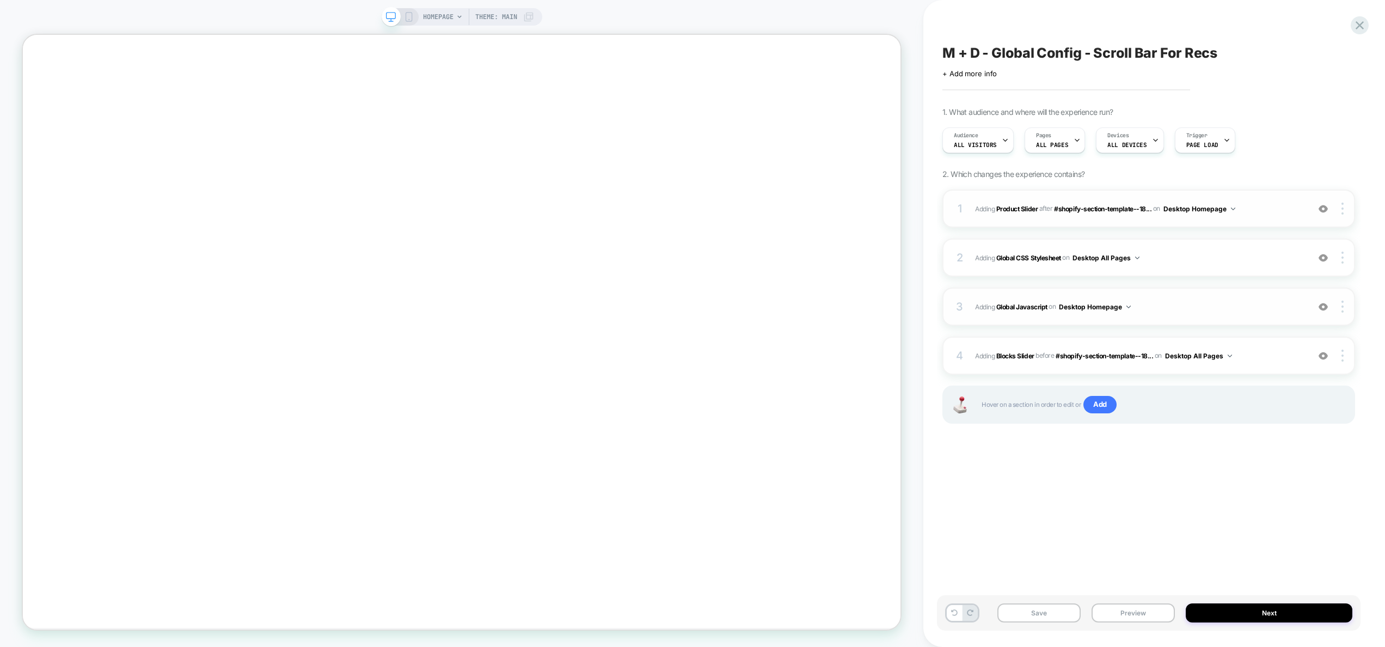
scroll to position [0, 0]
click at [1344, 210] on div at bounding box center [1344, 209] width 21 height 12
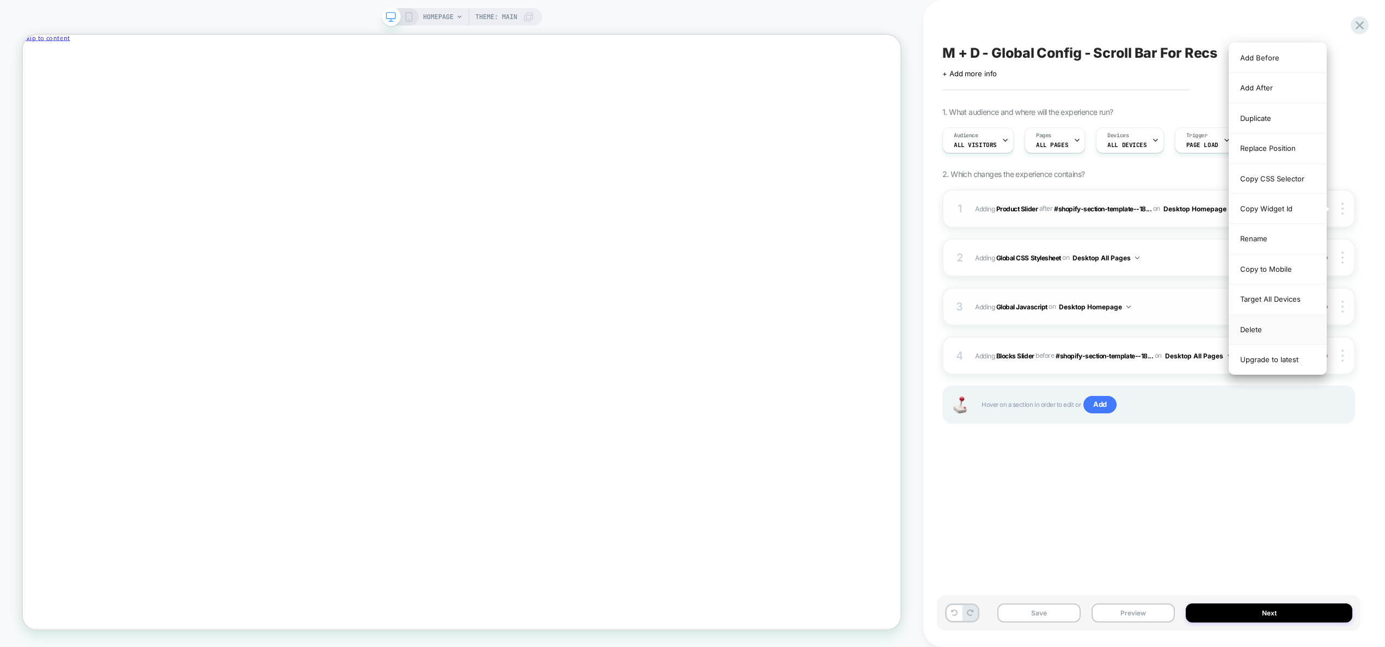
click at [1266, 329] on div "Delete" at bounding box center [1278, 330] width 97 height 30
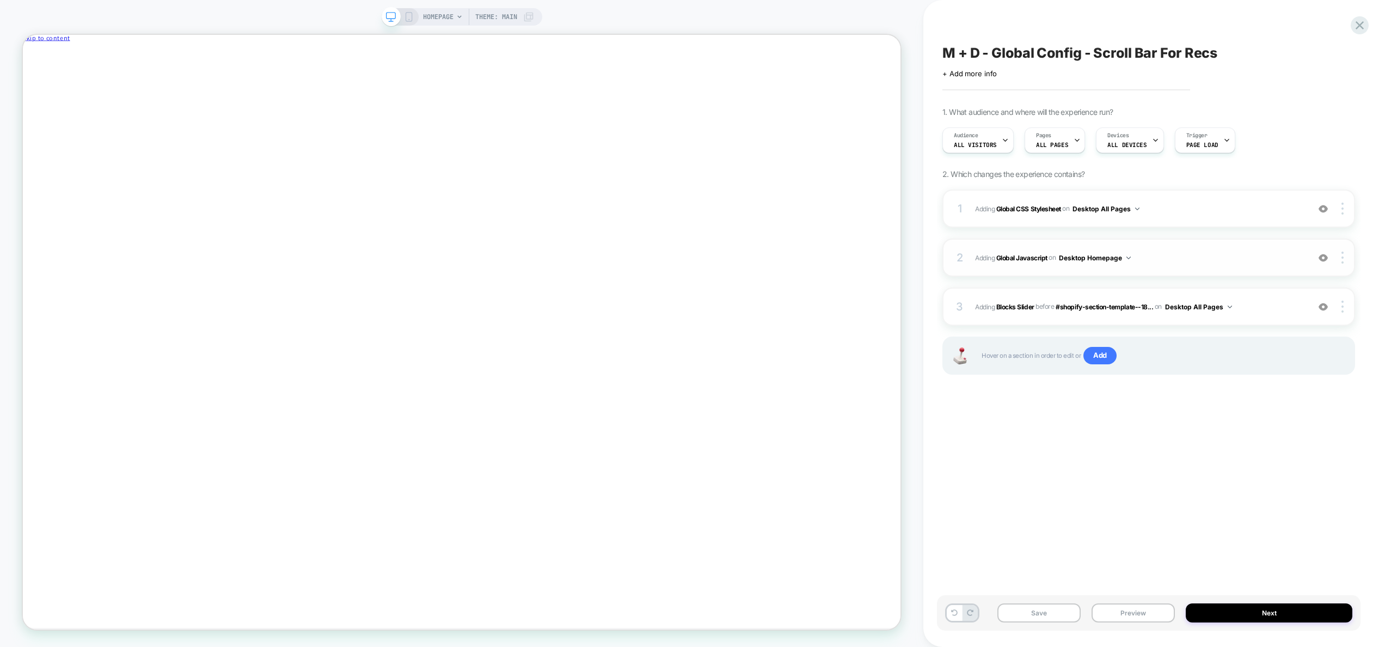
click at [1144, 253] on span "Adding Global Javascript on Desktop Homepage" at bounding box center [1139, 258] width 328 height 14
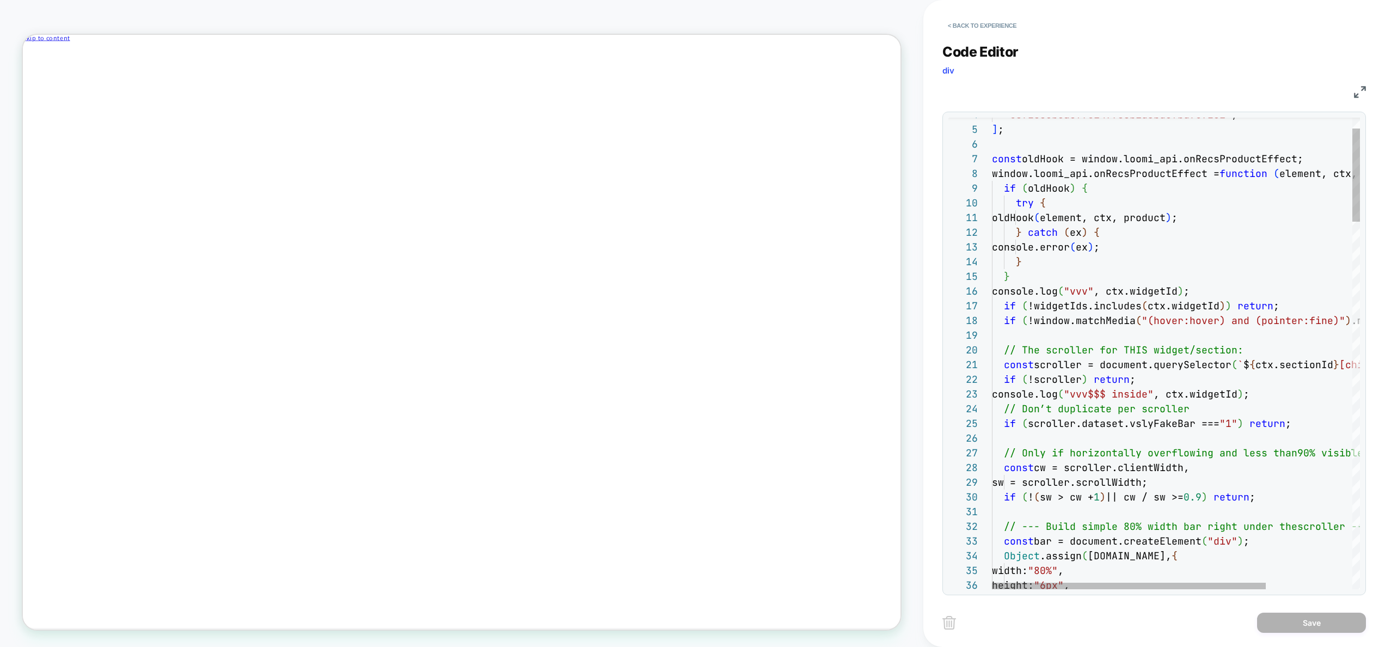
scroll to position [103, 241]
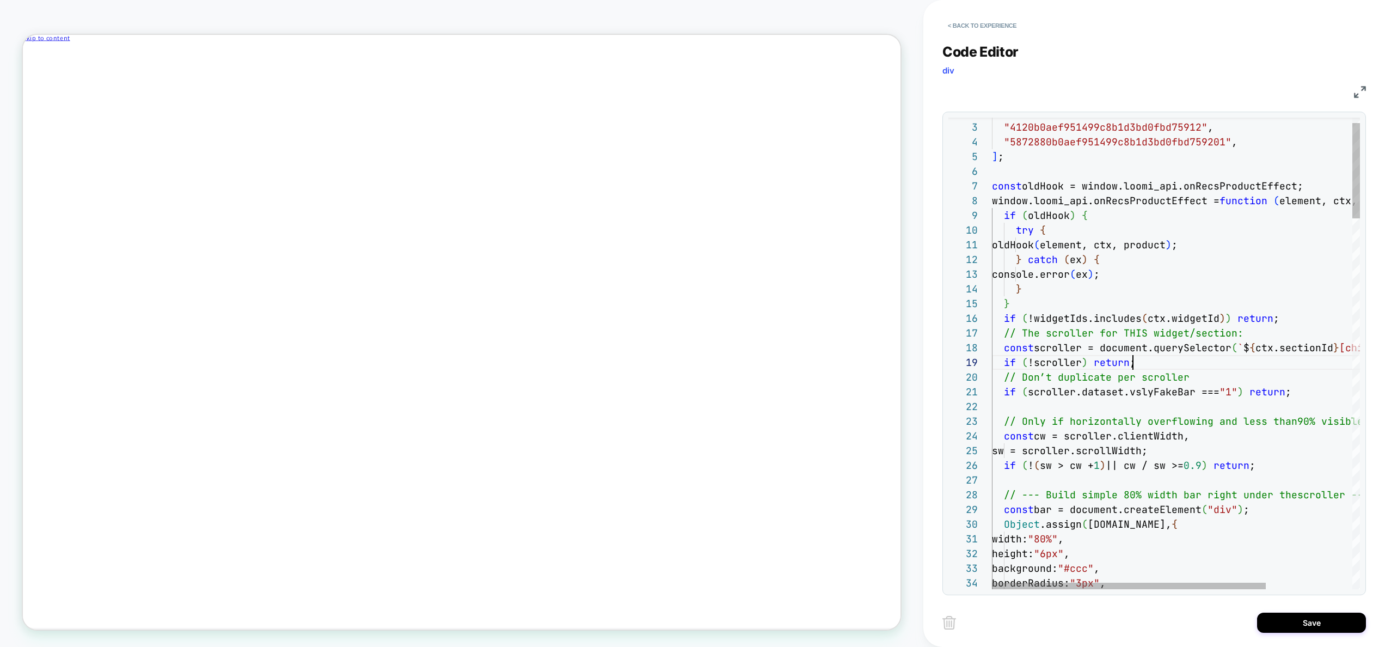
scroll to position [118, 141]
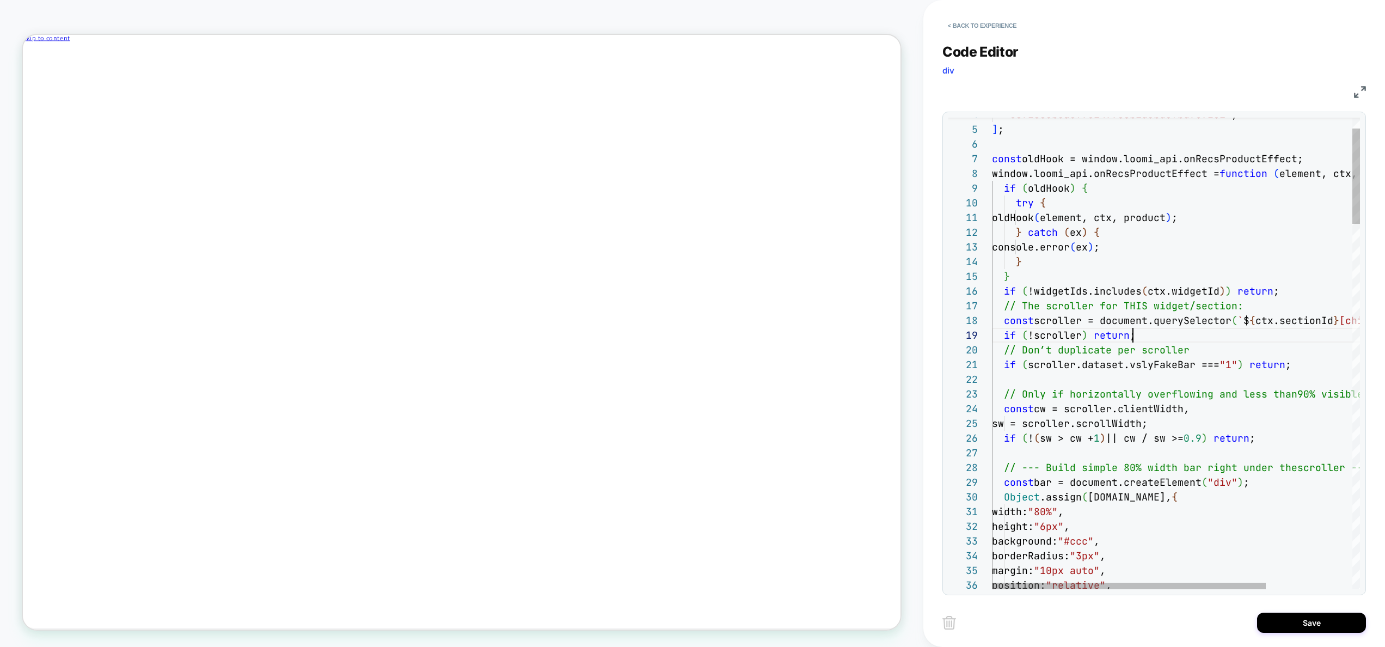
scroll to position [132, 12]
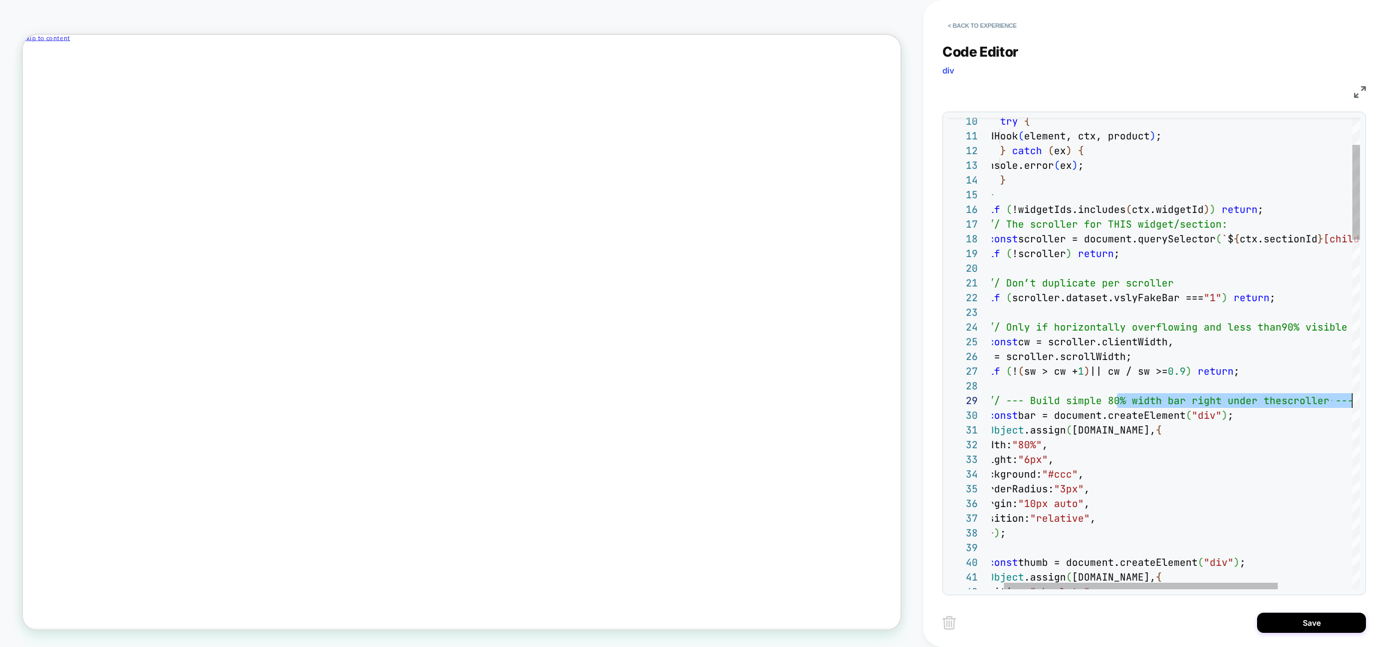
drag, startPoint x: 1135, startPoint y: 403, endPoint x: 1254, endPoint y: 409, distance: 118.9
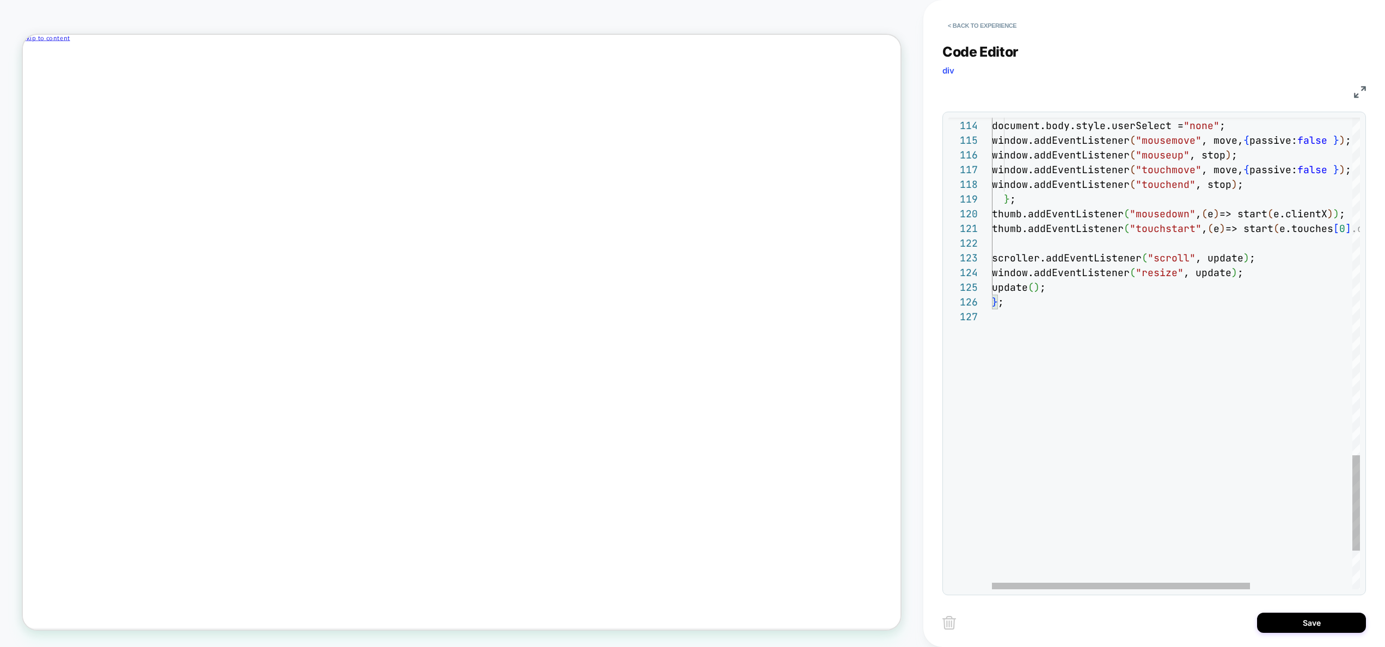
scroll to position [88, 0]
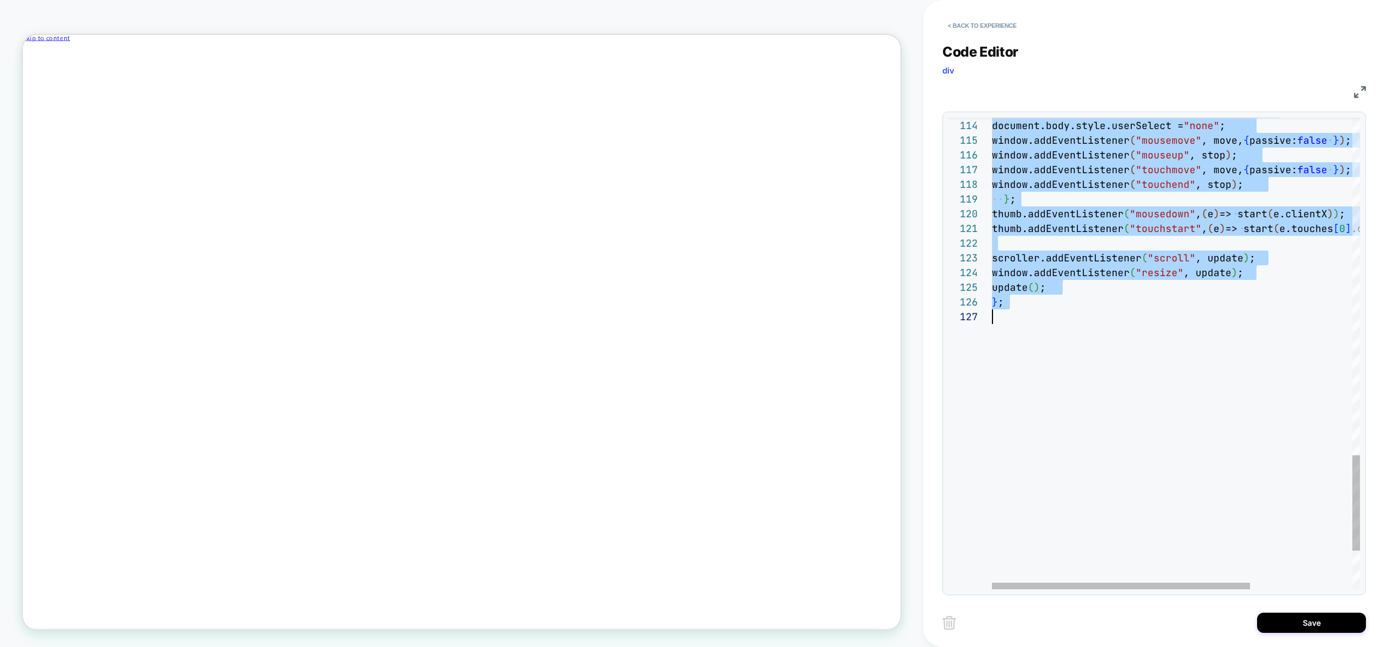
type textarea "**********"
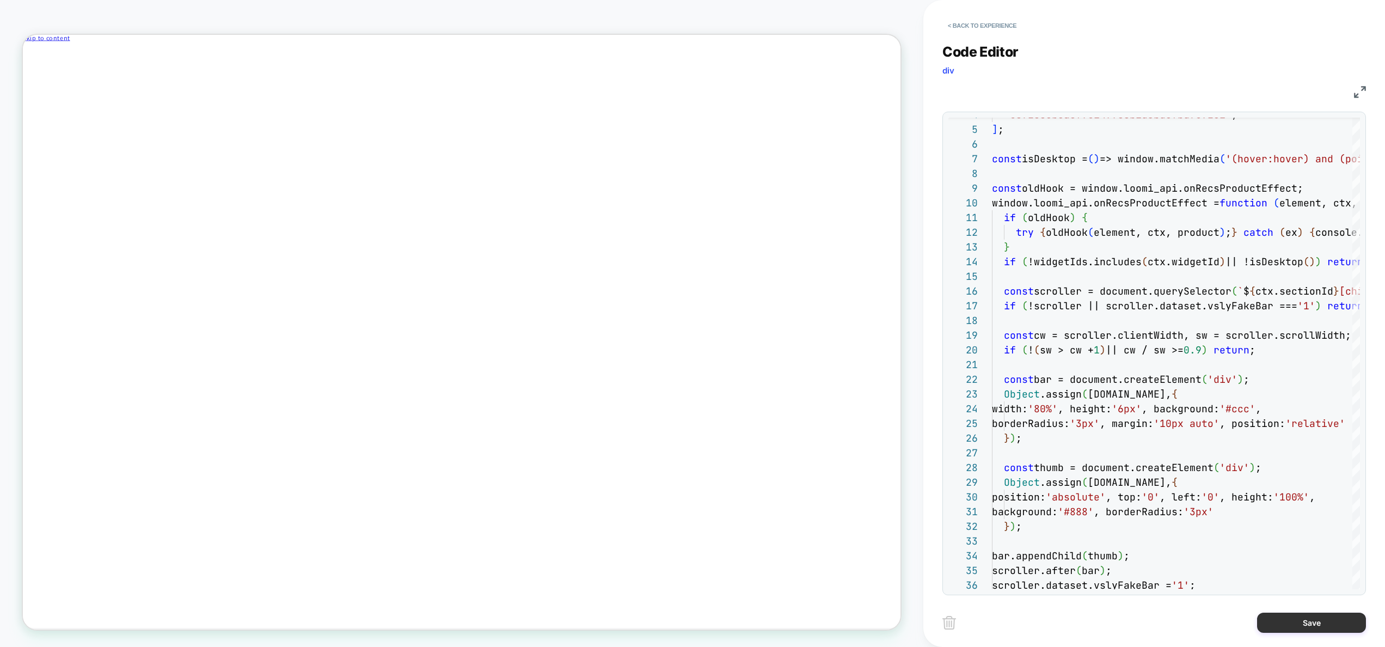
click at [1301, 619] on button "Save" at bounding box center [1311, 623] width 109 height 20
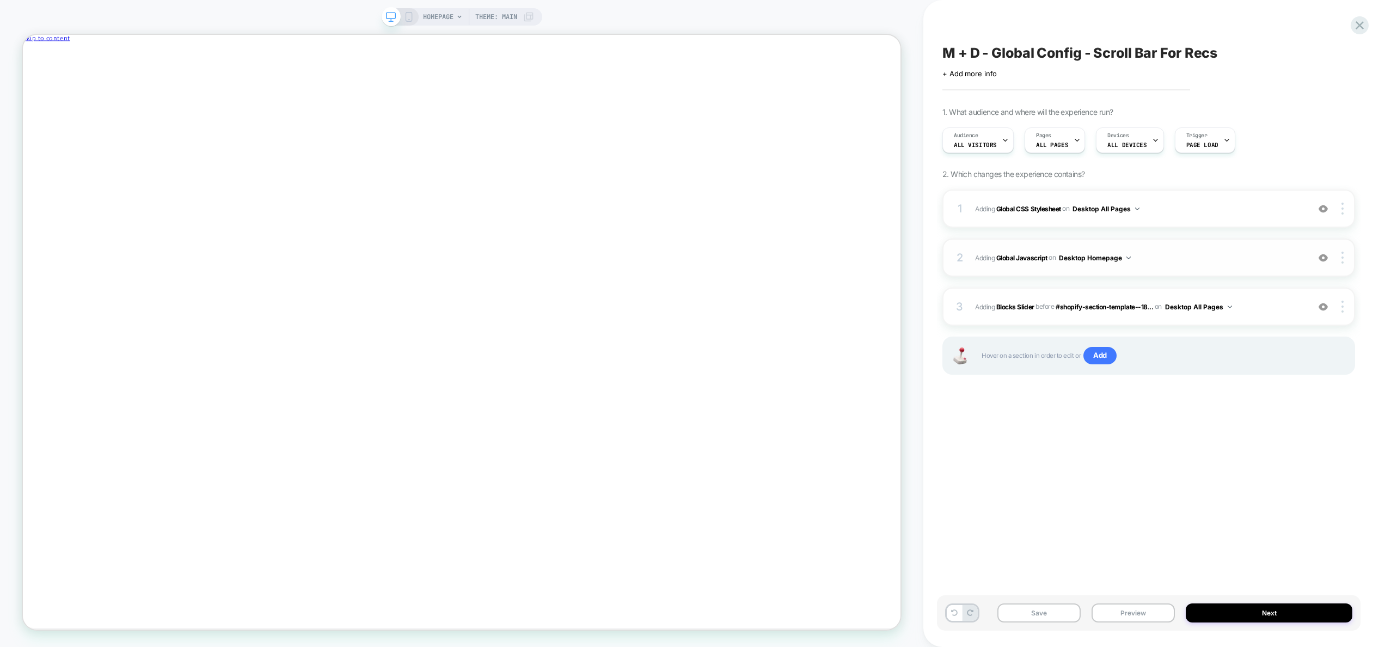
click at [1218, 256] on span "Adding Global Javascript on Desktop Homepage" at bounding box center [1139, 258] width 328 height 14
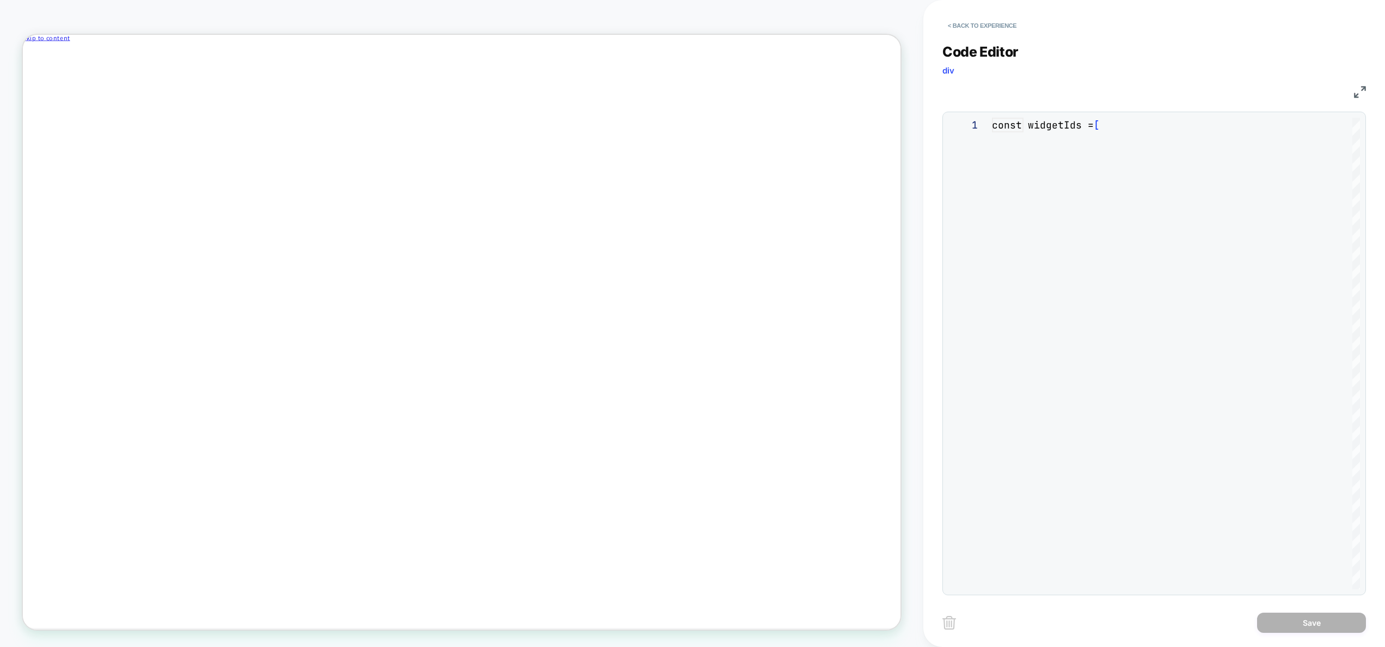
scroll to position [147, 0]
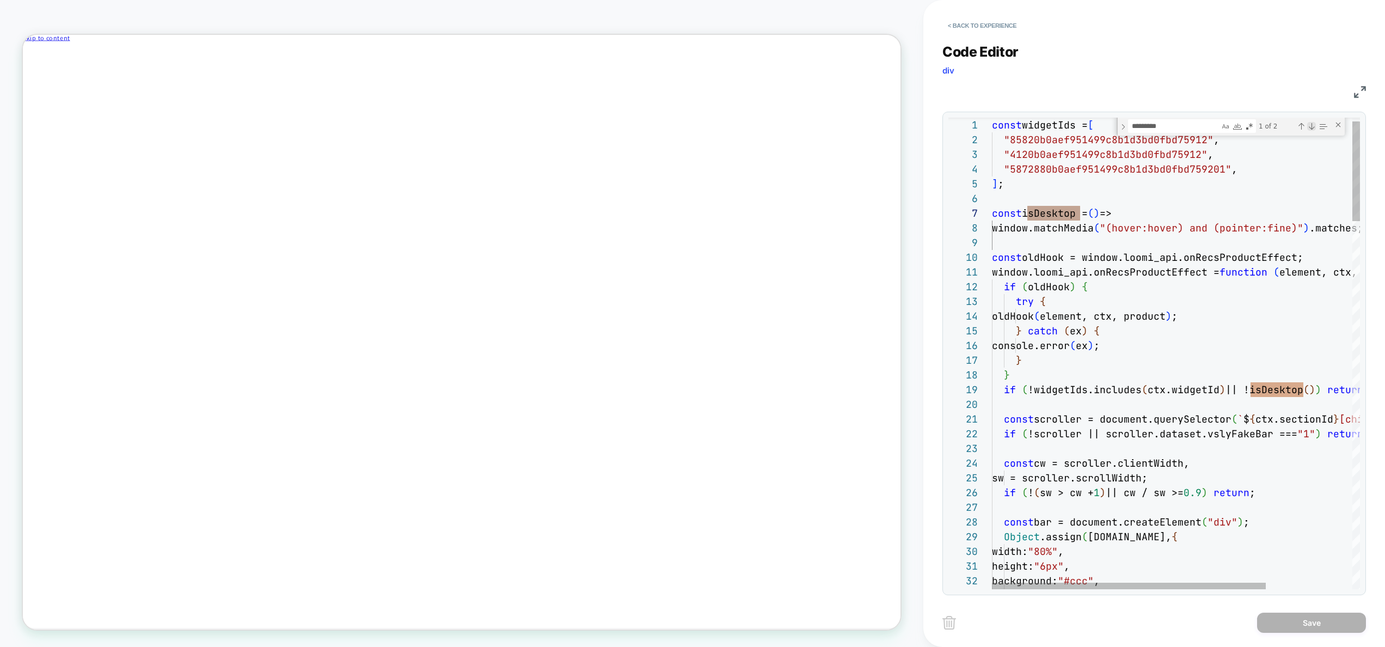
click at [1312, 126] on div "Next Match (Enter)" at bounding box center [1311, 126] width 9 height 9
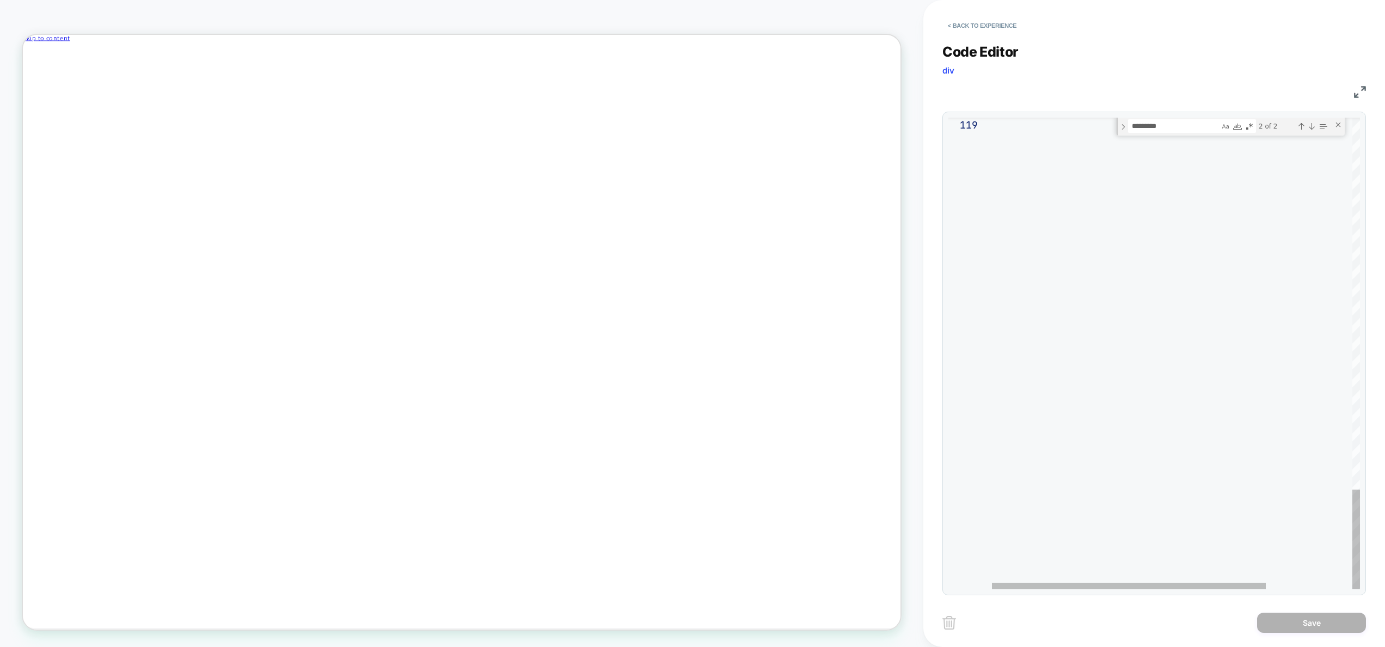
scroll to position [0, 0]
type textarea "**********"
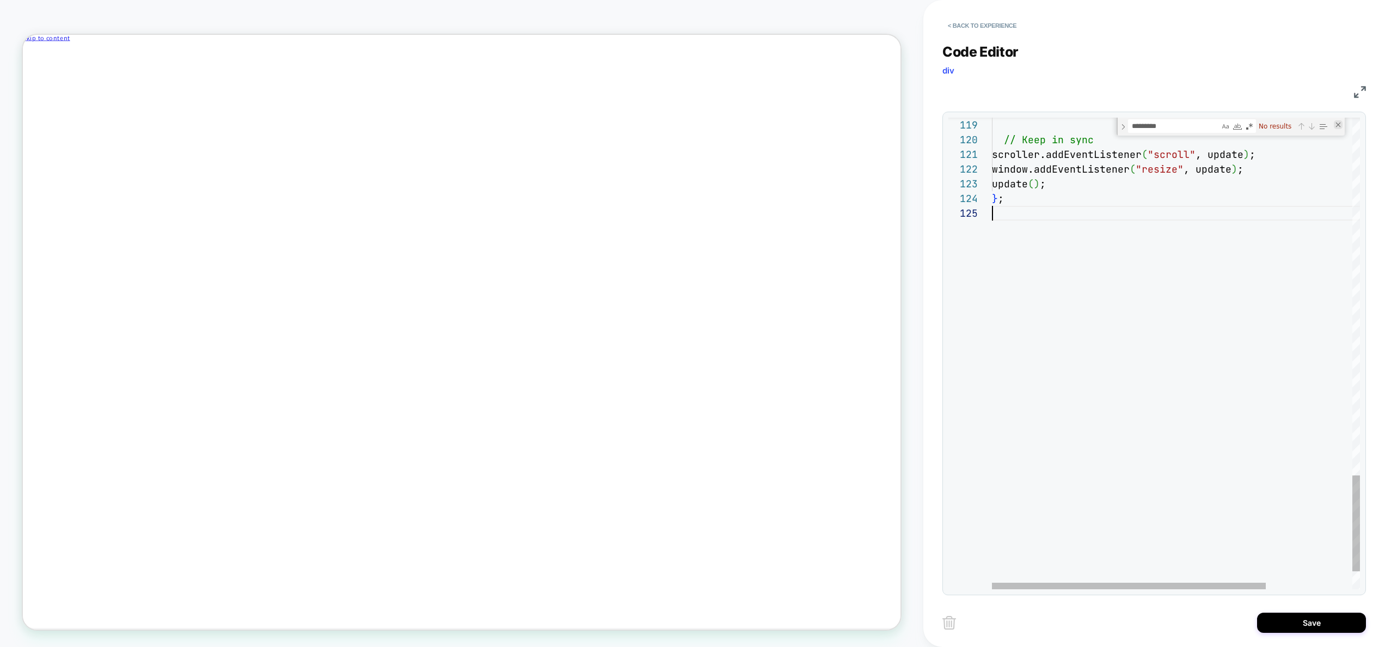
click at [1340, 125] on div "Close (Escape)" at bounding box center [1338, 124] width 9 height 9
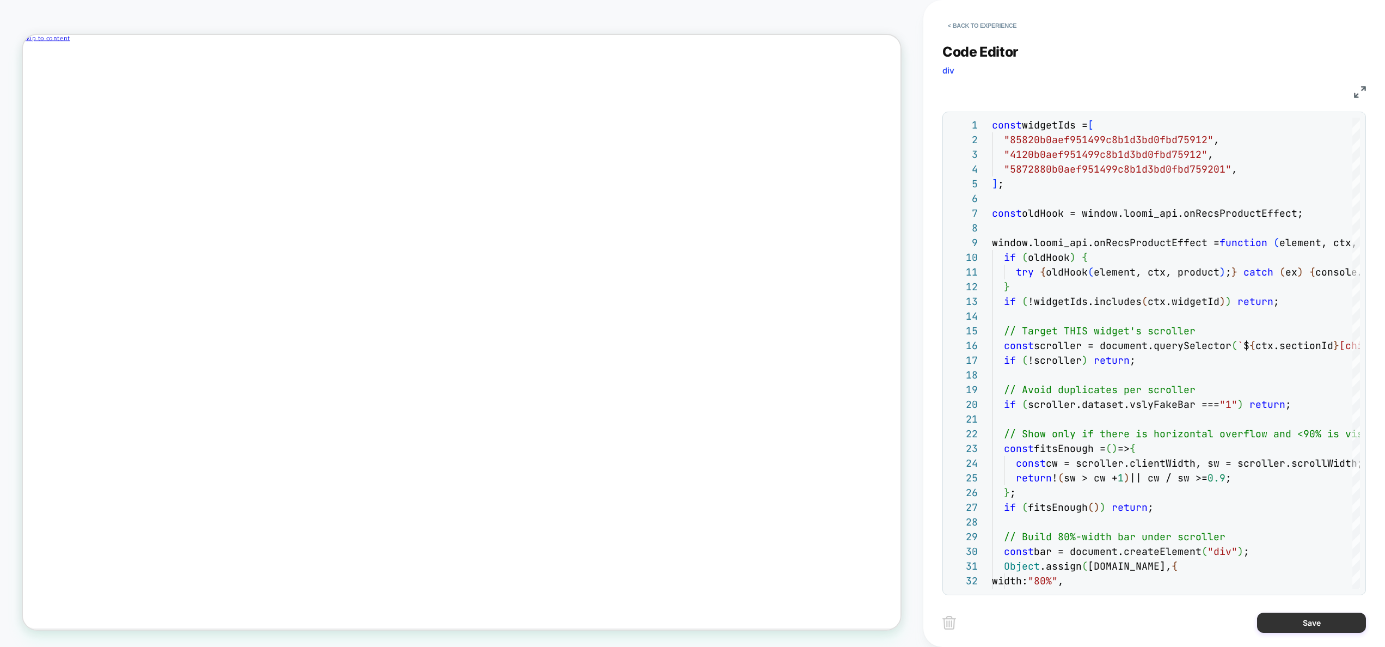
click at [1306, 624] on button "Save" at bounding box center [1311, 623] width 109 height 20
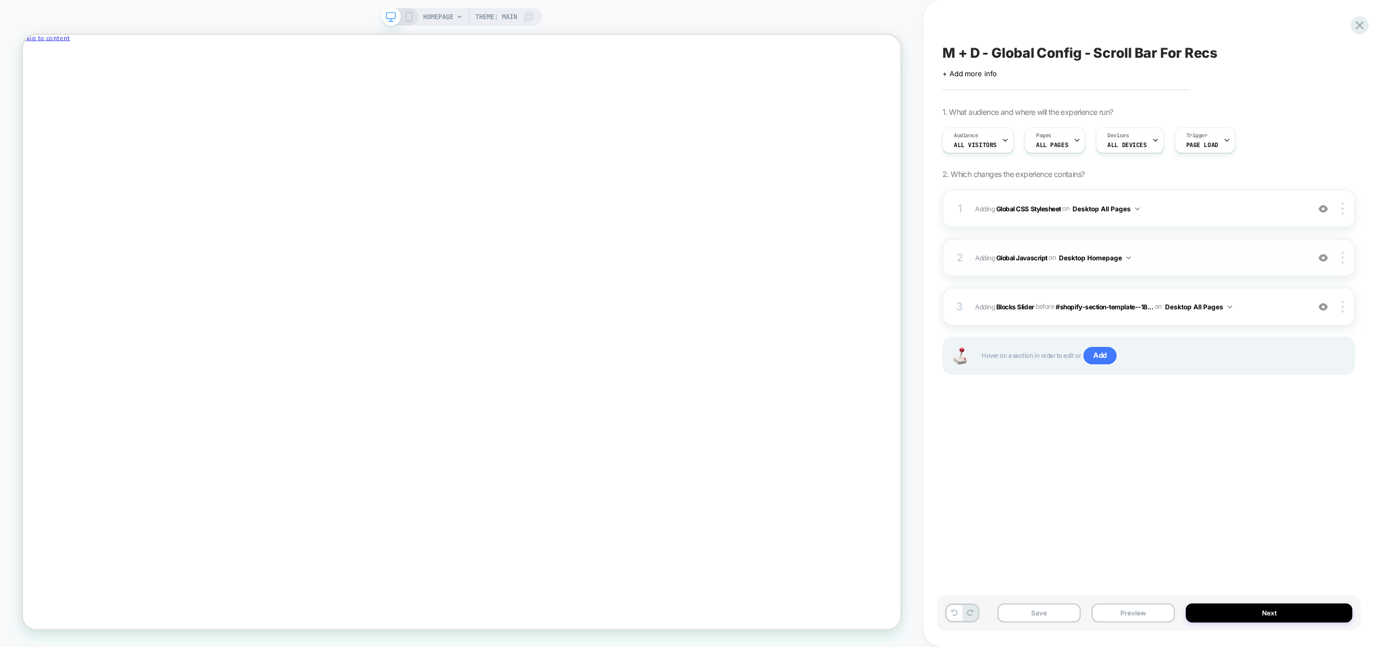
click at [1197, 257] on span "Adding Global Javascript on Desktop Homepage" at bounding box center [1139, 258] width 328 height 14
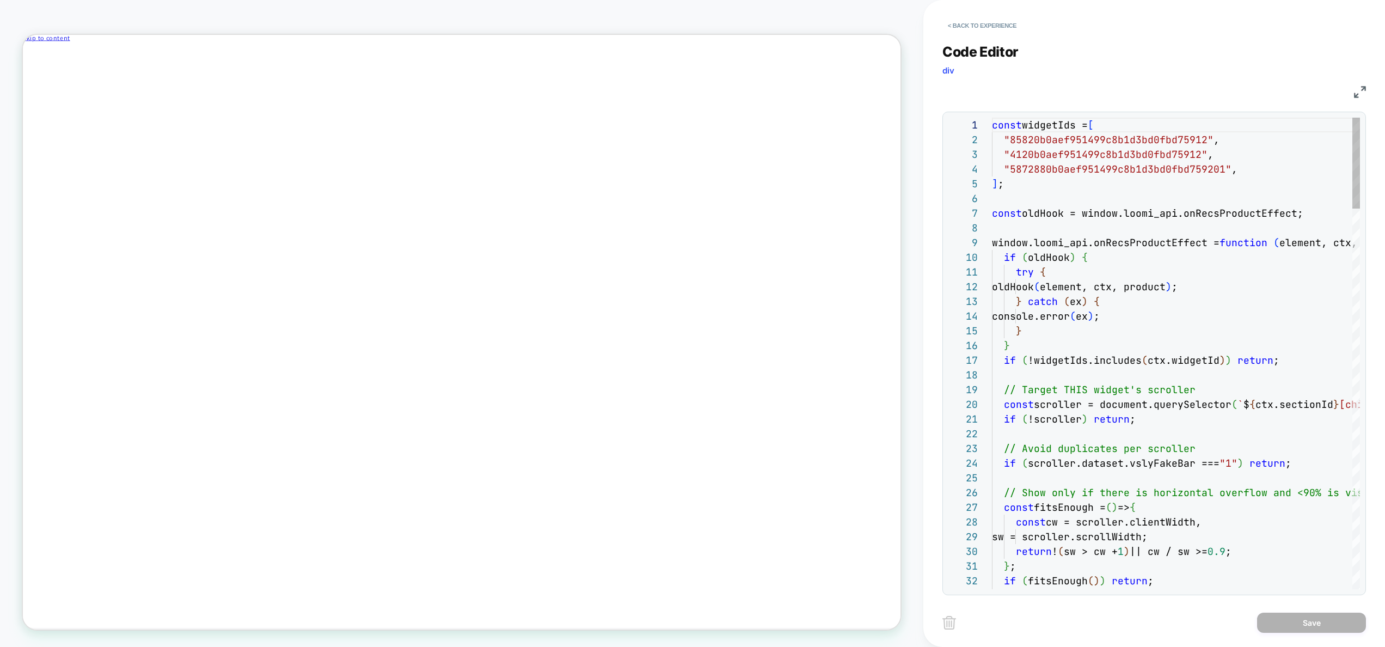
scroll to position [147, 0]
drag, startPoint x: 1008, startPoint y: 36, endPoint x: 1005, endPoint y: 30, distance: 6.6
click at [1007, 35] on div "Code Editor div JS 29 30 31 32 33 20 21 22 23 24 25 26 27 28 9 10 11 12 13 14 1…" at bounding box center [1155, 312] width 424 height 565
click at [1005, 30] on button "< Back to experience" at bounding box center [983, 25] width 80 height 17
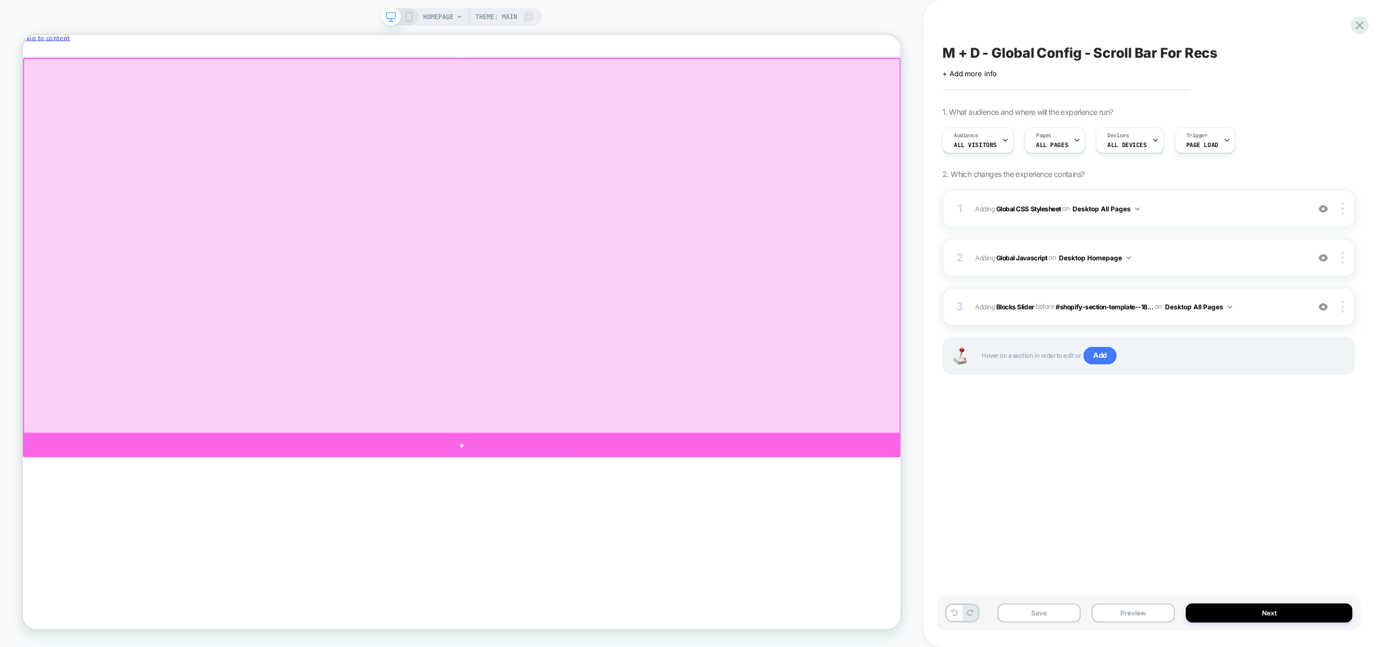
click at [925, 592] on div at bounding box center [608, 582] width 1171 height 31
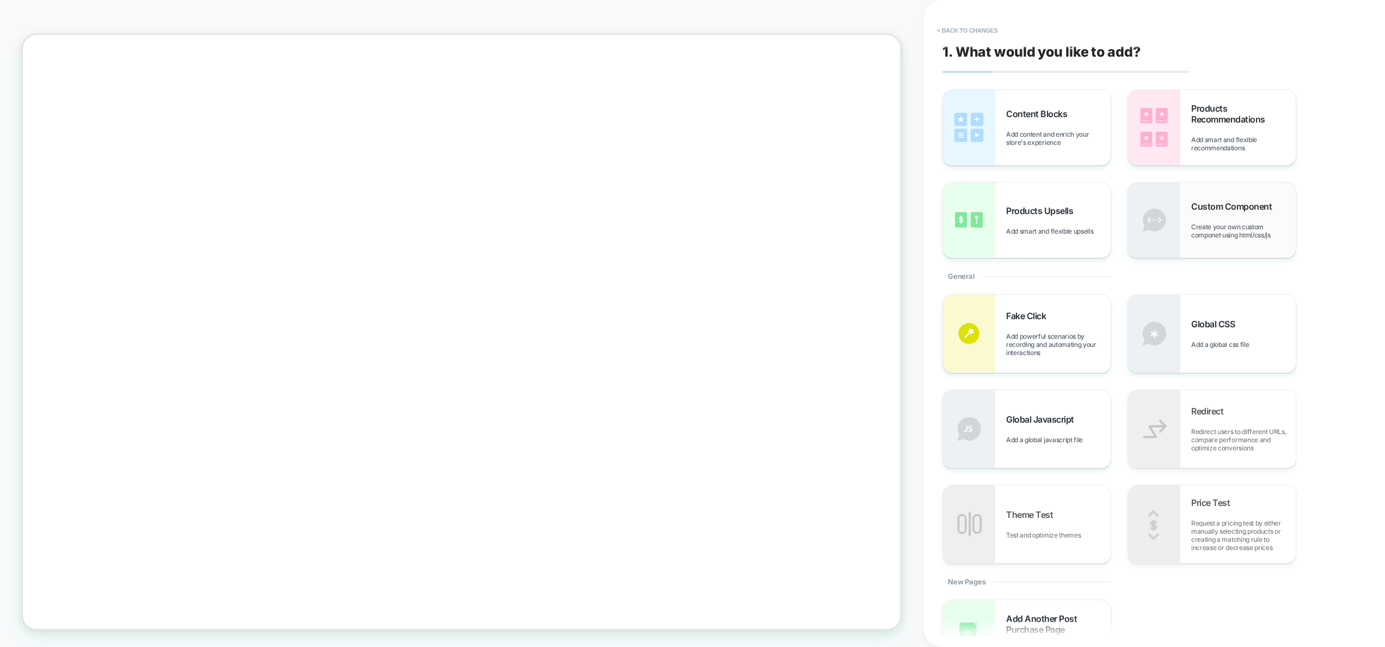
scroll to position [161, 0]
click at [1041, 222] on div "Products Upsells Add smart and flexible upsells" at bounding box center [1058, 220] width 105 height 30
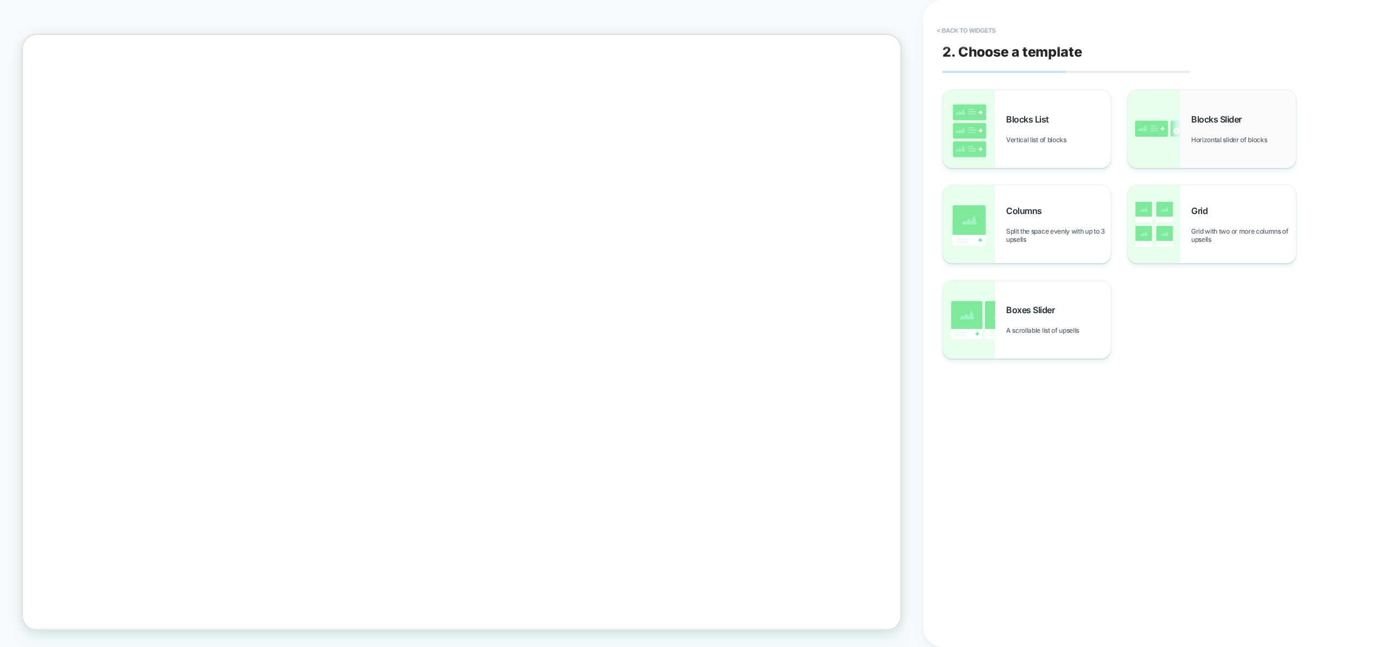
scroll to position [225, 0]
click at [1035, 305] on span "Boxes Slider" at bounding box center [1033, 309] width 54 height 11
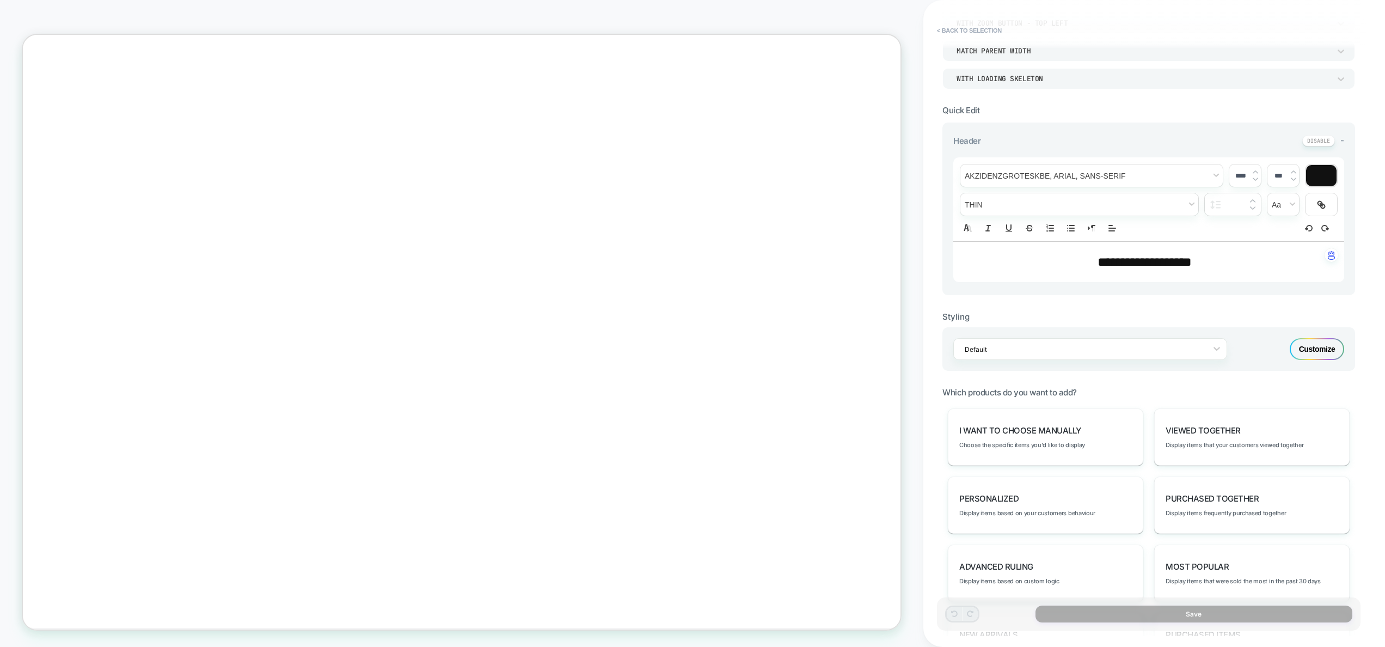
scroll to position [337, 0]
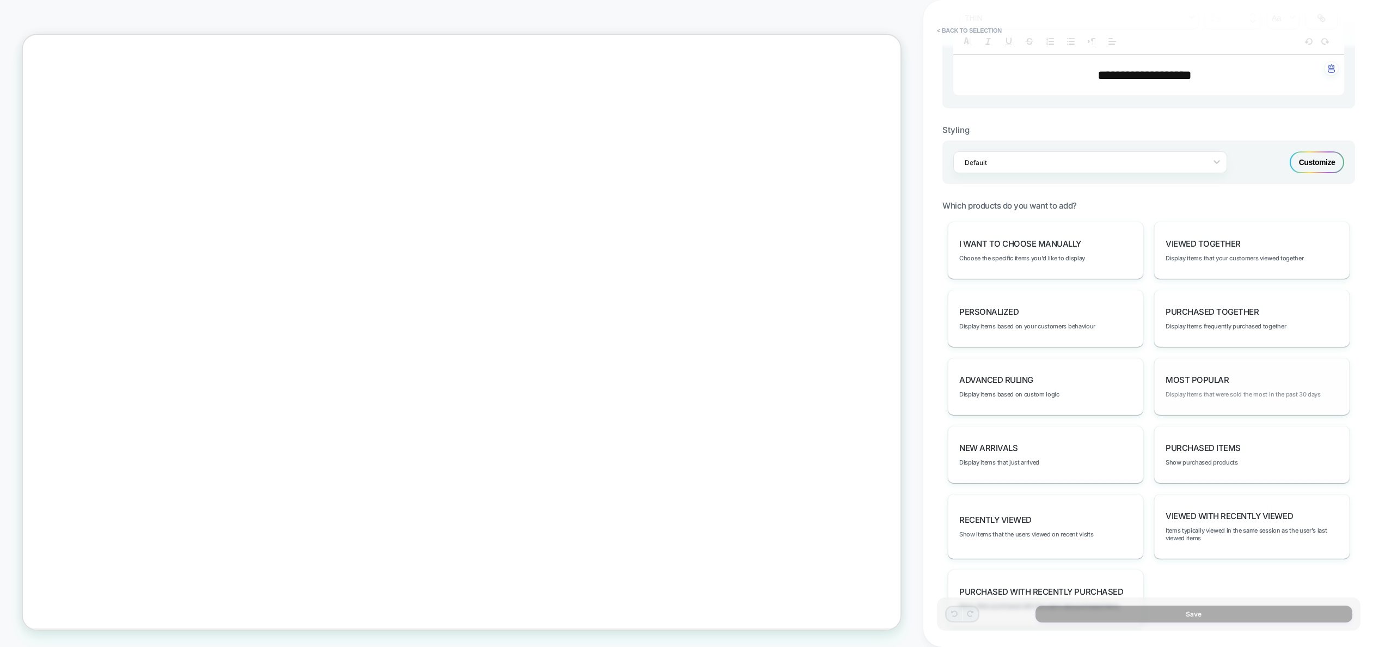
click at [1221, 393] on span "Display items that were sold the most in the past 30 days" at bounding box center [1243, 394] width 155 height 8
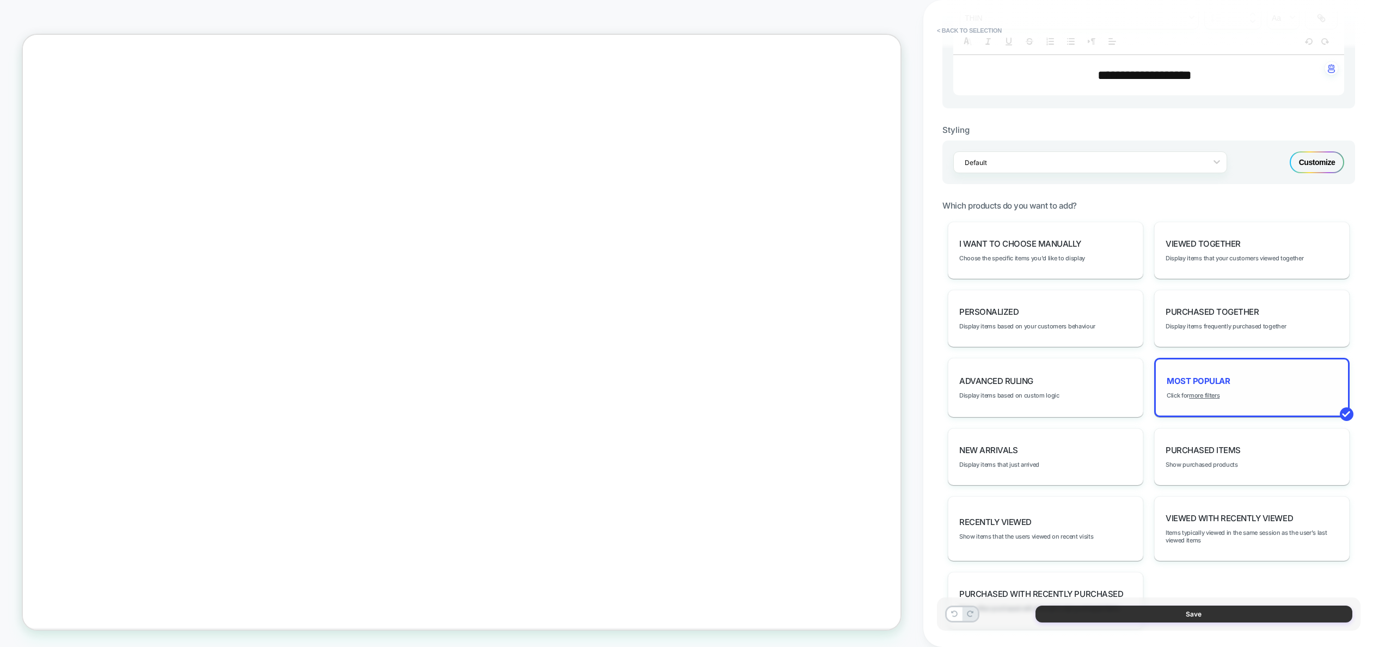
click at [1190, 617] on button "Save" at bounding box center [1194, 614] width 317 height 17
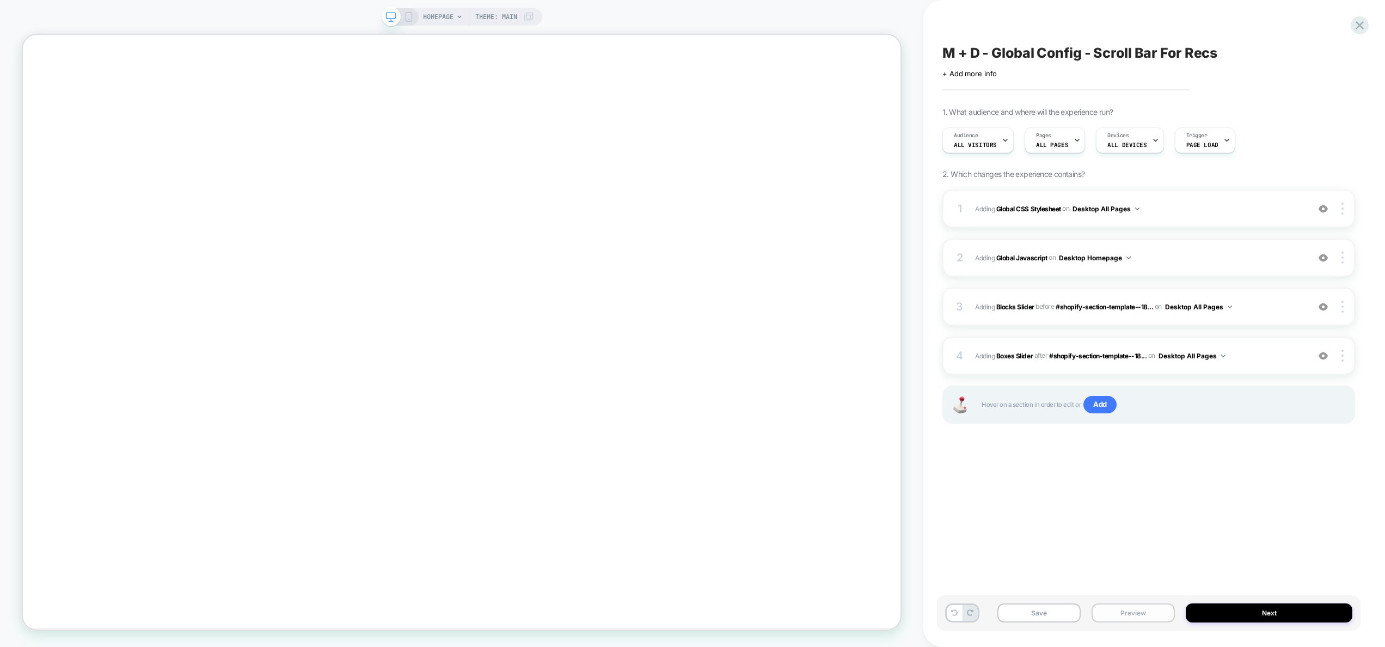
click at [1138, 616] on button "Preview" at bounding box center [1133, 612] width 83 height 19
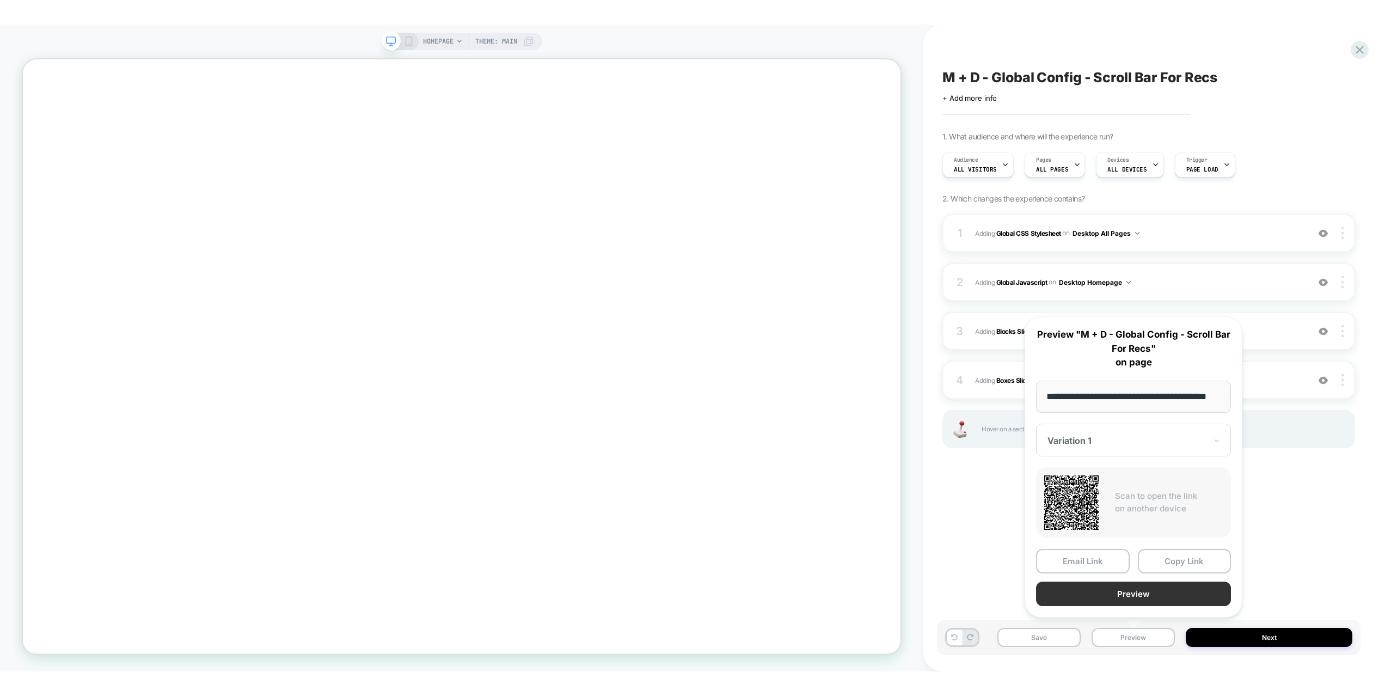
scroll to position [0, 0]
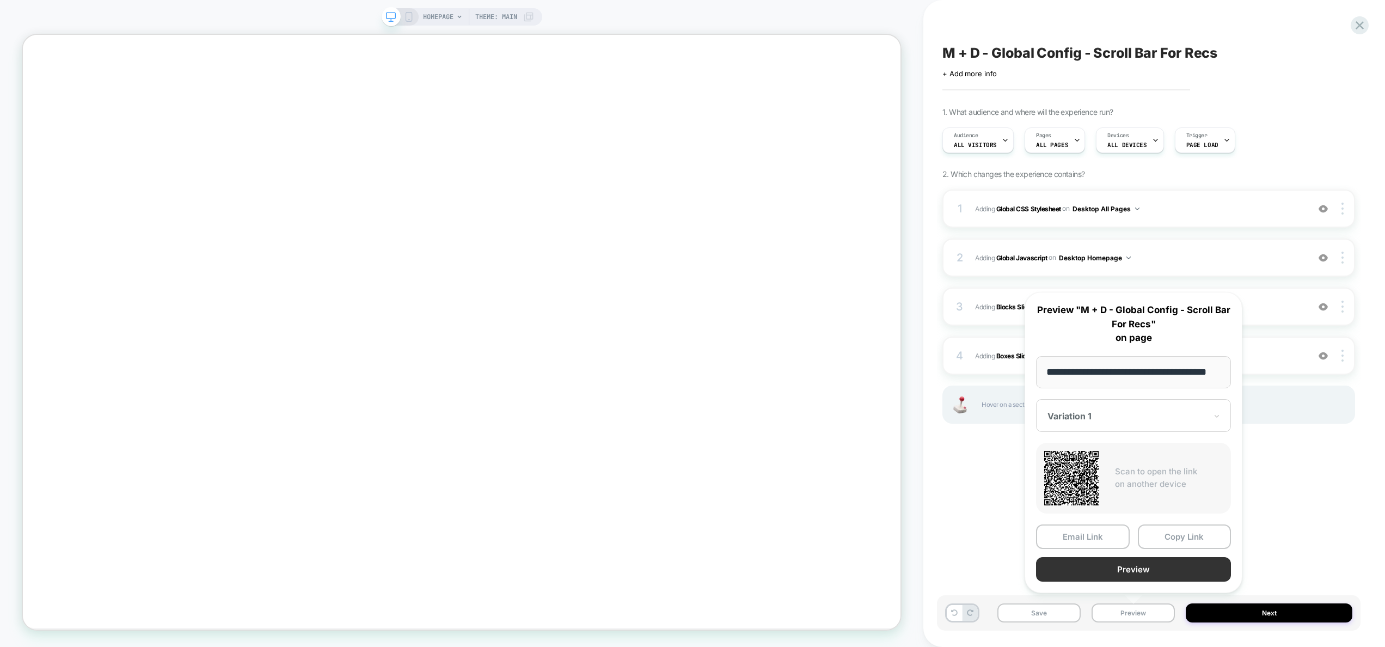
click at [1148, 572] on button "Preview" at bounding box center [1133, 569] width 195 height 25
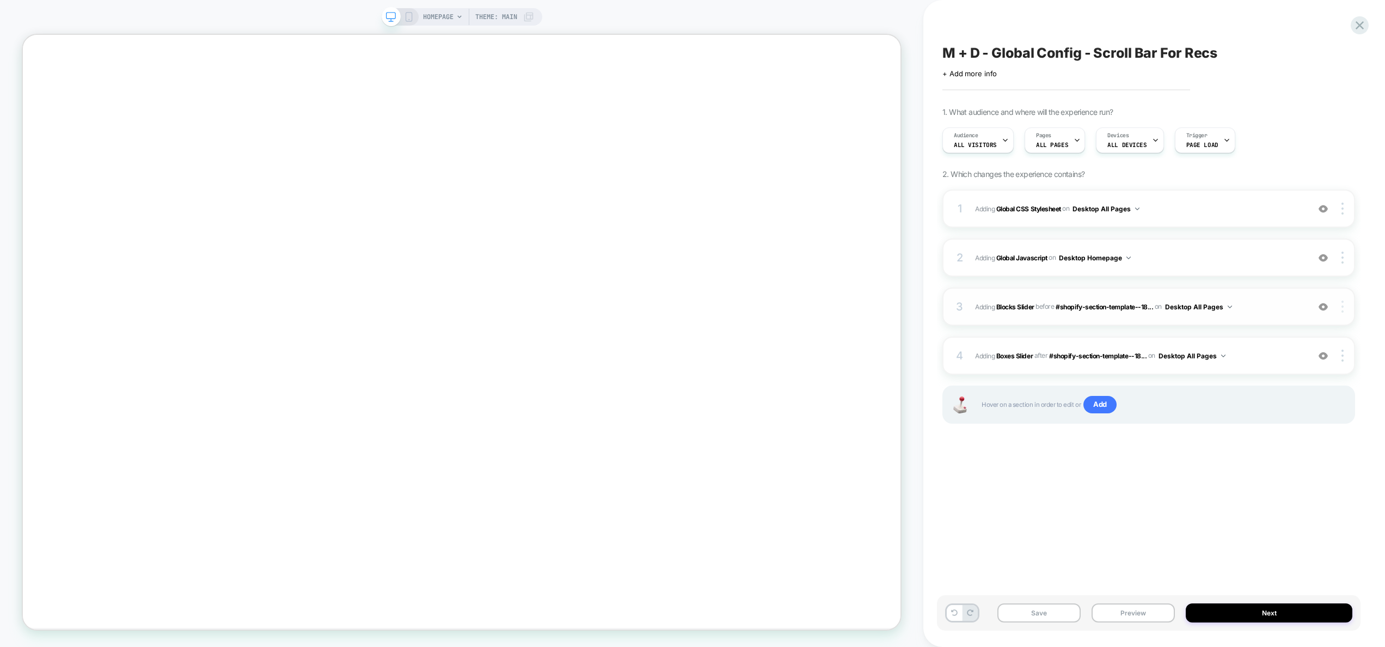
click at [1343, 308] on div at bounding box center [1344, 307] width 21 height 12
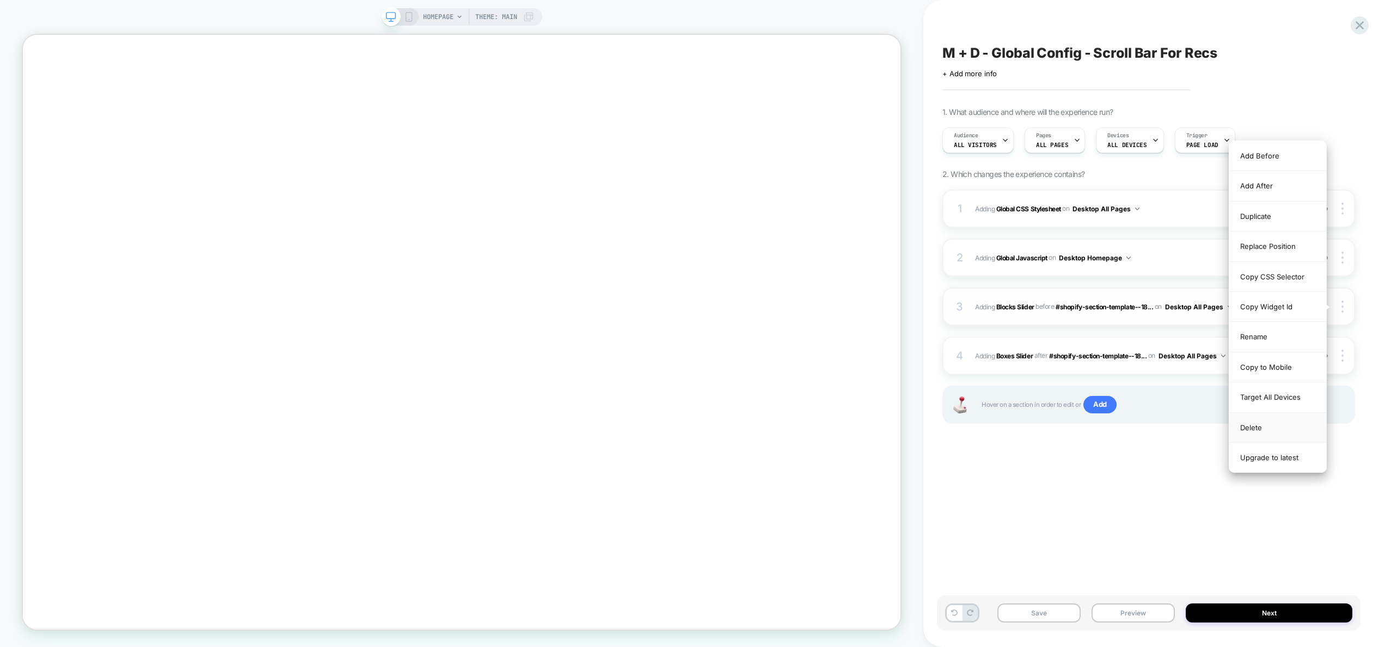
click at [1266, 422] on div "Delete" at bounding box center [1278, 428] width 97 height 30
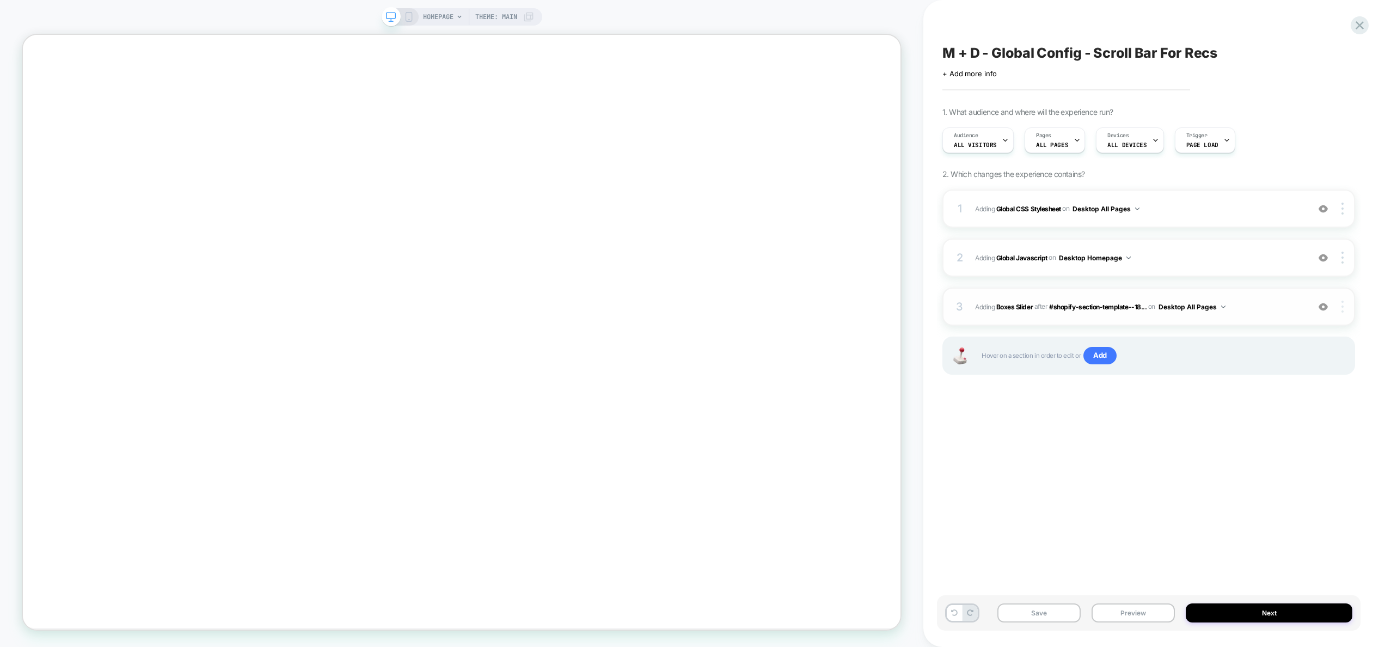
click at [1346, 305] on div at bounding box center [1344, 307] width 21 height 12
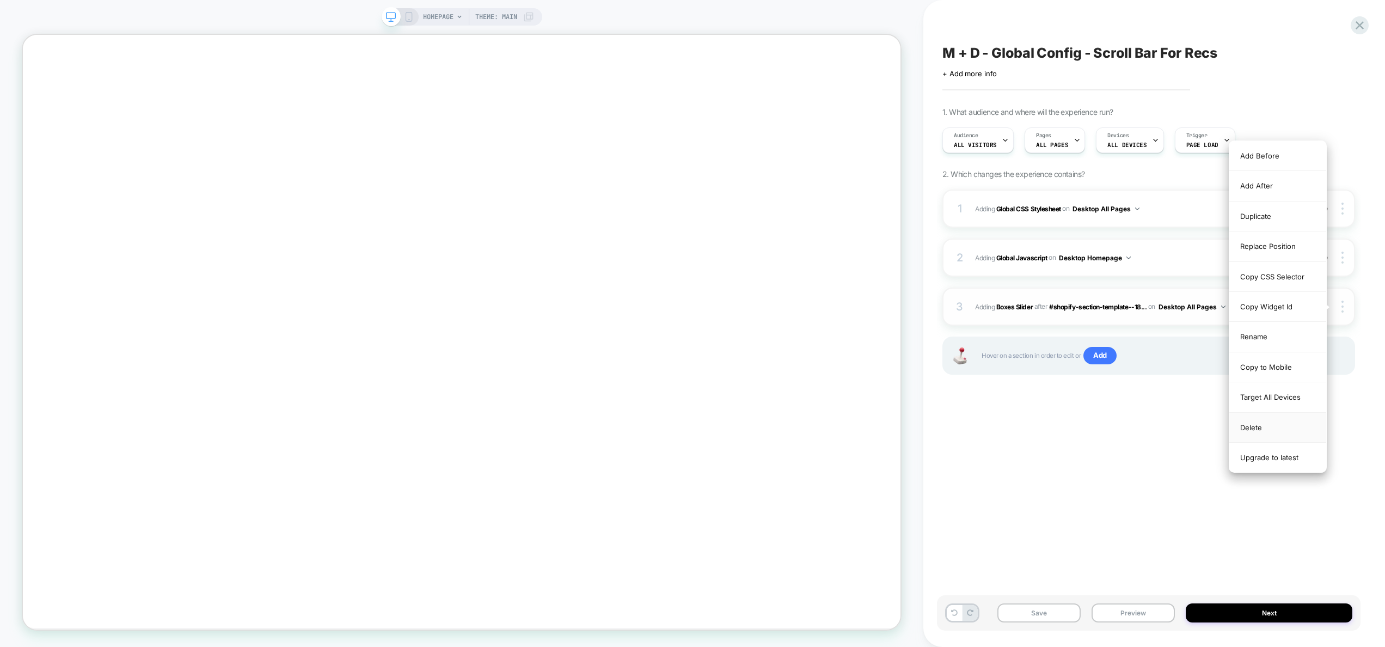
click at [1271, 423] on div "Delete" at bounding box center [1278, 428] width 97 height 30
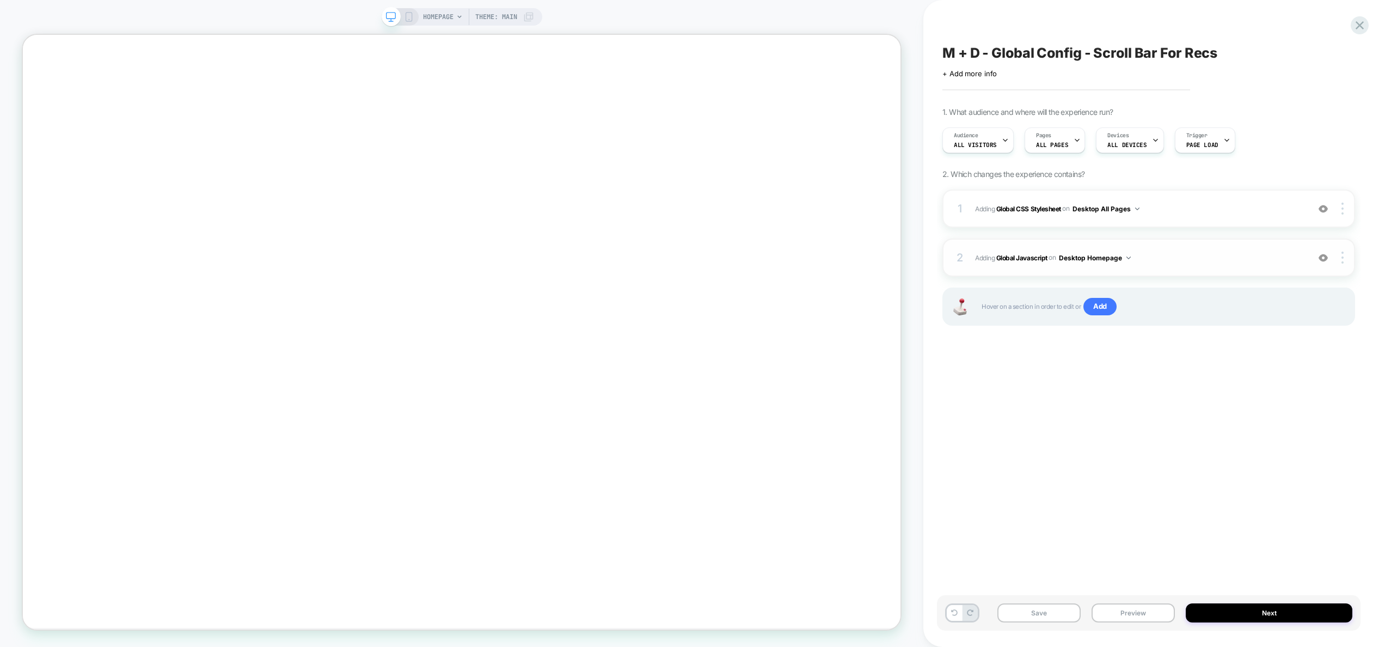
click at [1084, 258] on button "Desktop Homepage" at bounding box center [1095, 258] width 72 height 14
click at [1105, 422] on div "Desktop All Pages" at bounding box center [1096, 422] width 137 height 23
click at [1050, 613] on button "Save" at bounding box center [1039, 612] width 83 height 19
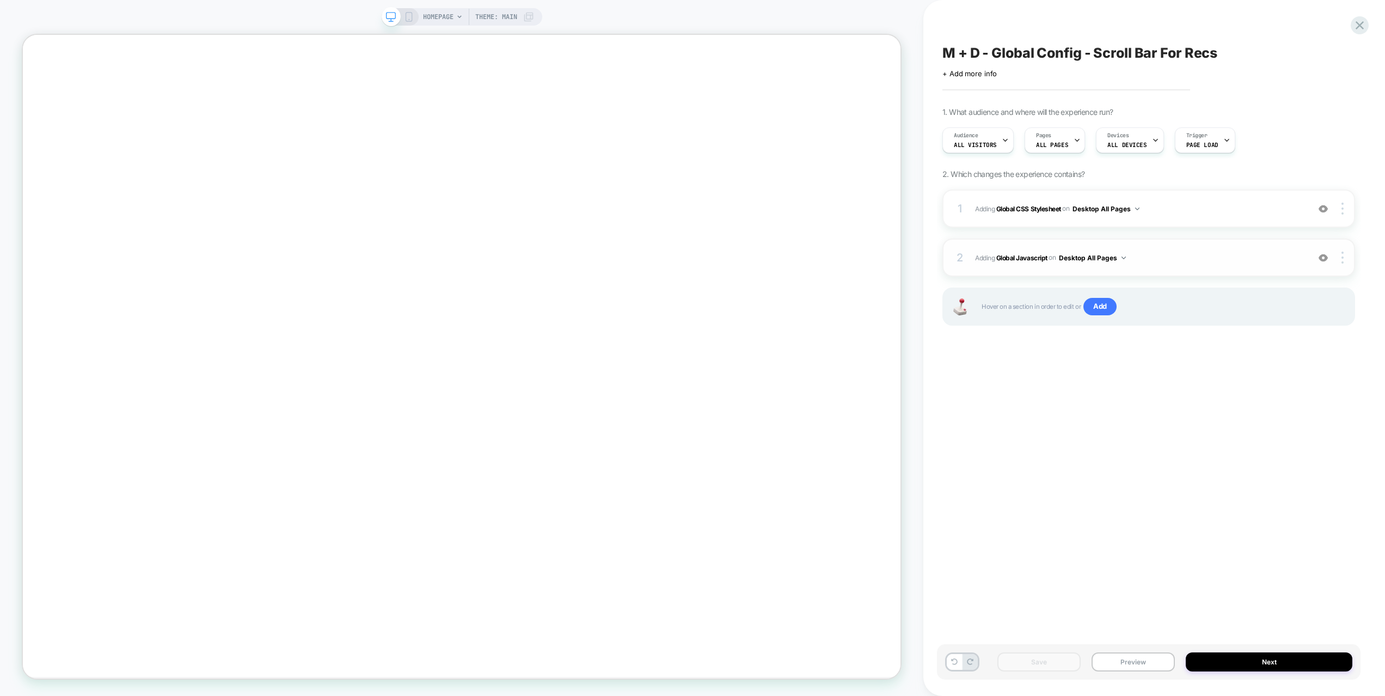
click at [1193, 254] on span "Adding Global Javascript on Desktop All Pages" at bounding box center [1139, 258] width 328 height 14
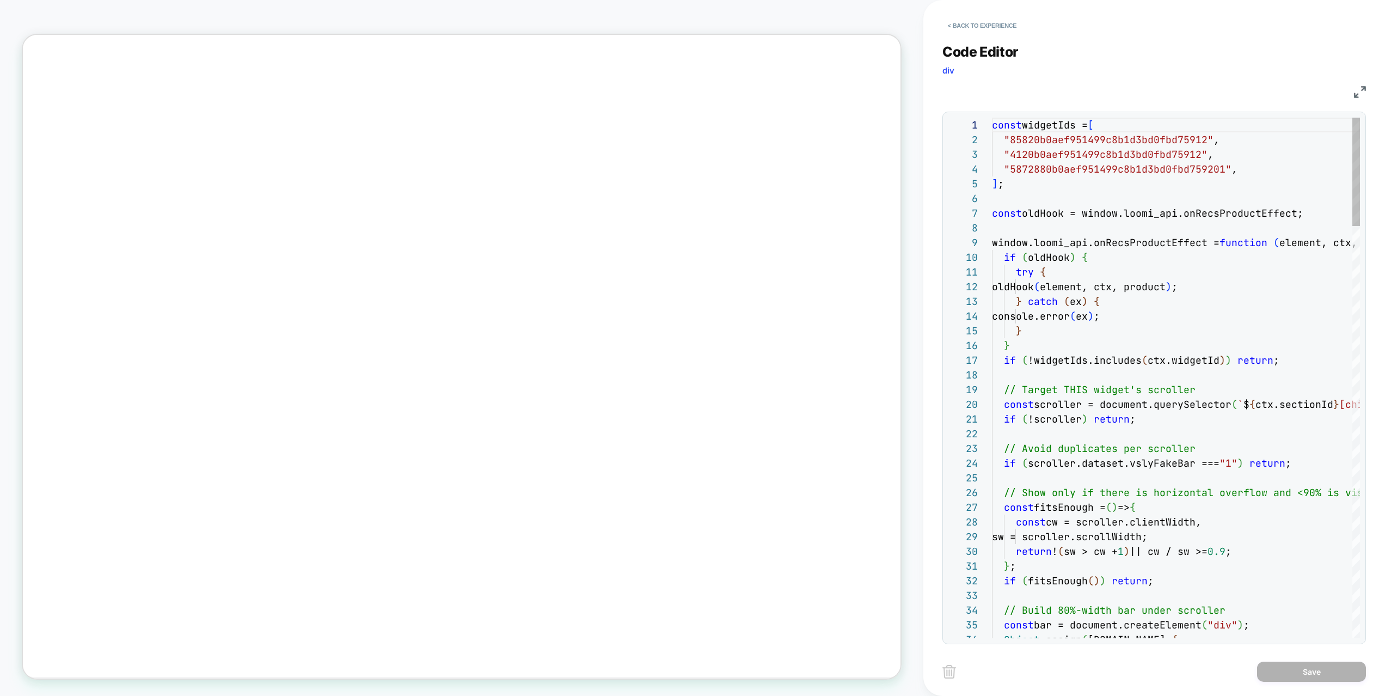
scroll to position [88, 188]
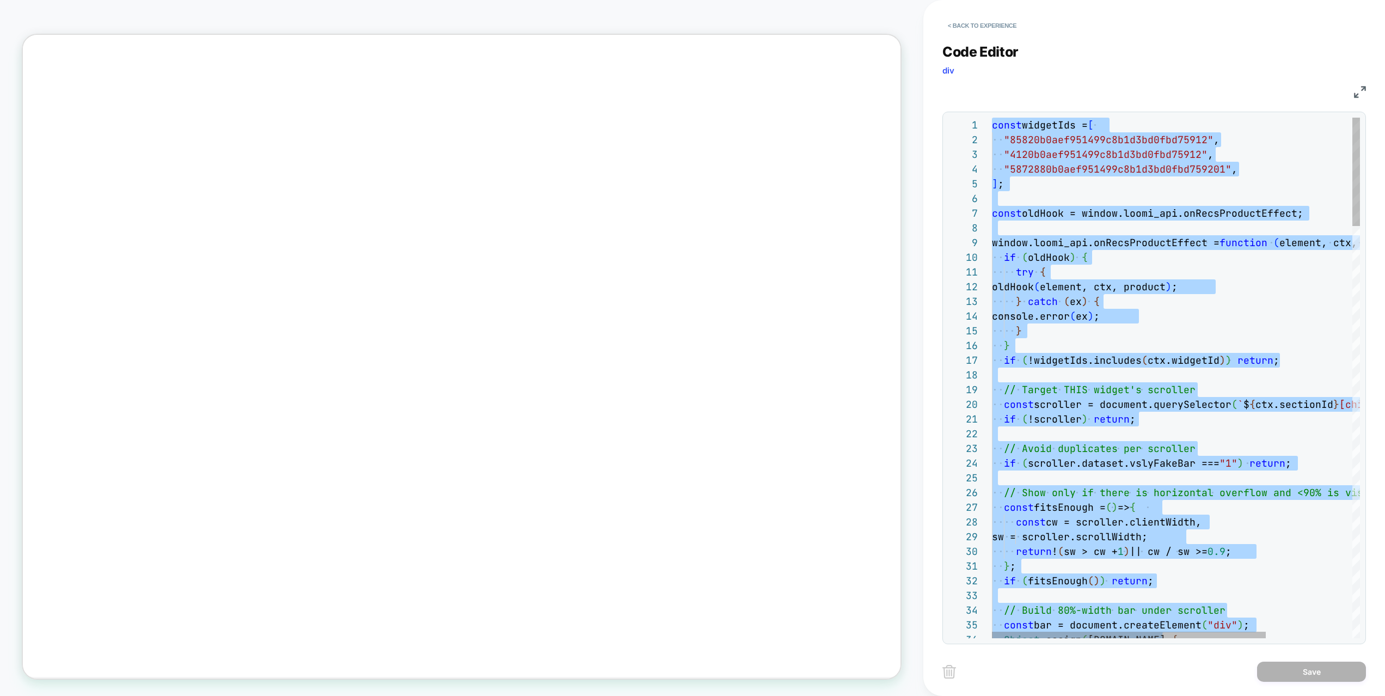
scroll to position [118, 200]
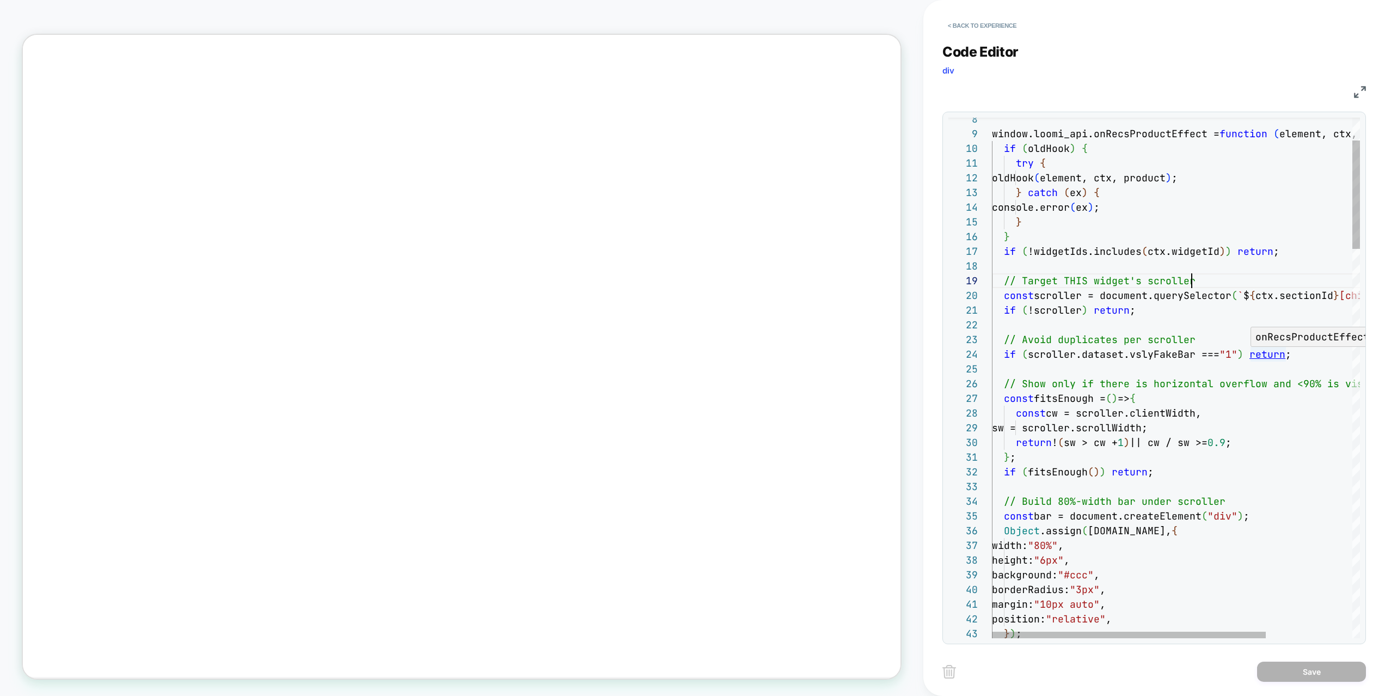
scroll to position [118, 0]
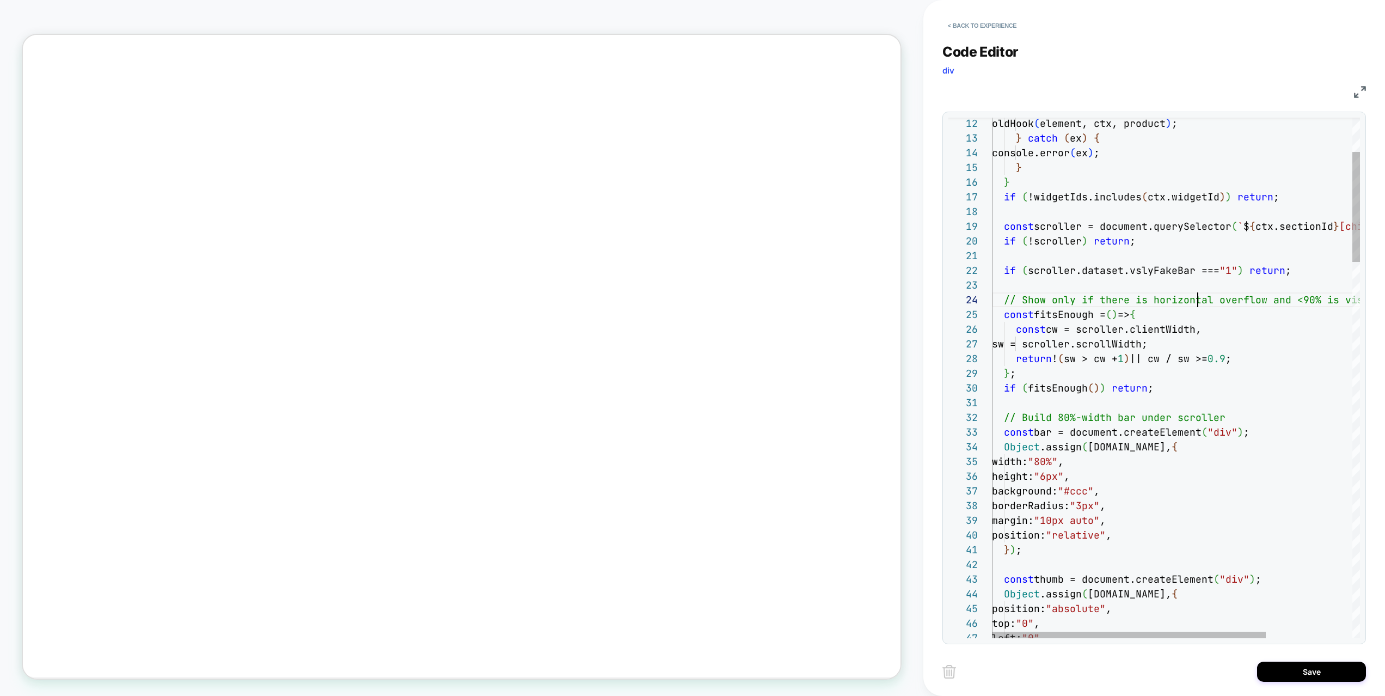
scroll to position [15, 229]
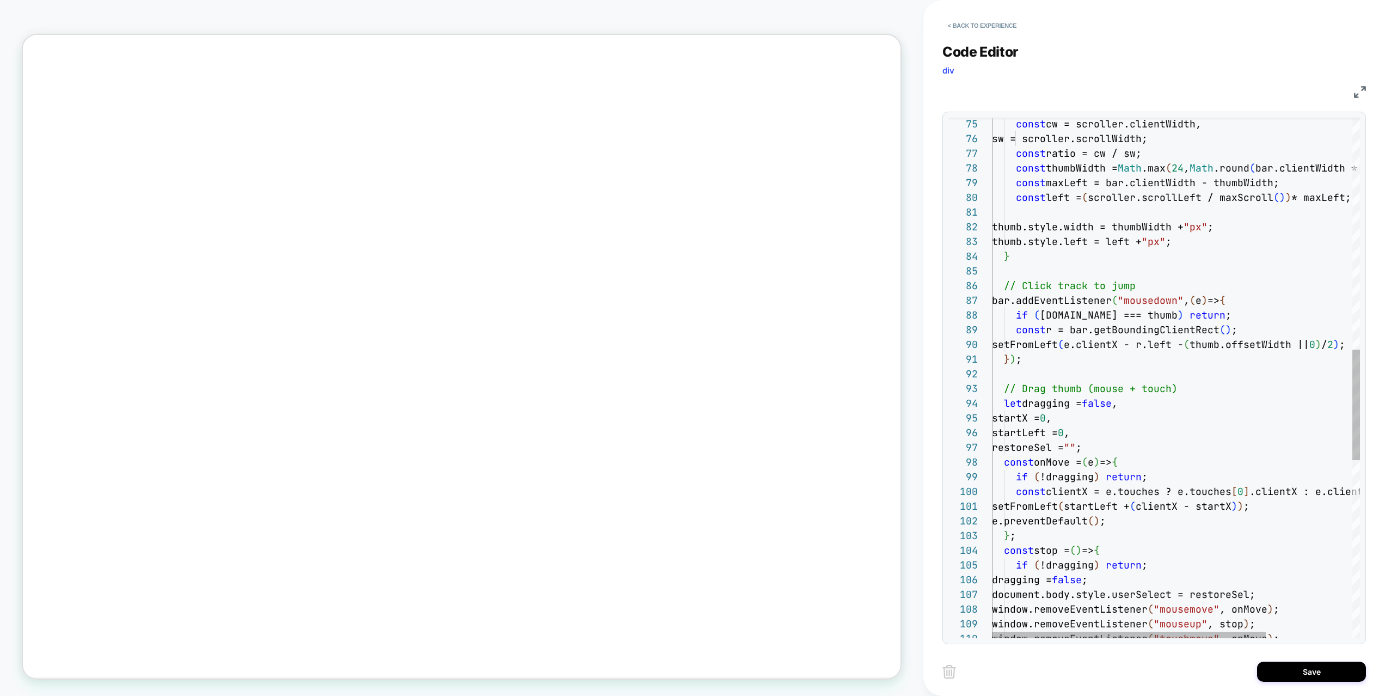
scroll to position [29, 182]
click at [1206, 387] on div "const cw = scroller.clientWidth, sw = scroller.scrollWidth; const ratio = cw / …" at bounding box center [1234, 252] width 484 height 2447
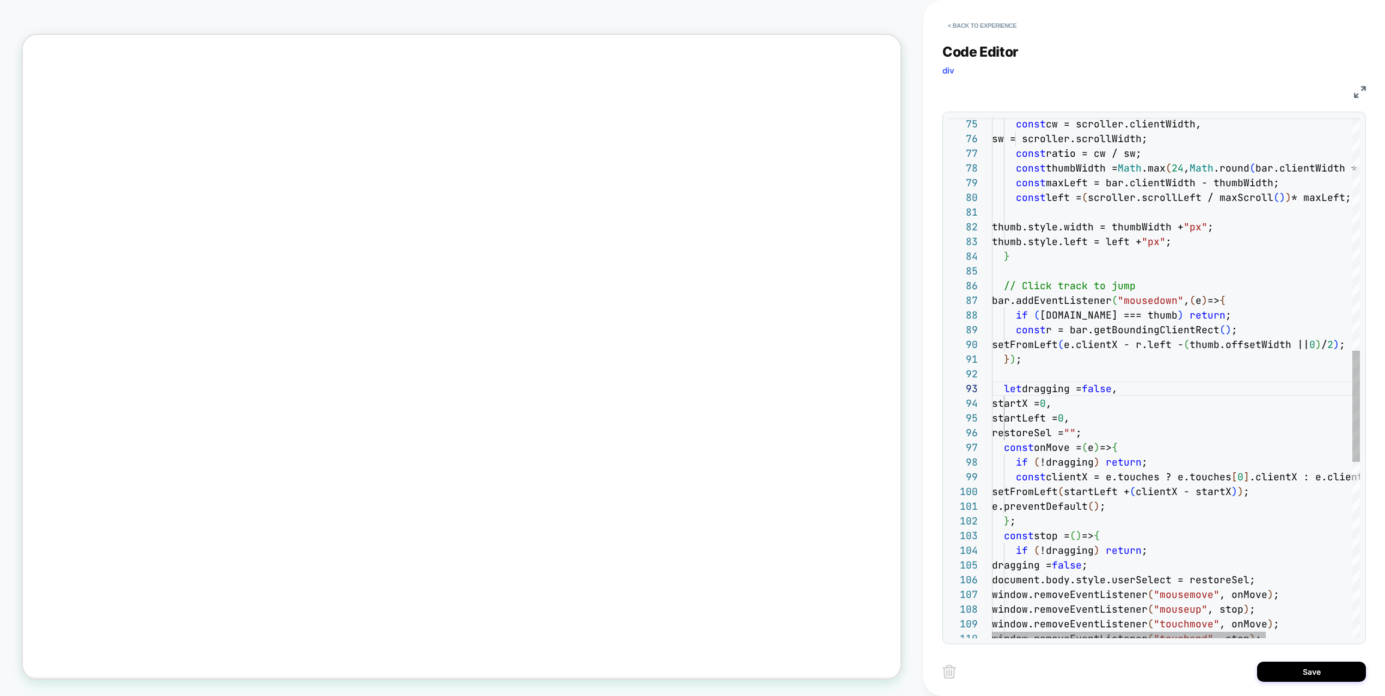
type textarea "**********"
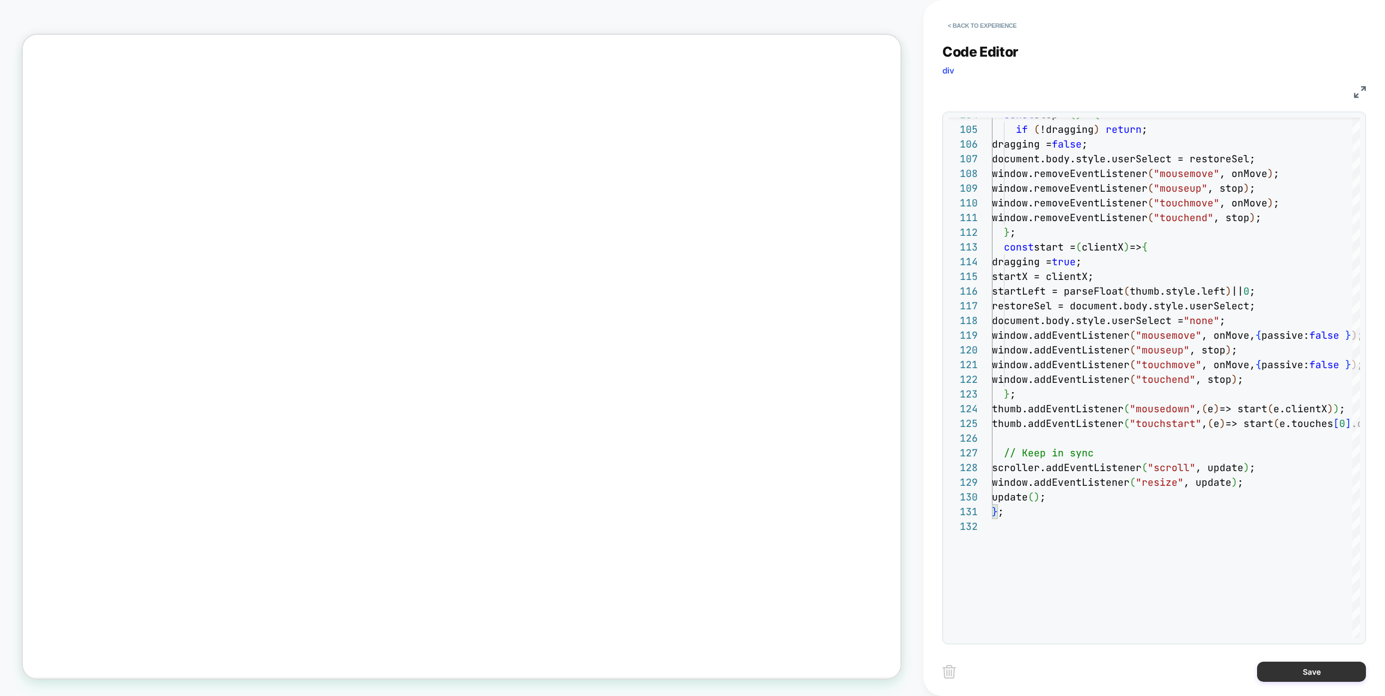
drag, startPoint x: 1315, startPoint y: 661, endPoint x: 1311, endPoint y: 668, distance: 7.9
click at [1315, 646] on button "Save" at bounding box center [1311, 672] width 109 height 20
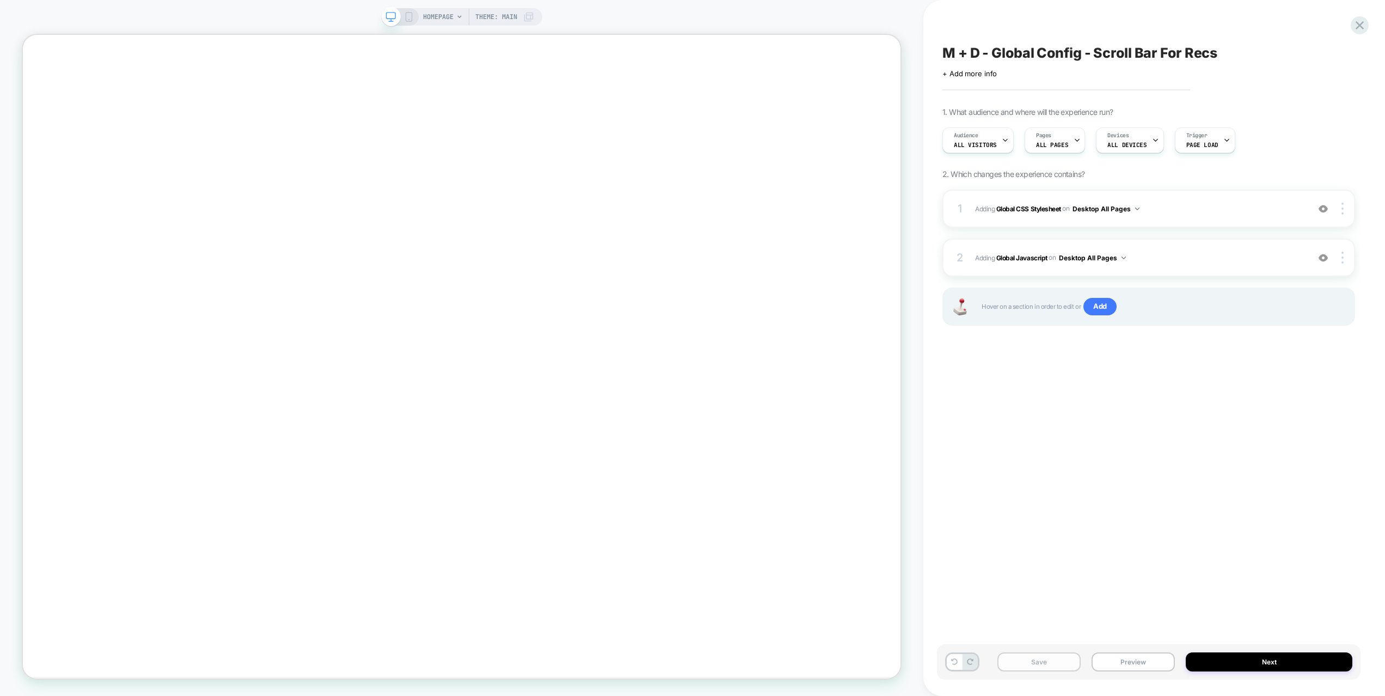
click at [1065, 646] on button "Save" at bounding box center [1039, 661] width 83 height 19
click at [1179, 470] on div "M + D - Global Config - Scroll Bar For Recs Click to edit experience details + …" at bounding box center [1149, 348] width 424 height 674
